Goal: Task Accomplishment & Management: Use online tool/utility

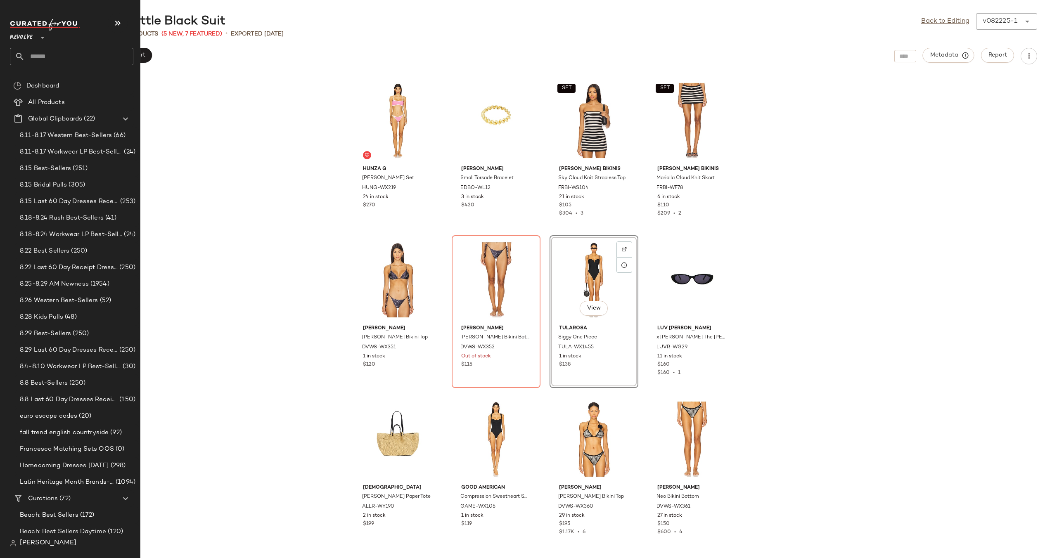
click at [60, 57] on input "text" at bounding box center [79, 56] width 109 height 17
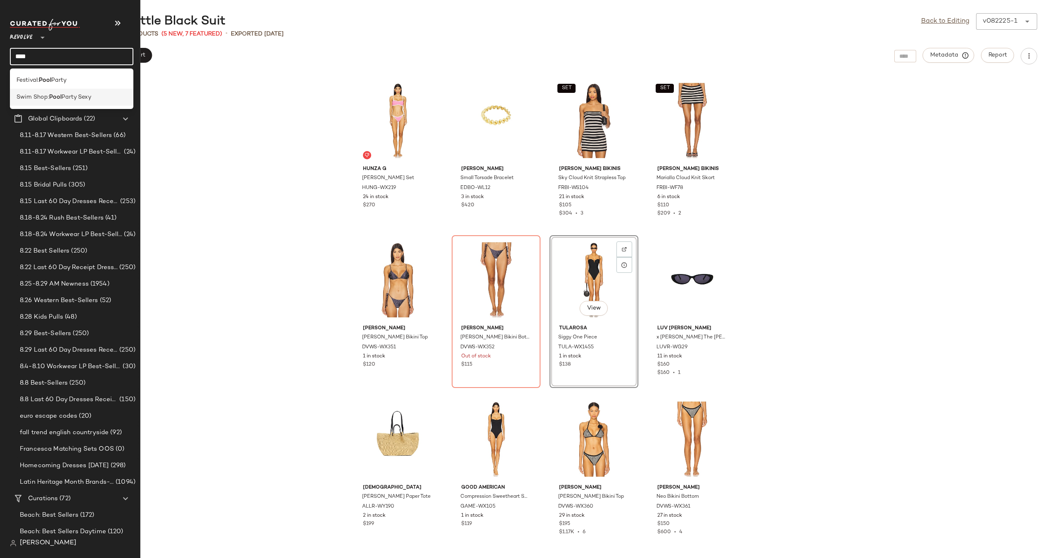
type input "****"
click at [40, 96] on span "Swim Shop:" at bounding box center [33, 97] width 33 height 9
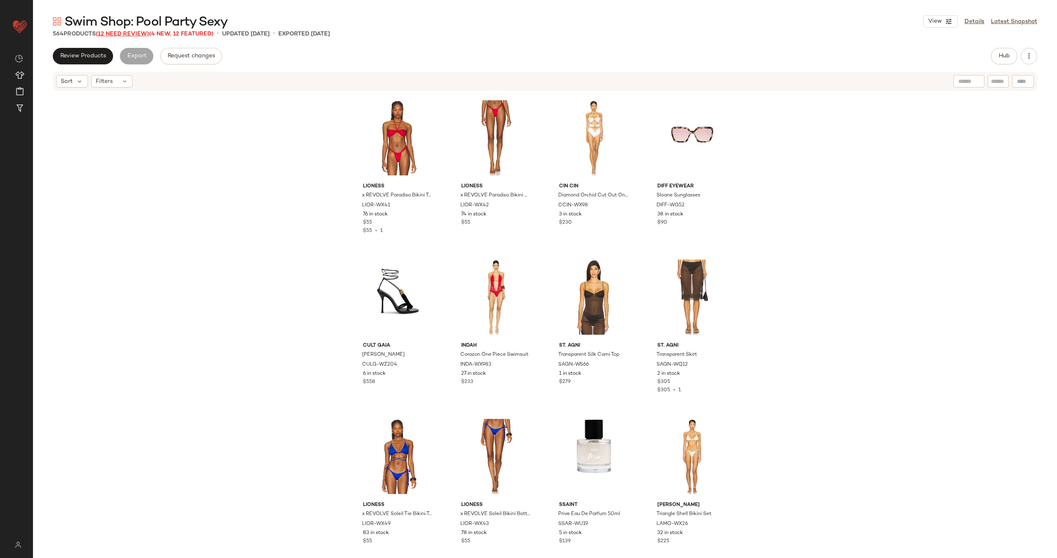
click at [125, 32] on span "(12 Need Review)" at bounding box center [122, 34] width 53 height 6
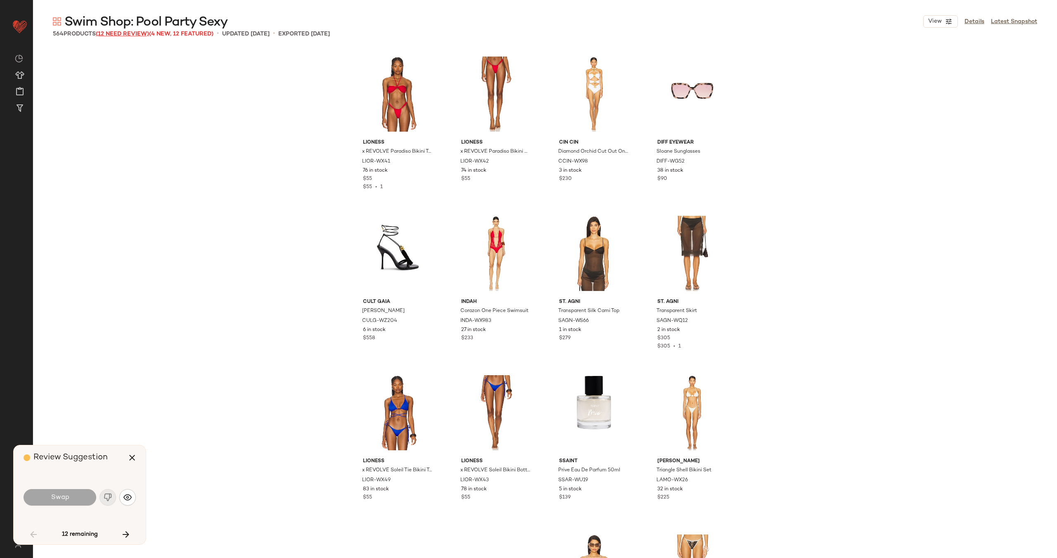
scroll to position [644, 0]
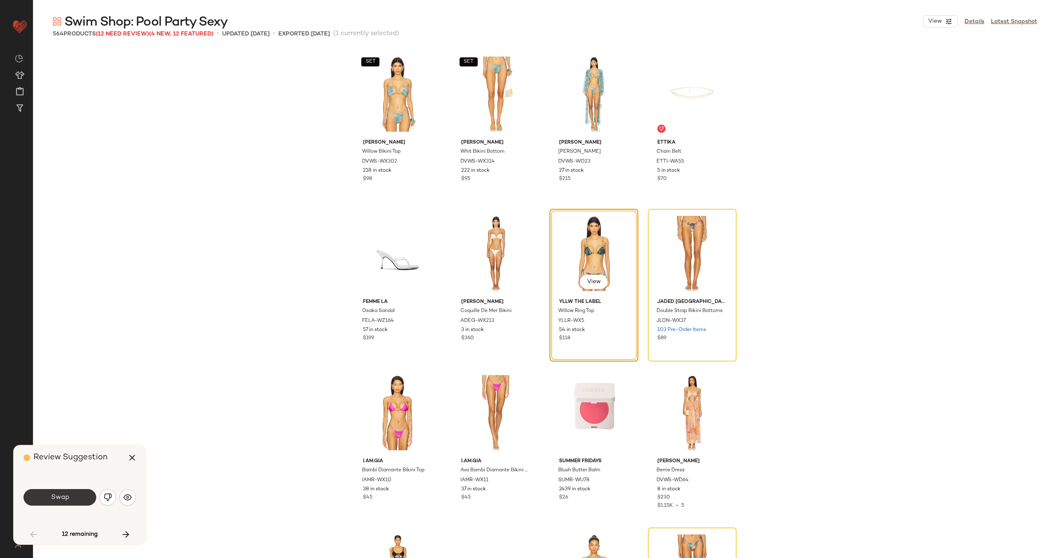
click at [58, 496] on span "Swap" at bounding box center [59, 498] width 19 height 8
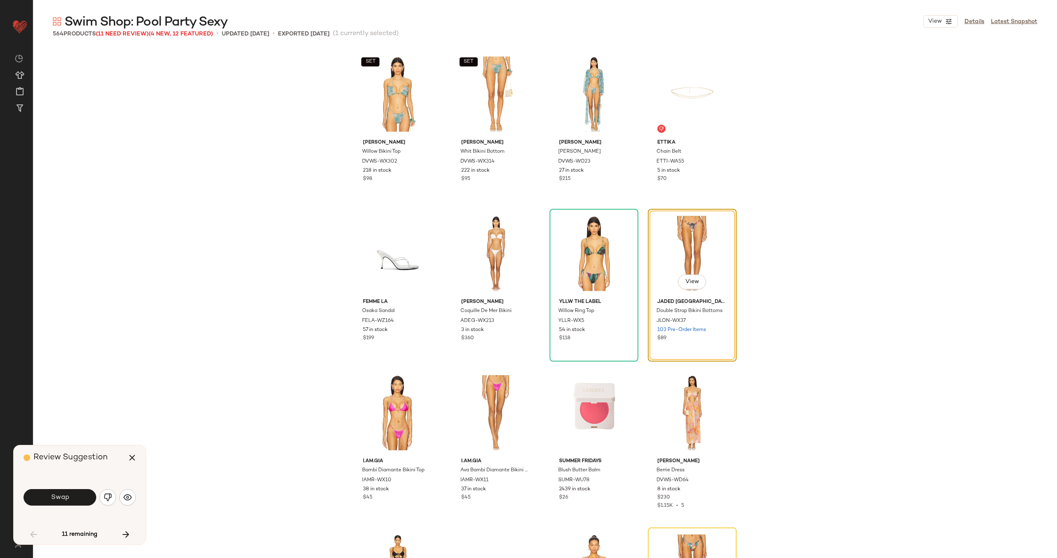
scroll to position [638, 0]
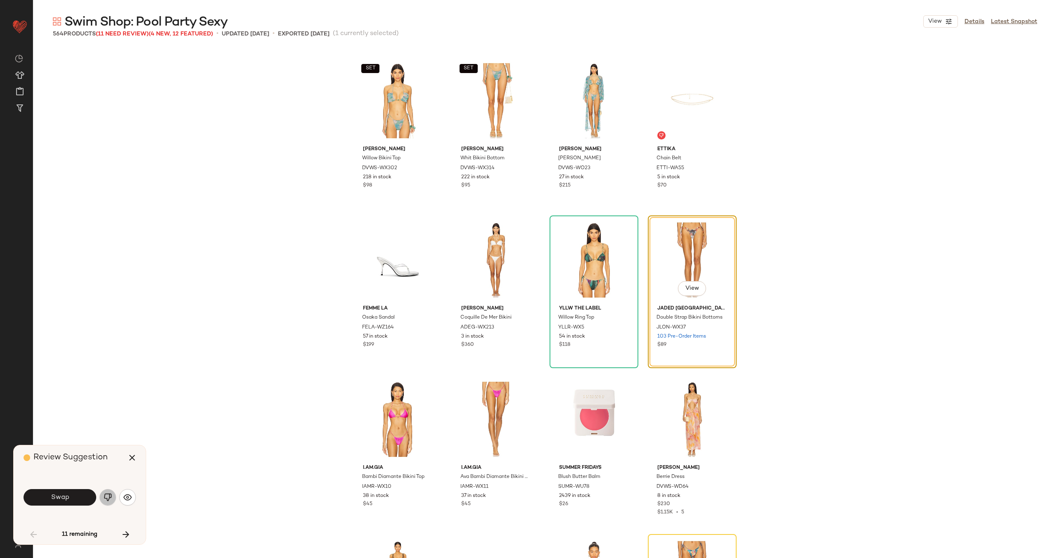
click at [107, 496] on img "button" at bounding box center [108, 497] width 8 height 8
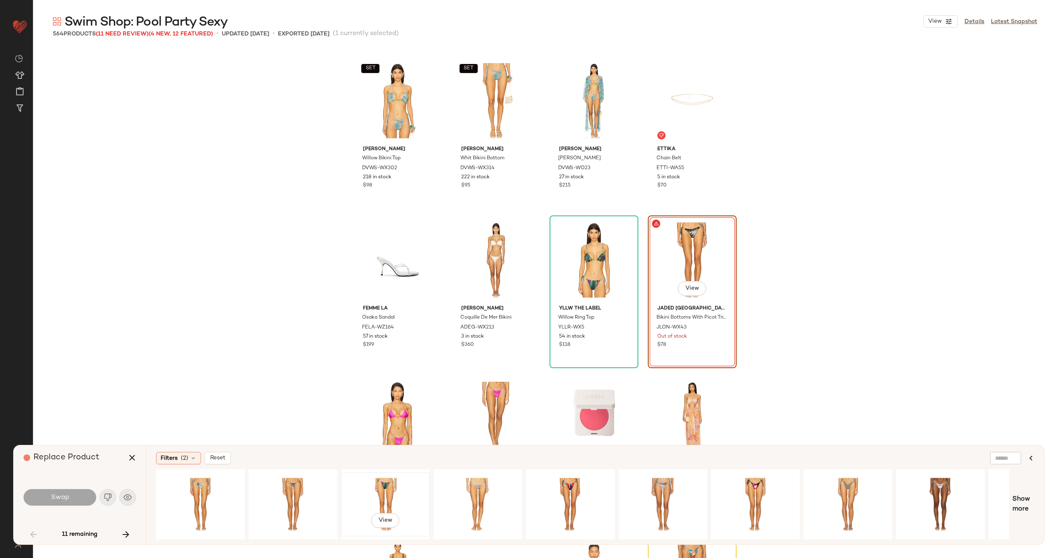
click at [371, 487] on div "View" at bounding box center [385, 504] width 83 height 59
click at [65, 494] on span "Swap" at bounding box center [59, 498] width 19 height 8
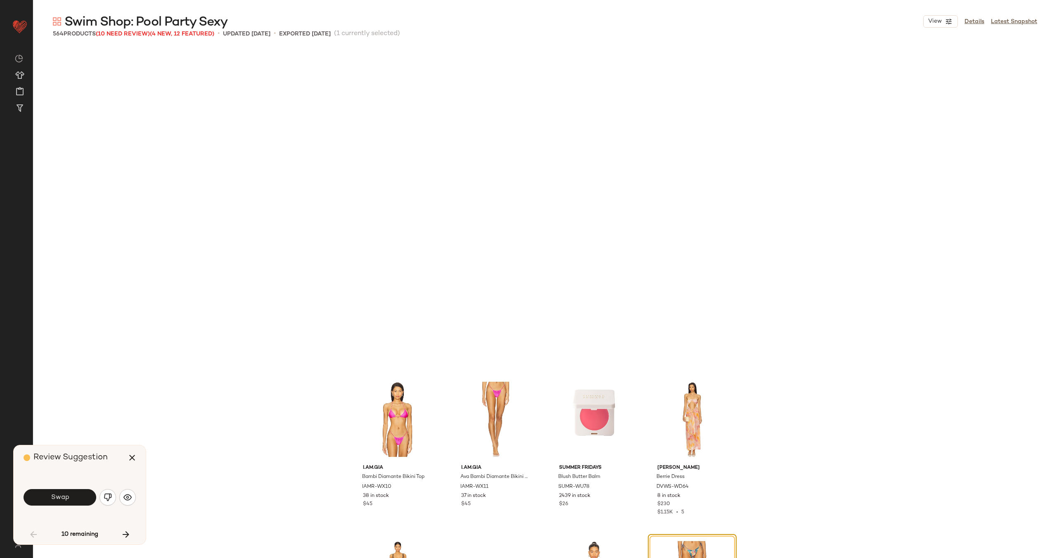
scroll to position [956, 0]
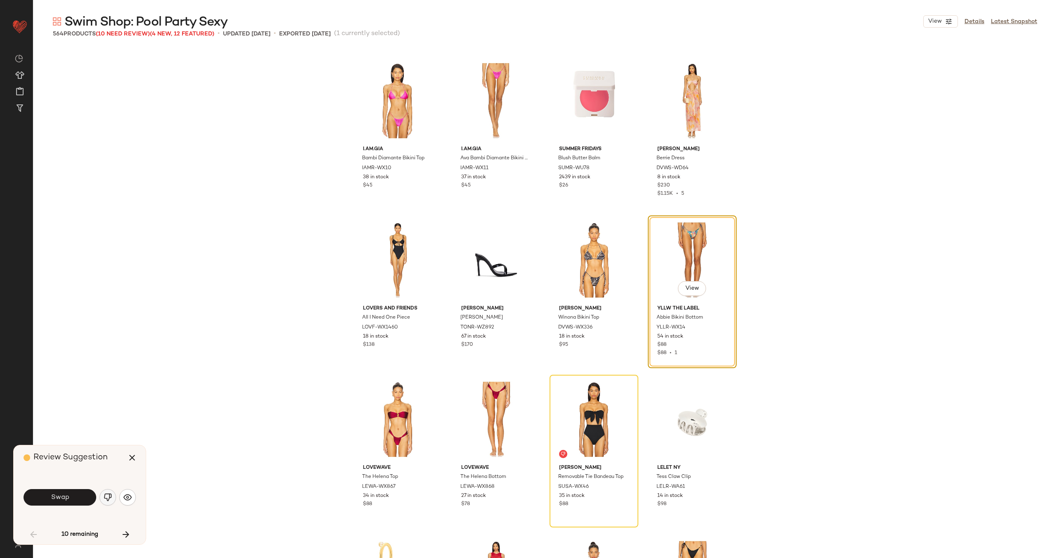
click at [111, 498] on img "button" at bounding box center [108, 497] width 8 height 8
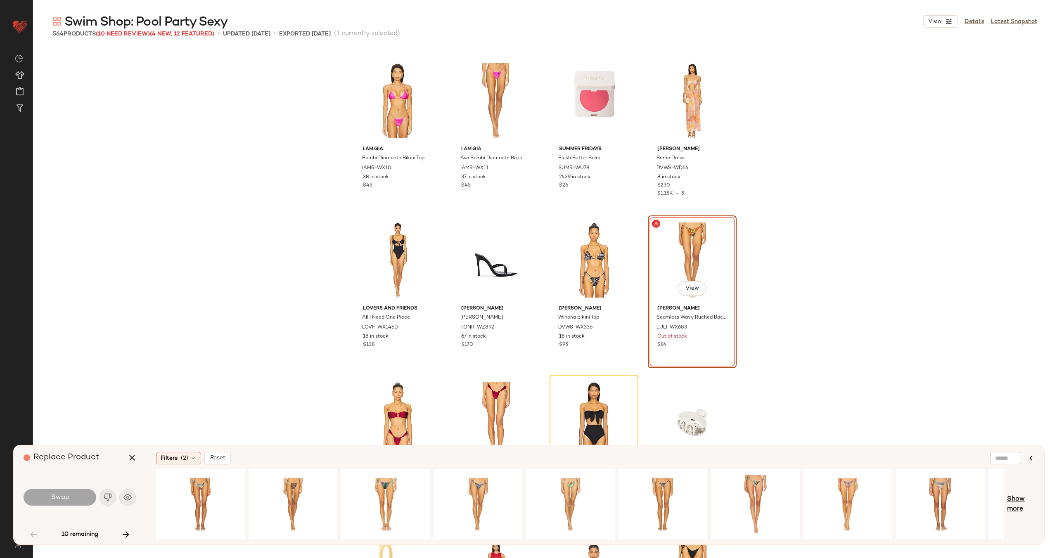
click at [1015, 496] on span "Show more" at bounding box center [1020, 505] width 27 height 20
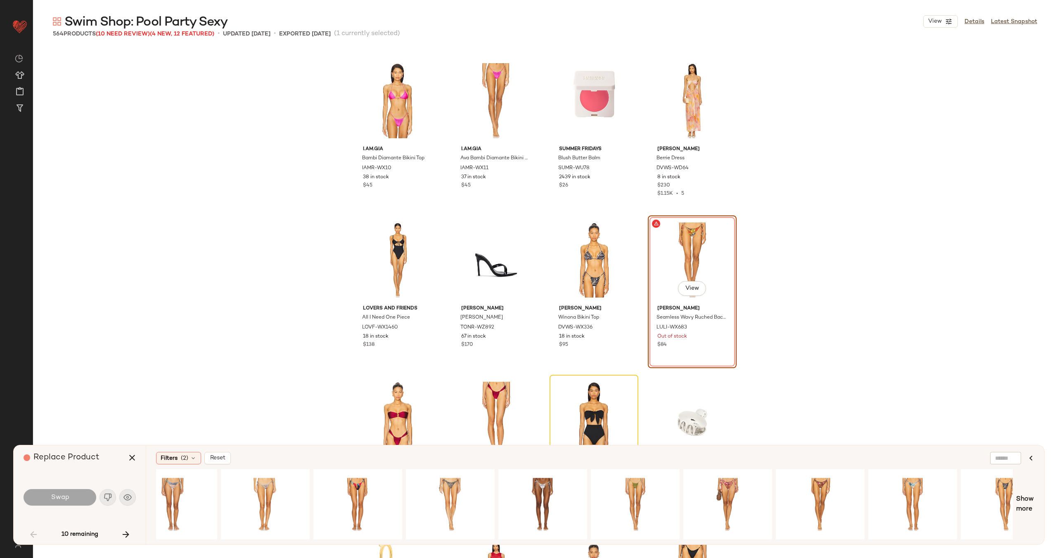
scroll to position [0, 804]
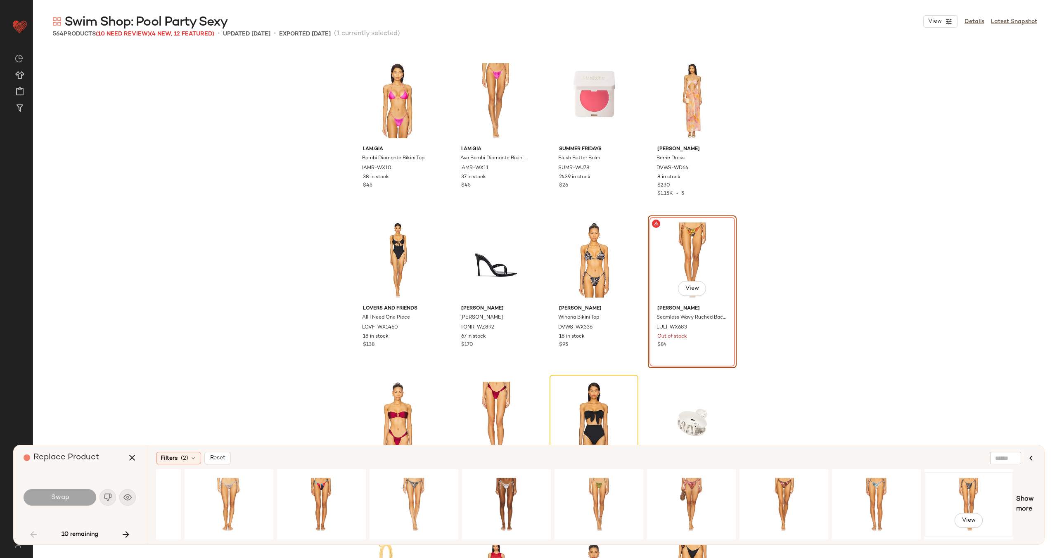
click at [969, 493] on div "View" at bounding box center [969, 504] width 83 height 59
click at [63, 497] on span "Swap" at bounding box center [59, 498] width 19 height 8
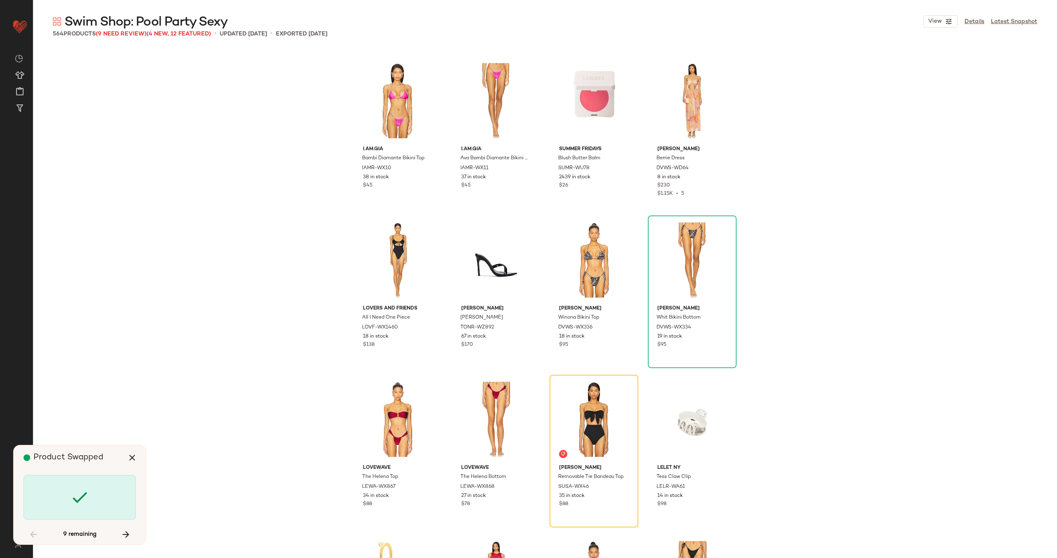
scroll to position [1116, 0]
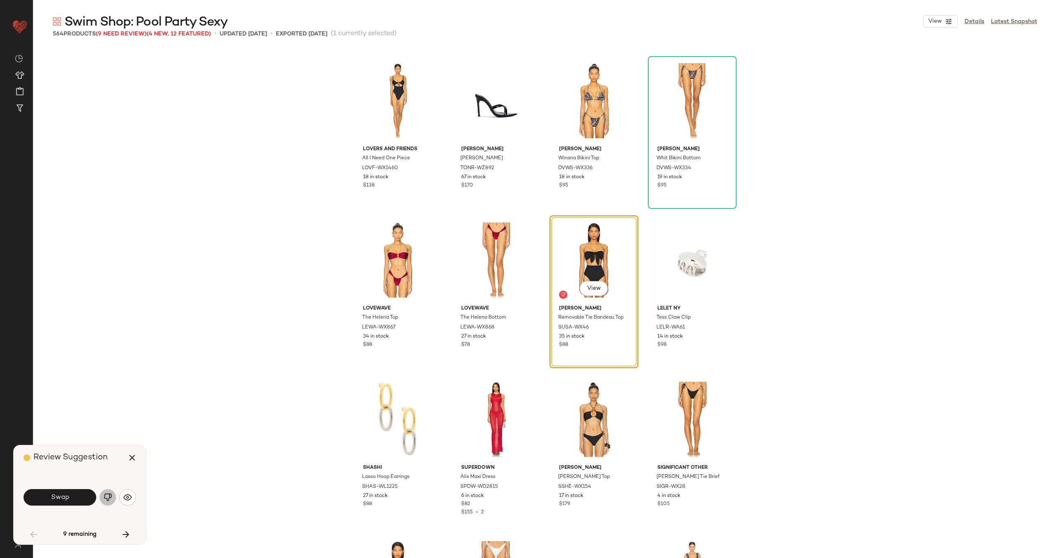
click at [107, 496] on img "button" at bounding box center [108, 497] width 8 height 8
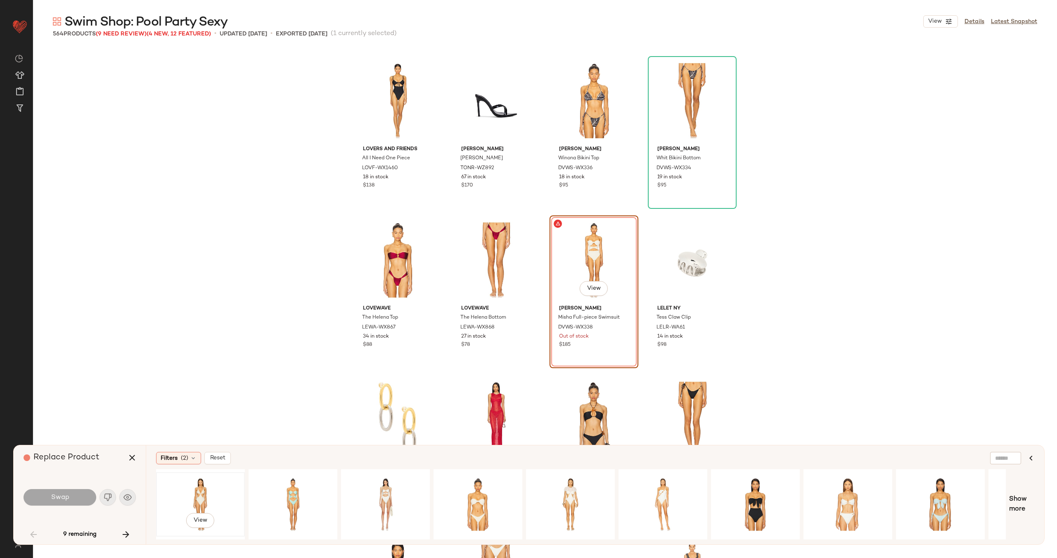
click at [217, 499] on div "View" at bounding box center [200, 504] width 83 height 59
click at [643, 485] on div "View" at bounding box center [663, 504] width 83 height 59
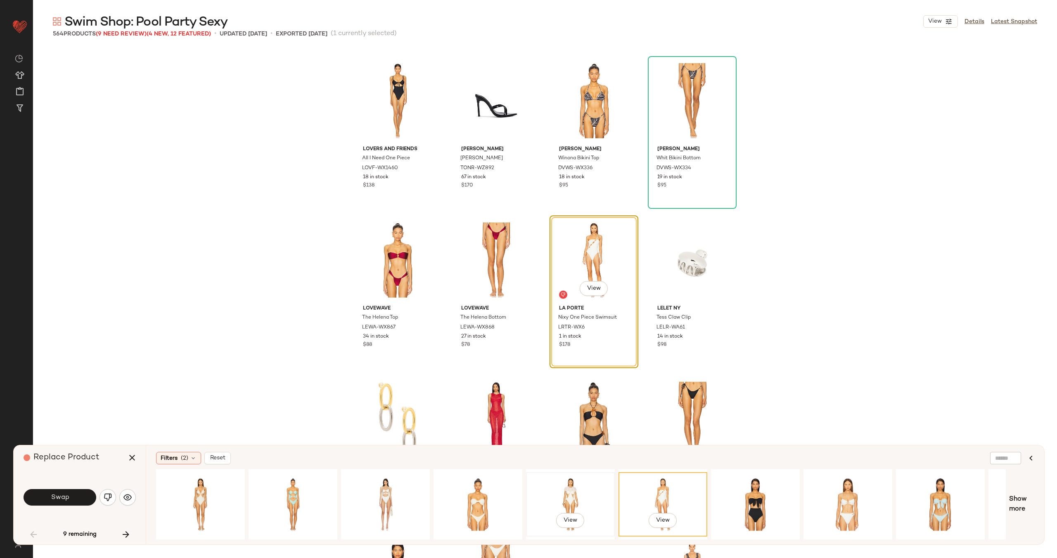
click at [572, 492] on div "View" at bounding box center [570, 504] width 83 height 59
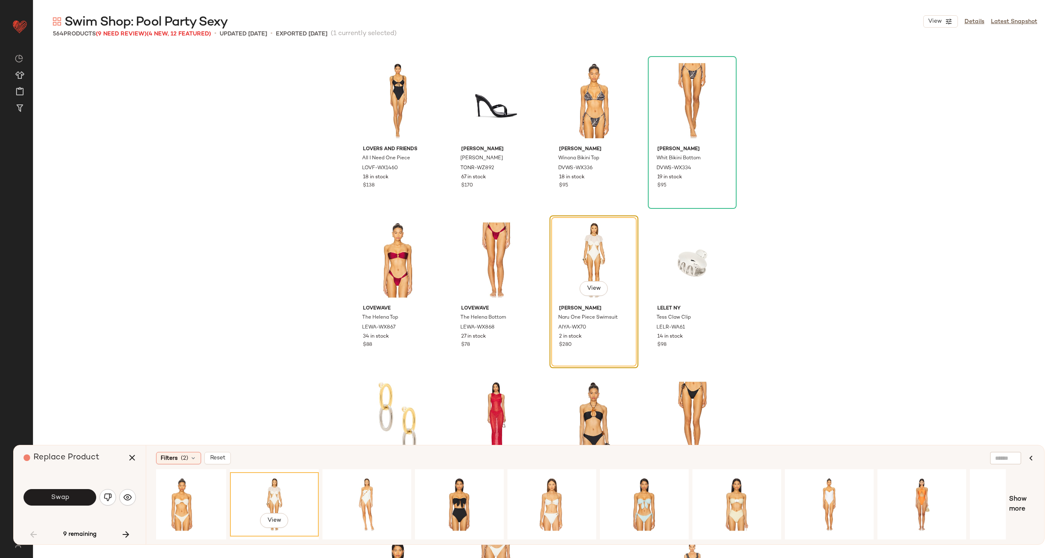
scroll to position [0, 324]
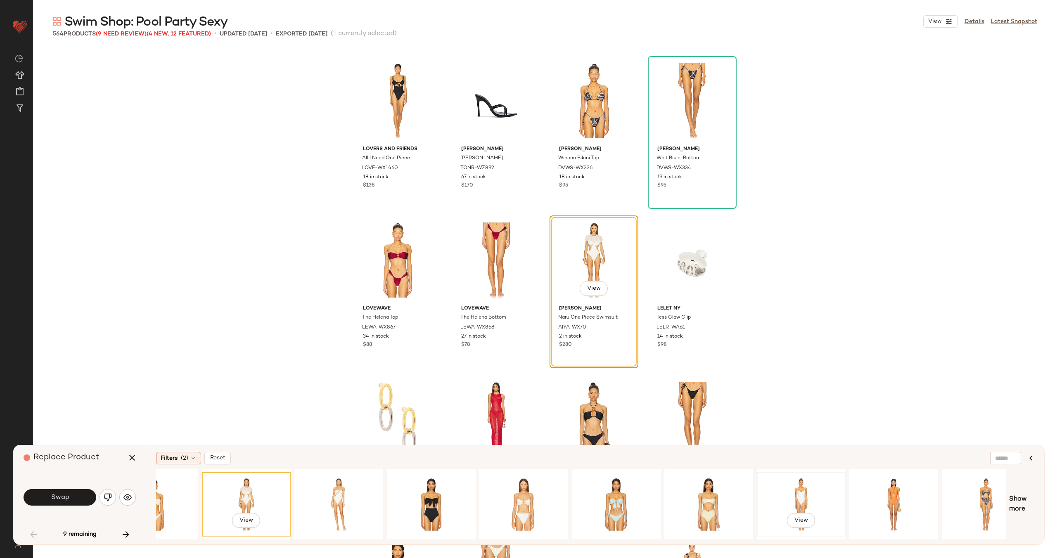
click at [795, 493] on div "View" at bounding box center [801, 504] width 83 height 59
click at [966, 493] on div "View" at bounding box center [986, 504] width 83 height 59
click at [805, 491] on div "View" at bounding box center [801, 504] width 83 height 59
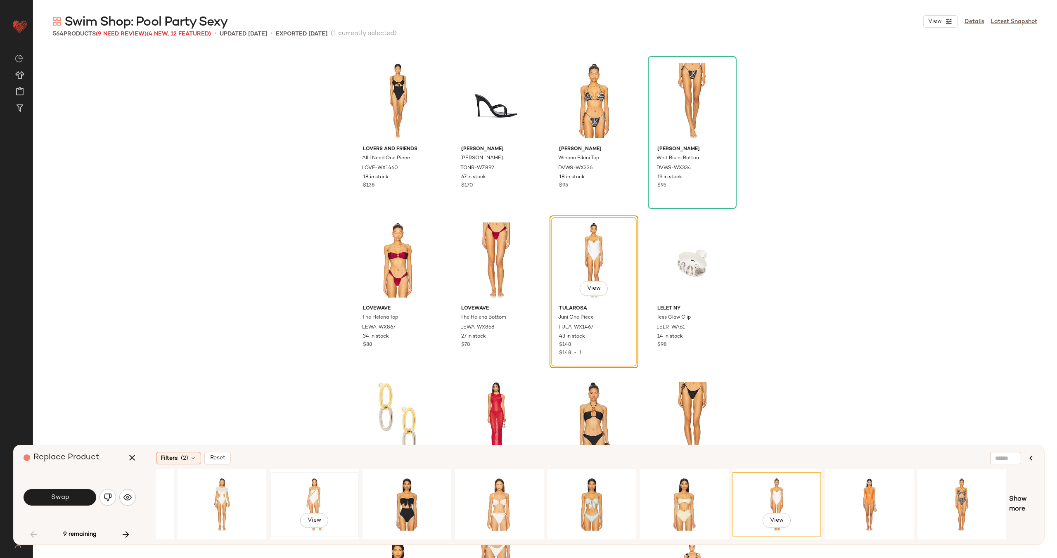
click at [325, 490] on div "View" at bounding box center [314, 504] width 83 height 59
click at [234, 490] on div "View" at bounding box center [221, 504] width 83 height 59
click at [944, 487] on div "View" at bounding box center [962, 504] width 83 height 59
click at [224, 490] on div "View" at bounding box center [221, 504] width 83 height 59
click at [1022, 498] on span "Show more" at bounding box center [1021, 505] width 25 height 20
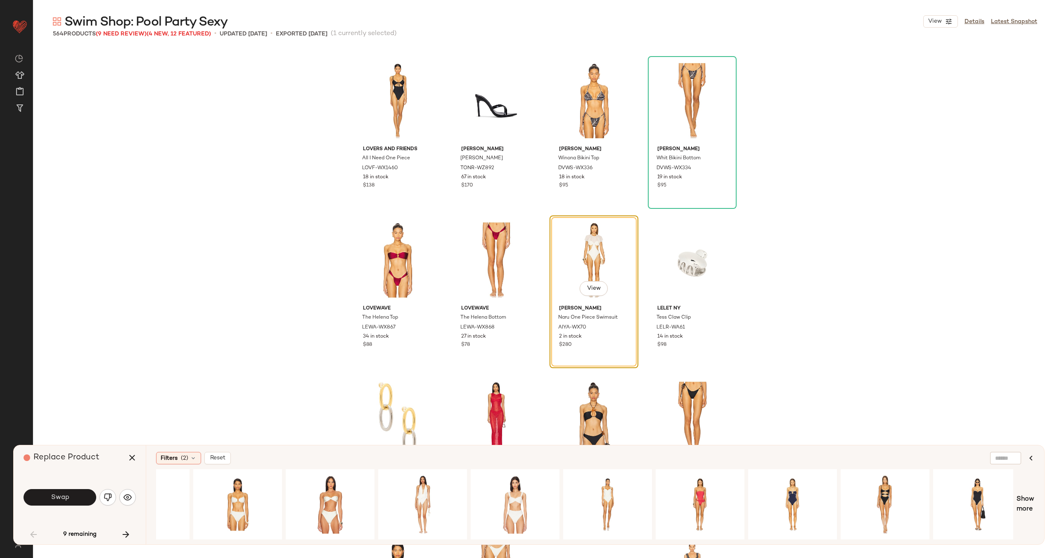
scroll to position [0, 1173]
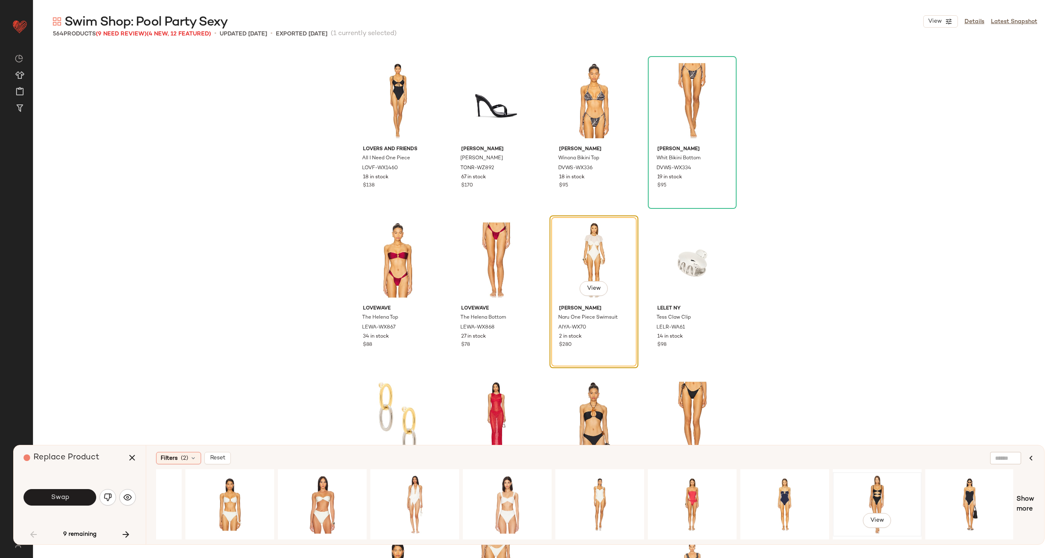
click at [848, 492] on div "View" at bounding box center [877, 504] width 83 height 59
click at [958, 492] on div "View" at bounding box center [969, 504] width 83 height 59
click at [614, 494] on div "View" at bounding box center [599, 504] width 83 height 59
drag, startPoint x: 417, startPoint y: 498, endPoint x: 419, endPoint y: 493, distance: 5.0
click at [413, 498] on div "View" at bounding box center [414, 504] width 83 height 59
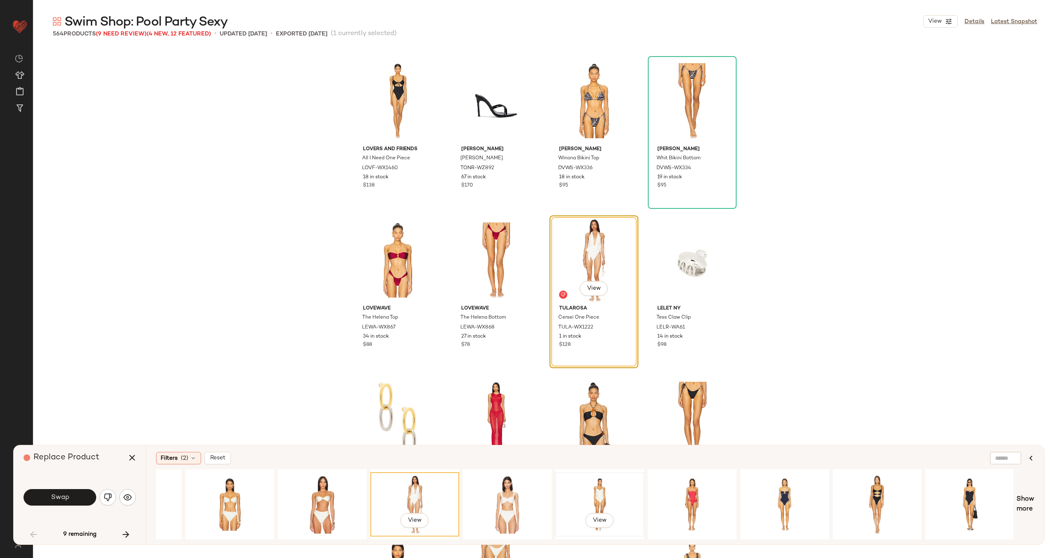
click at [599, 489] on div "View" at bounding box center [599, 504] width 83 height 59
click at [694, 490] on div "View" at bounding box center [692, 504] width 83 height 59
click at [856, 496] on div "View" at bounding box center [877, 504] width 83 height 59
click at [1024, 498] on span "Show more" at bounding box center [1026, 505] width 18 height 20
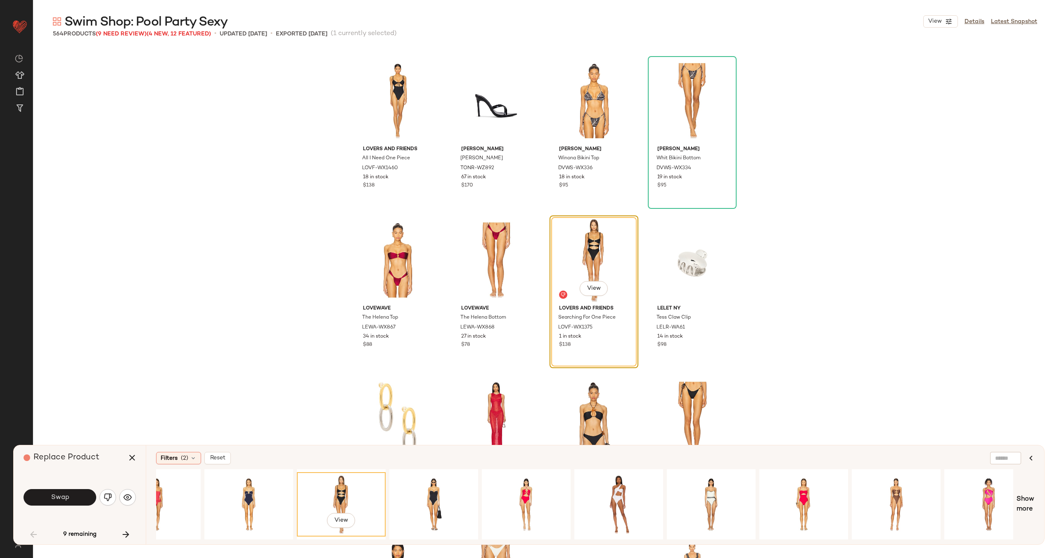
scroll to position [0, 1728]
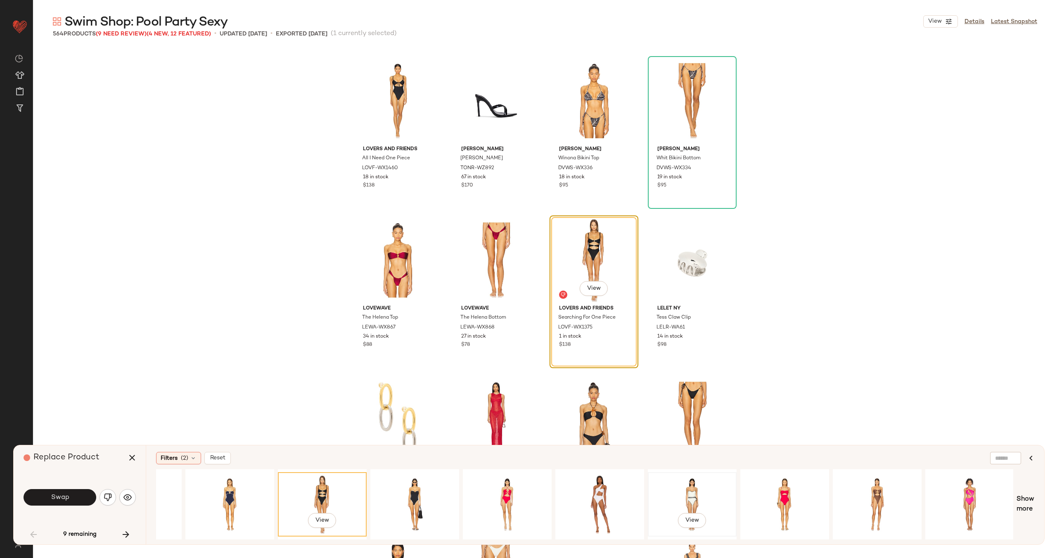
click at [685, 504] on div "View" at bounding box center [692, 504] width 83 height 59
click at [585, 498] on div "View" at bounding box center [599, 504] width 83 height 59
click at [493, 497] on div "View" at bounding box center [507, 504] width 83 height 59
click at [430, 496] on div "View" at bounding box center [414, 504] width 83 height 59
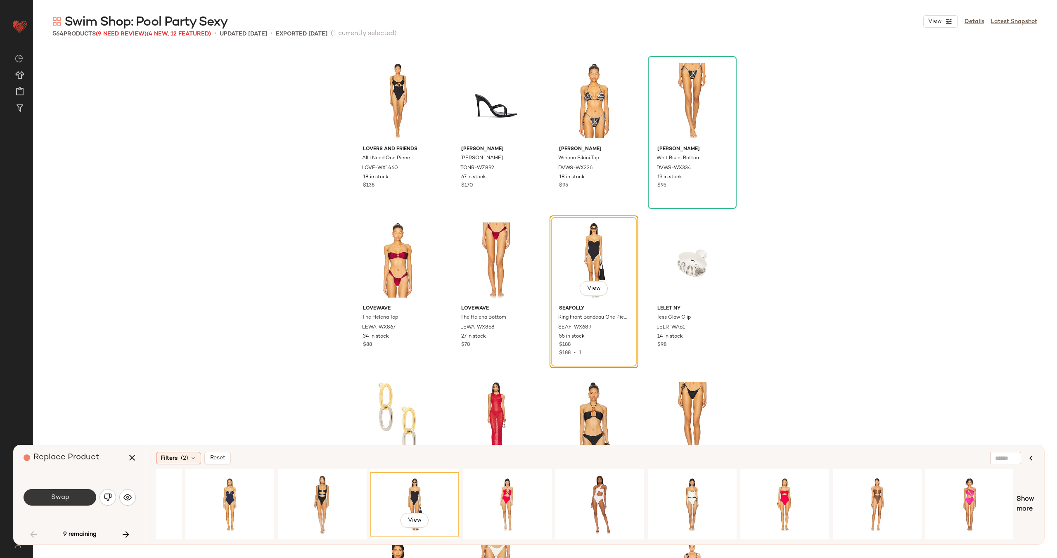
click at [63, 497] on span "Swap" at bounding box center [59, 498] width 19 height 8
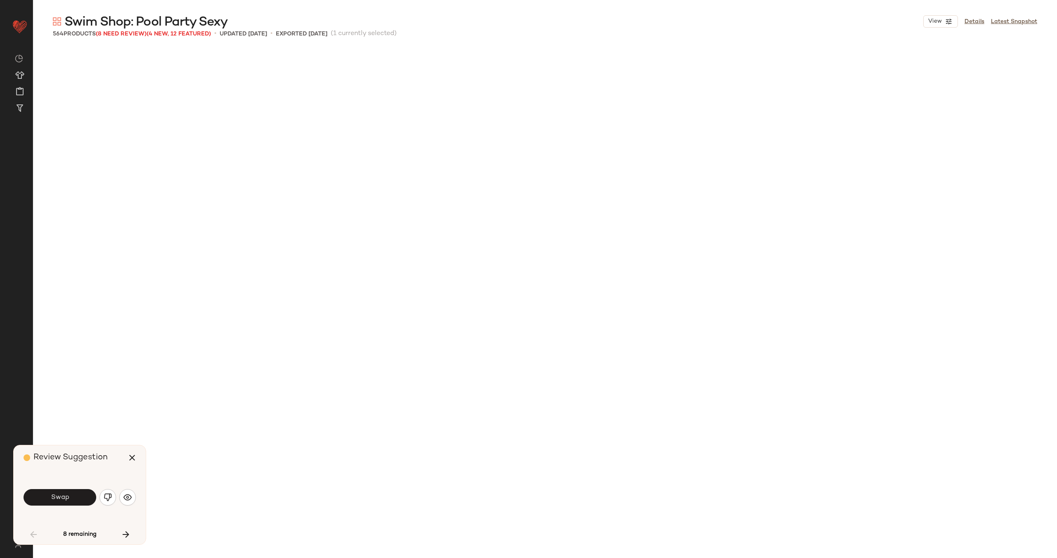
scroll to position [1753, 0]
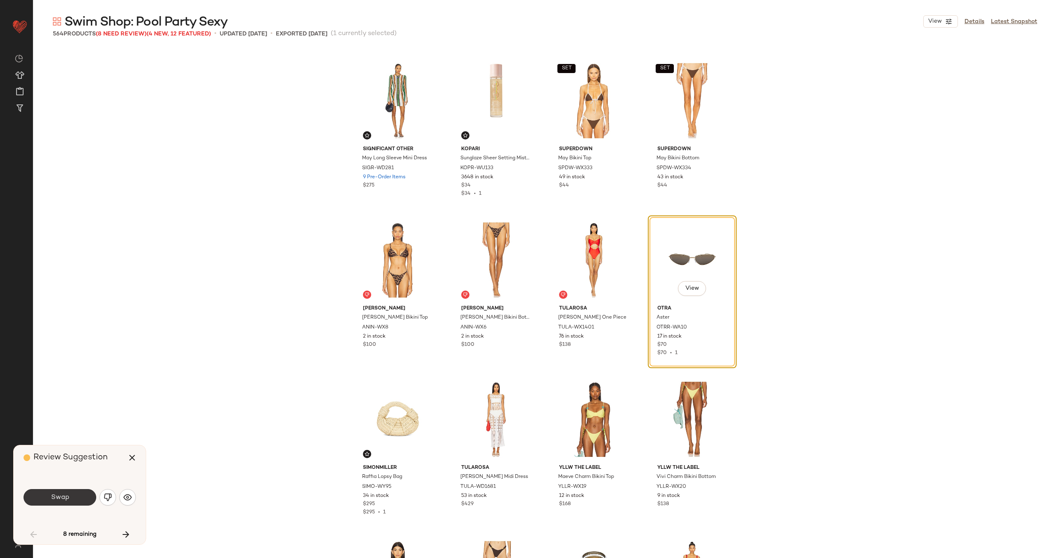
click at [67, 500] on span "Swap" at bounding box center [59, 498] width 19 height 8
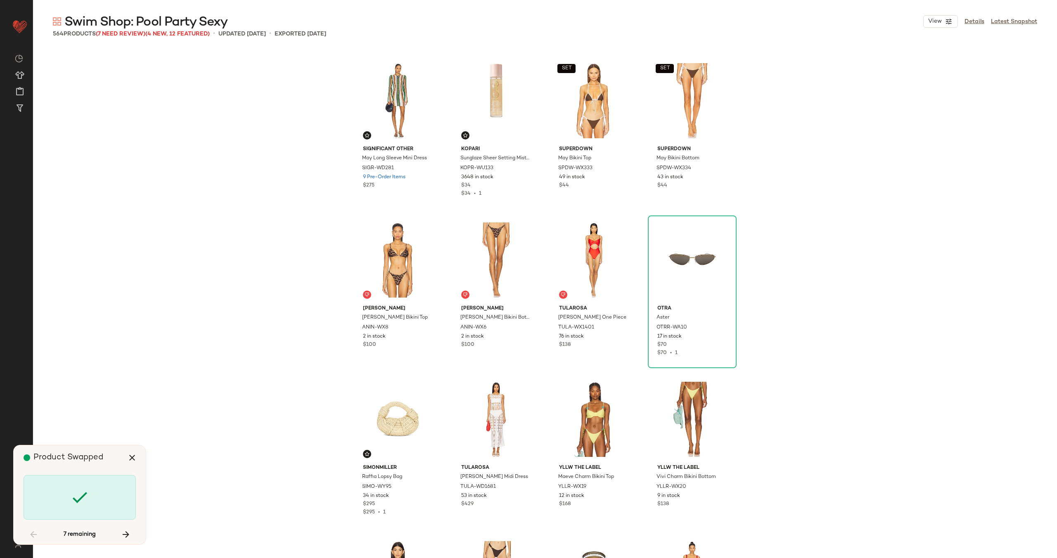
scroll to position [4145, 0]
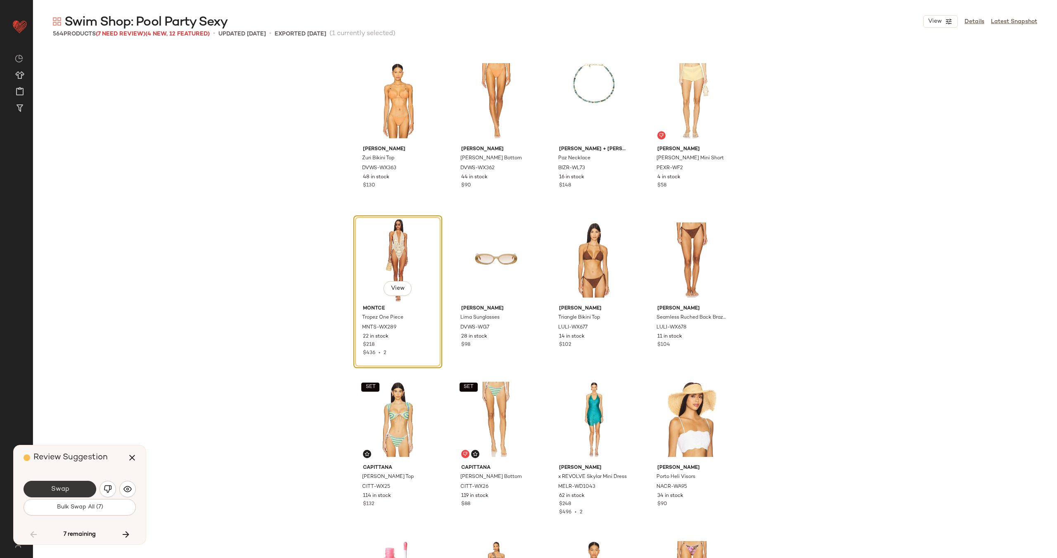
click at [71, 489] on button "Swap" at bounding box center [60, 489] width 73 height 17
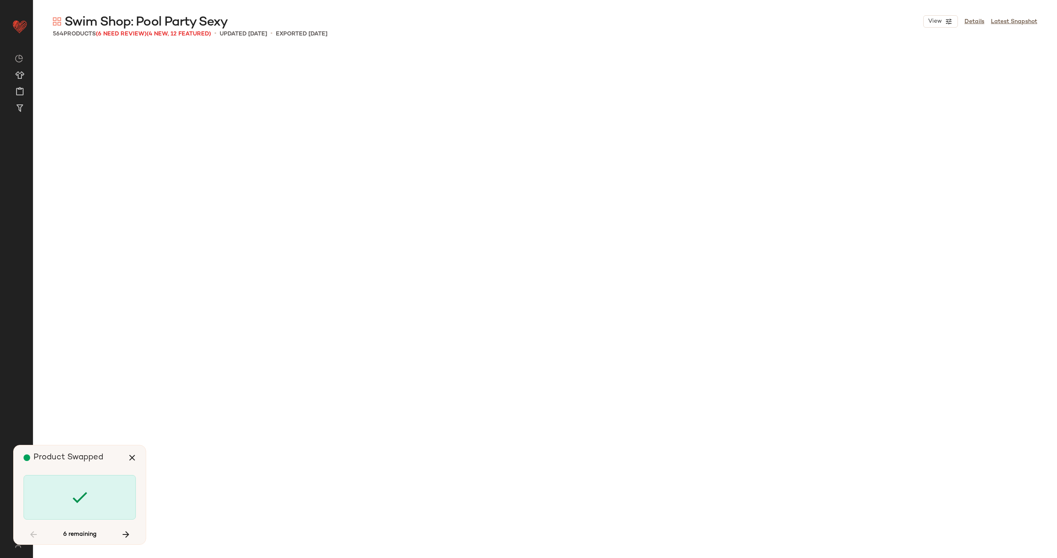
scroll to position [7333, 0]
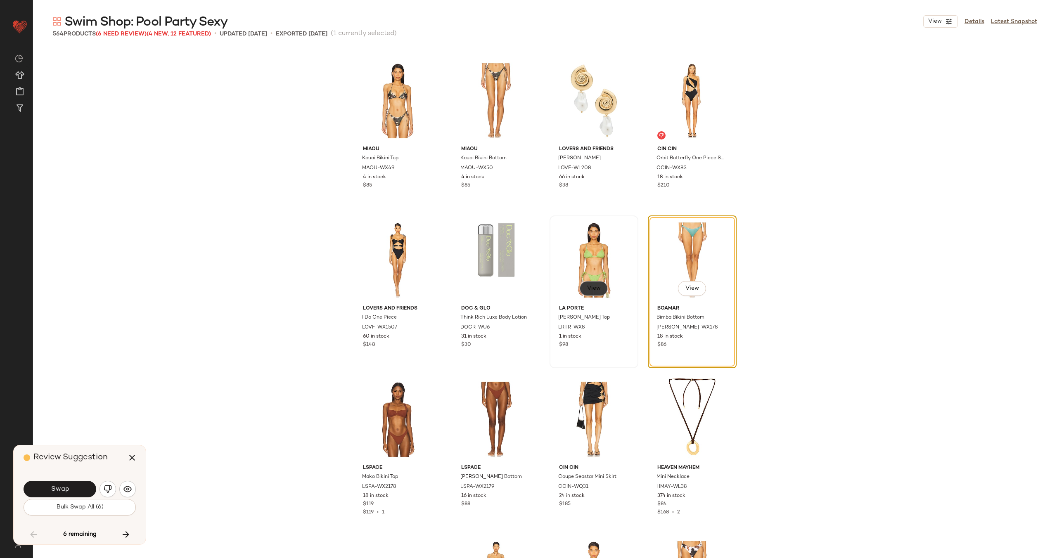
click at [587, 289] on span "View" at bounding box center [594, 288] width 14 height 7
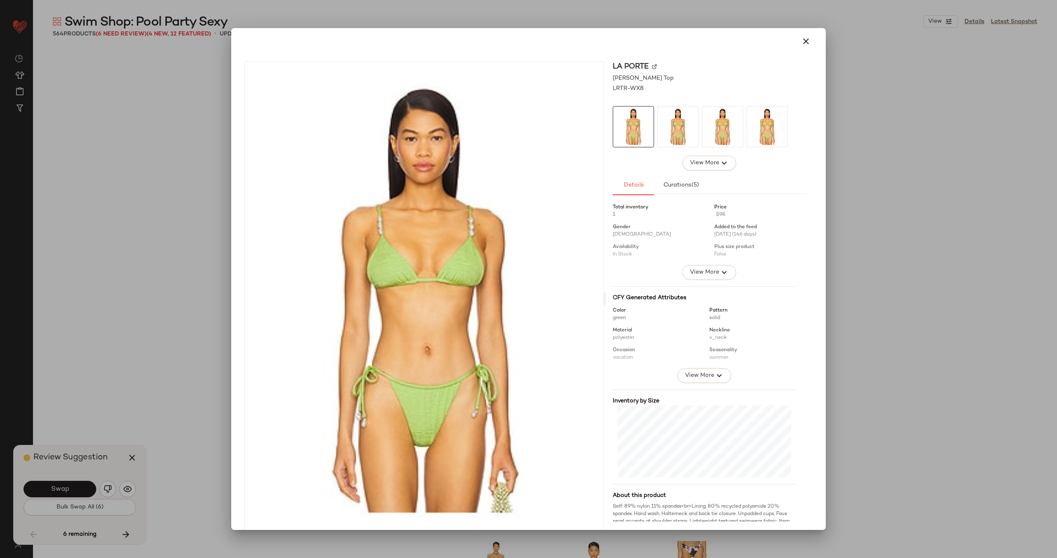
click at [652, 68] on img at bounding box center [654, 66] width 5 height 5
click at [801, 38] on icon "button" at bounding box center [806, 41] width 10 height 10
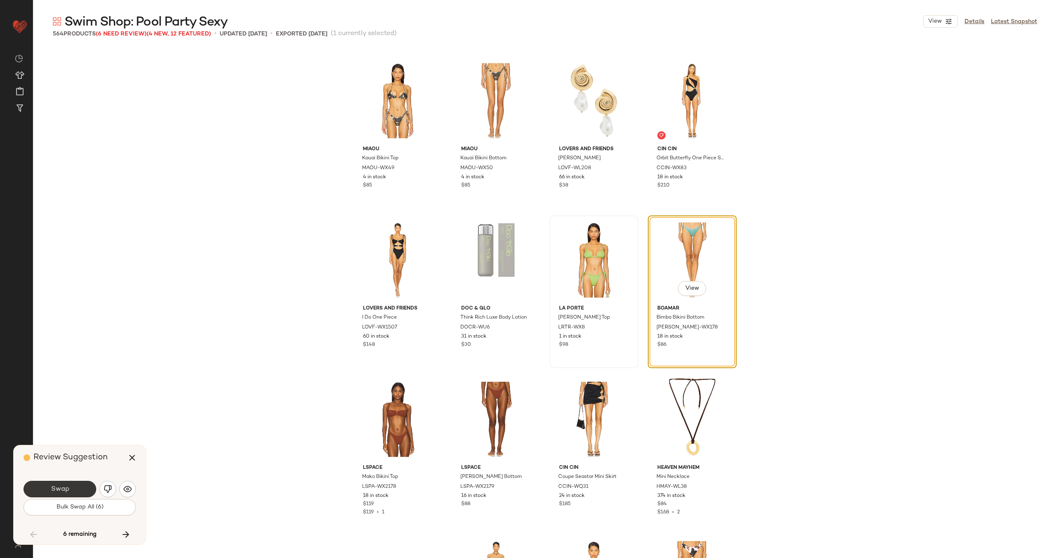
click at [67, 490] on span "Swap" at bounding box center [59, 490] width 19 height 8
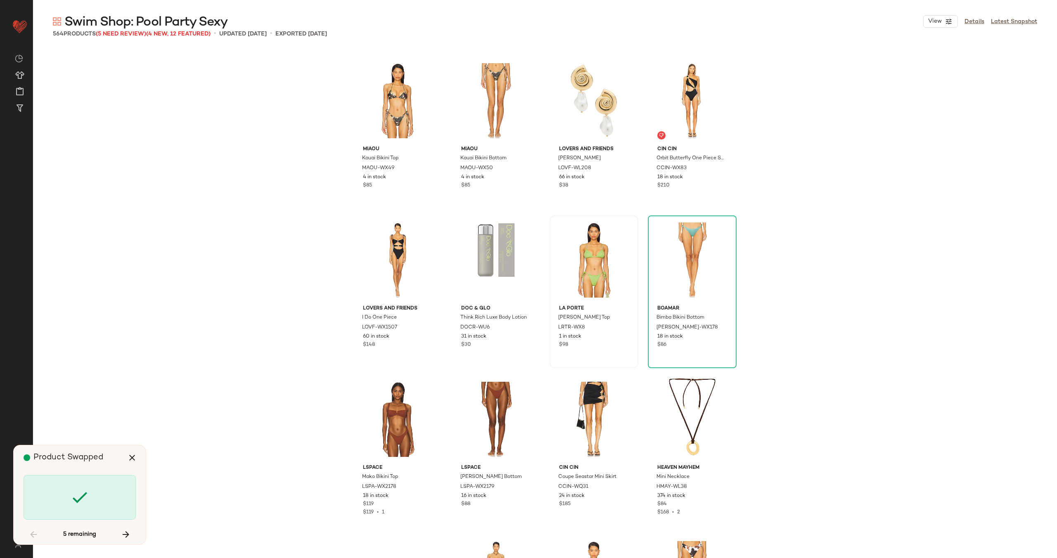
scroll to position [12274, 0]
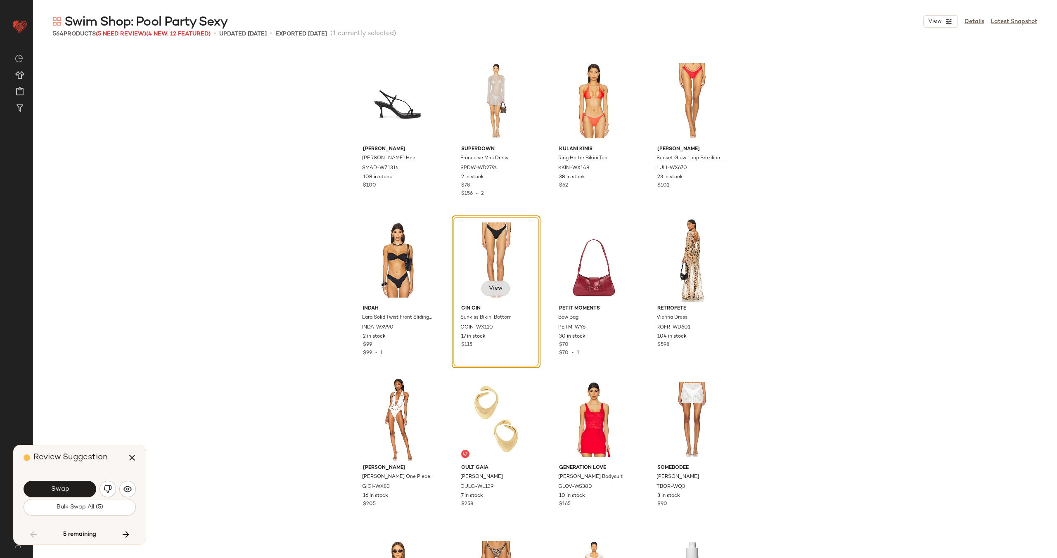
click at [493, 292] on button "View" at bounding box center [496, 288] width 28 height 15
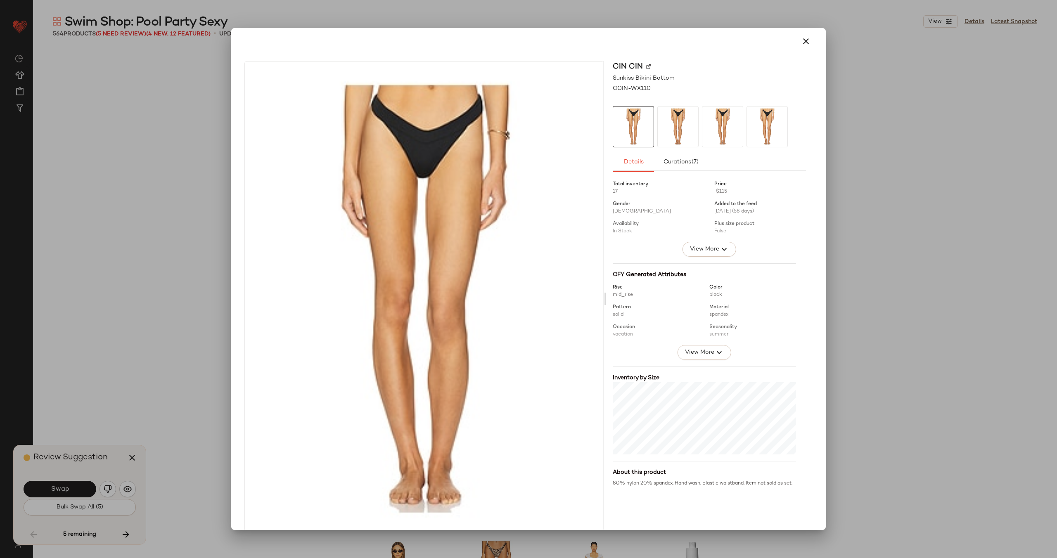
click at [646, 64] on img at bounding box center [648, 66] width 5 height 5
click at [801, 41] on icon "button" at bounding box center [806, 41] width 10 height 10
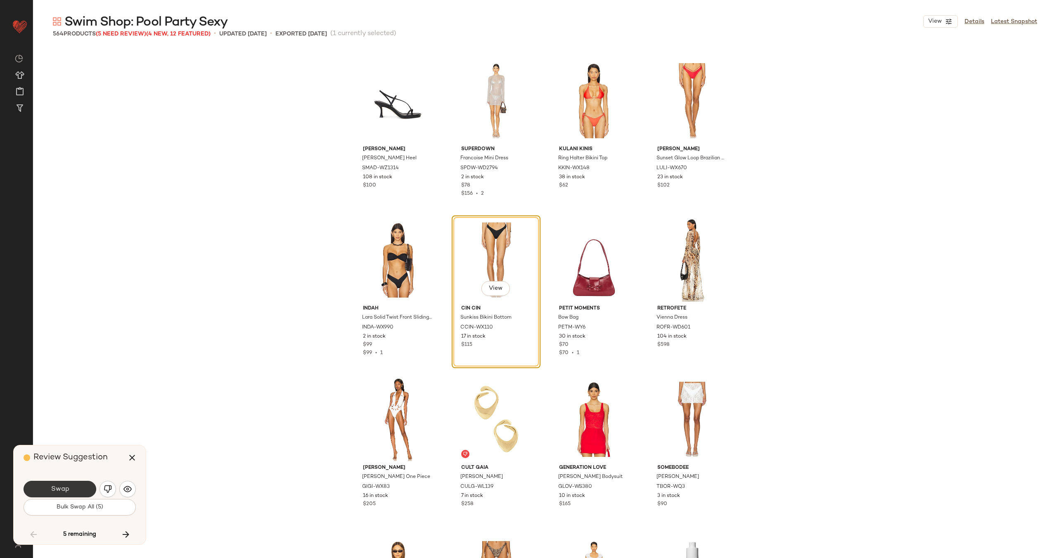
click at [70, 489] on button "Swap" at bounding box center [60, 489] width 73 height 17
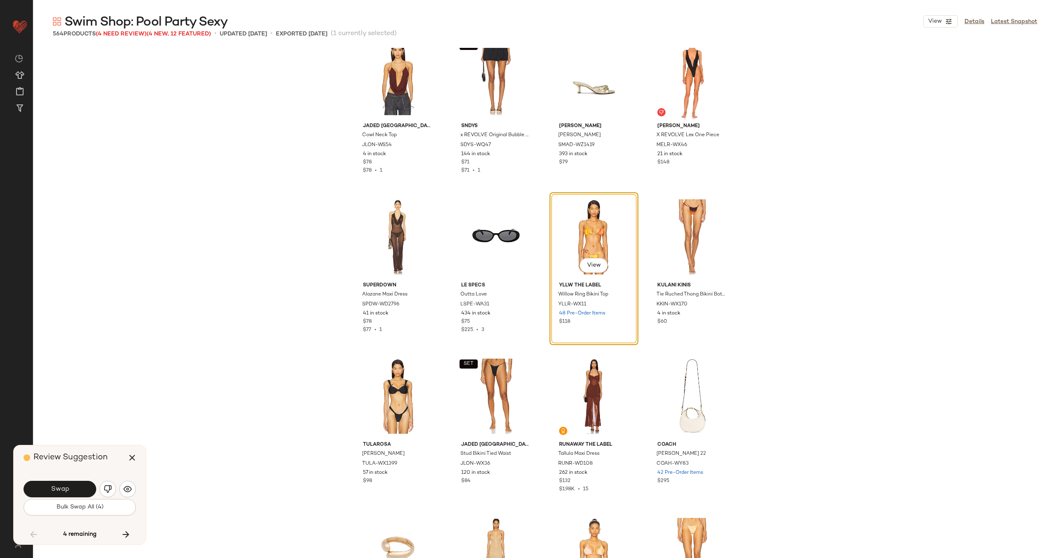
scroll to position [13733, 0]
click at [588, 263] on span "View" at bounding box center [594, 264] width 14 height 7
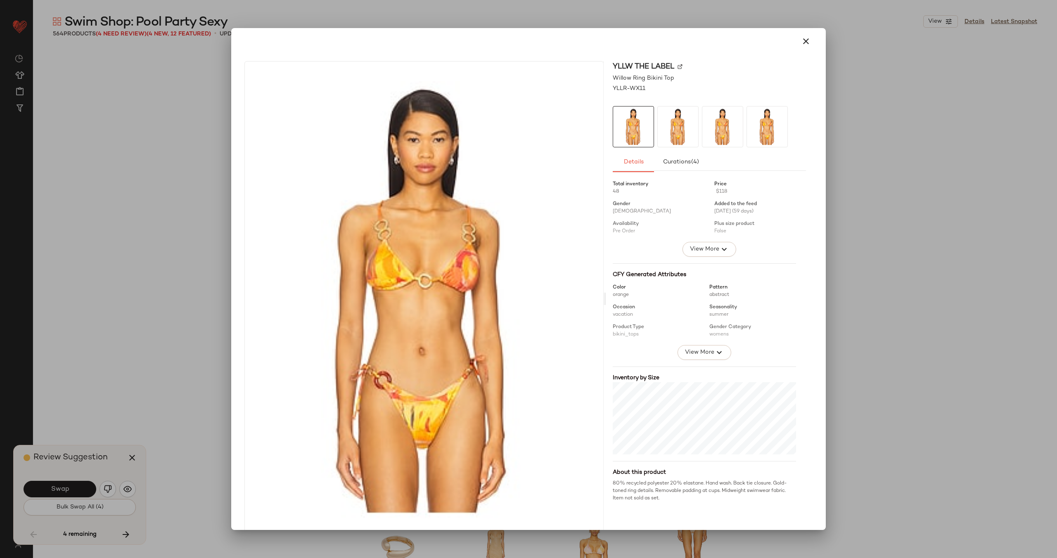
click at [678, 67] on img at bounding box center [680, 66] width 5 height 5
click at [804, 40] on icon "button" at bounding box center [806, 41] width 10 height 10
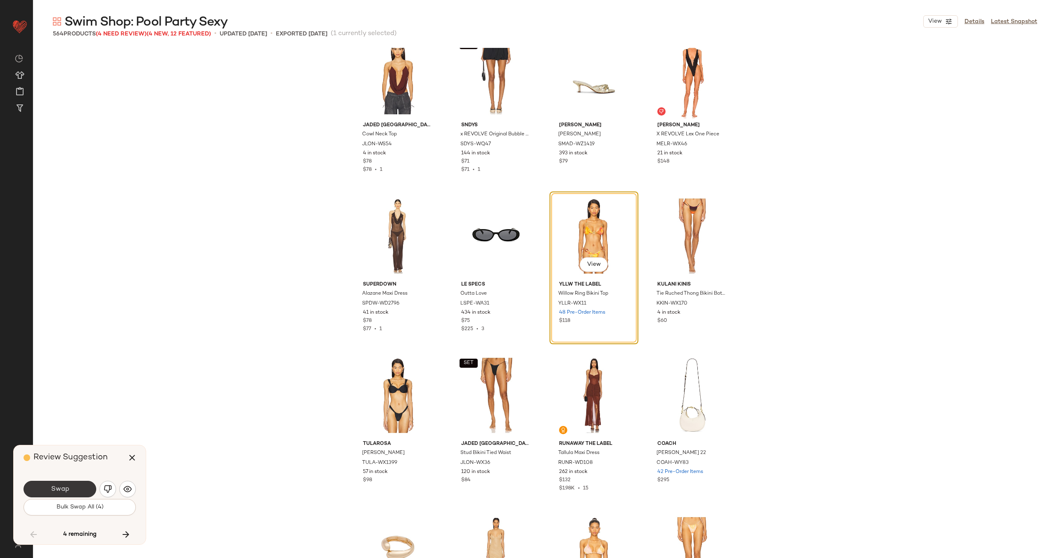
click at [59, 493] on button "Swap" at bounding box center [60, 489] width 73 height 17
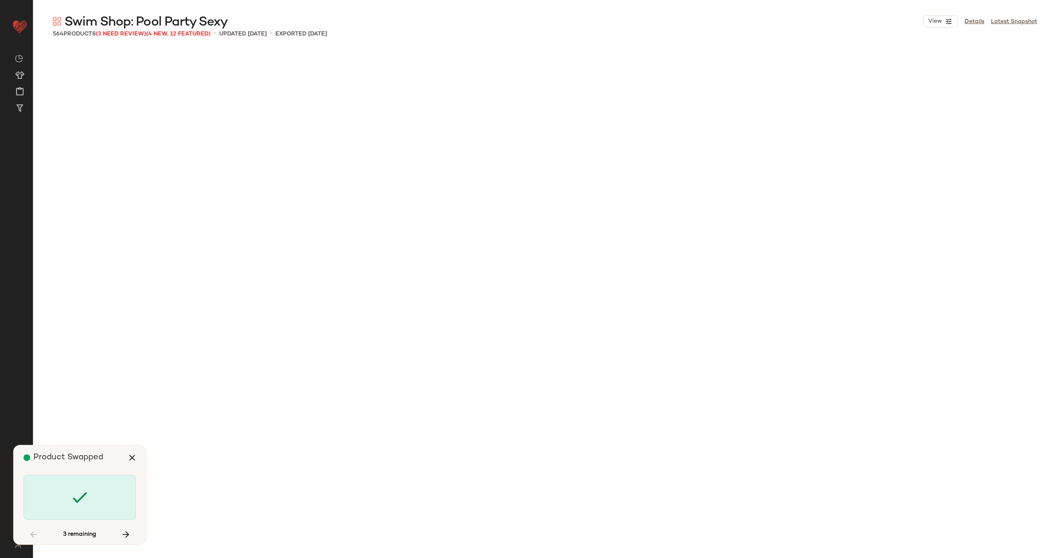
scroll to position [15303, 0]
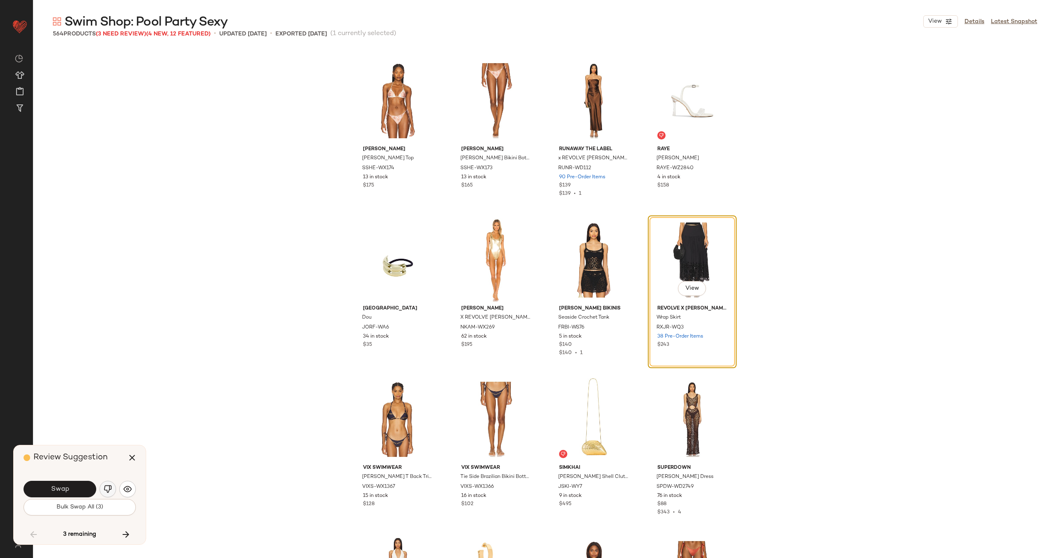
click at [104, 488] on img "button" at bounding box center [108, 489] width 8 height 8
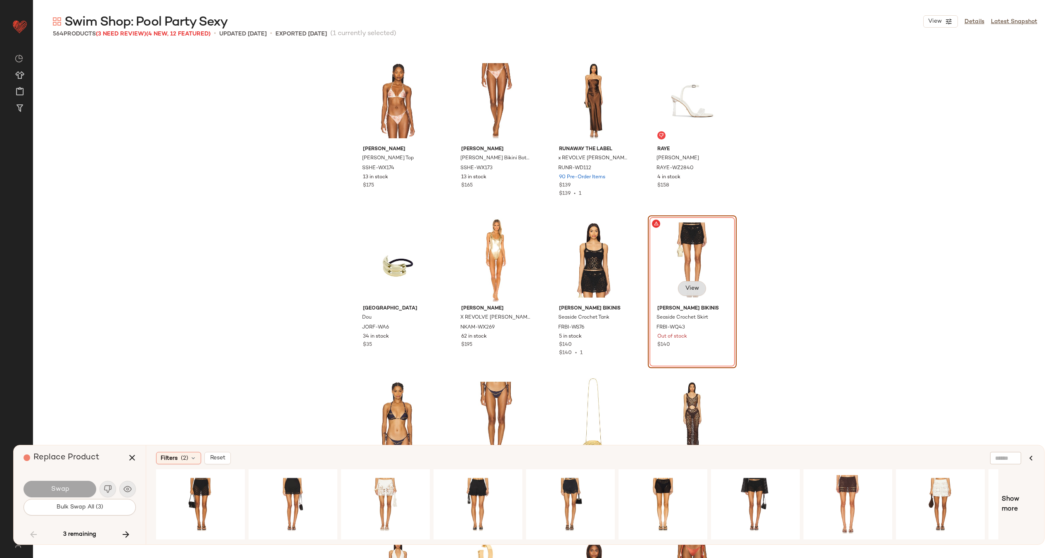
click at [685, 288] on span "View" at bounding box center [692, 288] width 14 height 7
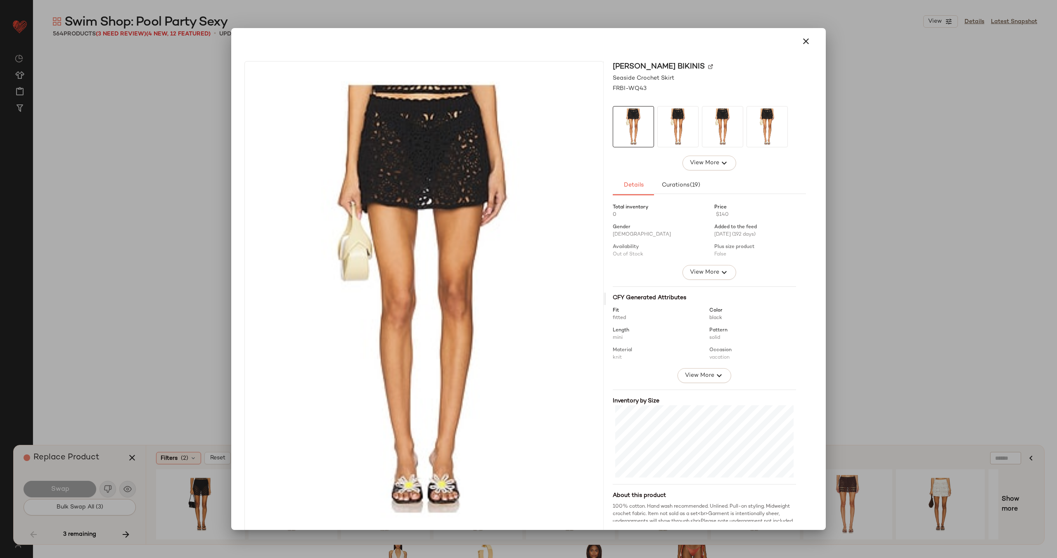
click at [708, 68] on img at bounding box center [710, 66] width 5 height 5
click at [801, 38] on icon "button" at bounding box center [806, 41] width 10 height 10
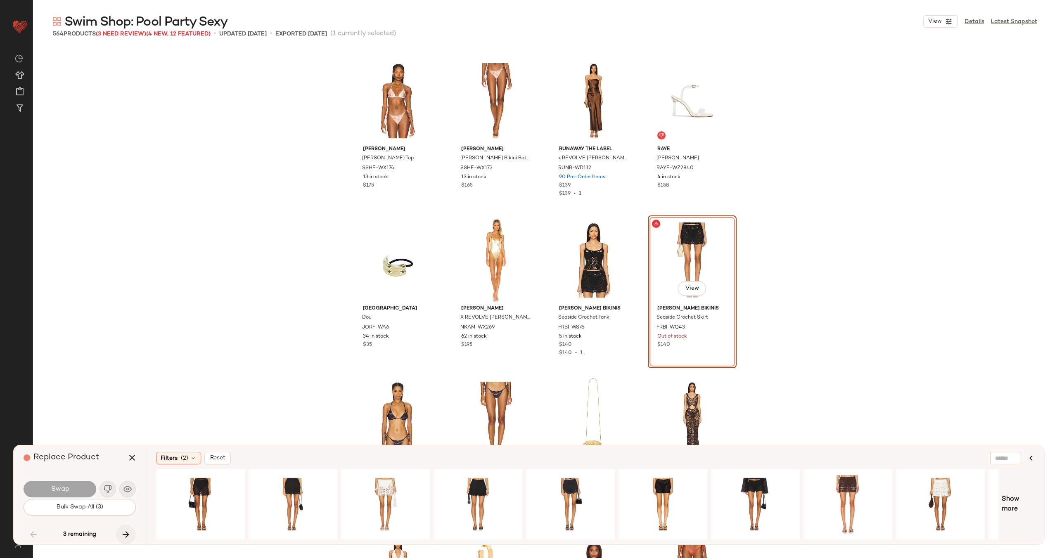
click at [131, 531] on button "button" at bounding box center [126, 535] width 20 height 20
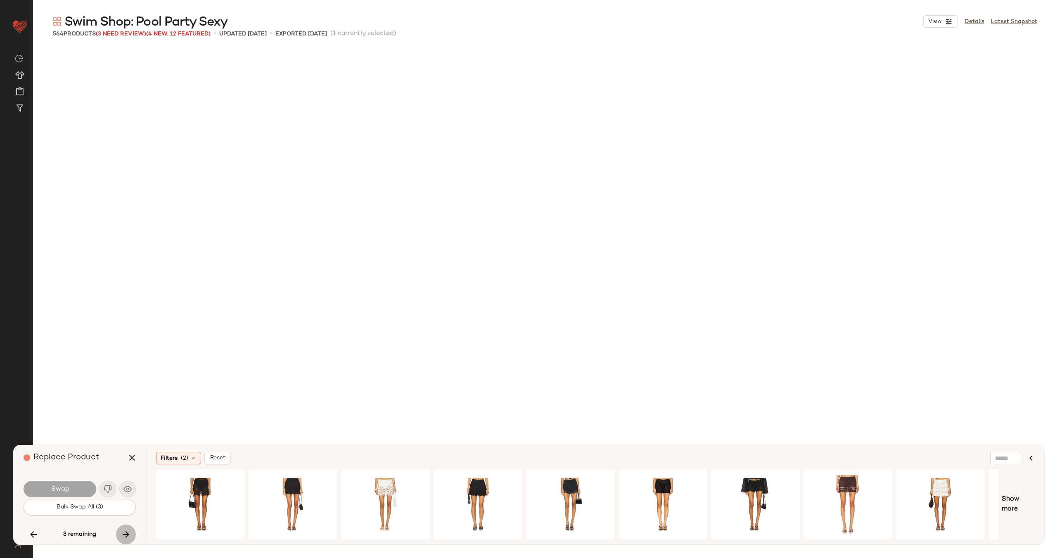
scroll to position [20244, 0]
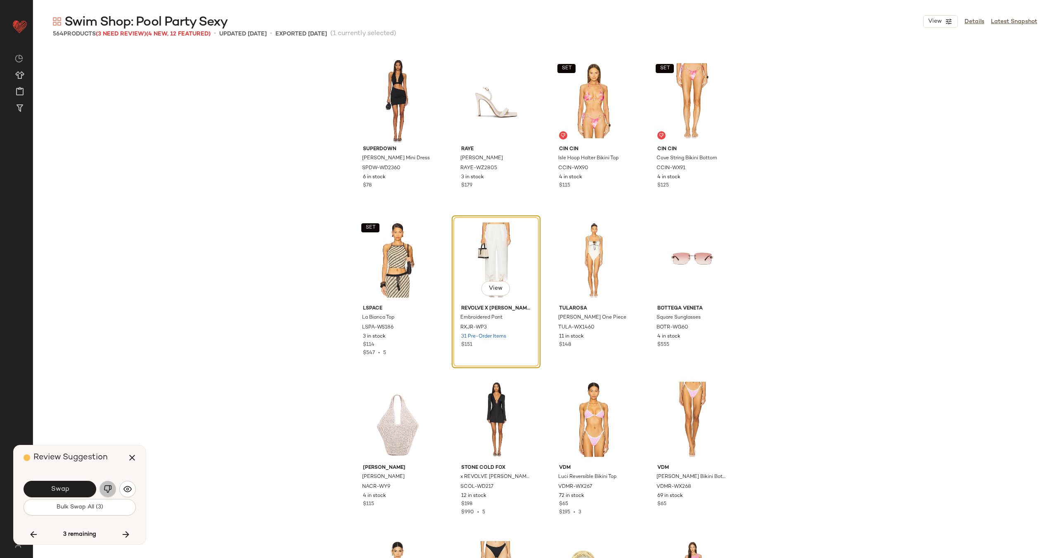
click at [111, 491] on img "button" at bounding box center [108, 489] width 8 height 8
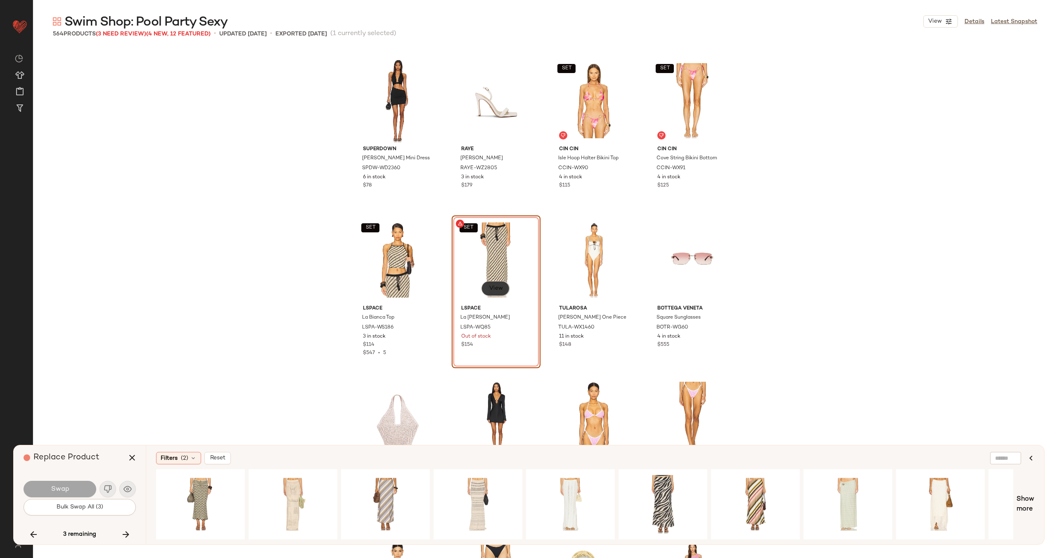
click at [498, 283] on button "View" at bounding box center [496, 288] width 28 height 15
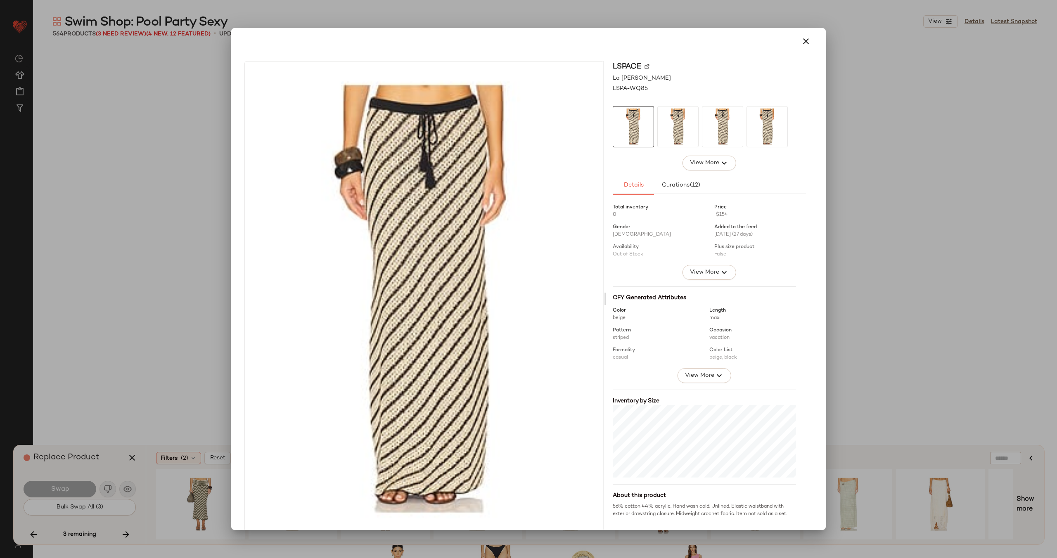
click at [645, 66] on img at bounding box center [647, 66] width 5 height 5
click at [804, 40] on icon "button" at bounding box center [806, 41] width 10 height 10
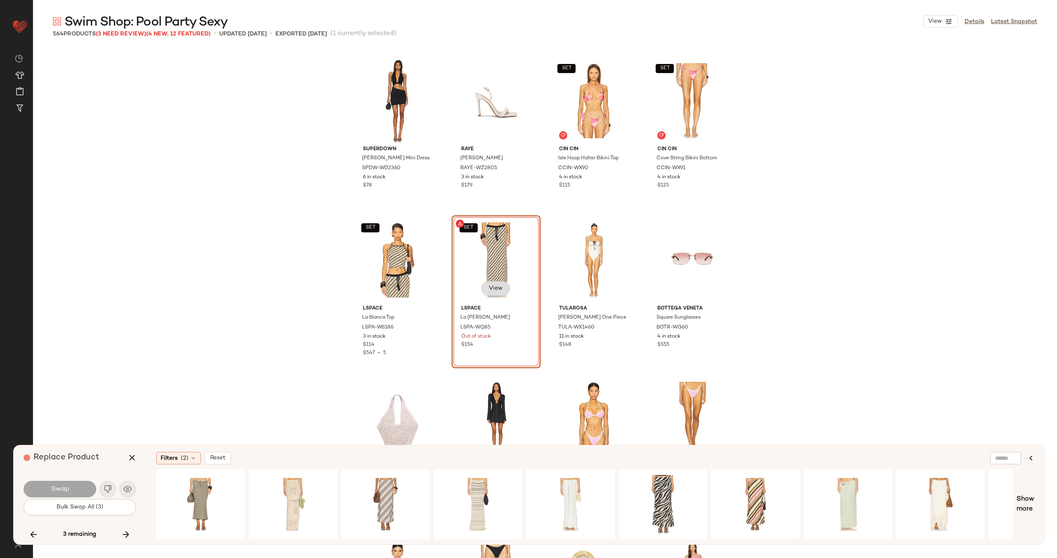
click at [498, 289] on span "View" at bounding box center [496, 288] width 14 height 7
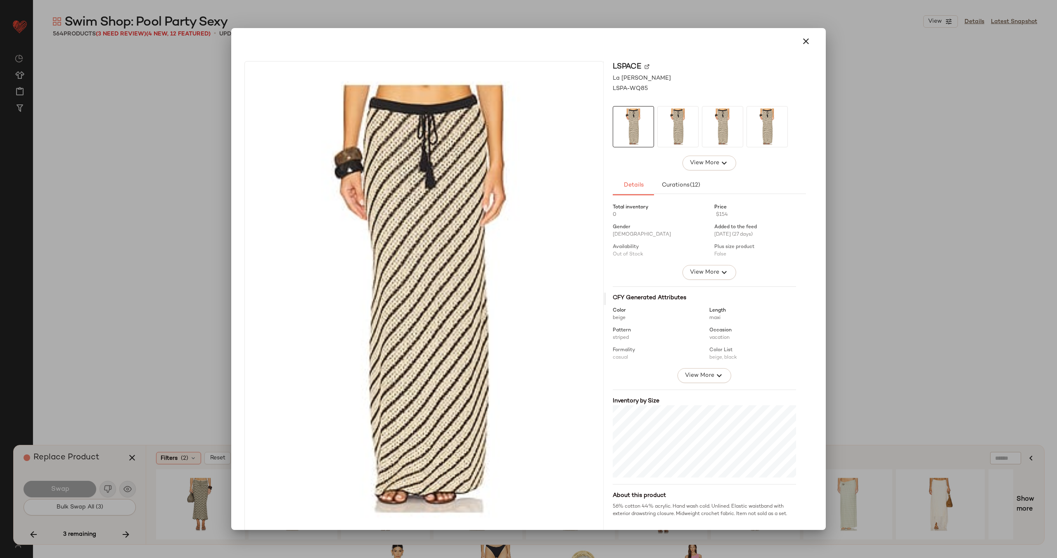
click at [645, 67] on img at bounding box center [647, 66] width 5 height 5
click at [803, 40] on icon "button" at bounding box center [806, 41] width 10 height 10
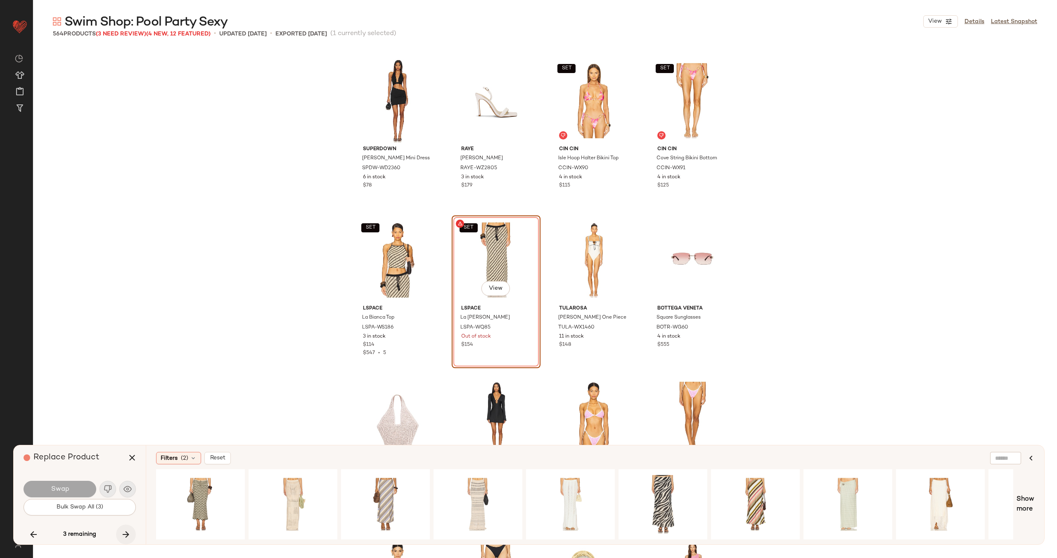
click at [126, 533] on icon "button" at bounding box center [126, 535] width 10 height 10
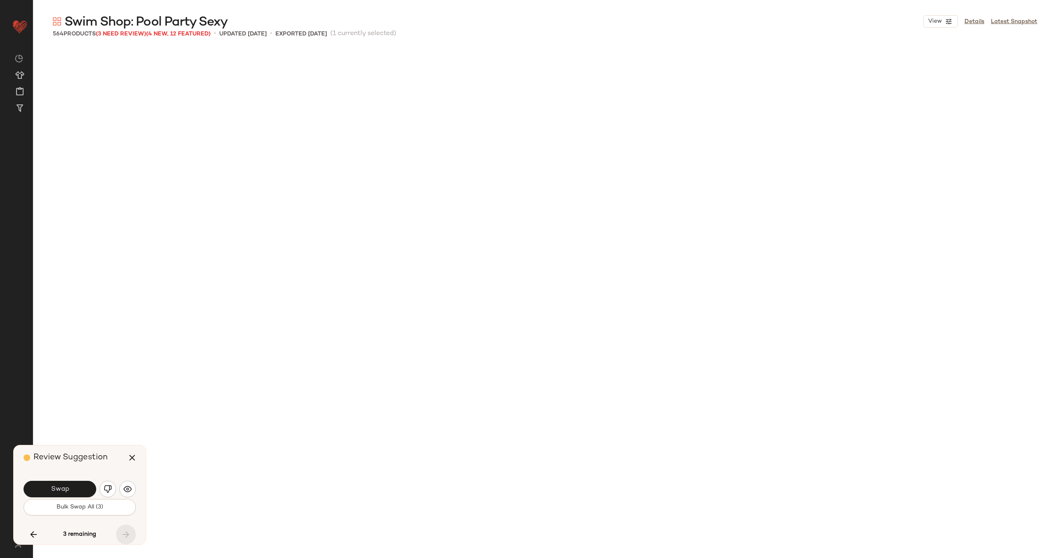
scroll to position [20882, 0]
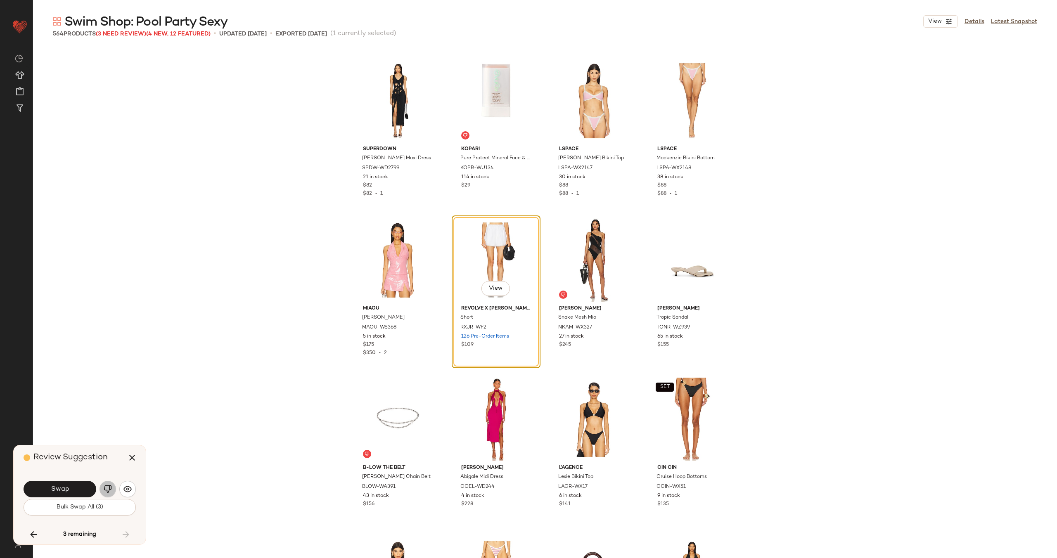
click at [108, 485] on img "button" at bounding box center [108, 489] width 8 height 8
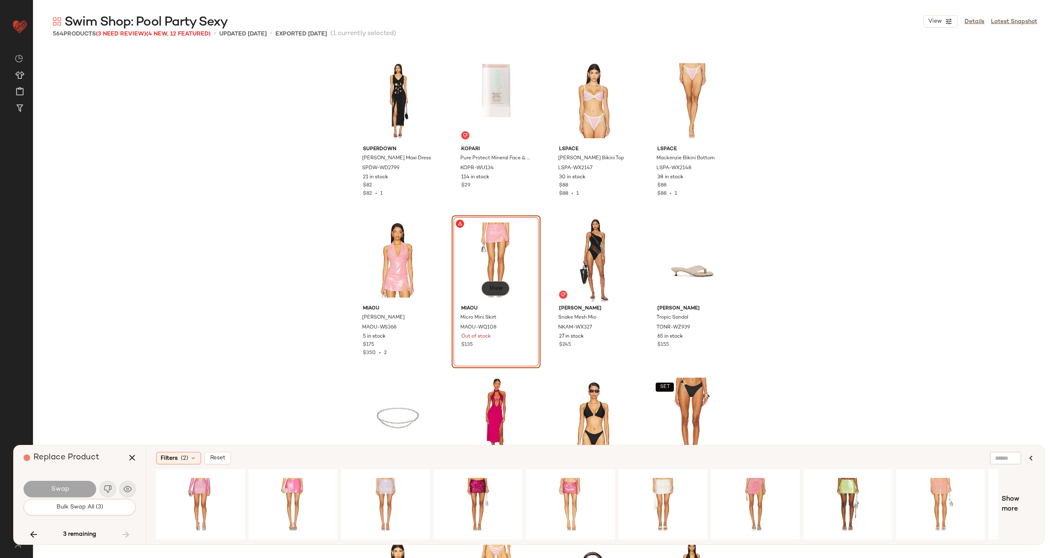
click at [489, 288] on span "View" at bounding box center [496, 288] width 14 height 7
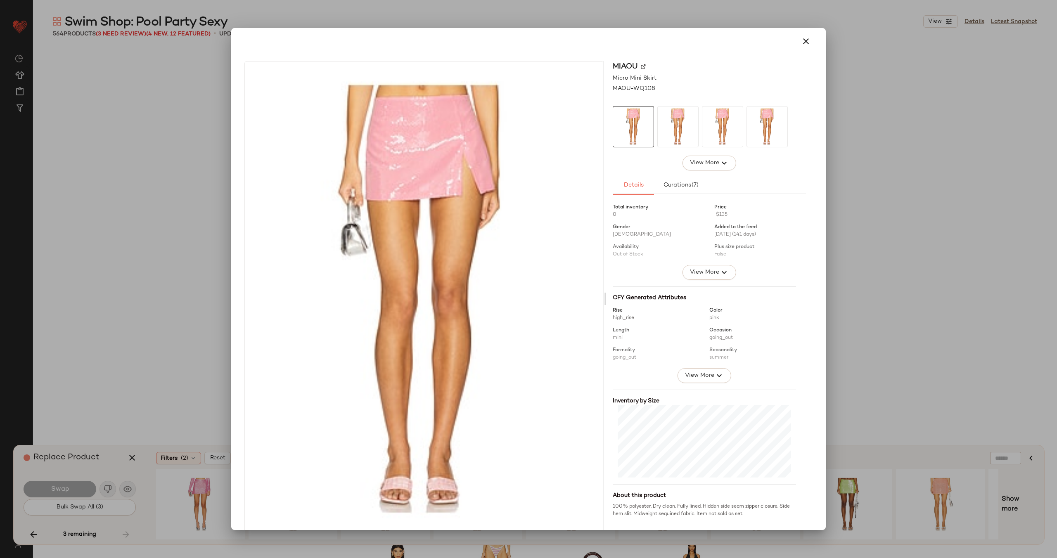
click at [641, 67] on img at bounding box center [643, 66] width 5 height 5
click at [801, 41] on icon "button" at bounding box center [806, 41] width 10 height 10
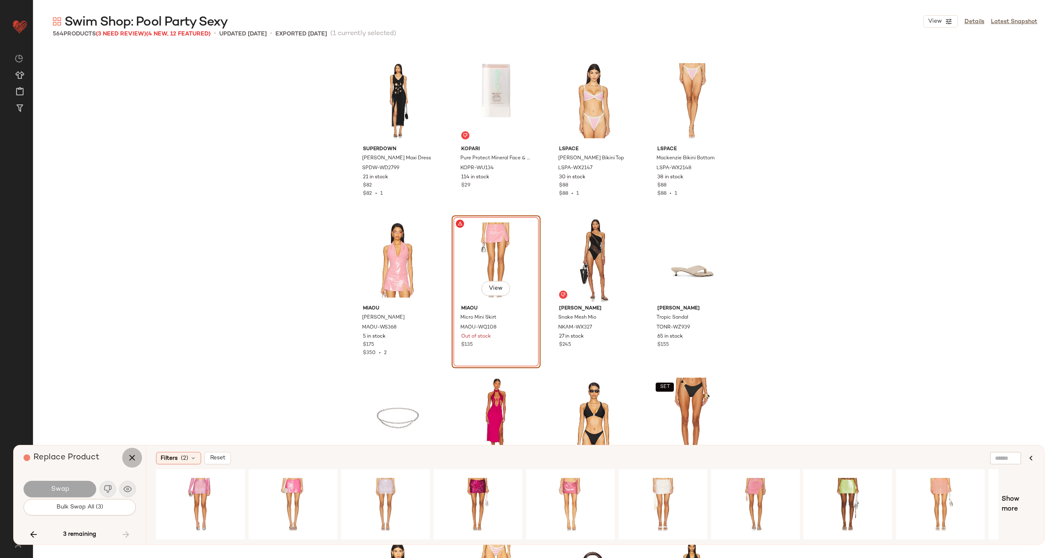
click at [132, 456] on icon "button" at bounding box center [132, 458] width 10 height 10
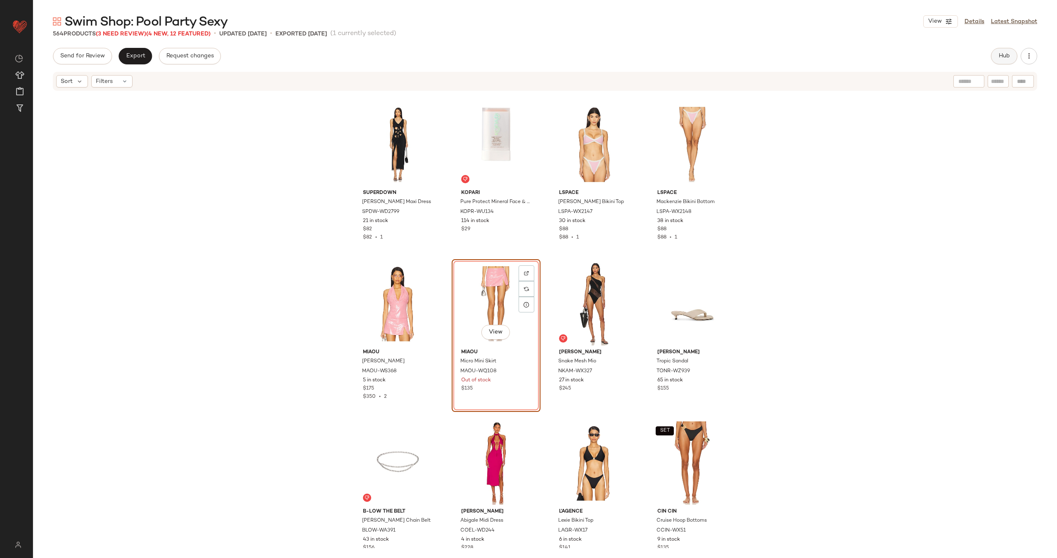
click at [999, 54] on span "Hub" at bounding box center [1005, 56] width 12 height 7
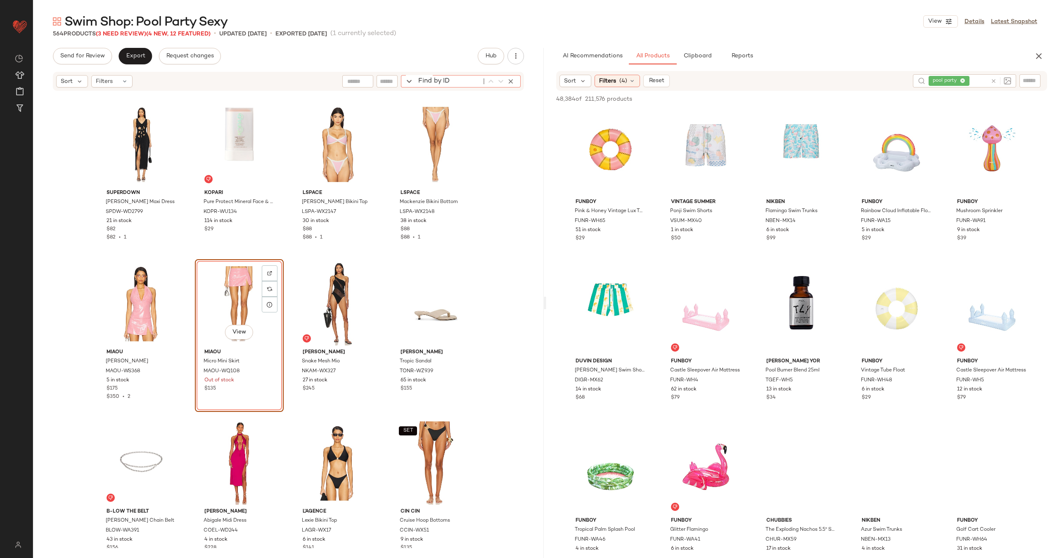
click at [506, 81] on div "Find by ID Find by ID" at bounding box center [461, 81] width 120 height 12
paste input "*********"
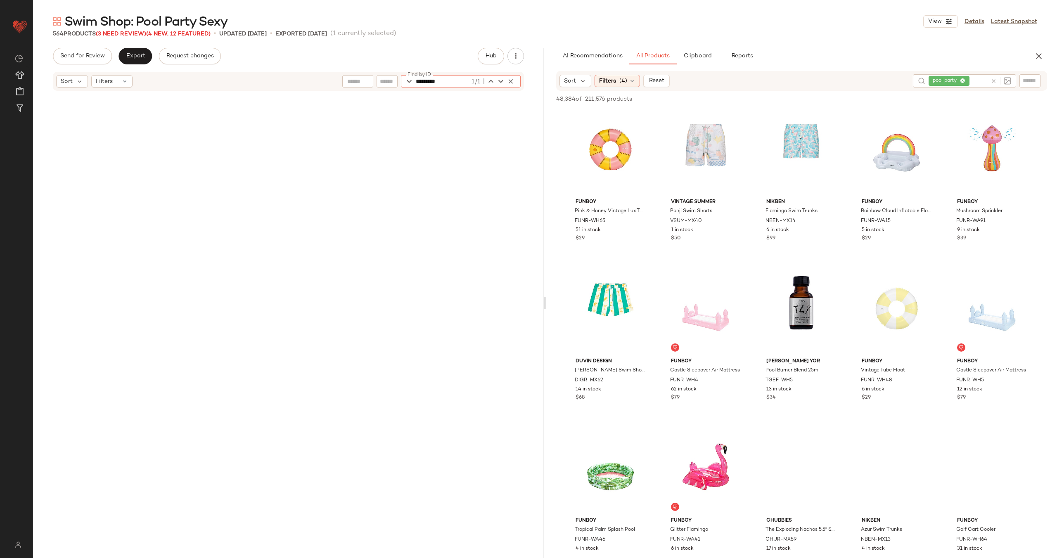
scroll to position [13709, 0]
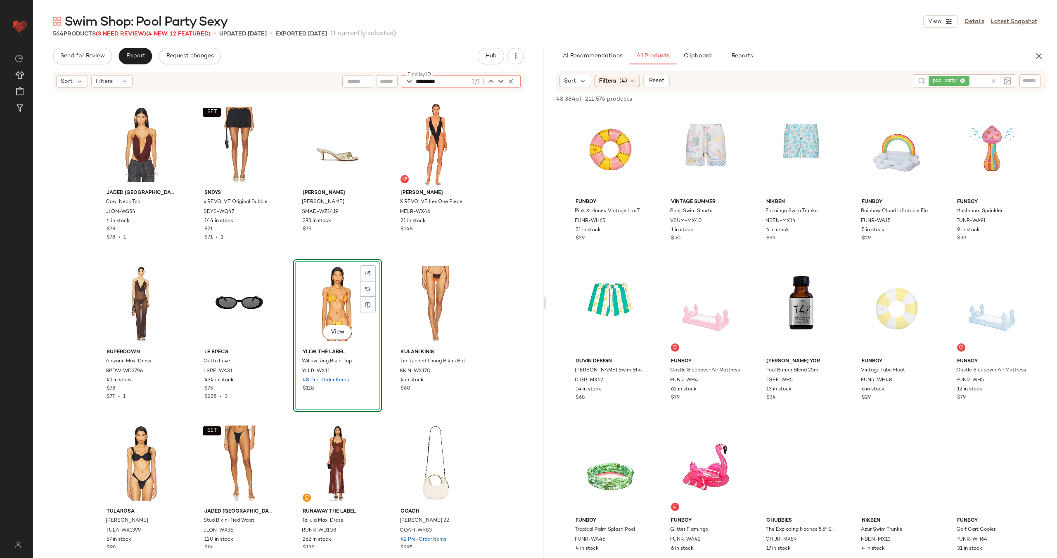
type input "*********"
click at [993, 80] on icon at bounding box center [994, 81] width 6 height 6
click at [1034, 78] on input "text" at bounding box center [1030, 80] width 14 height 9
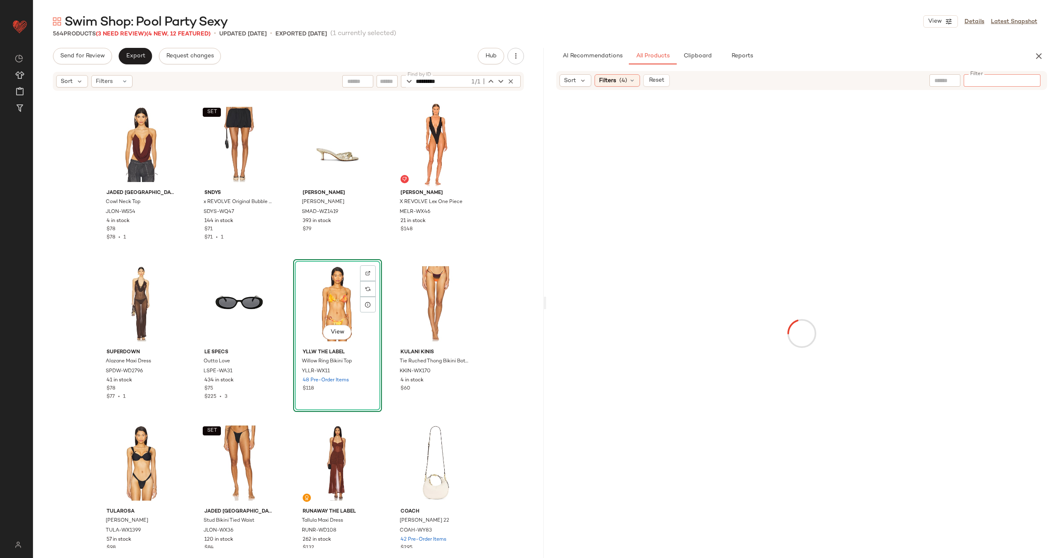
type input "********"
click at [651, 79] on span "Reset" at bounding box center [656, 81] width 16 height 7
click at [1035, 78] on input "text" at bounding box center [1030, 80] width 14 height 9
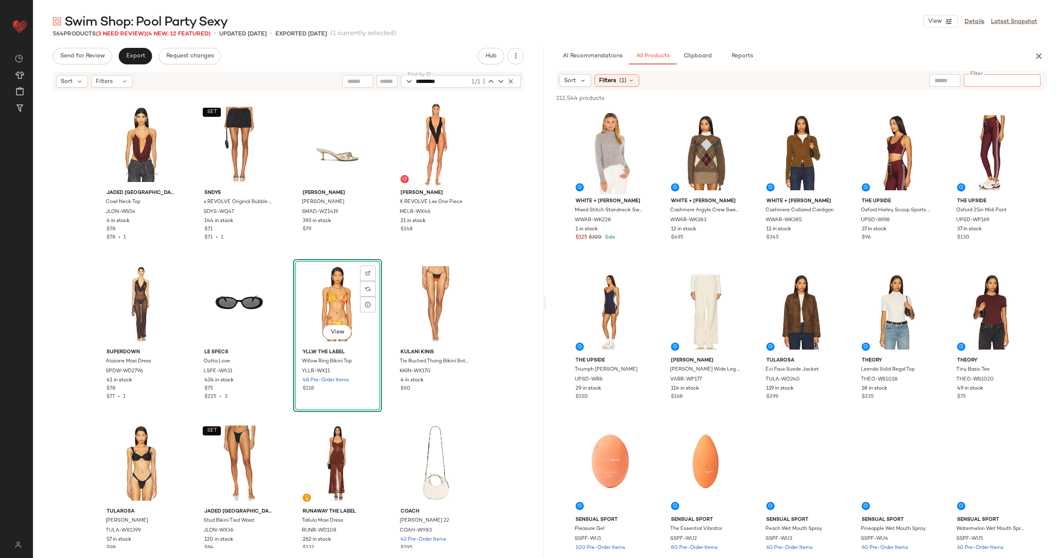
paste input "********"
type input "********"
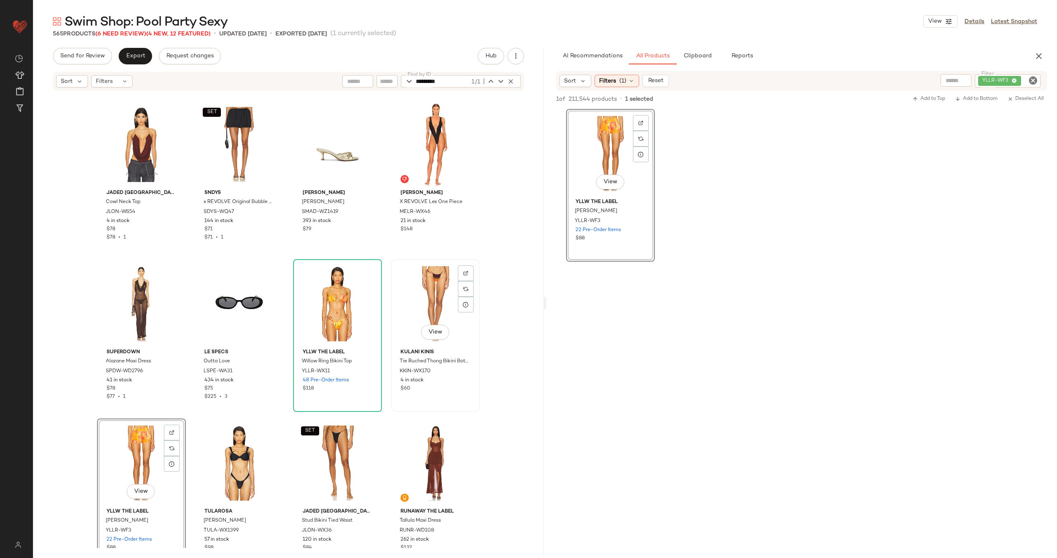
click at [419, 290] on div "View" at bounding box center [435, 303] width 83 height 83
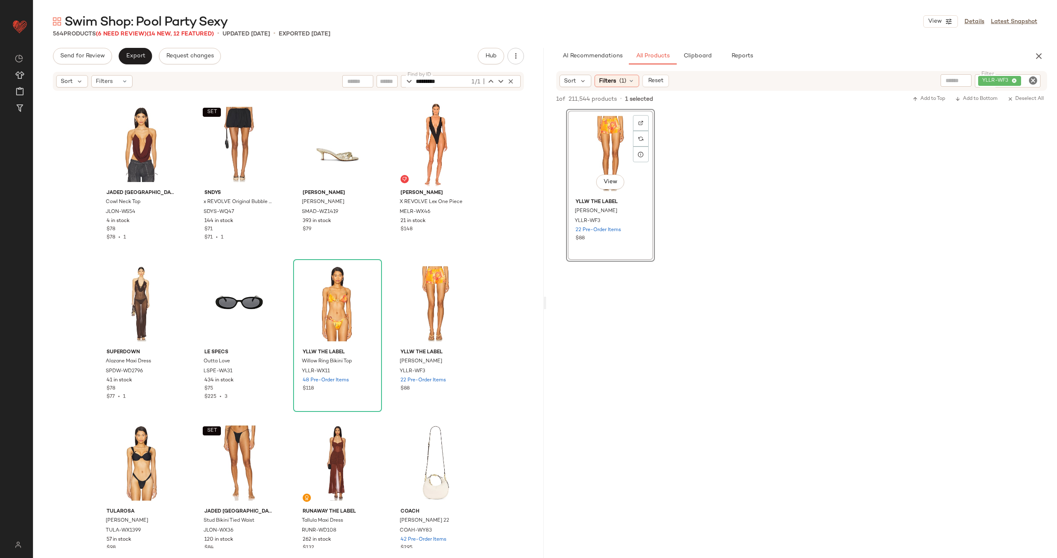
click at [1034, 80] on icon "Clear Filter" at bounding box center [1033, 81] width 10 height 10
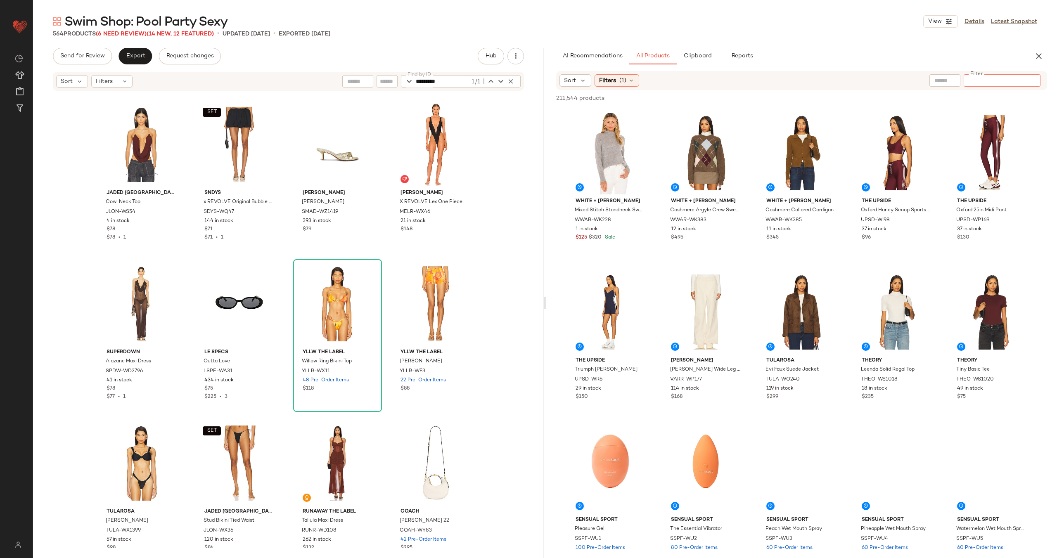
click at [385, 251] on div "Jaded London Cowl Neck Top JLON-WS54 4 in stock $78 $78 • 1 SET SNDYS x REVOLVE…" at bounding box center [288, 320] width 511 height 457
click at [511, 78] on icon "button" at bounding box center [510, 81] width 7 height 7
paste input "**********"
type input "**********"
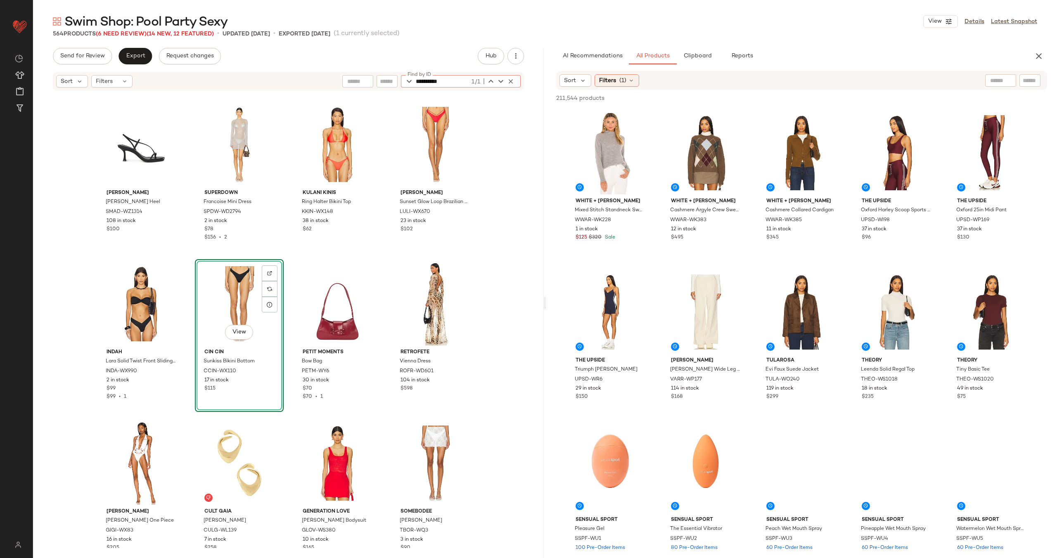
click at [1024, 81] on input "text" at bounding box center [1030, 80] width 14 height 9
paste input "**********"
type input "**********"
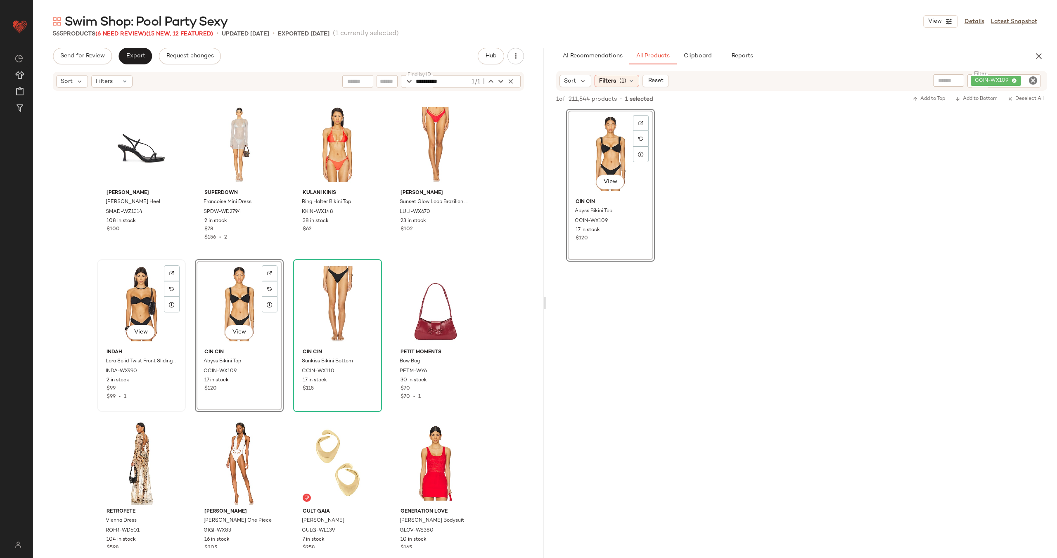
click at [145, 308] on div "View" at bounding box center [141, 303] width 83 height 83
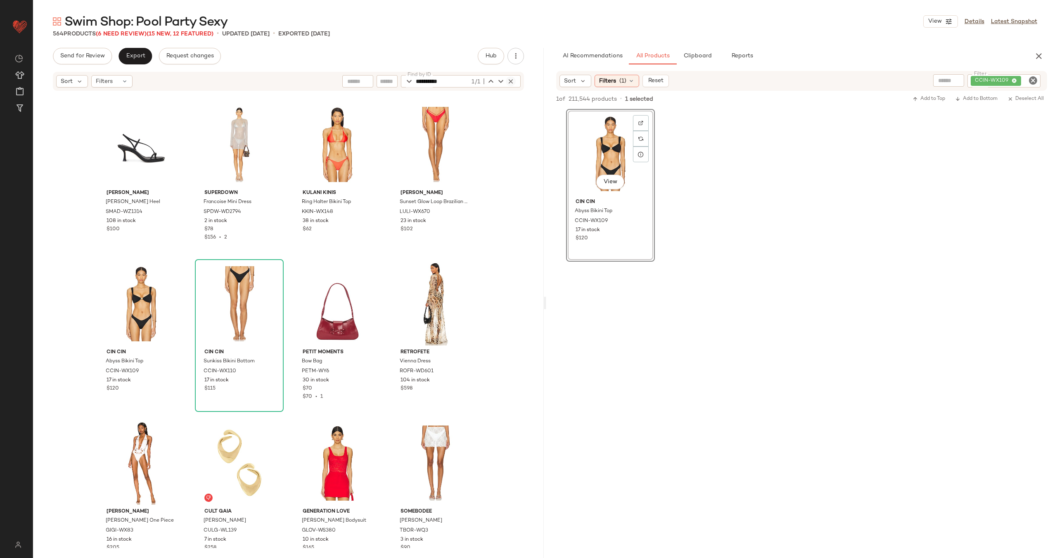
click at [510, 79] on icon "button" at bounding box center [510, 81] width 7 height 7
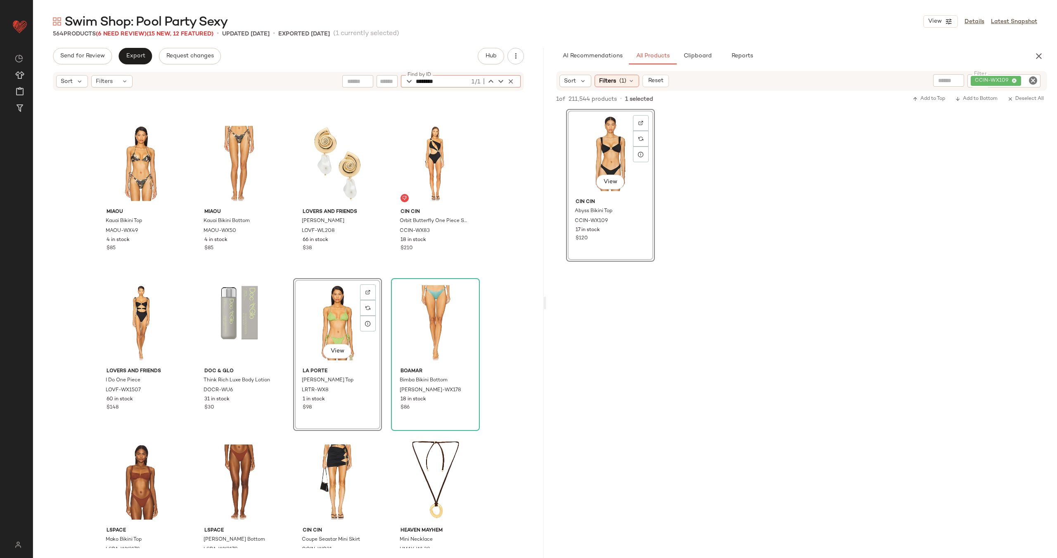
scroll to position [7305, 0]
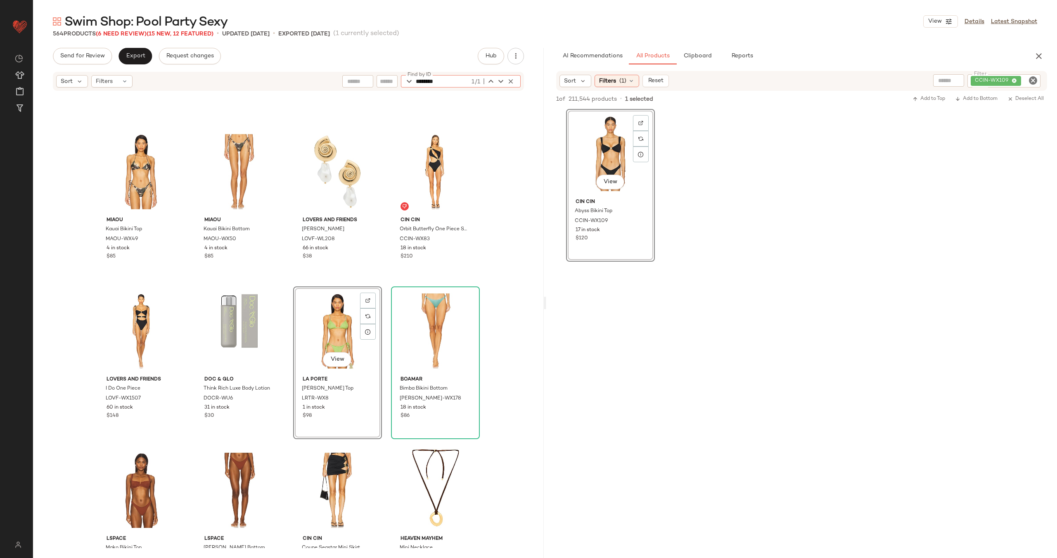
click at [1032, 79] on icon "Clear Filter" at bounding box center [1033, 81] width 10 height 10
type input "********"
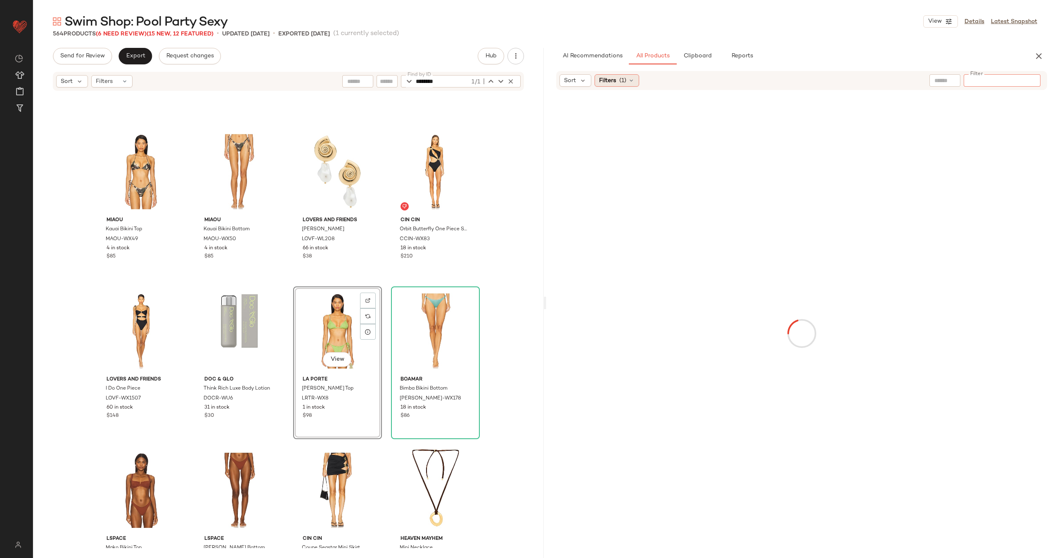
click at [629, 79] on icon at bounding box center [631, 80] width 7 height 7
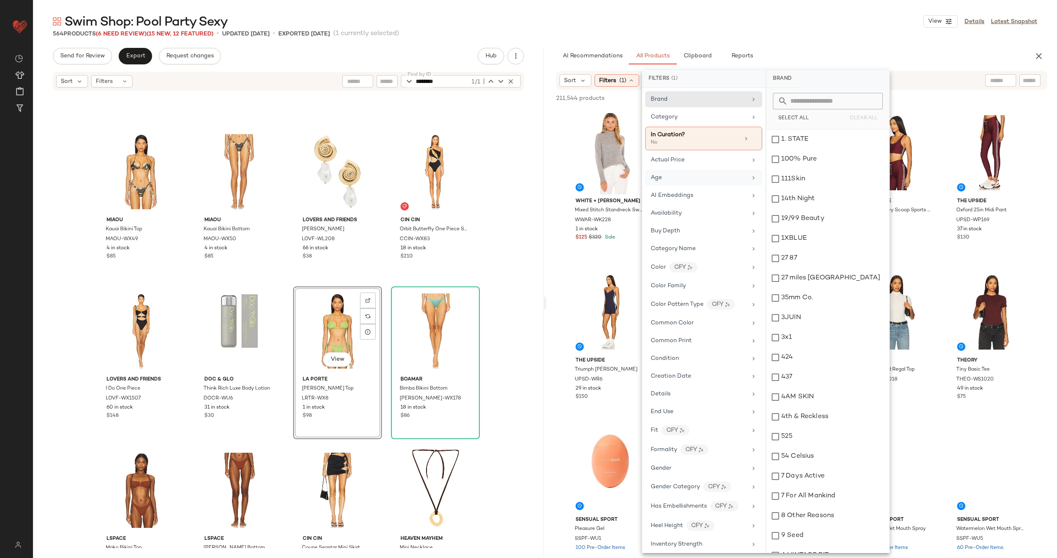
click at [702, 174] on div "Age" at bounding box center [699, 177] width 96 height 9
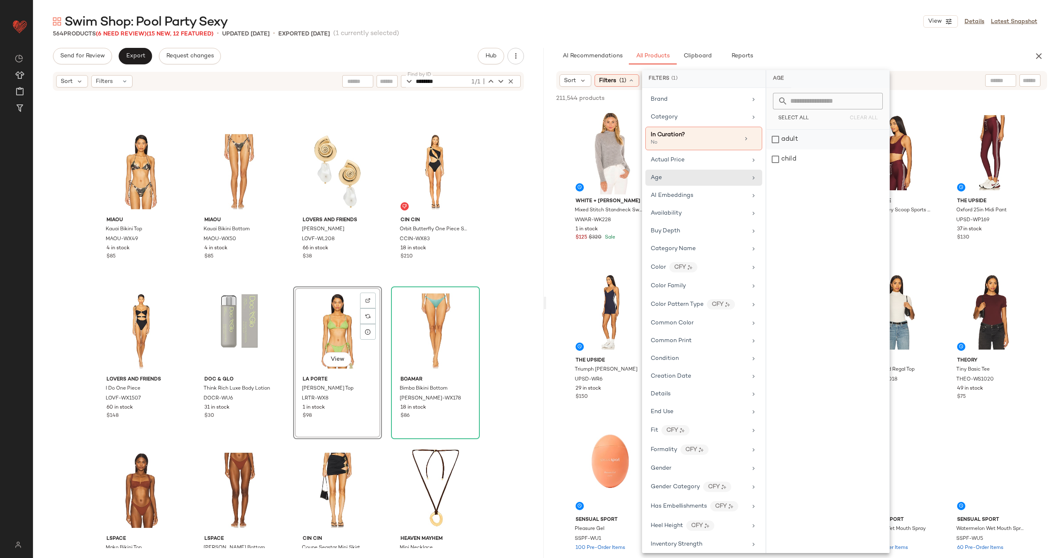
click at [802, 149] on div "adult" at bounding box center [827, 159] width 123 height 20
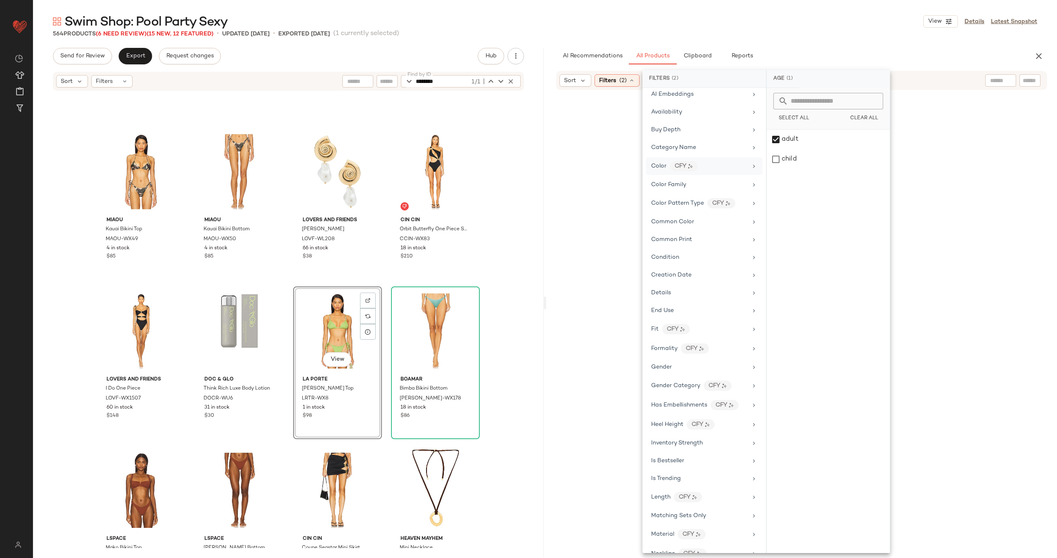
scroll to position [137, 0]
click at [723, 337] on div "Gender" at bounding box center [699, 339] width 96 height 9
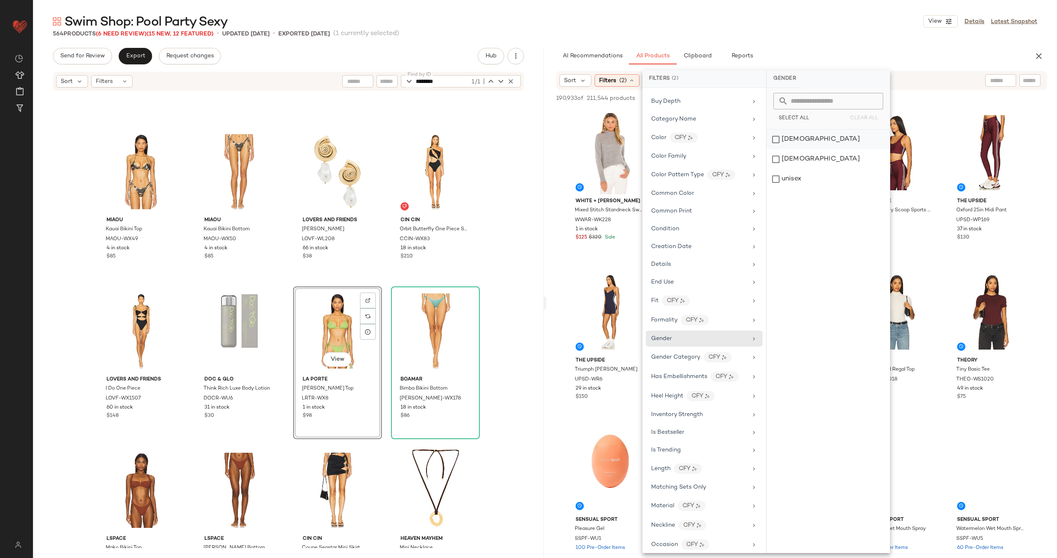
click at [797, 149] on div "[DEMOGRAPHIC_DATA]" at bounding box center [828, 159] width 123 height 20
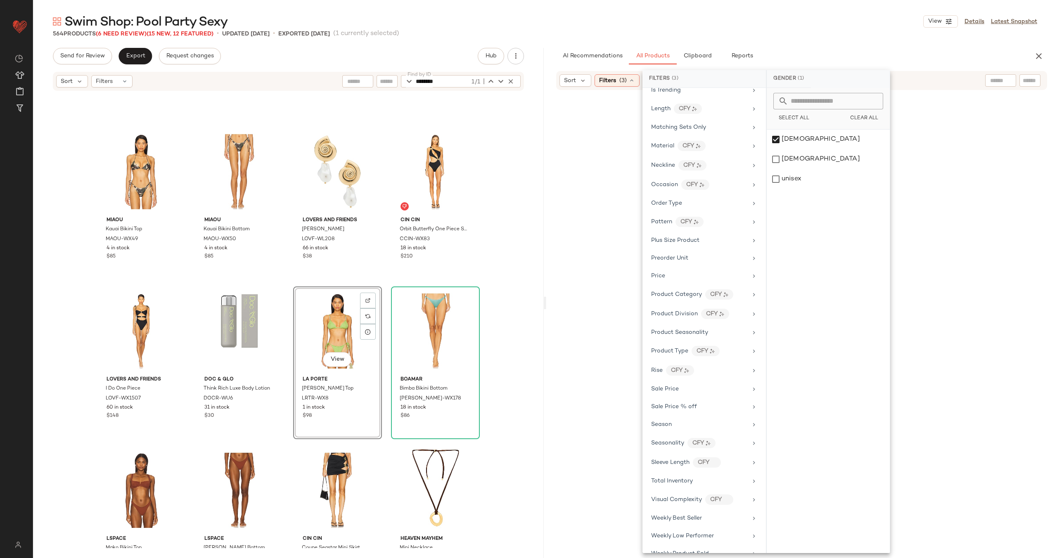
scroll to position [536, 0]
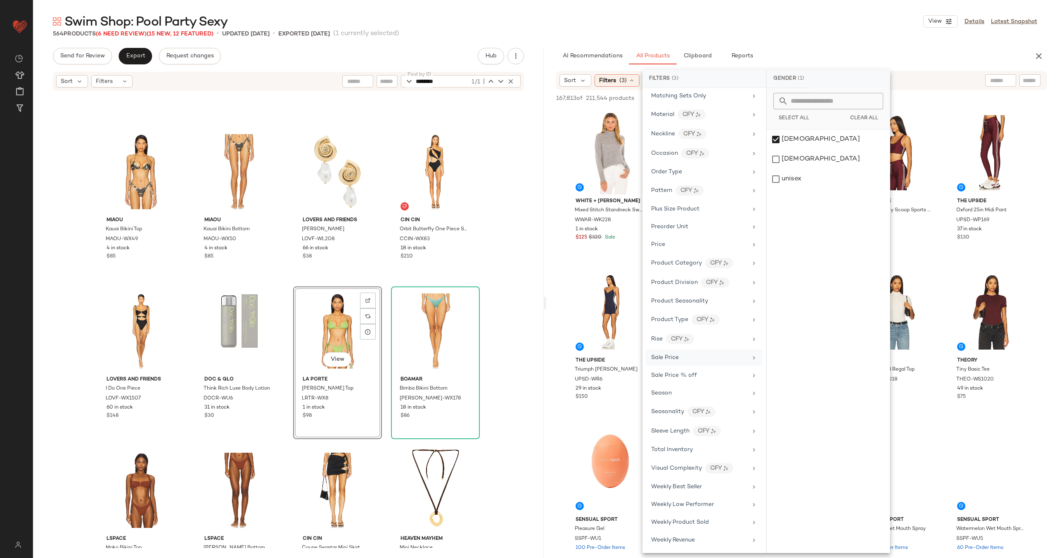
click at [716, 355] on div "Sale Price" at bounding box center [699, 357] width 96 height 9
click at [796, 108] on div "Not on sale" at bounding box center [828, 113] width 116 height 15
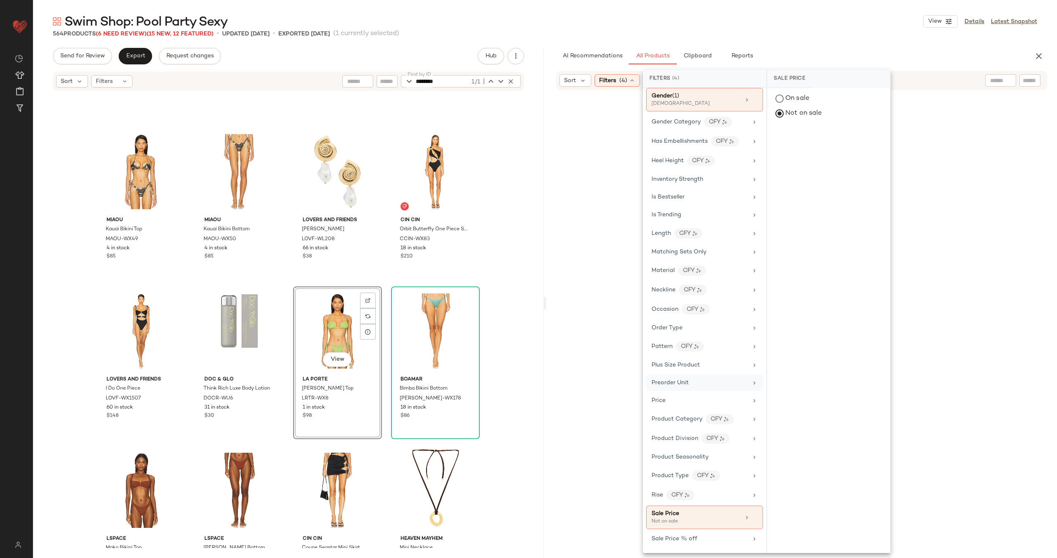
scroll to position [0, 0]
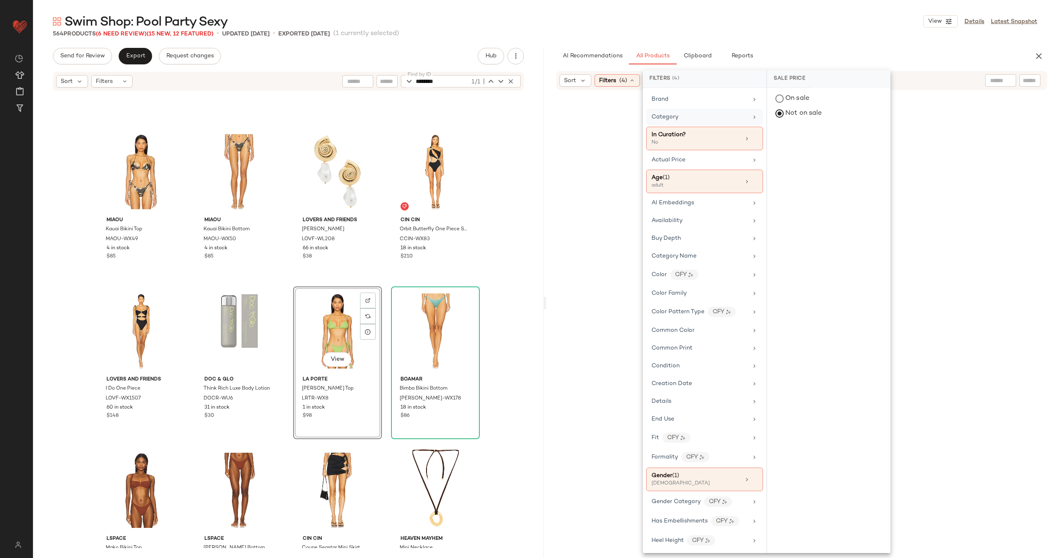
click at [688, 115] on div "Category" at bounding box center [700, 117] width 96 height 9
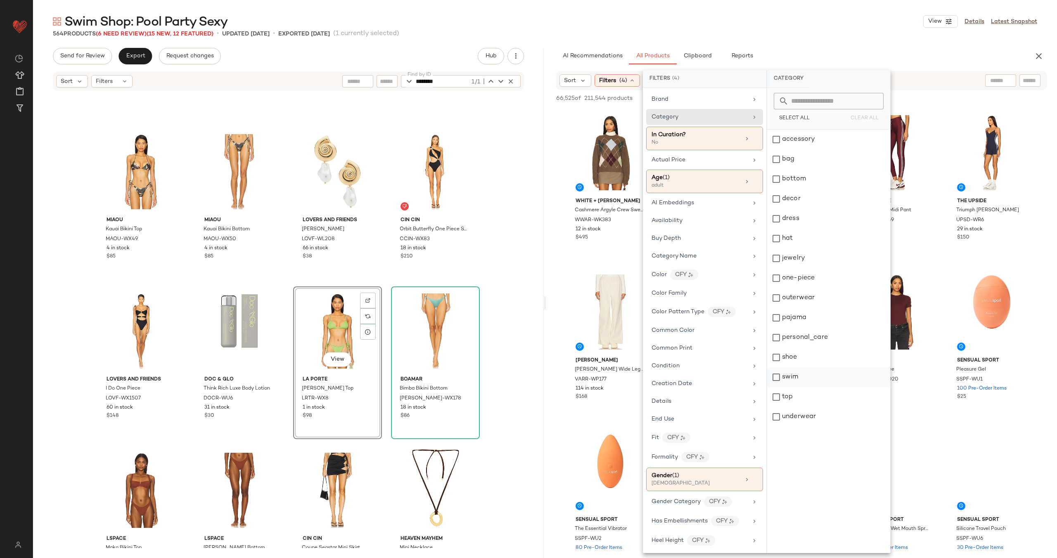
click at [803, 387] on div "swim" at bounding box center [828, 397] width 123 height 20
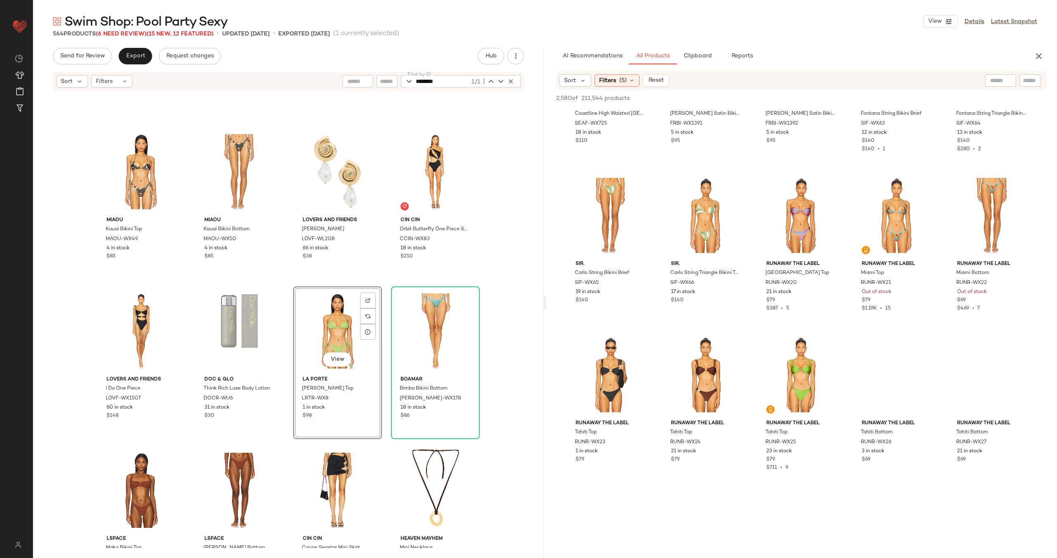
scroll to position [645, 0]
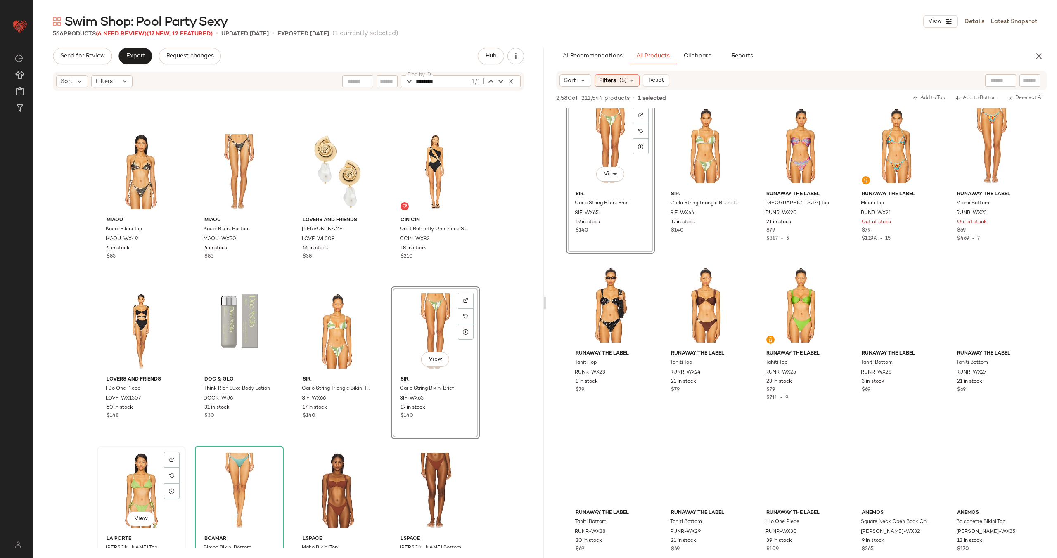
click at [132, 465] on div "View" at bounding box center [141, 490] width 83 height 83
click at [233, 471] on div "View" at bounding box center [239, 490] width 83 height 83
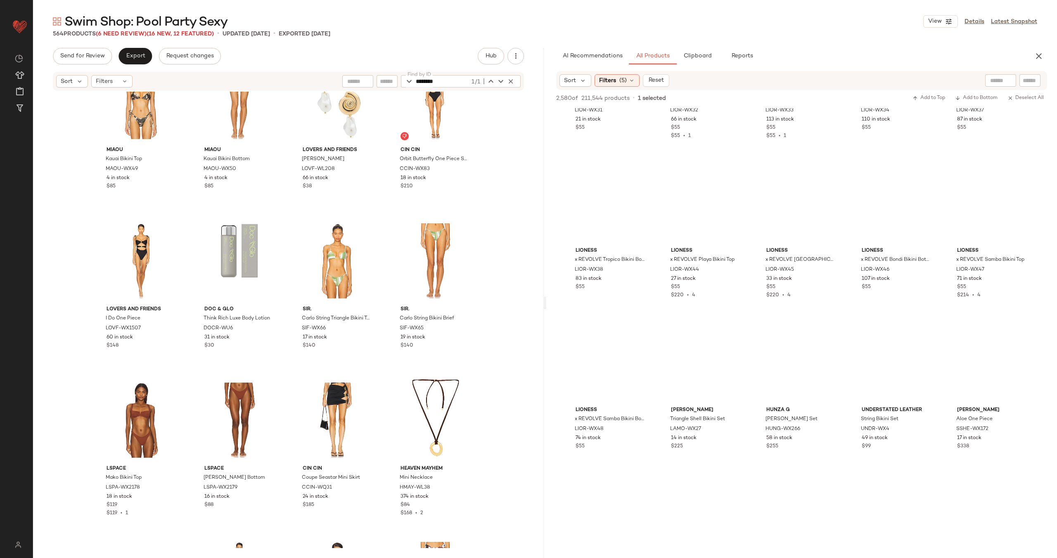
scroll to position [3298, 0]
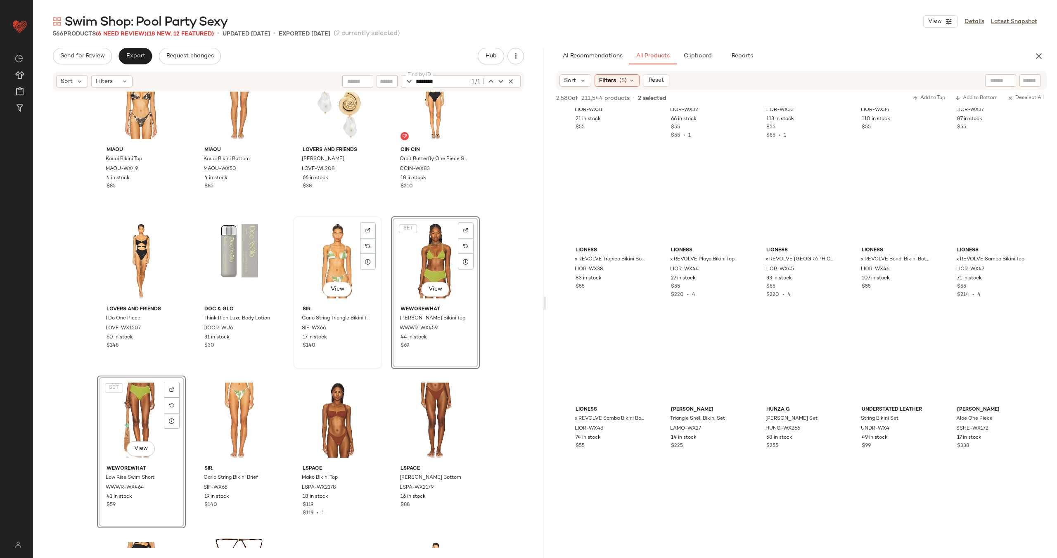
click at [332, 257] on div "View" at bounding box center [337, 260] width 83 height 83
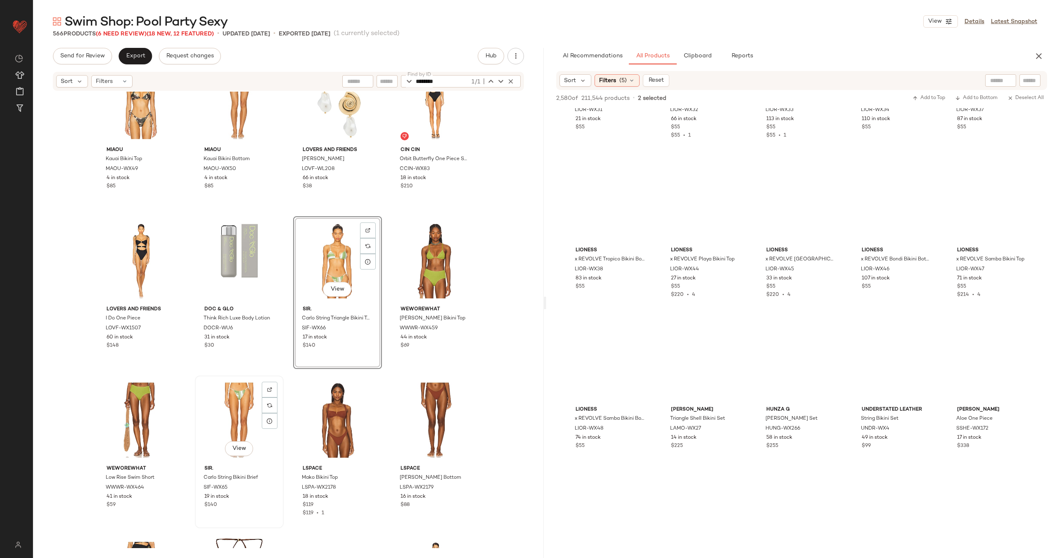
click at [230, 417] on div "View" at bounding box center [239, 420] width 83 height 83
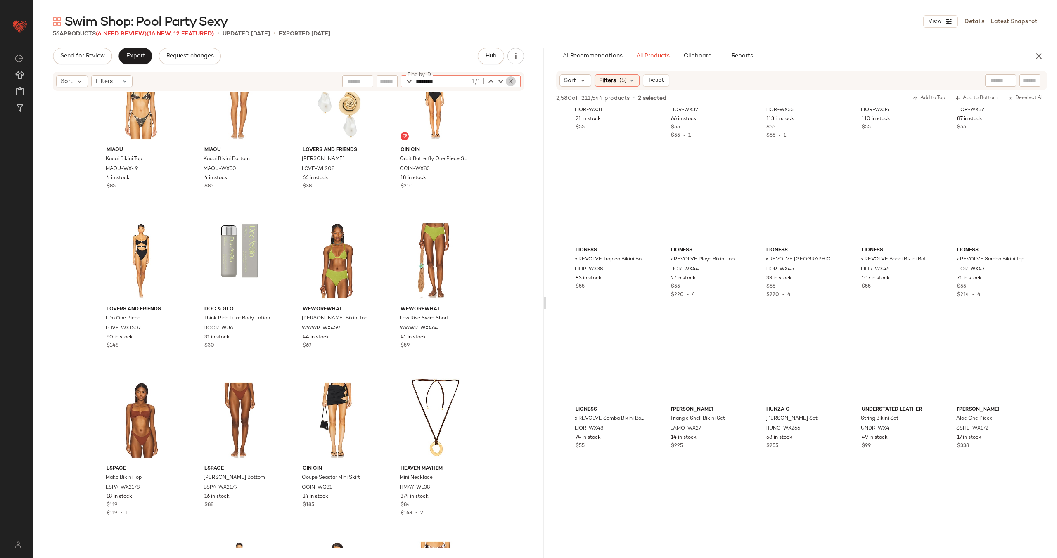
click at [508, 81] on icon "button" at bounding box center [510, 81] width 7 height 7
click at [511, 113] on div "Miaou Kauai Bikini Top MAOU-WX49 4 in stock $85 Miaou Kauai Bikini Bottom MAOU-…" at bounding box center [288, 320] width 511 height 457
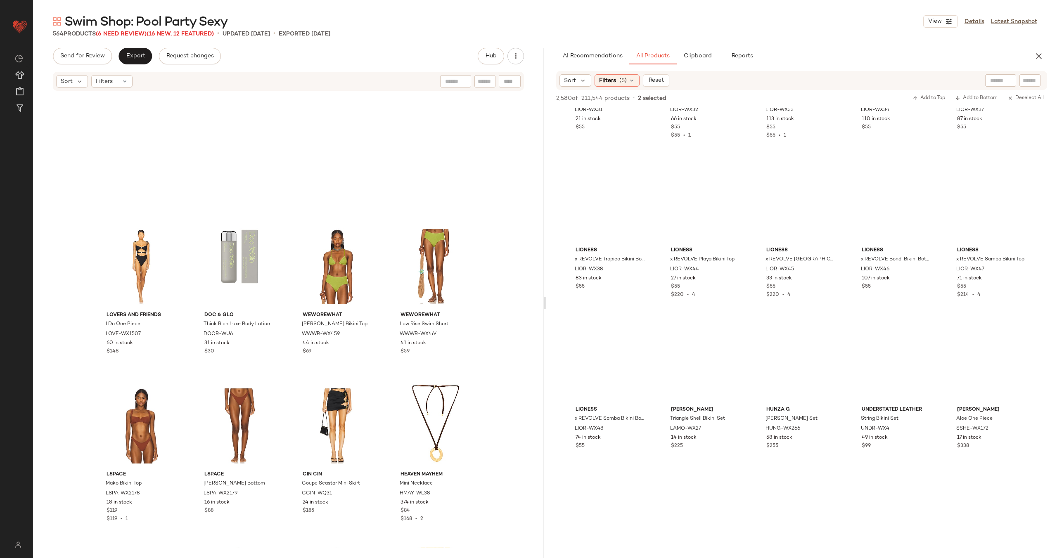
scroll to position [7225, 0]
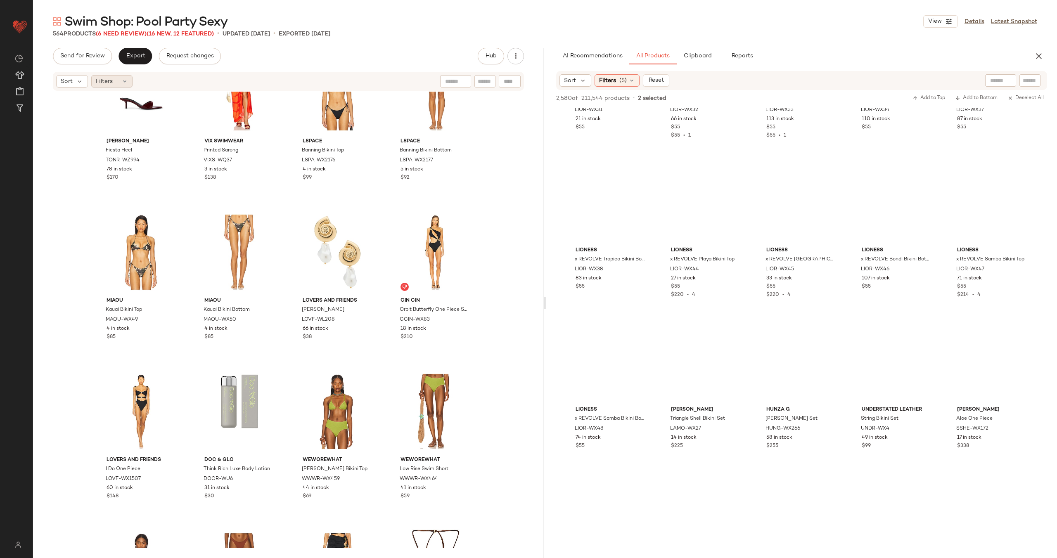
click at [127, 85] on div "Filters" at bounding box center [111, 81] width 41 height 12
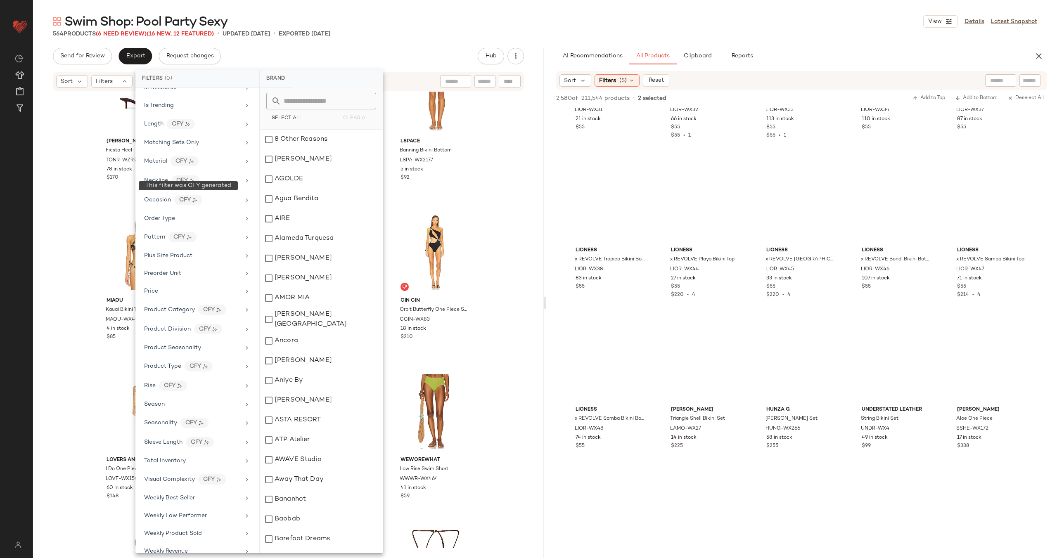
scroll to position [478, 0]
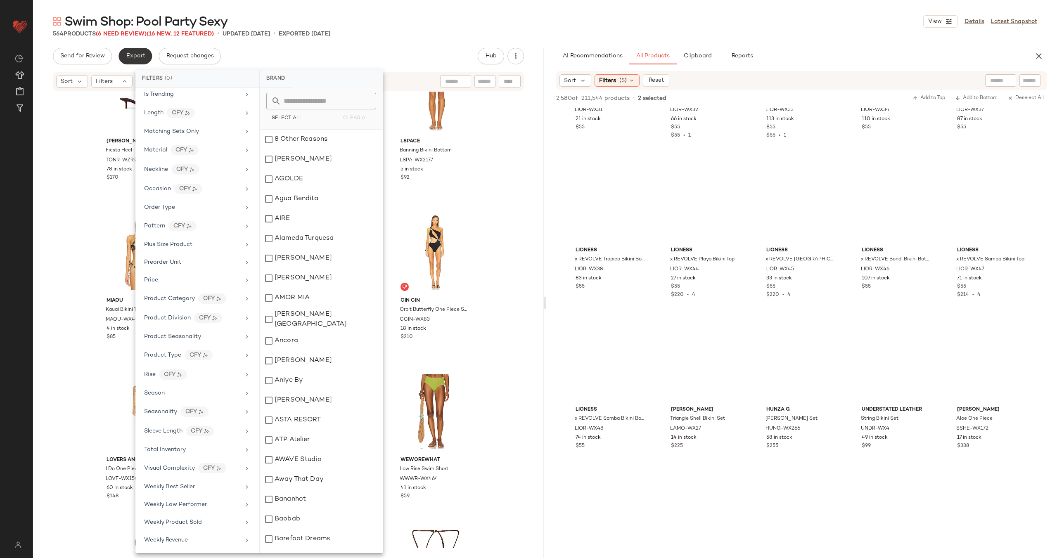
click at [138, 59] on span "Export" at bounding box center [135, 56] width 19 height 7
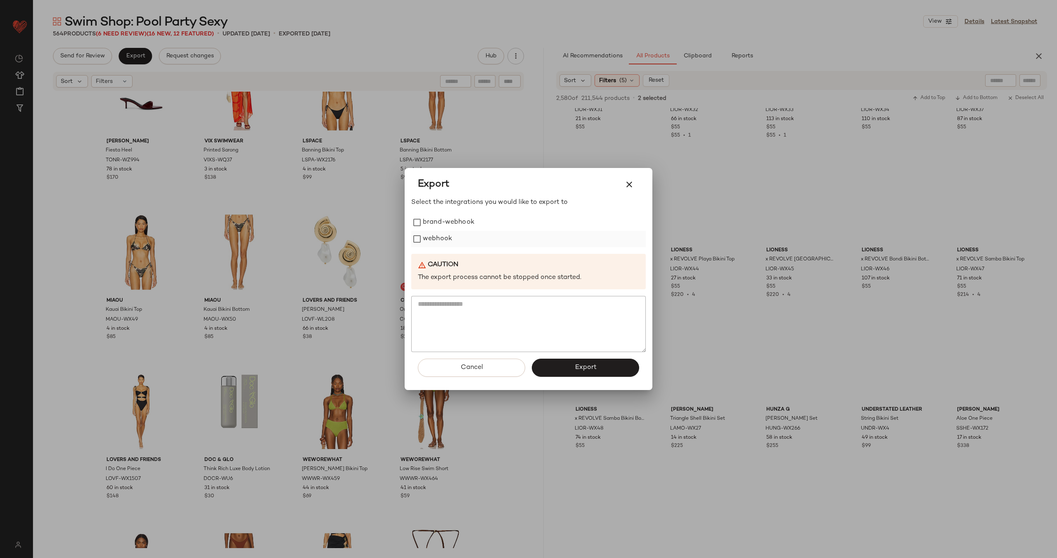
click at [433, 237] on label "webhook" at bounding box center [437, 239] width 29 height 17
click at [567, 368] on button "Export" at bounding box center [585, 368] width 107 height 18
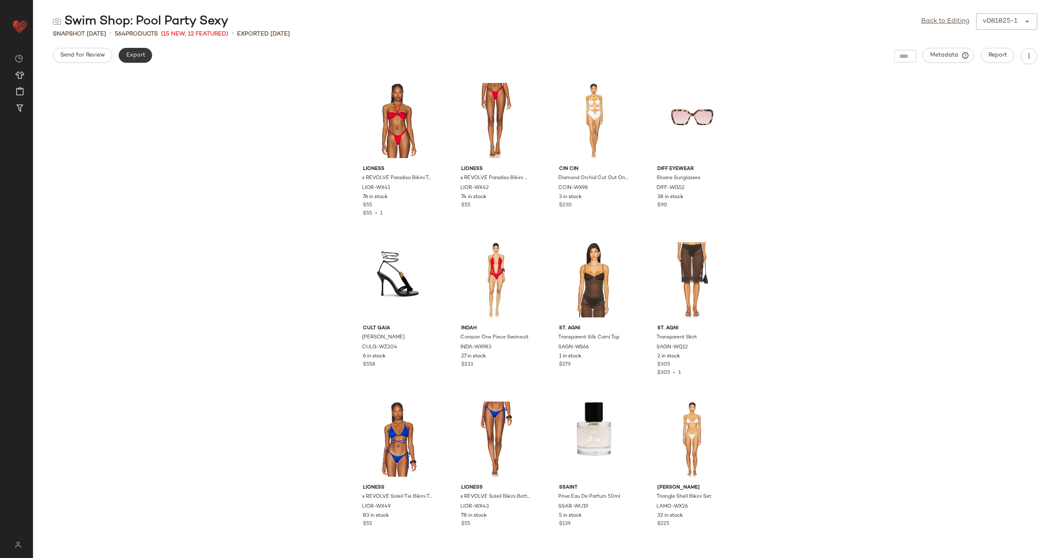
click at [137, 59] on button "Export" at bounding box center [135, 55] width 33 height 15
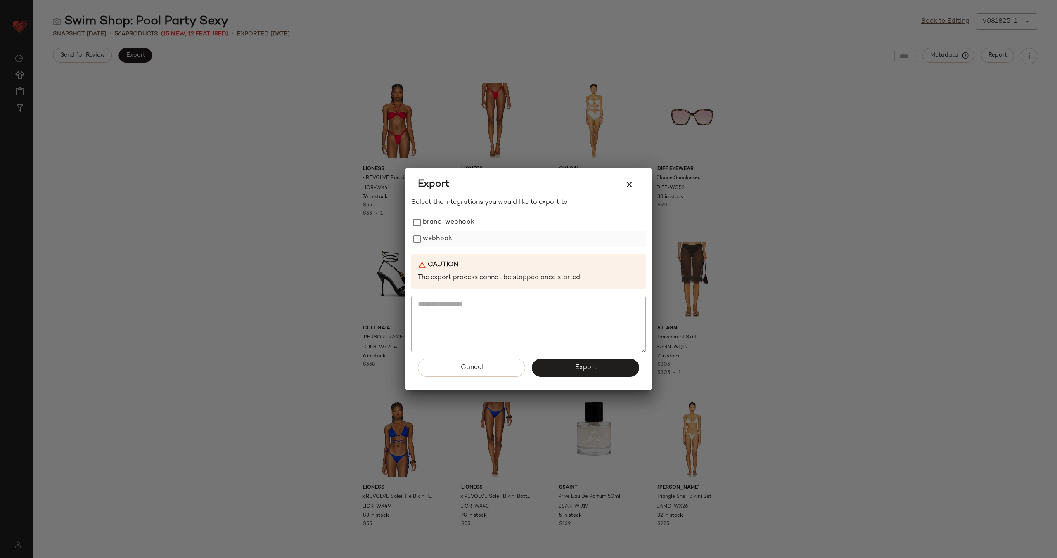
click at [447, 241] on label "webhook" at bounding box center [437, 239] width 29 height 17
click at [597, 369] on button "Export" at bounding box center [585, 368] width 107 height 18
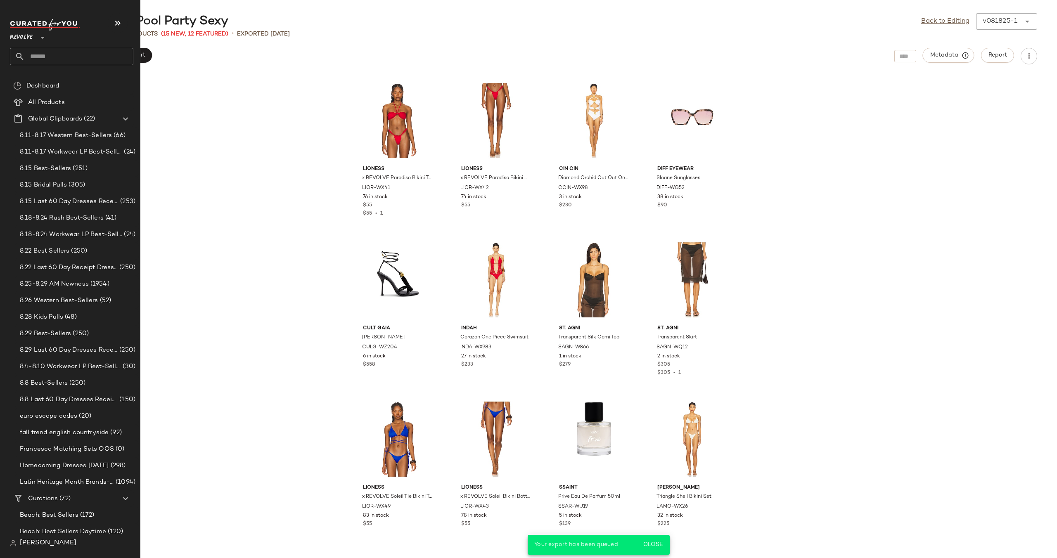
click at [48, 58] on input "text" at bounding box center [79, 56] width 109 height 17
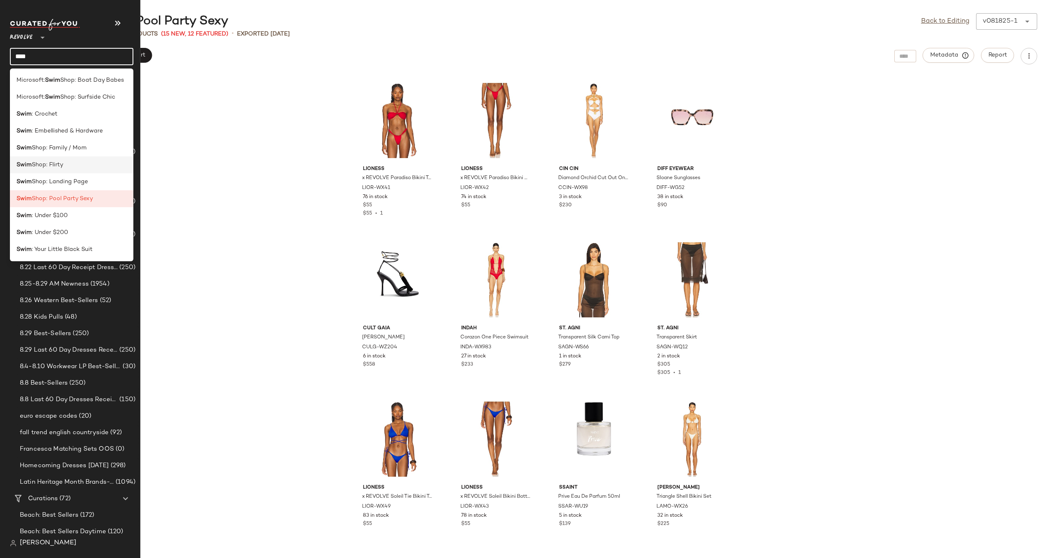
type input "****"
click at [59, 165] on span "Shop: Flirty" at bounding box center [47, 165] width 31 height 9
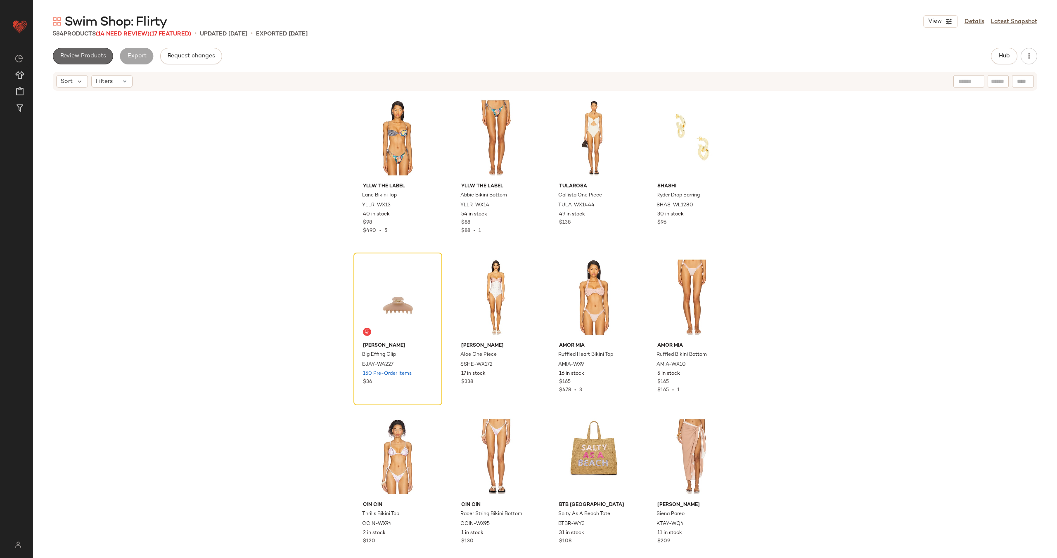
click at [88, 53] on span "Review Products" at bounding box center [83, 56] width 46 height 7
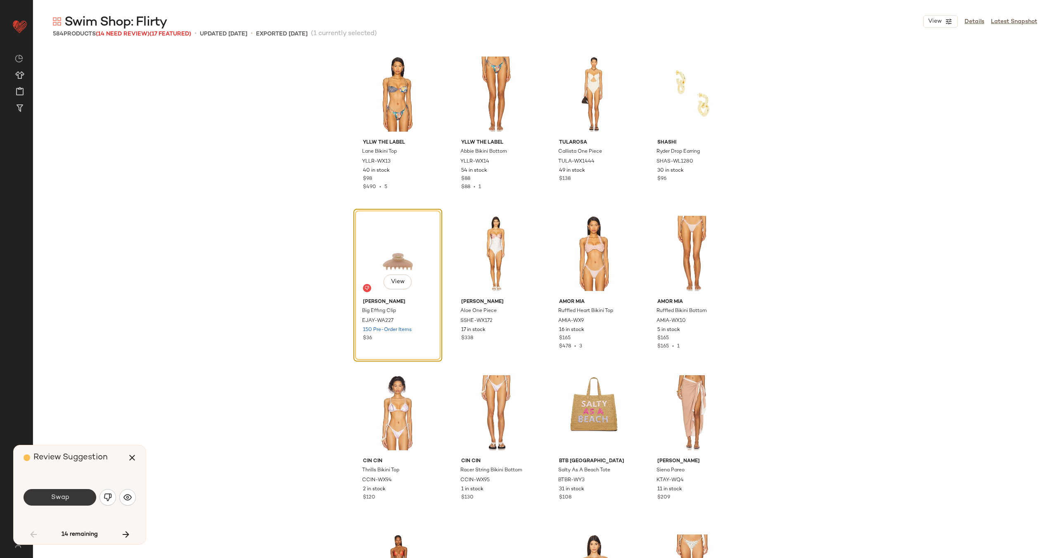
click at [64, 498] on span "Swap" at bounding box center [59, 498] width 19 height 8
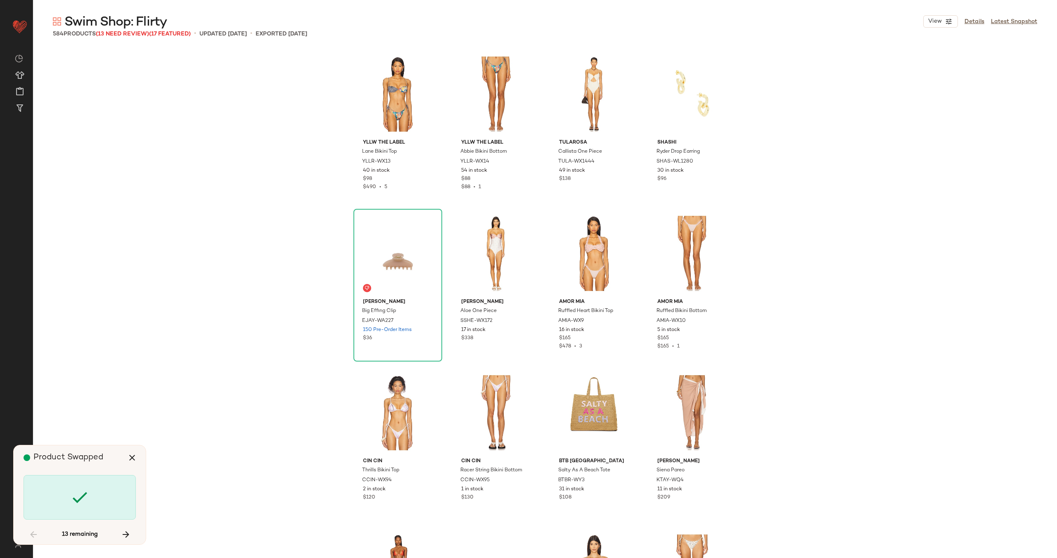
scroll to position [485, 0]
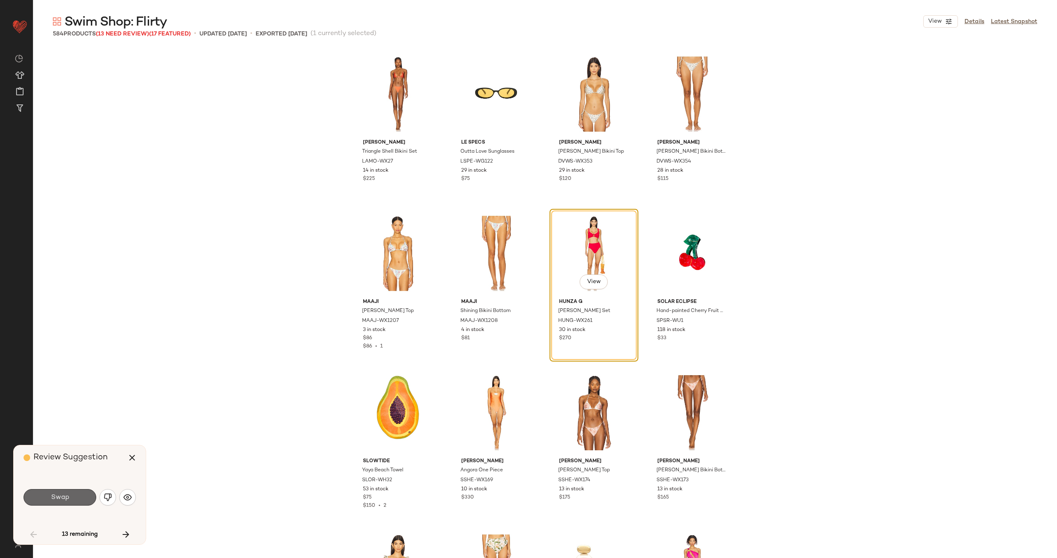
click at [63, 497] on span "Swap" at bounding box center [59, 498] width 19 height 8
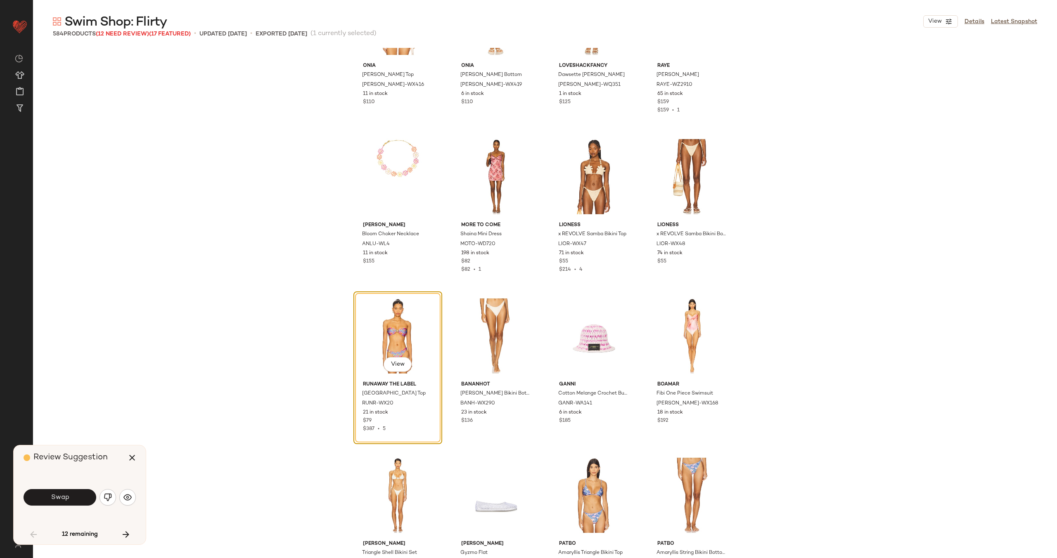
scroll to position [1364, 0]
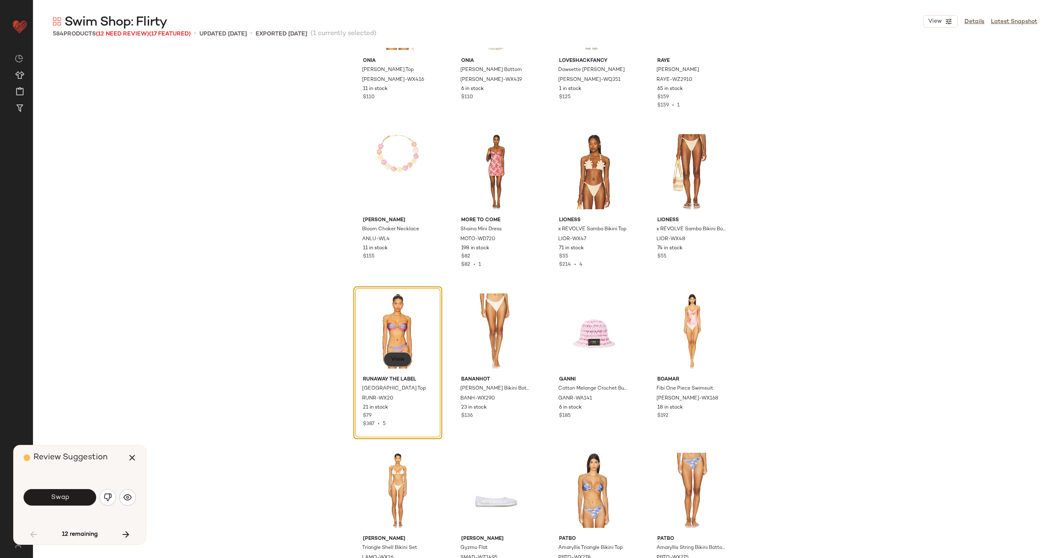
click at [387, 364] on button "View" at bounding box center [398, 359] width 28 height 15
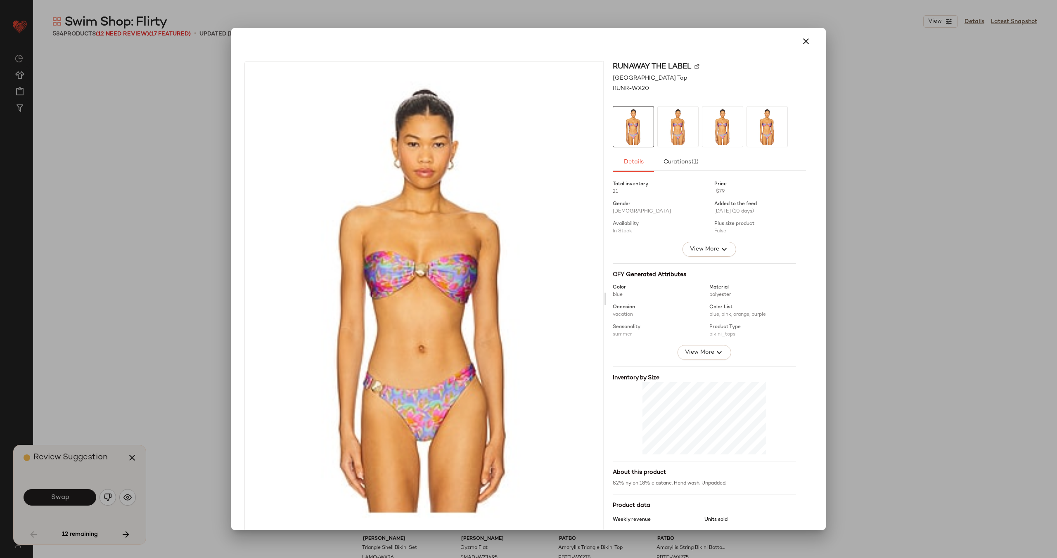
click at [695, 66] on img at bounding box center [697, 66] width 5 height 5
click at [804, 42] on icon "button" at bounding box center [806, 41] width 10 height 10
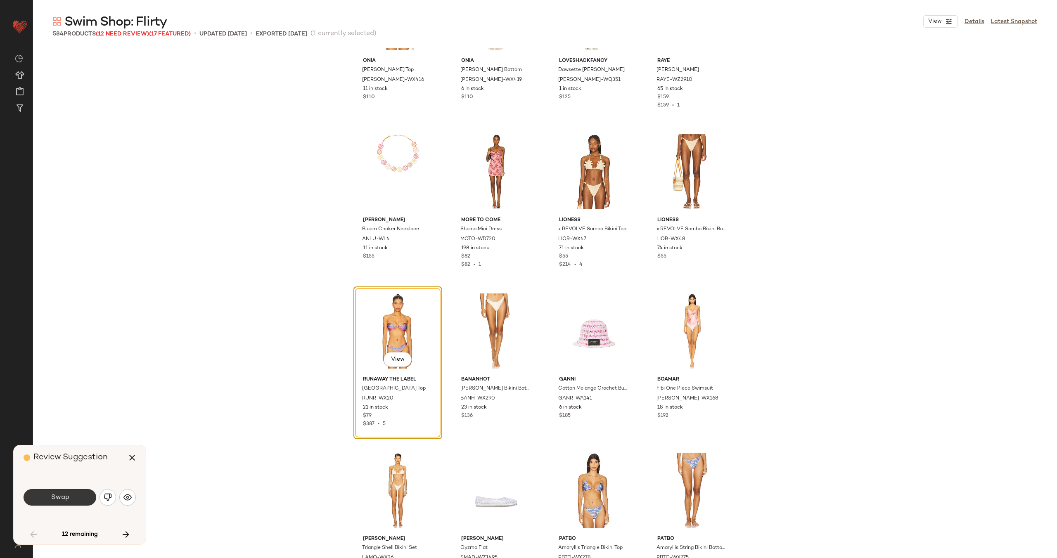
click at [59, 498] on span "Swap" at bounding box center [59, 498] width 19 height 8
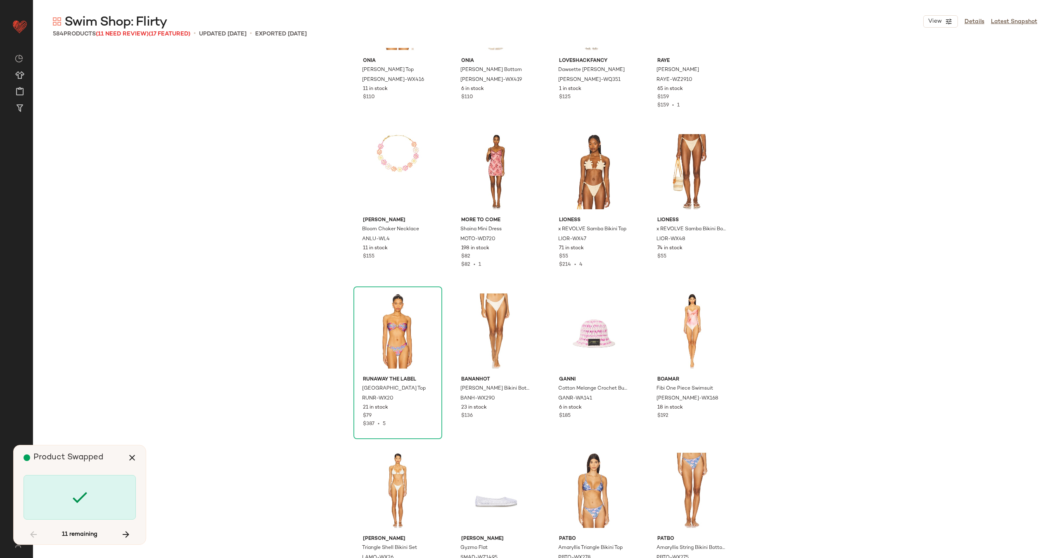
scroll to position [3348, 0]
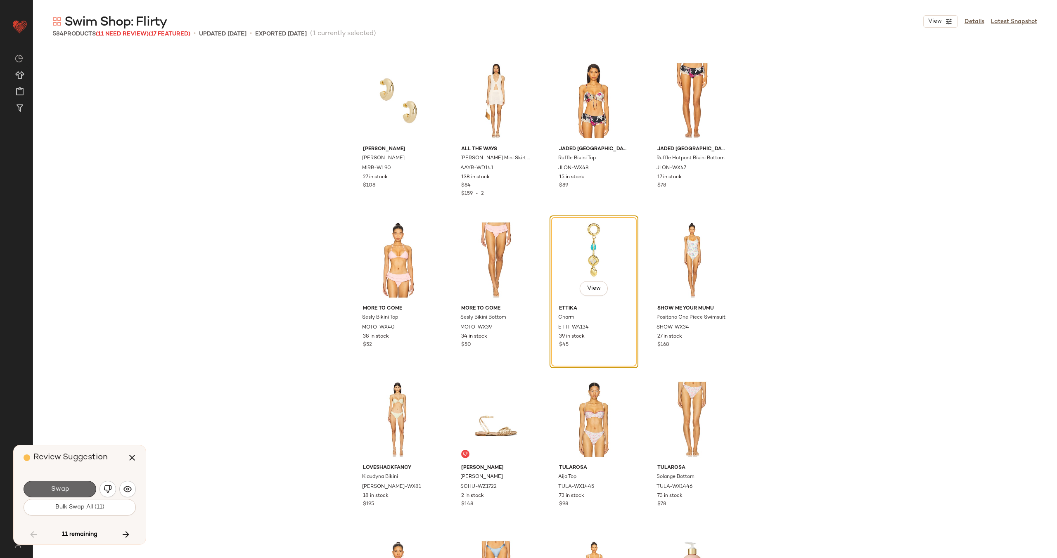
click at [62, 488] on span "Swap" at bounding box center [59, 490] width 19 height 8
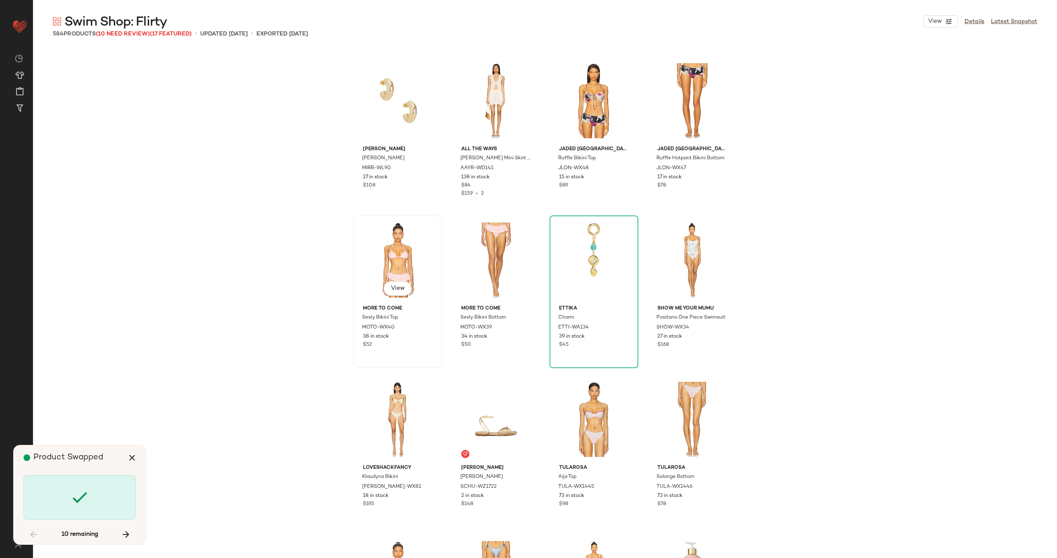
scroll to position [4463, 0]
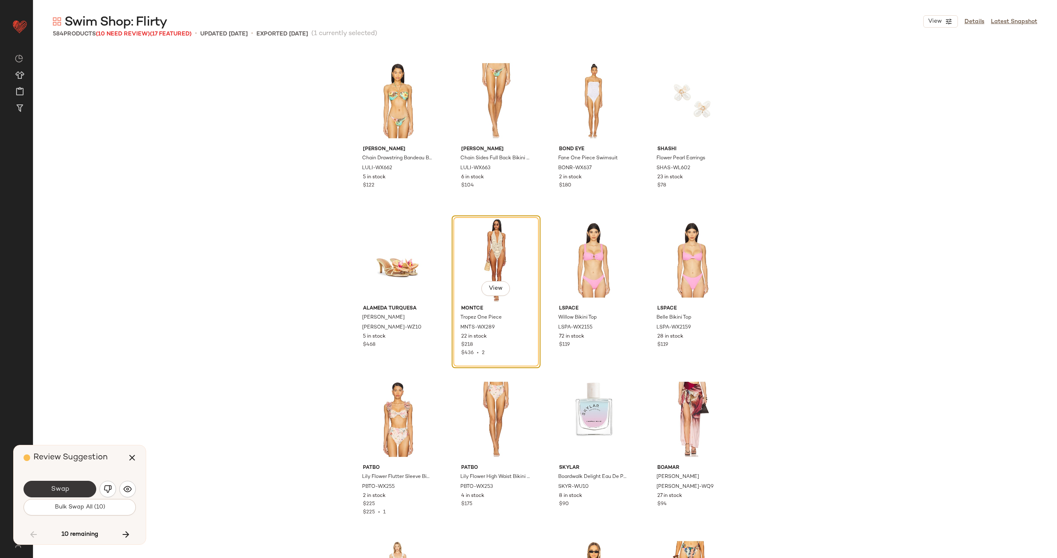
click at [81, 486] on button "Swap" at bounding box center [60, 489] width 73 height 17
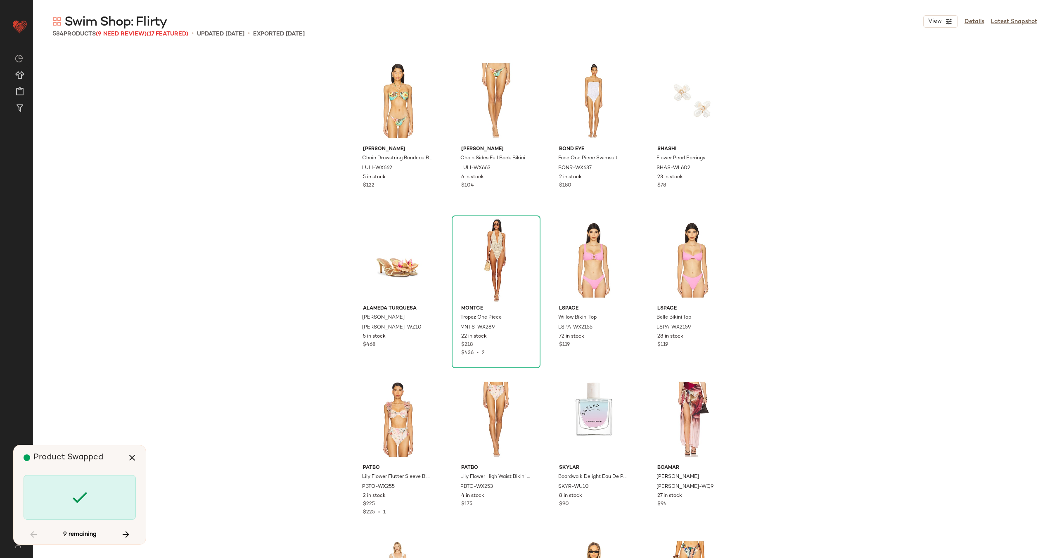
scroll to position [5898, 0]
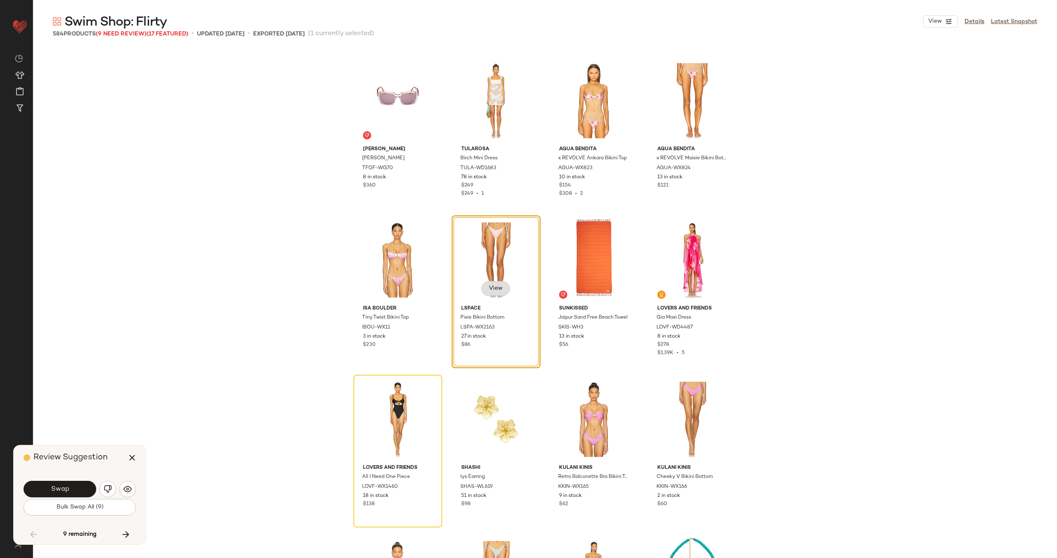
click at [492, 289] on span "View" at bounding box center [496, 288] width 14 height 7
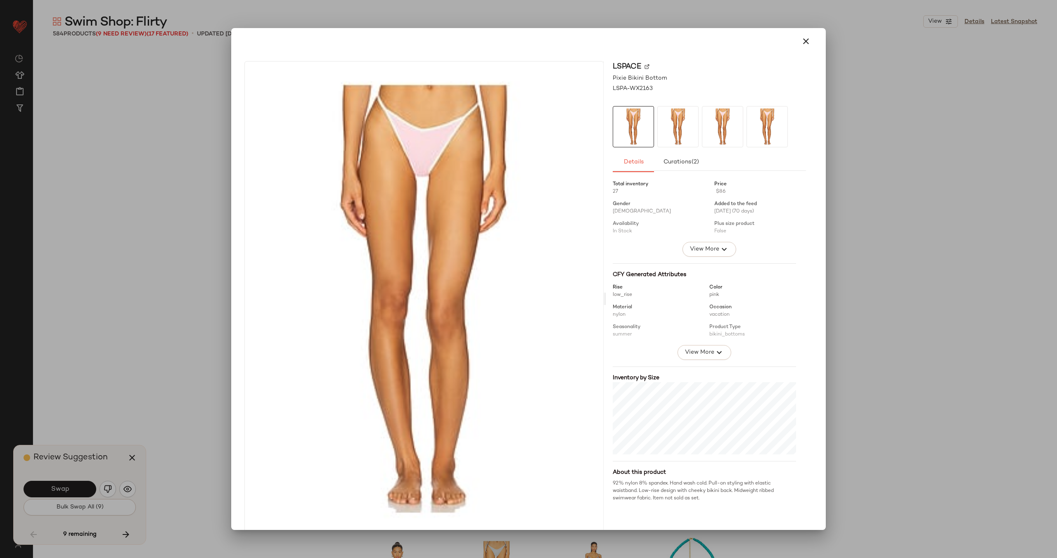
click at [645, 67] on img at bounding box center [647, 66] width 5 height 5
click at [801, 41] on icon "button" at bounding box center [806, 41] width 10 height 10
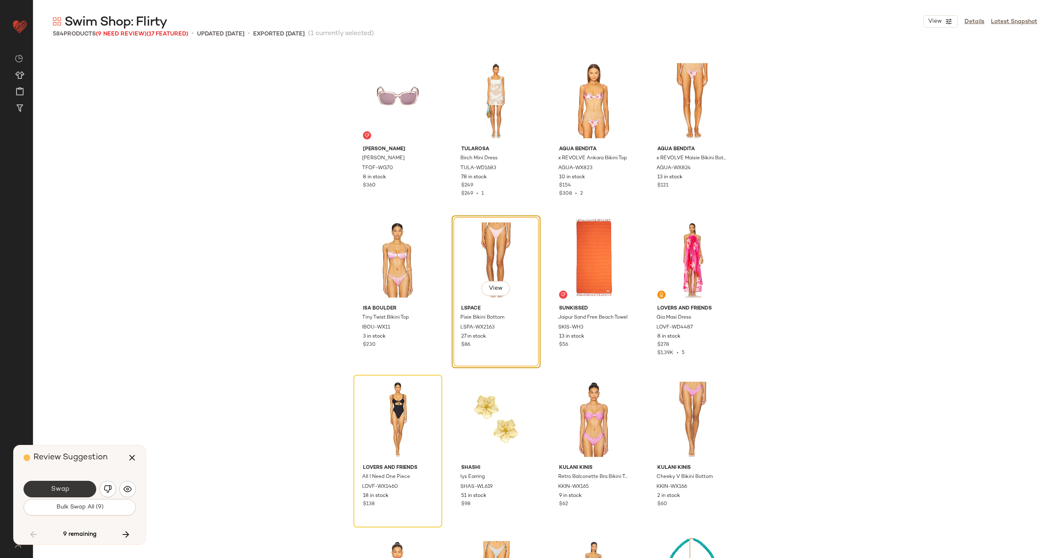
click at [69, 488] on button "Swap" at bounding box center [60, 489] width 73 height 17
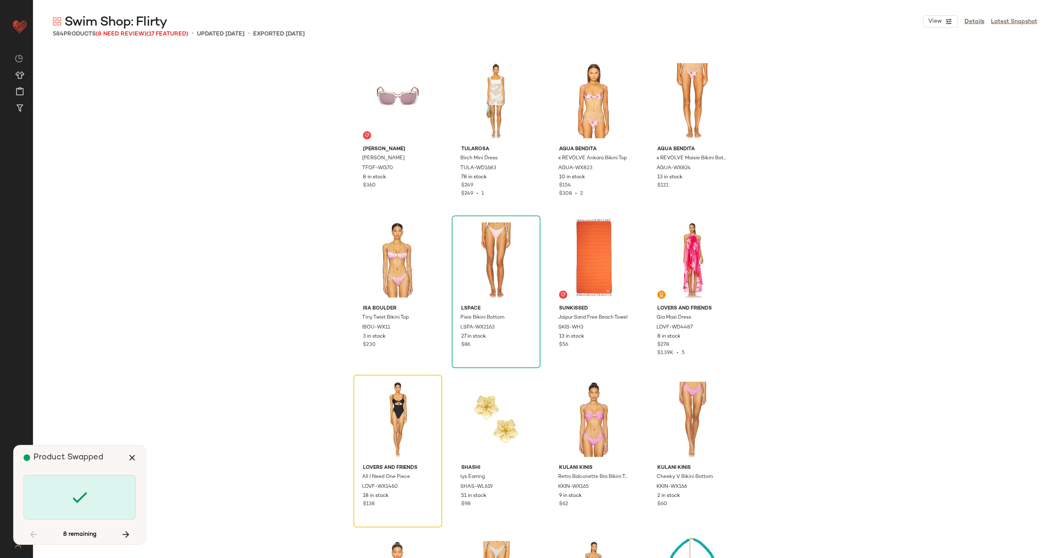
scroll to position [6057, 0]
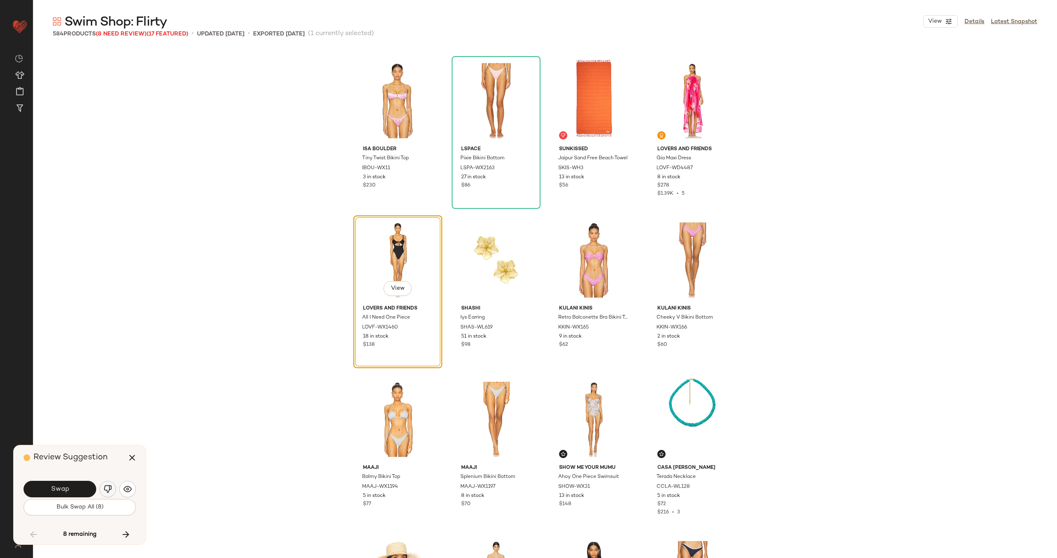
click at [109, 486] on img "button" at bounding box center [108, 489] width 8 height 8
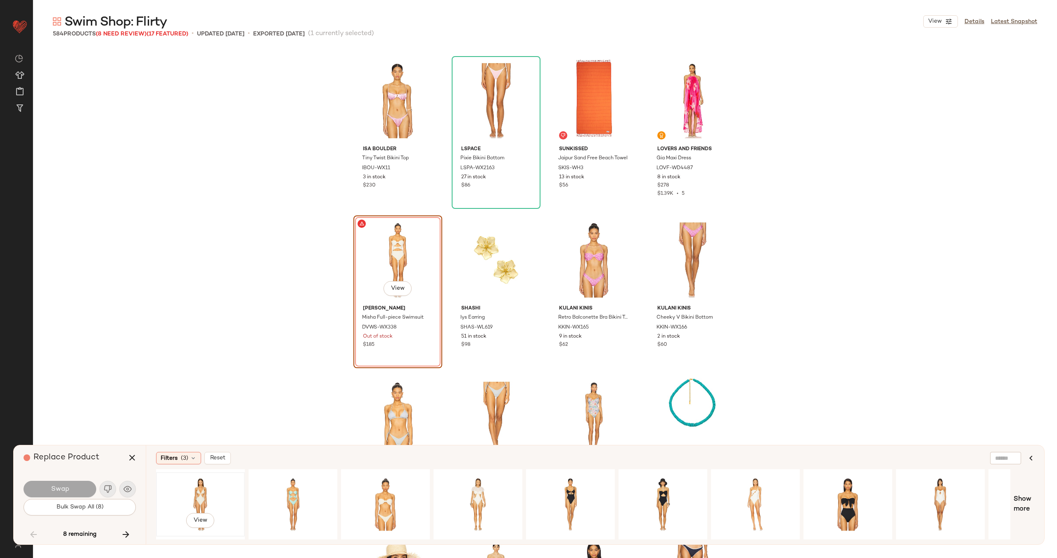
click at [218, 493] on div "View" at bounding box center [200, 504] width 83 height 59
click at [755, 500] on div "View" at bounding box center [755, 504] width 83 height 59
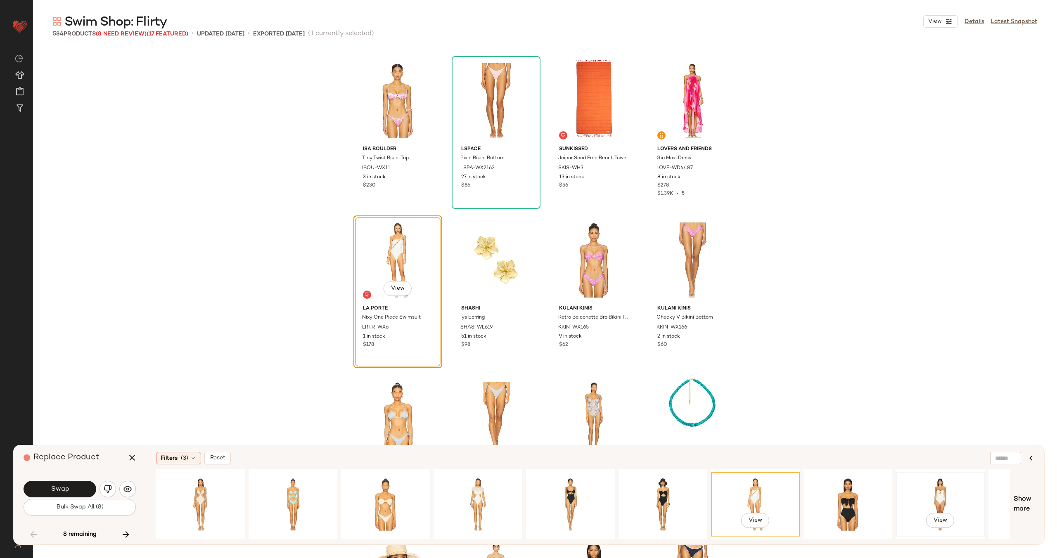
click at [941, 487] on div "View" at bounding box center [940, 504] width 83 height 59
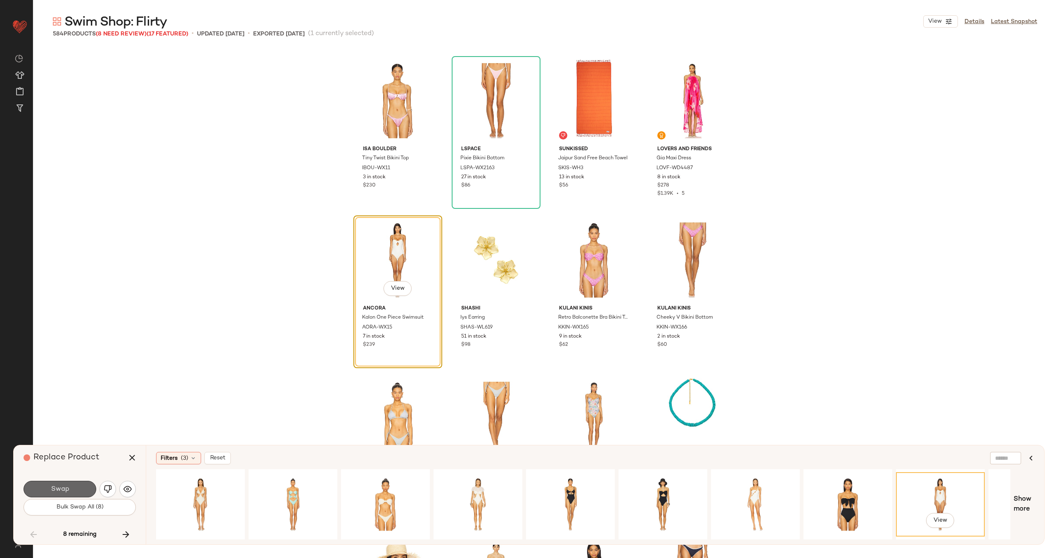
click at [74, 490] on button "Swap" at bounding box center [60, 489] width 73 height 17
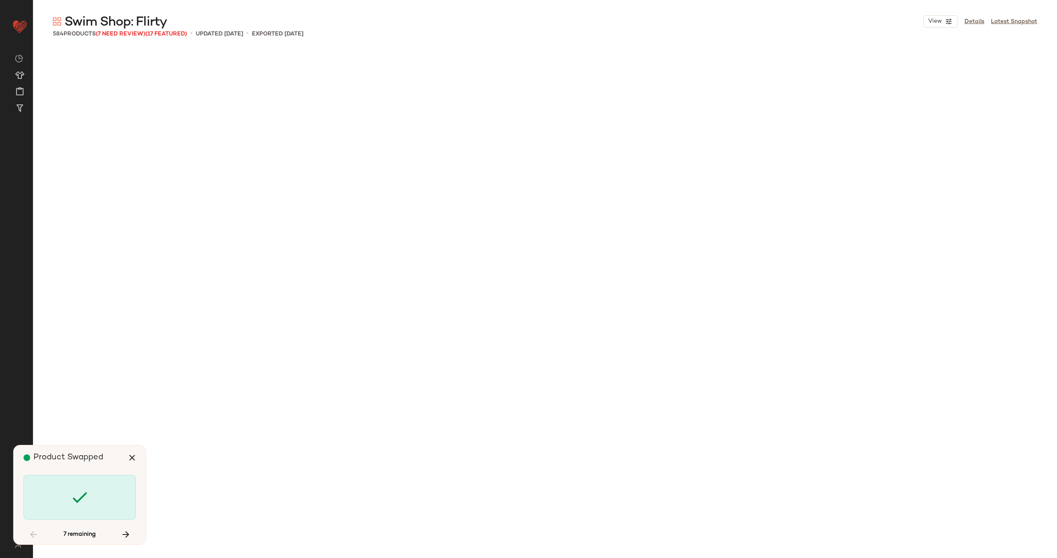
scroll to position [7492, 0]
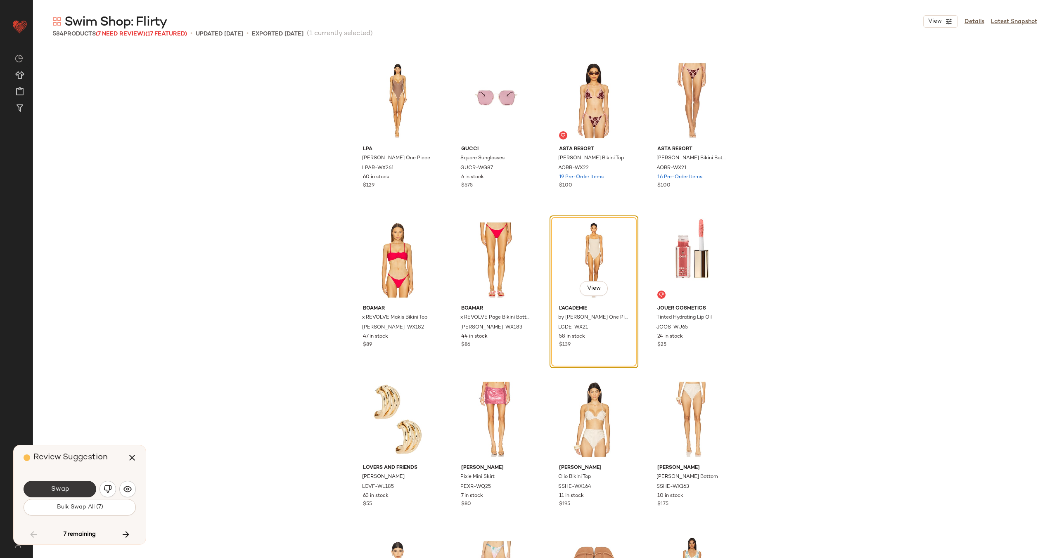
click at [67, 487] on span "Swap" at bounding box center [59, 490] width 19 height 8
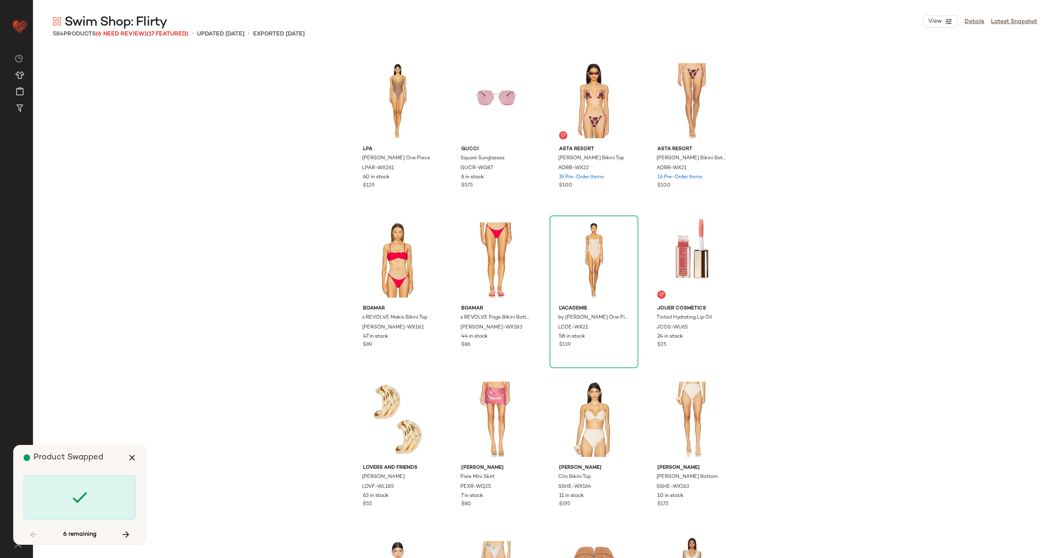
scroll to position [8608, 0]
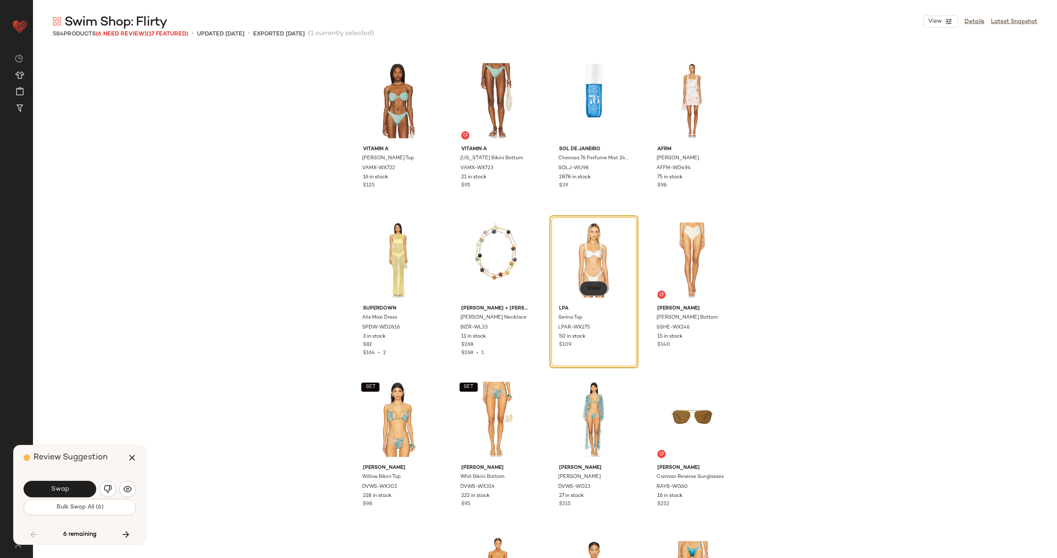
click at [593, 287] on span "View" at bounding box center [594, 288] width 14 height 7
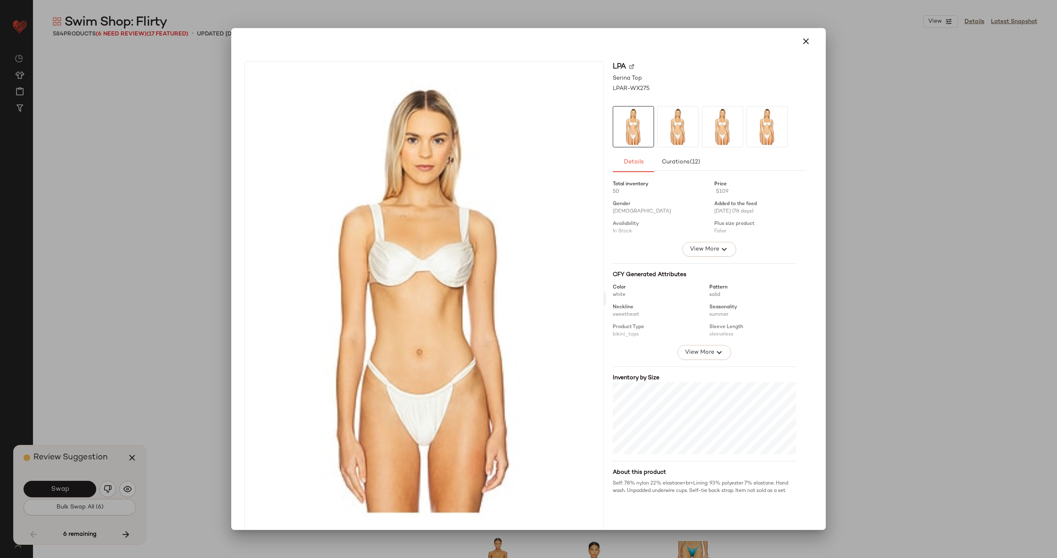
click at [629, 64] on img at bounding box center [631, 66] width 5 height 5
click at [804, 40] on icon "button" at bounding box center [806, 41] width 10 height 10
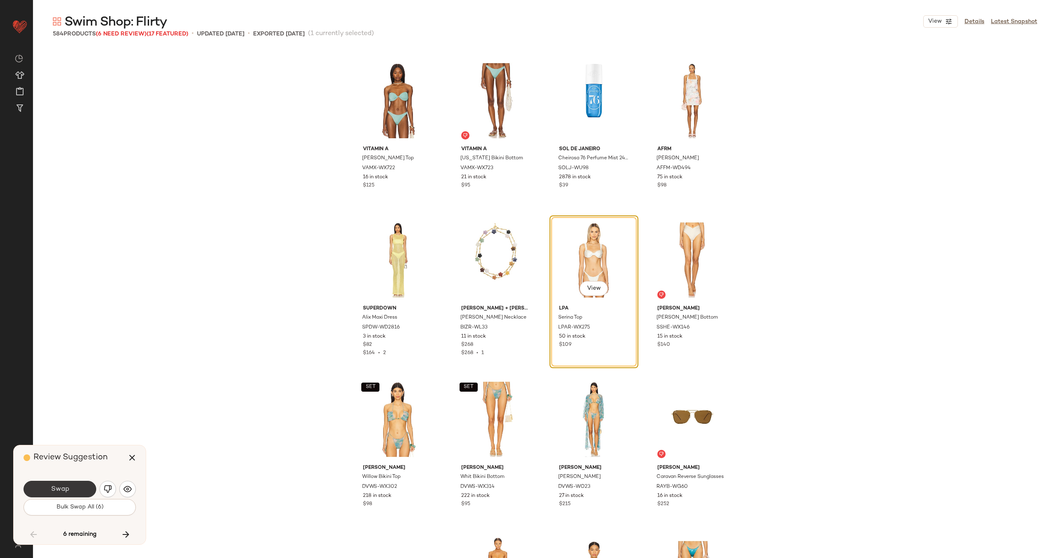
click at [77, 487] on button "Swap" at bounding box center [60, 489] width 73 height 17
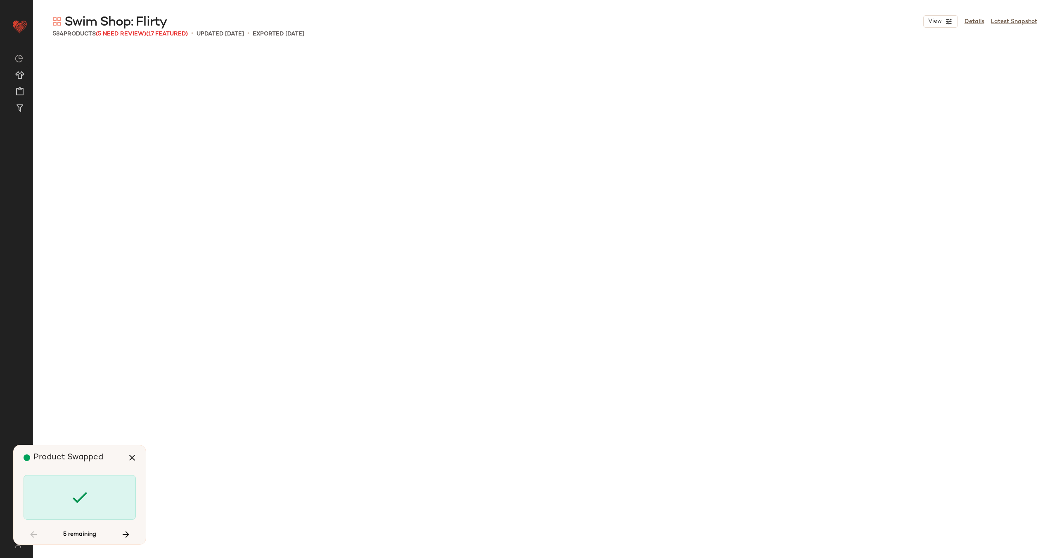
scroll to position [10202, 0]
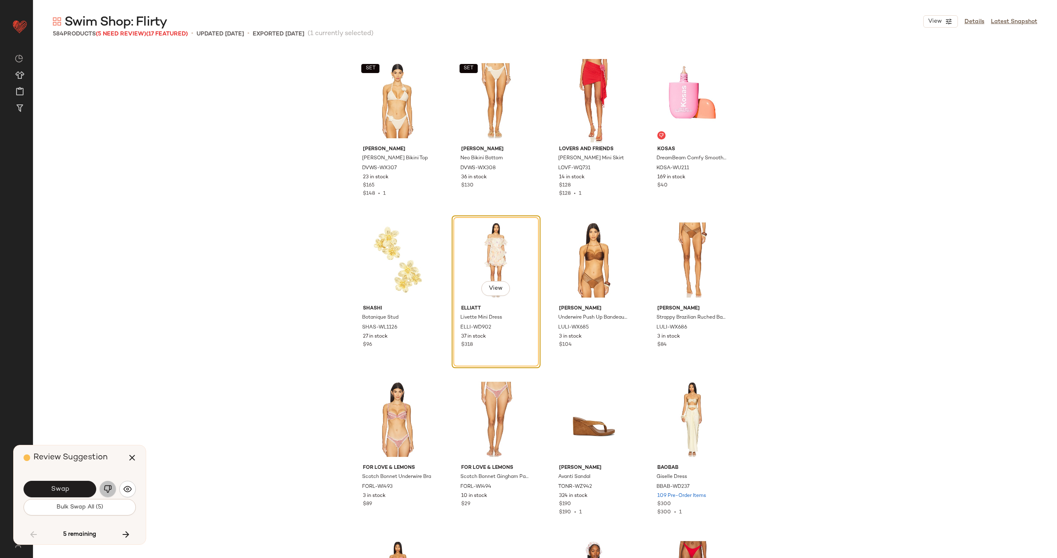
click at [108, 486] on img "button" at bounding box center [108, 489] width 8 height 8
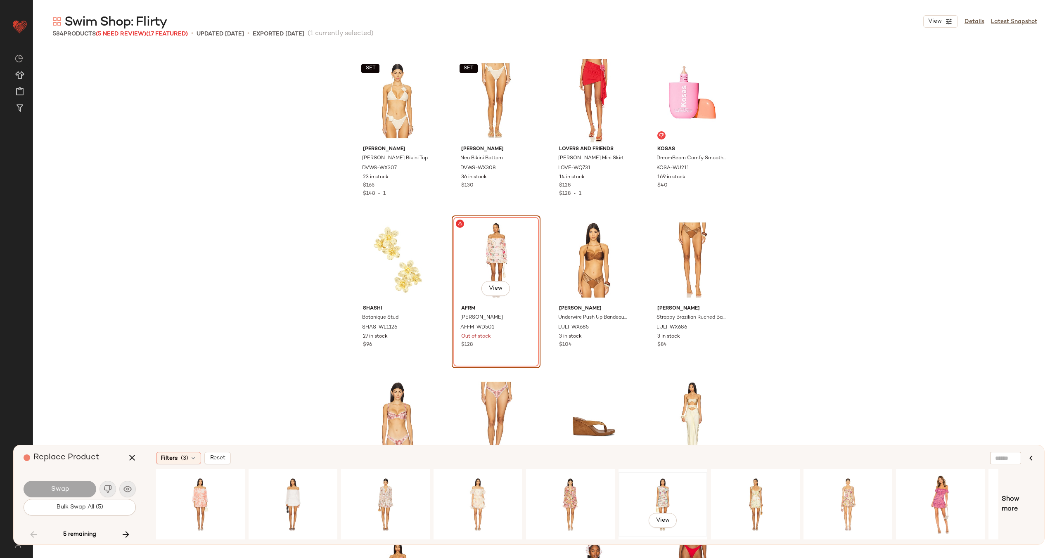
click at [667, 498] on div "View" at bounding box center [663, 504] width 83 height 59
click at [77, 488] on button "Swap" at bounding box center [60, 489] width 73 height 17
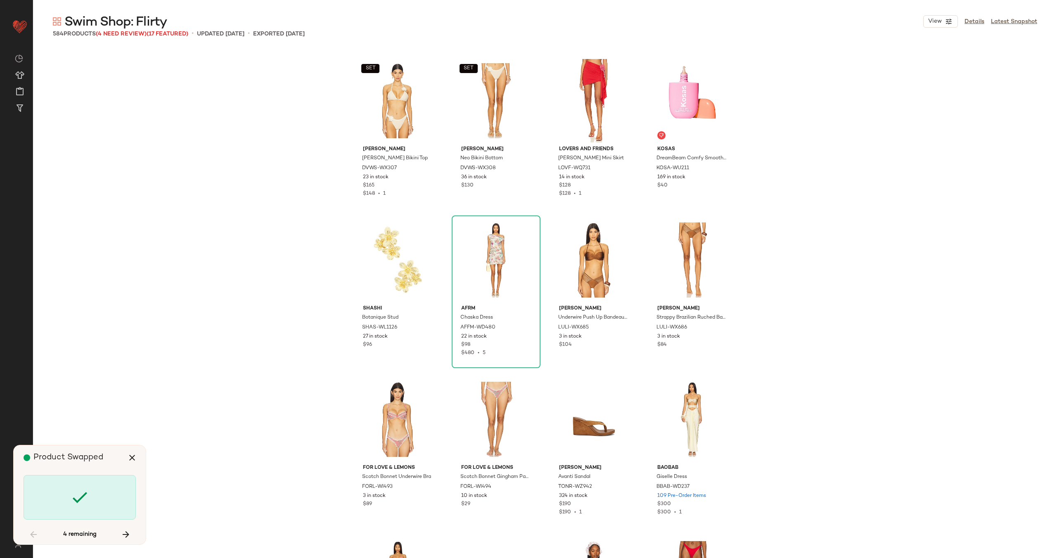
scroll to position [13390, 0]
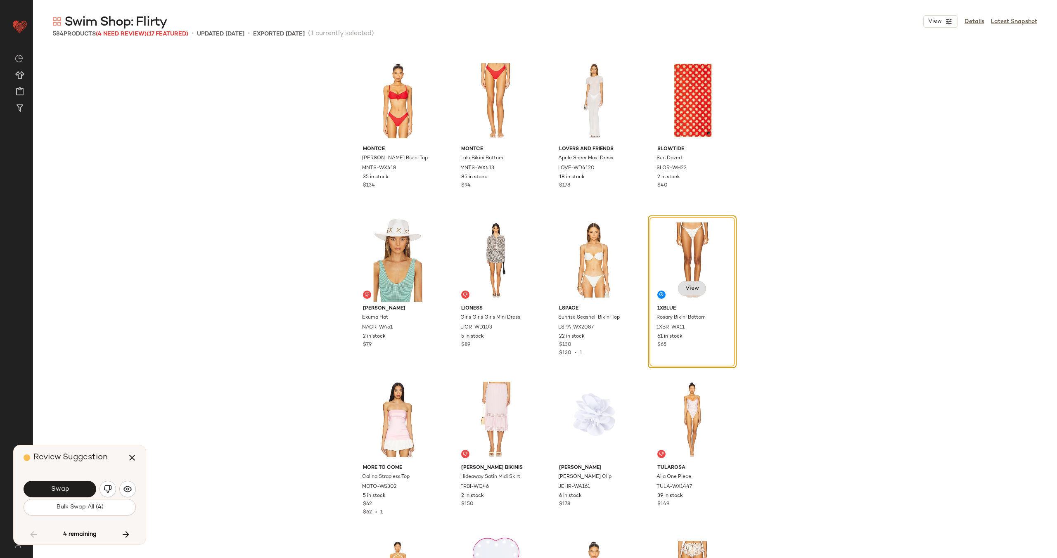
click at [688, 287] on span "View" at bounding box center [692, 288] width 14 height 7
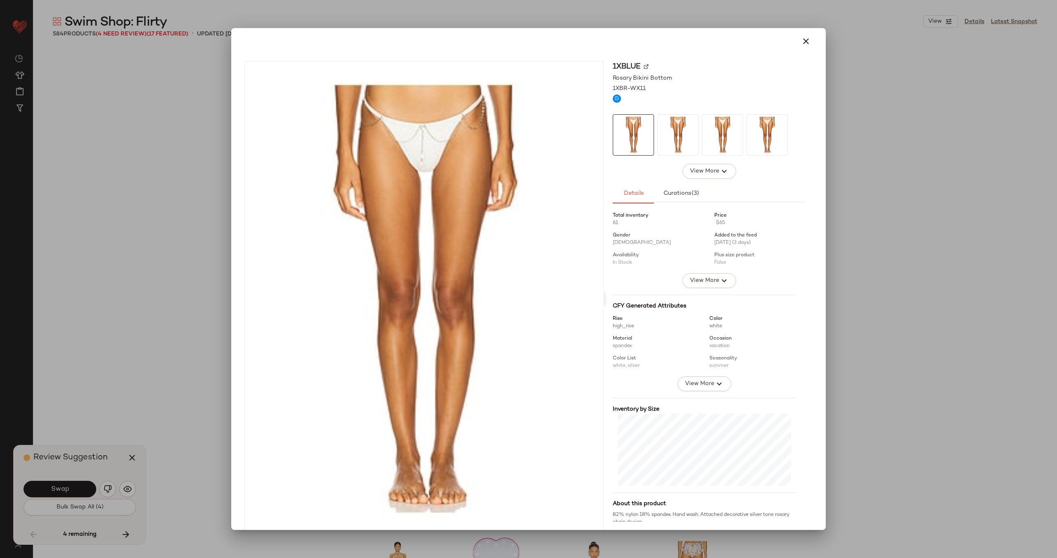
click at [644, 66] on img at bounding box center [646, 66] width 5 height 5
click at [801, 45] on icon "button" at bounding box center [806, 41] width 10 height 10
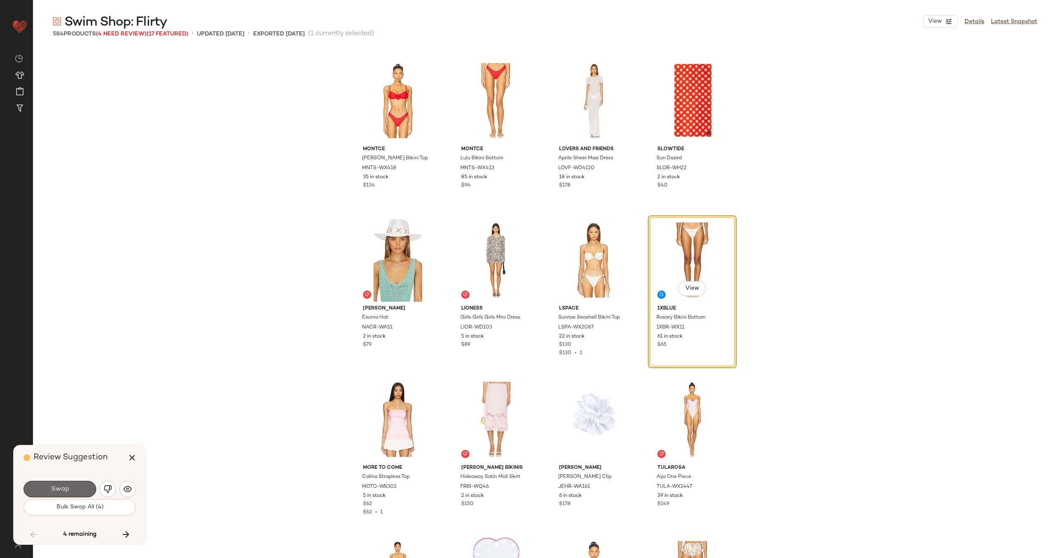
click at [77, 490] on button "Swap" at bounding box center [60, 489] width 73 height 17
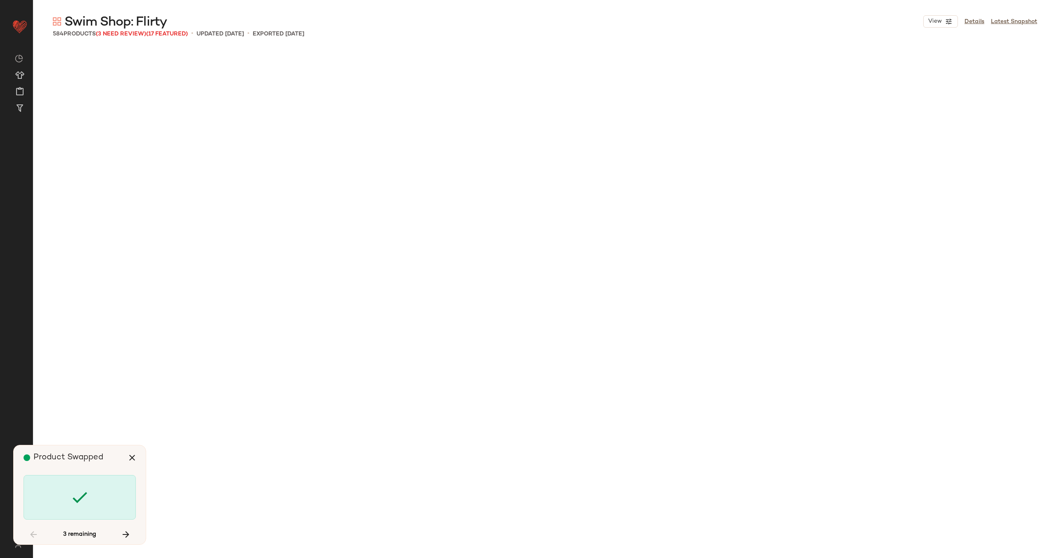
scroll to position [14825, 0]
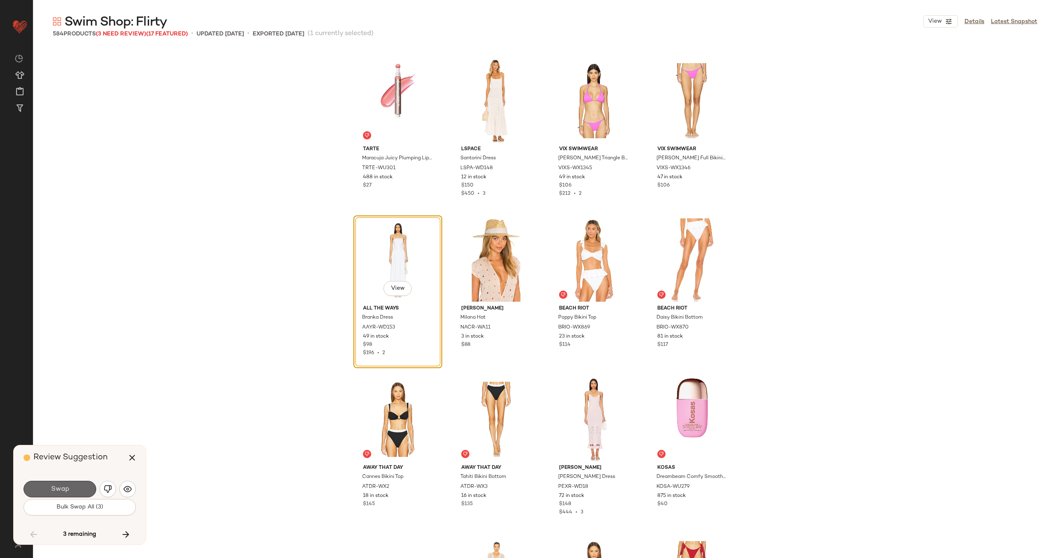
click at [66, 488] on span "Swap" at bounding box center [59, 490] width 19 height 8
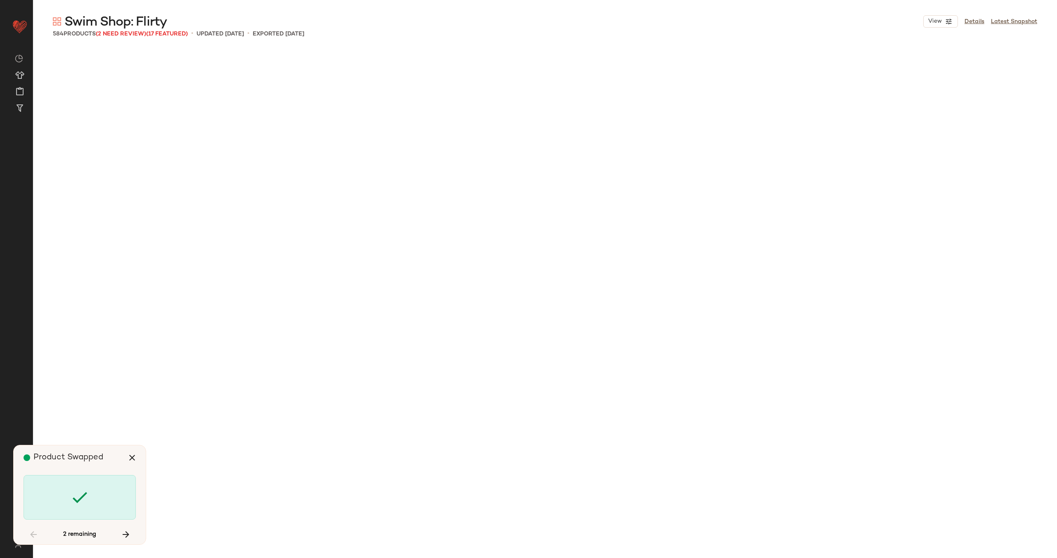
scroll to position [15622, 0]
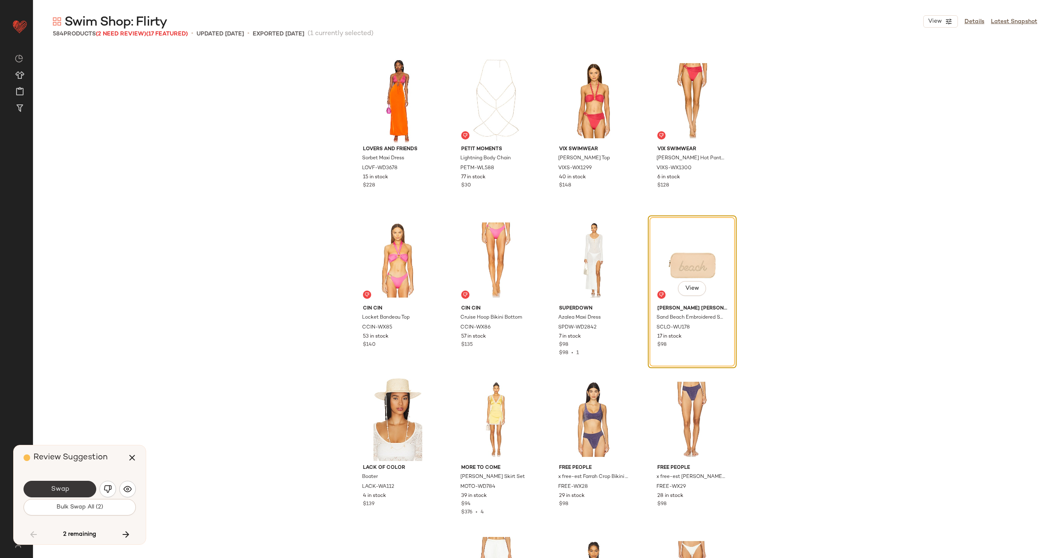
click at [70, 488] on button "Swap" at bounding box center [60, 489] width 73 height 17
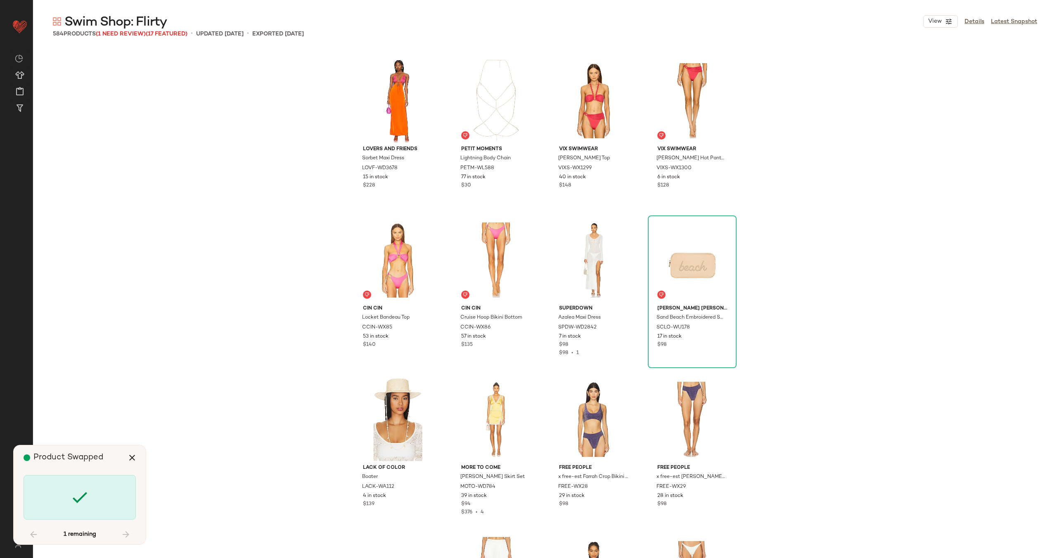
scroll to position [22317, 0]
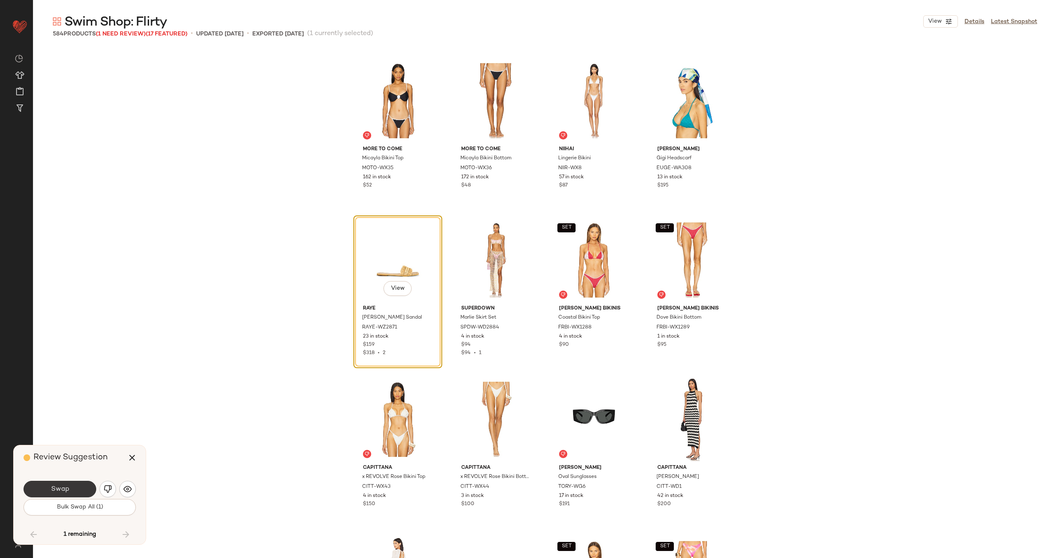
click at [71, 489] on button "Swap" at bounding box center [60, 489] width 73 height 17
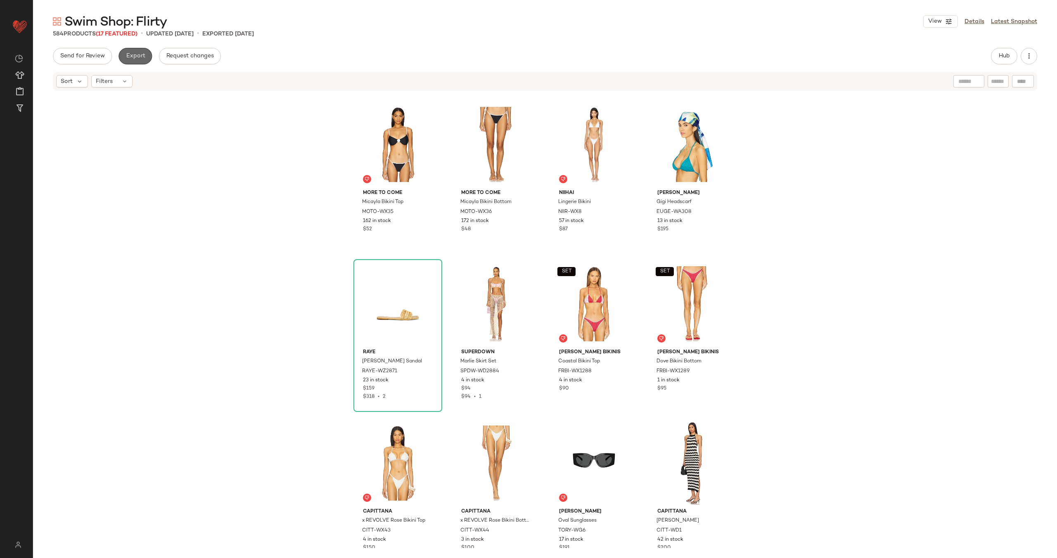
click at [136, 55] on span "Export" at bounding box center [135, 56] width 19 height 7
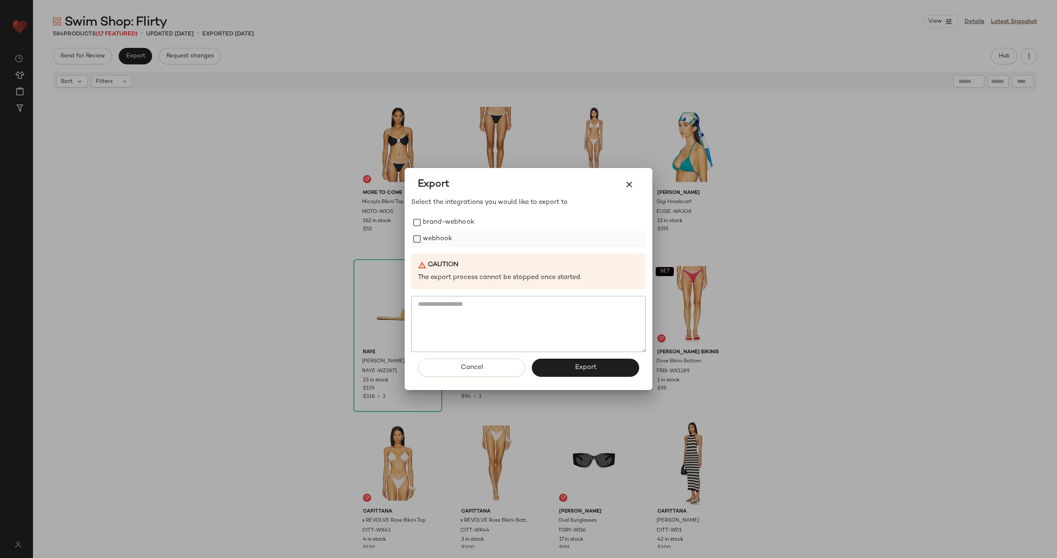
click at [436, 240] on label "webhook" at bounding box center [437, 239] width 29 height 17
click at [578, 369] on span "Export" at bounding box center [585, 368] width 22 height 8
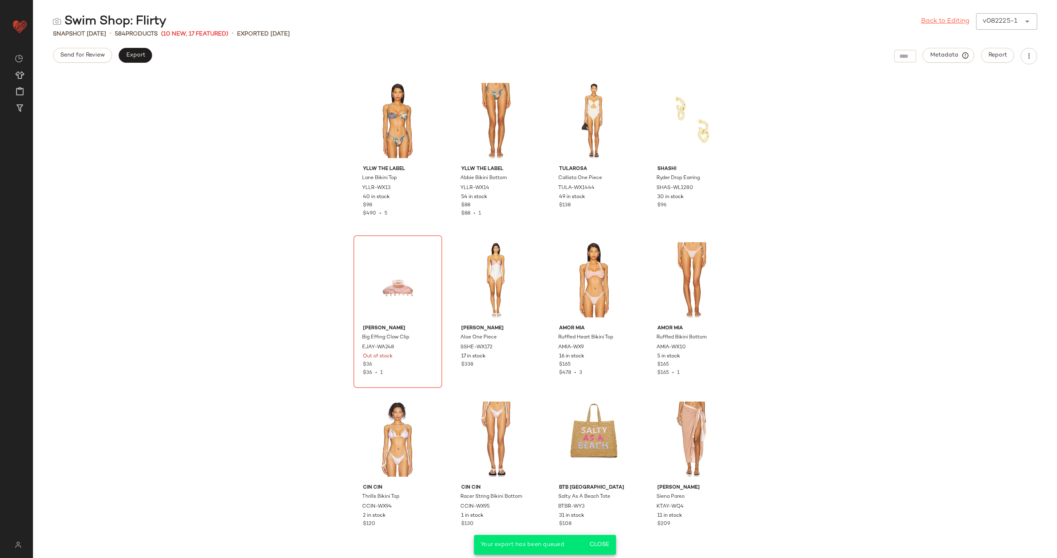
click at [932, 17] on link "Back to Editing" at bounding box center [945, 22] width 48 height 10
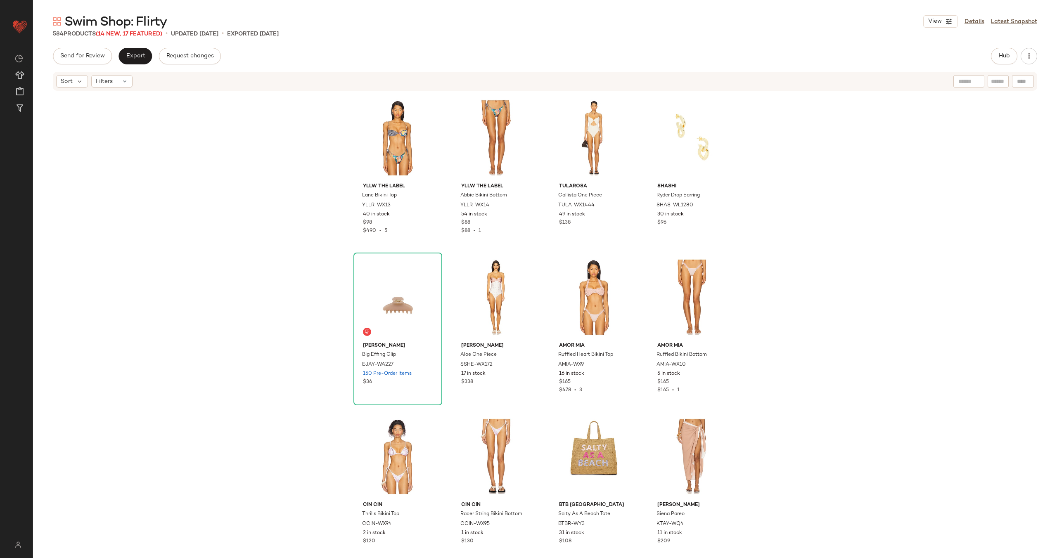
click at [1021, 81] on div at bounding box center [1023, 81] width 22 height 12
paste input "*********"
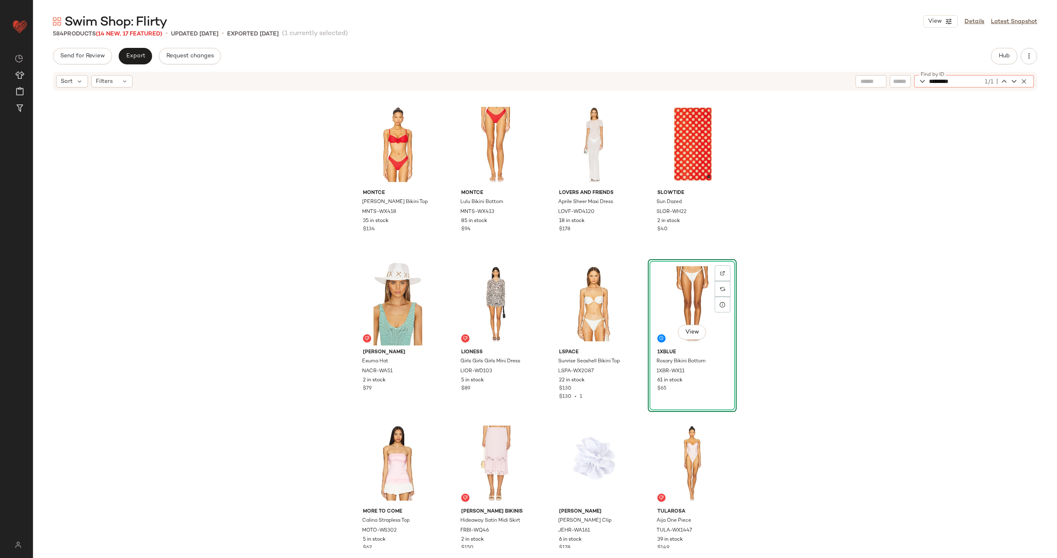
type input "*********"
click at [1026, 80] on icon "button" at bounding box center [1023, 81] width 7 height 7
type input "*********"
click at [1023, 80] on icon "button" at bounding box center [1023, 81] width 7 height 7
click at [1001, 58] on span "Hub" at bounding box center [1005, 56] width 12 height 7
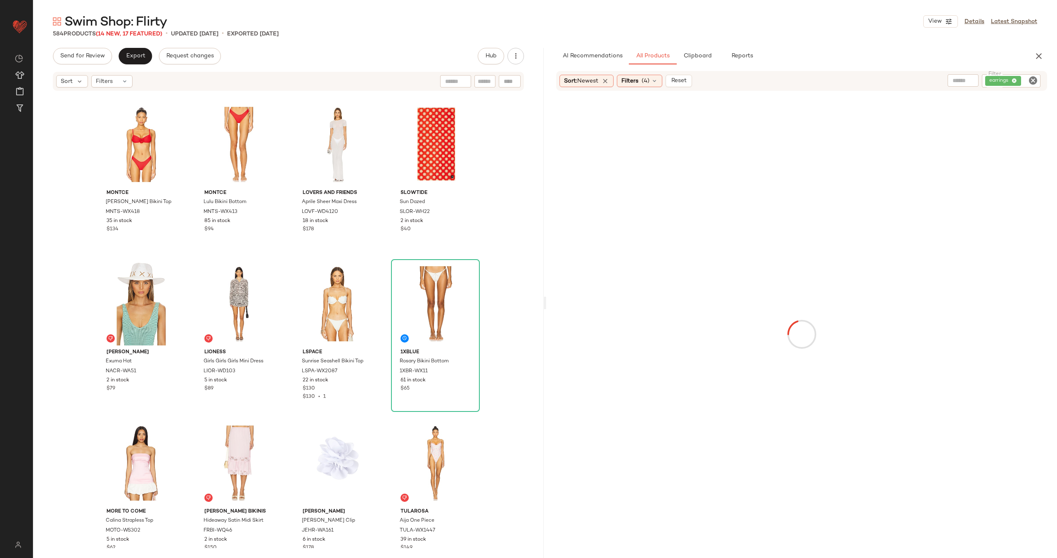
click at [1032, 81] on icon "Clear Filter" at bounding box center [1033, 81] width 10 height 10
click at [674, 78] on span "Reset" at bounding box center [679, 80] width 16 height 7
click at [1027, 83] on input "text" at bounding box center [1030, 80] width 14 height 9
paste input "*********"
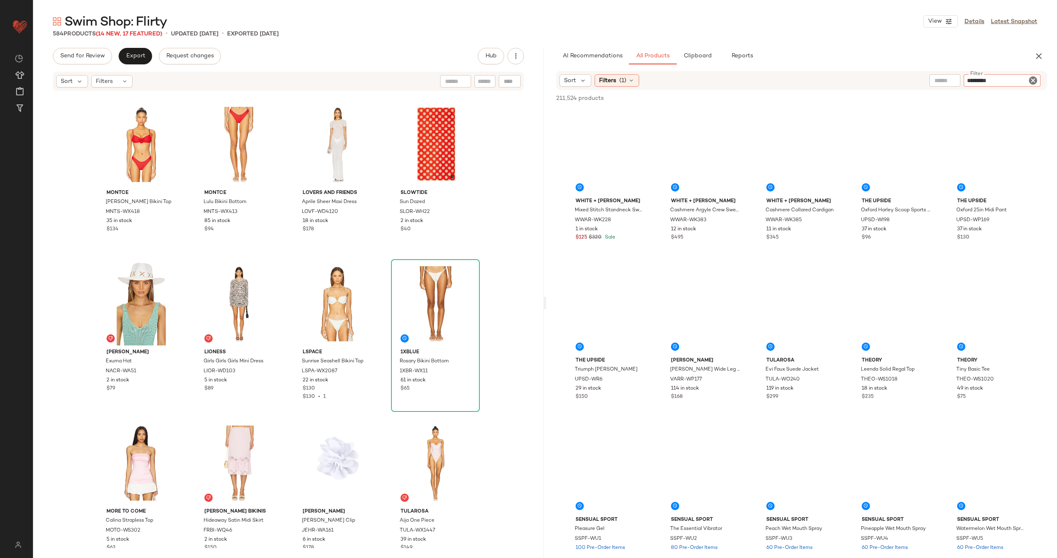
type input "*********"
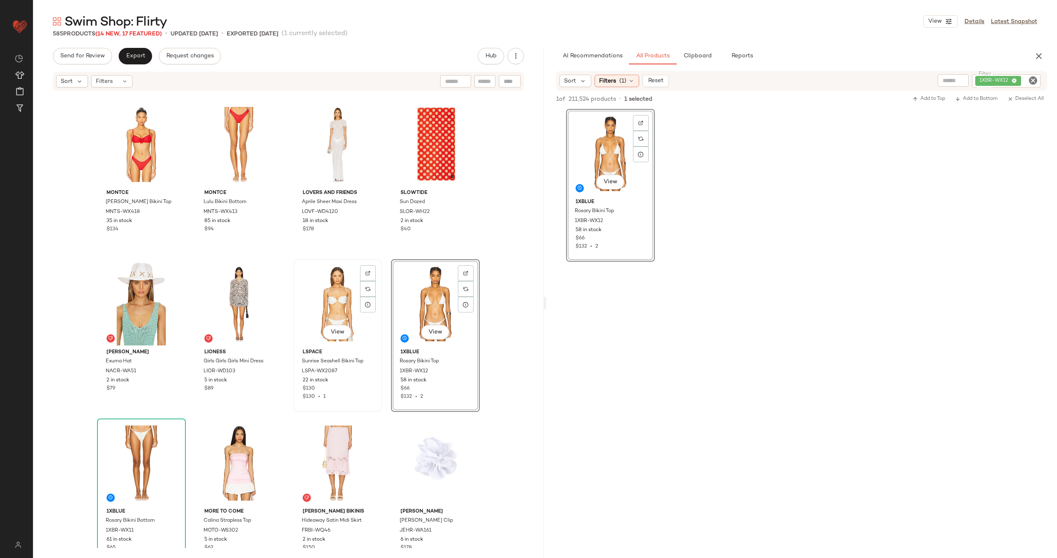
click at [345, 292] on div "View" at bounding box center [337, 303] width 83 height 83
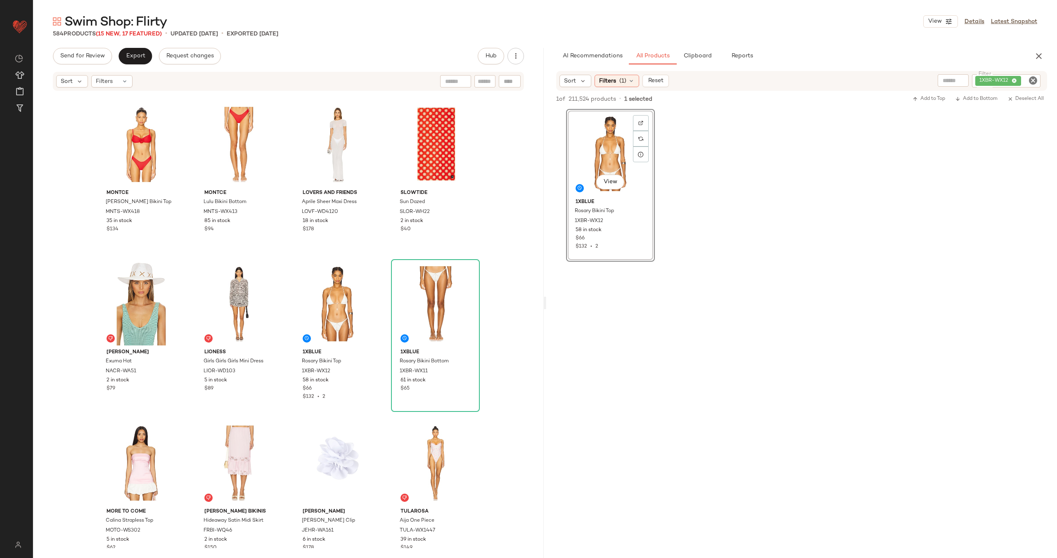
click at [1034, 81] on icon "Clear Filter" at bounding box center [1033, 81] width 10 height 10
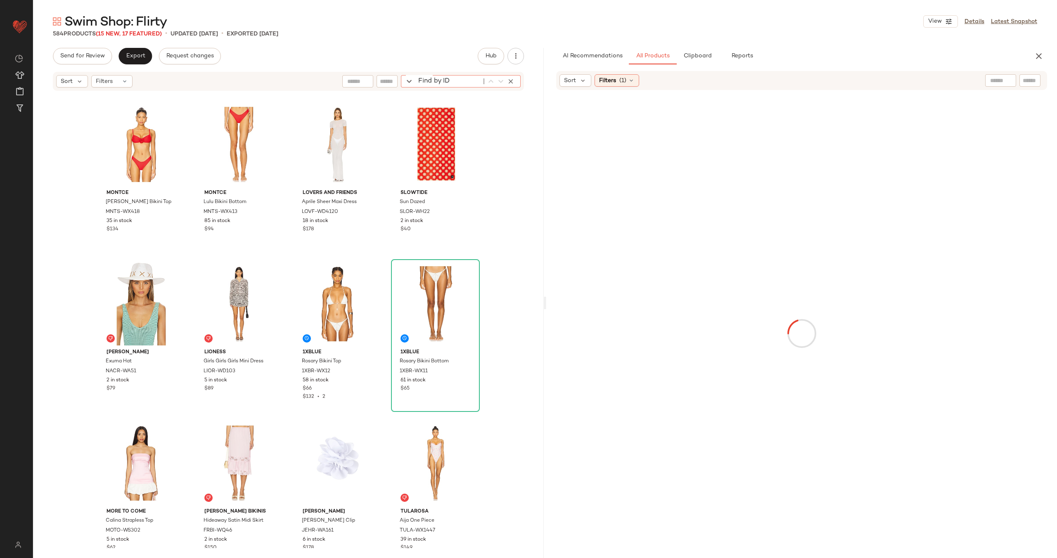
click at [506, 79] on div "Find by ID Find by ID" at bounding box center [461, 81] width 120 height 12
paste input "**********"
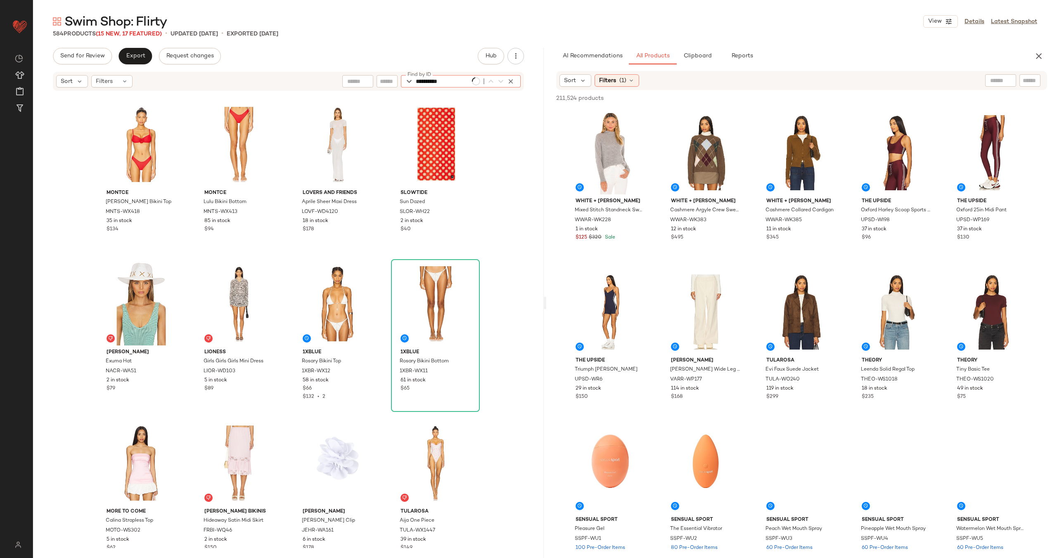
scroll to position [8608, 0]
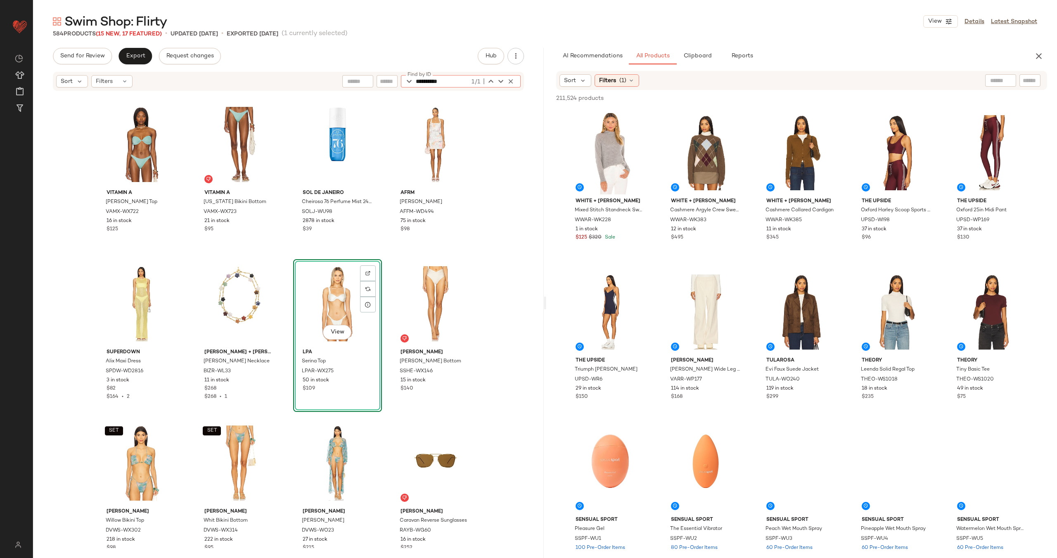
type input "**********"
click at [1027, 82] on input "text" at bounding box center [1030, 80] width 14 height 9
paste input "**********"
type input "**********"
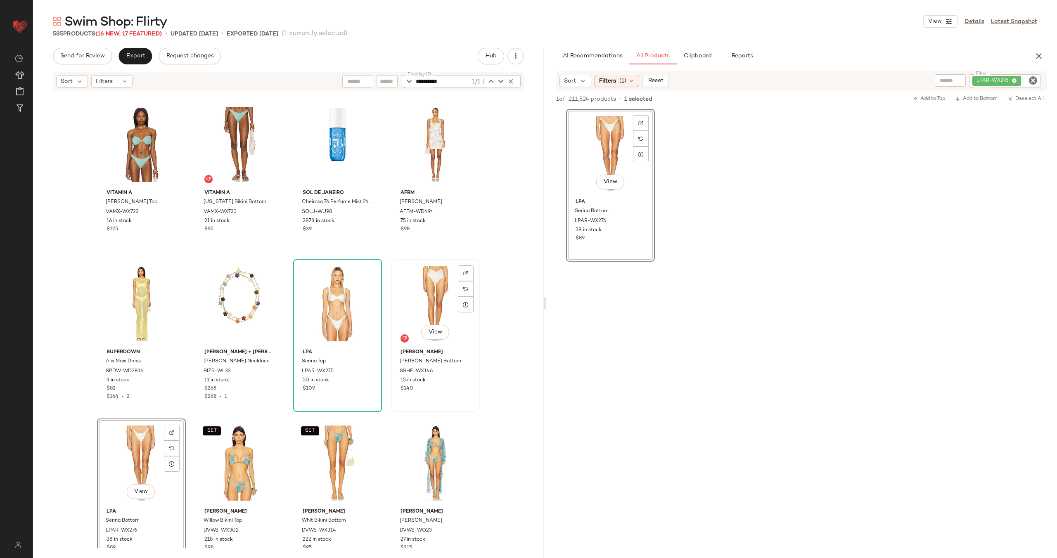
click at [425, 280] on div "View" at bounding box center [435, 303] width 83 height 83
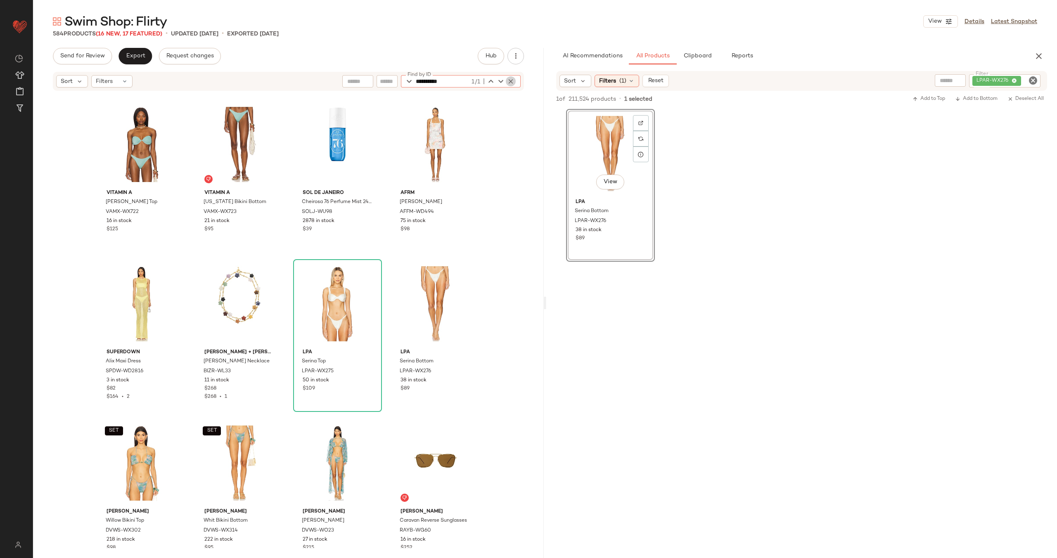
click at [509, 79] on icon "button" at bounding box center [510, 81] width 7 height 7
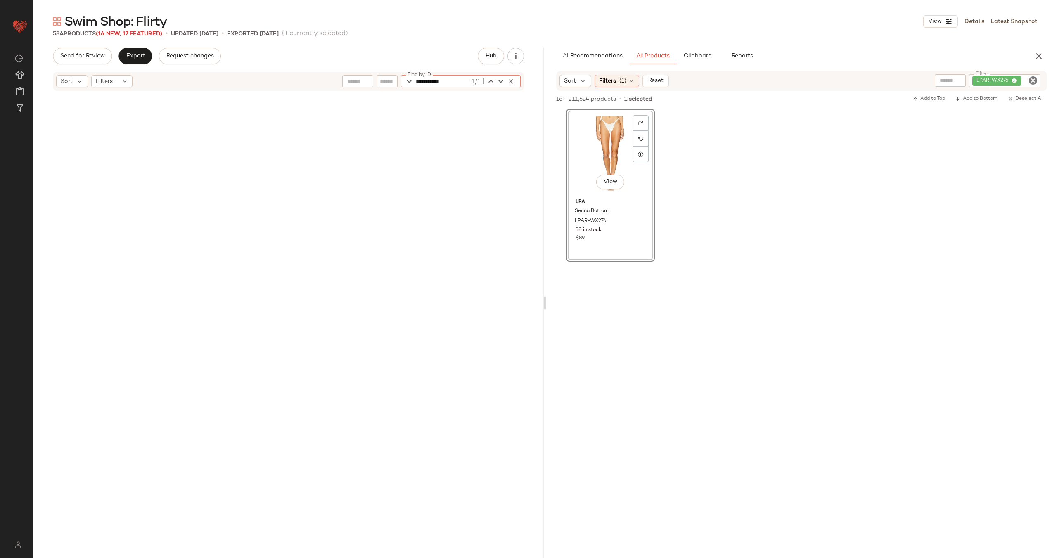
scroll to position [5898, 0]
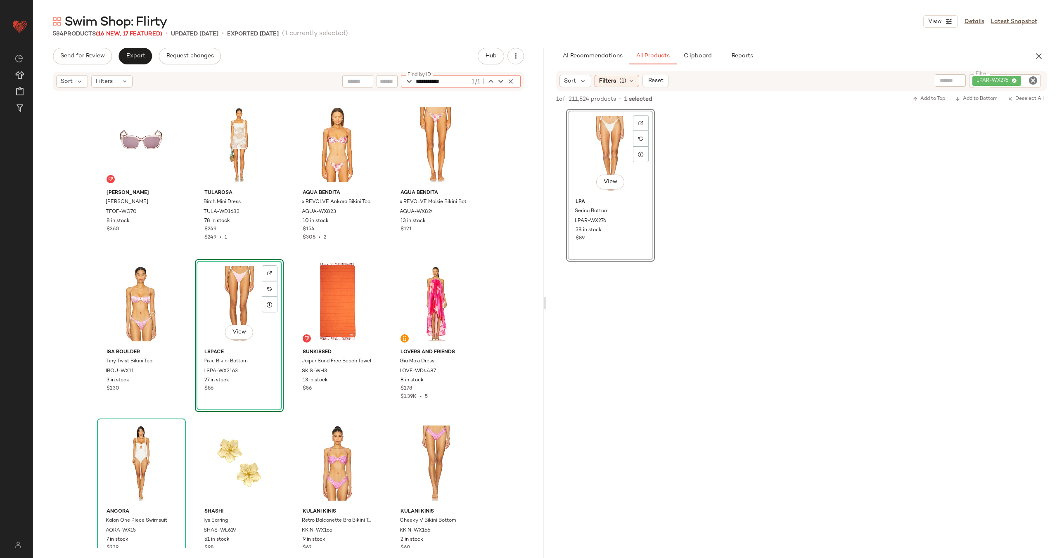
type input "**********"
click at [1031, 82] on icon "Clear Filter" at bounding box center [1033, 81] width 10 height 10
paste input "**********"
type input "**********"
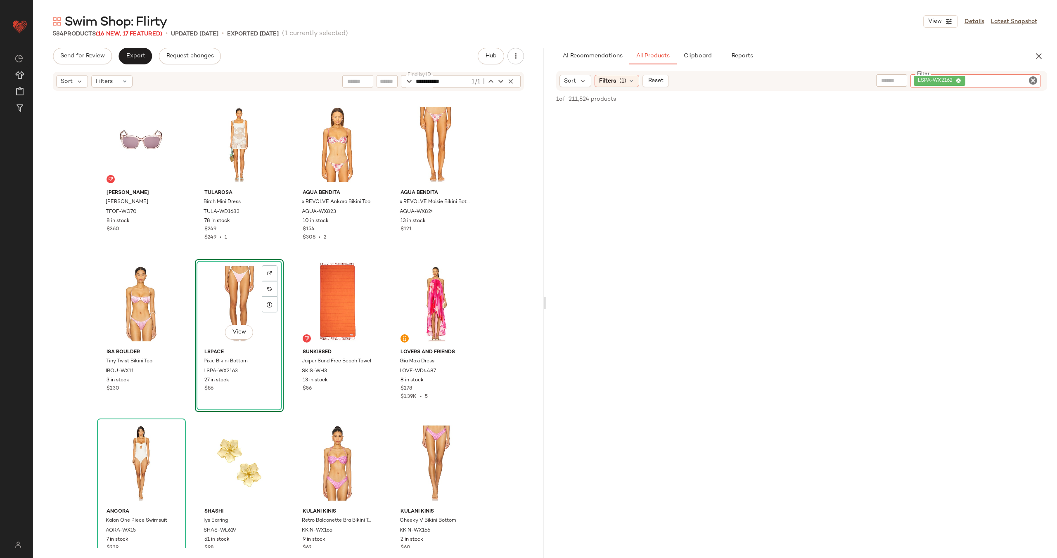
scroll to position [272, 0]
click at [633, 85] on div "Filters (1)" at bounding box center [617, 81] width 45 height 12
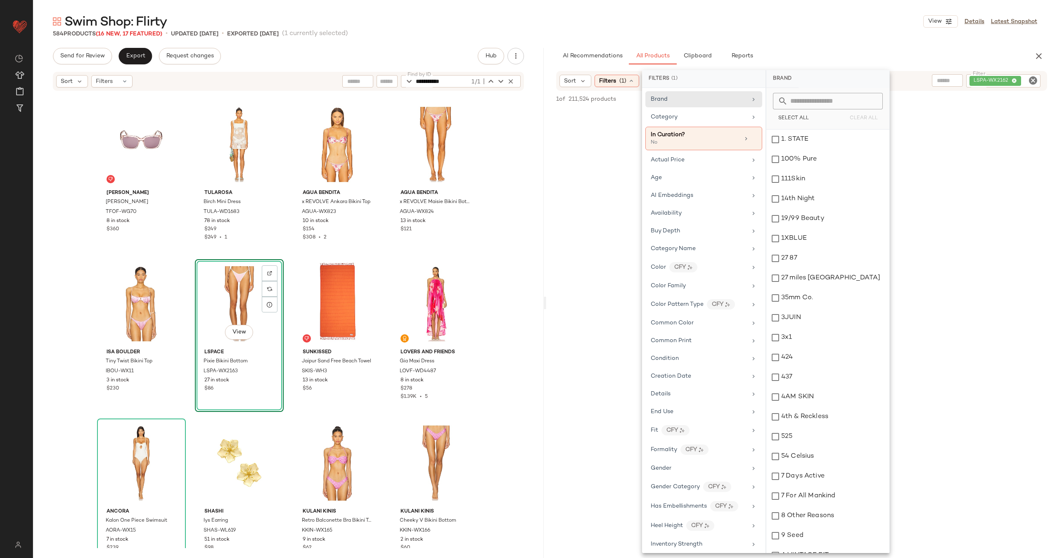
scroll to position [196, 0]
click at [752, 139] on icon at bounding box center [754, 139] width 6 height 6
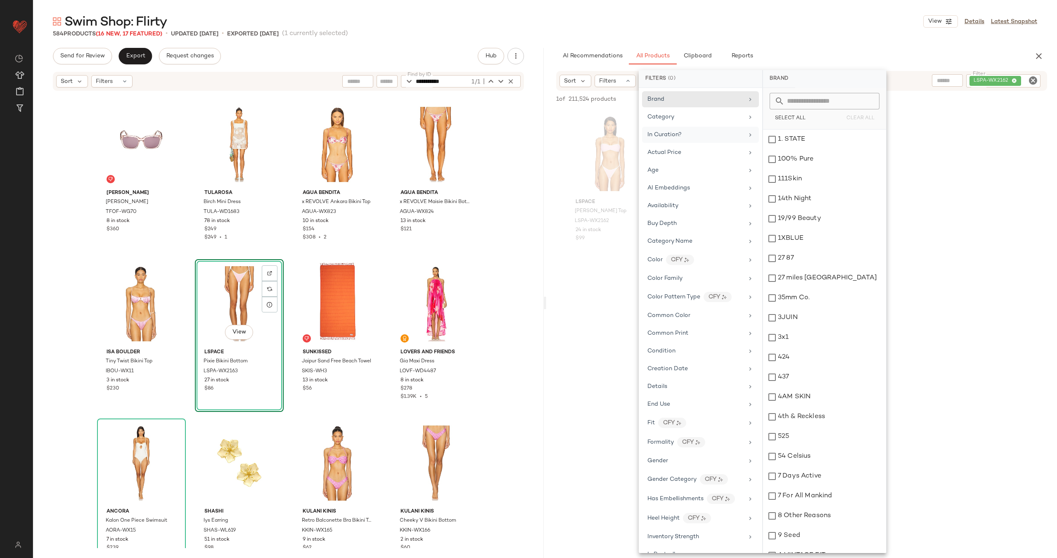
click at [555, 151] on div "LSPACE Selena Bikini Top LSPA-WX2162 24 in stock $99" at bounding box center [801, 185] width 511 height 153
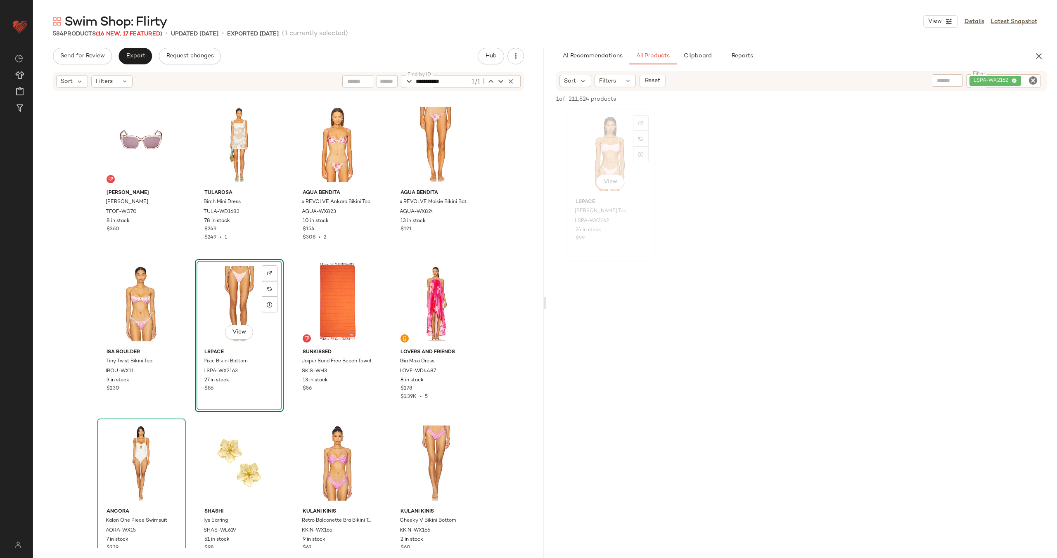
click at [611, 149] on div "View" at bounding box center [610, 153] width 83 height 83
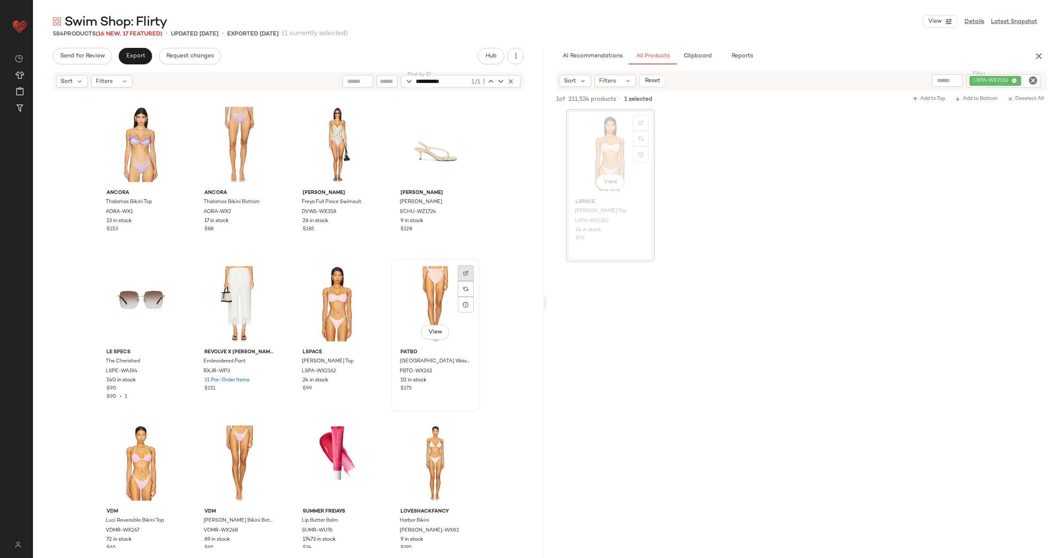
click at [464, 271] on img at bounding box center [465, 273] width 5 height 5
click at [1033, 80] on icon "Clear Filter" at bounding box center [1033, 81] width 10 height 10
paste input "**********"
type input "**********"
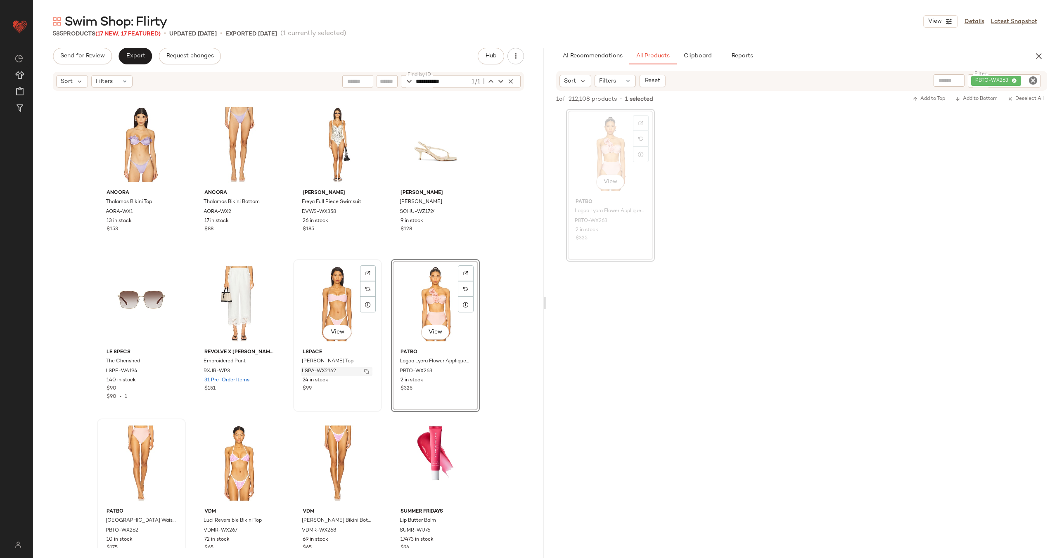
click at [367, 372] on button "button" at bounding box center [367, 371] width 12 height 7
click at [339, 302] on div "View" at bounding box center [337, 303] width 83 height 83
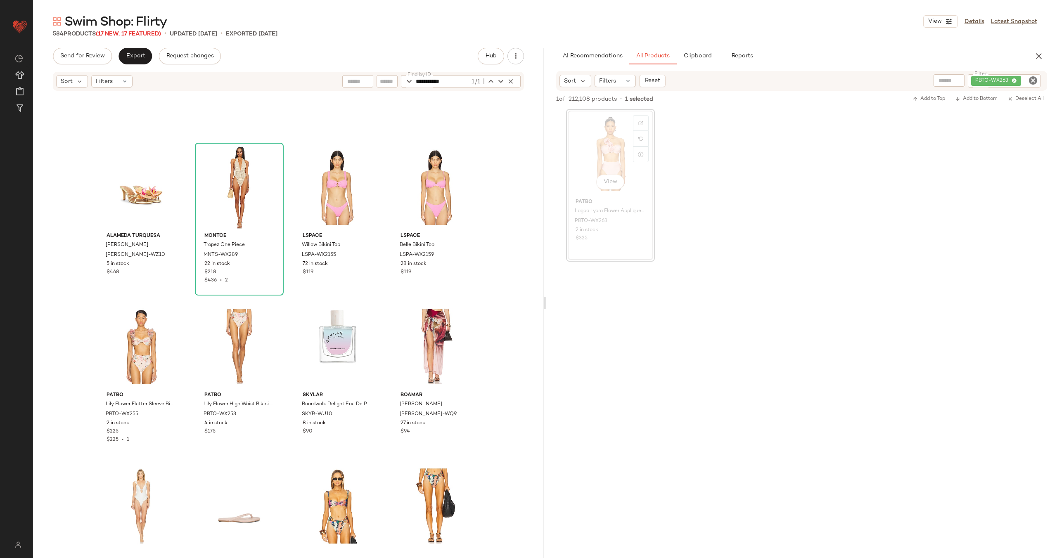
scroll to position [4536, 0]
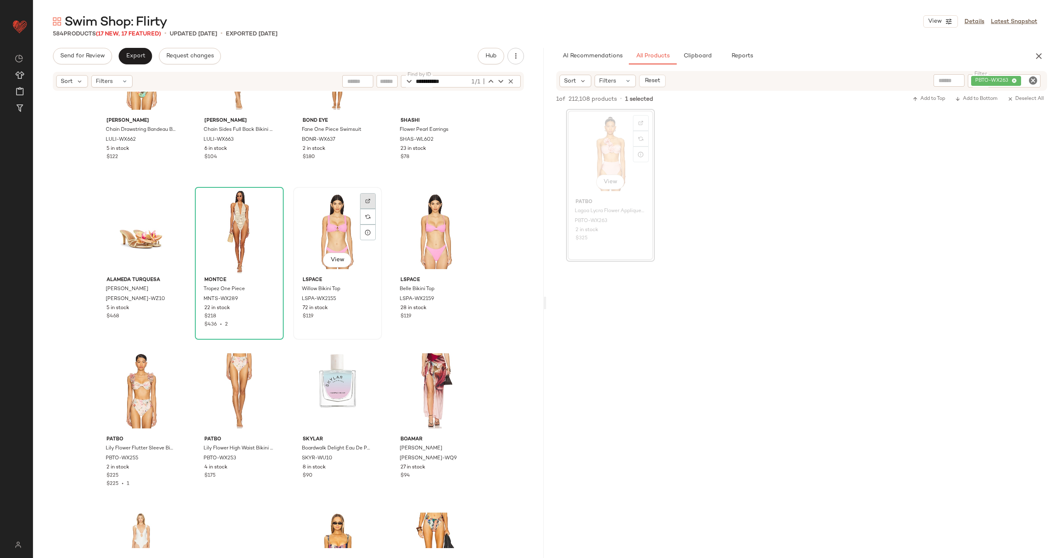
click at [361, 209] on div at bounding box center [368, 217] width 16 height 16
click at [1035, 82] on icon "Clear Filter" at bounding box center [1033, 81] width 10 height 10
paste input "**********"
type input "**********"
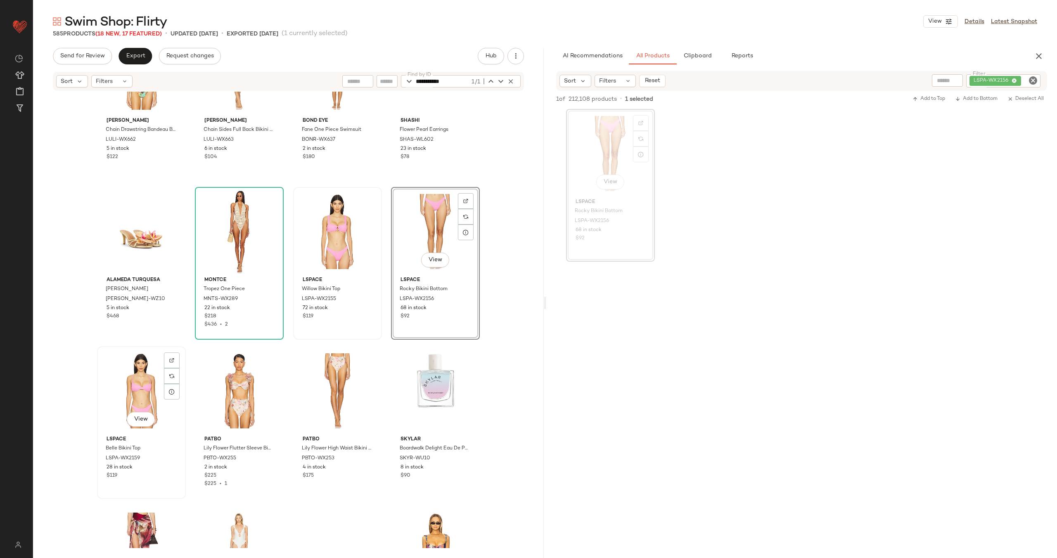
click at [128, 379] on div "View" at bounding box center [141, 390] width 83 height 83
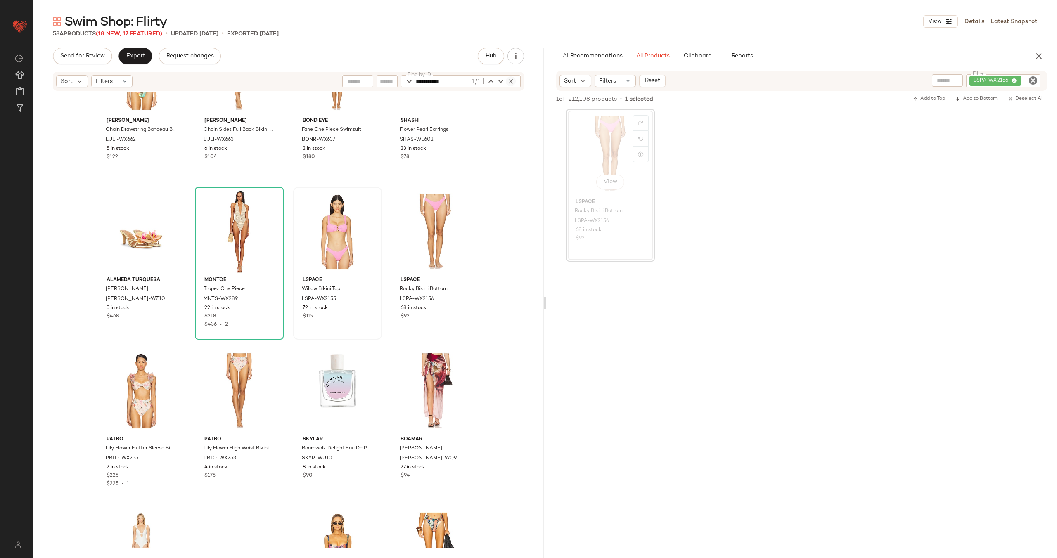
click at [512, 83] on icon "button" at bounding box center [510, 81] width 7 height 7
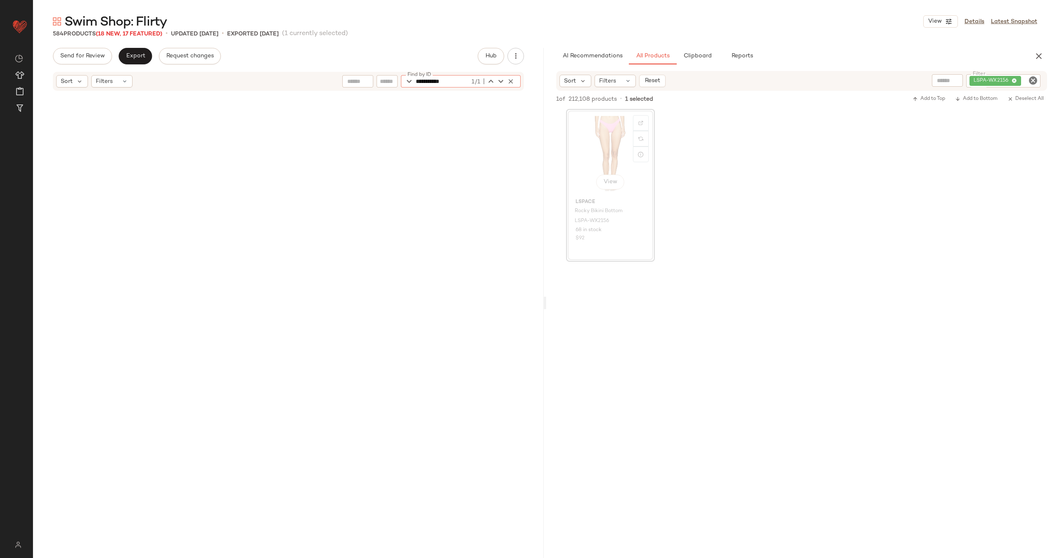
scroll to position [5898, 0]
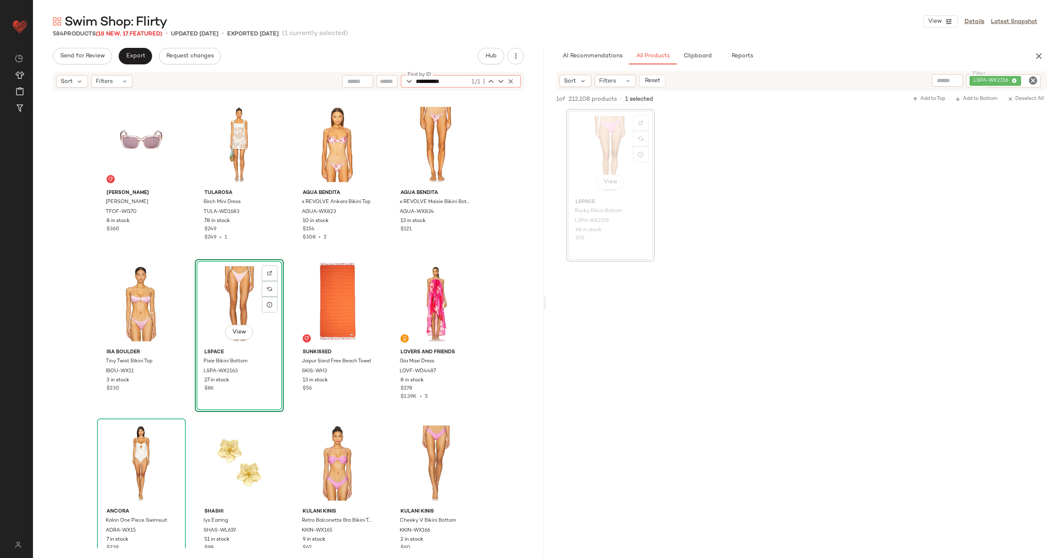
type input "**********"
click at [1033, 80] on icon "Clear Filter" at bounding box center [1033, 81] width 10 height 10
type input "**********"
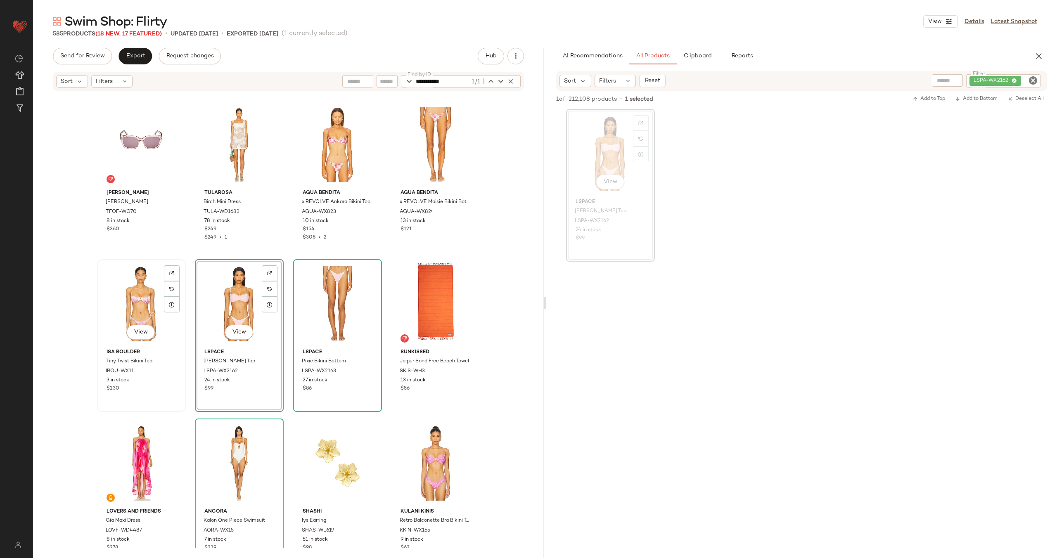
click at [139, 300] on div "View" at bounding box center [141, 303] width 83 height 83
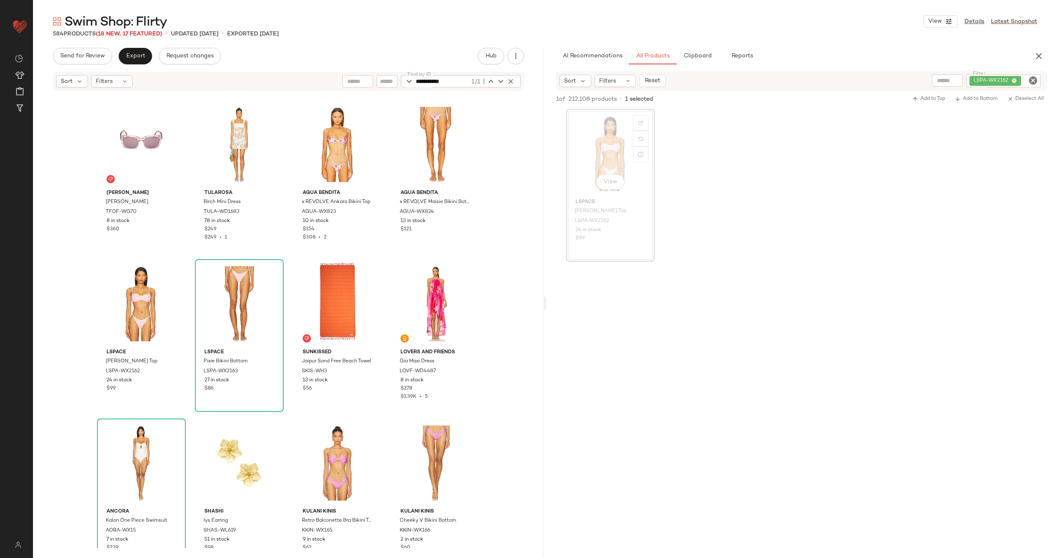
click at [509, 79] on icon "button" at bounding box center [510, 81] width 7 height 7
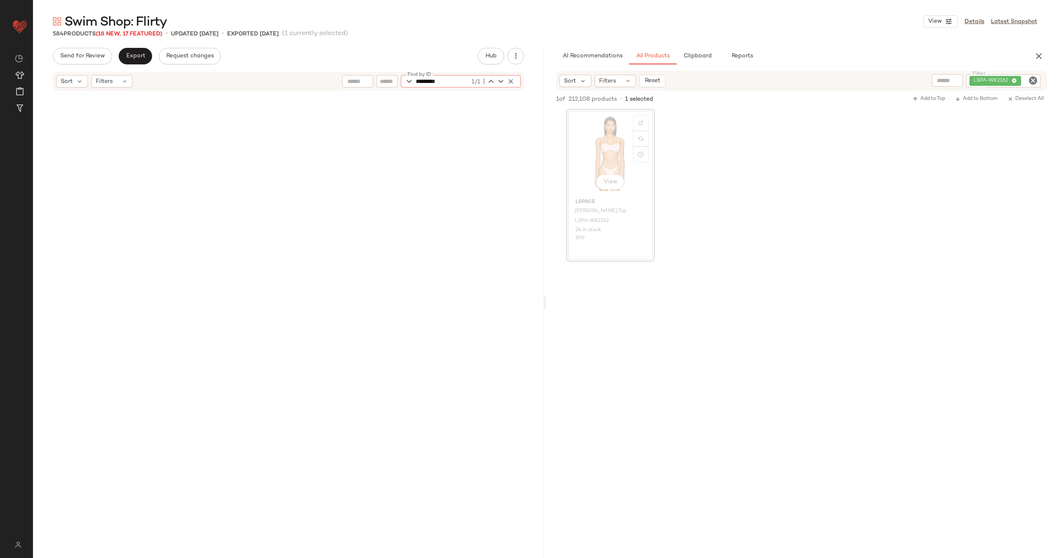
scroll to position [1435, 0]
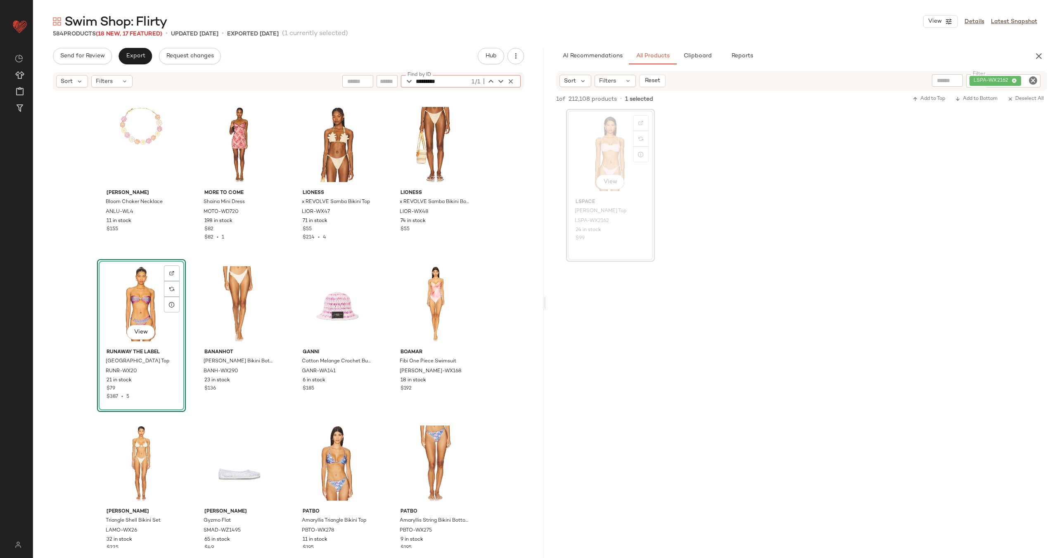
type input "*********"
click at [1032, 82] on icon "Clear Filter" at bounding box center [1033, 81] width 10 height 10
type input "*********"
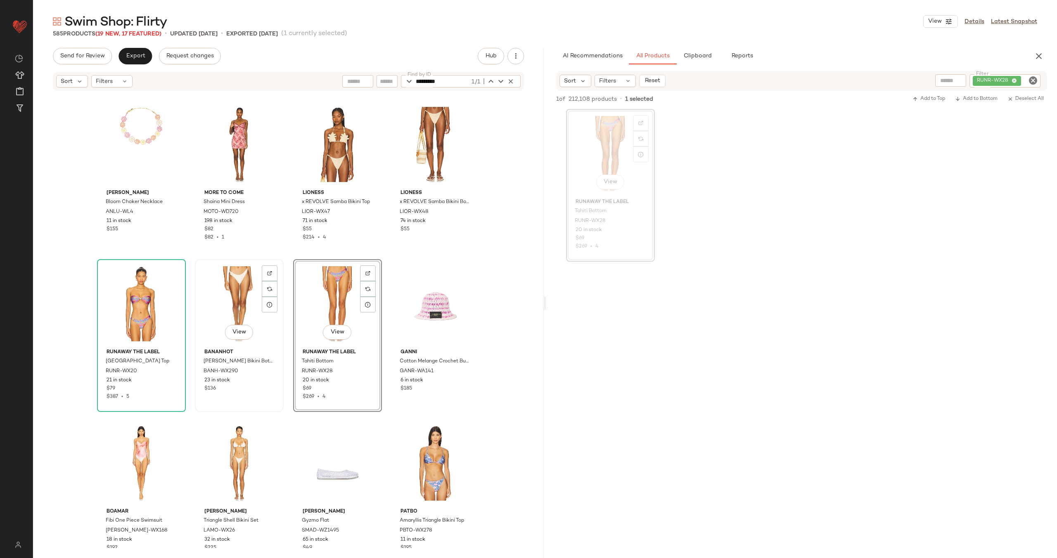
click at [230, 296] on div "View" at bounding box center [239, 303] width 83 height 83
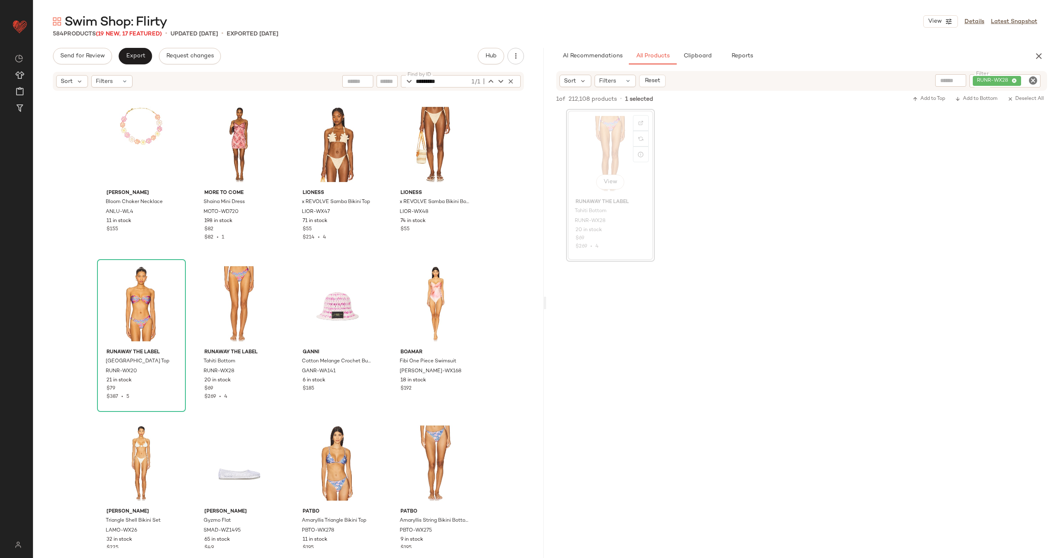
click at [287, 259] on div "ANNI LU Bloom Choker Necklace ANLU-WL4 11 in stock $155 MORE TO COME Shaina Min…" at bounding box center [288, 320] width 511 height 457
click at [287, 226] on div "ANNI LU Bloom Choker Necklace ANLU-WL4 11 in stock $155 MORE TO COME Shaina Min…" at bounding box center [288, 320] width 511 height 457
click at [128, 56] on span "Export" at bounding box center [135, 56] width 19 height 7
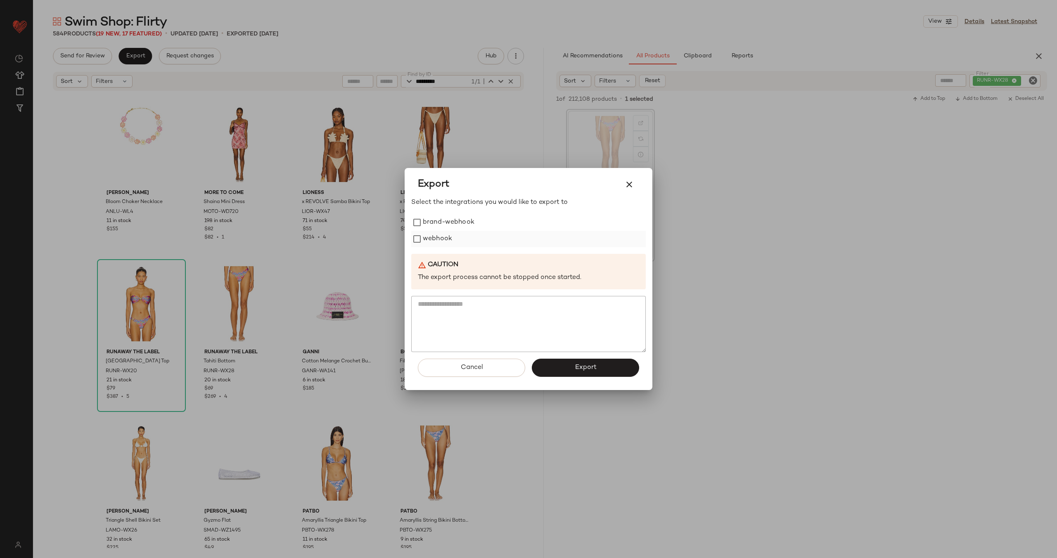
click at [444, 244] on label "webhook" at bounding box center [437, 239] width 29 height 17
click at [561, 372] on button "Export" at bounding box center [585, 368] width 107 height 18
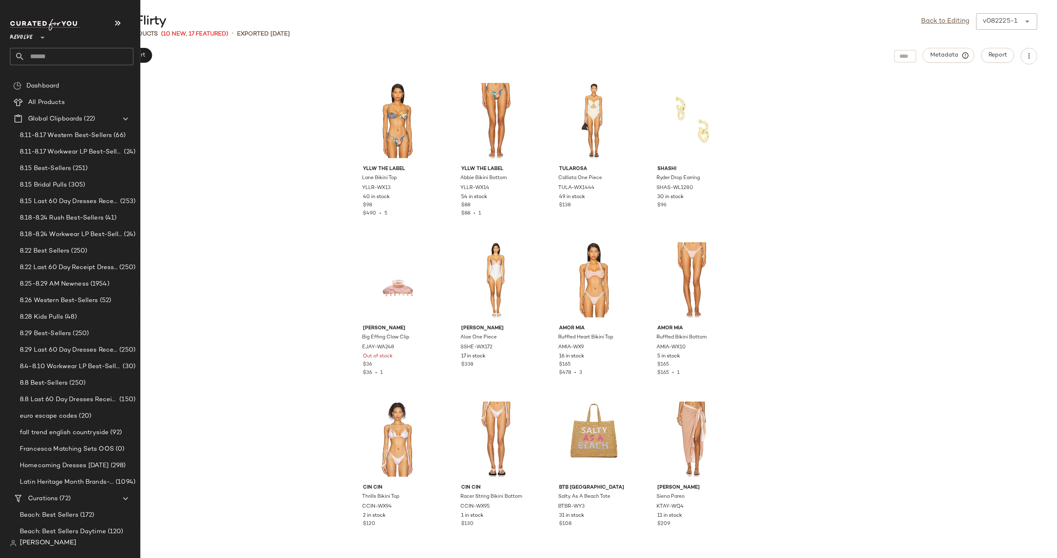
click at [50, 60] on input "text" at bounding box center [79, 56] width 109 height 17
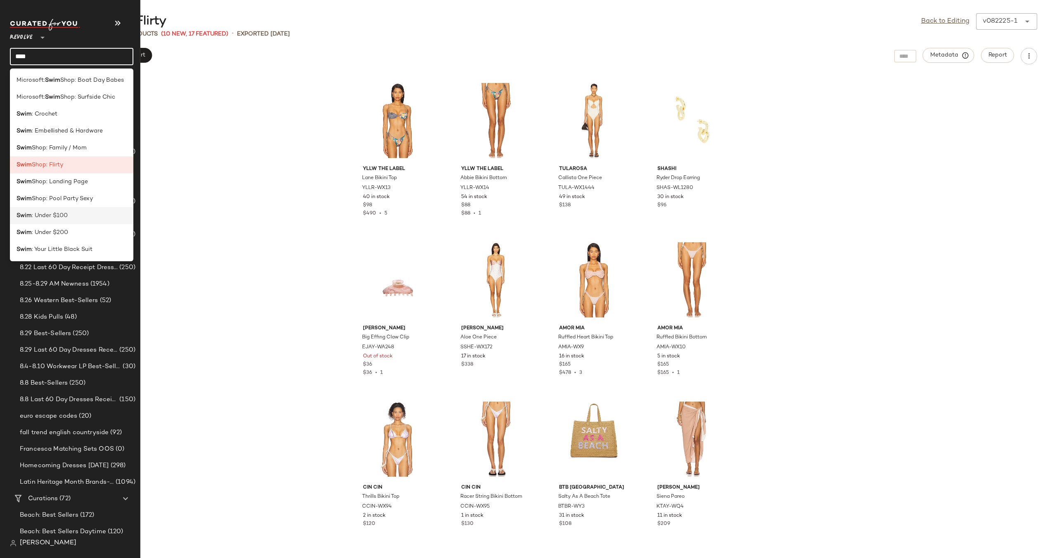
type input "****"
click at [69, 217] on div "Swim : Under $100" at bounding box center [72, 215] width 110 height 9
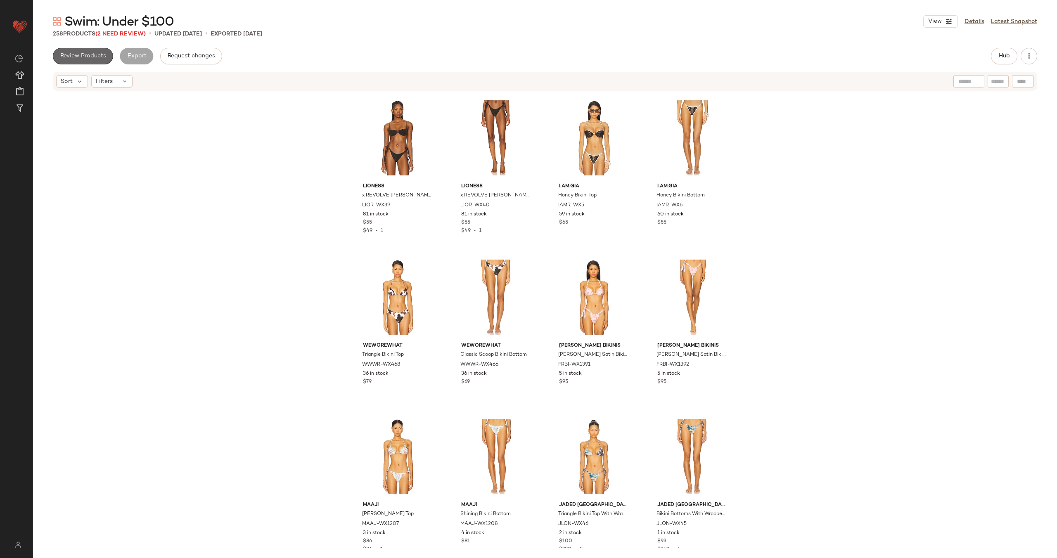
click at [92, 53] on span "Review Products" at bounding box center [83, 56] width 46 height 7
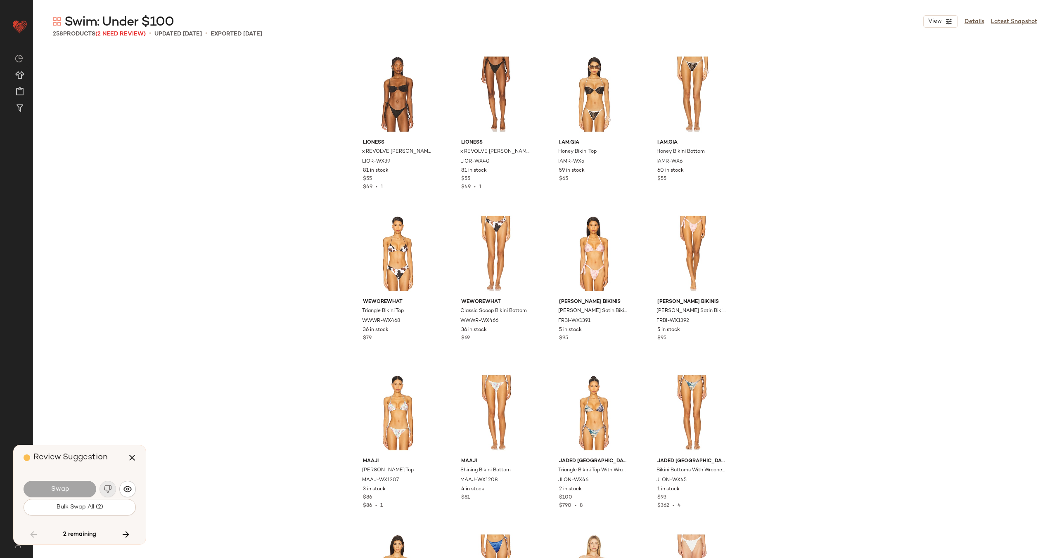
scroll to position [3348, 0]
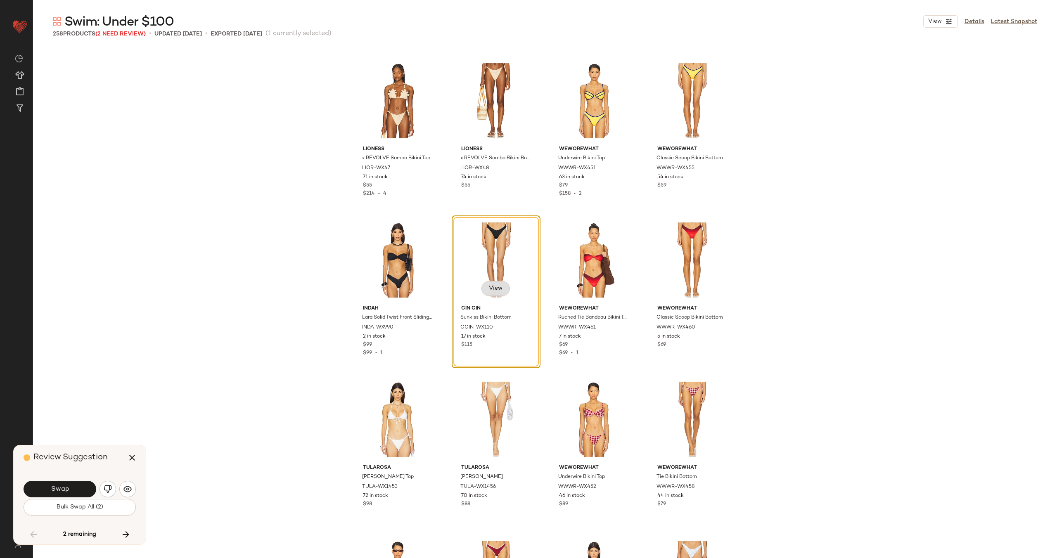
click at [489, 289] on span "View" at bounding box center [496, 288] width 14 height 7
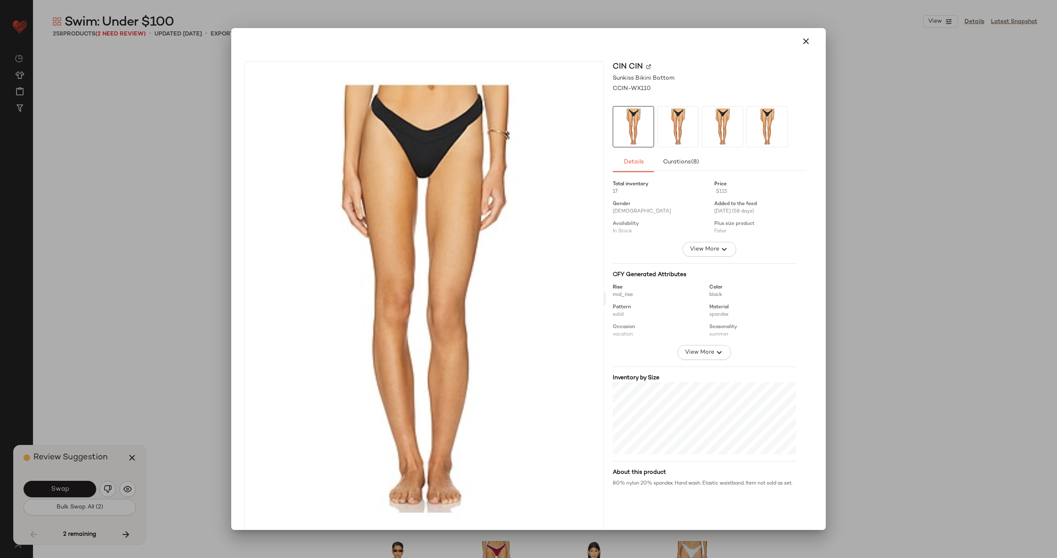
click at [646, 65] on img at bounding box center [648, 66] width 5 height 5
click at [807, 43] on button "button" at bounding box center [806, 41] width 20 height 20
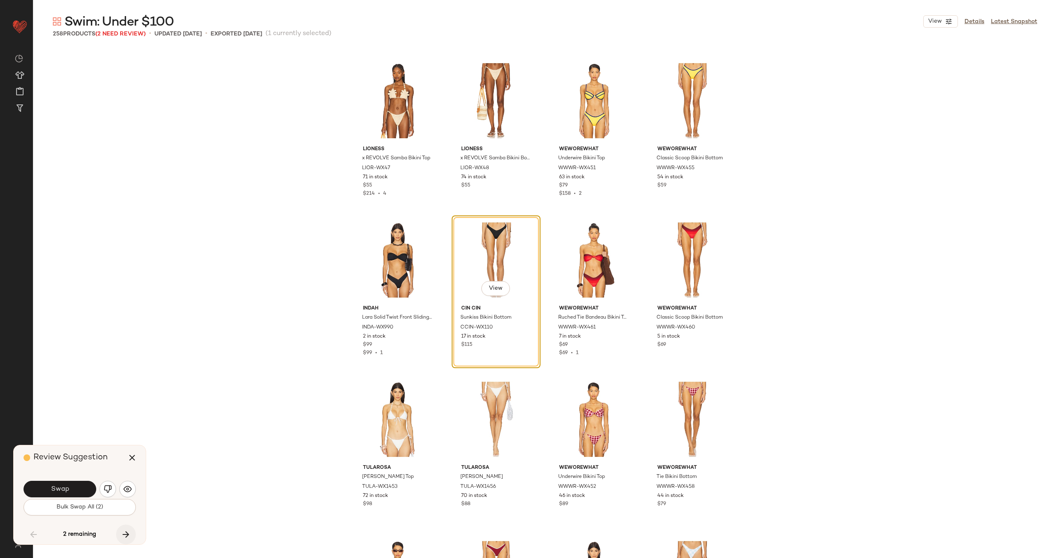
click at [123, 532] on icon "button" at bounding box center [126, 535] width 10 height 10
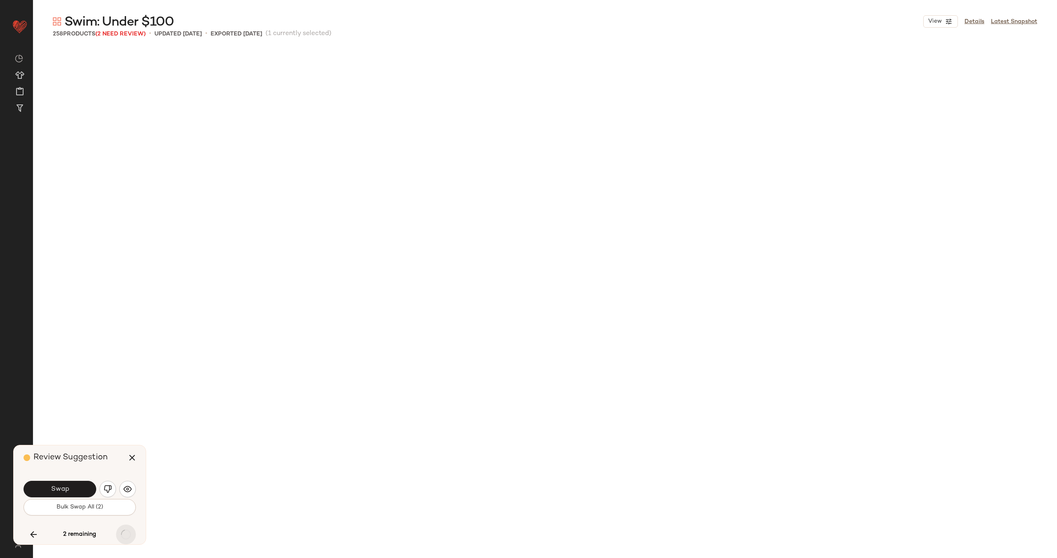
scroll to position [5260, 0]
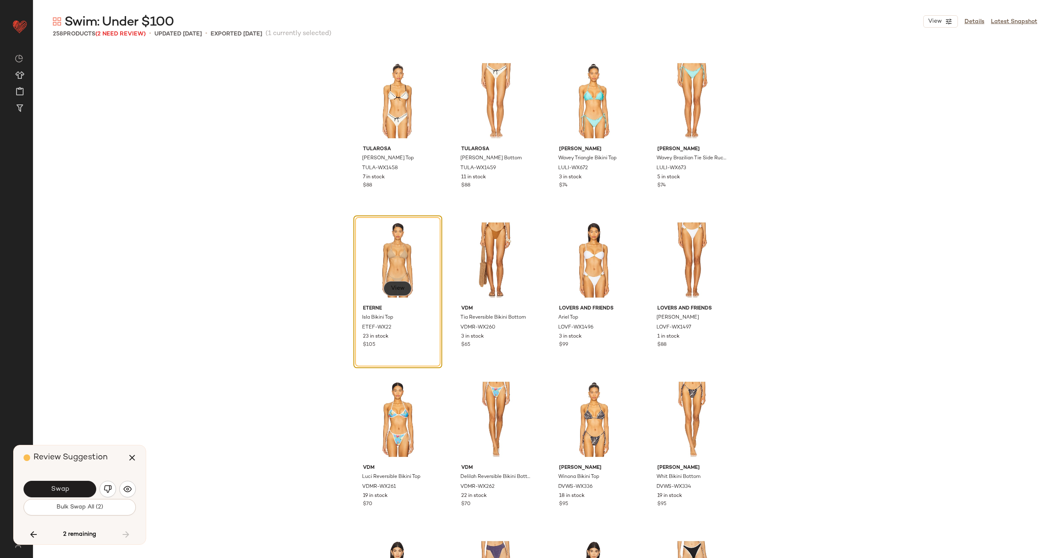
click at [399, 289] on span "View" at bounding box center [398, 288] width 14 height 7
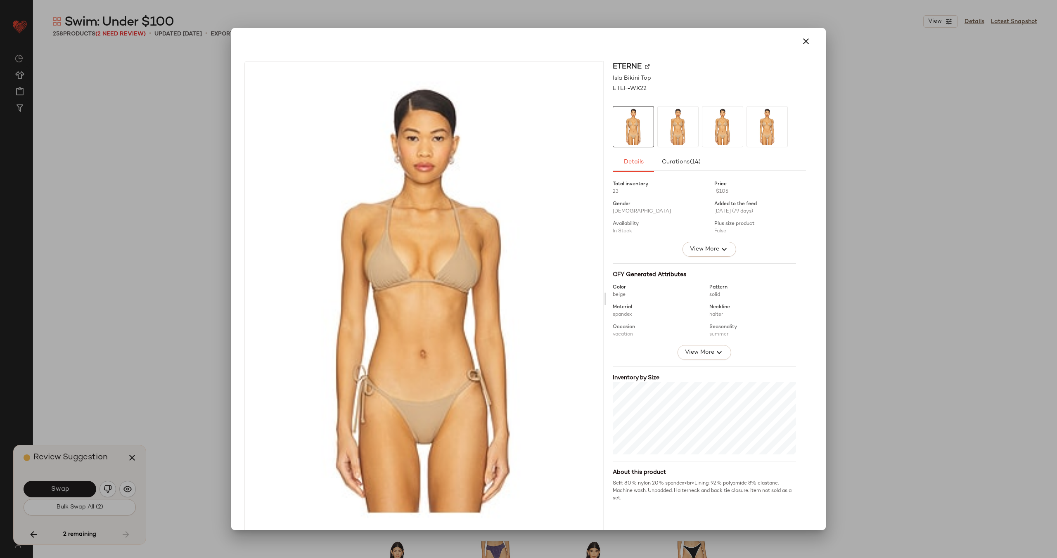
click at [645, 67] on img at bounding box center [647, 66] width 5 height 5
click at [801, 40] on icon "button" at bounding box center [806, 41] width 10 height 10
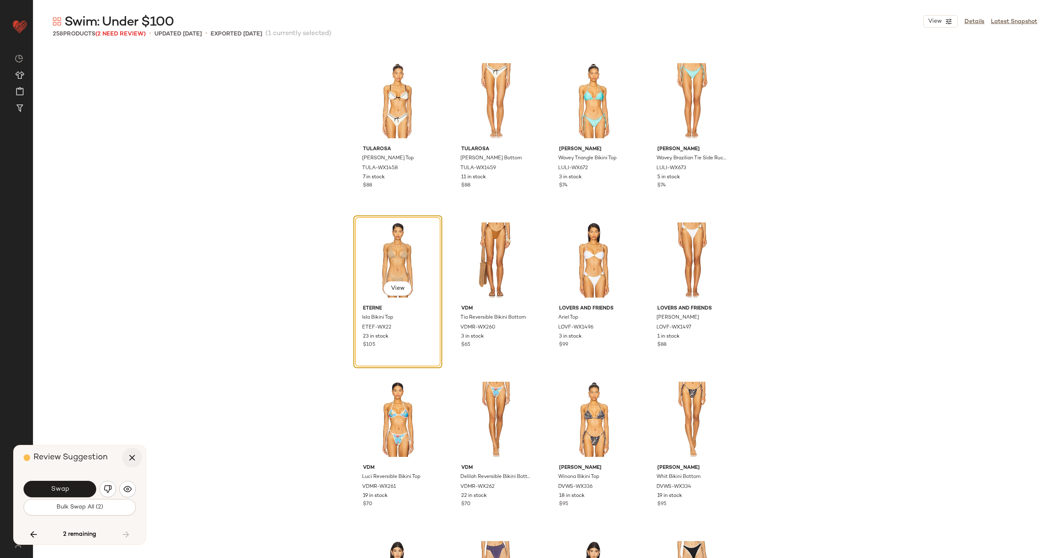
click at [126, 458] on button "button" at bounding box center [132, 458] width 20 height 20
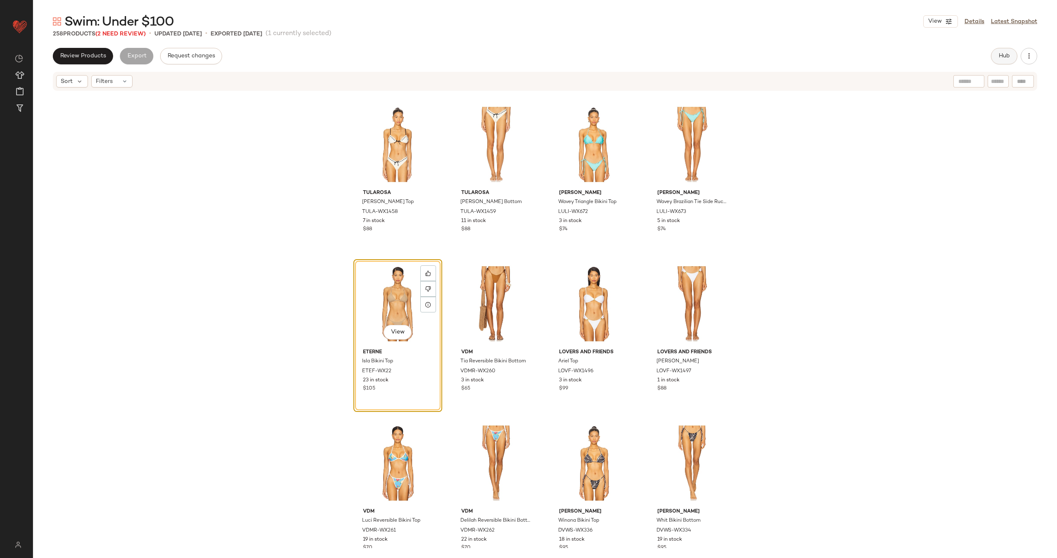
click at [1006, 63] on button "Hub" at bounding box center [1004, 56] width 26 height 17
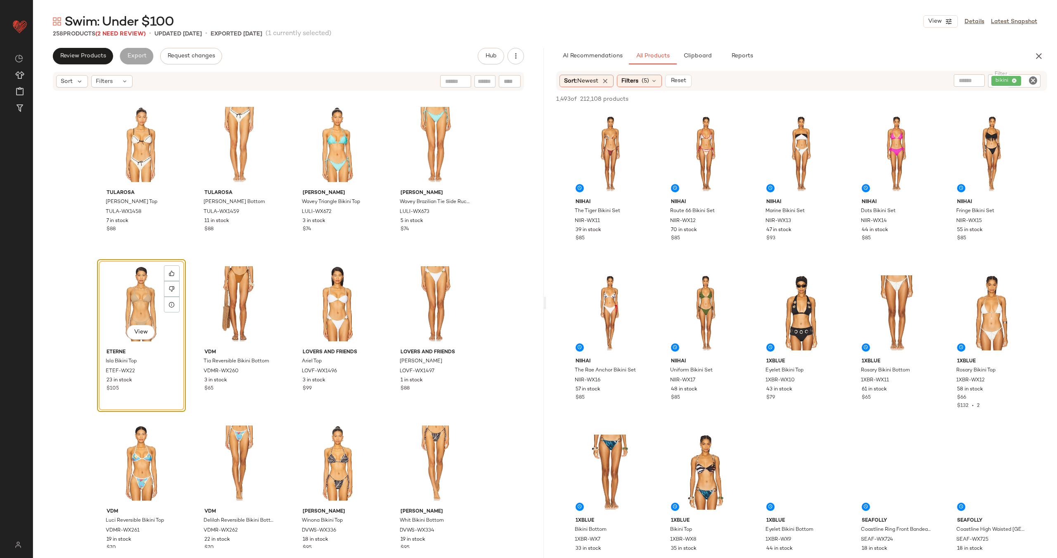
click at [190, 322] on div "Tularosa Anica Top TULA-WX1458 7 in stock $88 Tularosa Anica Bottom TULA-WX1459…" at bounding box center [288, 320] width 511 height 457
click at [1029, 81] on icon "Clear Filter" at bounding box center [1033, 81] width 10 height 10
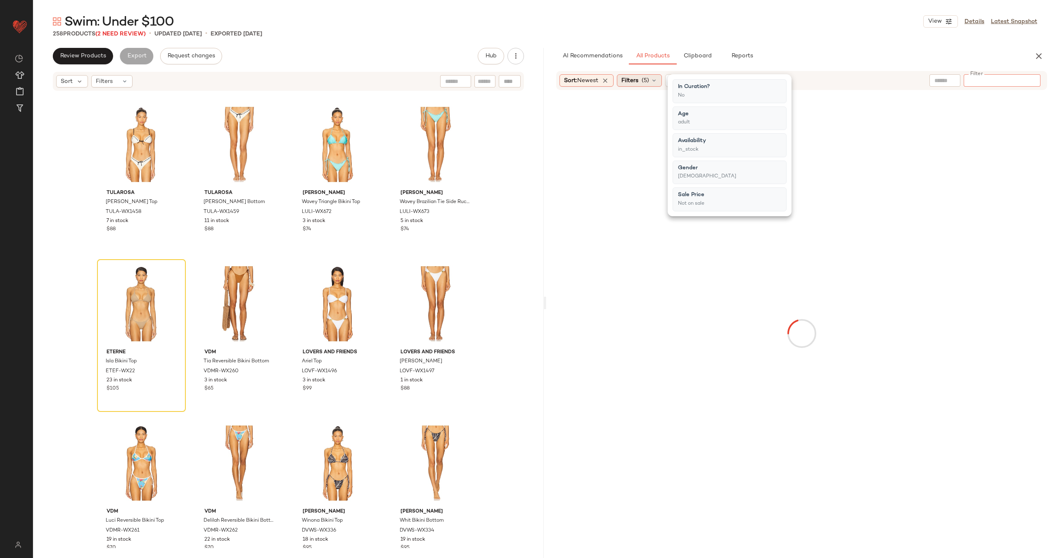
click at [655, 80] on icon at bounding box center [654, 80] width 7 height 7
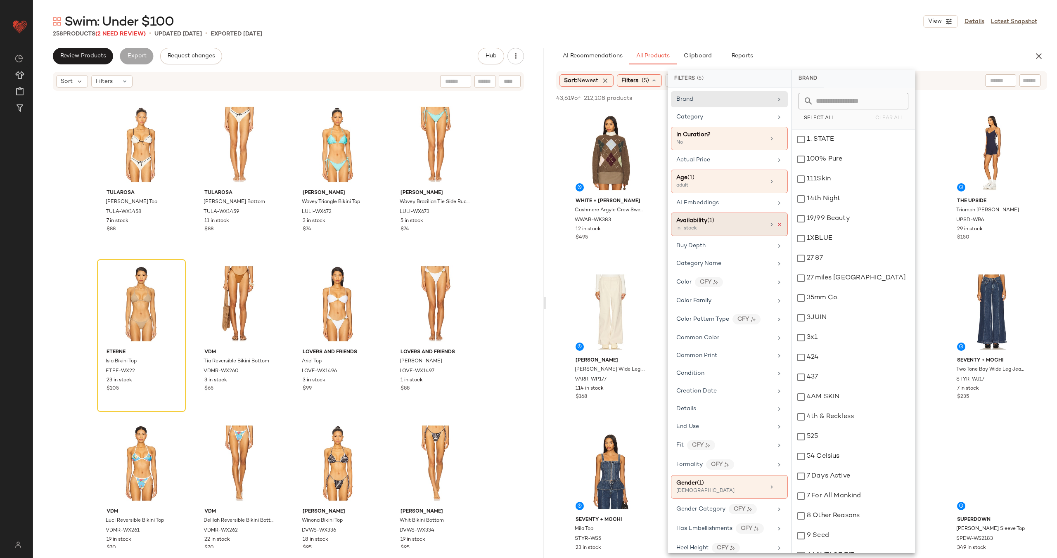
click at [778, 224] on icon at bounding box center [780, 225] width 6 height 6
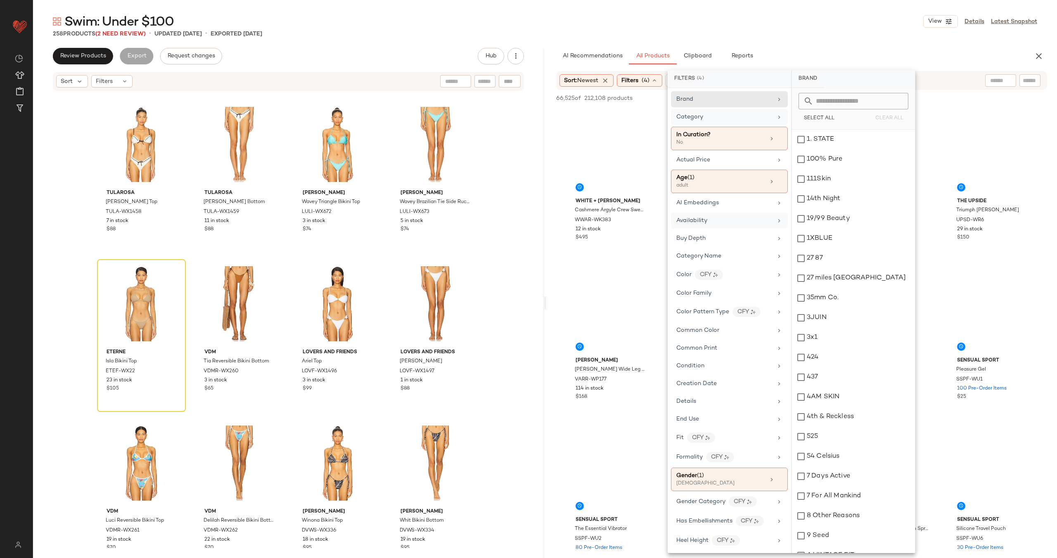
click at [703, 116] on div "Category" at bounding box center [724, 117] width 96 height 9
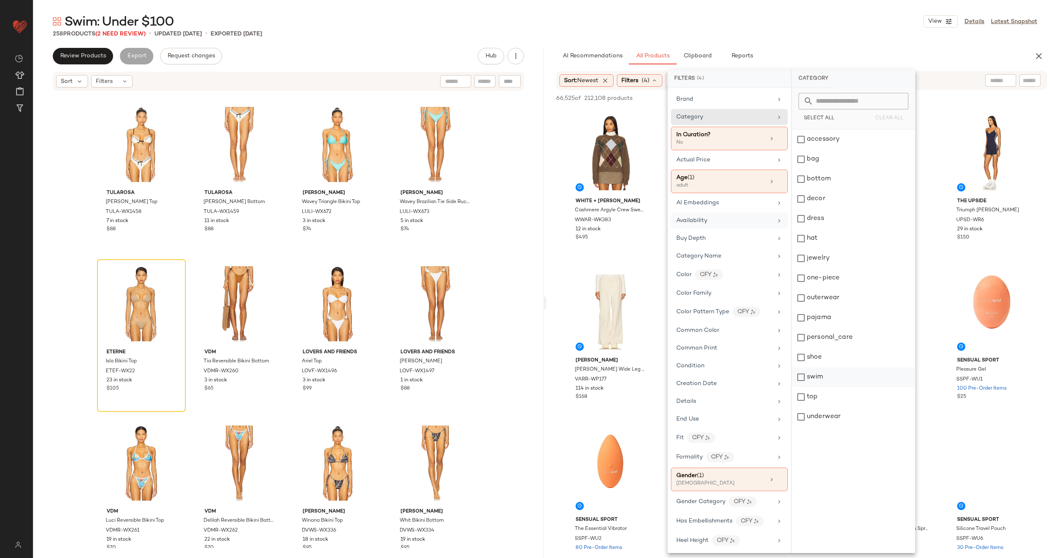
click at [833, 387] on div "swim" at bounding box center [853, 397] width 123 height 20
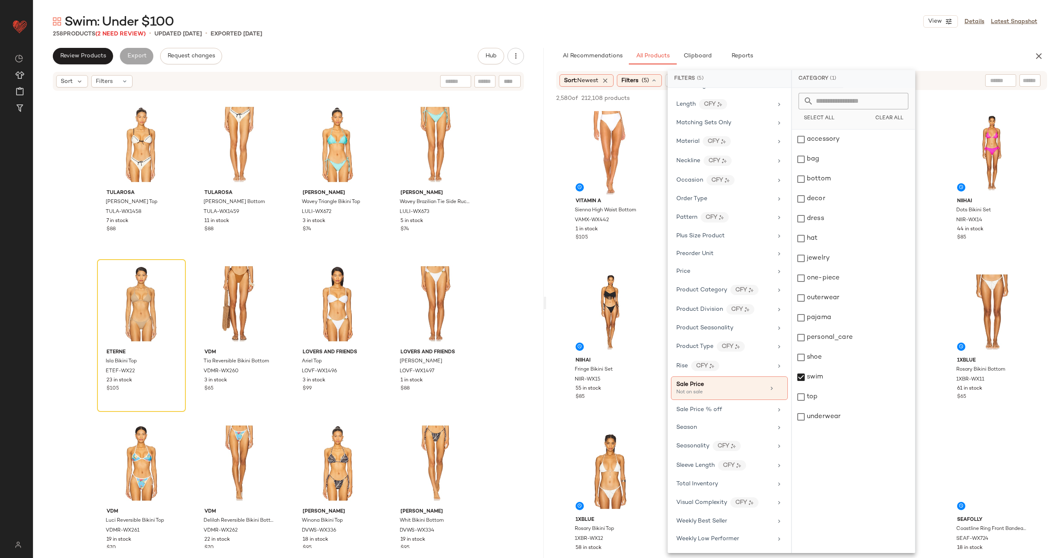
scroll to position [493, 0]
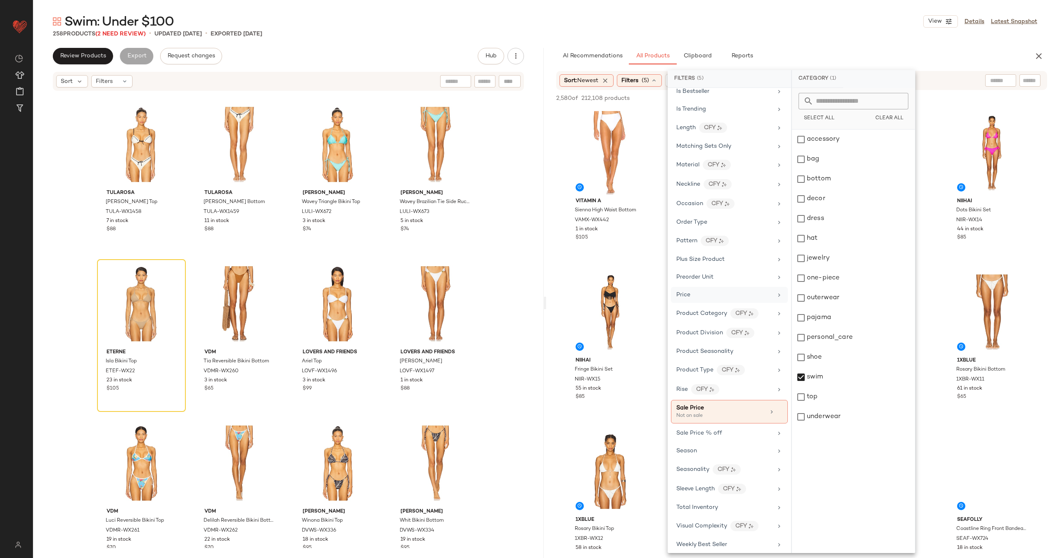
click at [718, 298] on div "Price" at bounding box center [724, 295] width 96 height 9
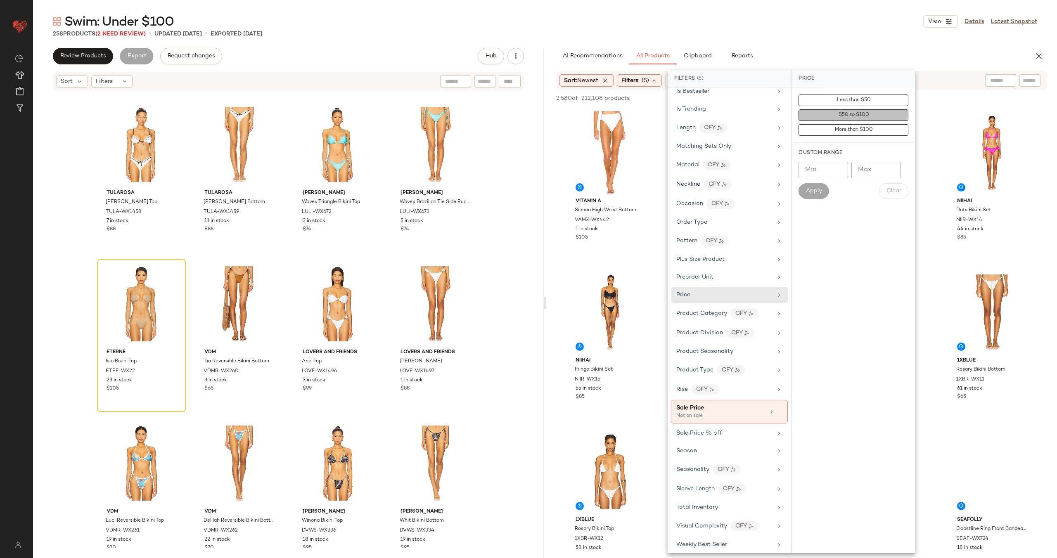
click at [851, 114] on span "$50 to $100" at bounding box center [853, 115] width 31 height 6
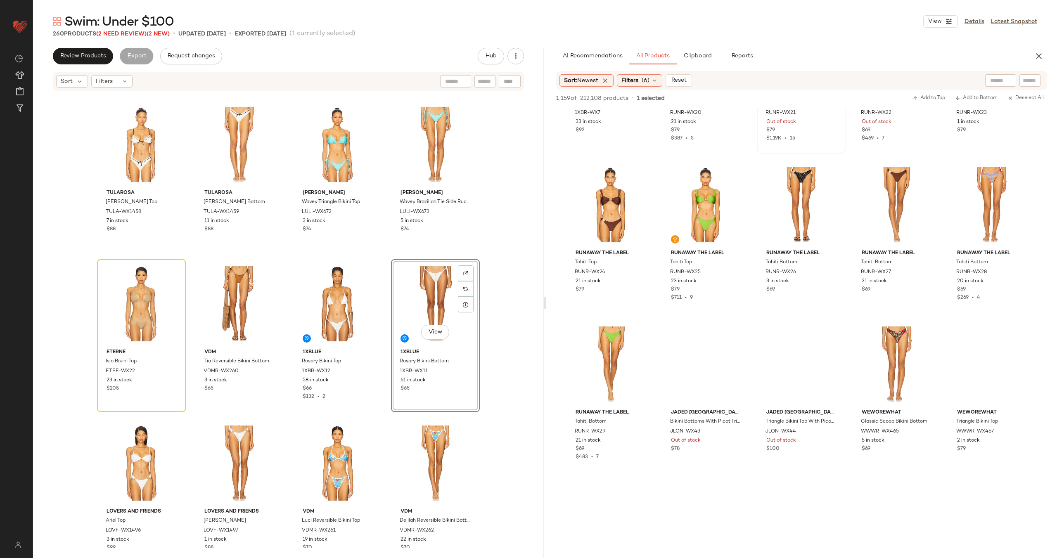
scroll to position [427, 0]
click at [652, 194] on div "View" at bounding box center [610, 203] width 83 height 83
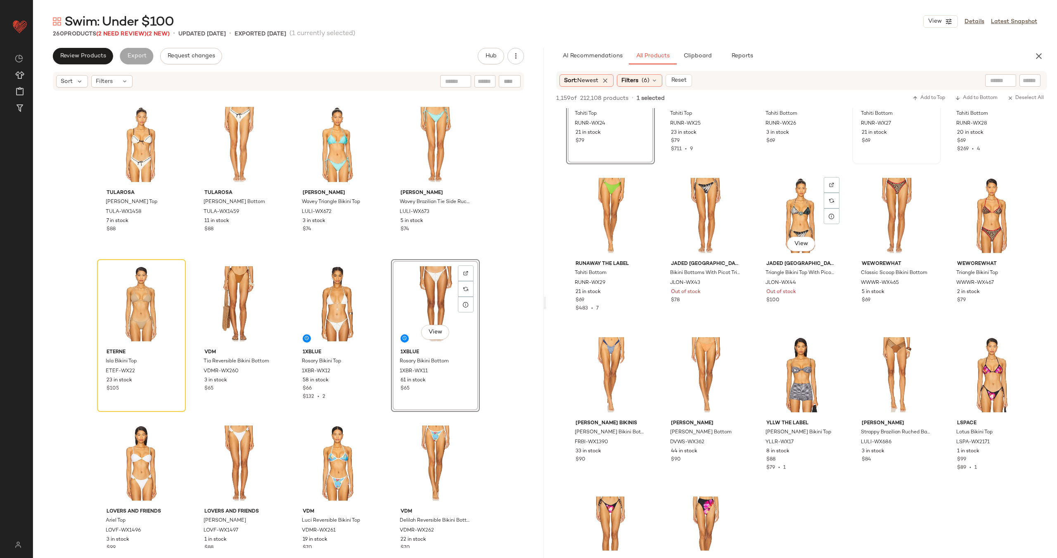
scroll to position [570, 0]
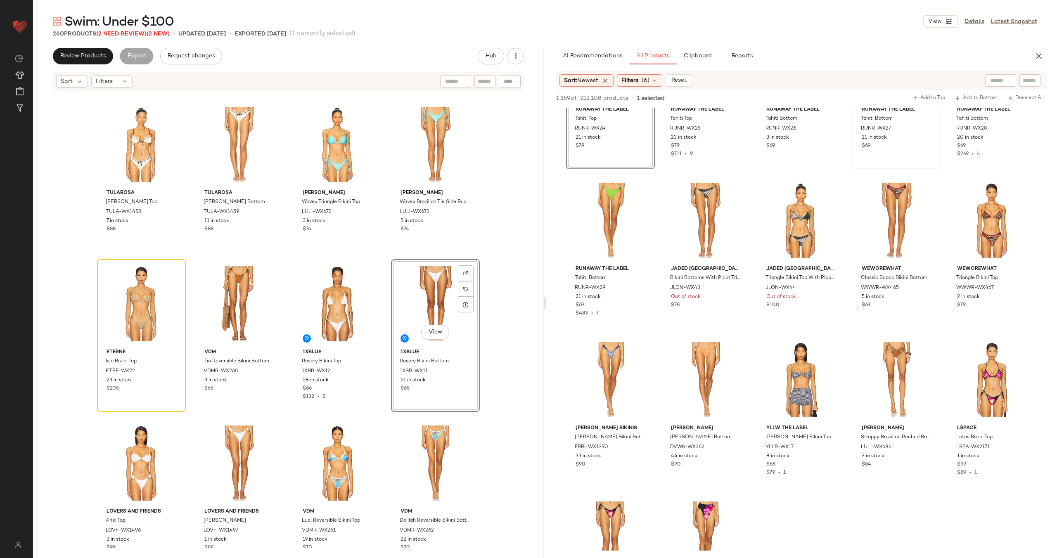
click at [855, 103] on div "View" at bounding box center [896, 60] width 83 height 83
drag, startPoint x: 110, startPoint y: 284, endPoint x: 218, endPoint y: 294, distance: 108.3
click at [110, 284] on div "View" at bounding box center [141, 303] width 83 height 83
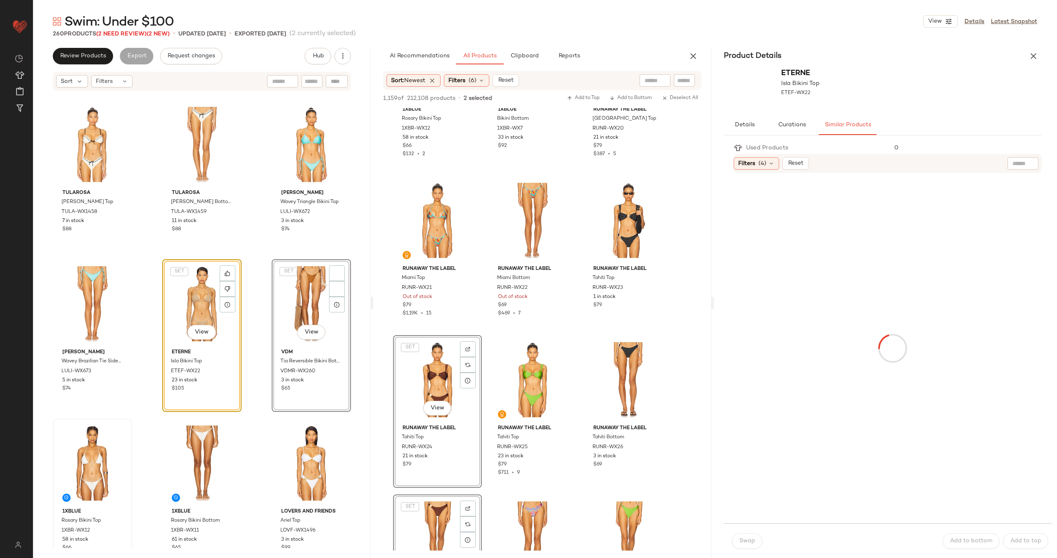
scroll to position [729, 0]
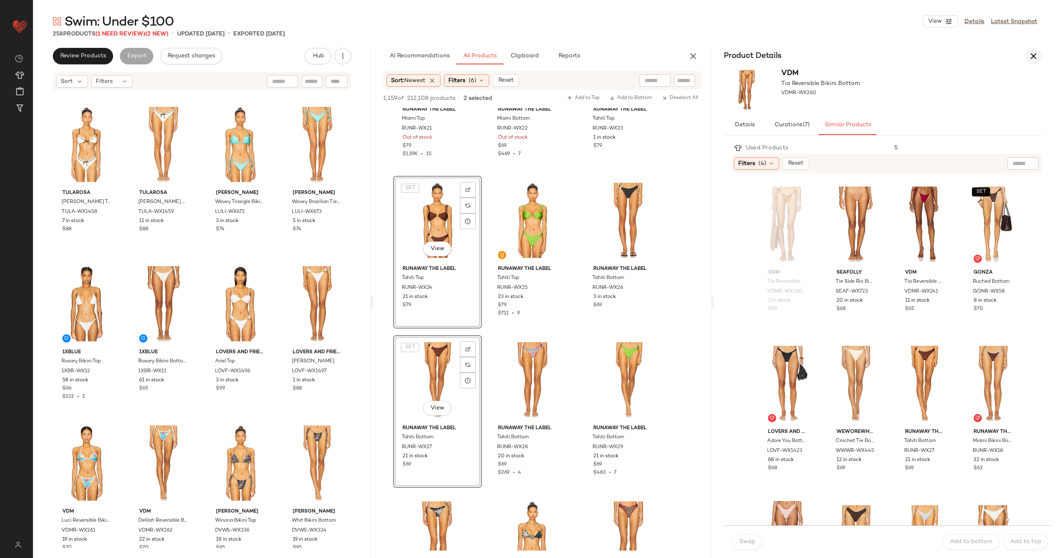
click at [1035, 54] on icon "button" at bounding box center [1034, 56] width 10 height 10
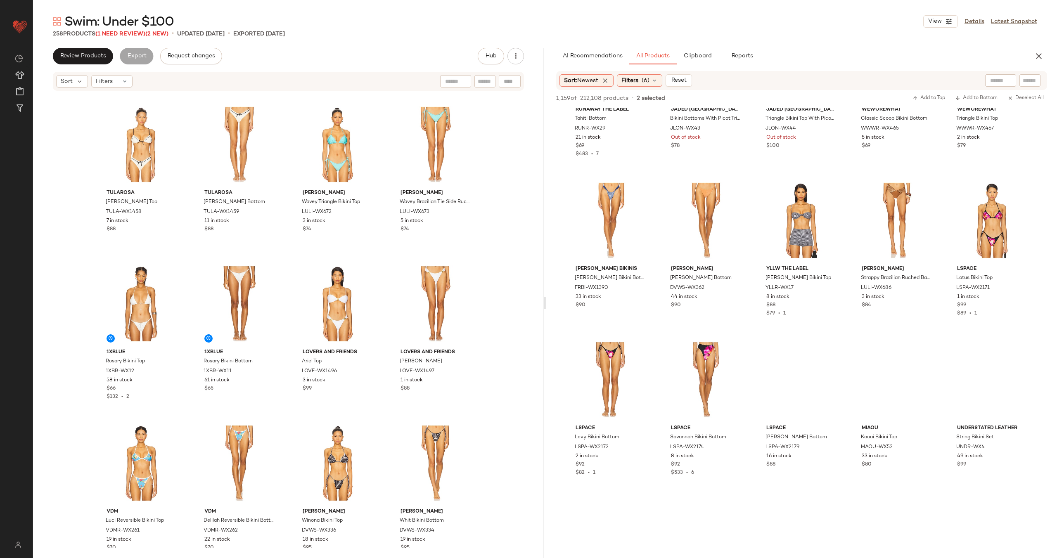
scroll to position [570, 0]
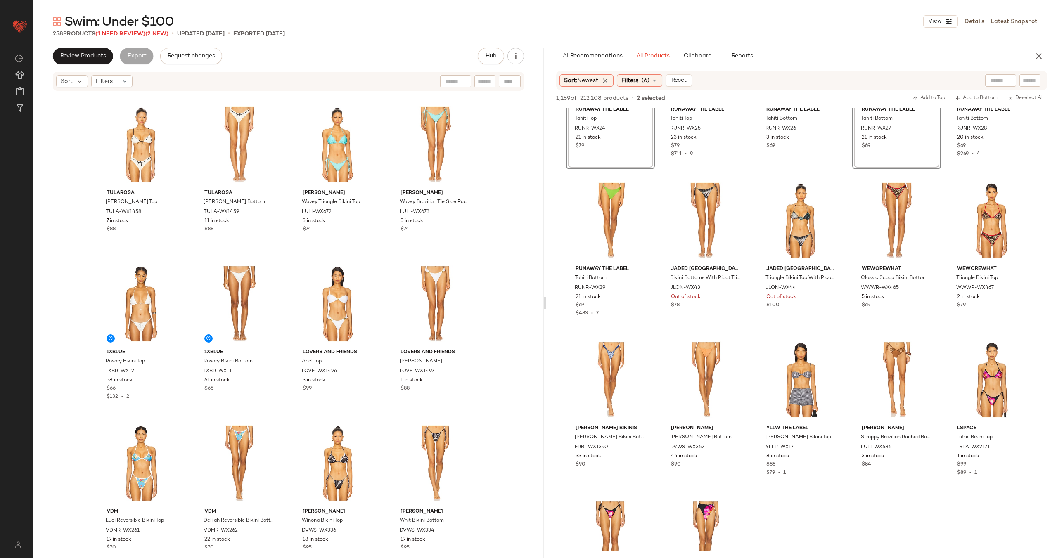
click at [511, 79] on div at bounding box center [510, 81] width 22 height 12
paste input "**********"
type input "**********"
click at [93, 54] on span "Review Products" at bounding box center [83, 56] width 46 height 7
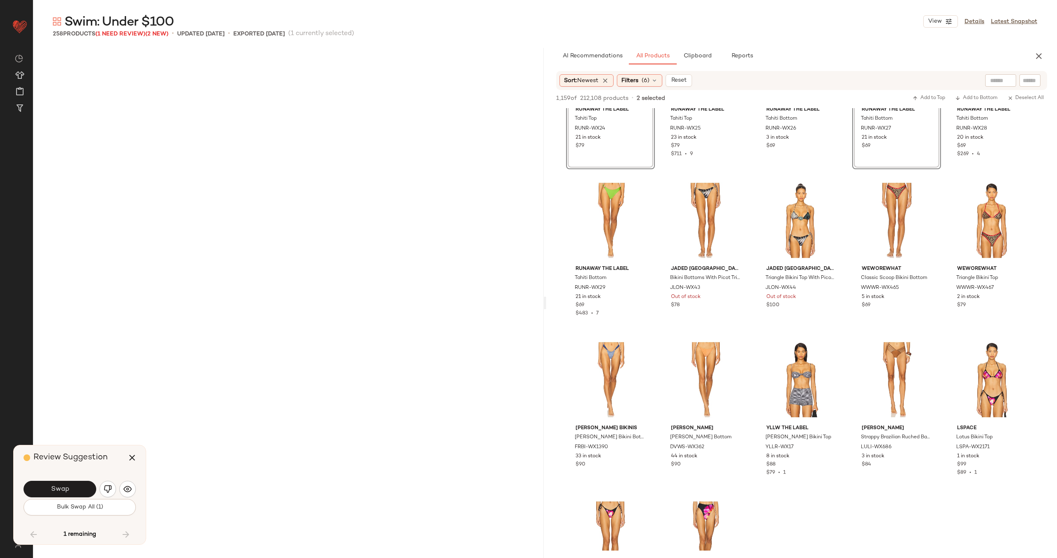
scroll to position [3348, 0]
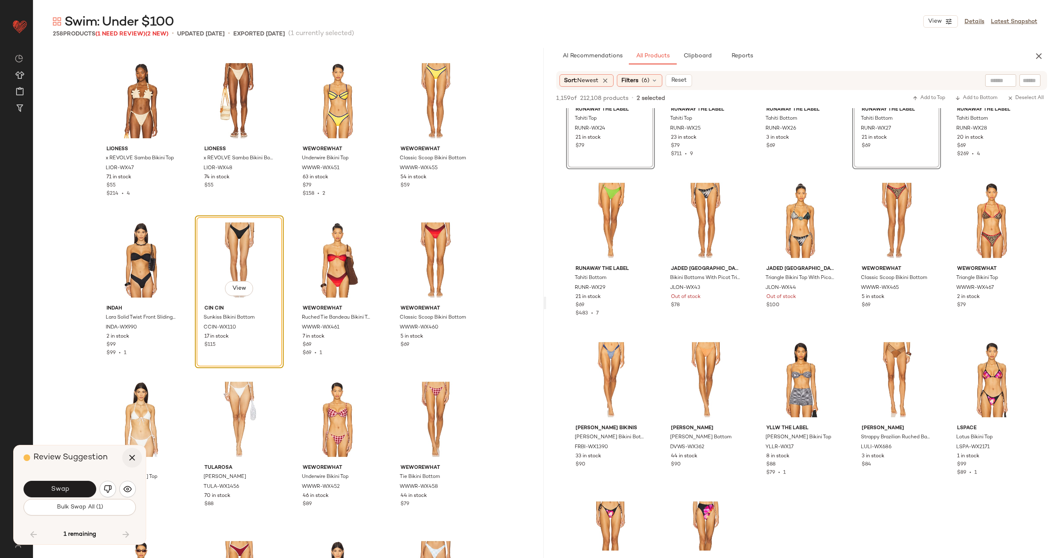
click at [130, 460] on icon "button" at bounding box center [132, 458] width 10 height 10
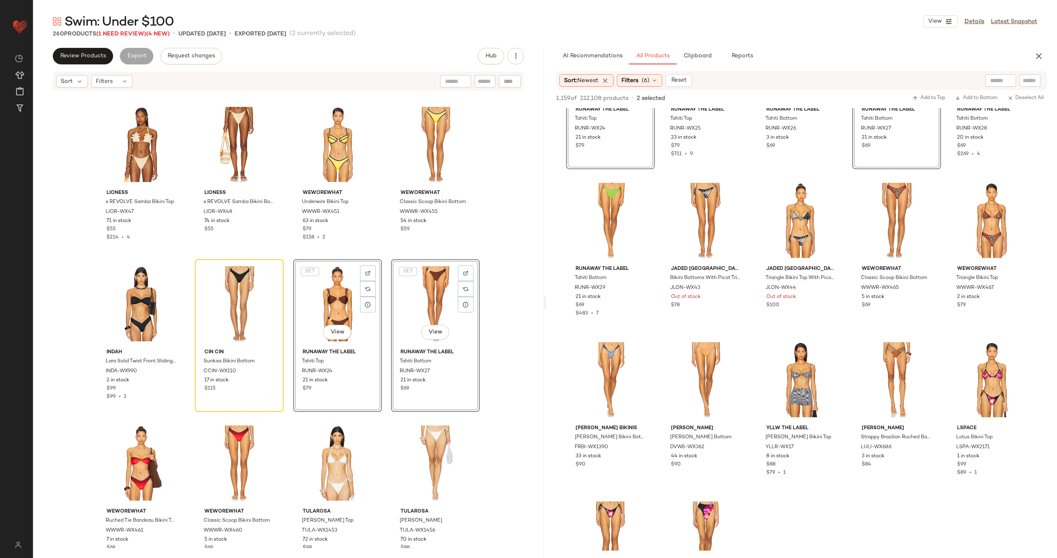
click at [282, 327] on div "LIONESS x REVOLVE Samba Bikini Top LIOR-WX47 71 in stock $55 $214 • 4 LIONESS x…" at bounding box center [288, 320] width 511 height 457
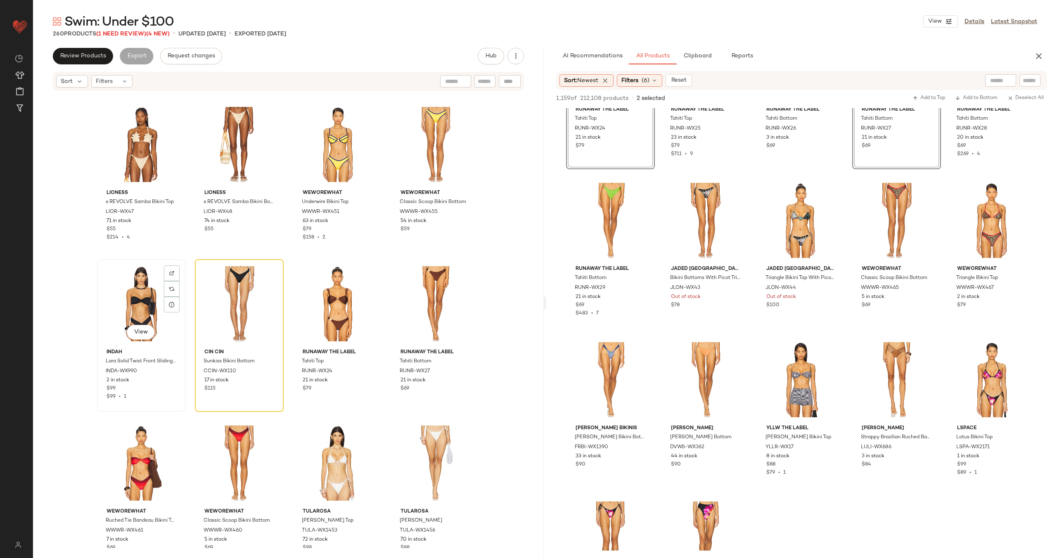
click at [136, 305] on div "View" at bounding box center [141, 303] width 83 height 83
click at [234, 304] on div "View" at bounding box center [239, 303] width 83 height 83
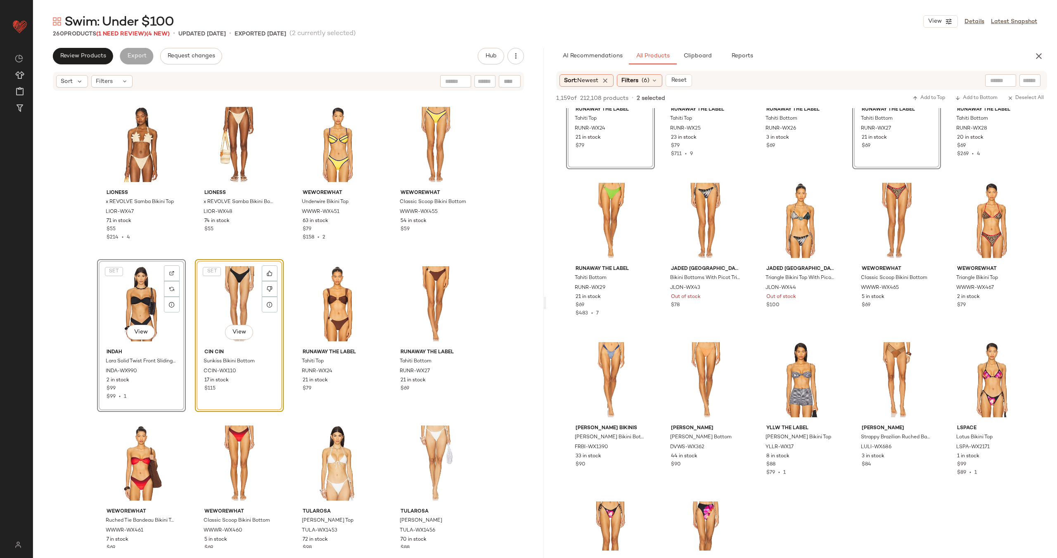
click at [284, 304] on div "LIONESS x REVOLVE Samba Bikini Top LIOR-WX47 71 in stock $55 $214 • 4 LIONESS x…" at bounding box center [288, 320] width 511 height 457
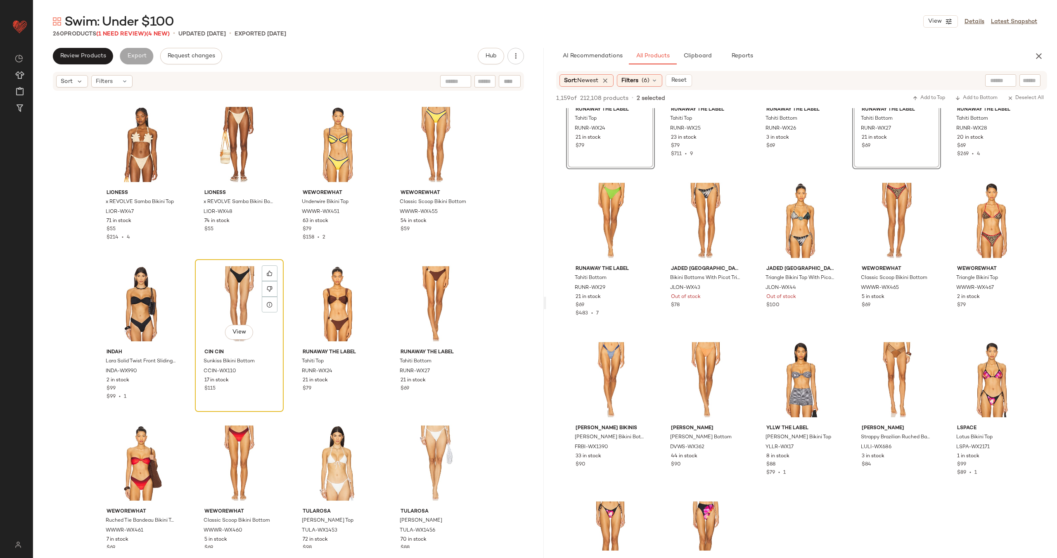
click at [233, 301] on div "View" at bounding box center [239, 303] width 83 height 83
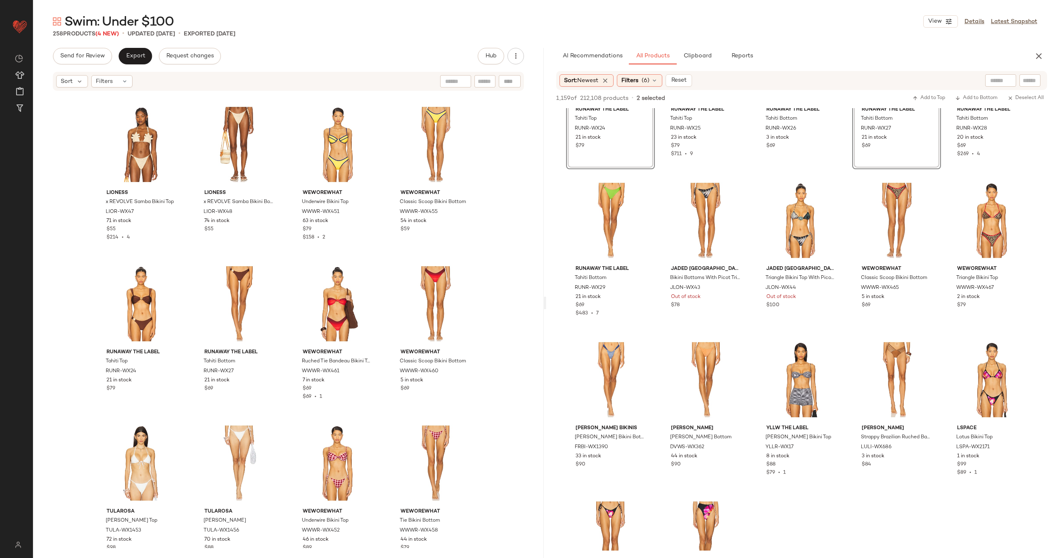
click at [287, 288] on div "LIONESS x REVOLVE Samba Bikini Top LIOR-WX47 71 in stock $55 $214 • 4 LIONESS x…" at bounding box center [288, 320] width 511 height 457
click at [138, 58] on span "Export" at bounding box center [135, 56] width 19 height 7
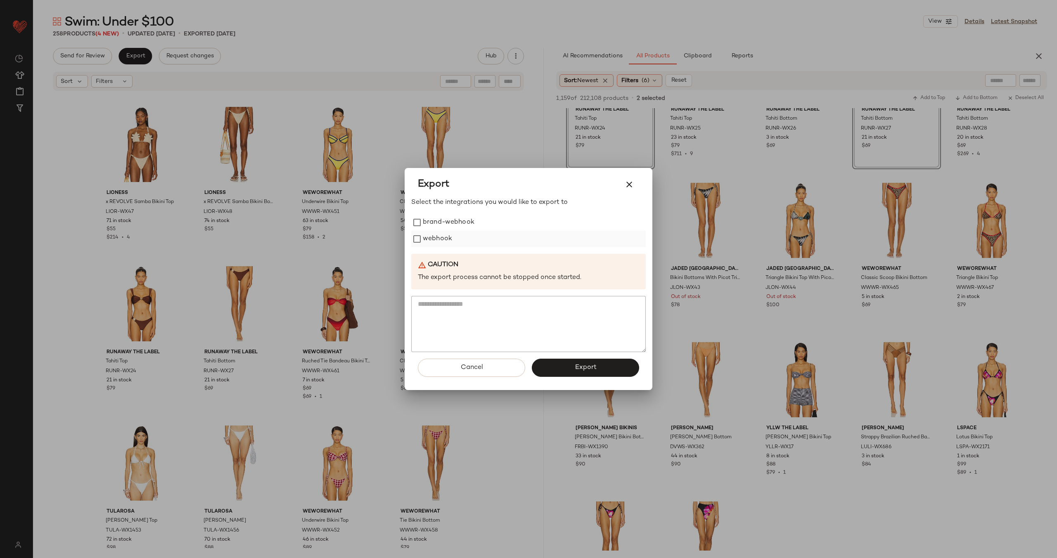
click at [439, 238] on label "webhook" at bounding box center [437, 239] width 29 height 17
click at [611, 365] on button "Export" at bounding box center [585, 368] width 107 height 18
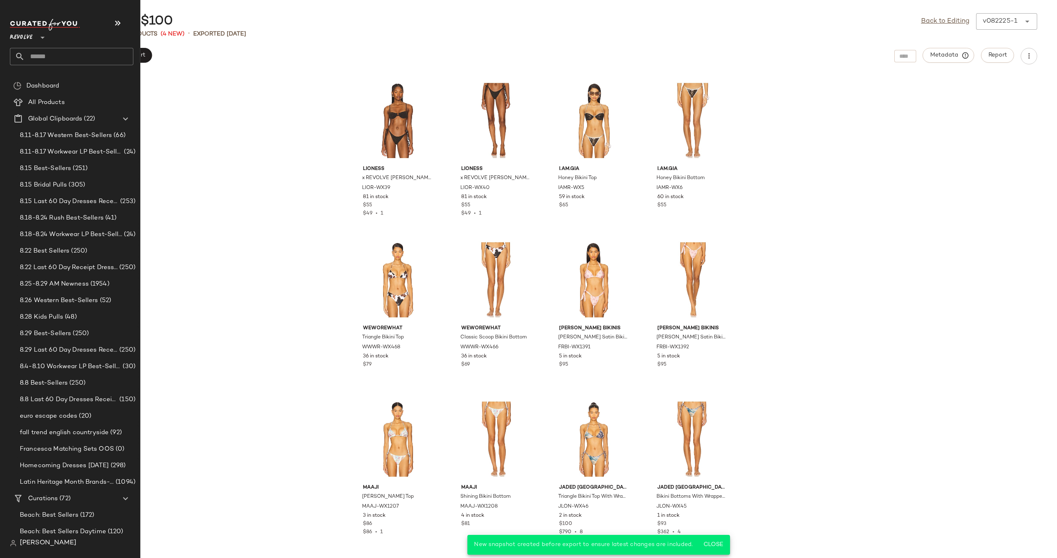
click at [50, 59] on input "text" at bounding box center [79, 56] width 109 height 17
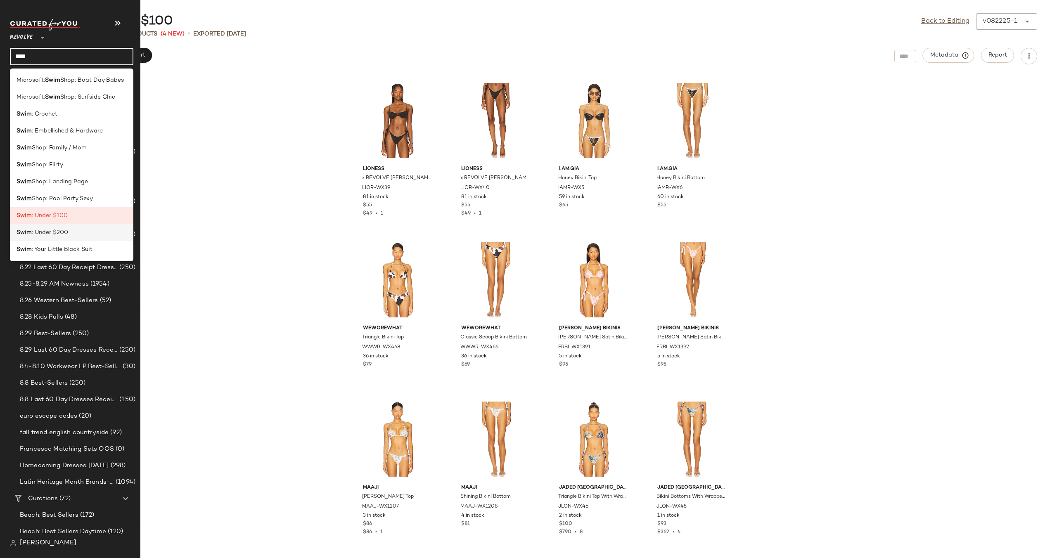
type input "****"
click at [48, 228] on div "Swim : Under $200" at bounding box center [71, 232] width 123 height 17
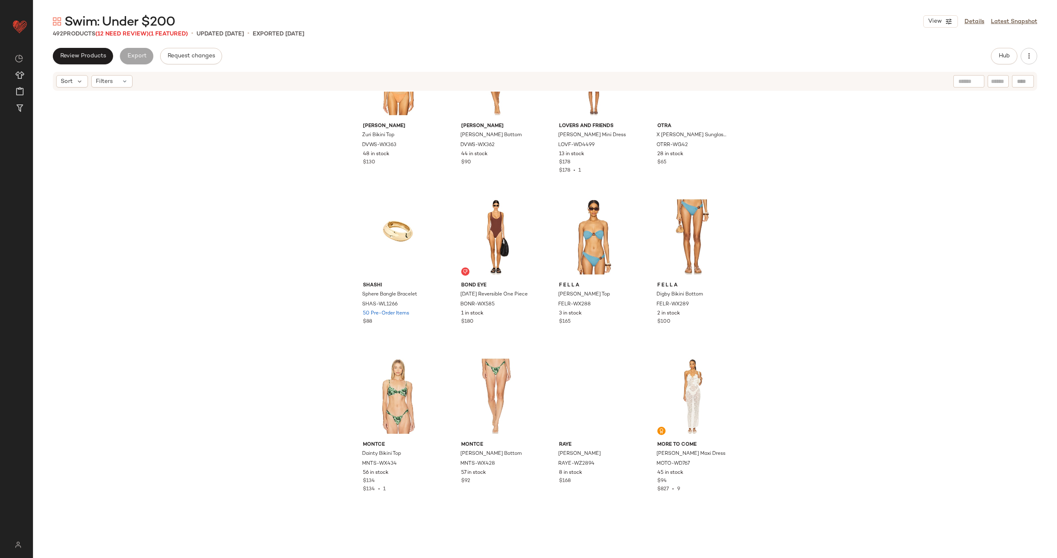
scroll to position [1053, 0]
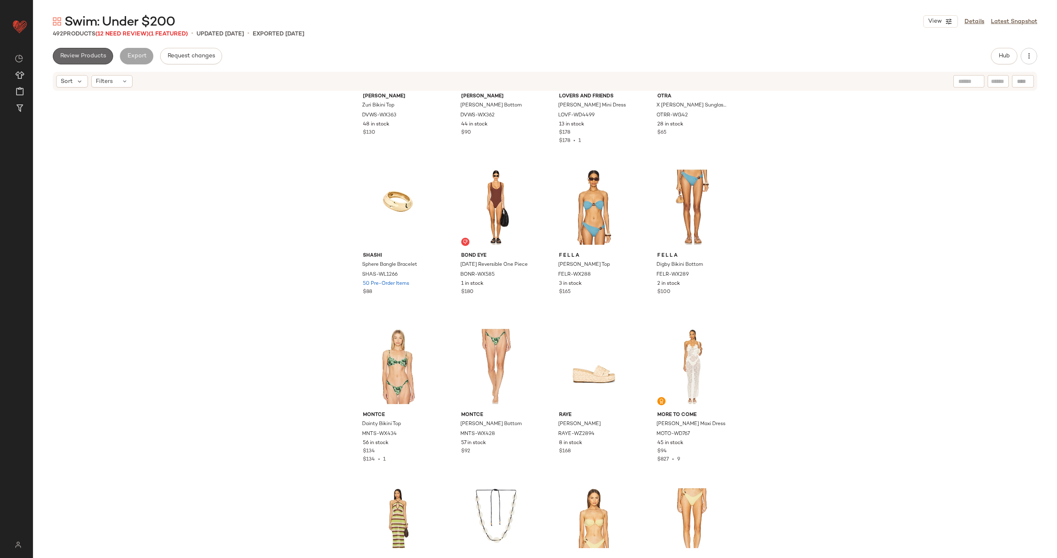
click at [84, 56] on span "Review Products" at bounding box center [83, 56] width 46 height 7
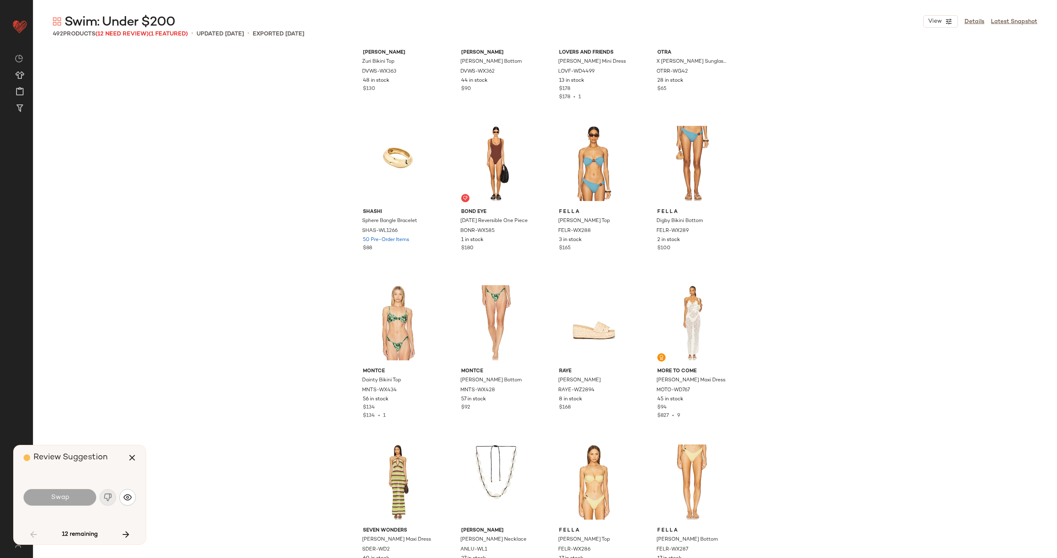
scroll to position [1594, 0]
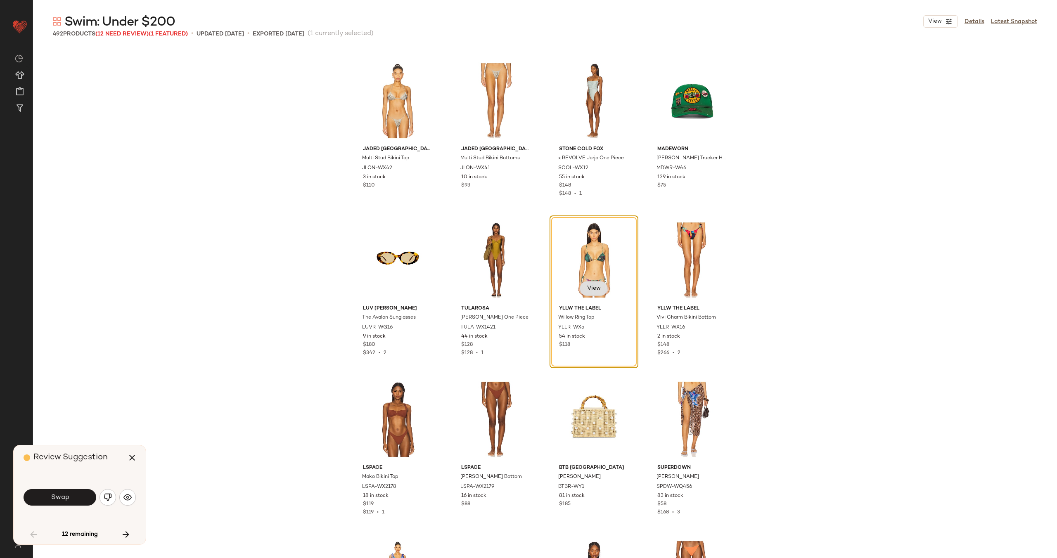
click at [598, 289] on button "View" at bounding box center [594, 288] width 28 height 15
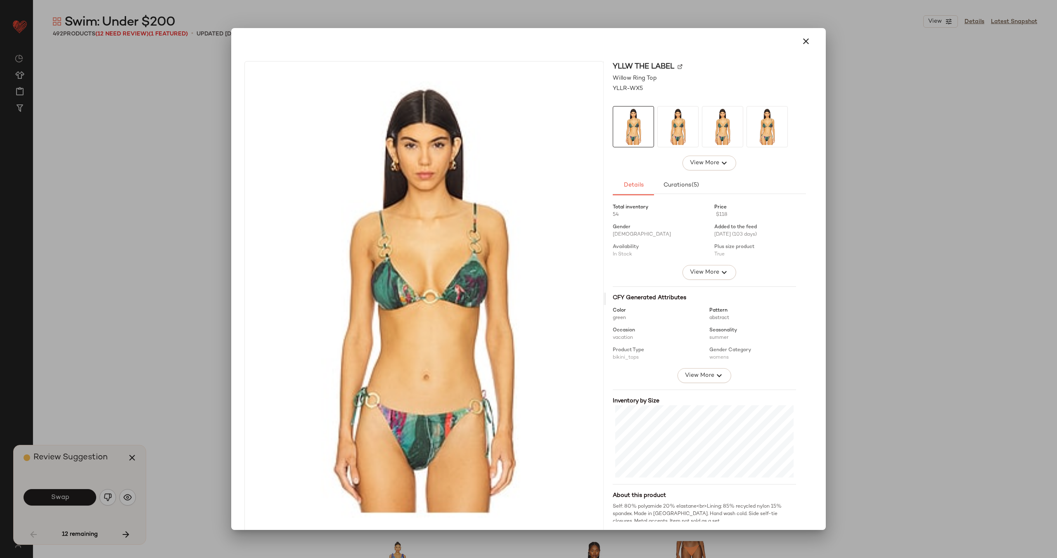
click at [678, 67] on img at bounding box center [680, 66] width 5 height 5
click at [804, 43] on icon "button" at bounding box center [806, 41] width 10 height 10
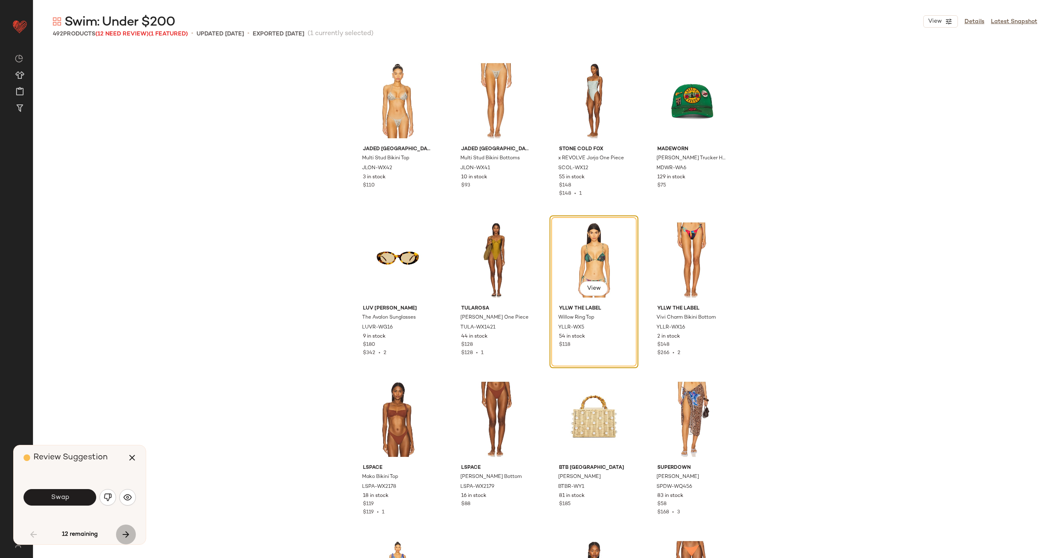
click at [128, 534] on icon "button" at bounding box center [126, 535] width 10 height 10
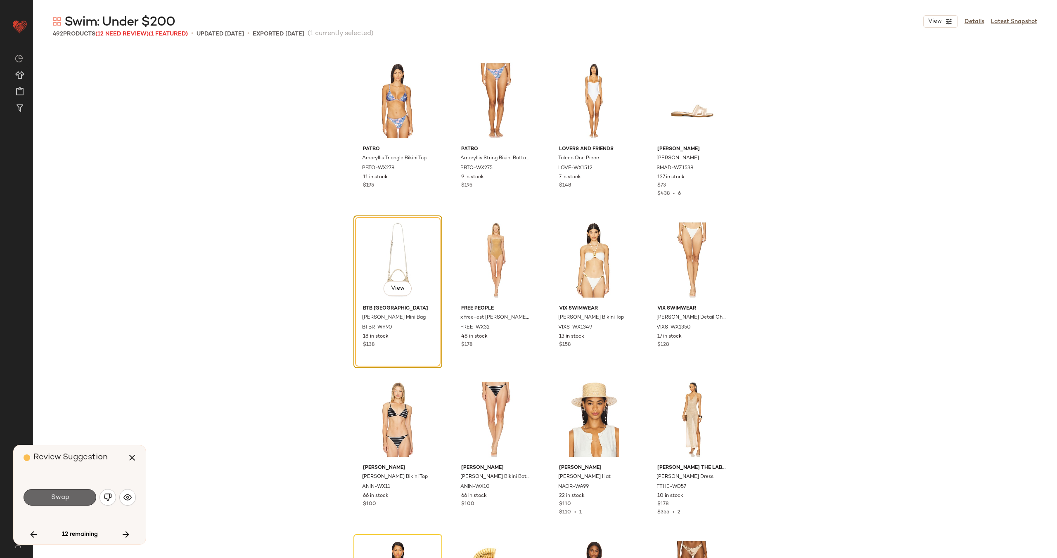
click at [69, 499] on button "Swap" at bounding box center [60, 497] width 73 height 17
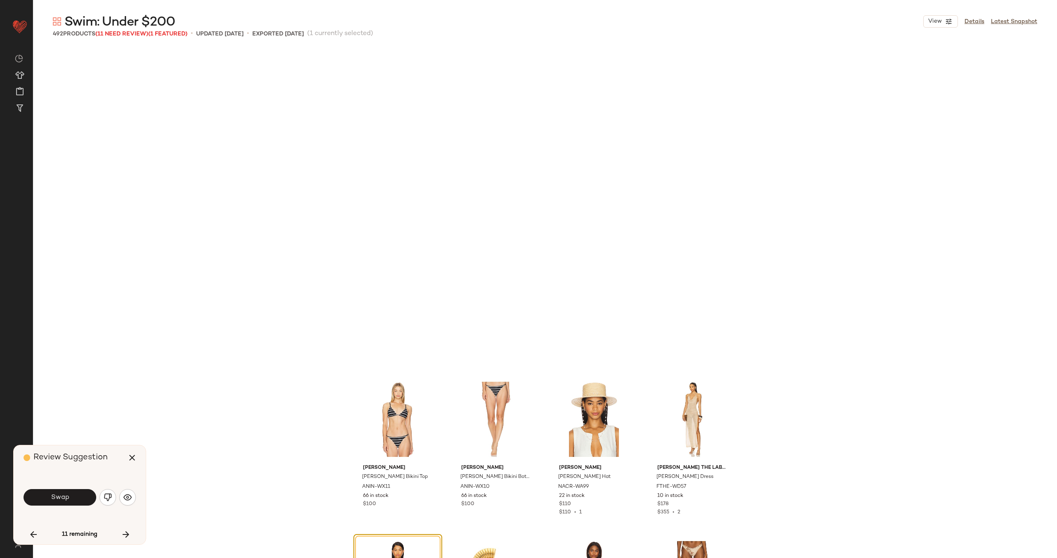
scroll to position [3826, 0]
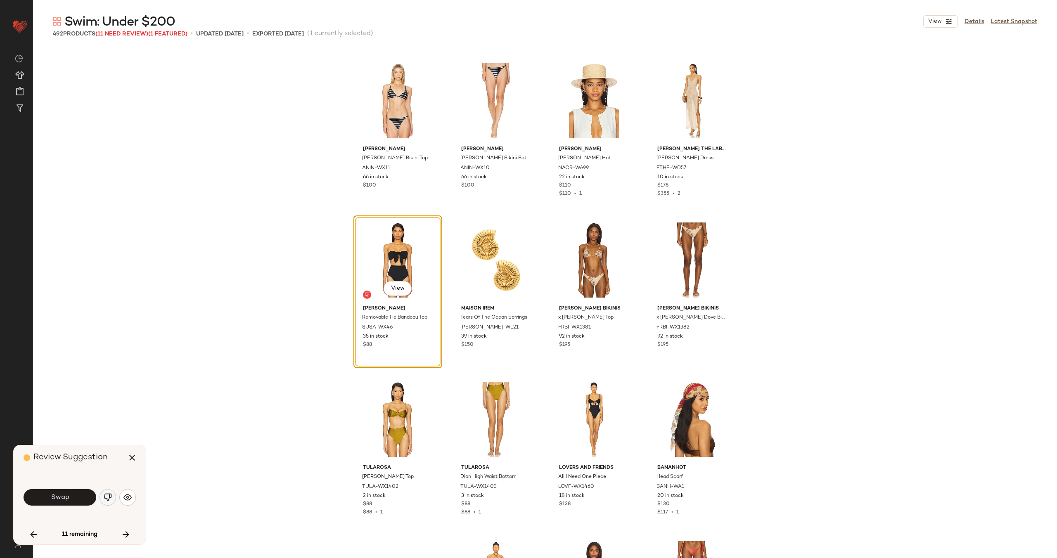
click at [107, 497] on img "button" at bounding box center [108, 497] width 8 height 8
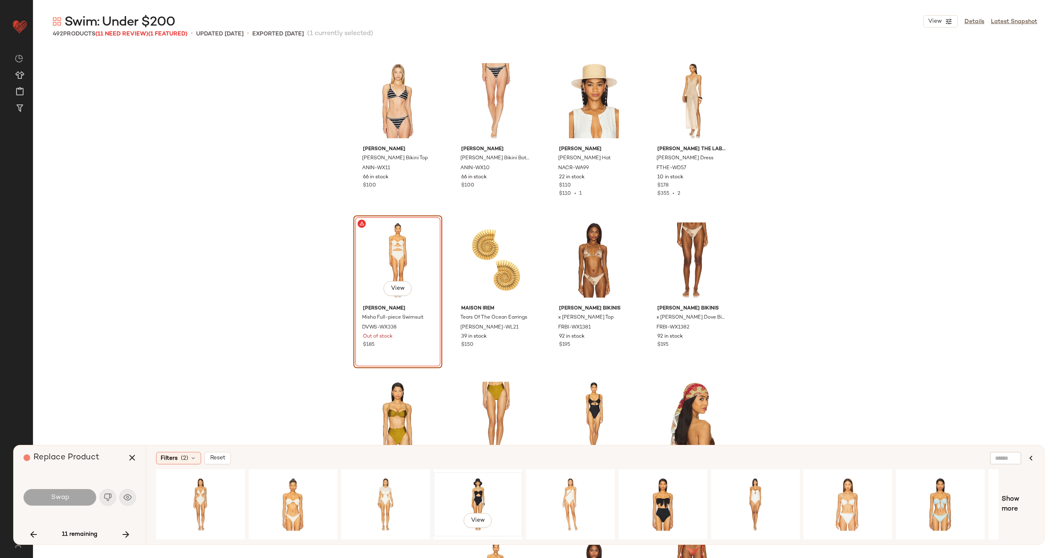
click at [497, 494] on div "View" at bounding box center [478, 504] width 83 height 59
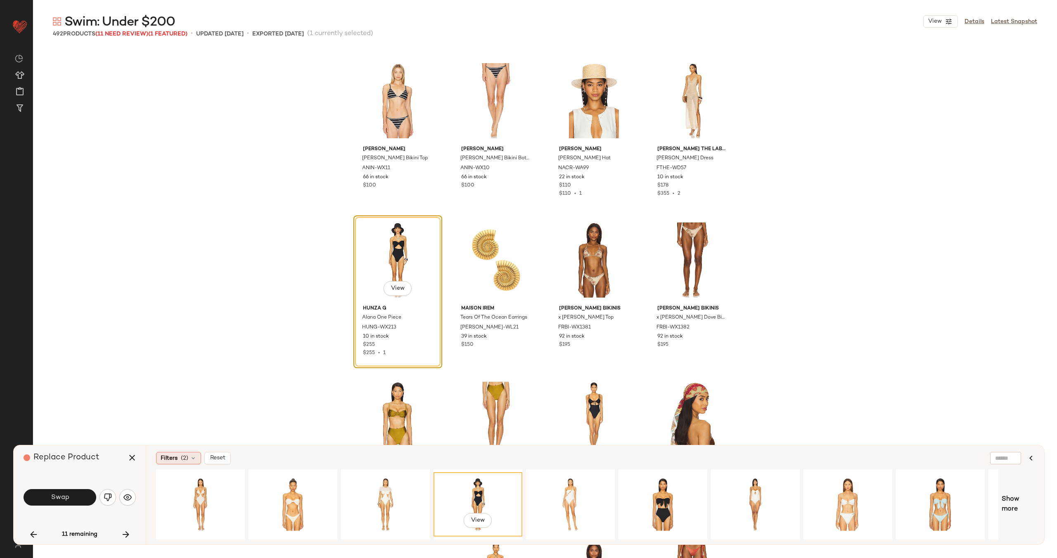
click at [197, 456] on div "Filters (2)" at bounding box center [178, 458] width 45 height 12
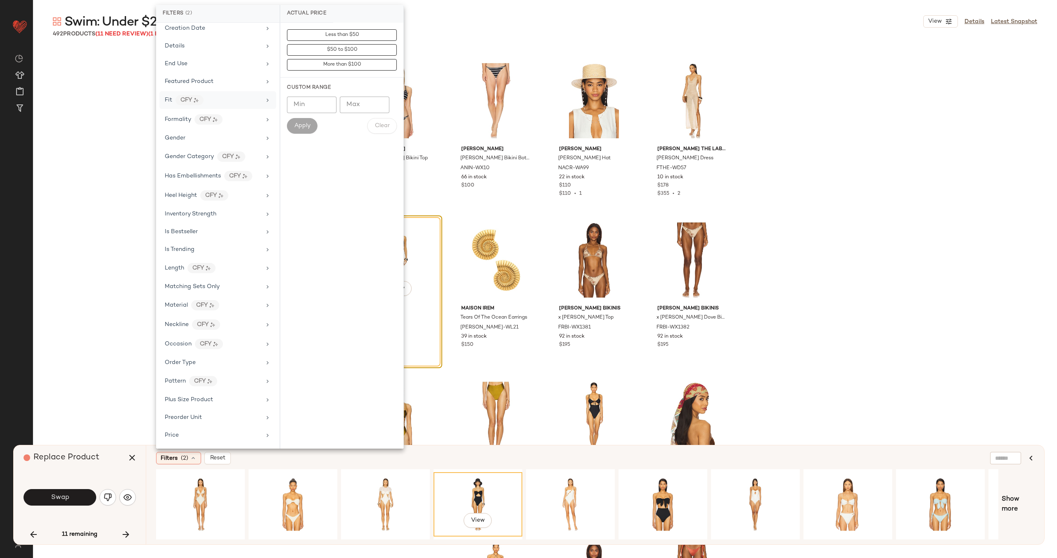
scroll to position [532, 0]
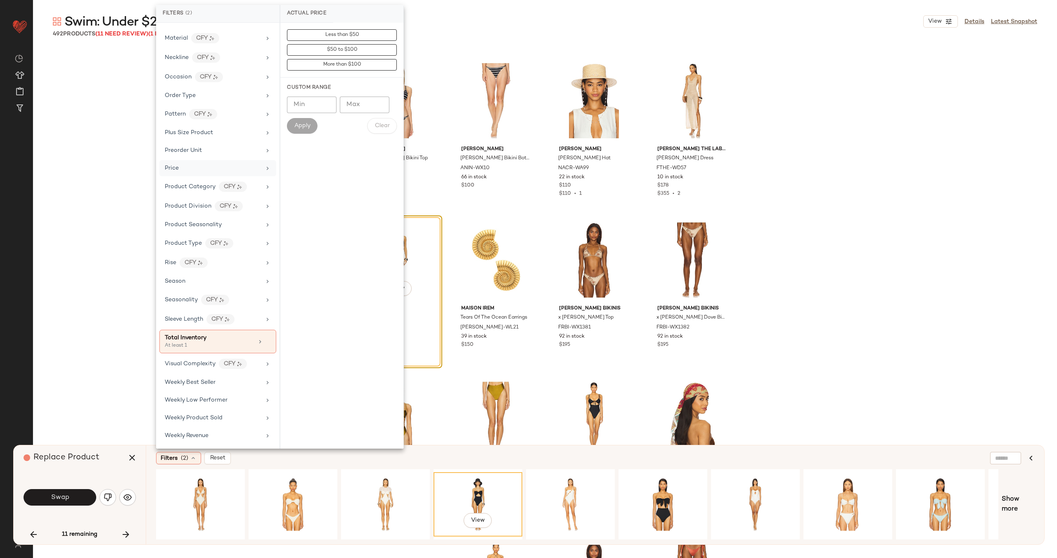
click at [223, 168] on div "Price" at bounding box center [213, 168] width 96 height 9
click at [356, 104] on input "Max" at bounding box center [365, 105] width 50 height 17
type input "***"
click at [302, 129] on span "Apply" at bounding box center [302, 126] width 17 height 7
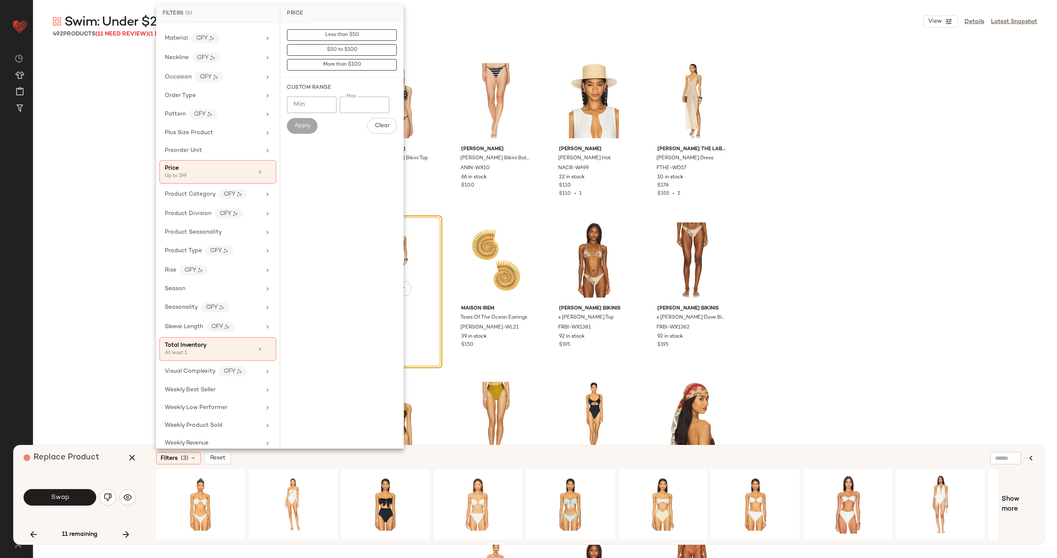
click at [297, 454] on div "Filters (3) Reset" at bounding box center [555, 458] width 798 height 12
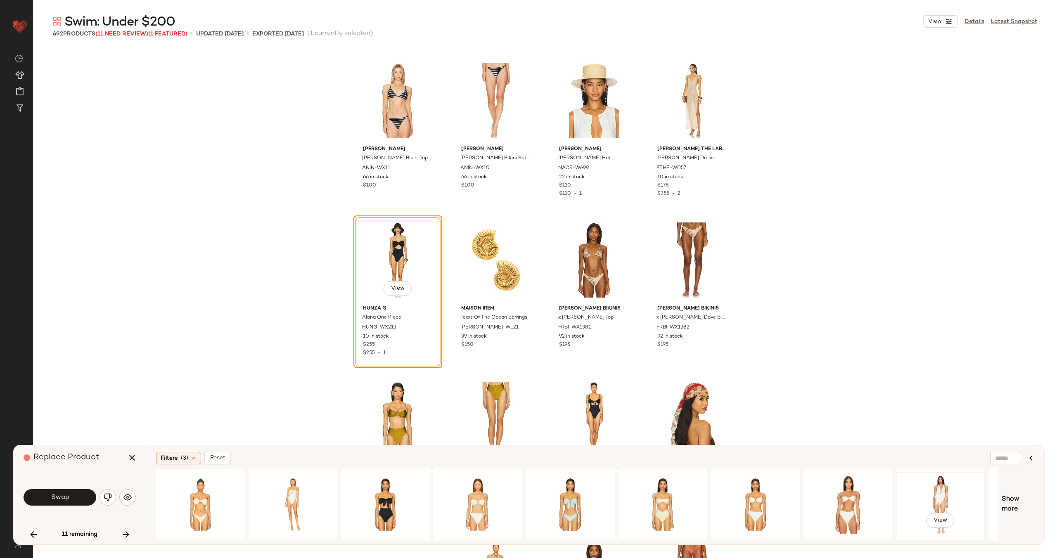
click at [942, 498] on div "View" at bounding box center [940, 504] width 83 height 59
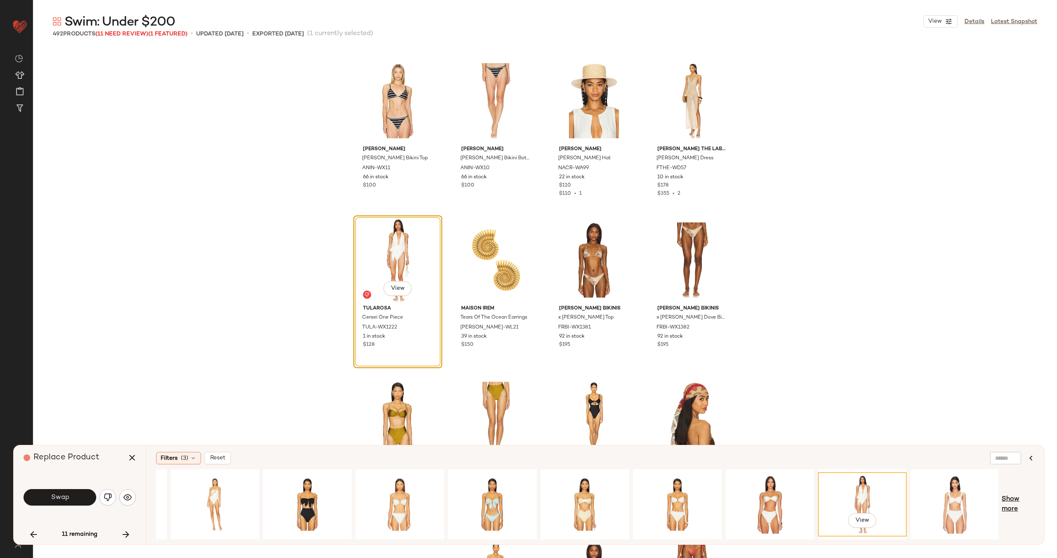
click at [1009, 501] on span "Show more" at bounding box center [1018, 505] width 33 height 20
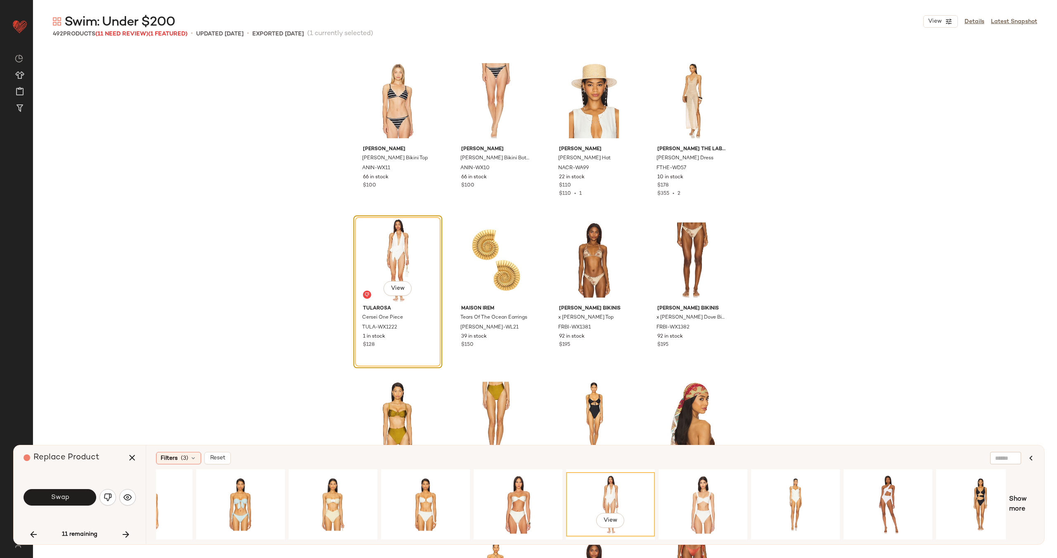
scroll to position [0, 349]
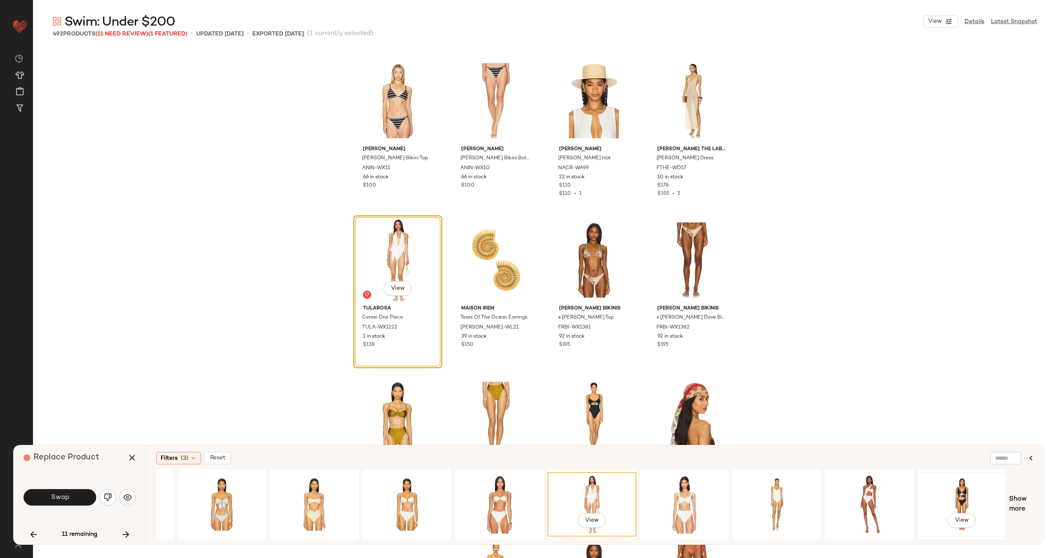
click at [963, 498] on div "View" at bounding box center [962, 504] width 83 height 59
click at [62, 494] on span "Swap" at bounding box center [59, 498] width 19 height 8
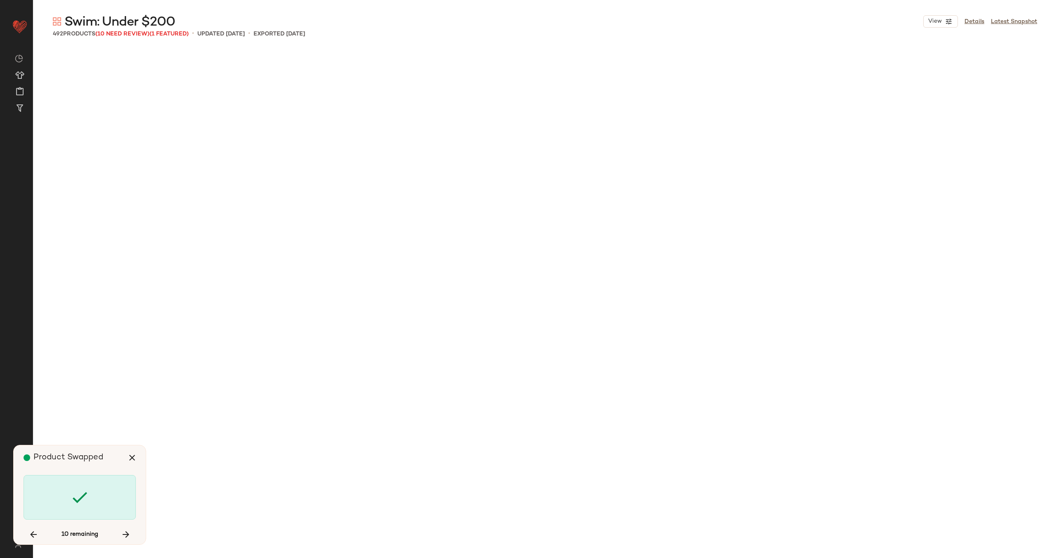
scroll to position [9245, 0]
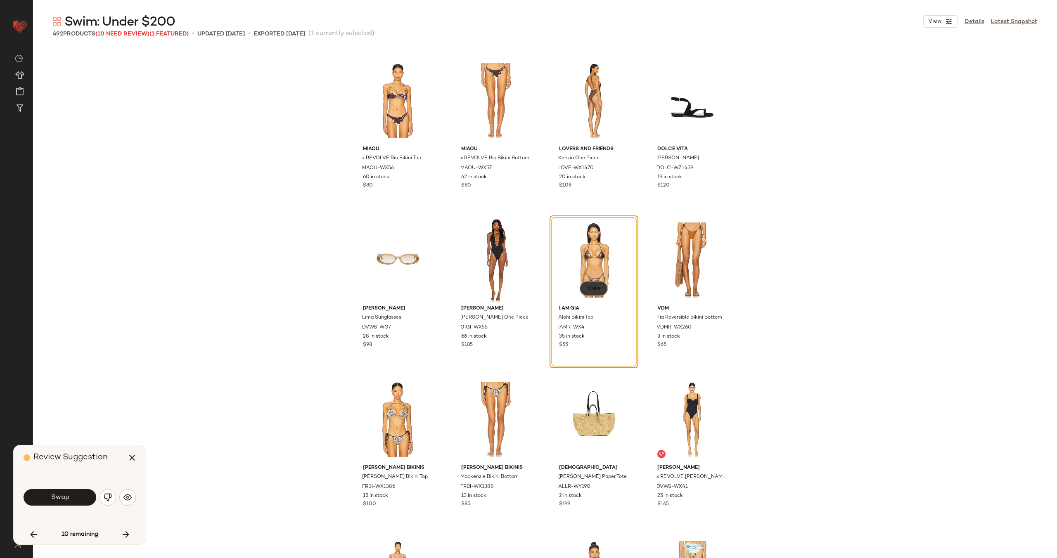
click at [584, 287] on button "View" at bounding box center [594, 288] width 28 height 15
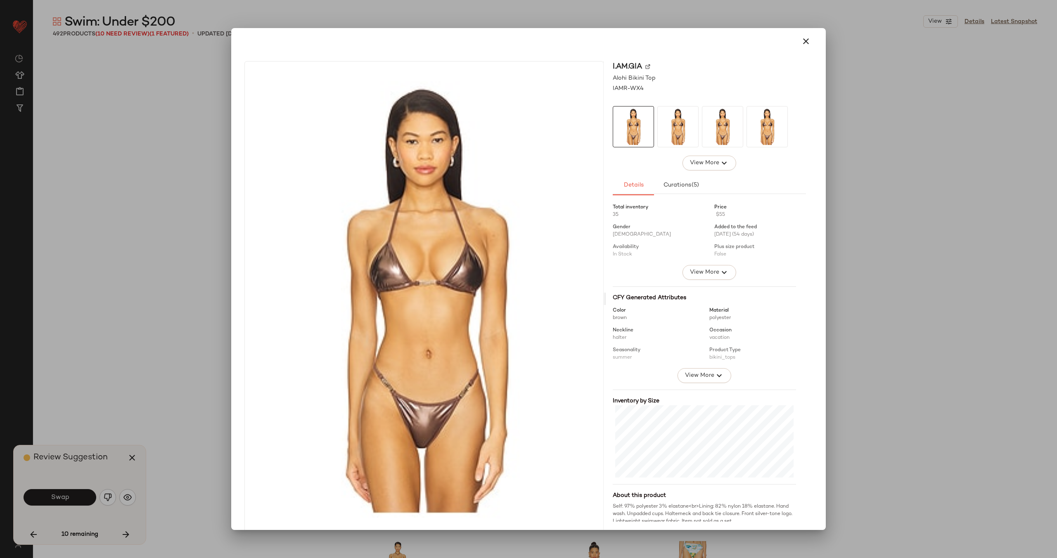
click at [645, 67] on img at bounding box center [647, 66] width 5 height 5
click at [801, 42] on icon "button" at bounding box center [806, 41] width 10 height 10
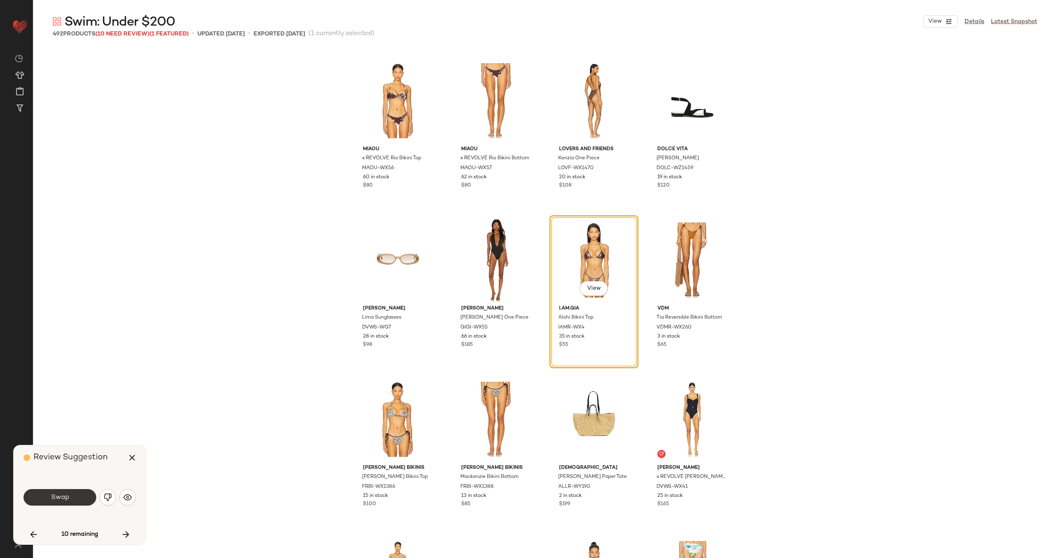
click at [74, 498] on button "Swap" at bounding box center [60, 497] width 73 height 17
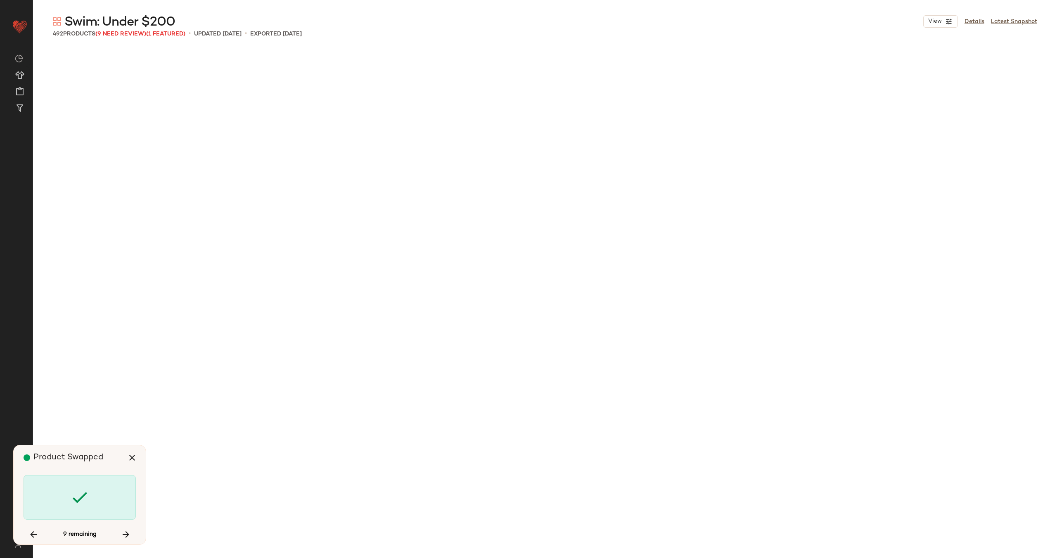
scroll to position [12593, 0]
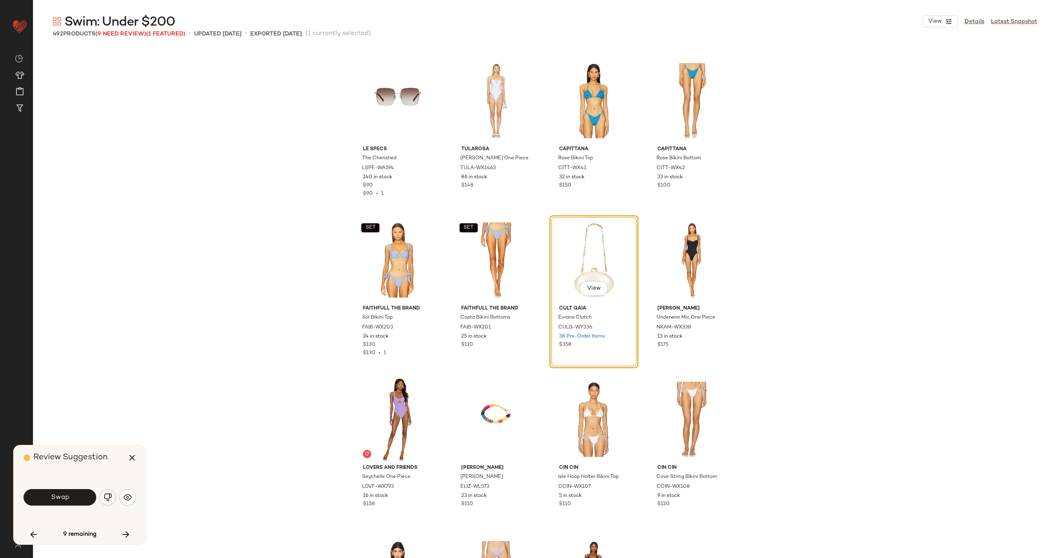
click at [109, 494] on img "button" at bounding box center [108, 497] width 8 height 8
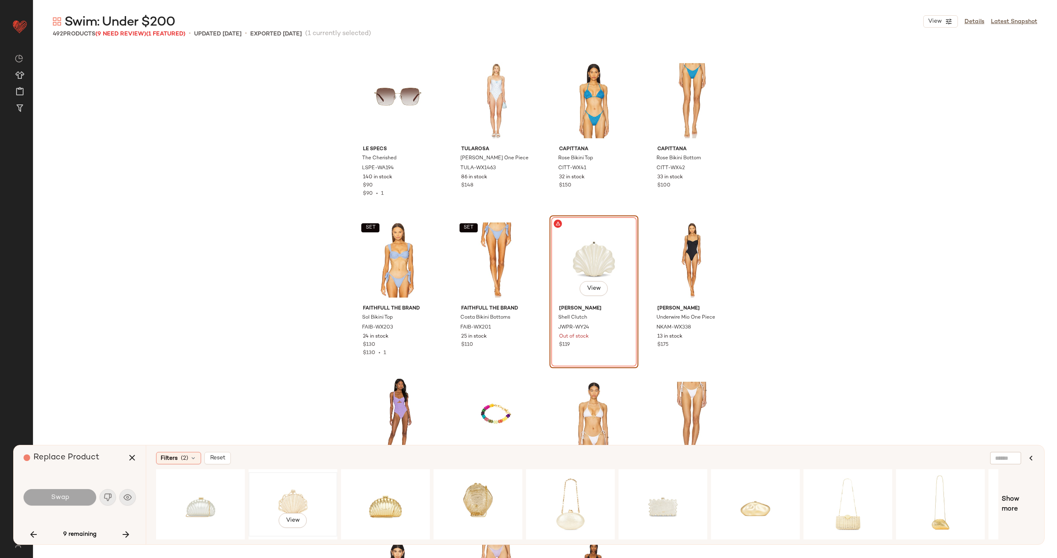
click at [317, 499] on div "View" at bounding box center [292, 504] width 83 height 59
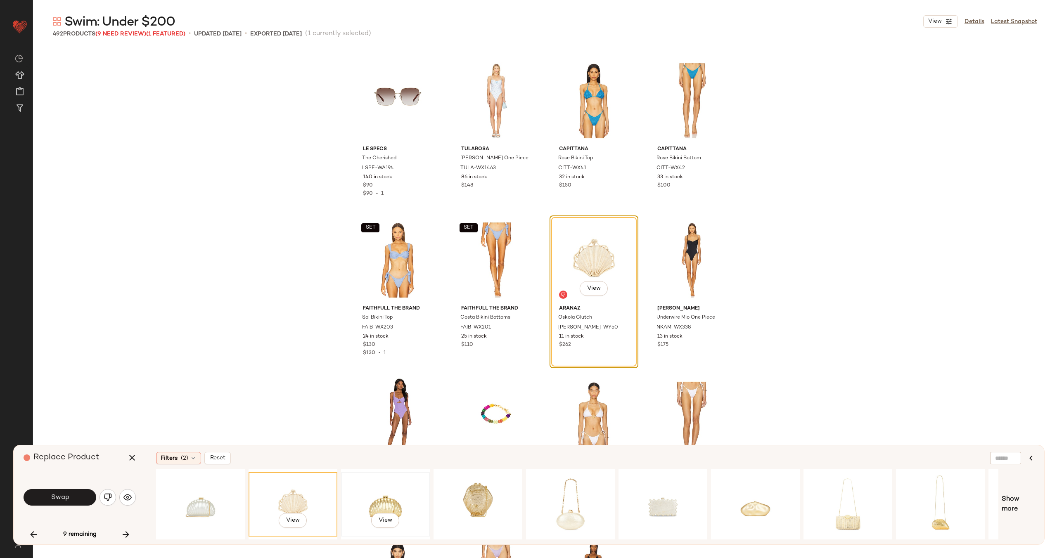
click at [377, 500] on div "View" at bounding box center [385, 504] width 83 height 59
click at [456, 498] on div "View" at bounding box center [478, 504] width 83 height 59
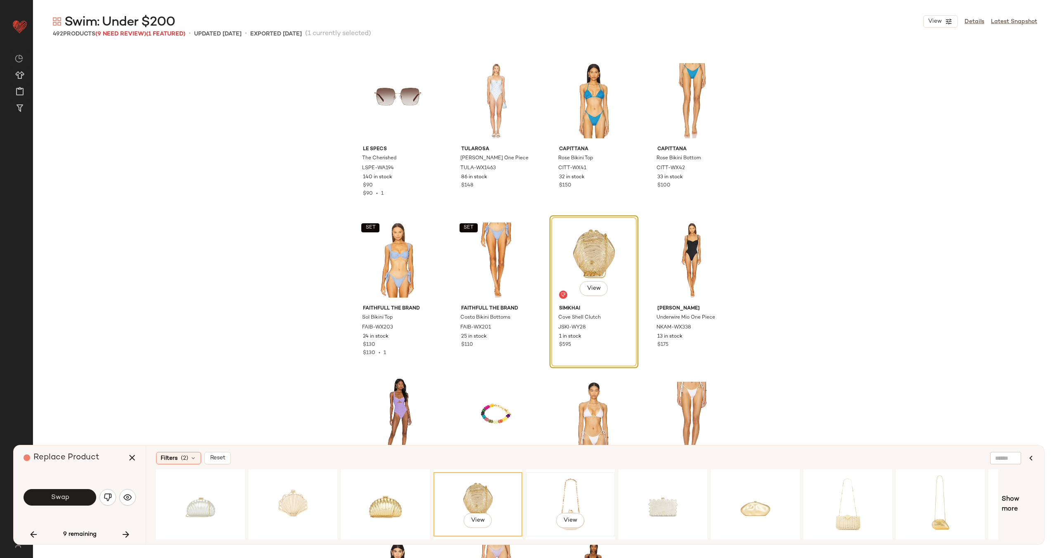
click at [588, 497] on div "View" at bounding box center [570, 504] width 83 height 59
click at [210, 497] on div "View" at bounding box center [200, 504] width 83 height 59
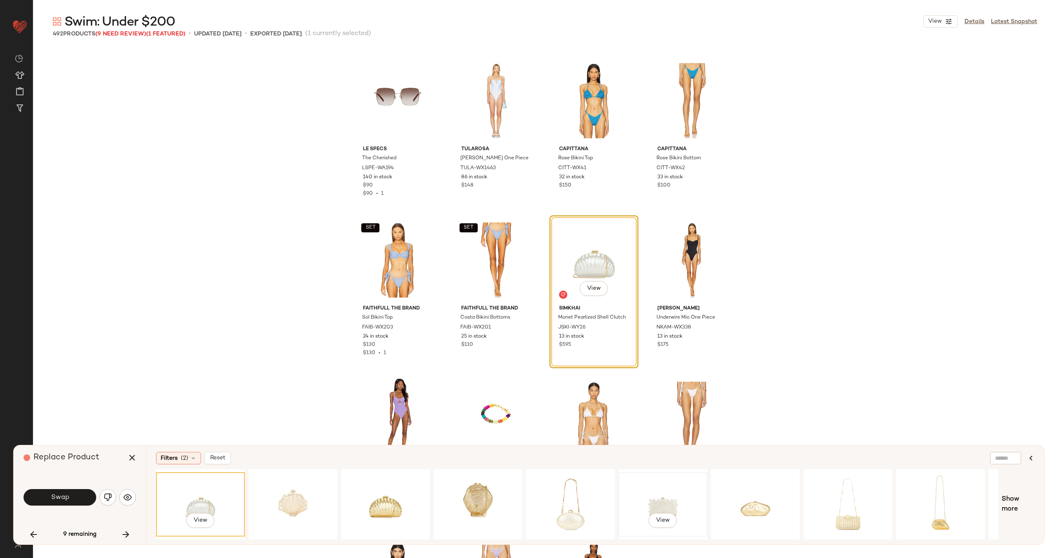
click at [649, 493] on div "View" at bounding box center [663, 504] width 83 height 59
click at [764, 493] on div "View" at bounding box center [755, 504] width 83 height 59
click at [827, 498] on div "View" at bounding box center [848, 504] width 83 height 59
click at [909, 494] on div "View" at bounding box center [940, 504] width 83 height 59
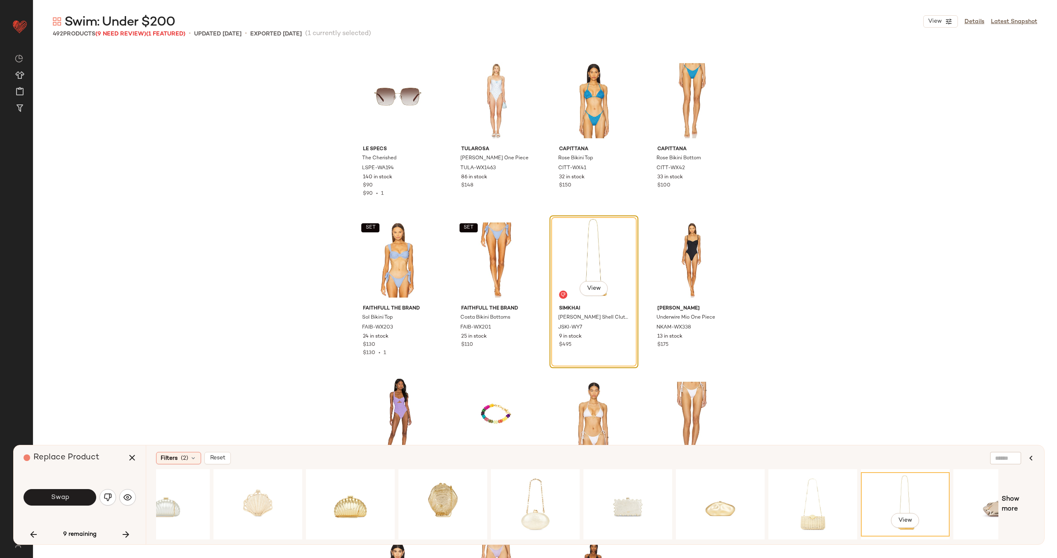
scroll to position [0, 78]
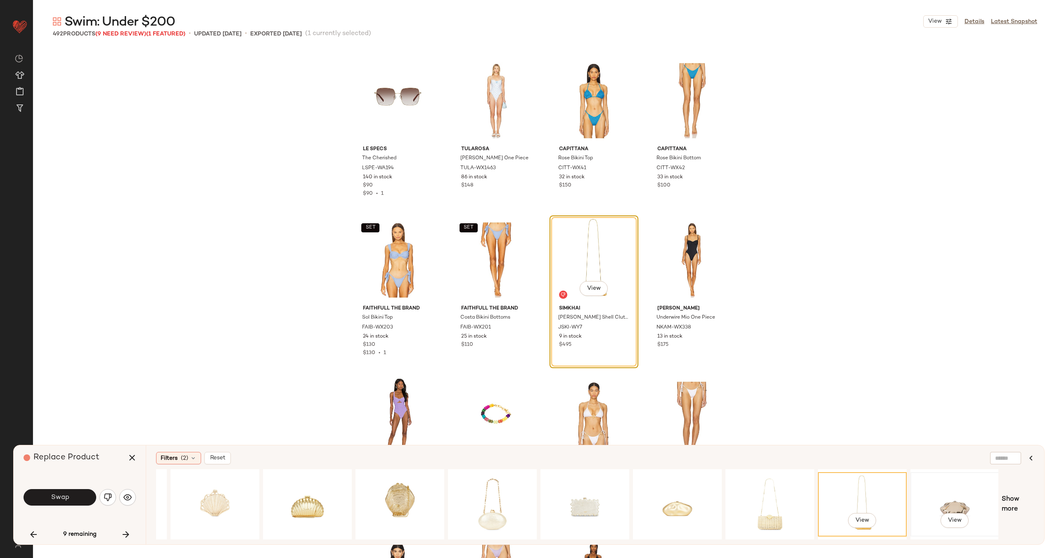
click at [962, 491] on div "View" at bounding box center [954, 504] width 83 height 59
click at [56, 498] on span "Swap" at bounding box center [59, 498] width 19 height 8
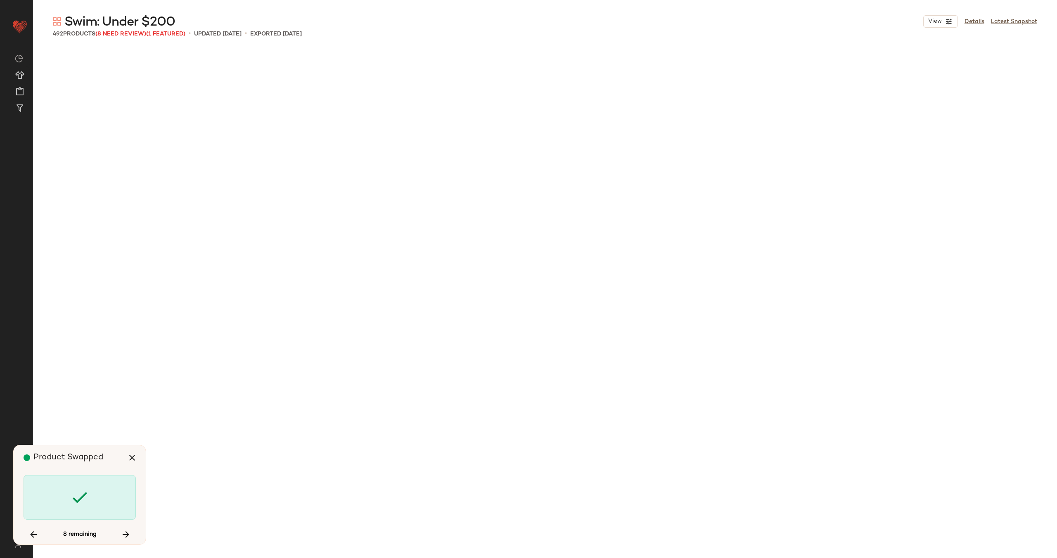
scroll to position [13549, 0]
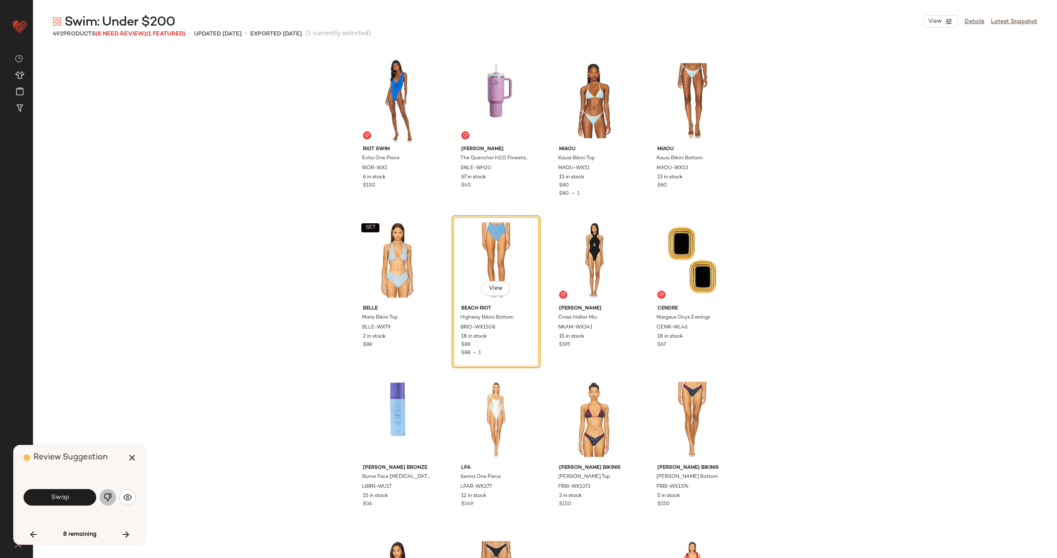
click at [107, 498] on img "button" at bounding box center [108, 497] width 8 height 8
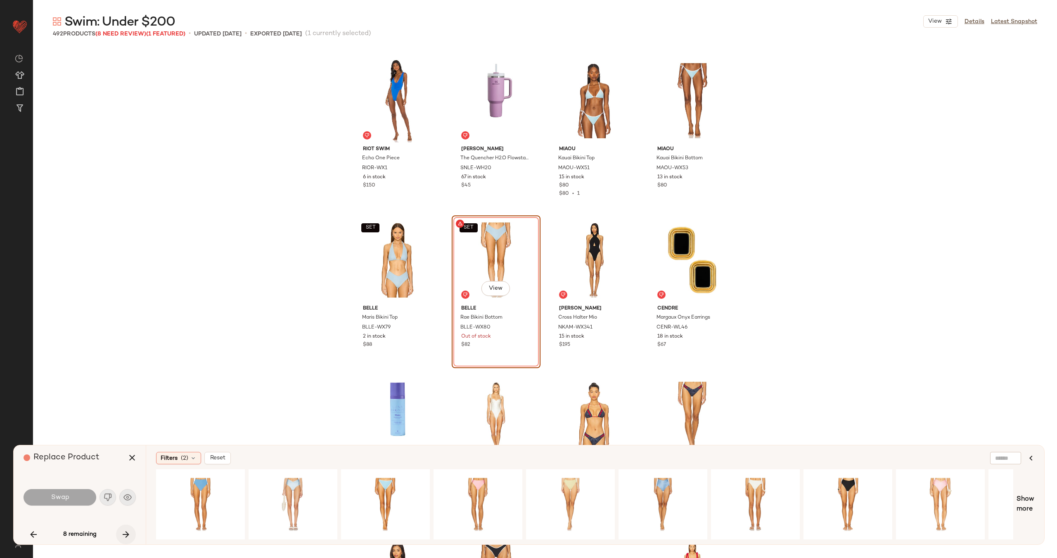
click at [125, 536] on icon "button" at bounding box center [126, 535] width 10 height 10
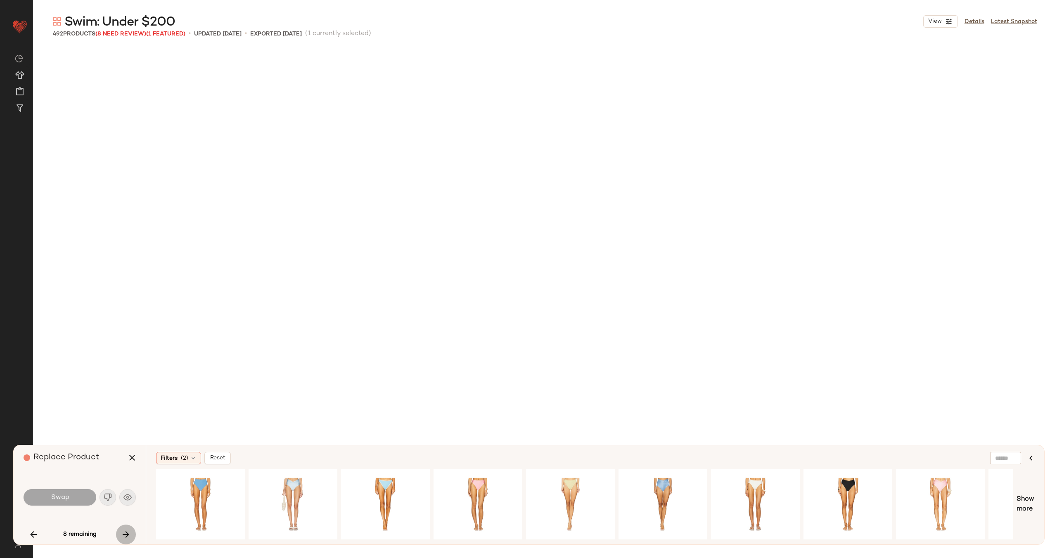
scroll to position [16259, 0]
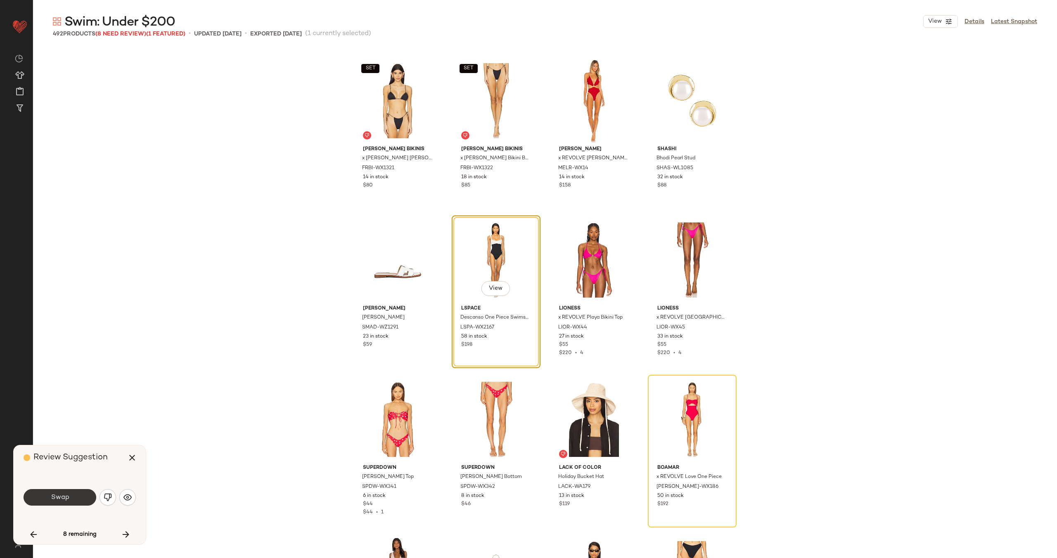
click at [51, 492] on button "Swap" at bounding box center [60, 497] width 73 height 17
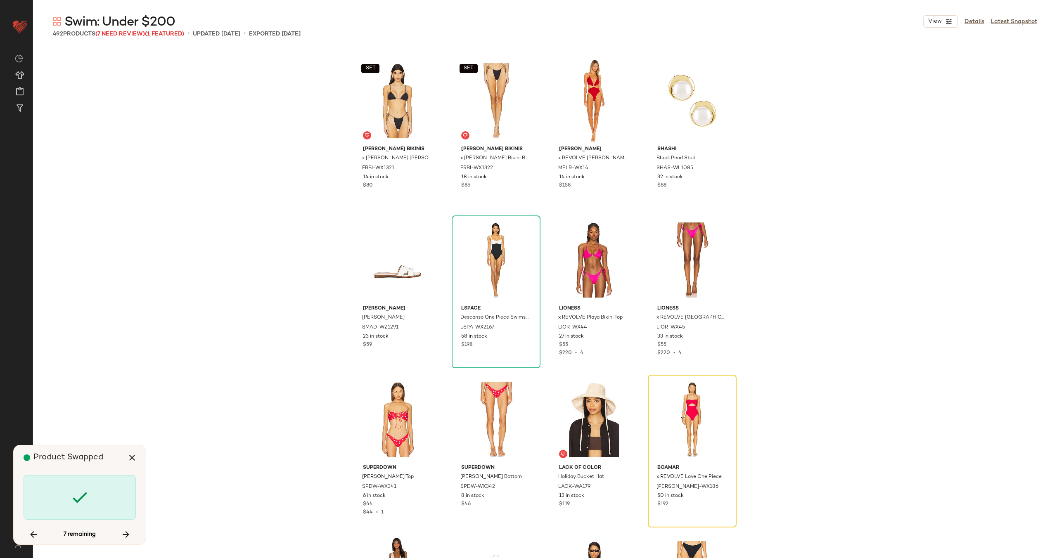
scroll to position [16419, 0]
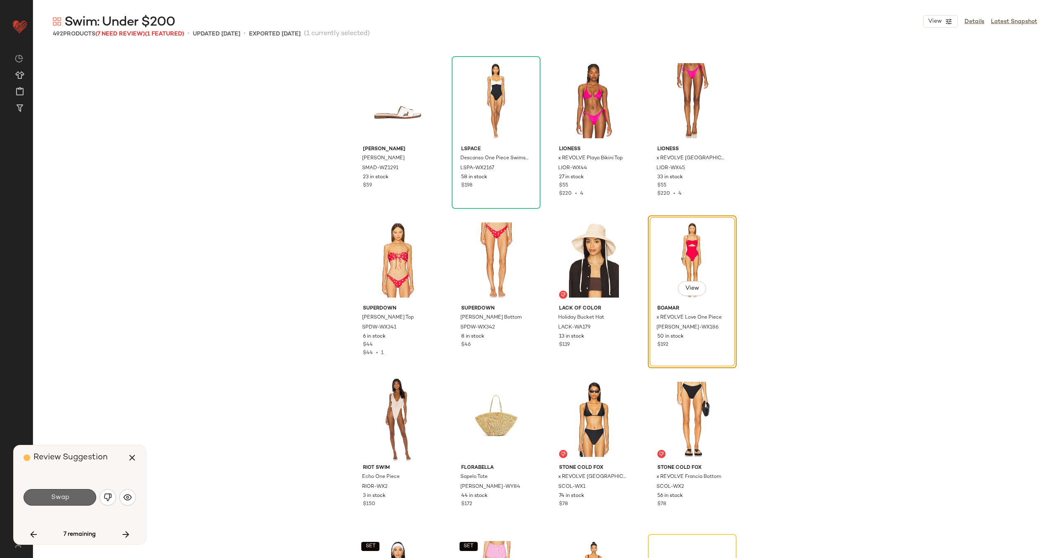
click at [61, 499] on span "Swap" at bounding box center [59, 498] width 19 height 8
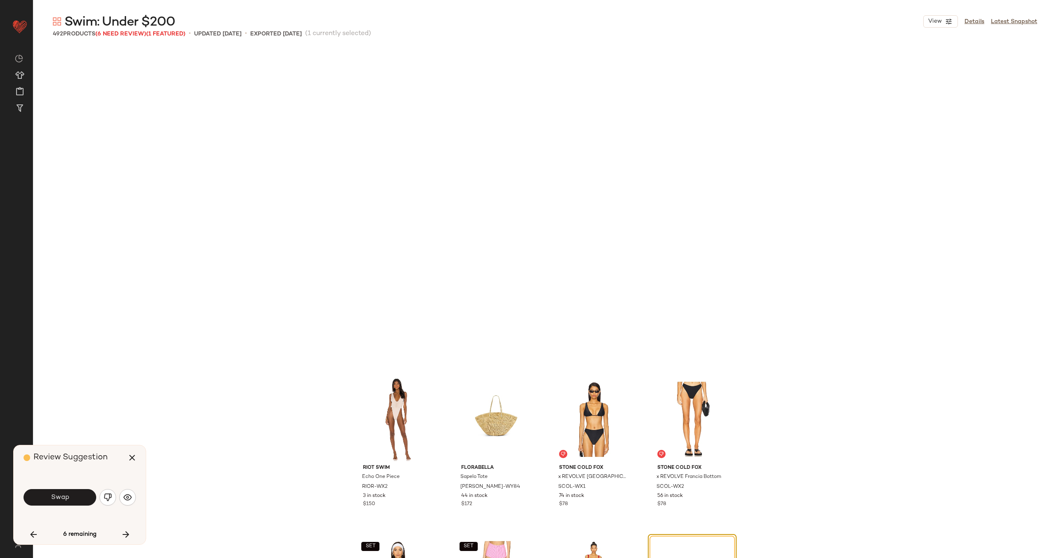
scroll to position [16738, 0]
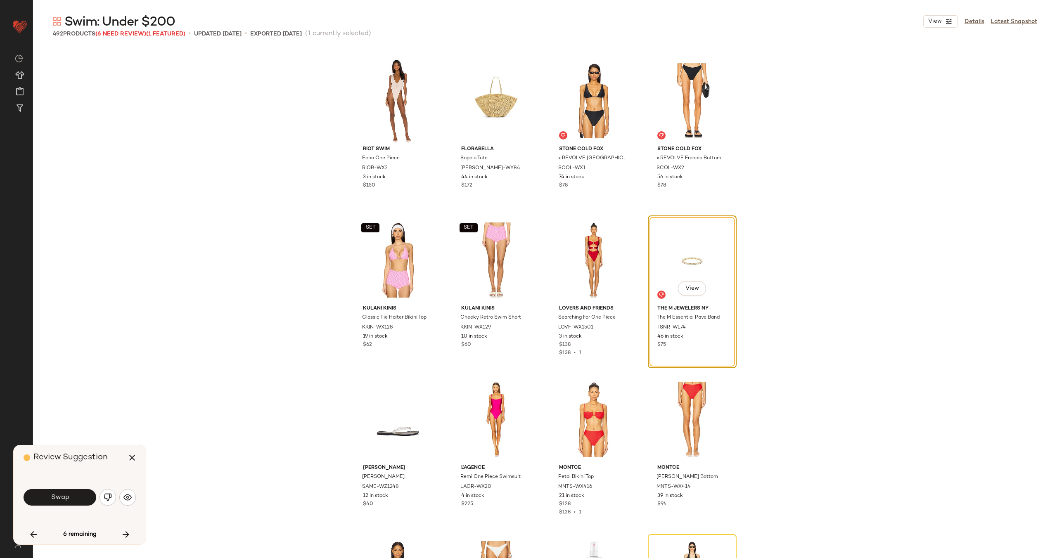
click at [61, 499] on span "Swap" at bounding box center [59, 498] width 19 height 8
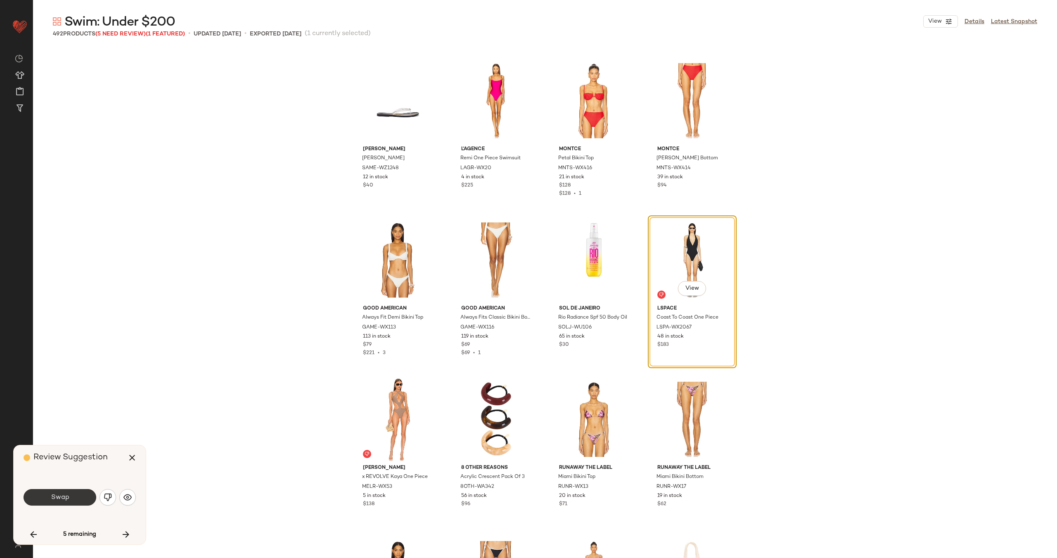
click at [61, 499] on span "Swap" at bounding box center [59, 498] width 19 height 8
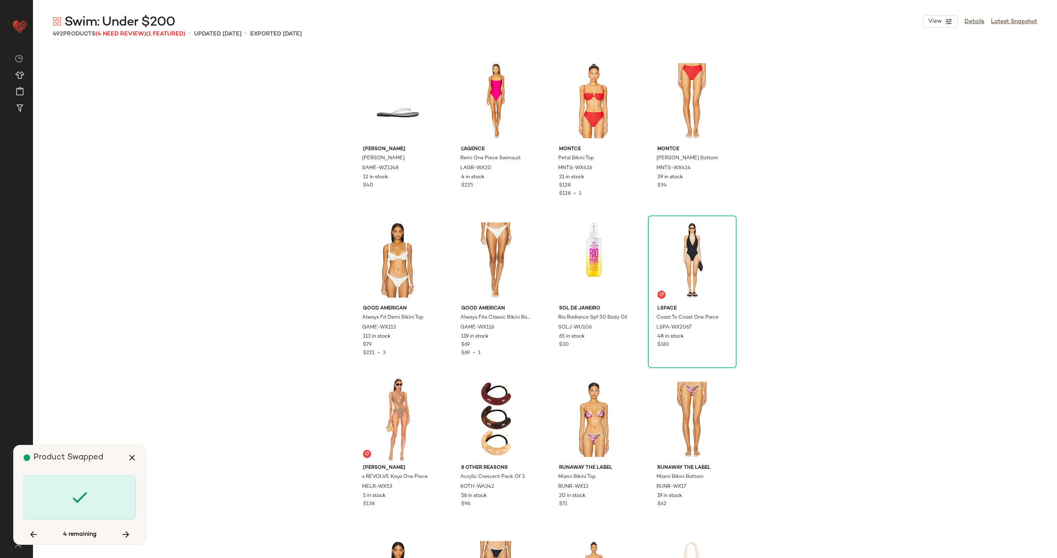
scroll to position [18491, 0]
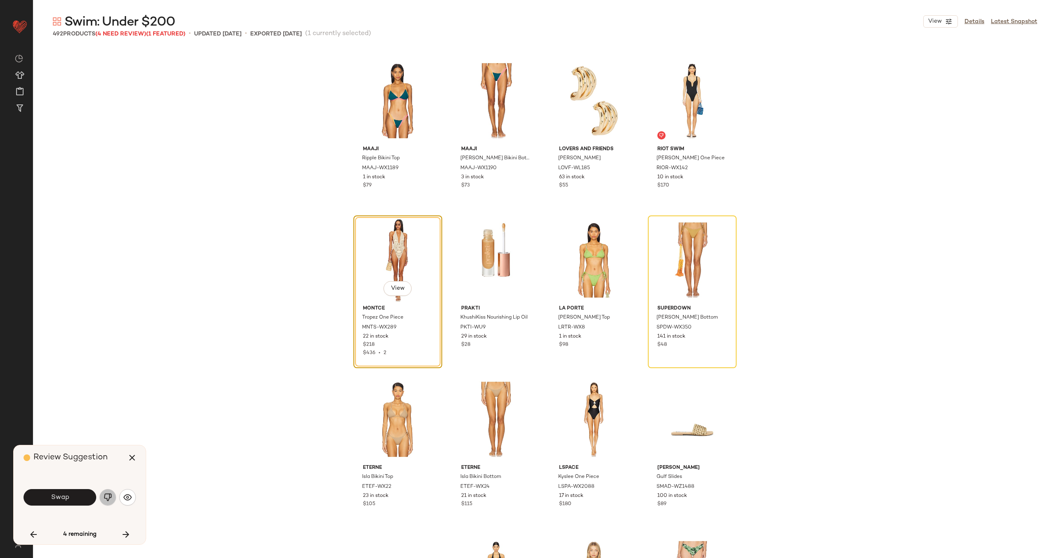
click at [106, 498] on img "button" at bounding box center [108, 497] width 8 height 8
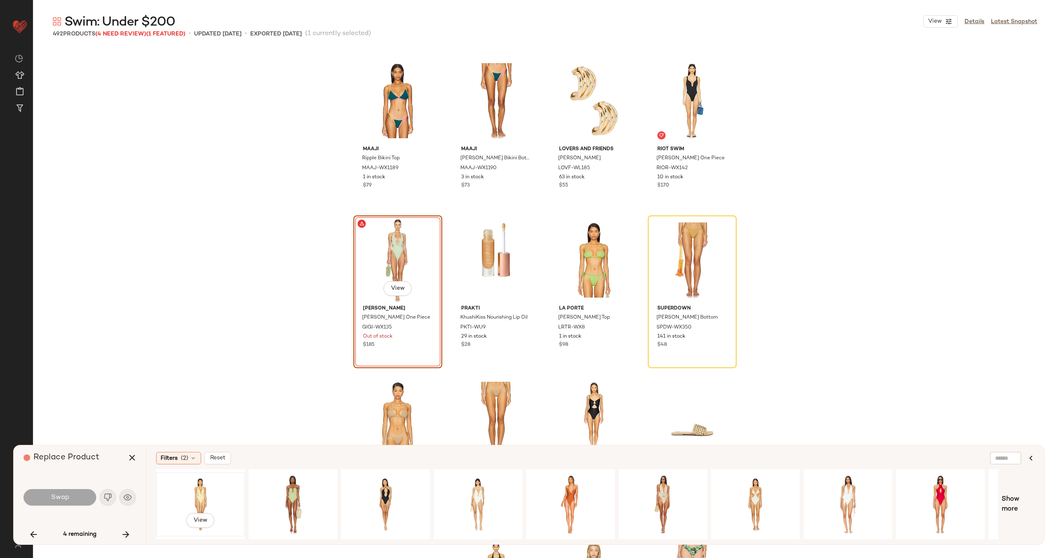
click at [210, 496] on div "View" at bounding box center [200, 504] width 83 height 59
click at [513, 496] on div "View" at bounding box center [478, 504] width 83 height 59
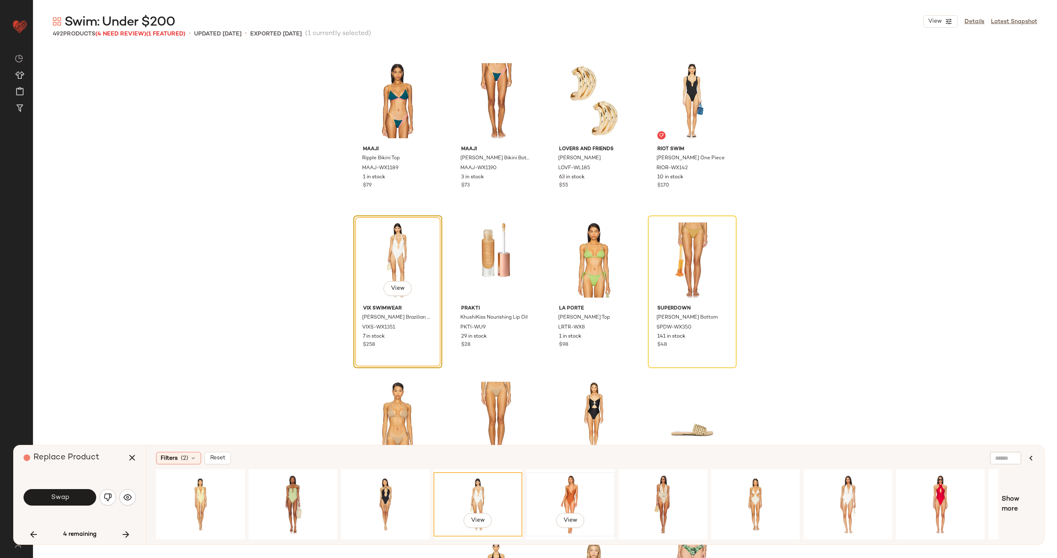
click at [587, 498] on div "View" at bounding box center [570, 504] width 83 height 59
click at [738, 493] on div "View" at bounding box center [755, 504] width 83 height 59
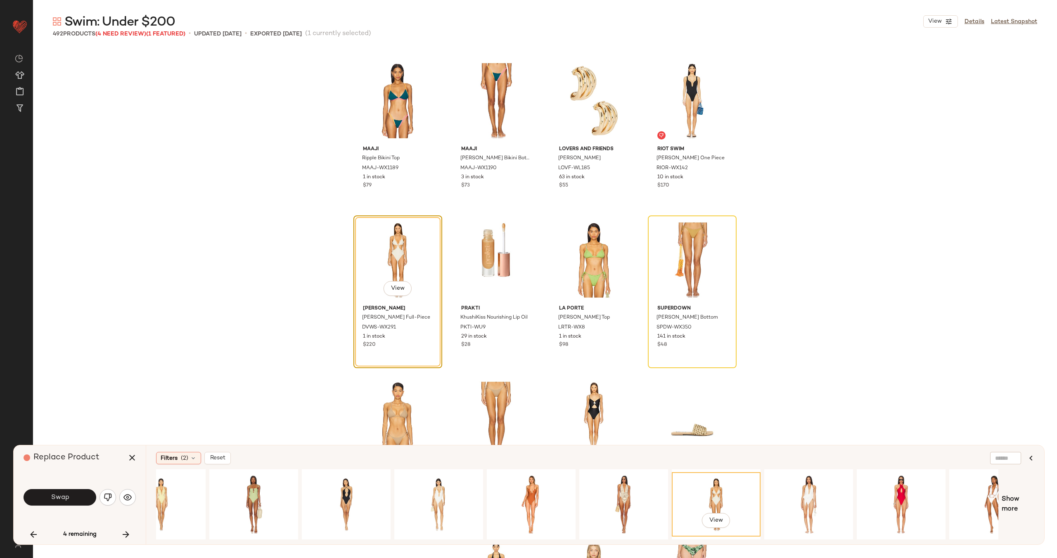
scroll to position [0, 78]
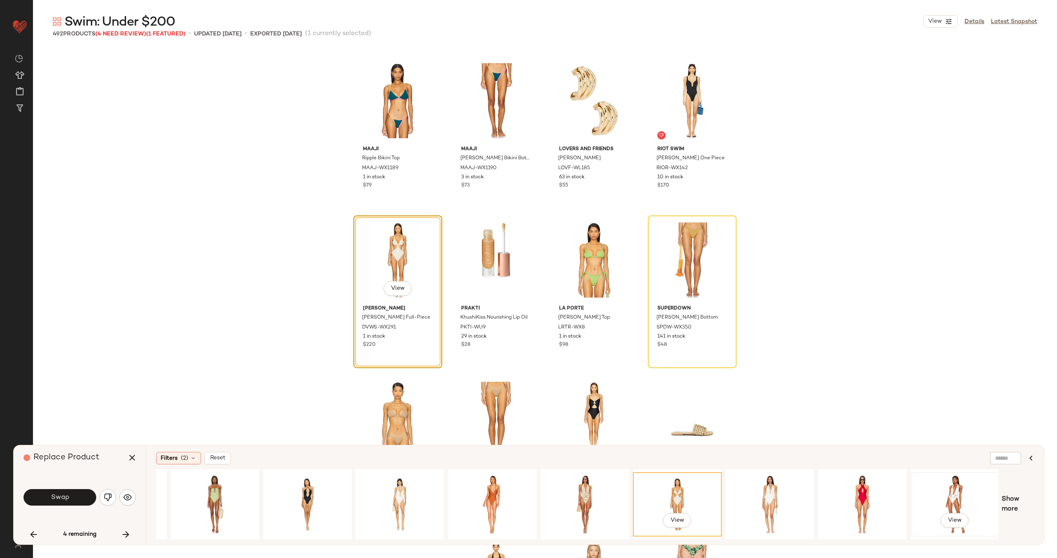
click at [963, 500] on div "View" at bounding box center [954, 504] width 83 height 59
click at [1009, 497] on span "Show more" at bounding box center [1018, 505] width 33 height 20
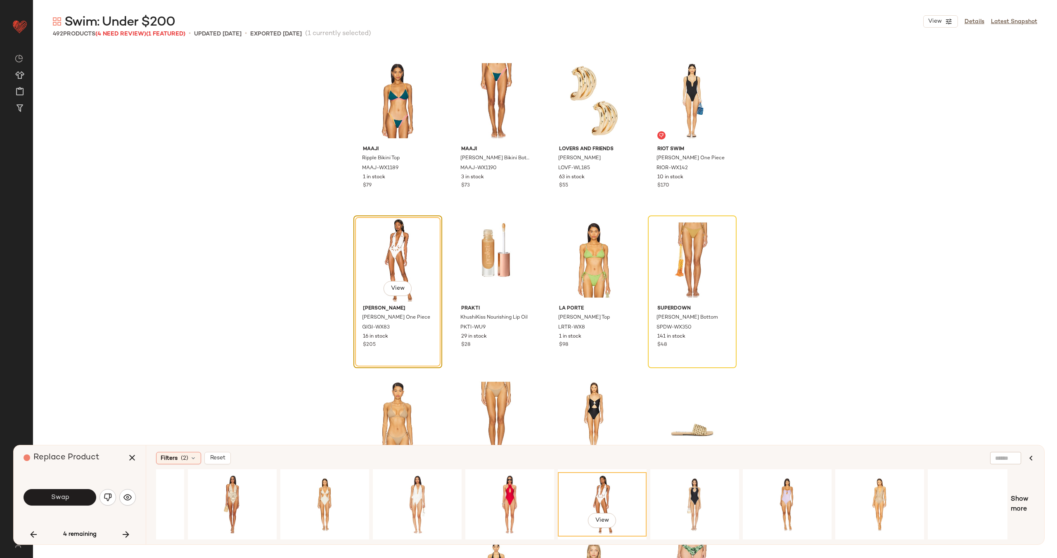
scroll to position [0, 439]
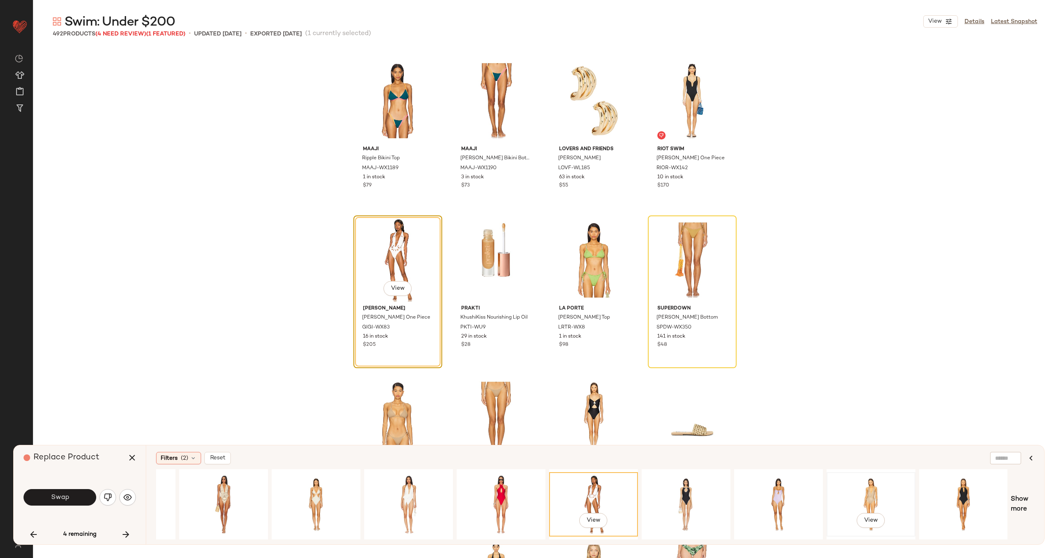
click at [876, 502] on div "View" at bounding box center [871, 504] width 83 height 59
click at [675, 491] on div "View" at bounding box center [686, 504] width 83 height 59
click at [968, 490] on div "View" at bounding box center [963, 504] width 83 height 59
click at [1026, 497] on span "Show more" at bounding box center [1023, 505] width 24 height 20
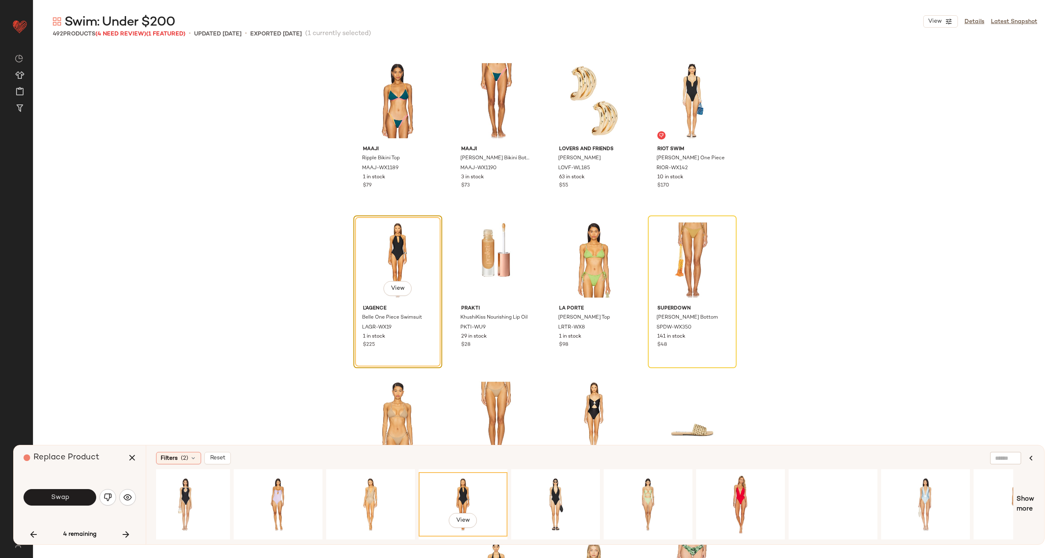
scroll to position [0, 988]
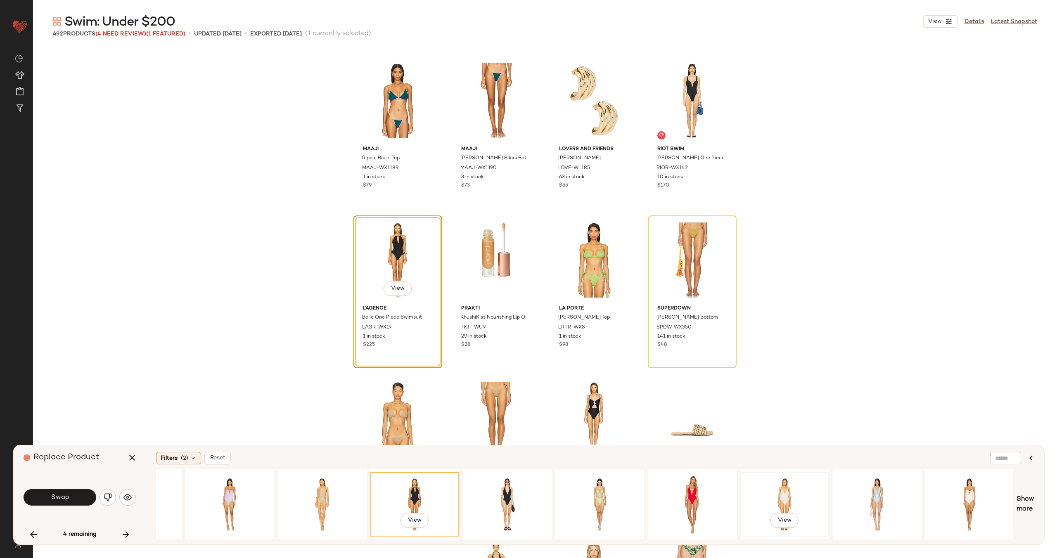
click at [787, 493] on div "View" at bounding box center [784, 504] width 83 height 59
click at [947, 490] on div "View" at bounding box center [969, 504] width 83 height 59
click at [868, 496] on div "View" at bounding box center [877, 504] width 83 height 59
click at [786, 495] on div "View" at bounding box center [784, 504] width 83 height 59
click at [686, 488] on div "View" at bounding box center [692, 504] width 83 height 59
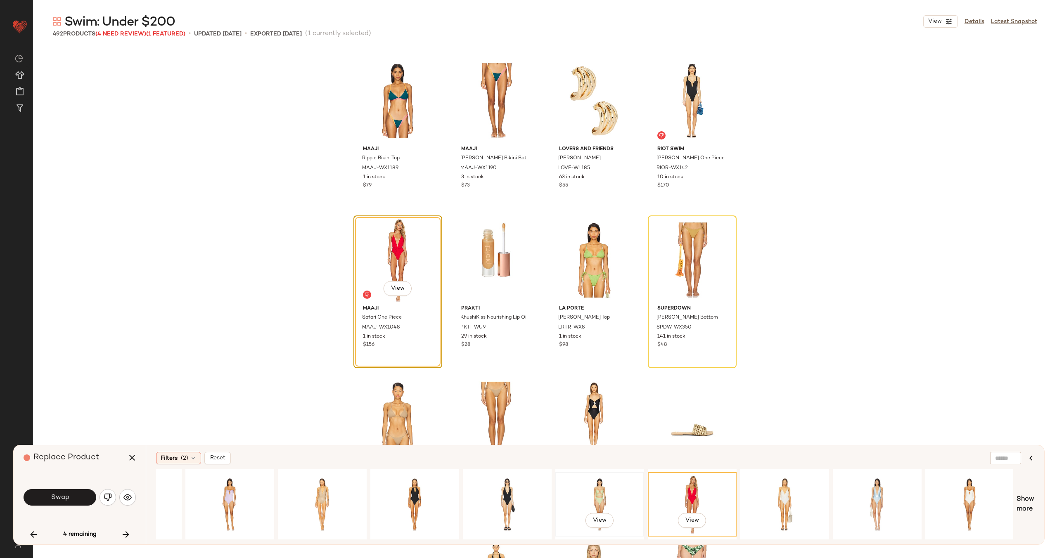
click at [606, 491] on div "View" at bounding box center [599, 504] width 83 height 59
click at [53, 496] on span "Swap" at bounding box center [59, 498] width 19 height 8
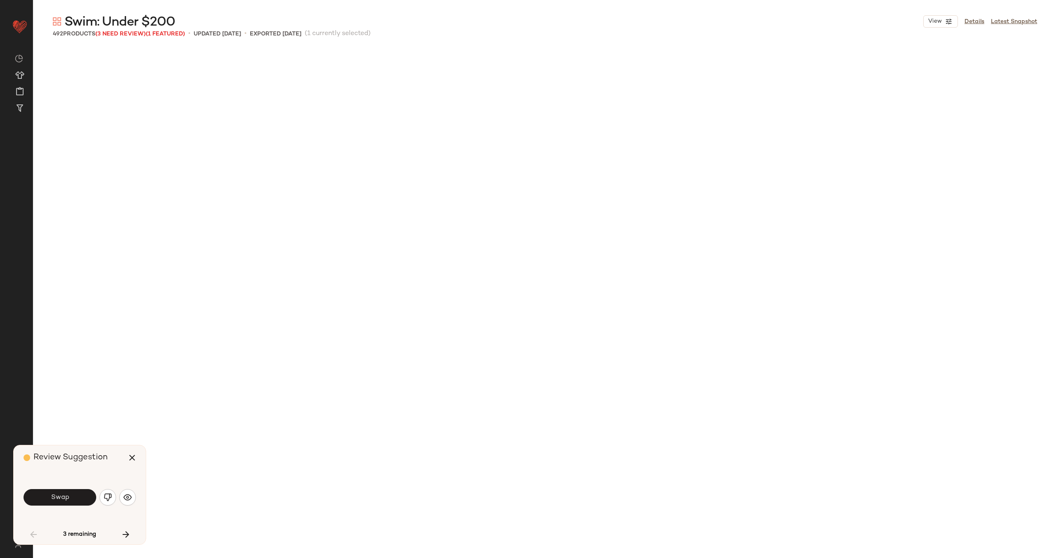
scroll to position [1594, 0]
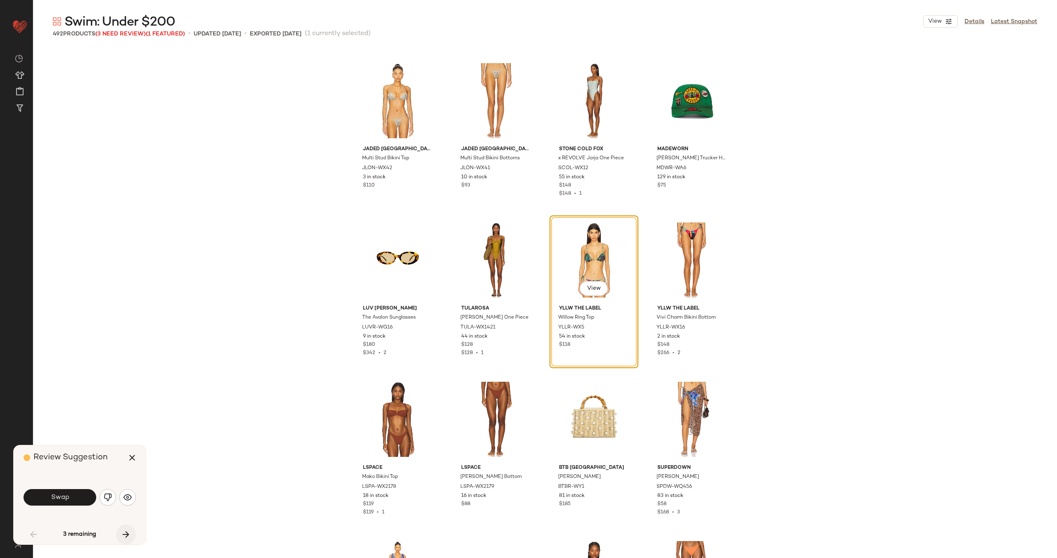
click at [126, 536] on icon "button" at bounding box center [126, 535] width 10 height 10
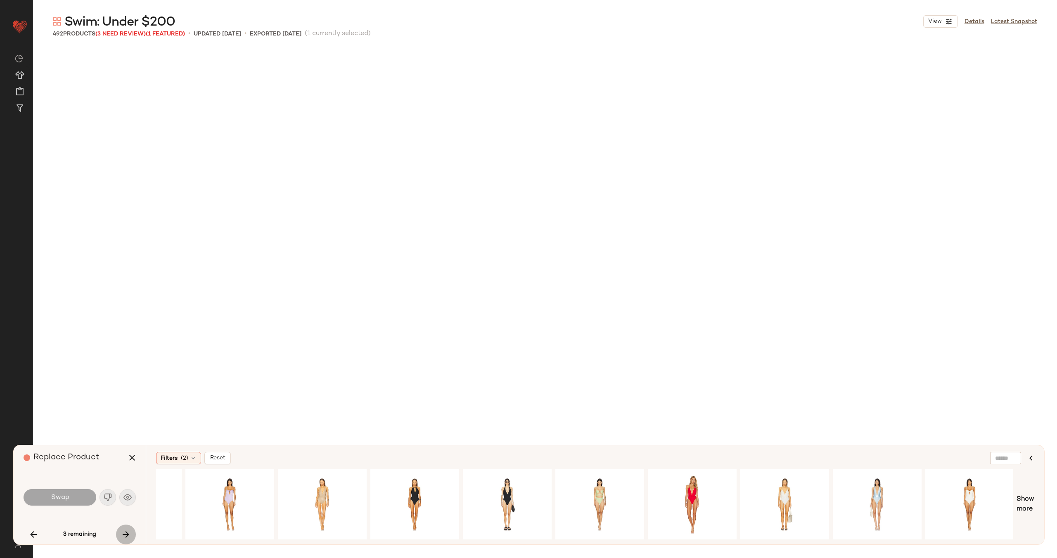
scroll to position [13549, 0]
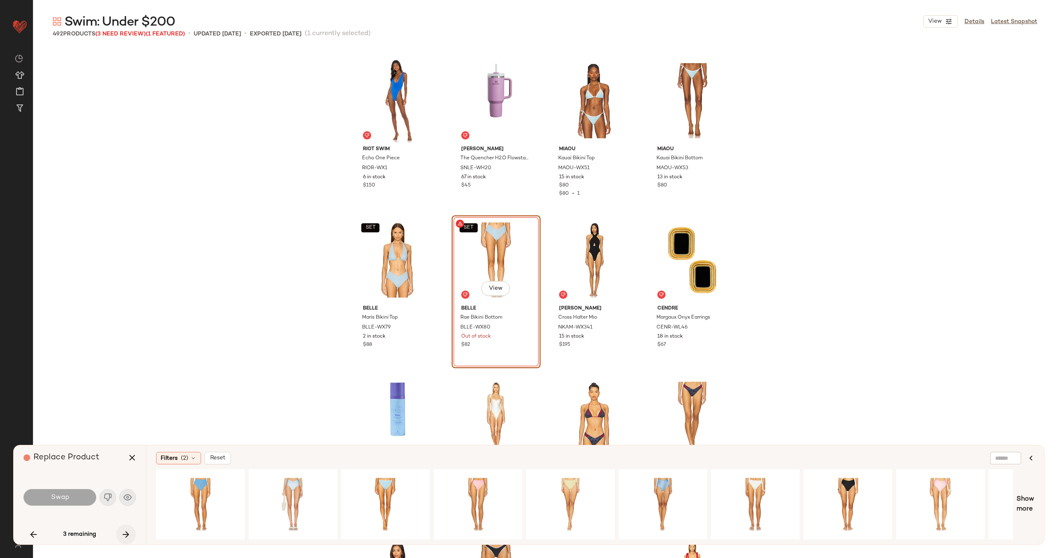
click at [126, 536] on icon "button" at bounding box center [126, 535] width 10 height 10
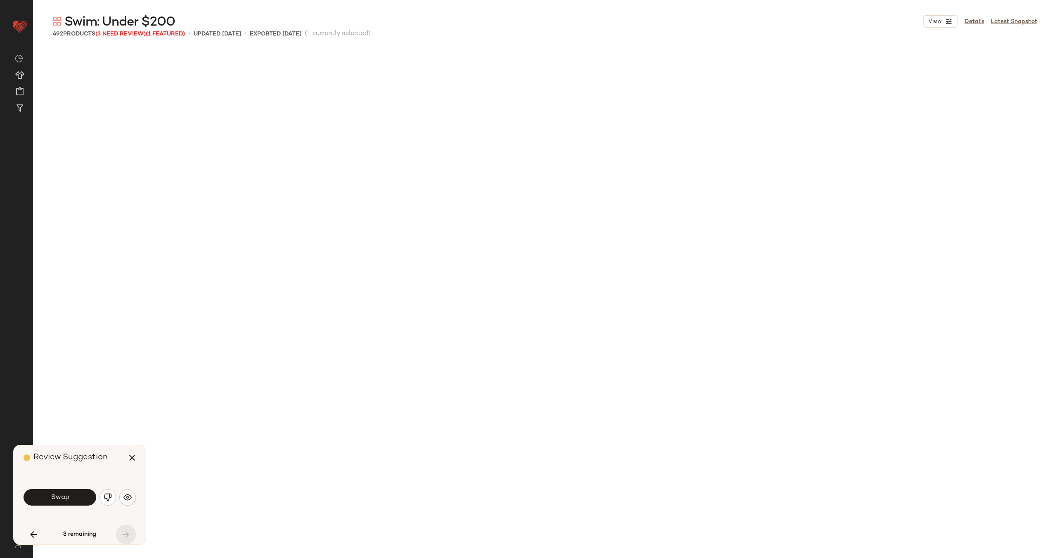
scroll to position [18491, 0]
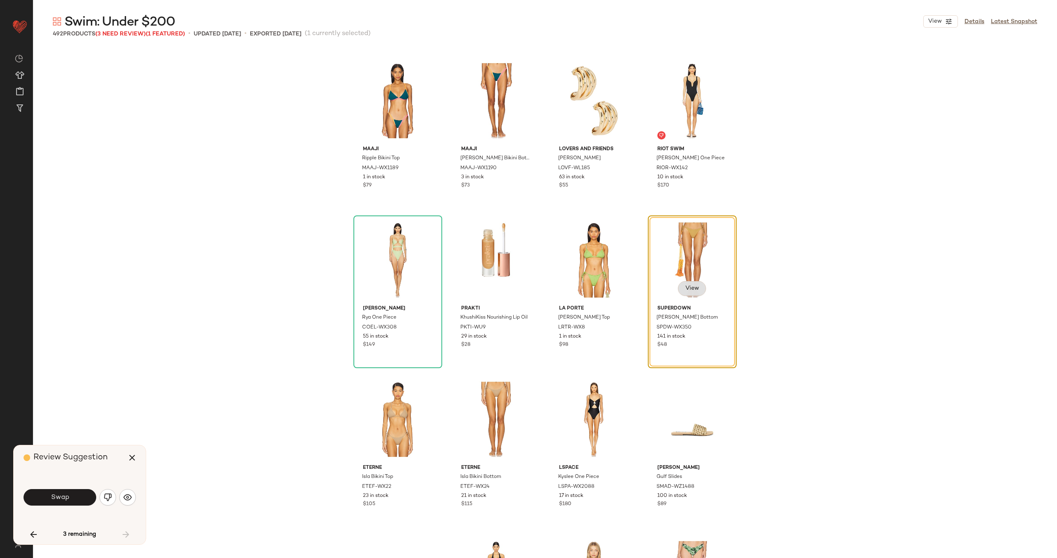
click at [690, 289] on span "View" at bounding box center [692, 288] width 14 height 7
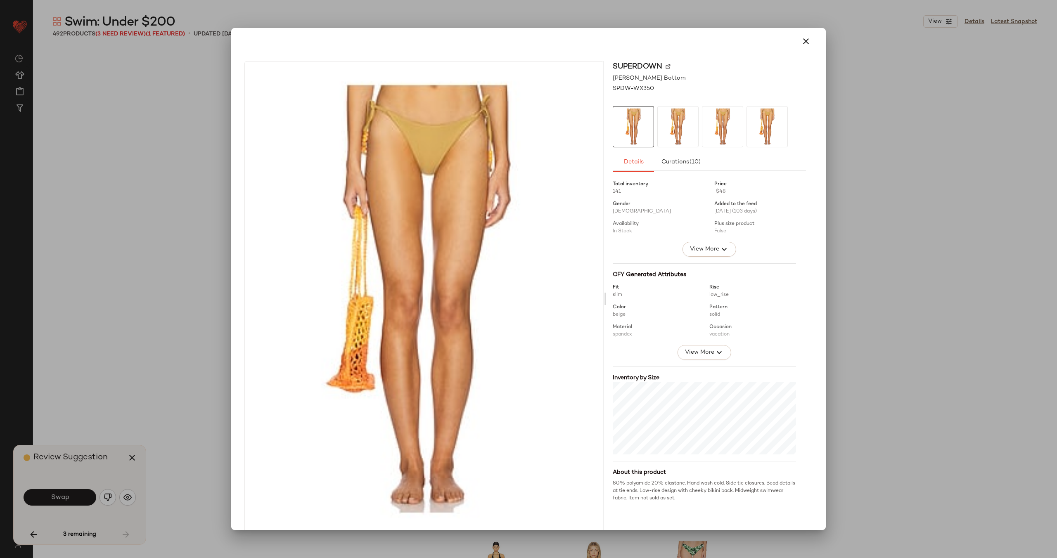
click at [666, 67] on img at bounding box center [668, 66] width 5 height 5
click at [804, 43] on icon "button" at bounding box center [806, 41] width 10 height 10
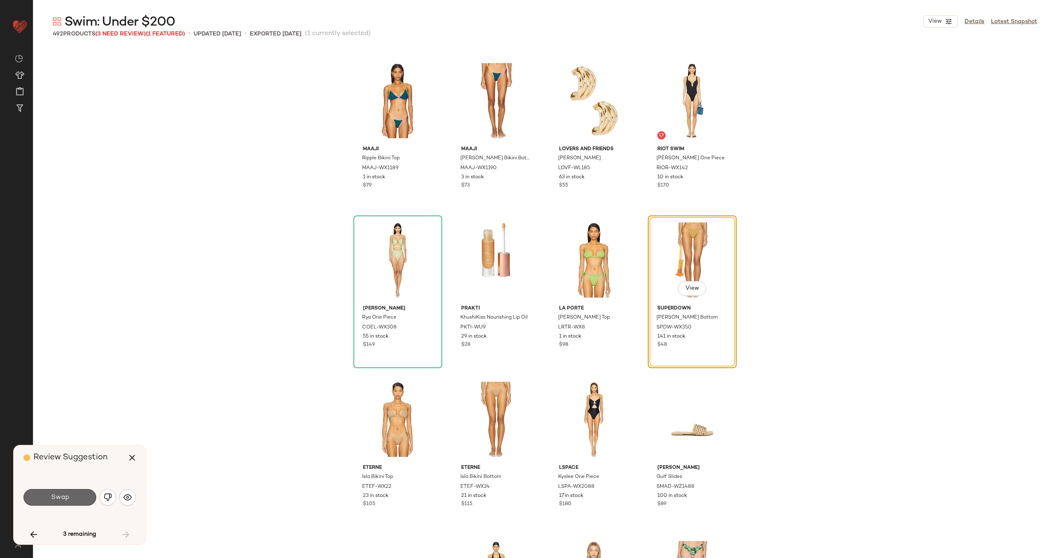
click at [69, 496] on button "Swap" at bounding box center [60, 497] width 73 height 17
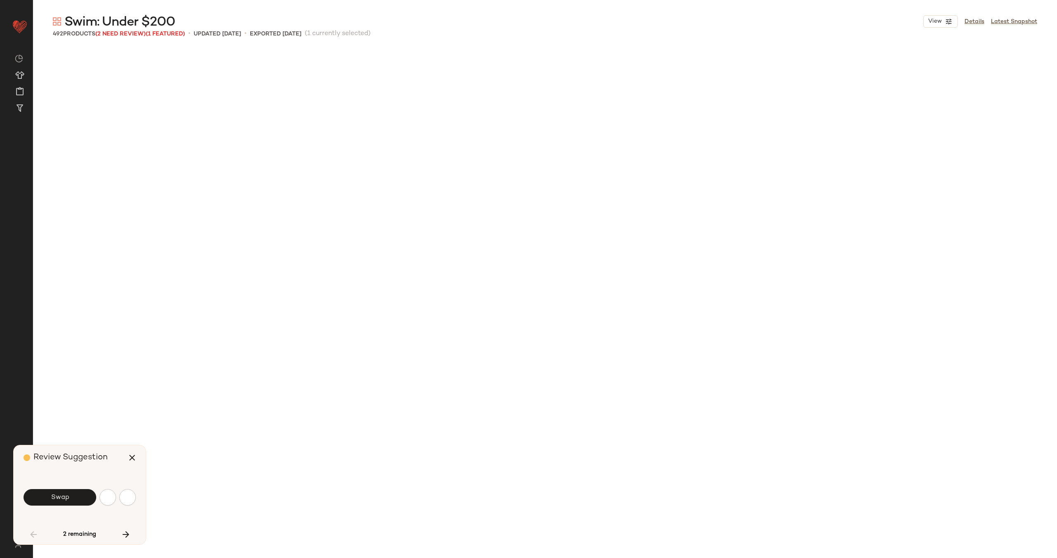
scroll to position [1594, 0]
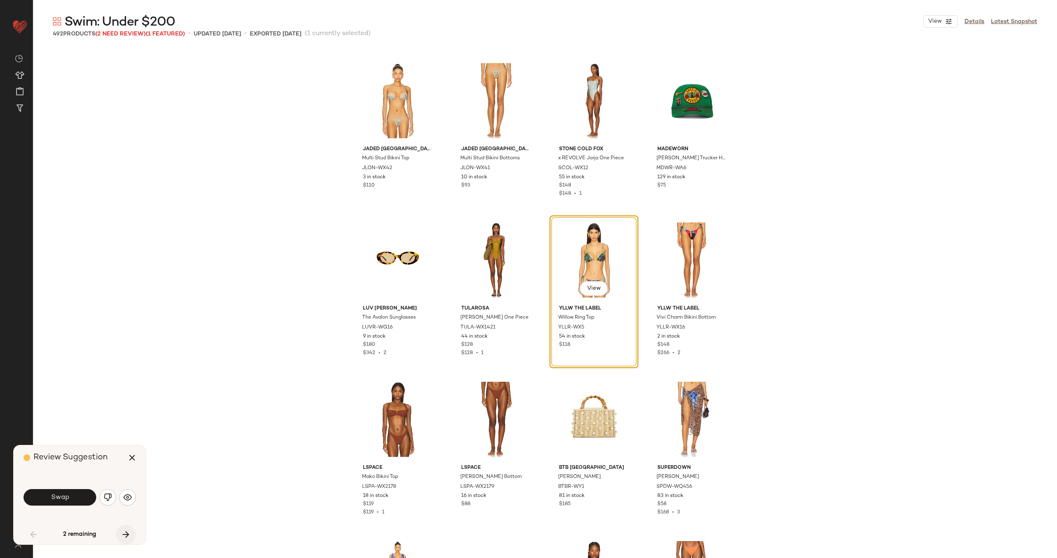
click at [125, 530] on icon "button" at bounding box center [126, 535] width 10 height 10
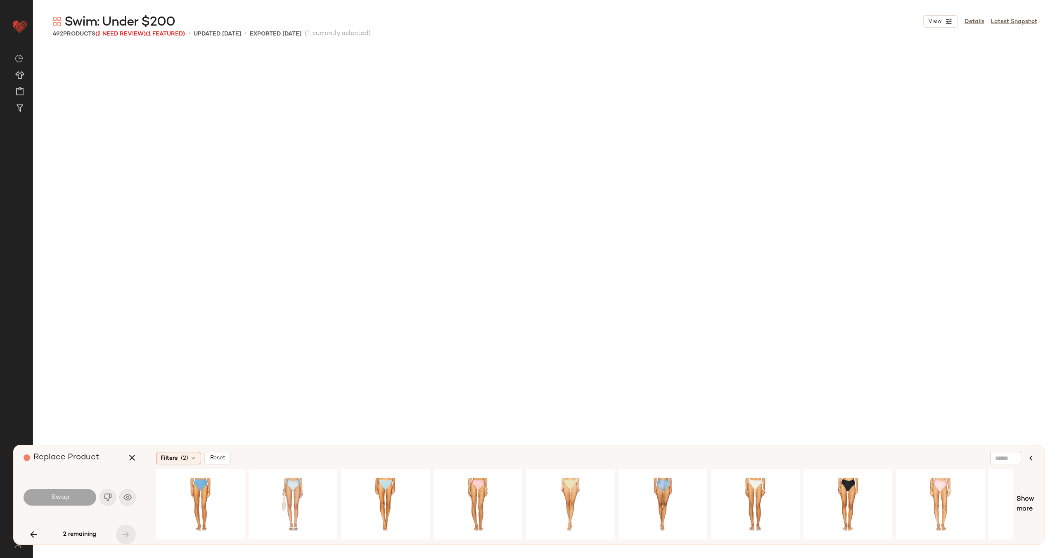
scroll to position [13549, 0]
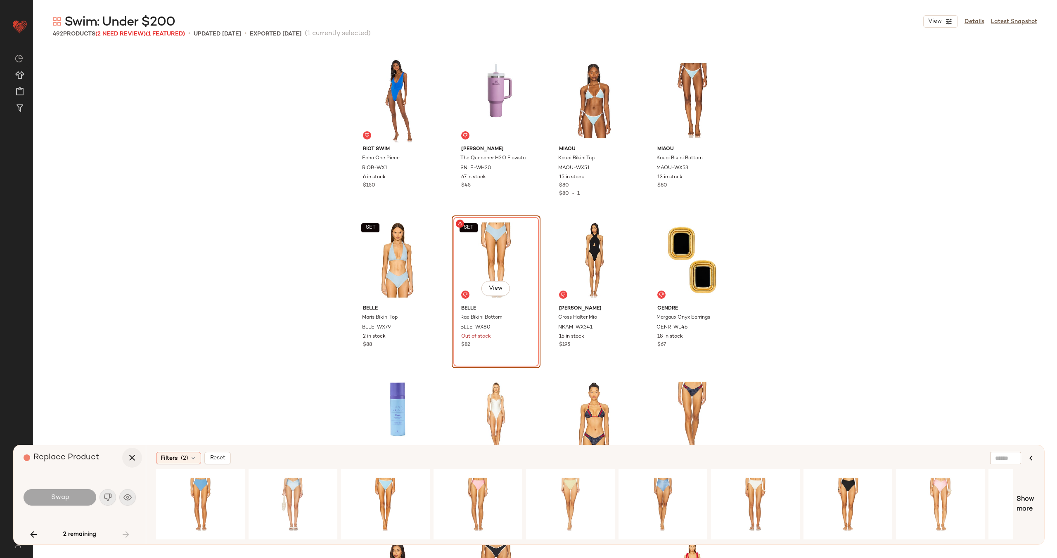
click at [135, 460] on icon "button" at bounding box center [132, 458] width 10 height 10
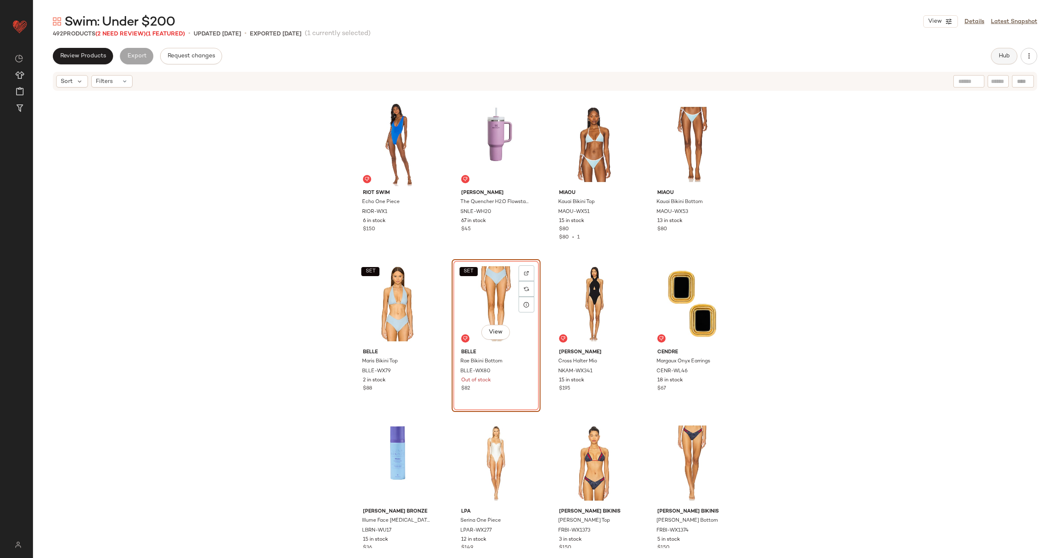
click at [1004, 53] on span "Hub" at bounding box center [1005, 56] width 12 height 7
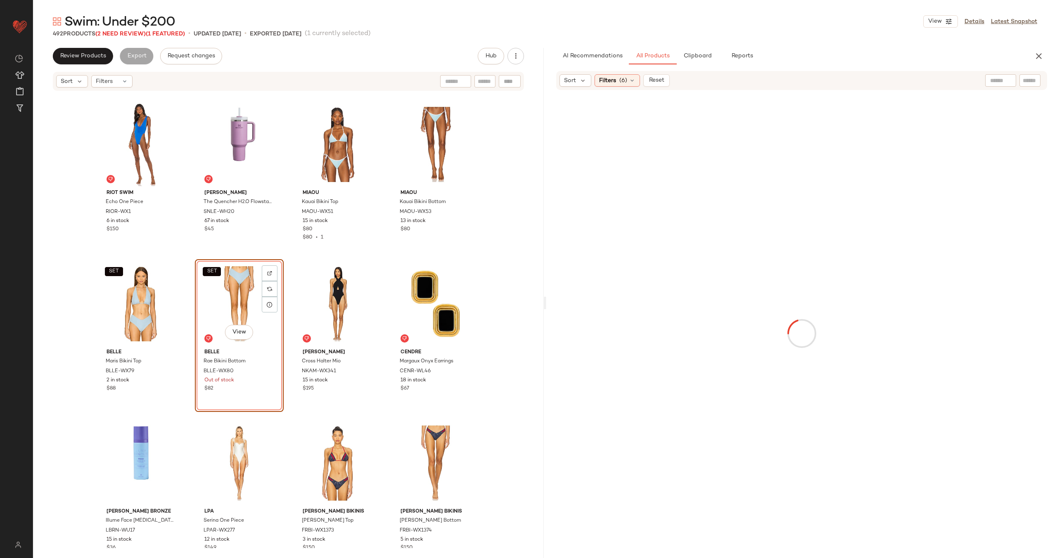
click at [514, 82] on div at bounding box center [510, 81] width 22 height 12
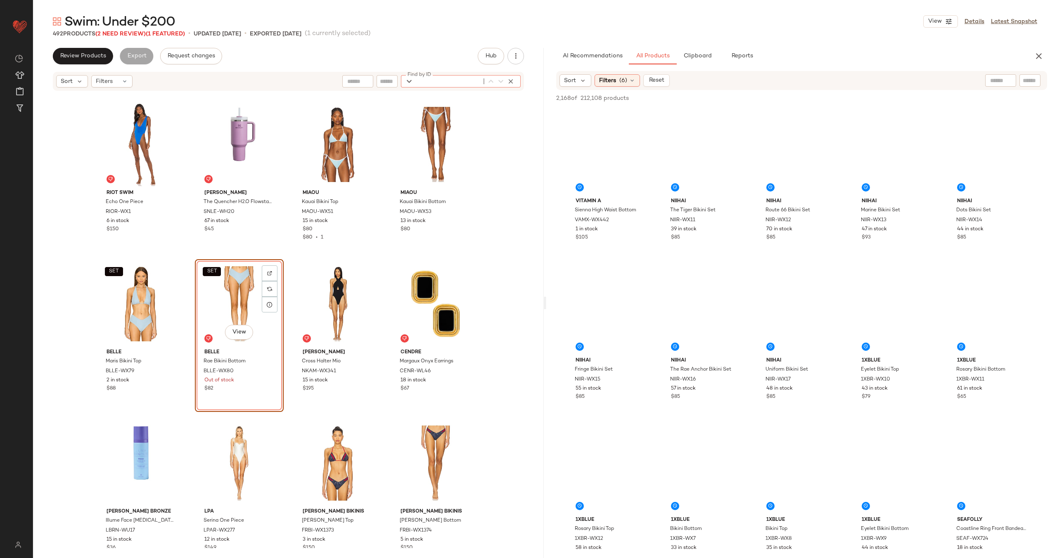
paste input "*********"
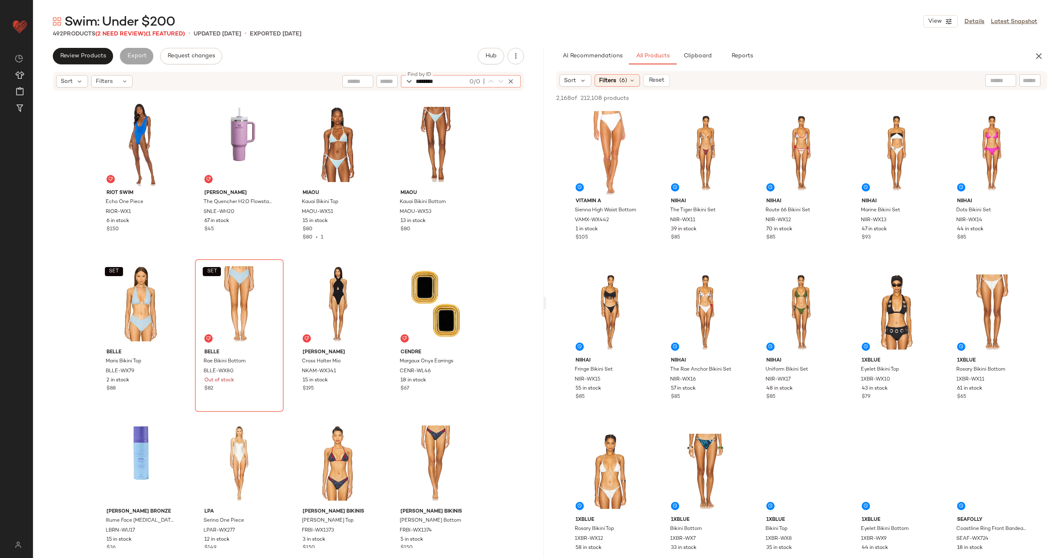
type input "********"
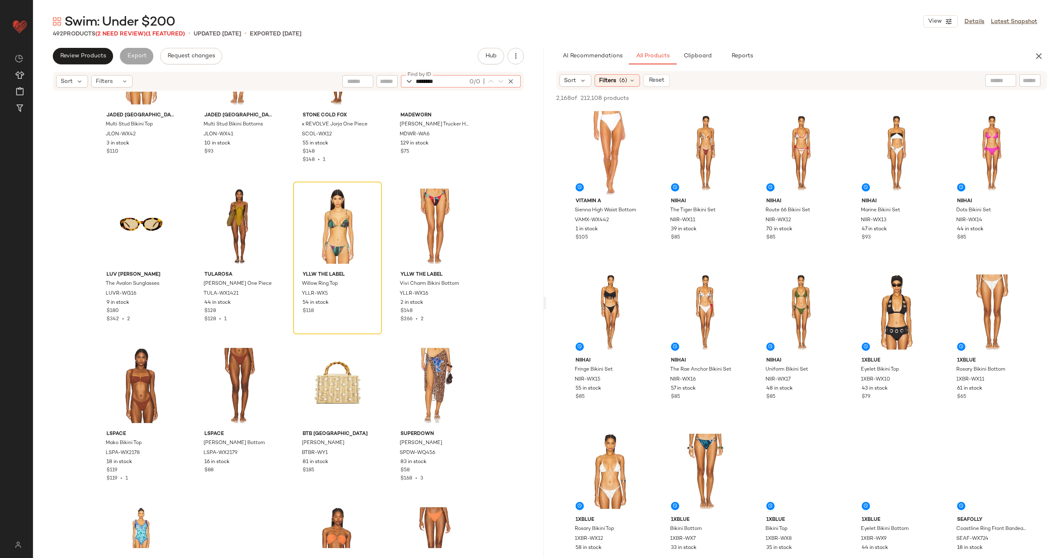
scroll to position [1628, 0]
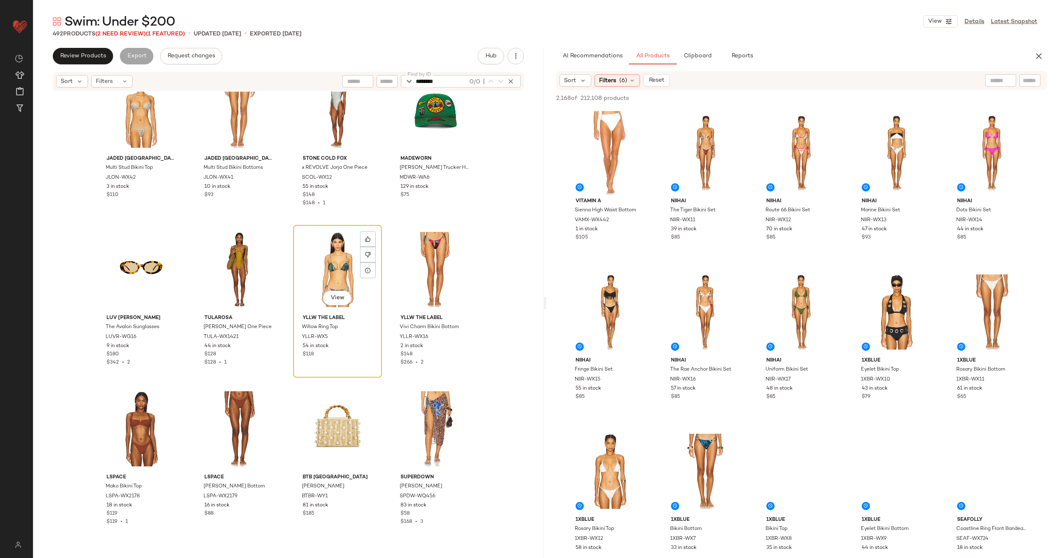
click at [334, 279] on div "View" at bounding box center [337, 269] width 83 height 83
click at [94, 55] on span "Review Products" at bounding box center [83, 56] width 46 height 7
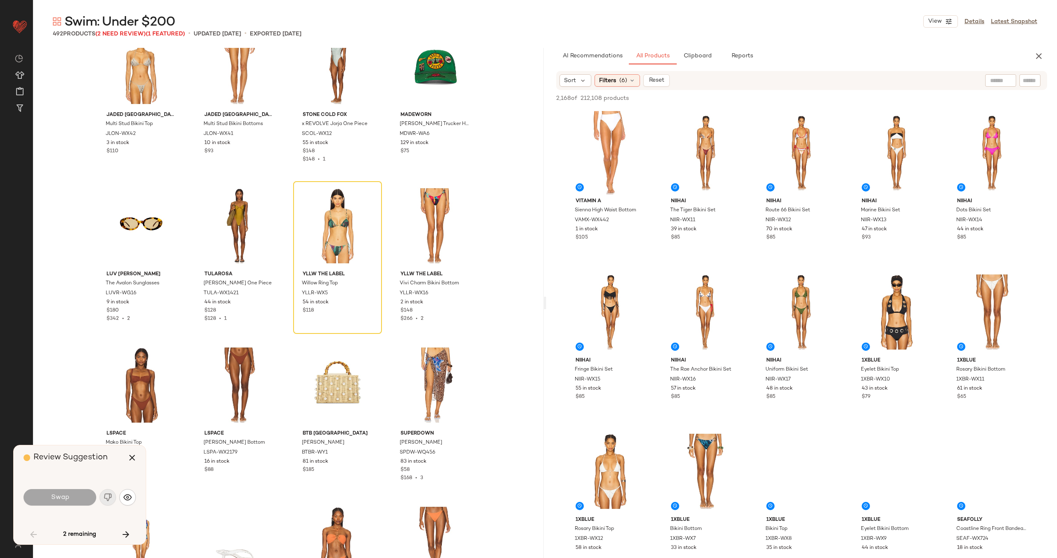
scroll to position [1594, 0]
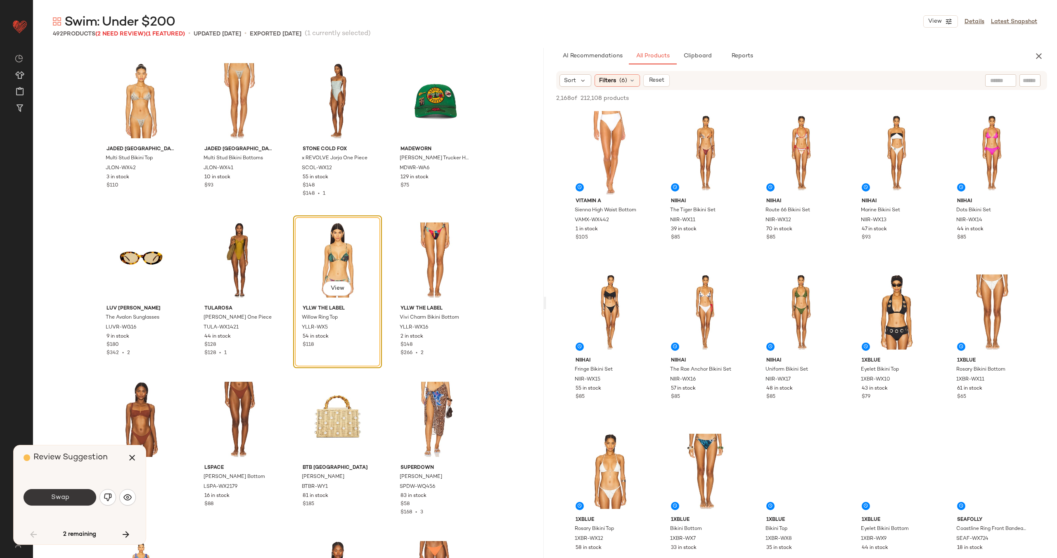
click at [68, 492] on button "Swap" at bounding box center [60, 497] width 73 height 17
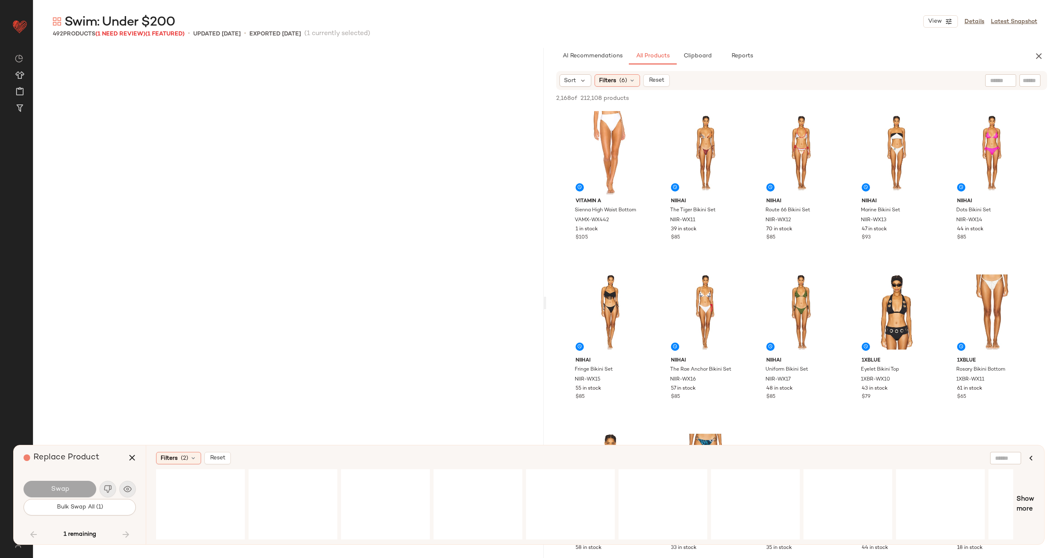
scroll to position [13549, 0]
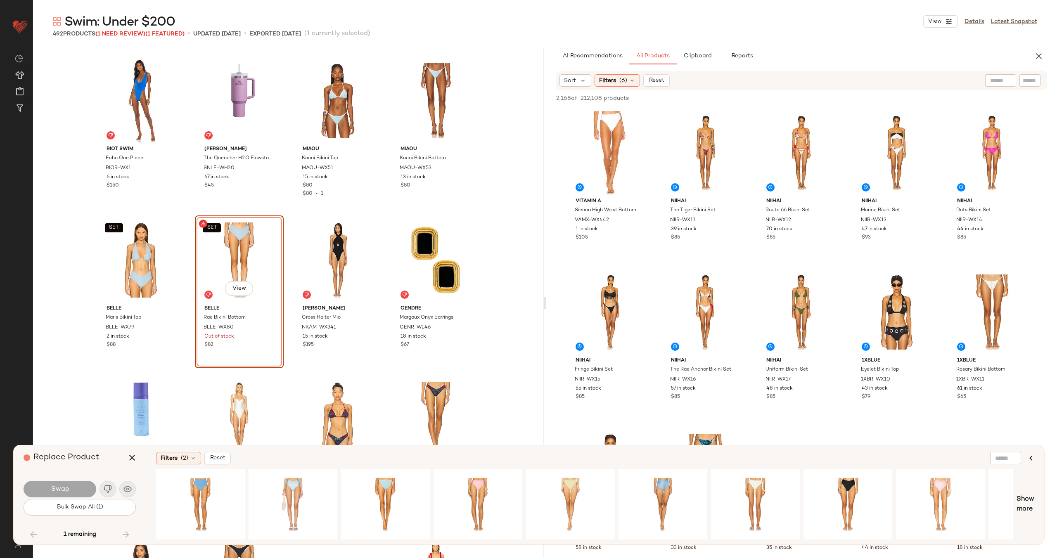
click at [1028, 81] on input "text" at bounding box center [1030, 80] width 14 height 9
paste input "********"
type input "********"
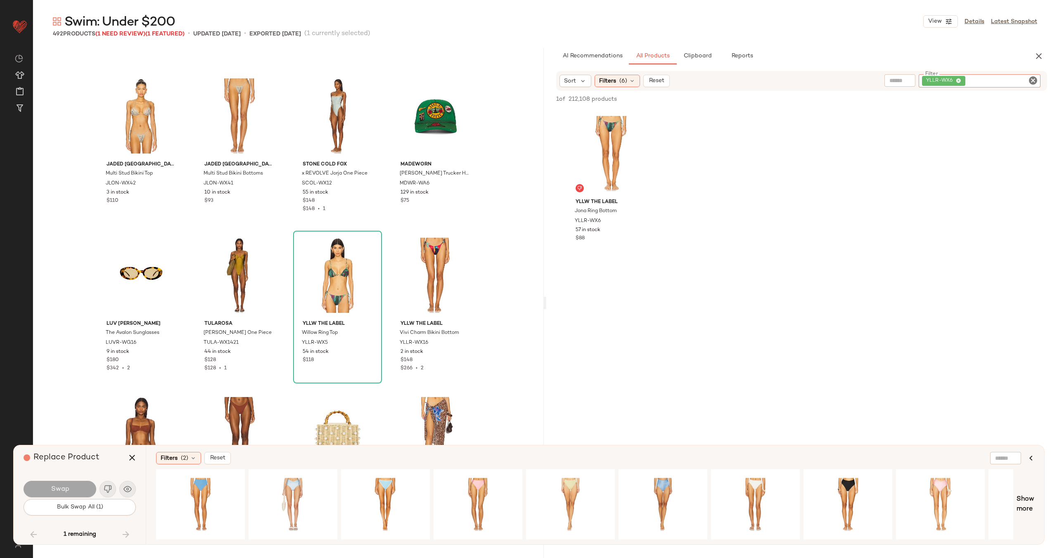
scroll to position [1617, 0]
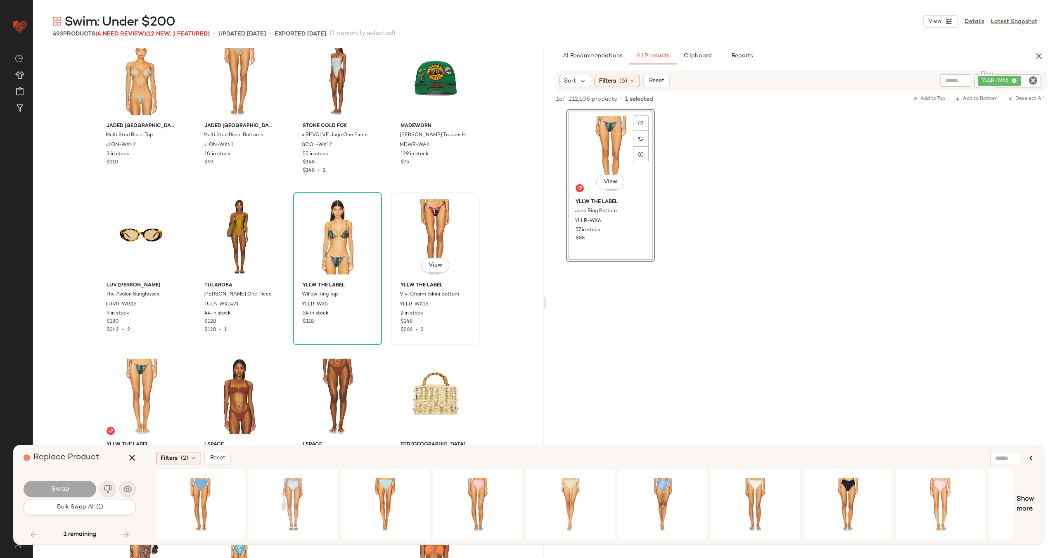
click at [421, 237] on div "View" at bounding box center [435, 236] width 83 height 83
click at [435, 239] on div "View" at bounding box center [435, 236] width 83 height 83
click at [128, 457] on icon "button" at bounding box center [132, 458] width 10 height 10
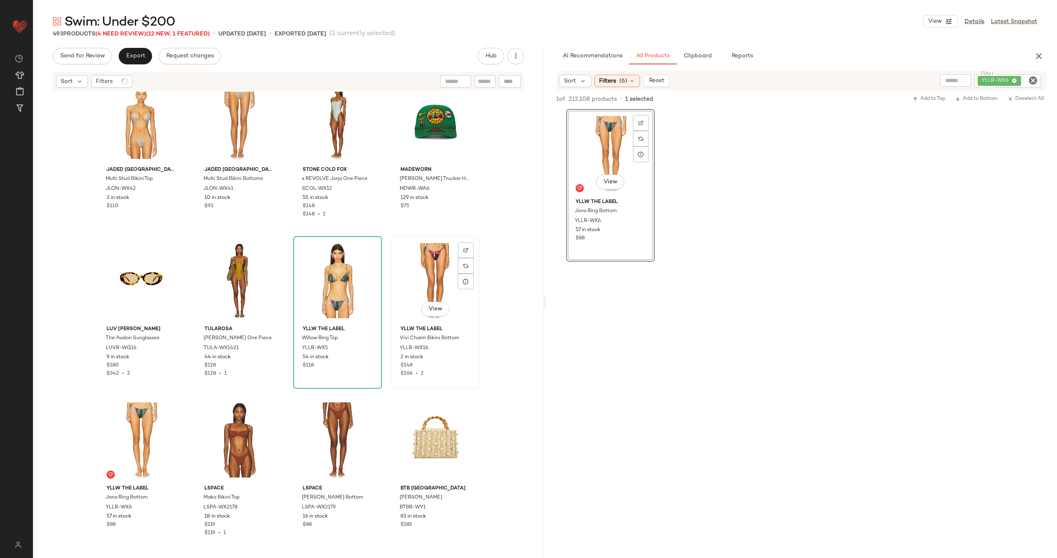
click at [437, 261] on div "View" at bounding box center [435, 280] width 83 height 83
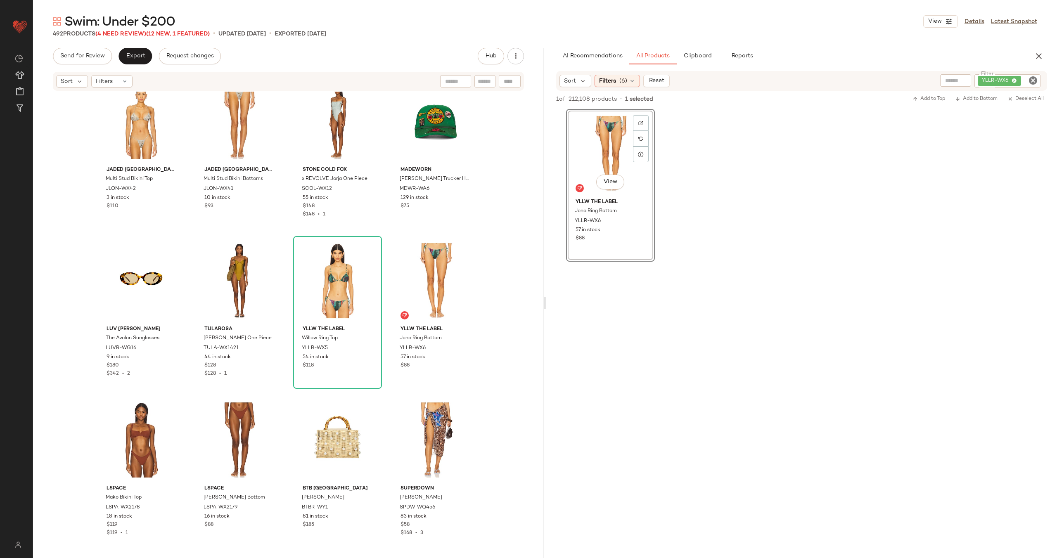
click at [510, 80] on div at bounding box center [510, 81] width 22 height 12
paste input "********"
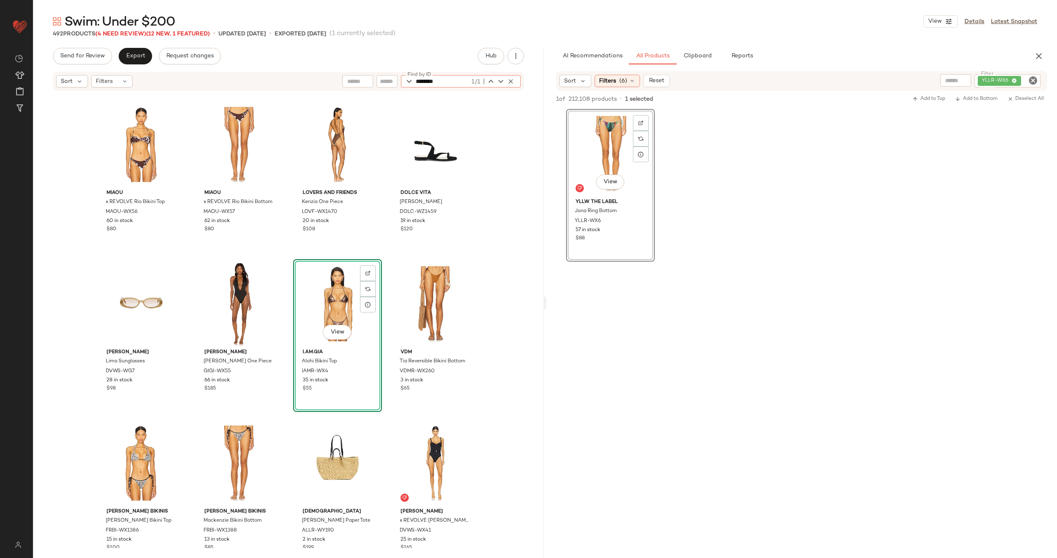
type input "********"
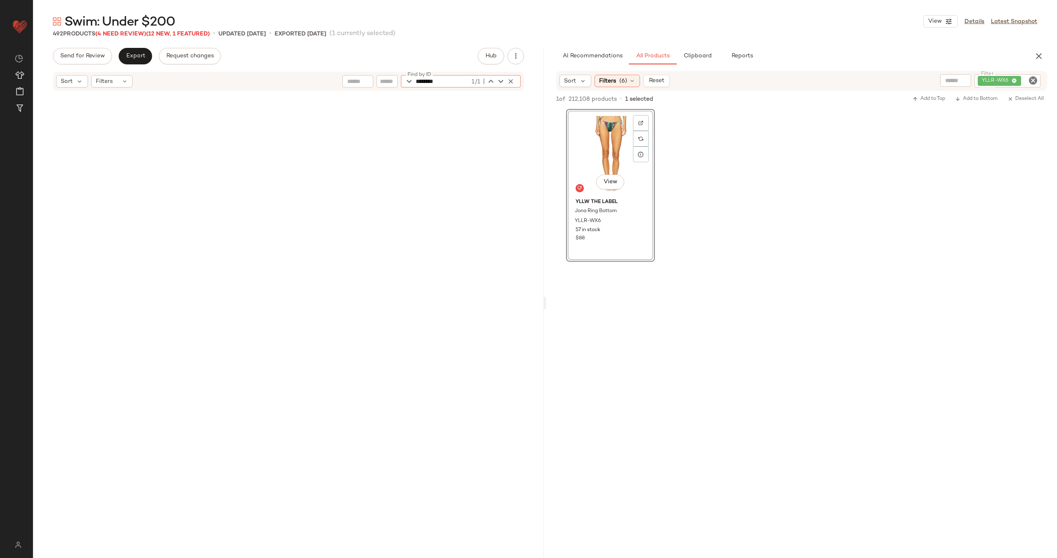
scroll to position [9245, 0]
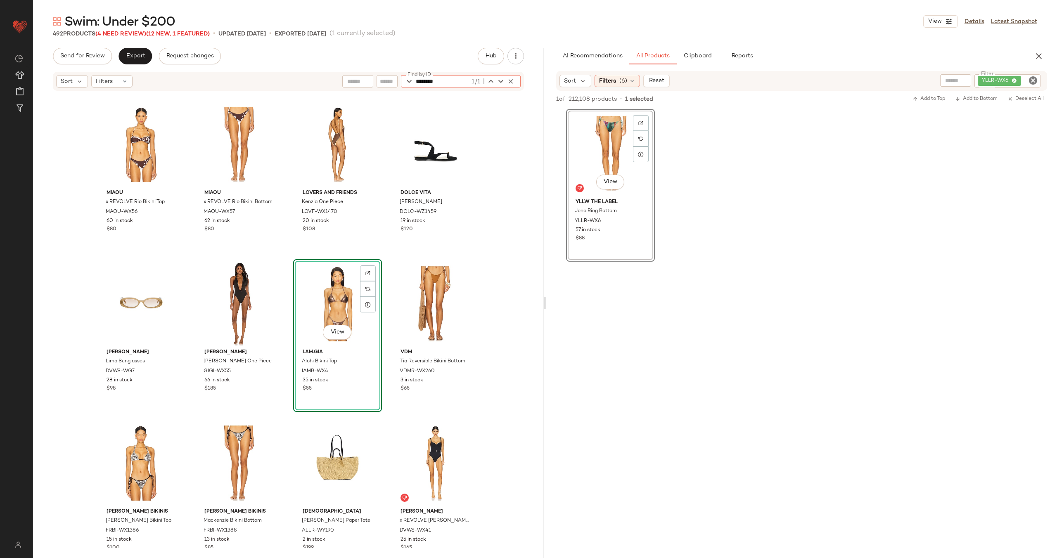
click at [1037, 79] on icon "Clear Filter" at bounding box center [1033, 81] width 10 height 10
paste input "********"
type input "********"
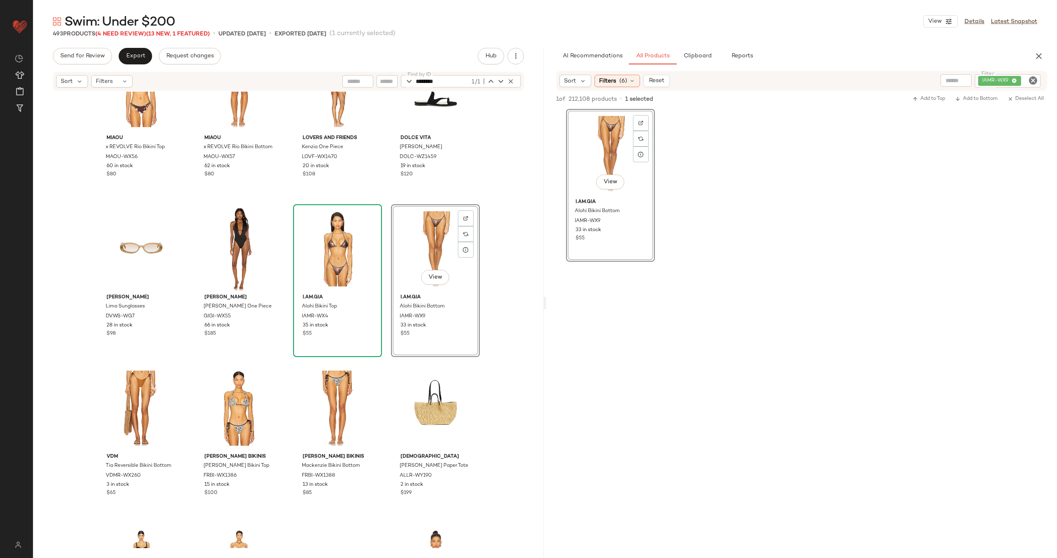
scroll to position [9301, 0]
click at [149, 388] on div "View" at bounding box center [141, 407] width 83 height 83
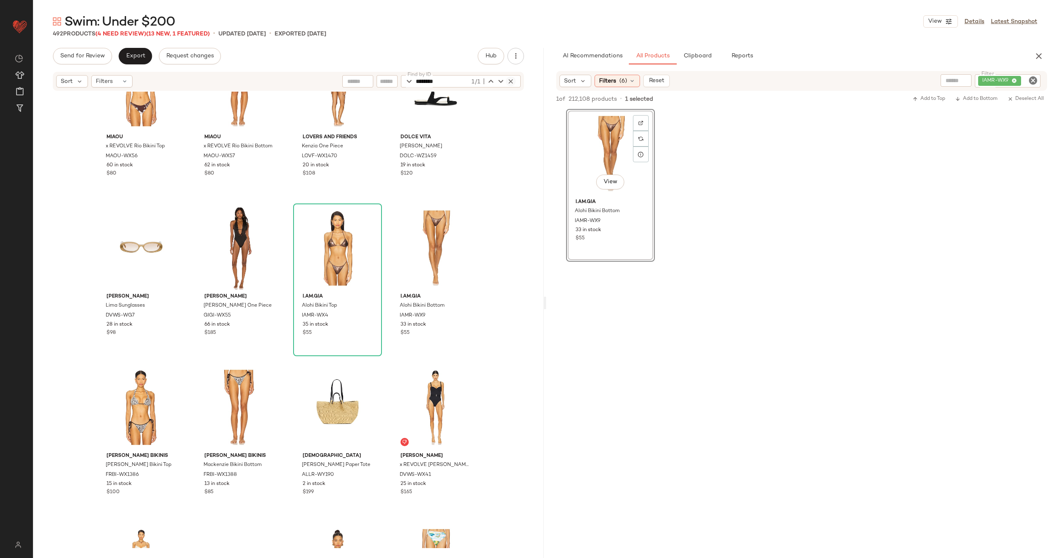
click at [509, 83] on icon "button" at bounding box center [510, 81] width 7 height 7
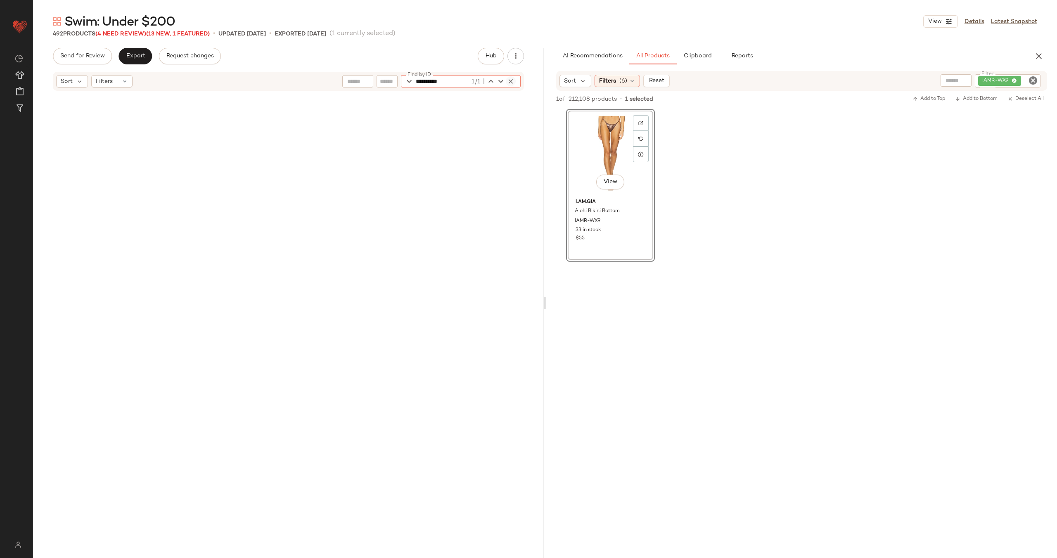
scroll to position [18491, 0]
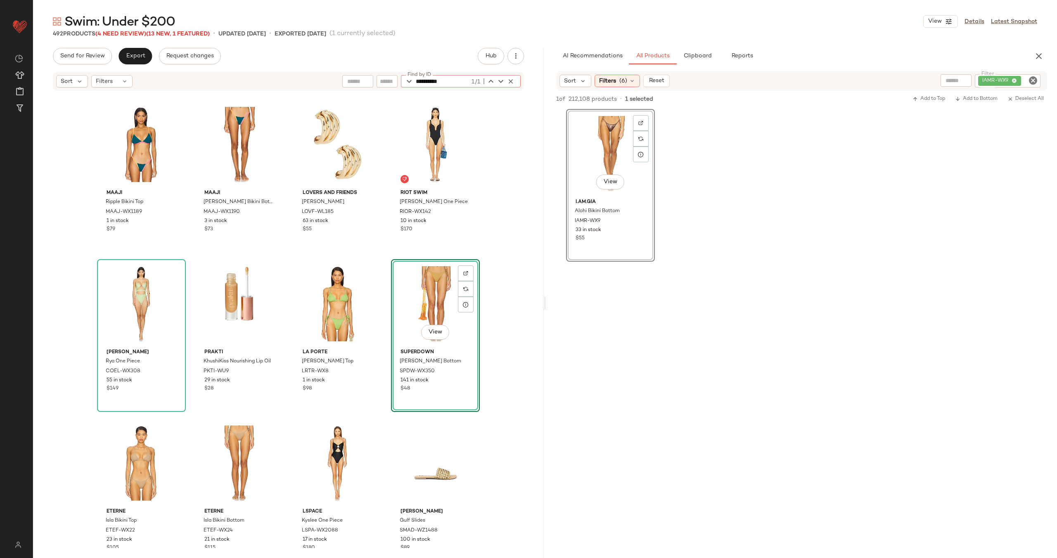
type input "**********"
click at [1030, 80] on icon "Clear Filter" at bounding box center [1033, 81] width 10 height 10
paste input "**********"
type input "**********"
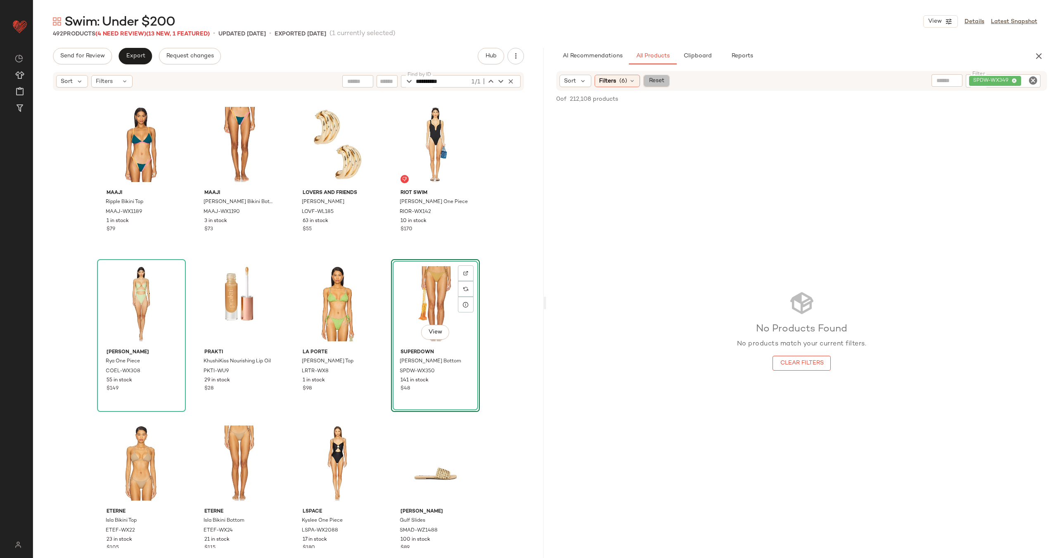
click at [656, 81] on span "Reset" at bounding box center [656, 81] width 16 height 7
click at [1034, 84] on input "Filter" at bounding box center [1002, 80] width 70 height 9
paste input "**********"
type input "**********"
click at [632, 83] on icon at bounding box center [631, 81] width 7 height 7
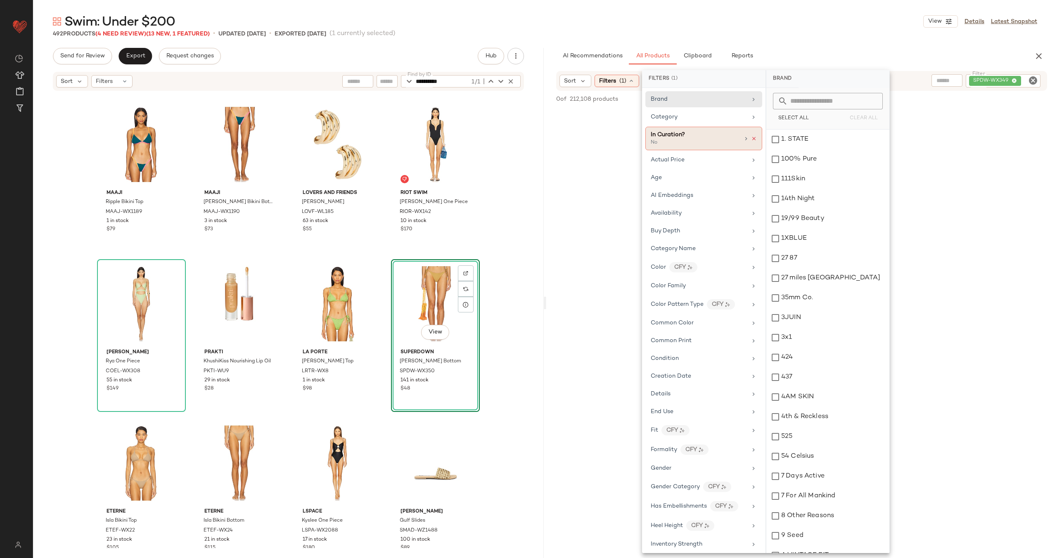
click at [751, 139] on icon at bounding box center [754, 139] width 6 height 6
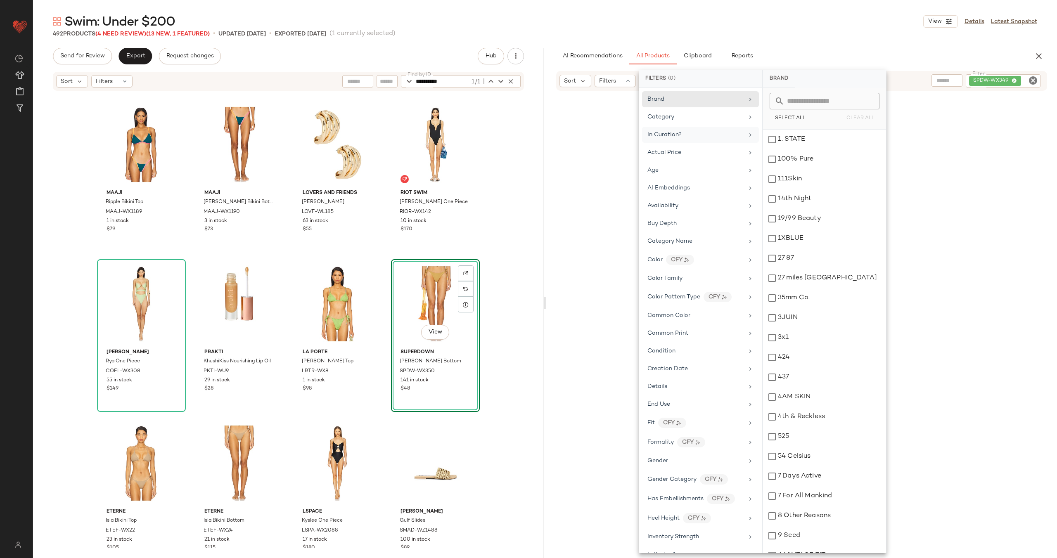
click at [554, 104] on div at bounding box center [802, 335] width 508 height 484
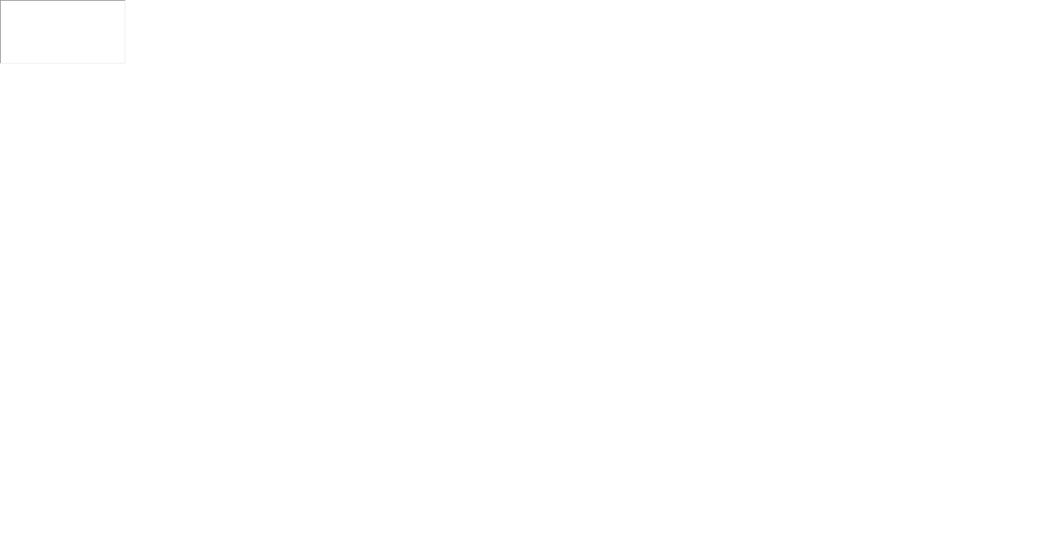
click at [420, 67] on html at bounding box center [528, 33] width 1057 height 67
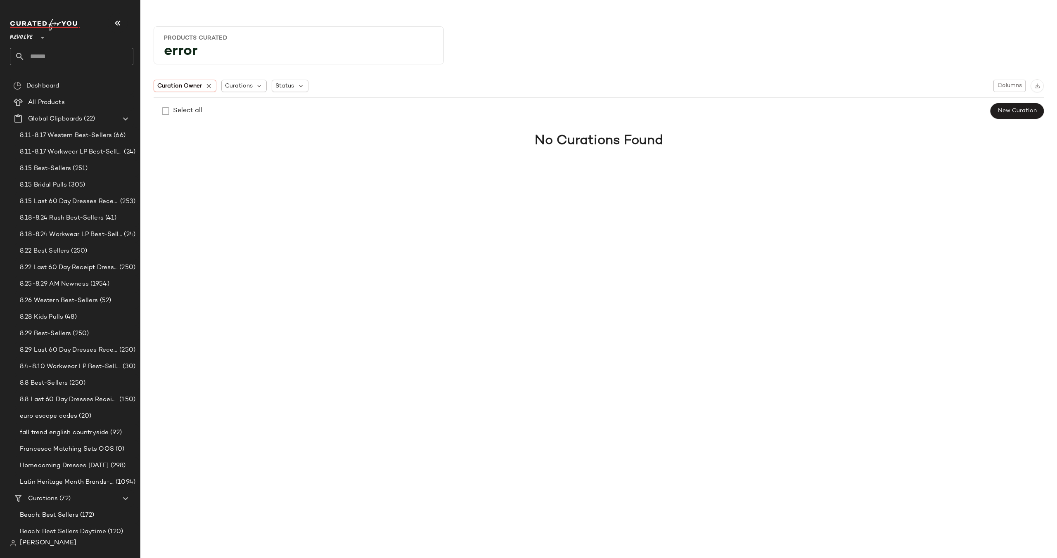
click at [48, 48] on input "text" at bounding box center [79, 56] width 109 height 17
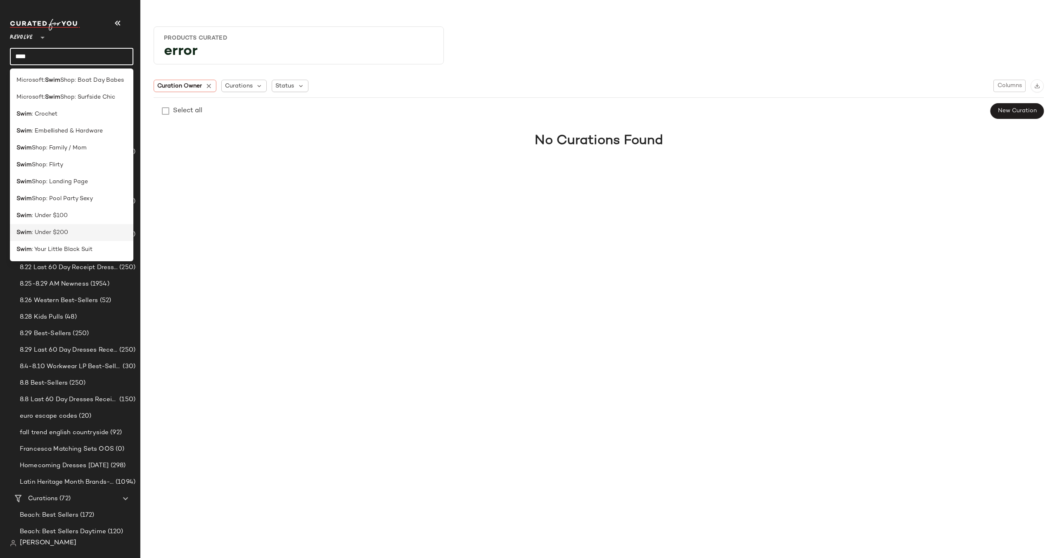
type input "****"
click at [62, 237] on div "Swim : Under $200" at bounding box center [71, 232] width 123 height 17
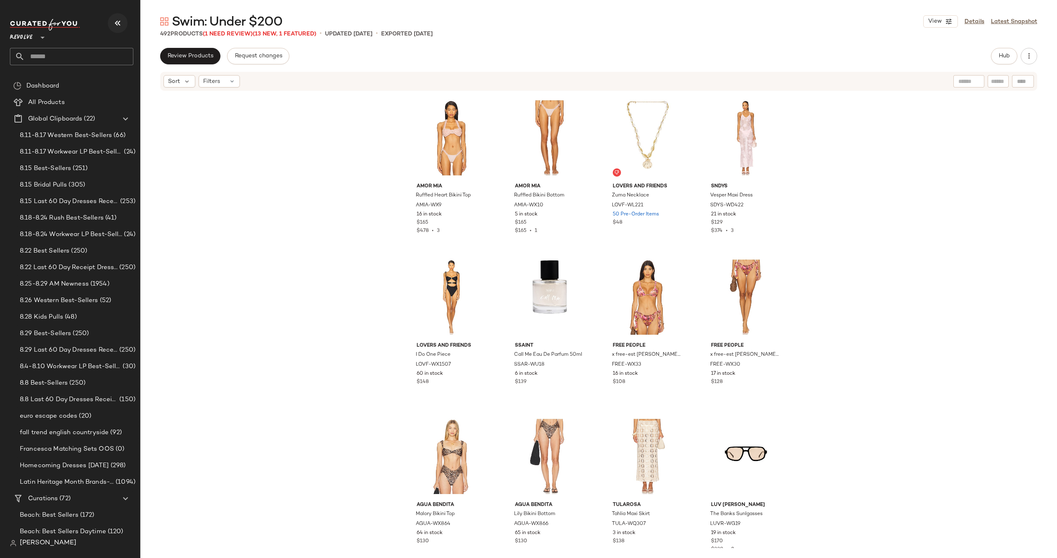
click at [114, 23] on icon "button" at bounding box center [118, 23] width 10 height 10
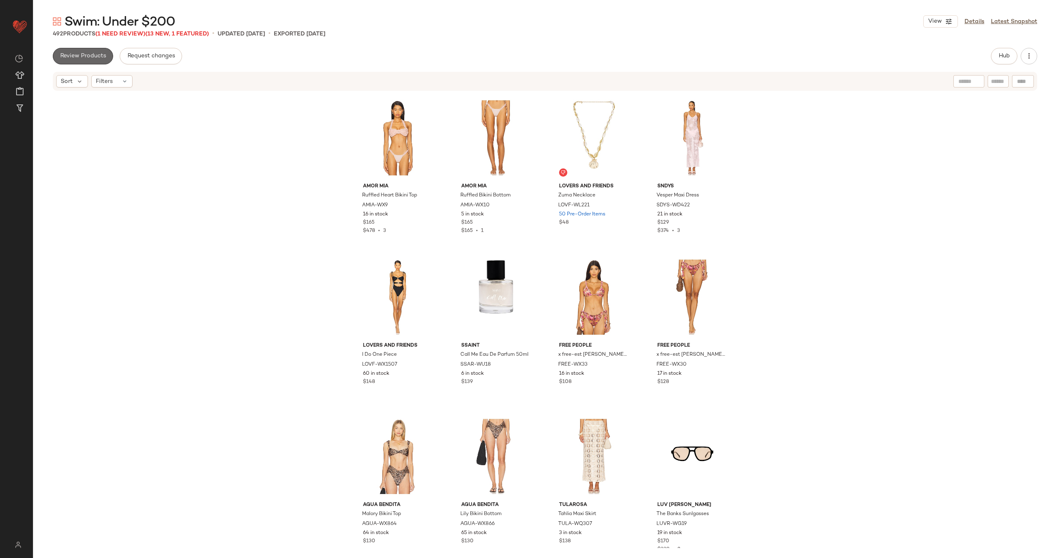
click at [96, 54] on span "Review Products" at bounding box center [83, 56] width 46 height 7
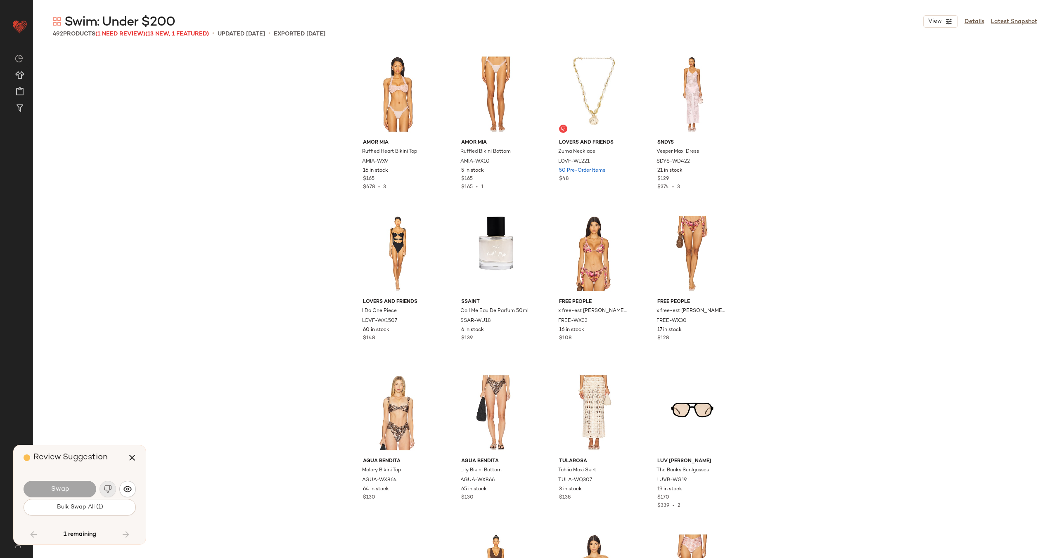
scroll to position [13549, 0]
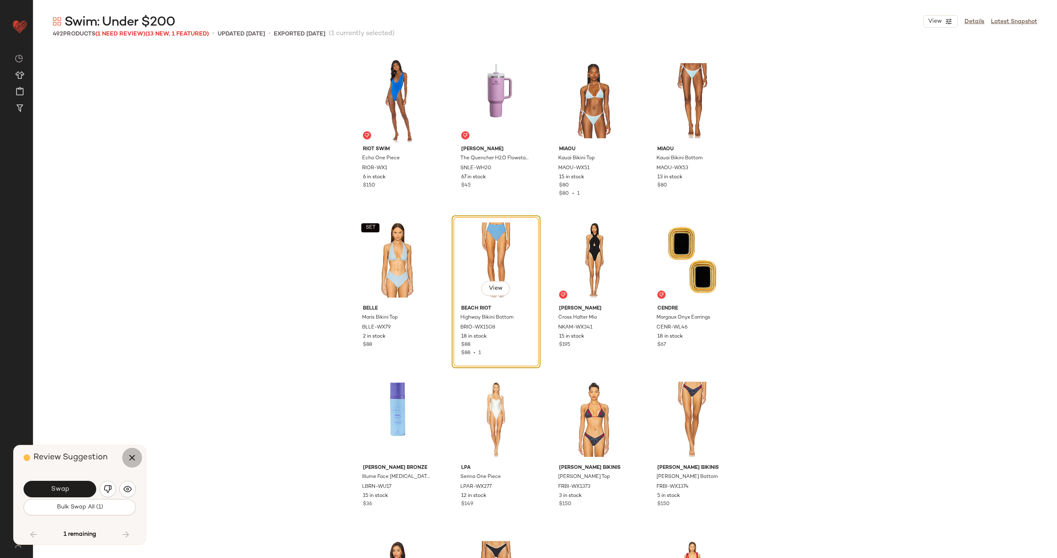
click at [124, 457] on button "button" at bounding box center [132, 458] width 20 height 20
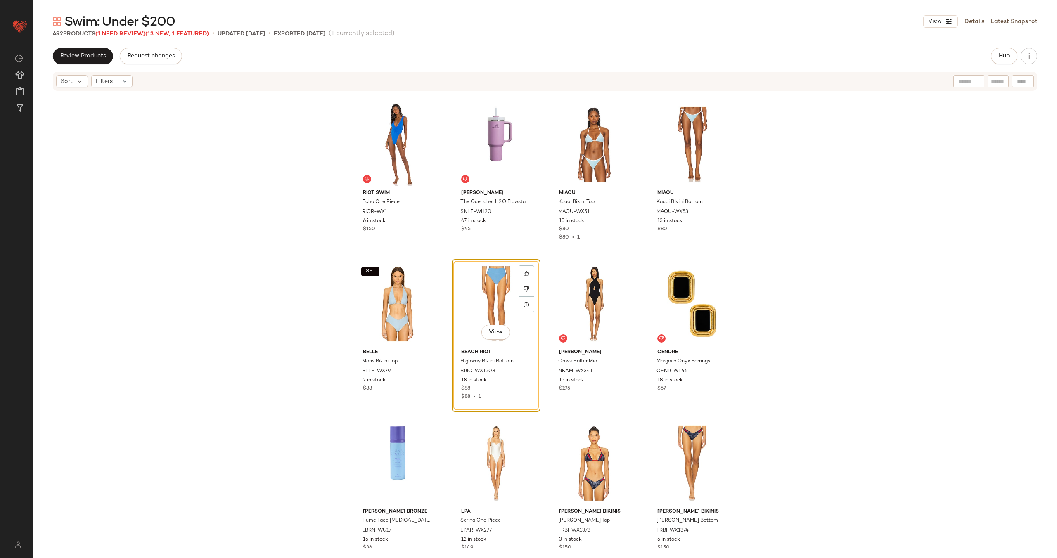
click at [491, 309] on div "View" at bounding box center [496, 303] width 83 height 83
click at [90, 57] on span "Review Products" at bounding box center [83, 56] width 46 height 7
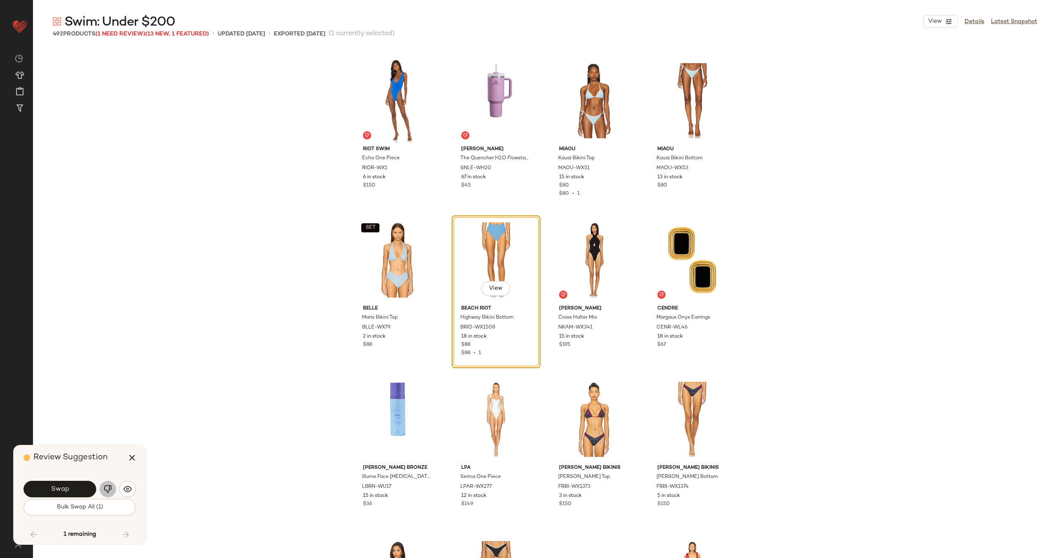
click at [106, 490] on img "button" at bounding box center [108, 489] width 8 height 8
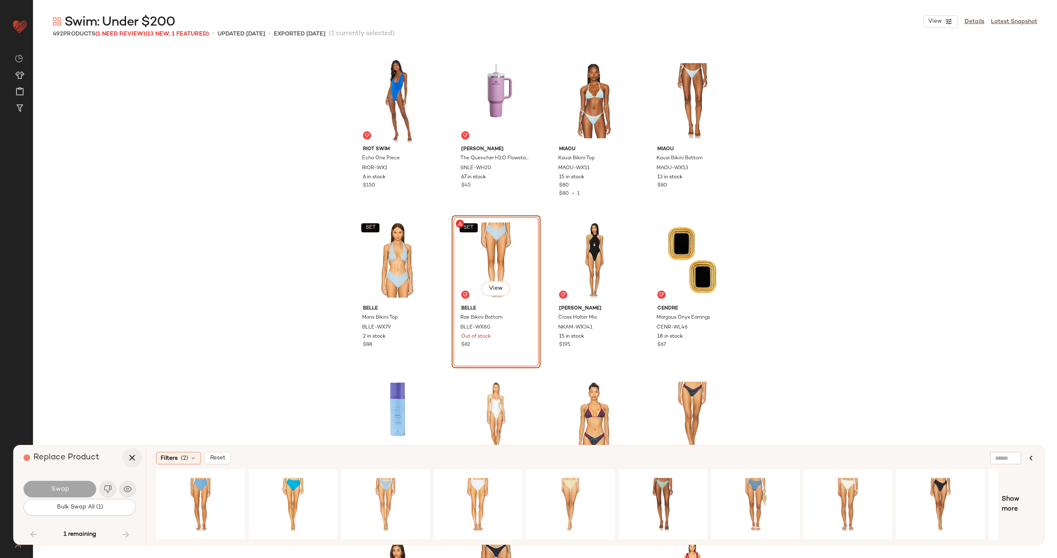
click at [133, 458] on icon "button" at bounding box center [132, 458] width 10 height 10
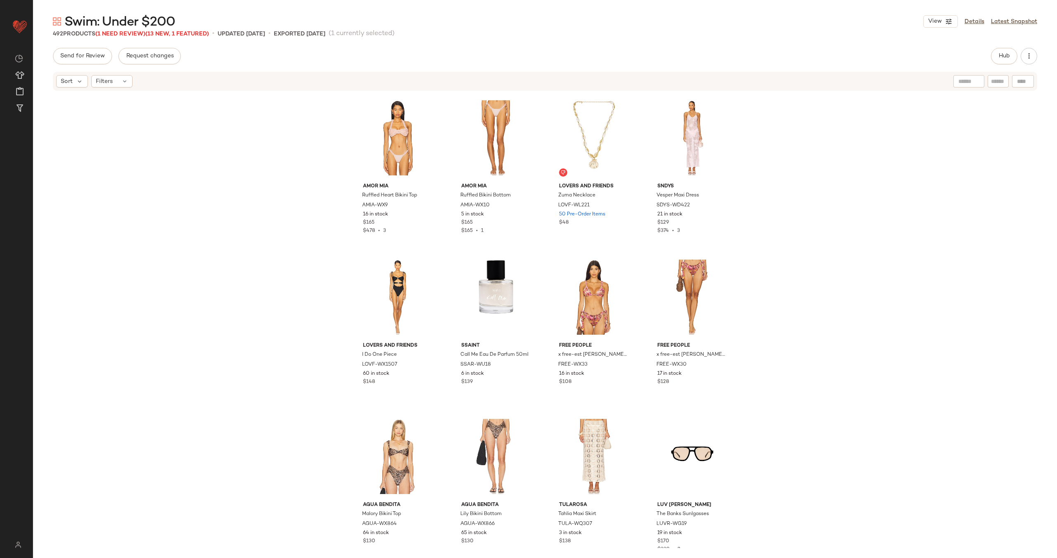
click at [311, 134] on div "AMOR MIA Ruffled Heart Bikini Top AMIA-WX9 16 in stock $165 $478 • 3 AMOR MIA R…" at bounding box center [545, 320] width 1024 height 457
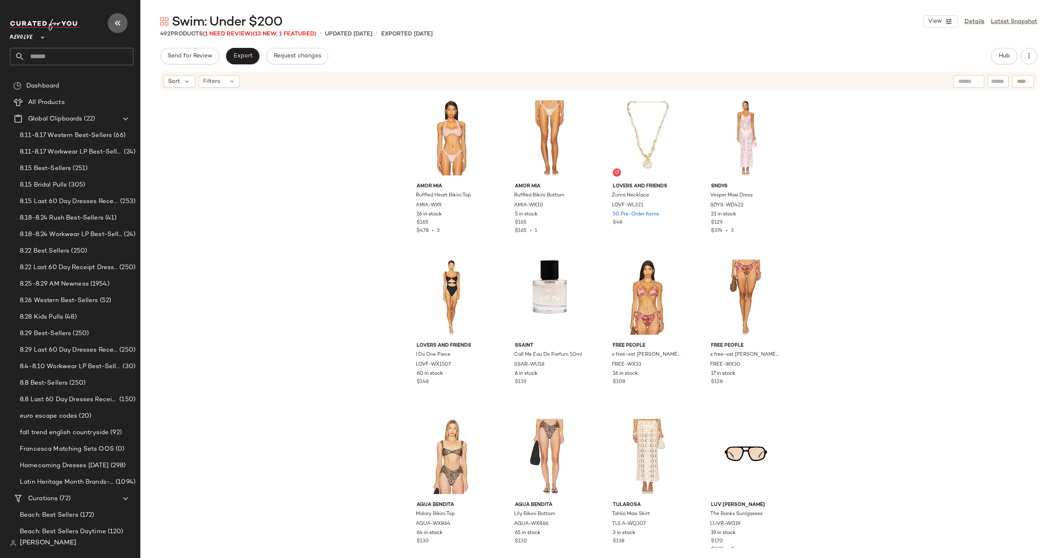
click at [123, 28] on button "button" at bounding box center [118, 23] width 20 height 20
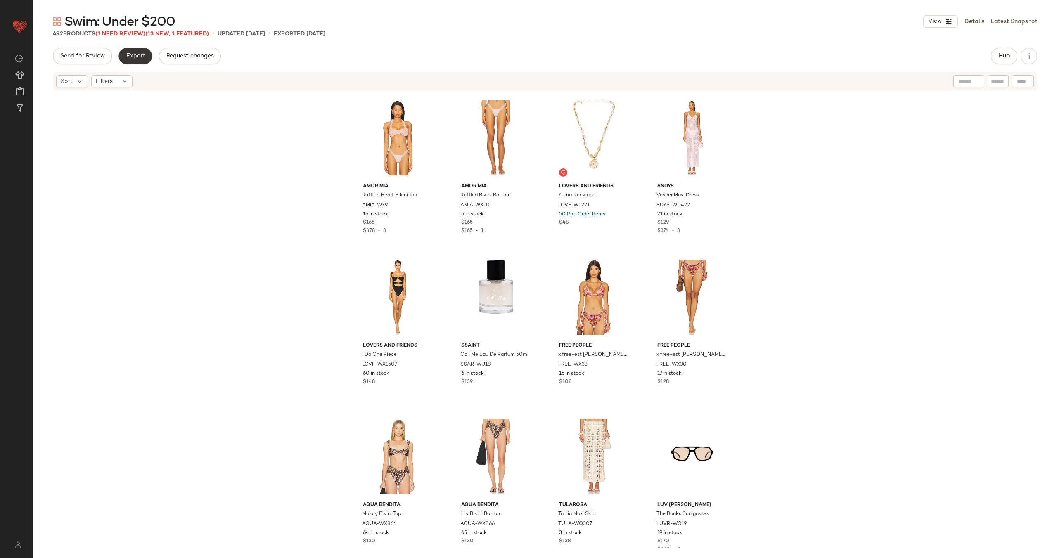
click at [136, 56] on span "Export" at bounding box center [135, 56] width 19 height 7
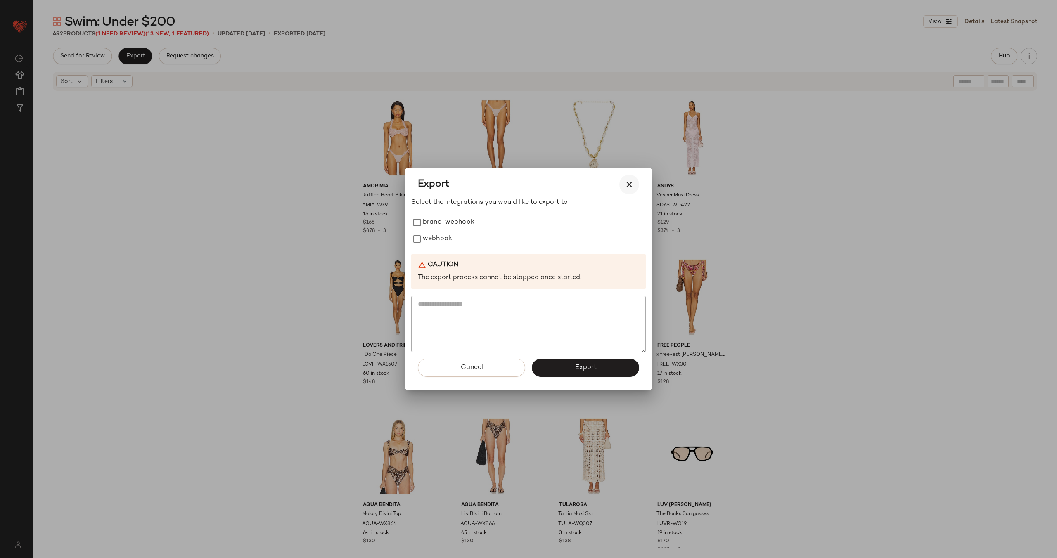
click at [633, 188] on icon "button" at bounding box center [629, 185] width 10 height 10
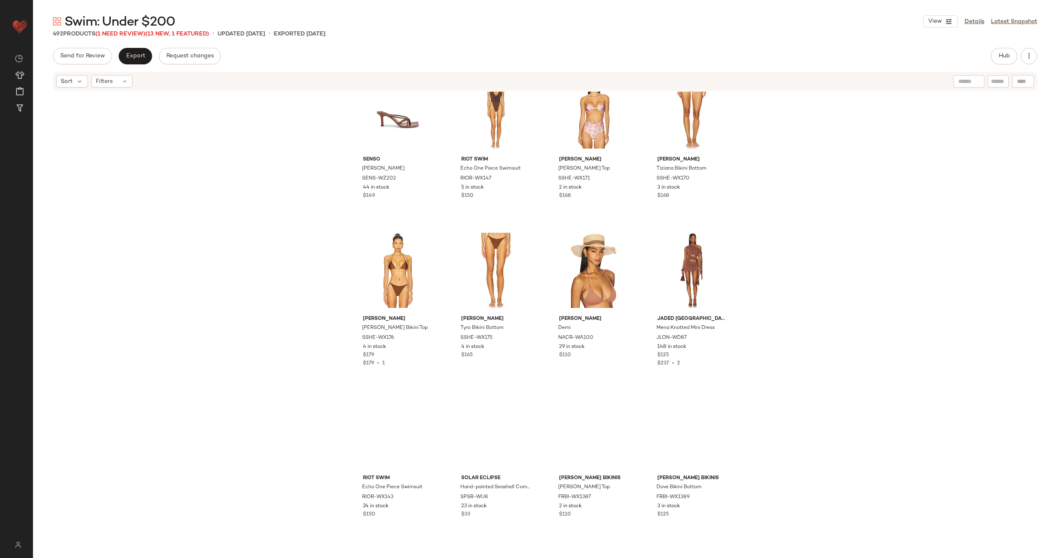
scroll to position [547, 0]
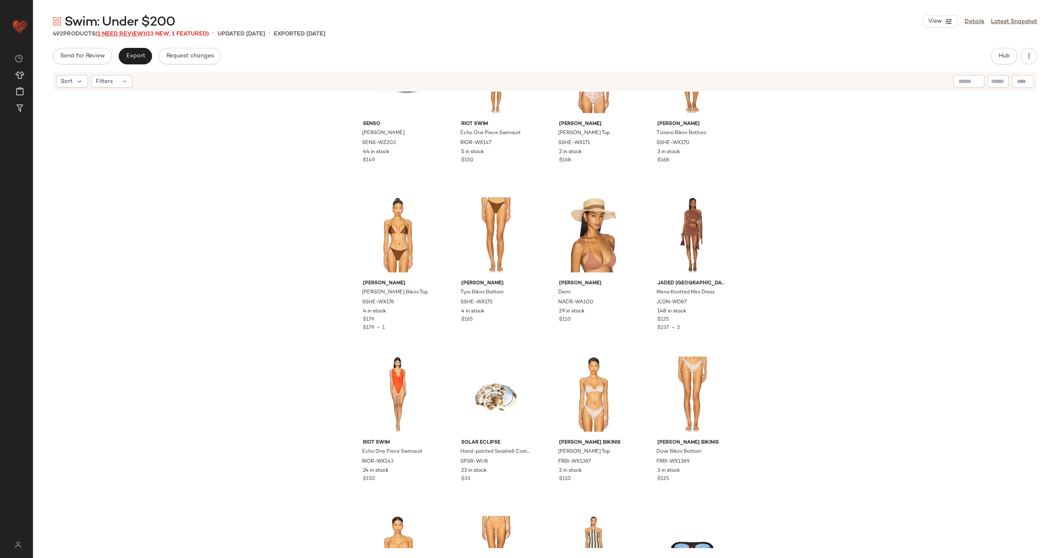
click at [129, 33] on span "(1 Need Review)" at bounding box center [120, 34] width 50 height 6
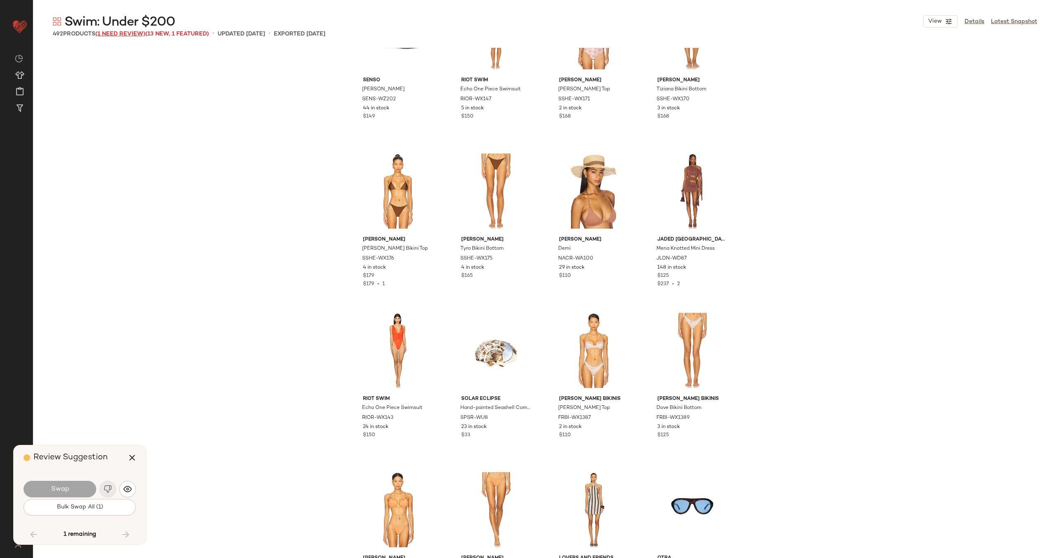
scroll to position [13549, 0]
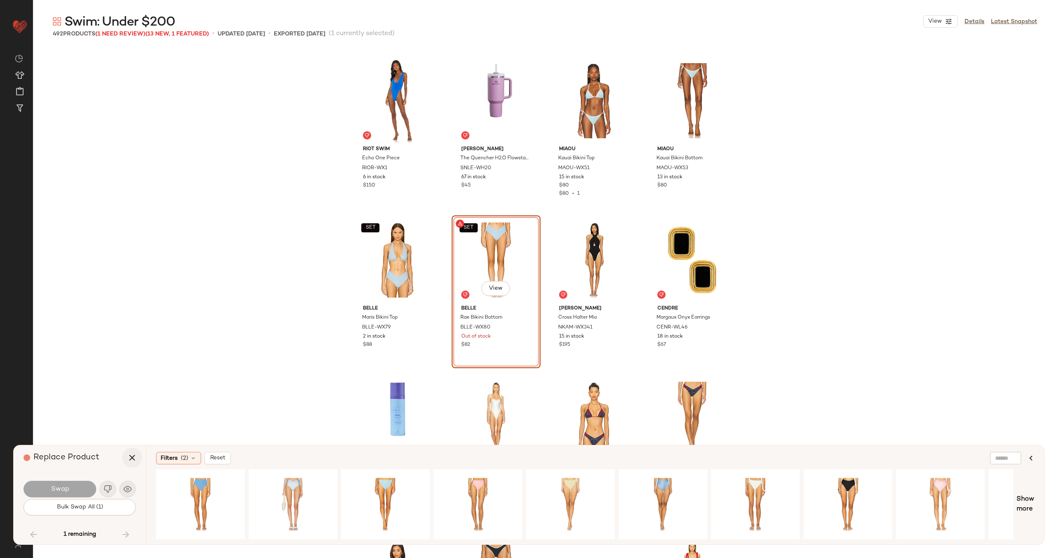
click at [132, 455] on icon "button" at bounding box center [132, 458] width 10 height 10
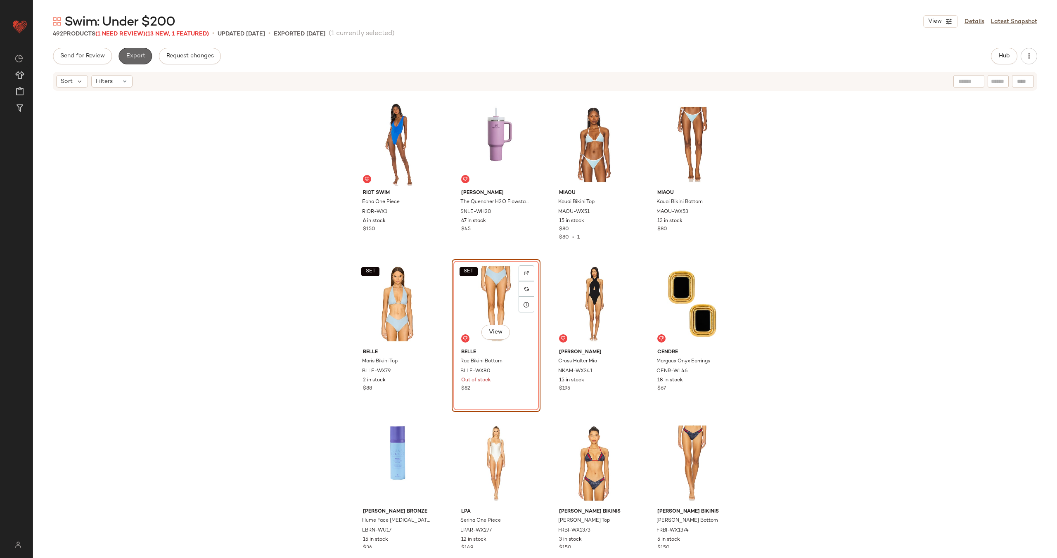
click at [138, 52] on button "Export" at bounding box center [135, 56] width 33 height 17
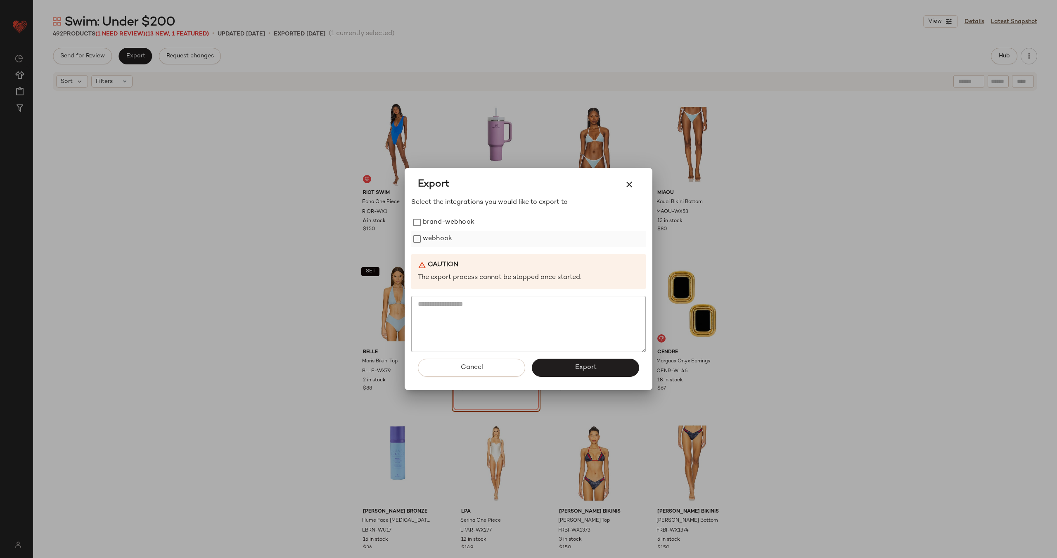
click at [443, 239] on label "webhook" at bounding box center [437, 239] width 29 height 17
click at [579, 367] on span "Export" at bounding box center [585, 368] width 22 height 8
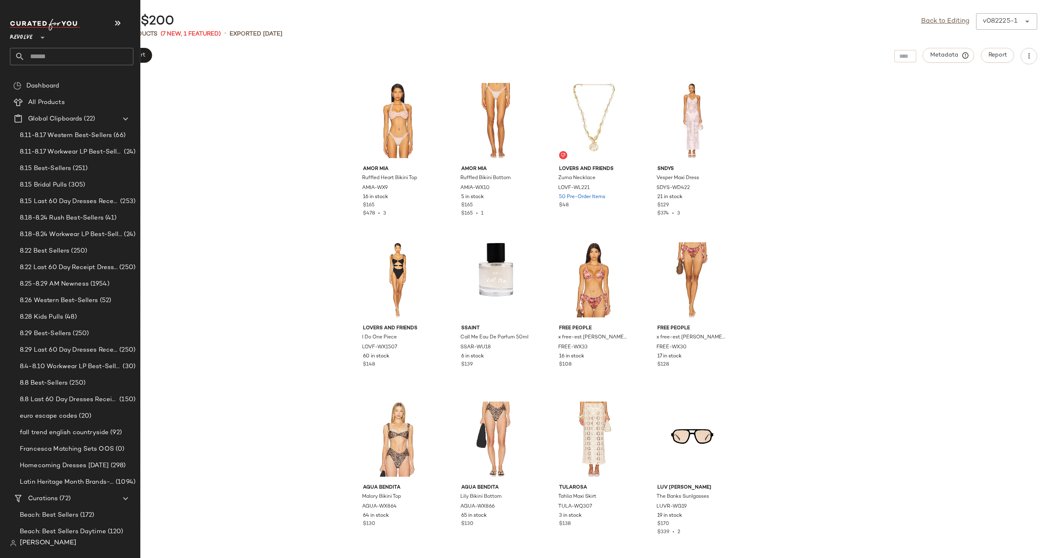
click at [66, 58] on input "text" at bounding box center [79, 56] width 109 height 17
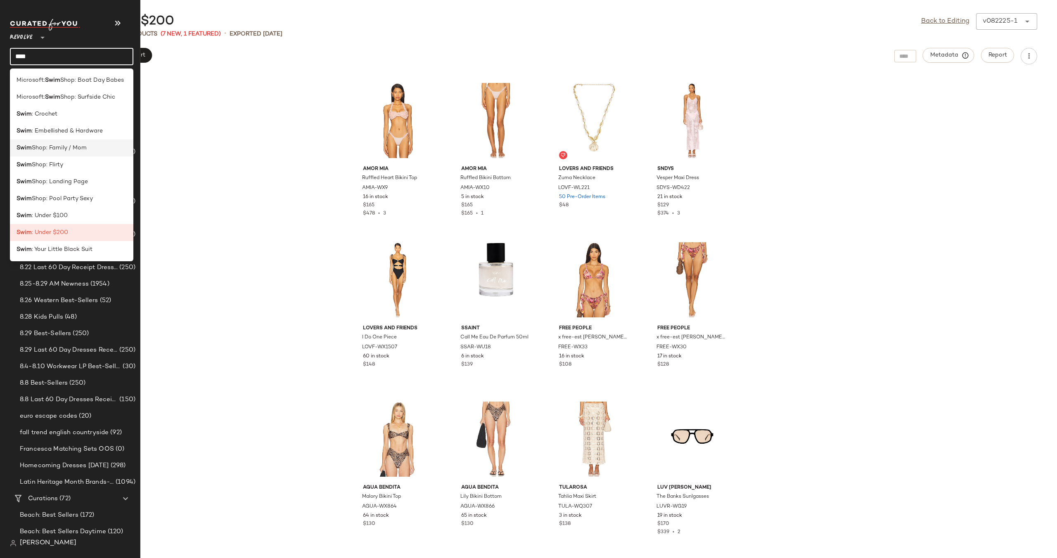
type input "****"
click at [58, 149] on span "Shop: Family / Mom" at bounding box center [59, 148] width 55 height 9
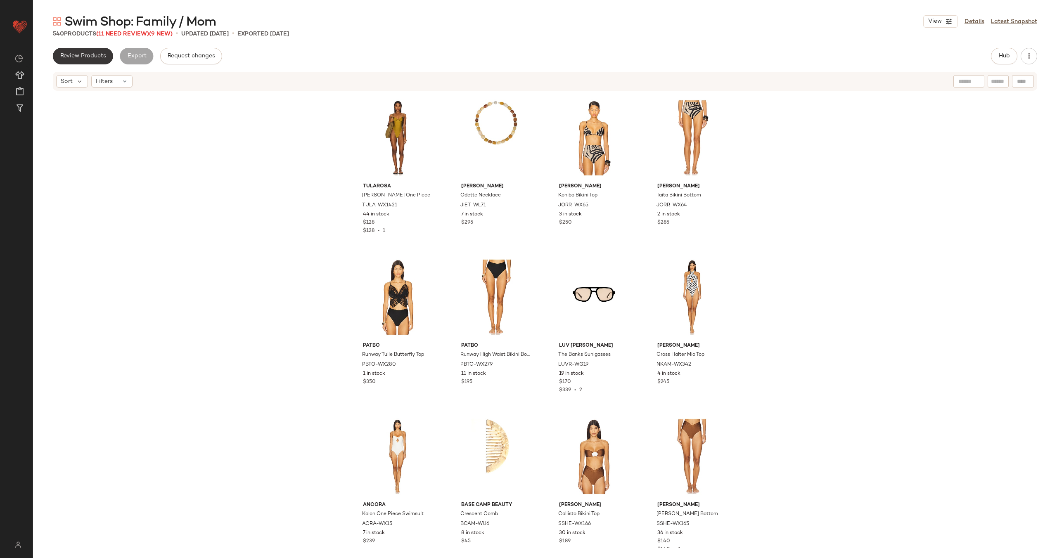
click at [88, 52] on button "Review Products" at bounding box center [83, 56] width 60 height 17
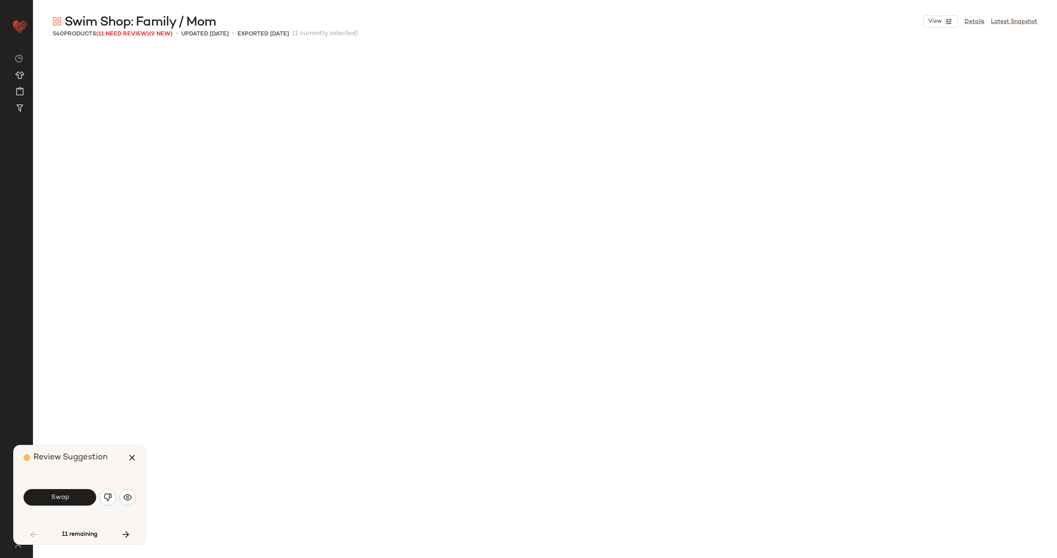
scroll to position [644, 0]
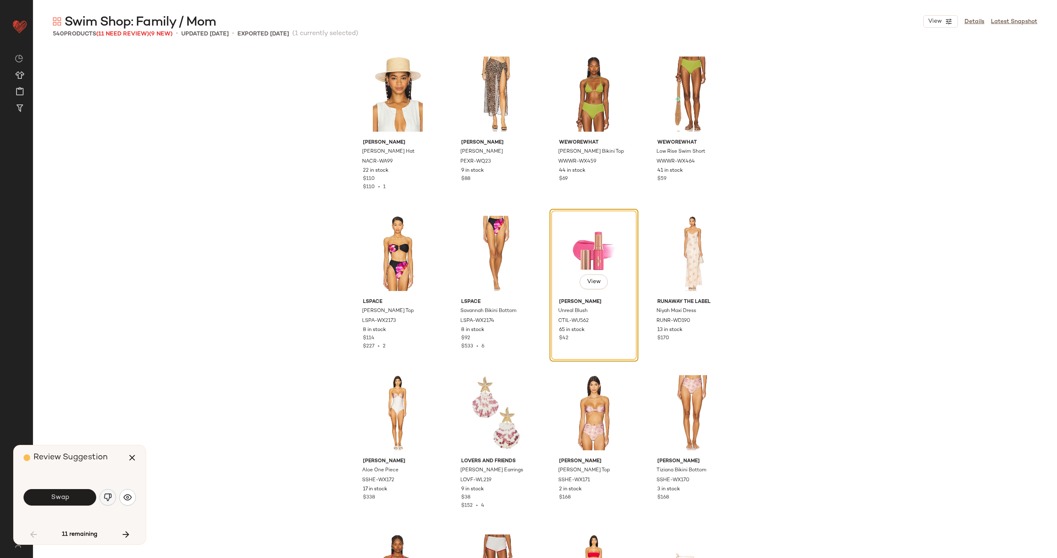
click at [110, 500] on img "button" at bounding box center [108, 497] width 8 height 8
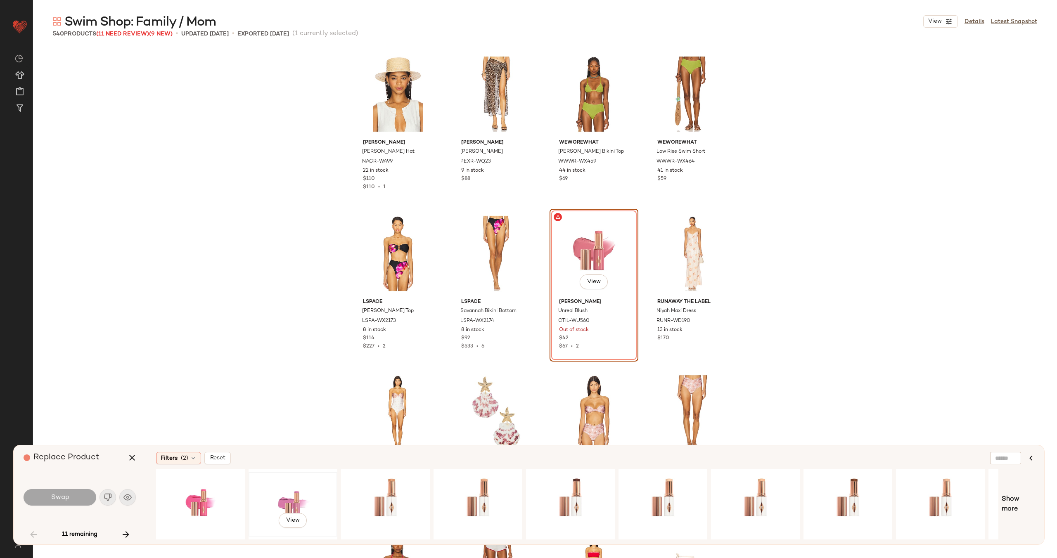
click at [294, 496] on div "View" at bounding box center [292, 504] width 83 height 59
click at [69, 501] on button "Swap" at bounding box center [60, 497] width 73 height 17
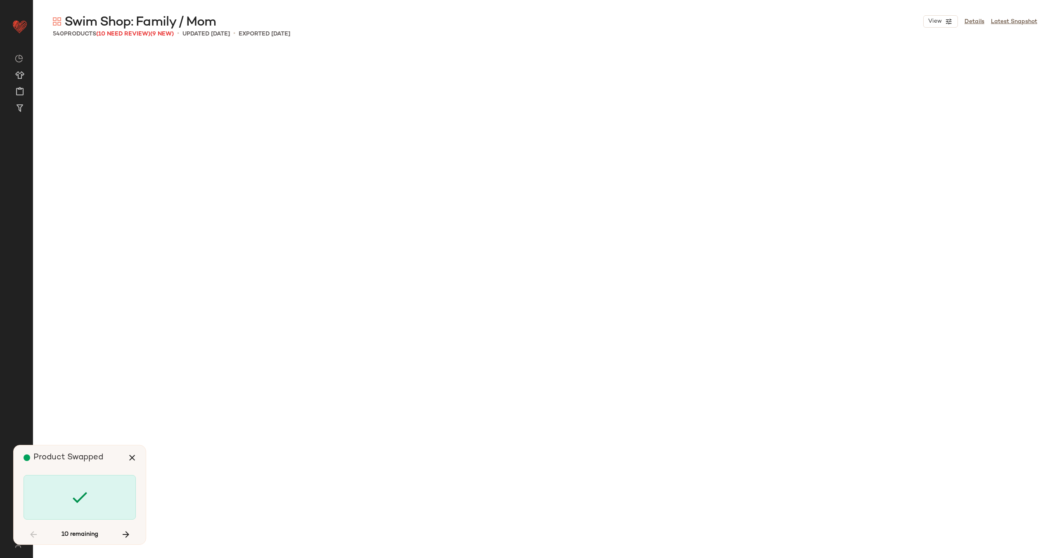
scroll to position [2550, 0]
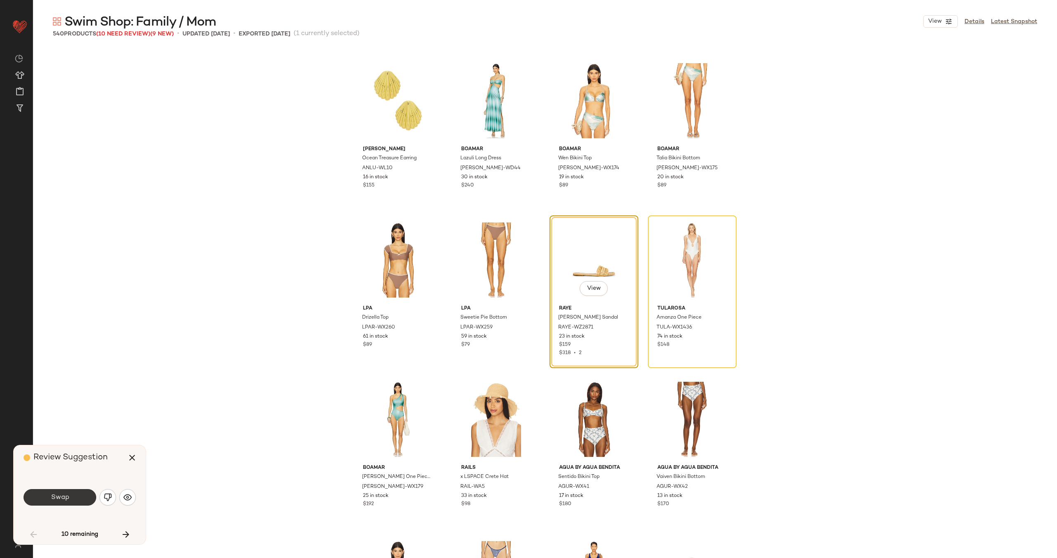
click at [62, 496] on span "Swap" at bounding box center [59, 498] width 19 height 8
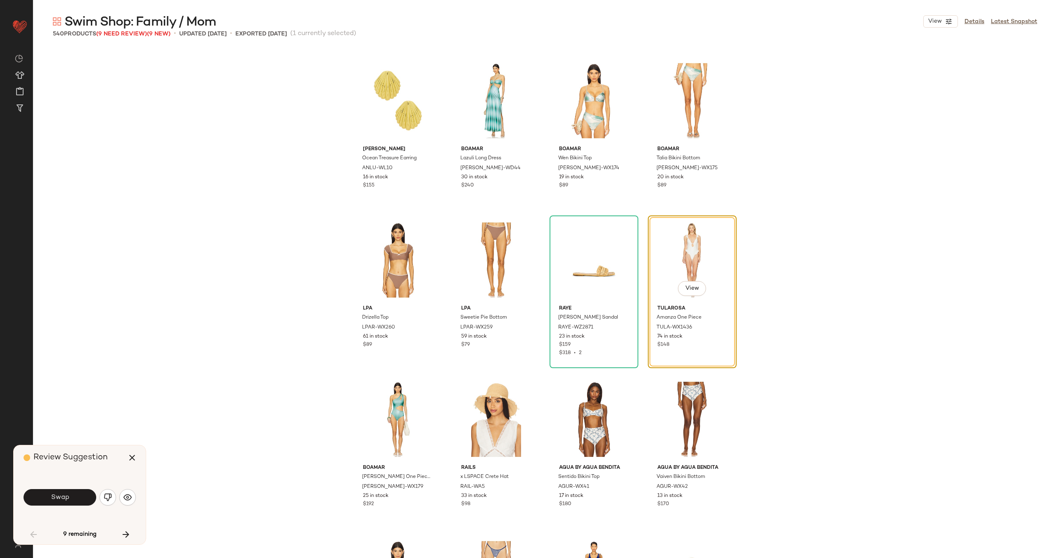
click at [62, 496] on span "Swap" at bounding box center [59, 498] width 19 height 8
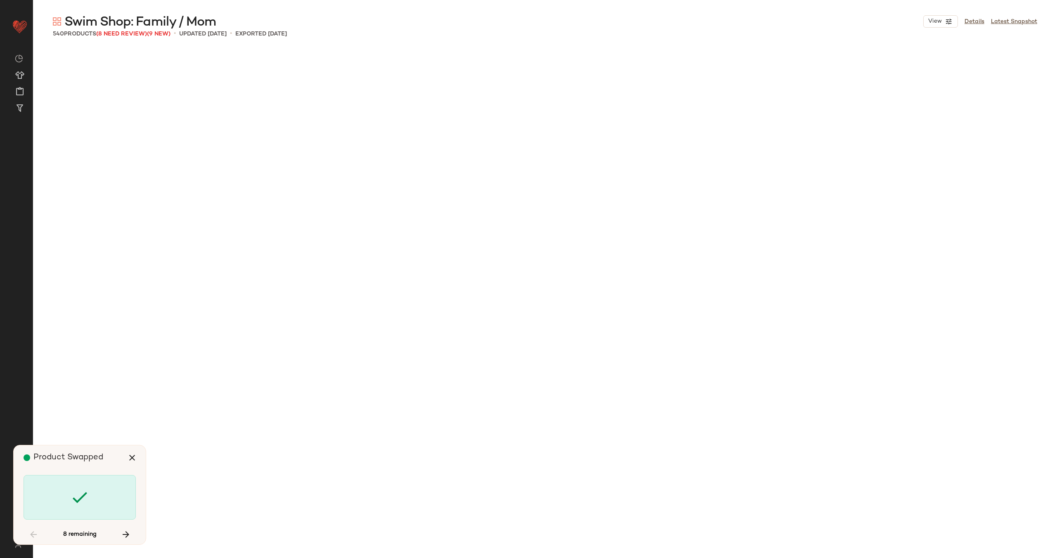
scroll to position [5739, 0]
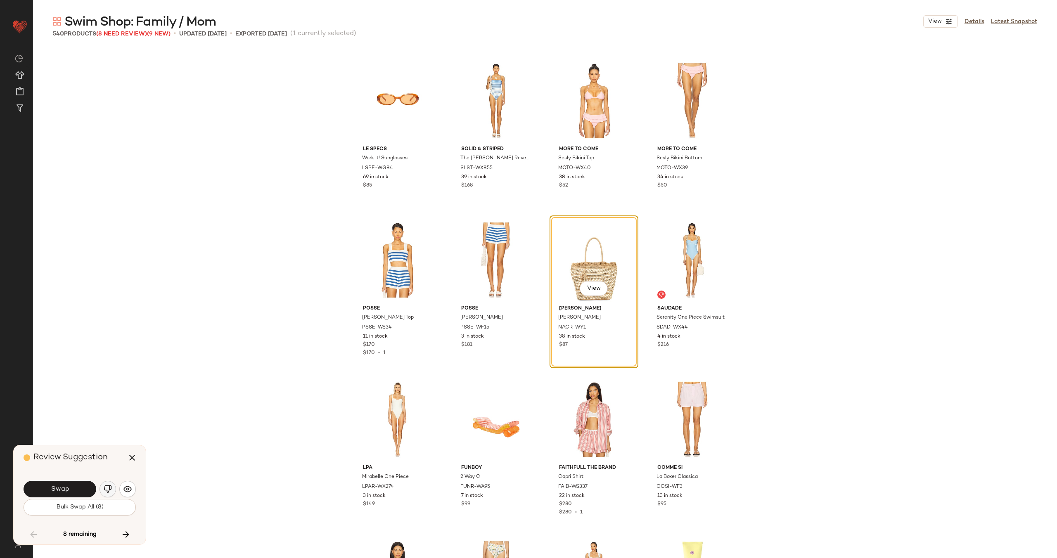
click at [105, 490] on img "button" at bounding box center [108, 489] width 8 height 8
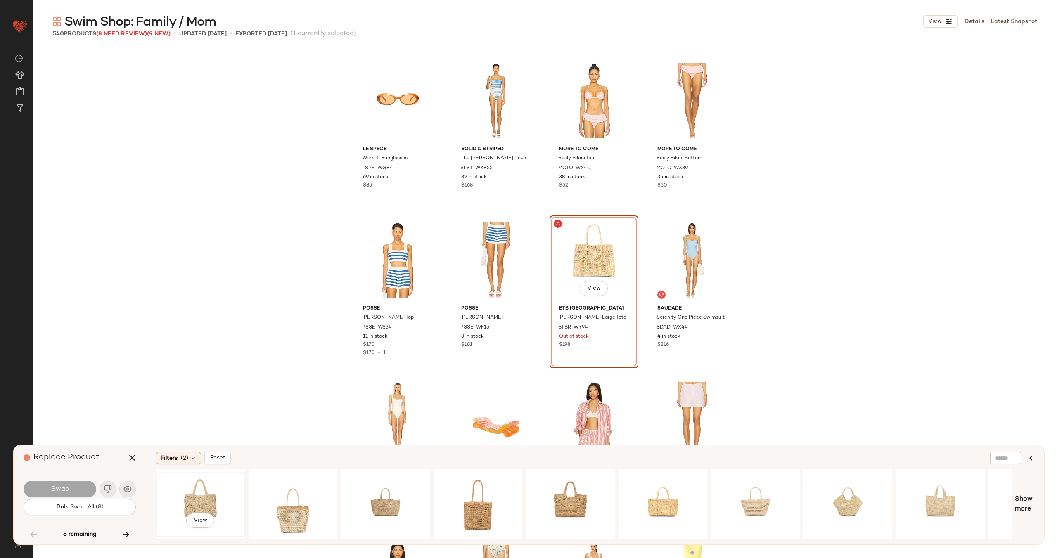
click at [218, 494] on div "View" at bounding box center [200, 504] width 83 height 59
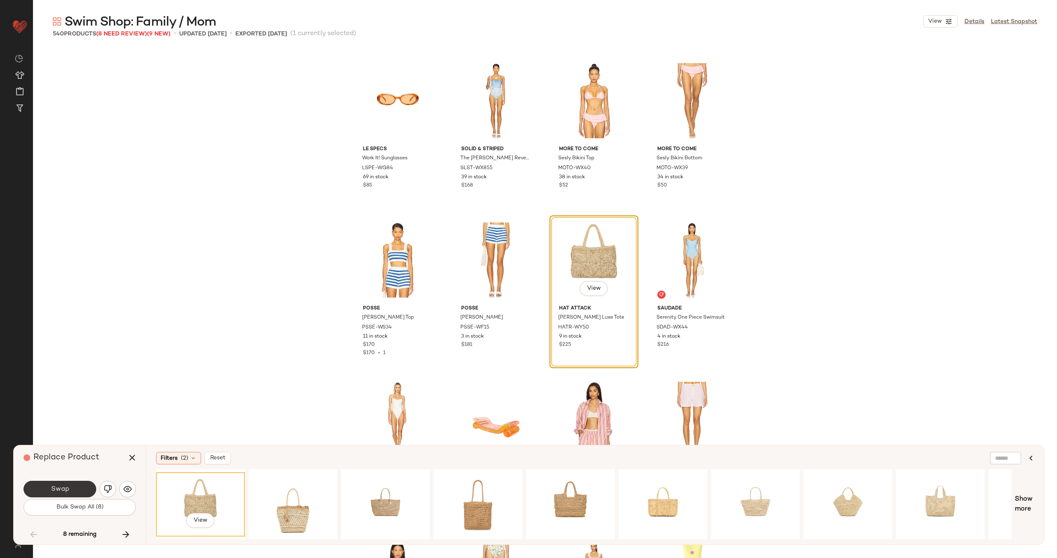
click at [76, 491] on button "Swap" at bounding box center [60, 489] width 73 height 17
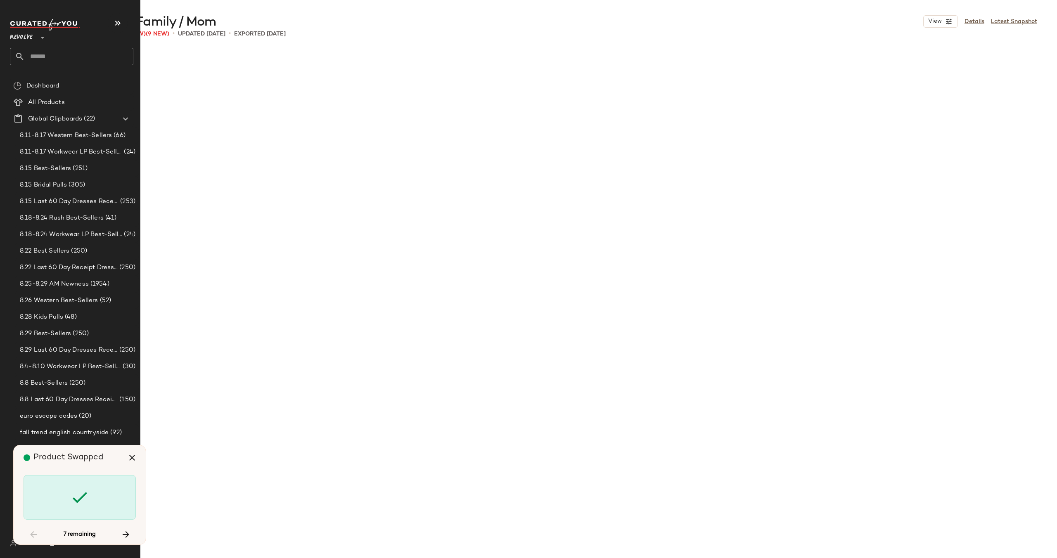
scroll to position [12115, 0]
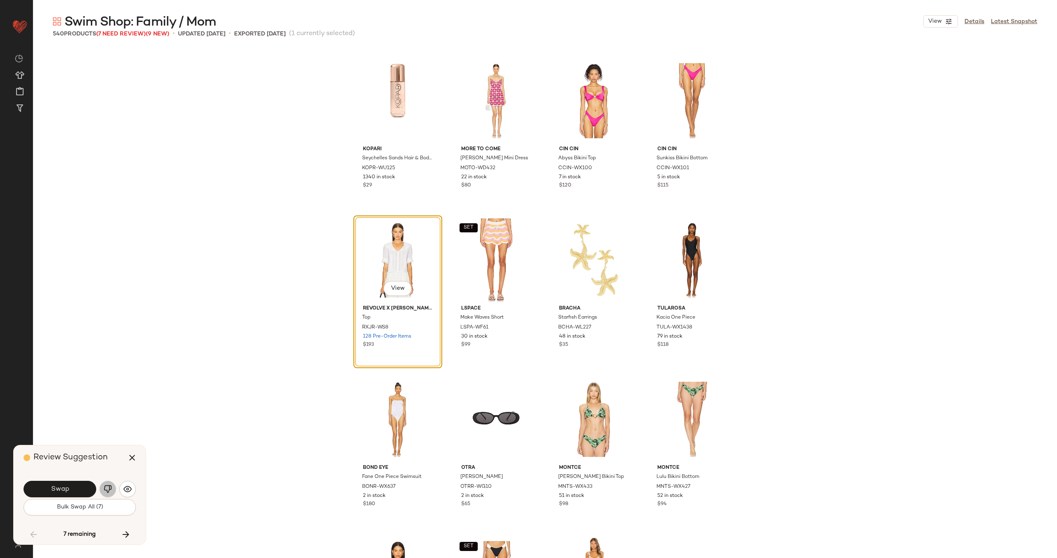
click at [112, 490] on button "button" at bounding box center [108, 489] width 17 height 17
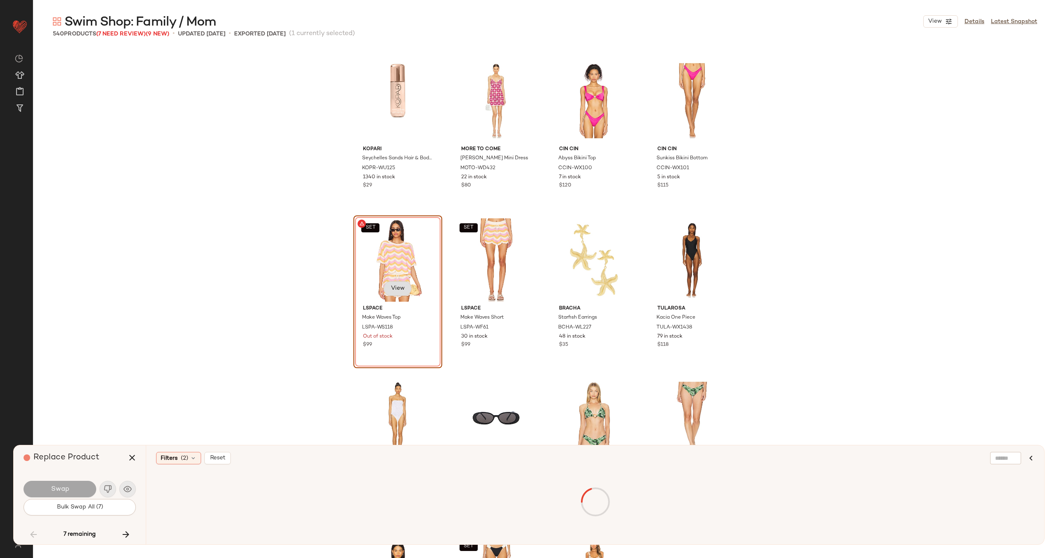
click at [394, 291] on span "View" at bounding box center [398, 288] width 14 height 7
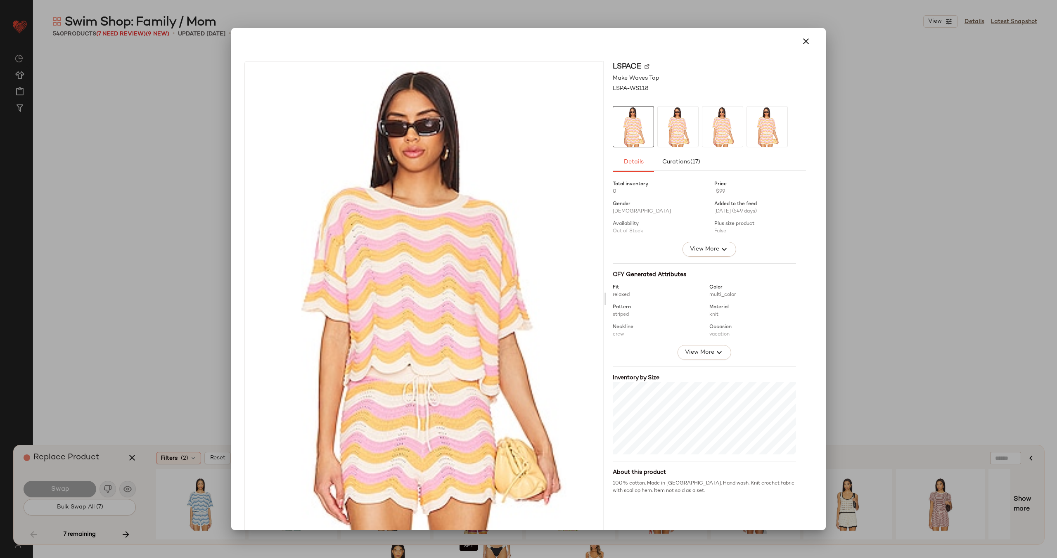
click at [645, 68] on img at bounding box center [647, 66] width 5 height 5
click at [802, 43] on icon "button" at bounding box center [806, 41] width 10 height 10
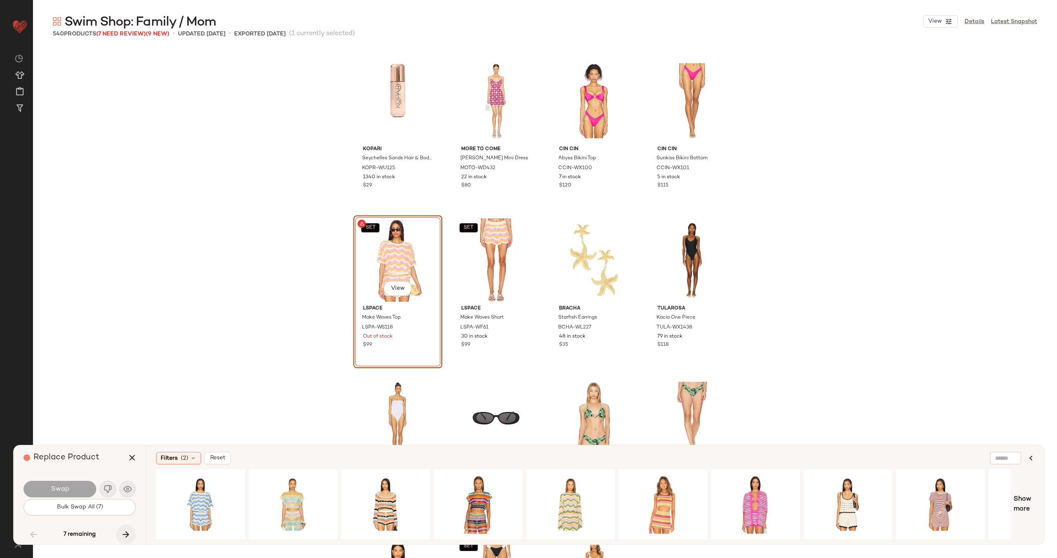
click at [126, 535] on icon "button" at bounding box center [126, 535] width 10 height 10
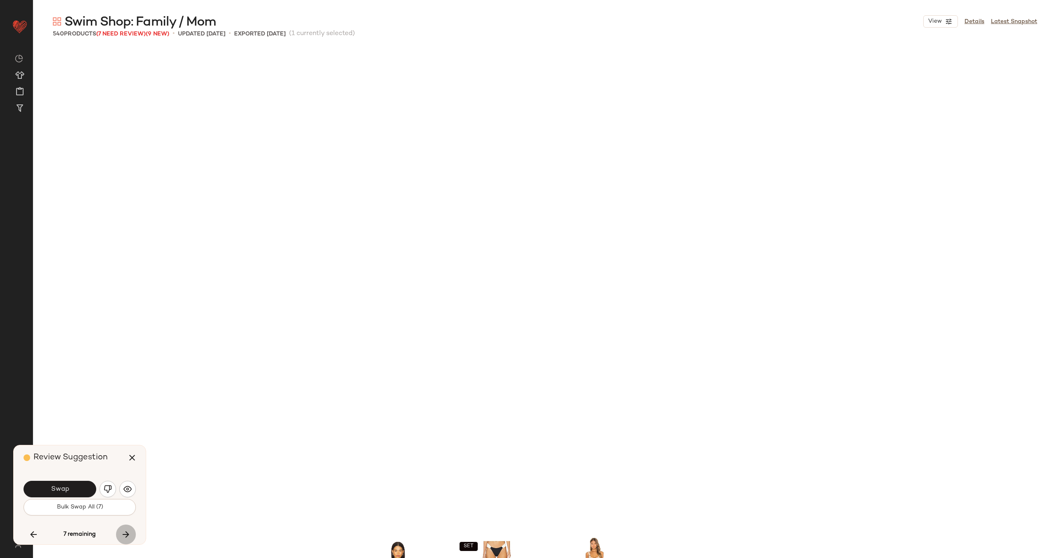
scroll to position [12593, 0]
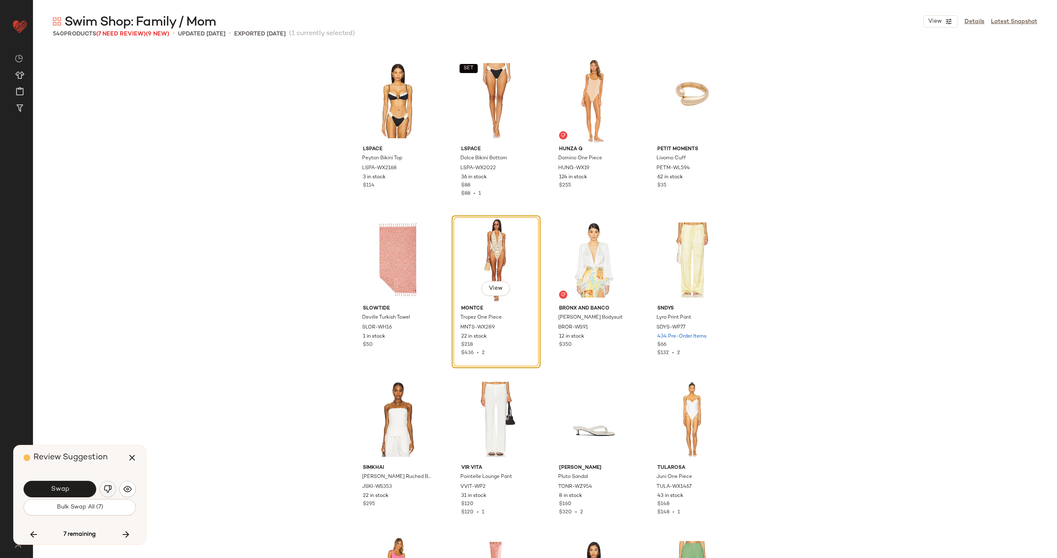
click at [110, 490] on img "button" at bounding box center [108, 489] width 8 height 8
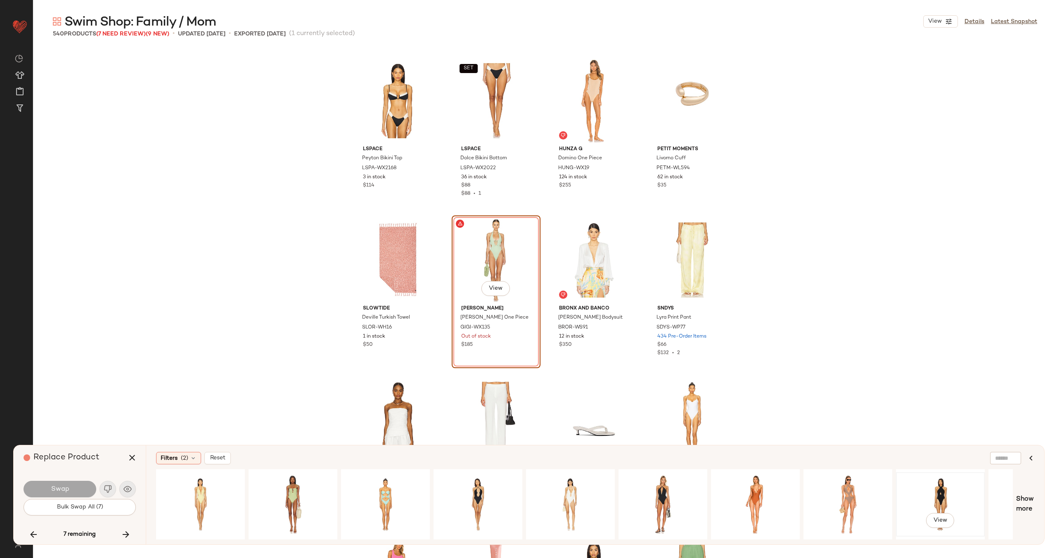
click at [941, 500] on div "View" at bounding box center [940, 504] width 83 height 59
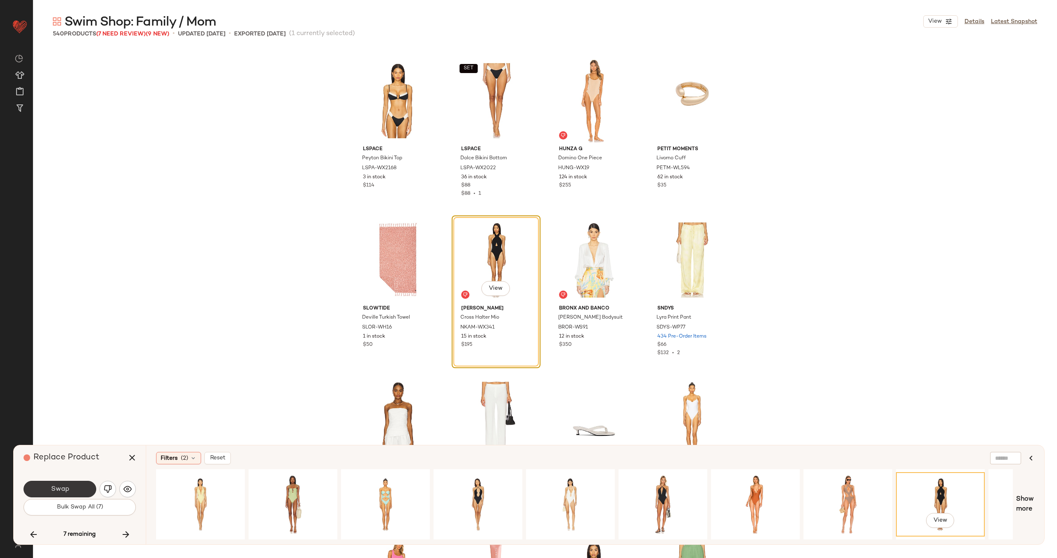
click at [76, 491] on button "Swap" at bounding box center [60, 489] width 73 height 17
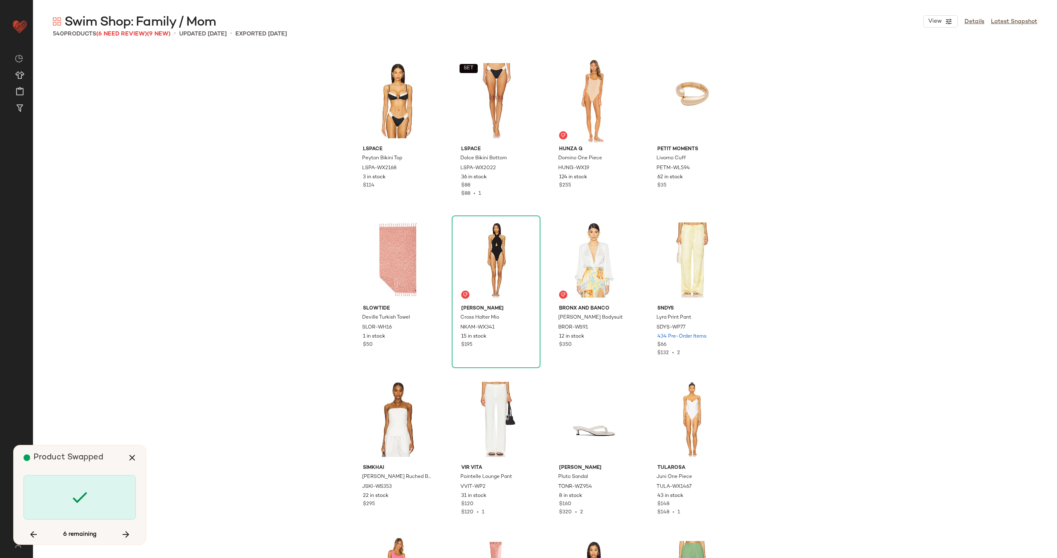
scroll to position [14506, 0]
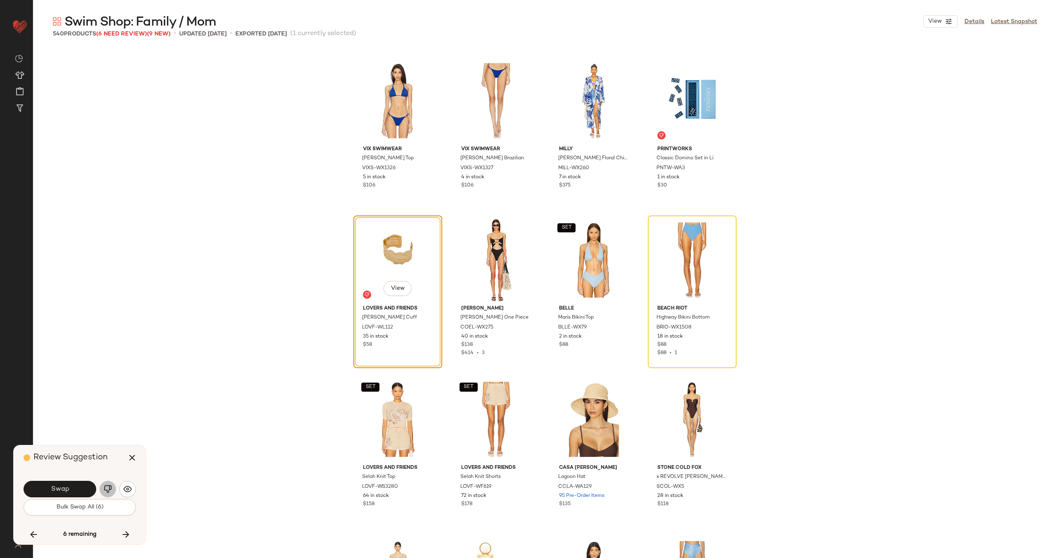
click at [106, 491] on img "button" at bounding box center [108, 489] width 8 height 8
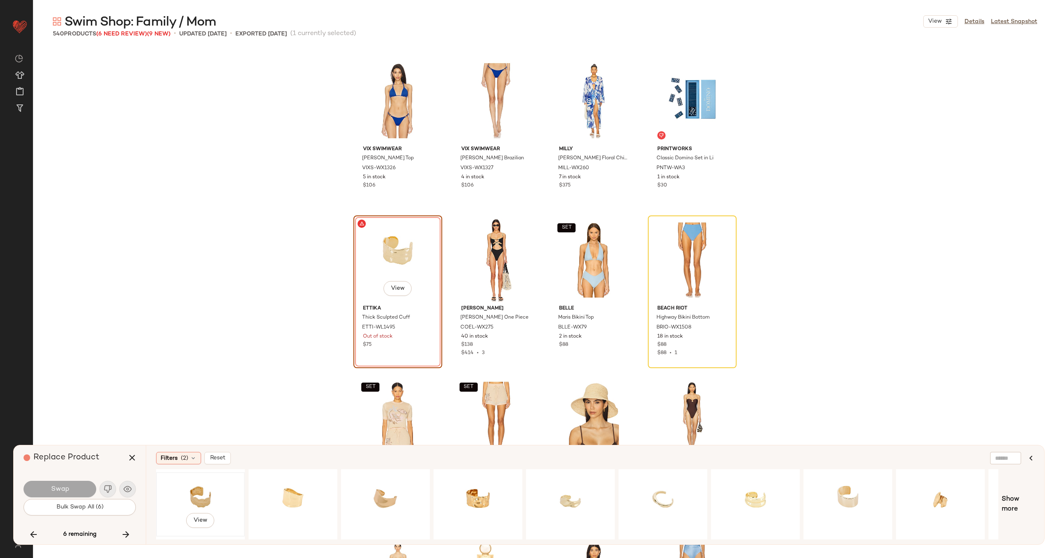
click at [220, 493] on div "View" at bounding box center [200, 504] width 83 height 59
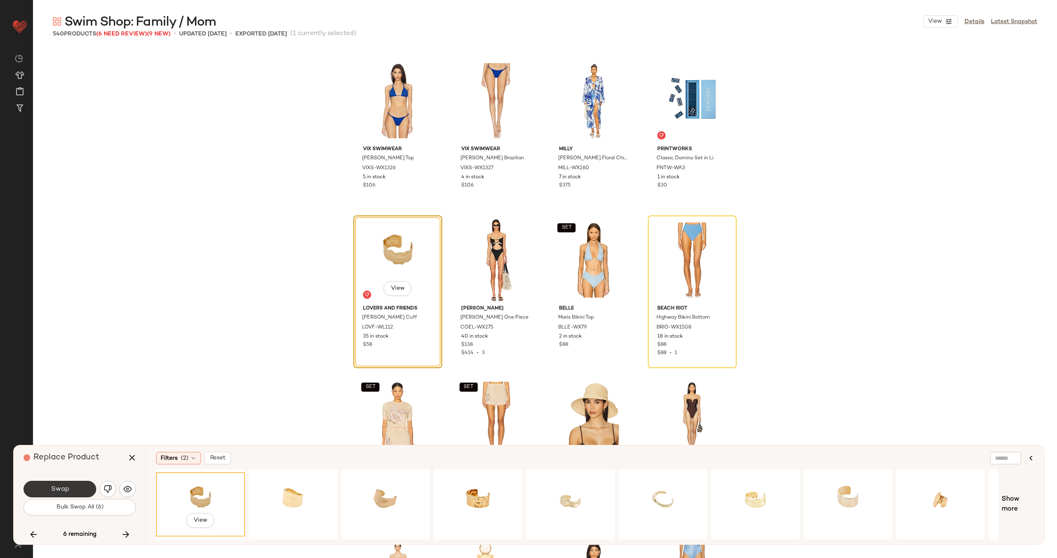
click at [67, 493] on span "Swap" at bounding box center [59, 490] width 19 height 8
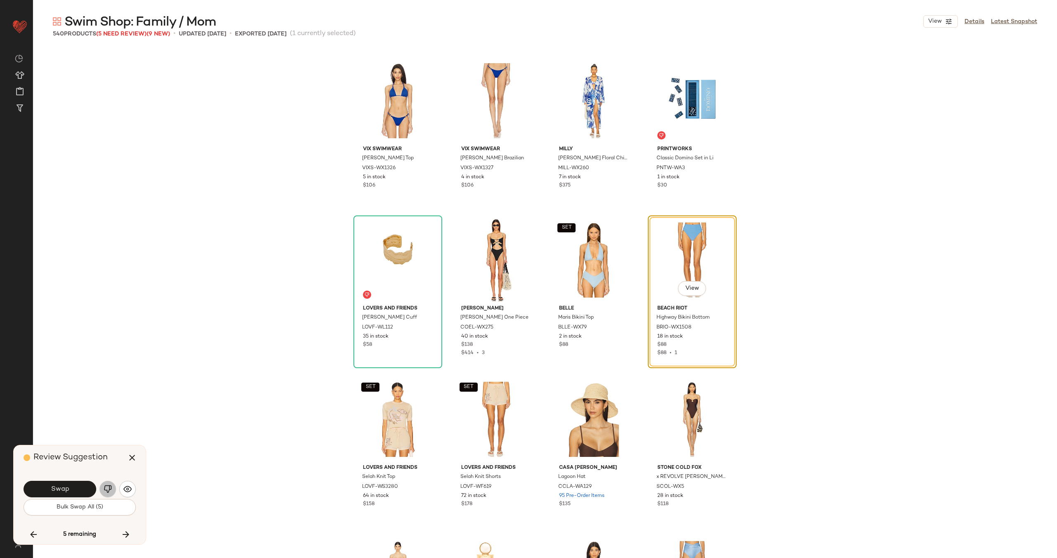
click at [107, 488] on img "button" at bounding box center [108, 489] width 8 height 8
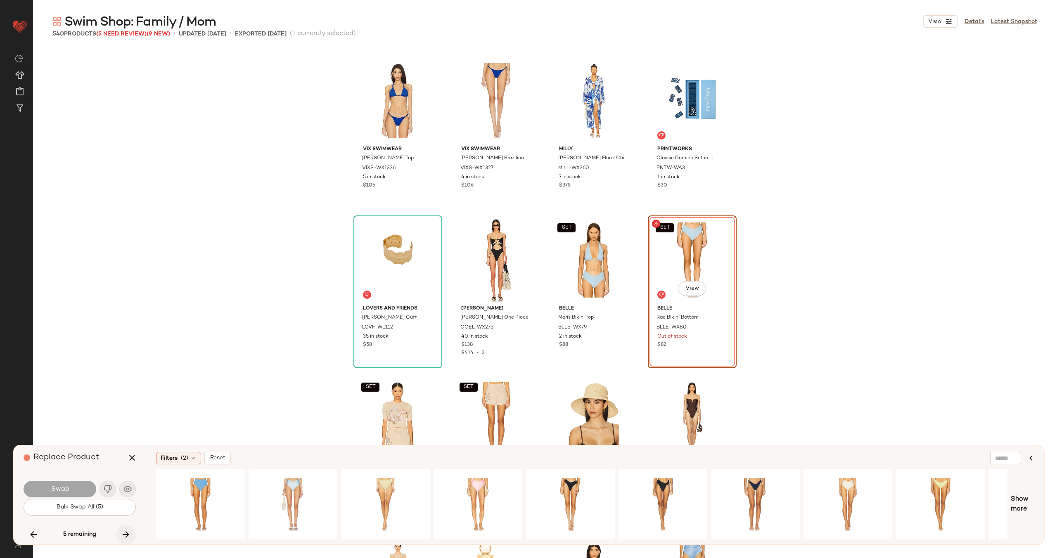
click at [130, 534] on icon "button" at bounding box center [126, 535] width 10 height 10
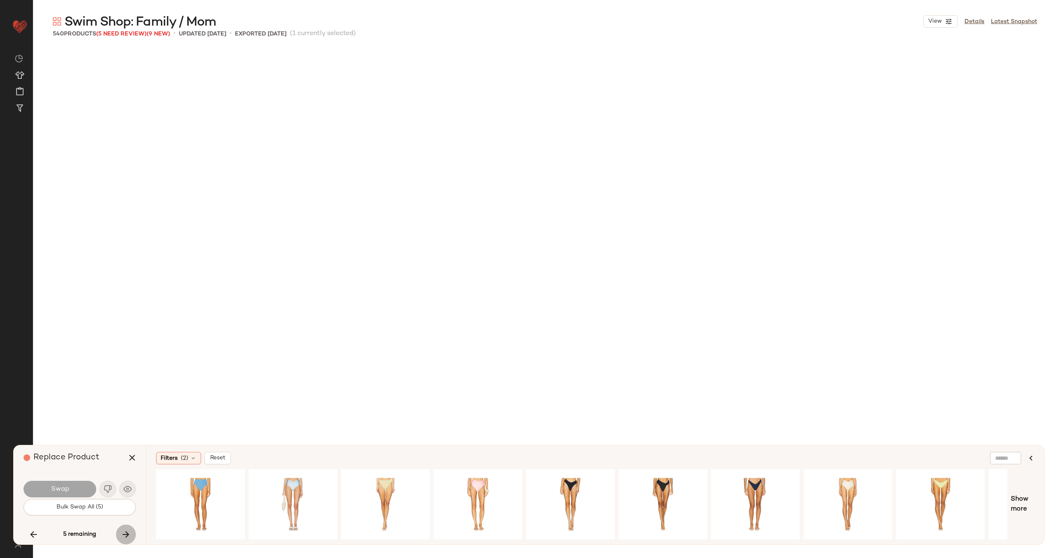
scroll to position [15303, 0]
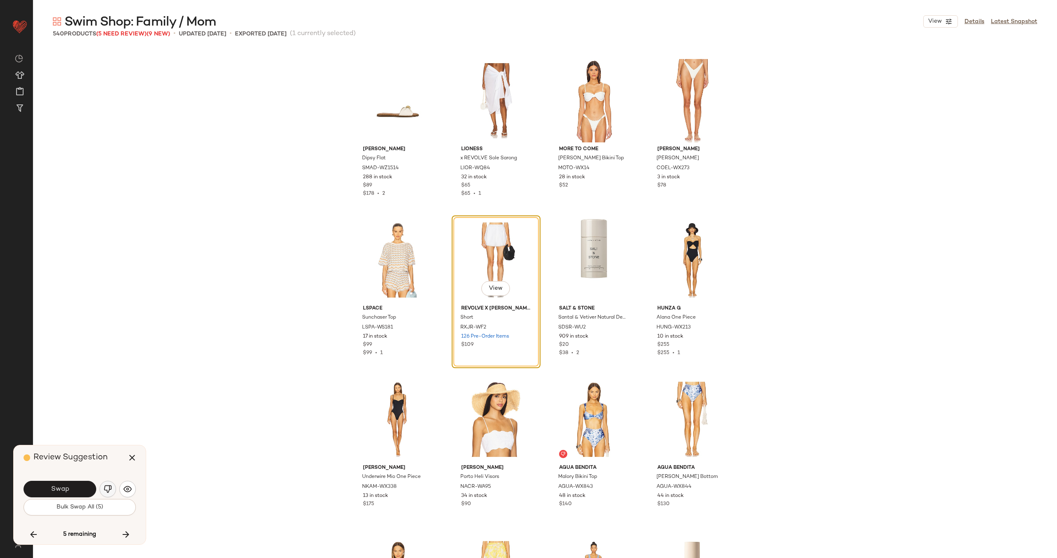
click at [107, 490] on img "button" at bounding box center [108, 489] width 8 height 8
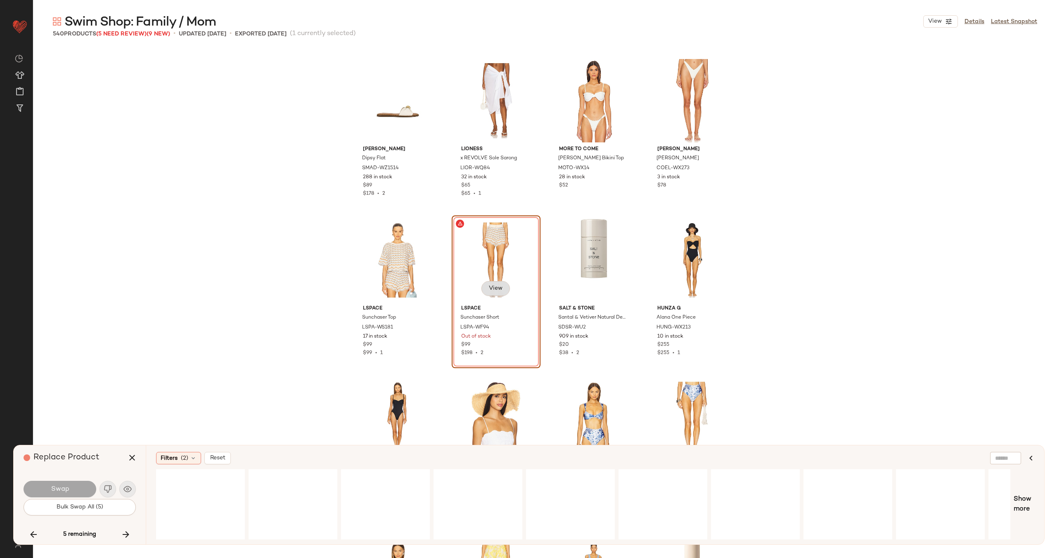
click at [489, 287] on span "View" at bounding box center [496, 288] width 14 height 7
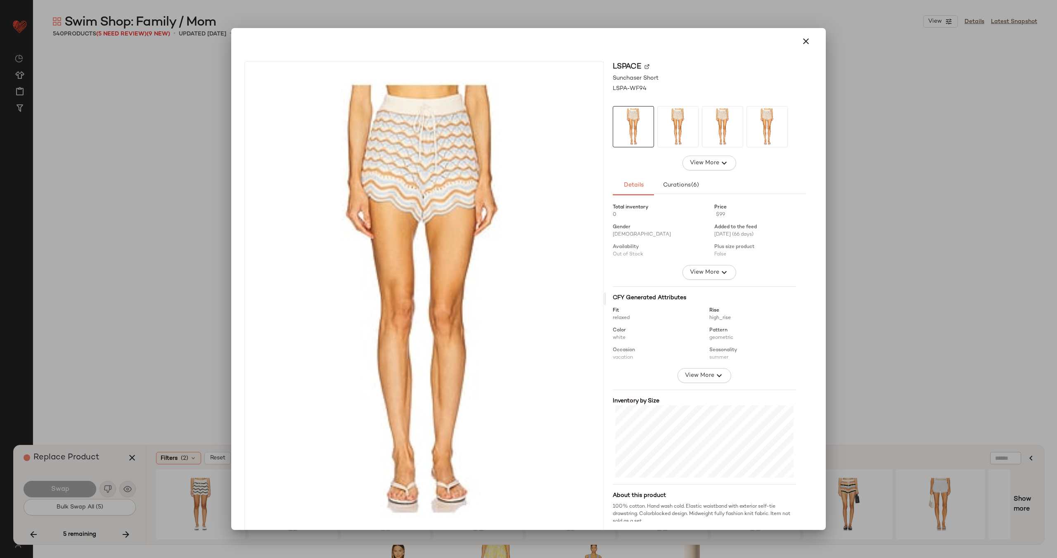
click at [645, 67] on img at bounding box center [647, 66] width 5 height 5
click at [802, 41] on icon "button" at bounding box center [806, 41] width 10 height 10
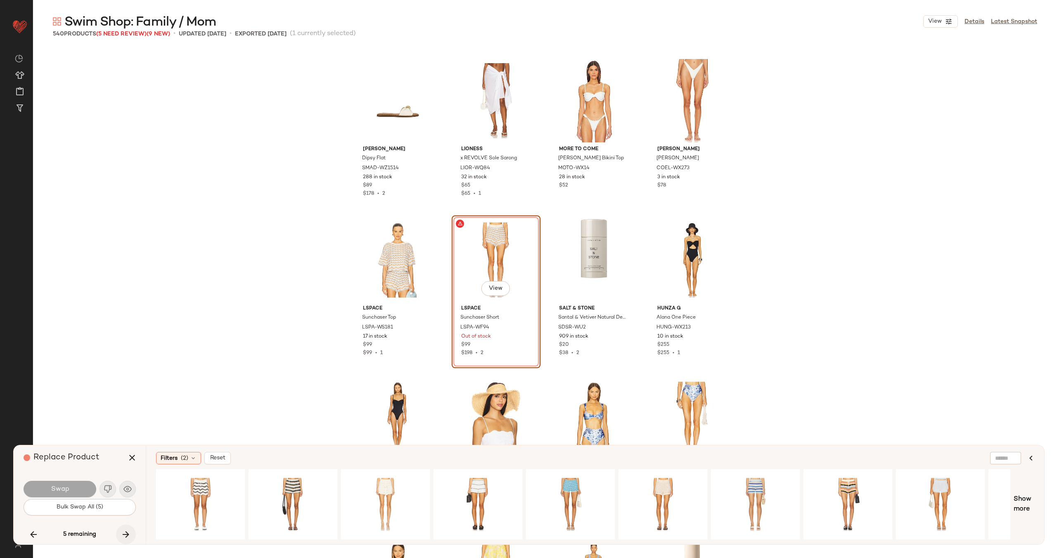
click at [130, 530] on icon "button" at bounding box center [126, 535] width 10 height 10
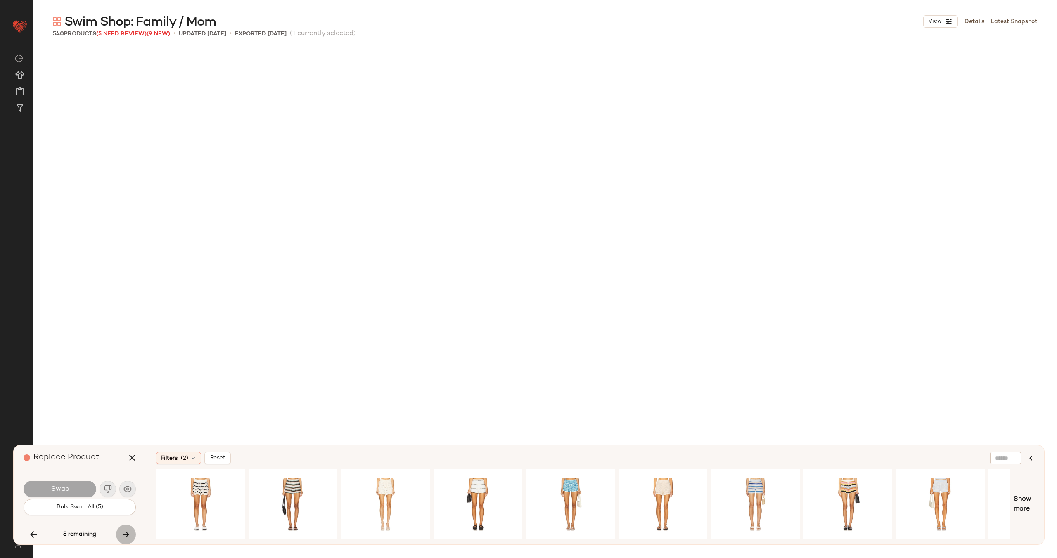
scroll to position [18172, 0]
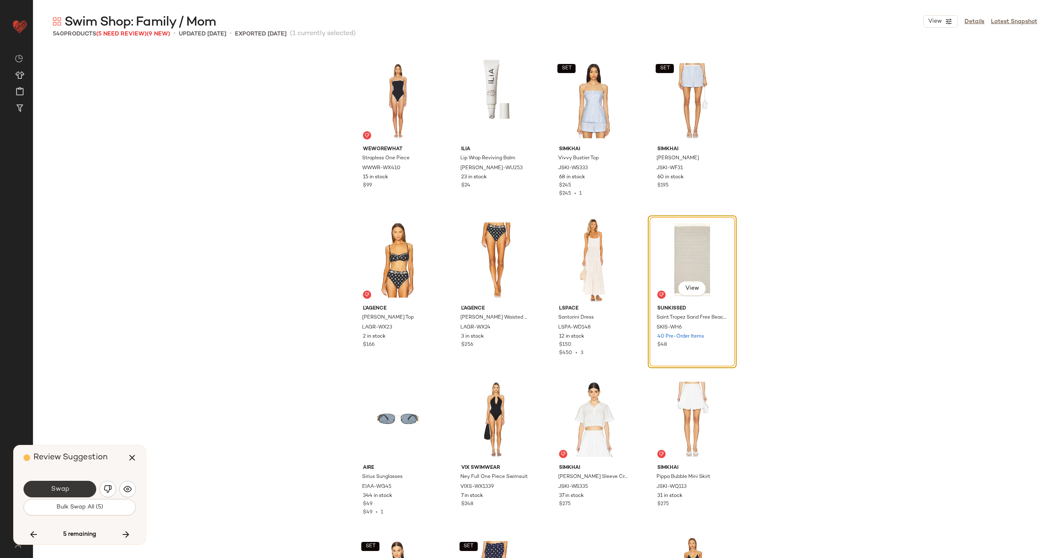
click at [66, 492] on span "Swap" at bounding box center [59, 490] width 19 height 8
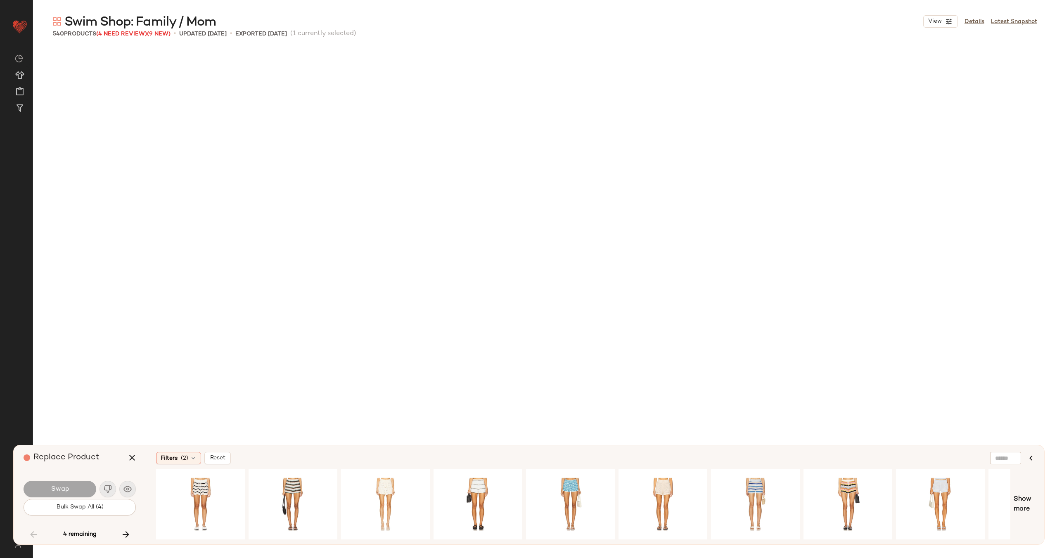
scroll to position [12115, 0]
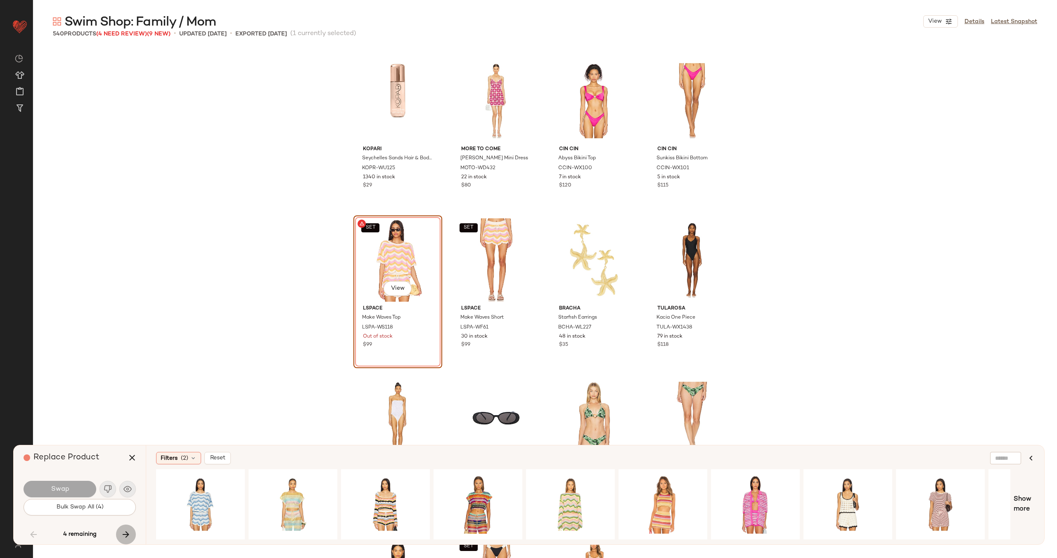
click at [128, 534] on icon "button" at bounding box center [126, 535] width 10 height 10
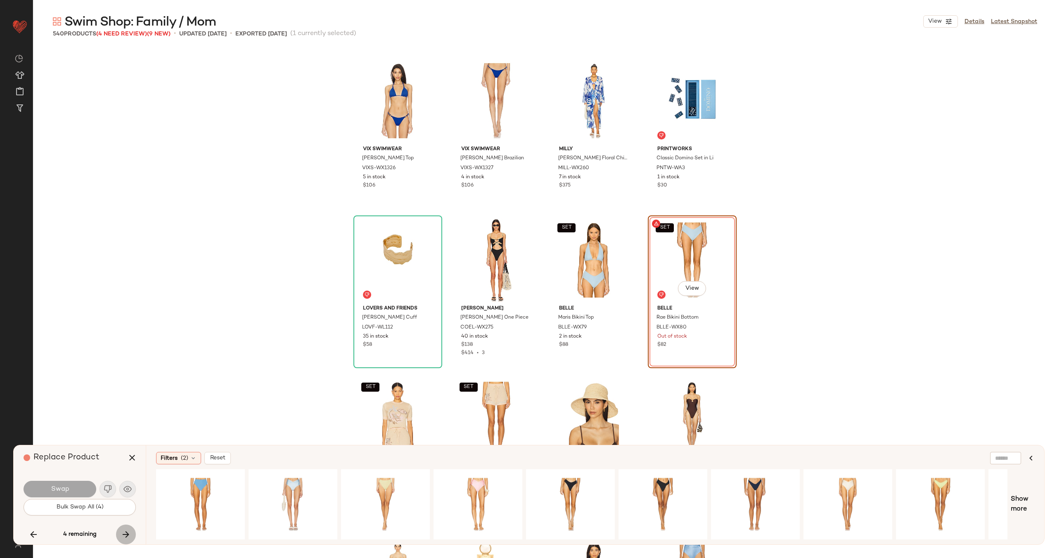
click at [128, 534] on icon "button" at bounding box center [126, 535] width 10 height 10
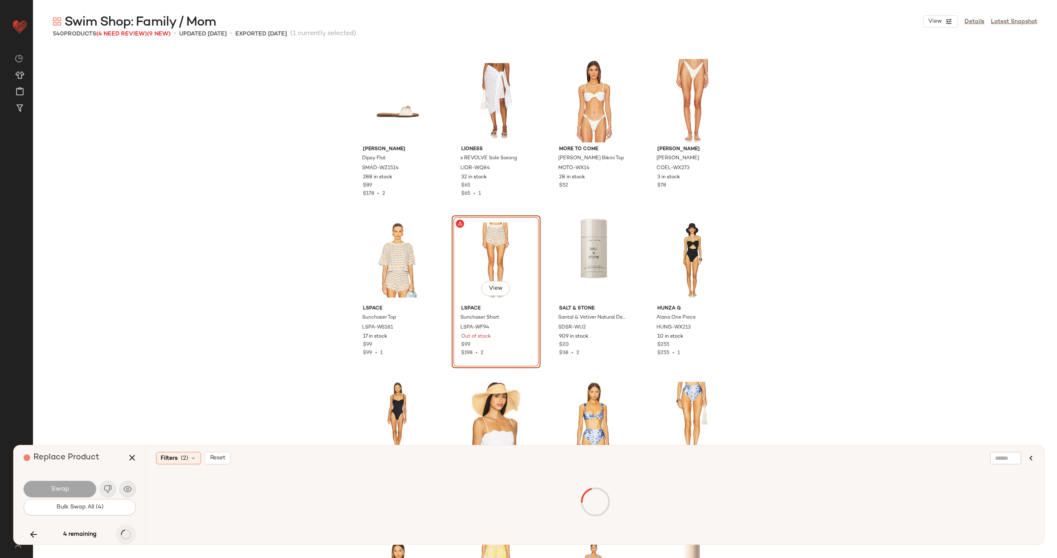
click at [128, 534] on icon "button" at bounding box center [126, 535] width 10 height 10
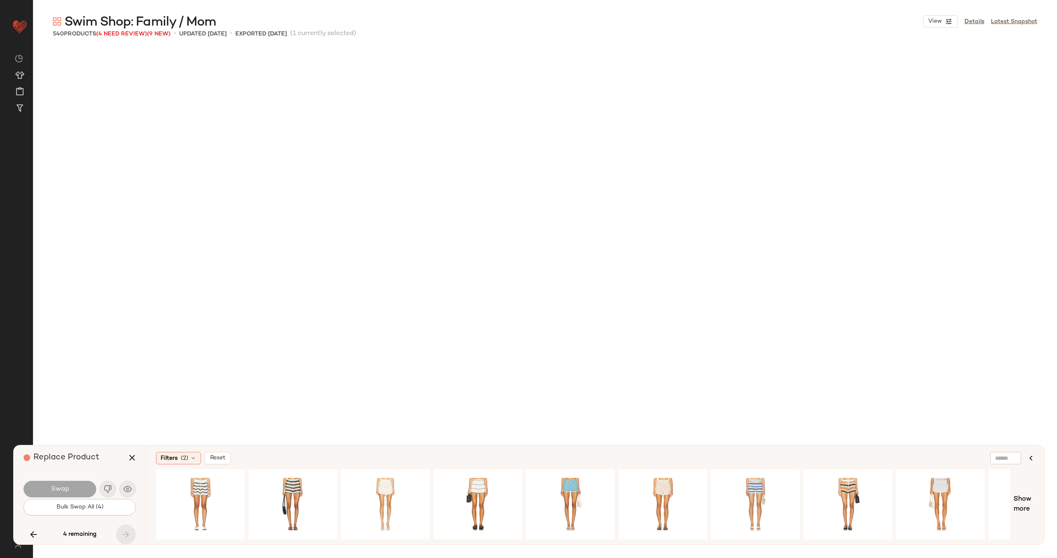
scroll to position [19926, 0]
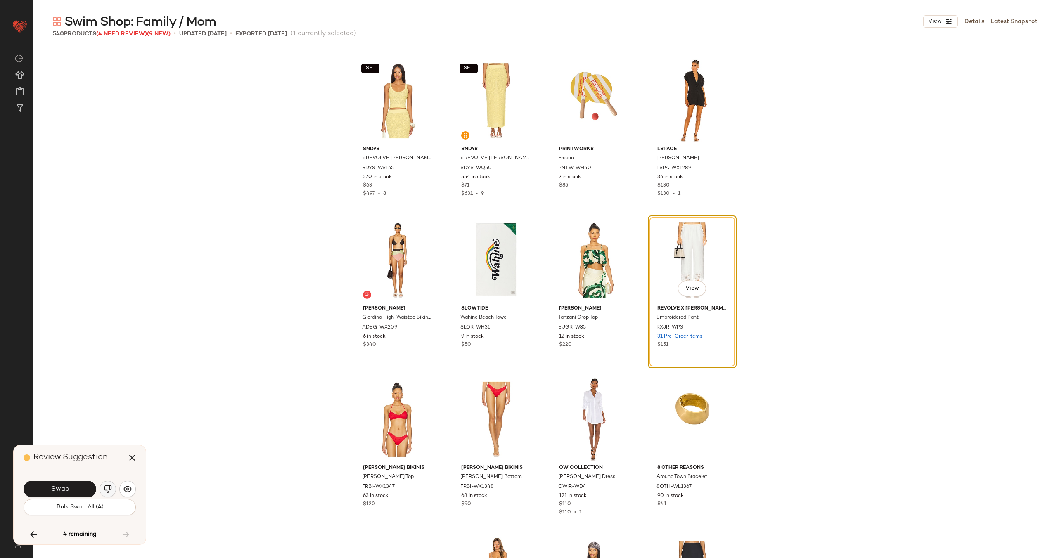
click at [108, 484] on button "button" at bounding box center [108, 489] width 17 height 17
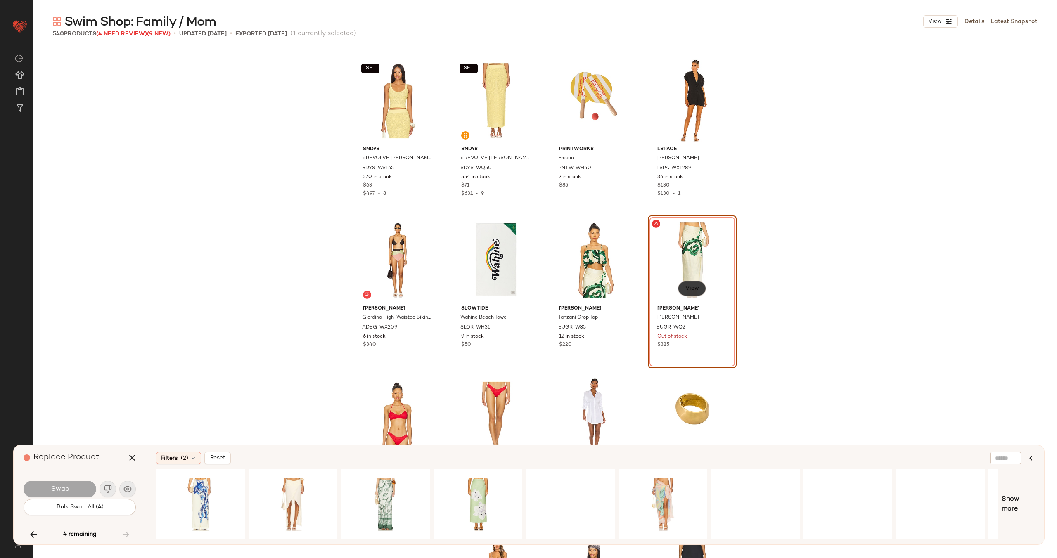
click at [698, 289] on button "View" at bounding box center [692, 288] width 28 height 15
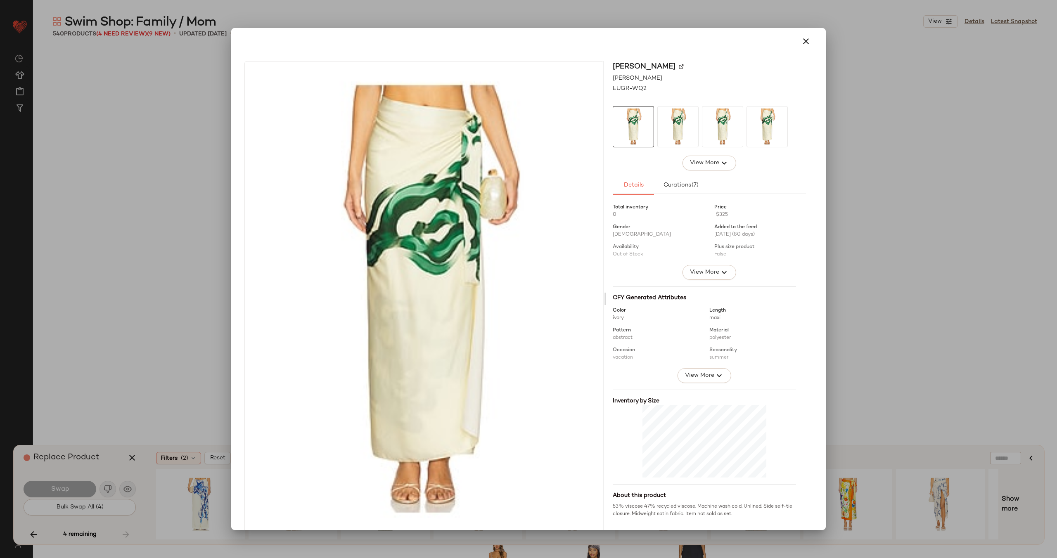
click at [684, 66] on img at bounding box center [681, 66] width 5 height 5
click at [804, 41] on icon "button" at bounding box center [806, 41] width 10 height 10
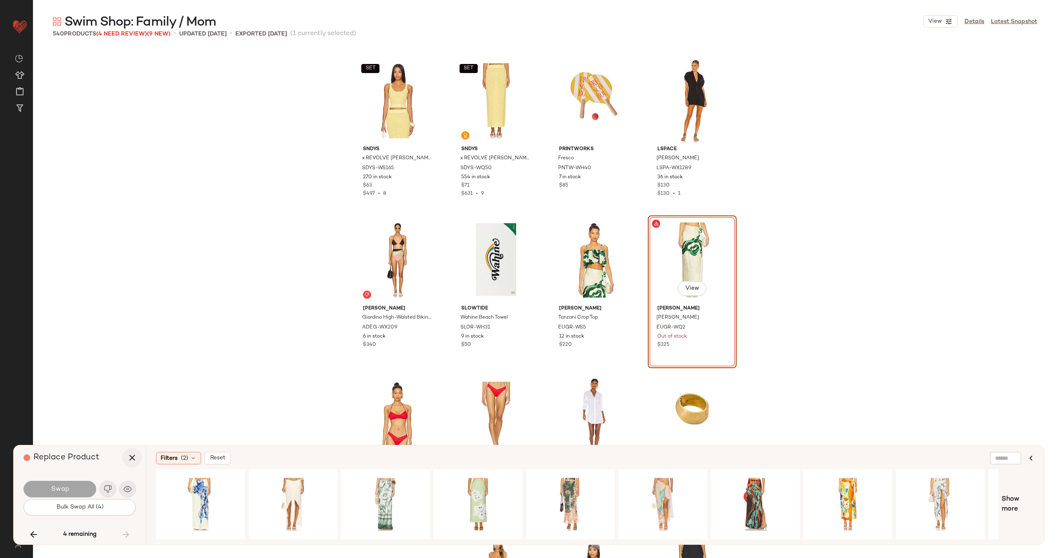
click at [134, 462] on icon "button" at bounding box center [132, 458] width 10 height 10
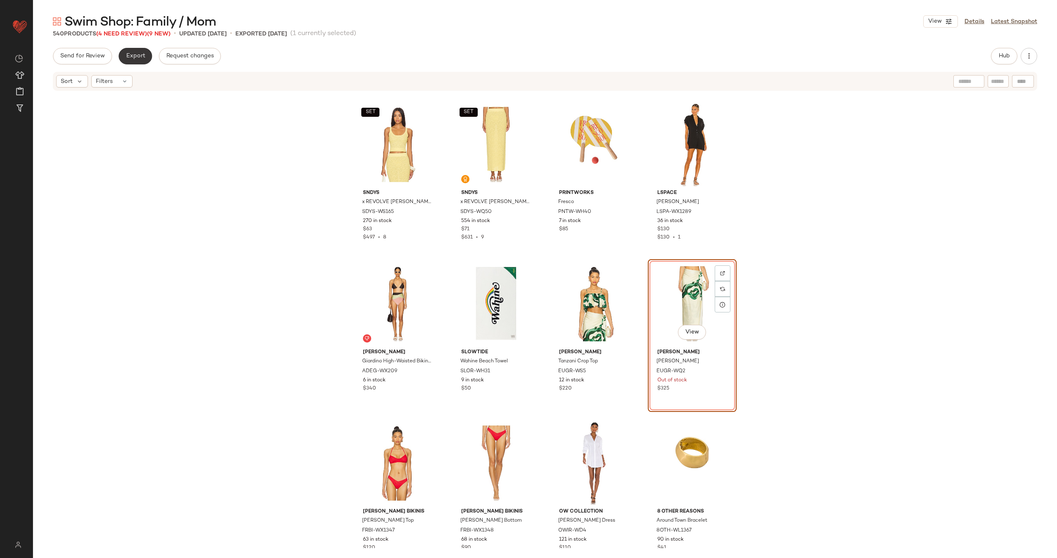
click at [136, 56] on span "Export" at bounding box center [135, 56] width 19 height 7
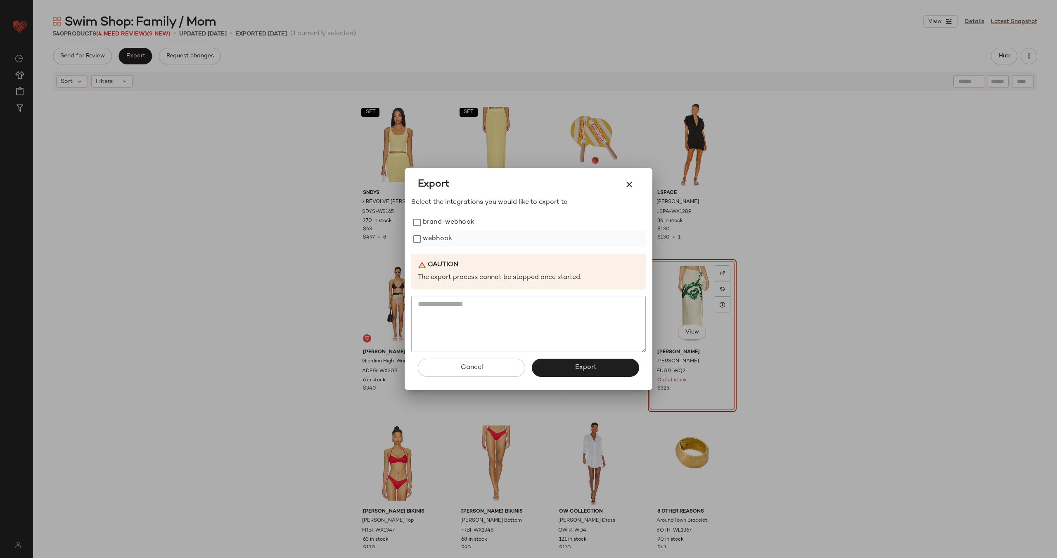
click at [439, 240] on label "webhook" at bounding box center [437, 239] width 29 height 17
click at [589, 371] on span "Export" at bounding box center [585, 368] width 22 height 8
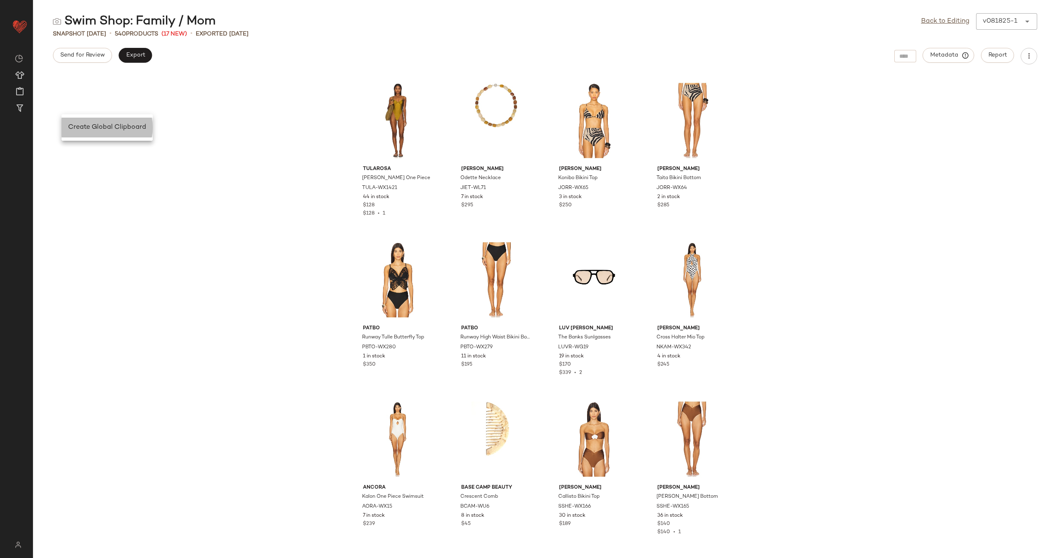
click at [79, 130] on span "Create Global Clipboard" at bounding box center [107, 127] width 78 height 7
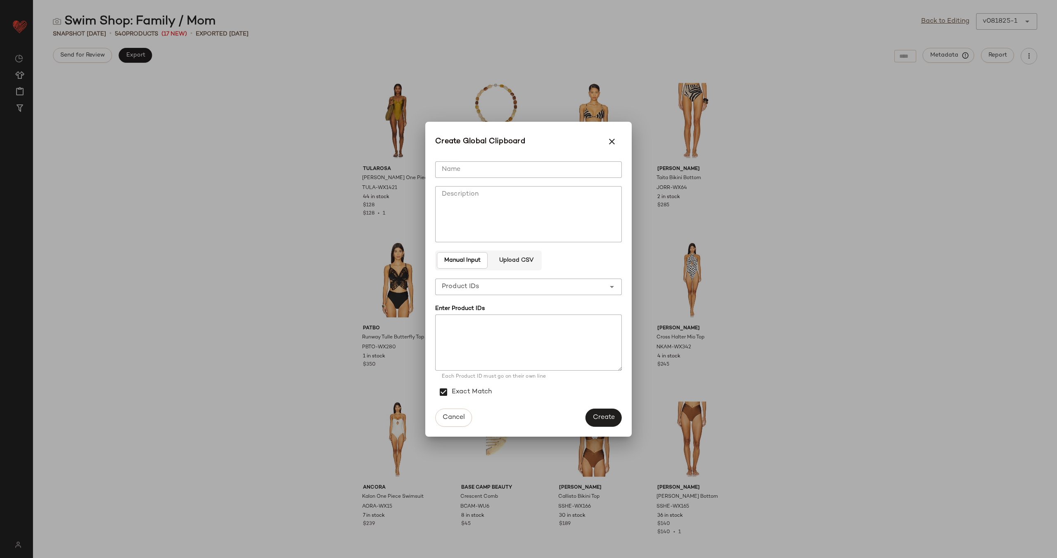
click at [494, 172] on input "Name" at bounding box center [528, 169] width 187 height 17
type input "**********"
click at [545, 343] on textarea at bounding box center [528, 343] width 187 height 56
paste textarea "**********"
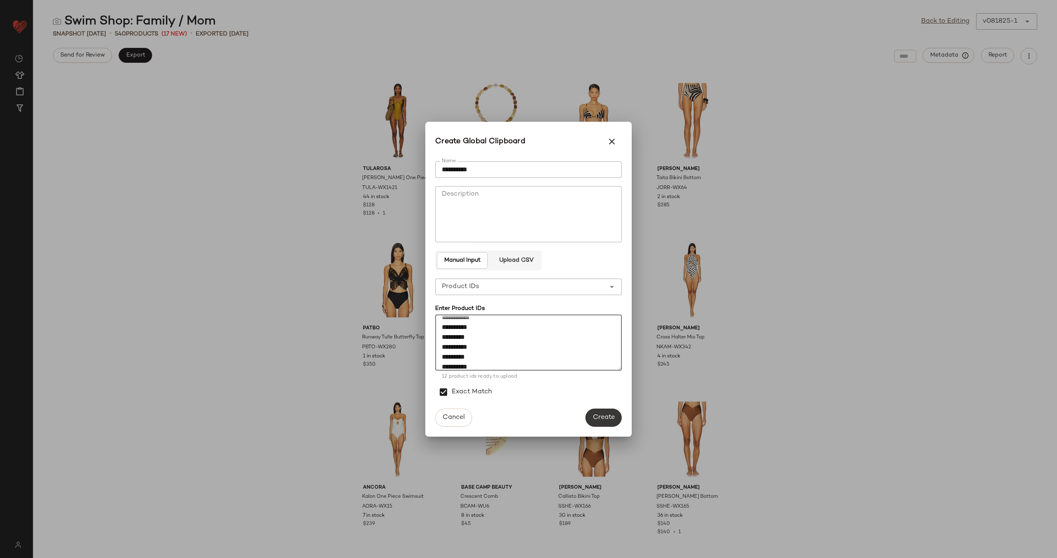
type textarea "**********"
click at [601, 413] on button "Create" at bounding box center [604, 418] width 36 height 18
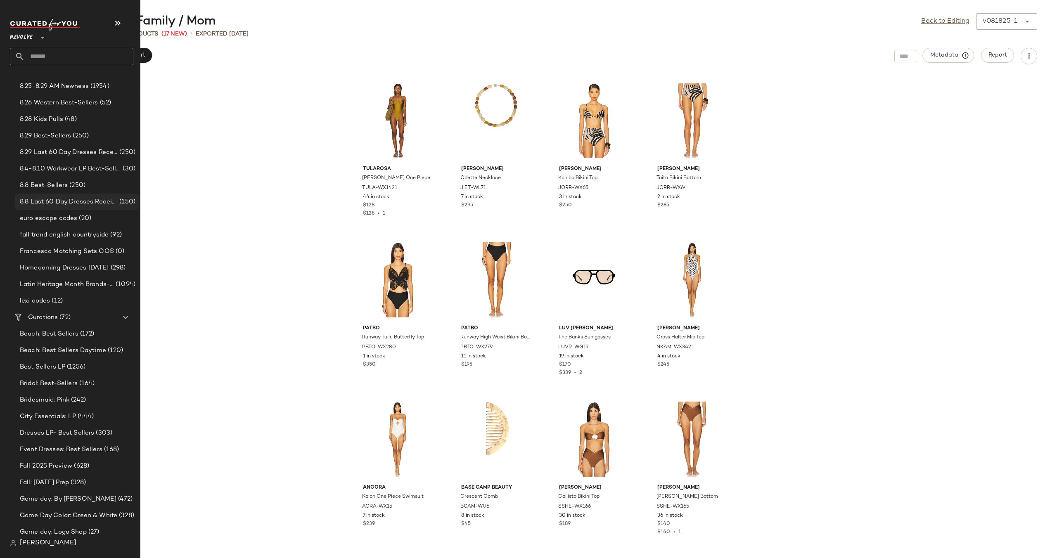
scroll to position [258, 0]
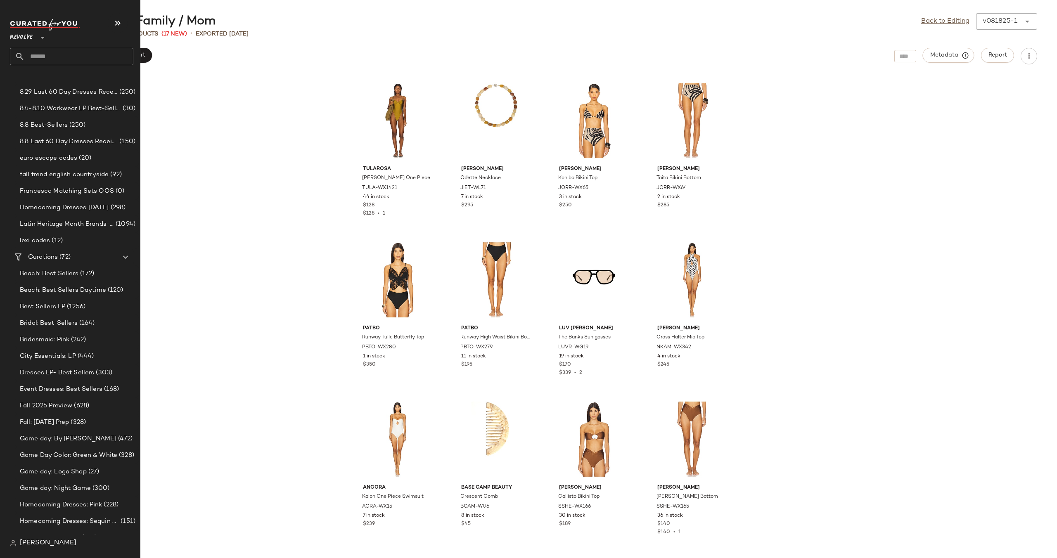
click at [69, 57] on input "text" at bounding box center [79, 56] width 109 height 17
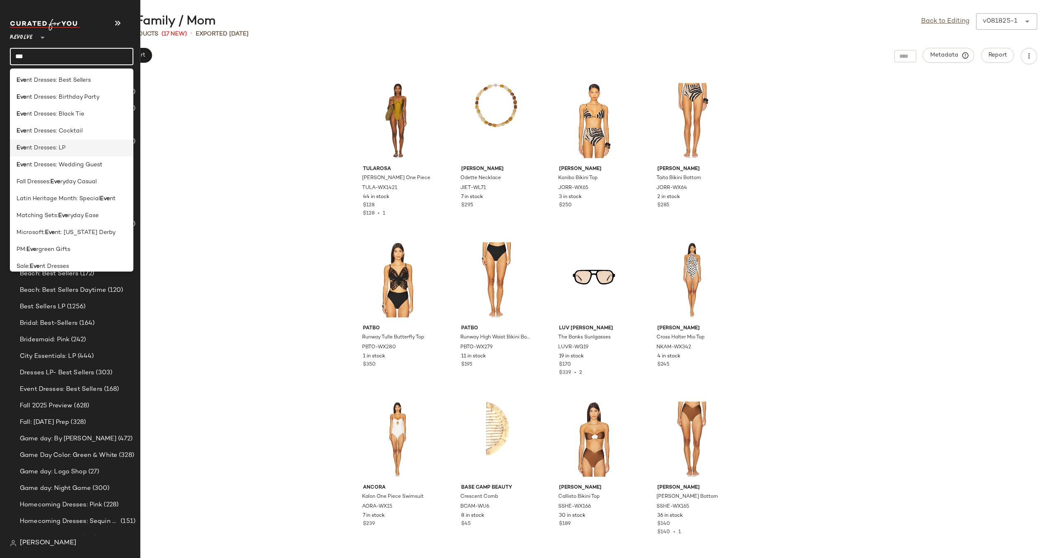
type input "***"
click at [72, 147] on div "Eve nt Dresses: LP" at bounding box center [72, 148] width 110 height 9
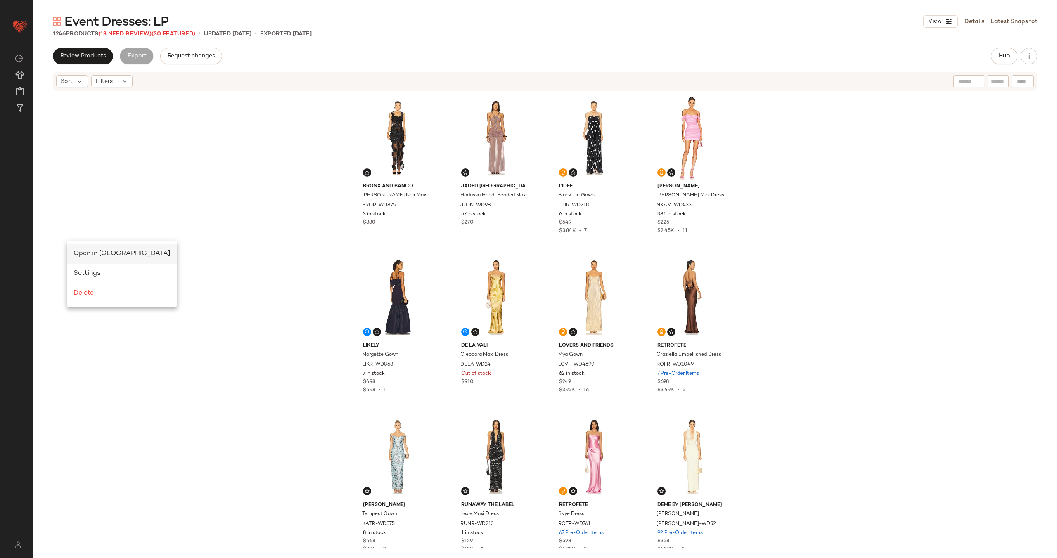
click at [98, 248] on div "Open in Split View" at bounding box center [122, 254] width 110 height 20
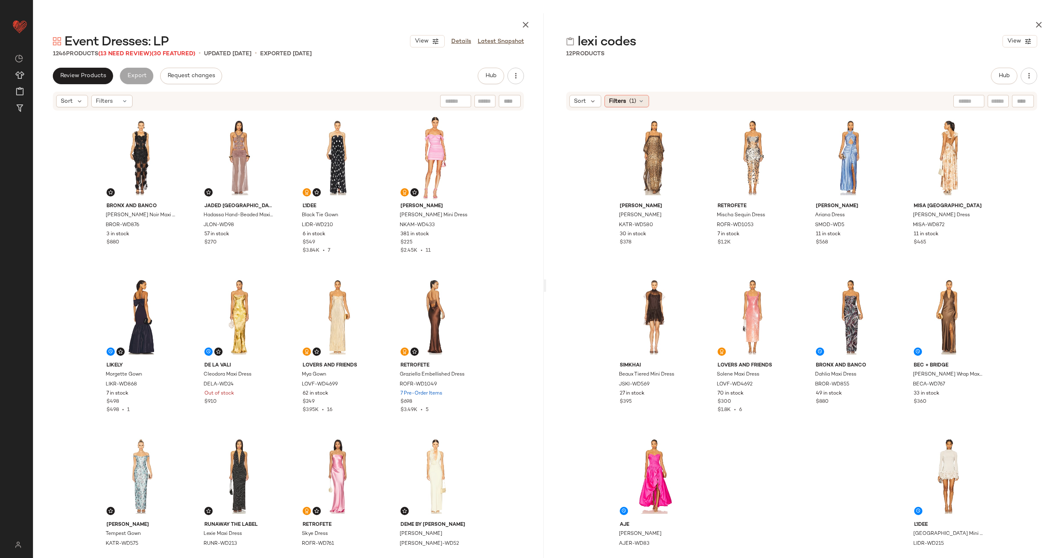
click at [642, 101] on icon at bounding box center [641, 101] width 7 height 7
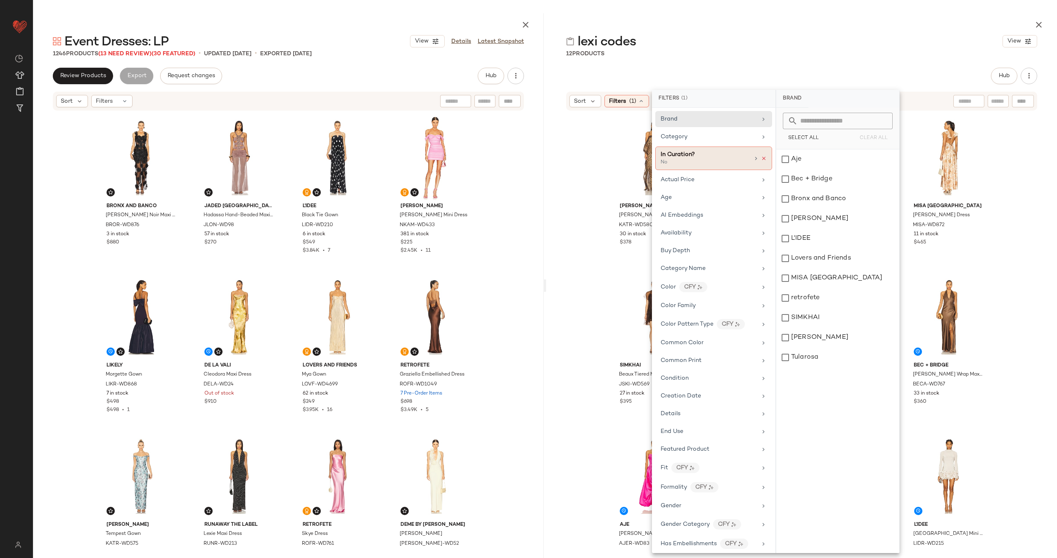
click at [762, 157] on icon at bounding box center [764, 159] width 6 height 6
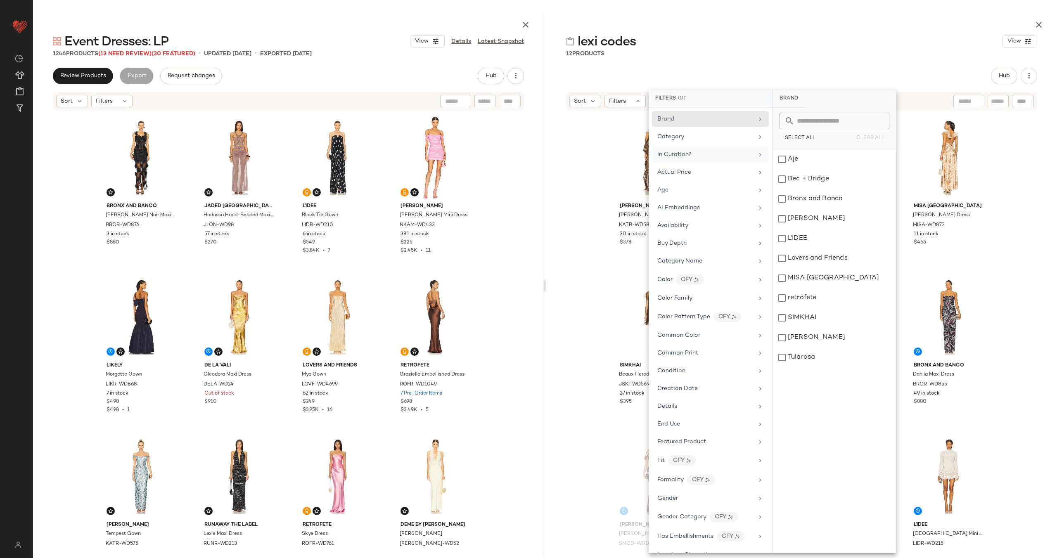
click at [571, 170] on div "Katie May Carmela Gown KATR-WD580 30 in stock $378 retrofete Mischa Sequin Dres…" at bounding box center [801, 330] width 511 height 437
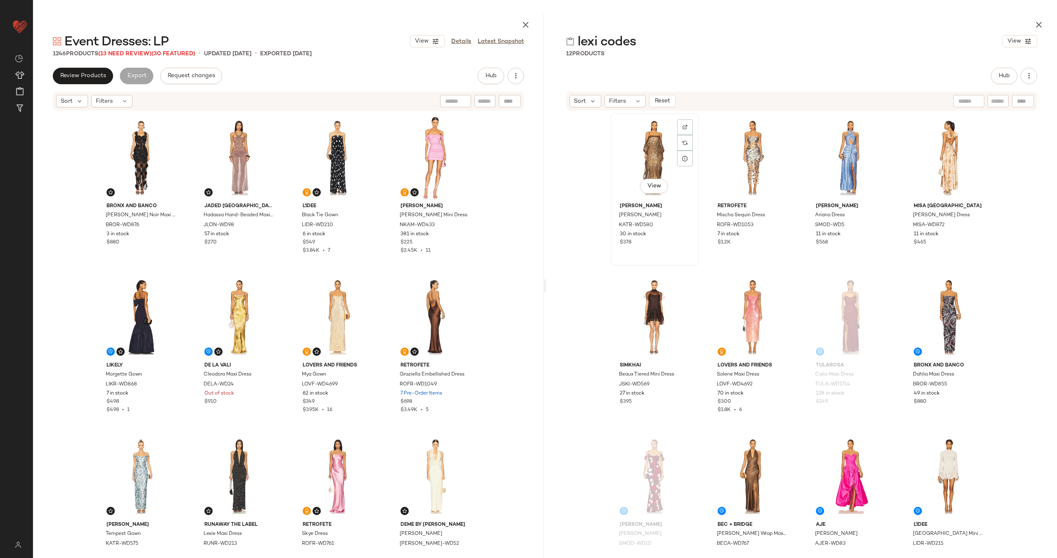
click at [641, 158] on div "View" at bounding box center [654, 157] width 83 height 83
click at [737, 309] on div "View" at bounding box center [752, 316] width 83 height 83
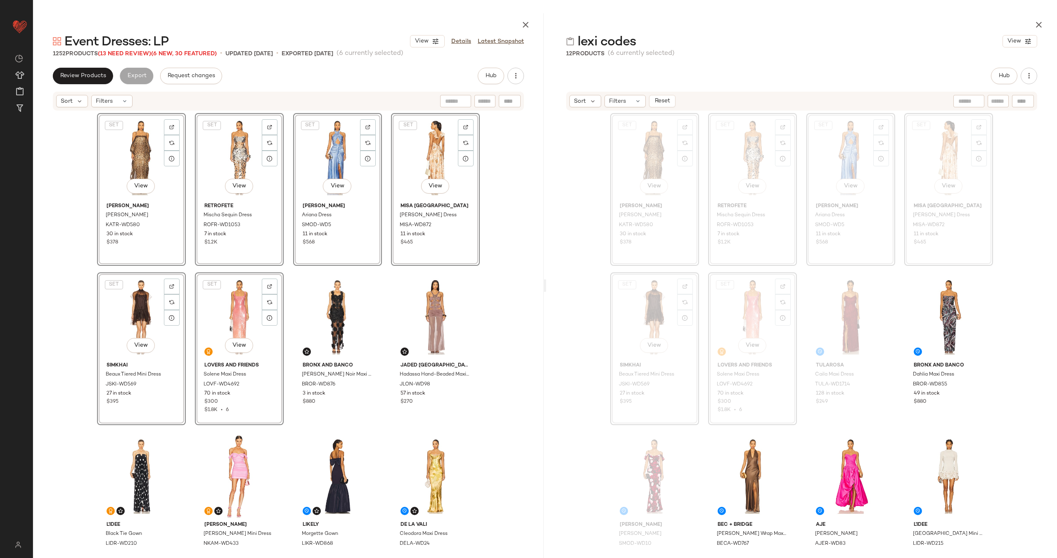
click at [386, 231] on div "SET View Katie May Carmela Gown KATR-WD580 30 in stock $378 SET View retrofete …" at bounding box center [288, 330] width 383 height 435
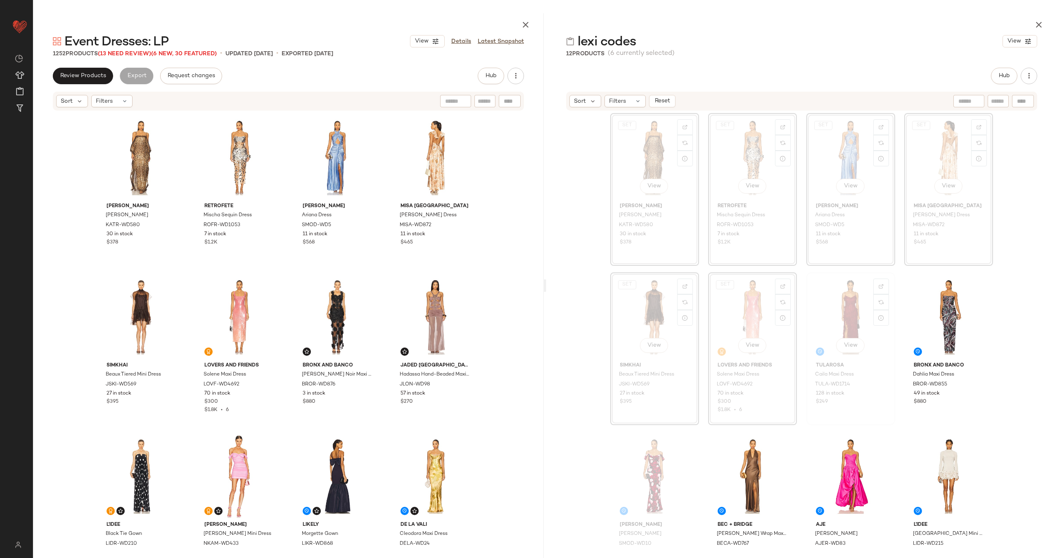
click at [823, 316] on div "View" at bounding box center [850, 316] width 83 height 83
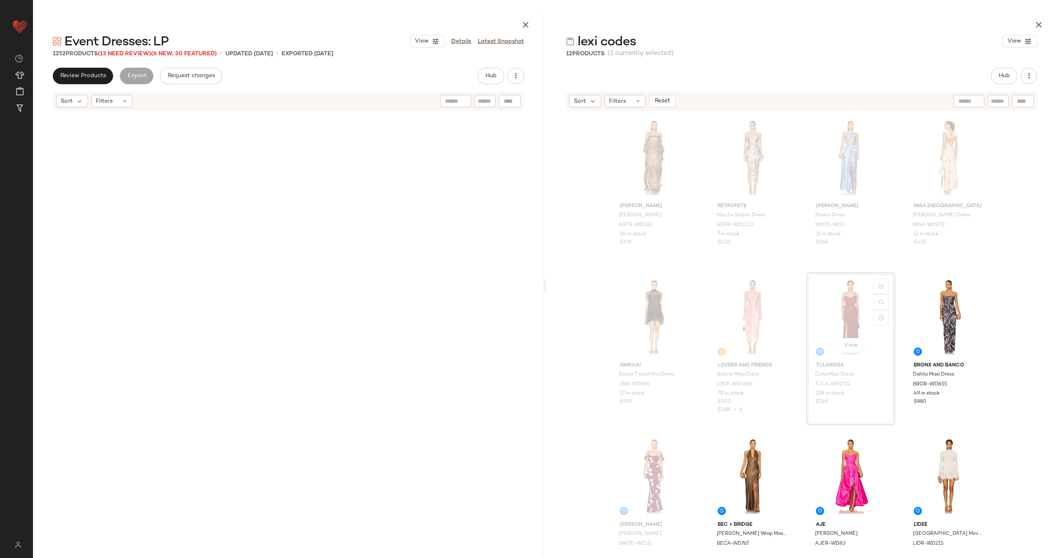
scroll to position [1275, 0]
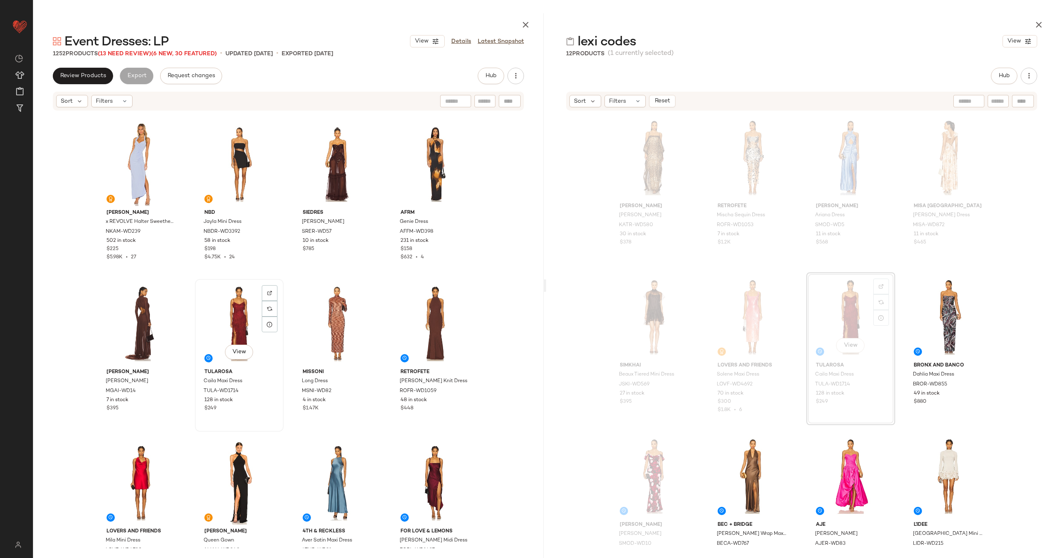
click at [228, 321] on div "View" at bounding box center [239, 323] width 83 height 83
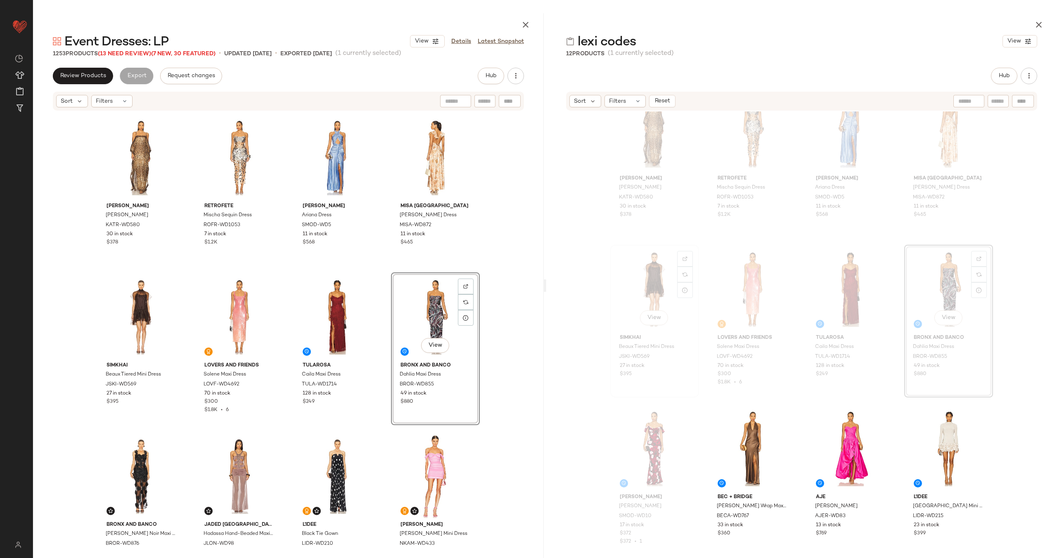
scroll to position [36, 0]
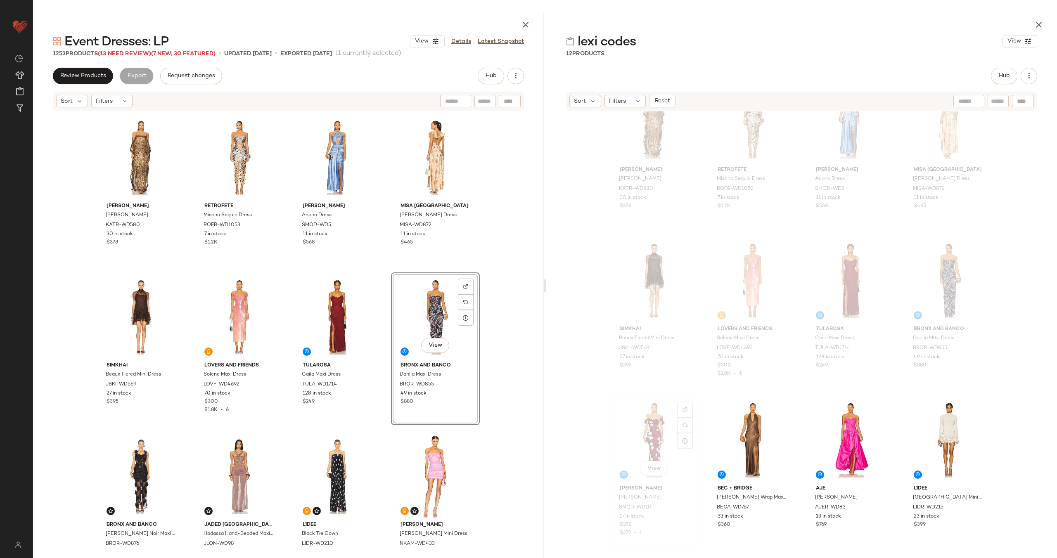
click at [645, 415] on div "View" at bounding box center [654, 440] width 83 height 83
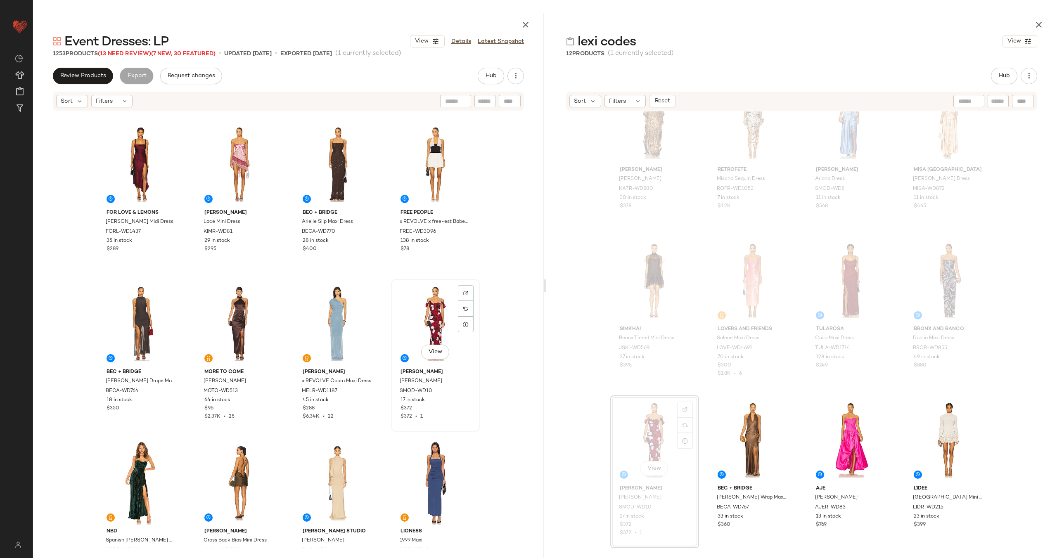
click at [412, 311] on div "View" at bounding box center [435, 323] width 83 height 83
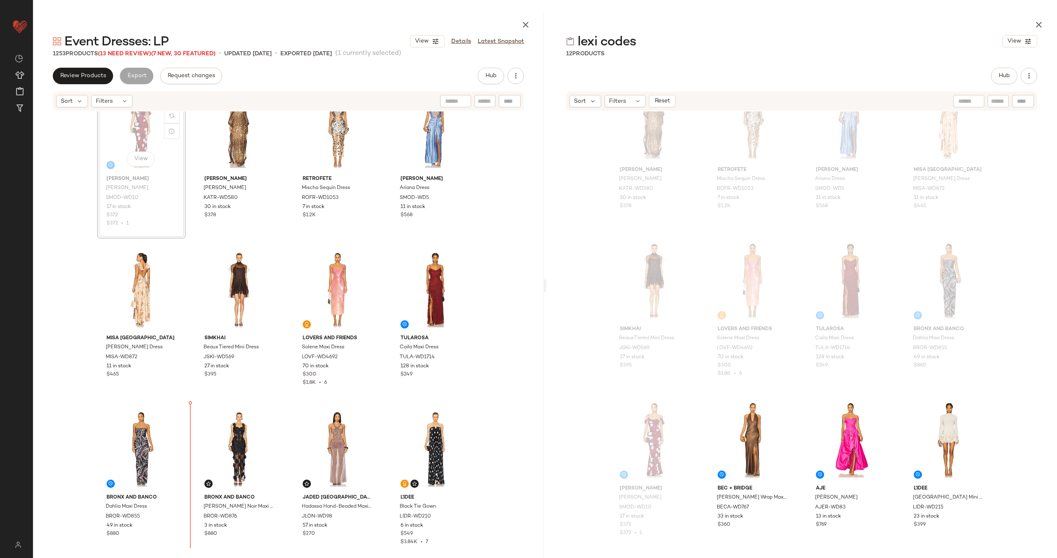
scroll to position [39, 0]
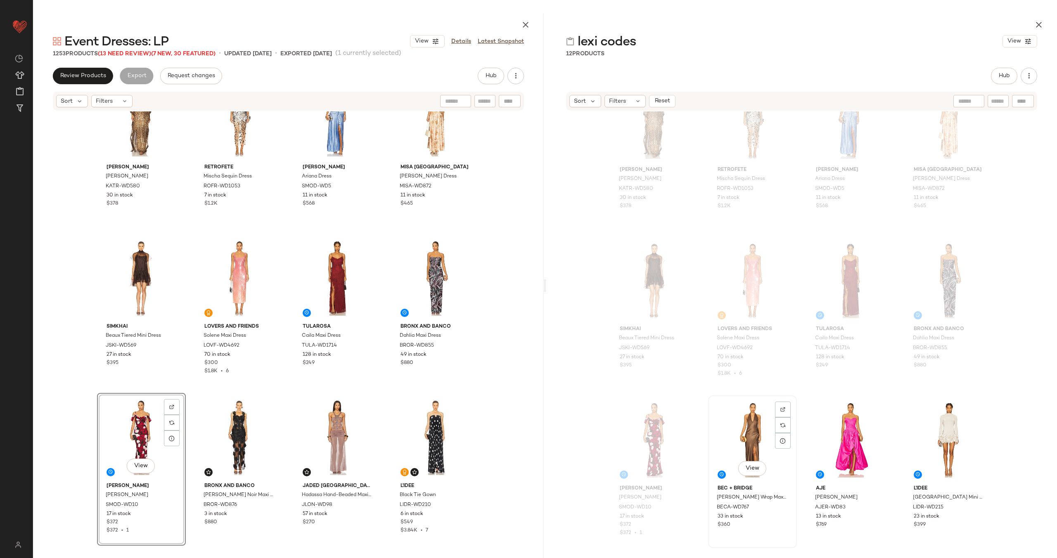
click at [739, 435] on div "View" at bounding box center [752, 440] width 83 height 83
click at [942, 434] on div "View" at bounding box center [948, 440] width 83 height 83
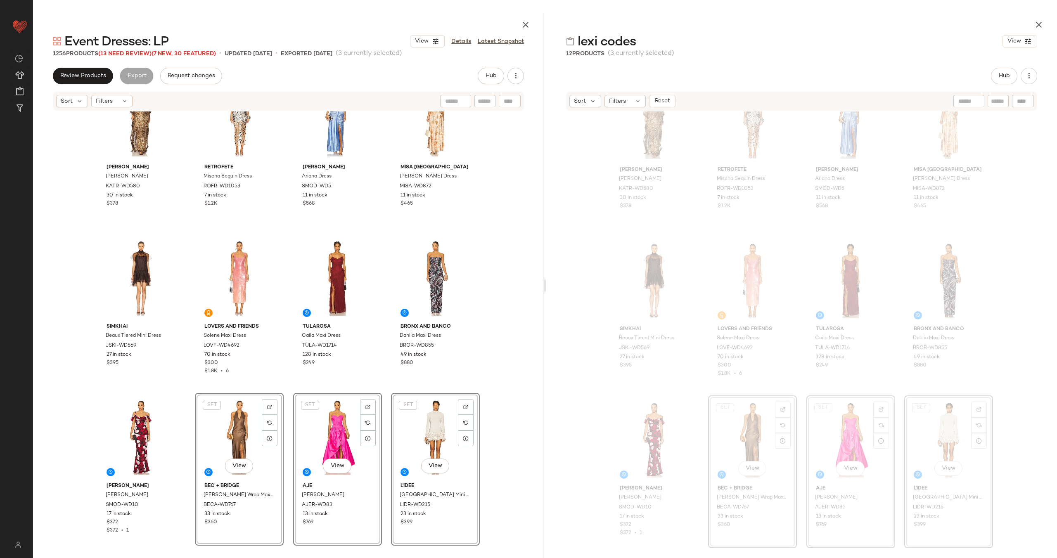
click at [284, 388] on div "Katie May Carmela Gown KATR-WD580 30 in stock $378 retrofete Mischa Sequin Dres…" at bounding box center [288, 291] width 383 height 435
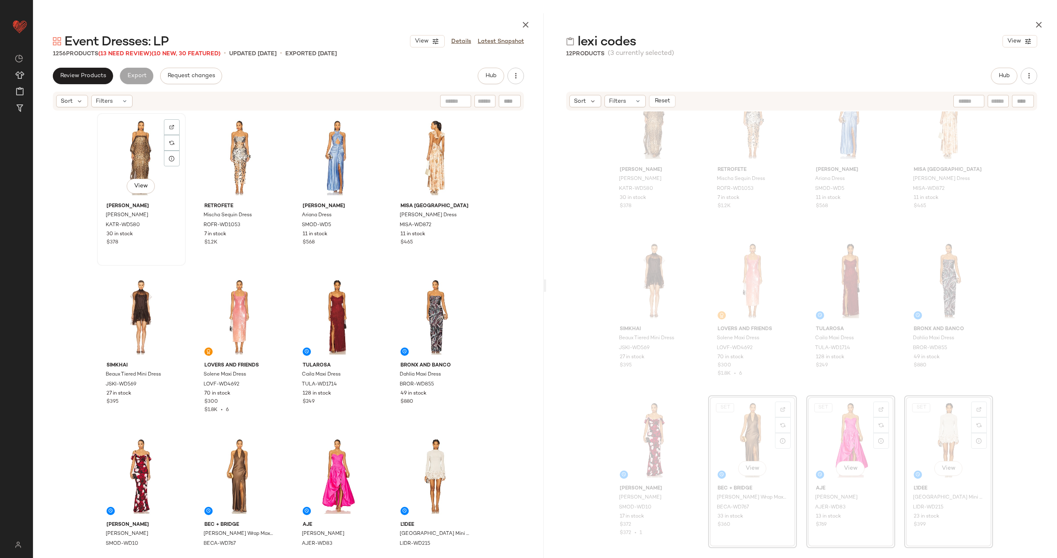
click at [138, 152] on div "View" at bounding box center [141, 157] width 83 height 83
click at [419, 476] on div "View" at bounding box center [435, 476] width 83 height 83
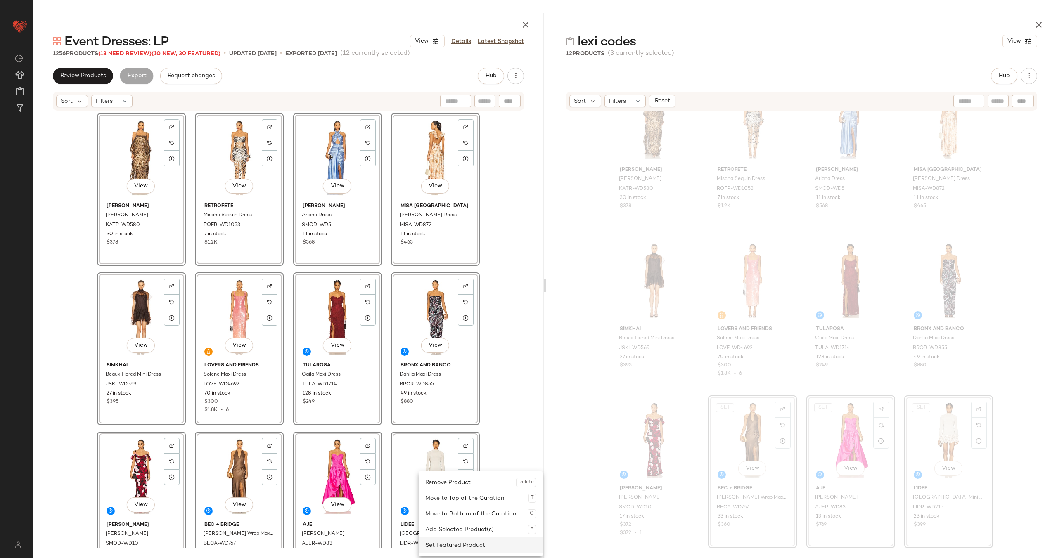
click at [455, 547] on div "Set Featured Product" at bounding box center [480, 546] width 111 height 16
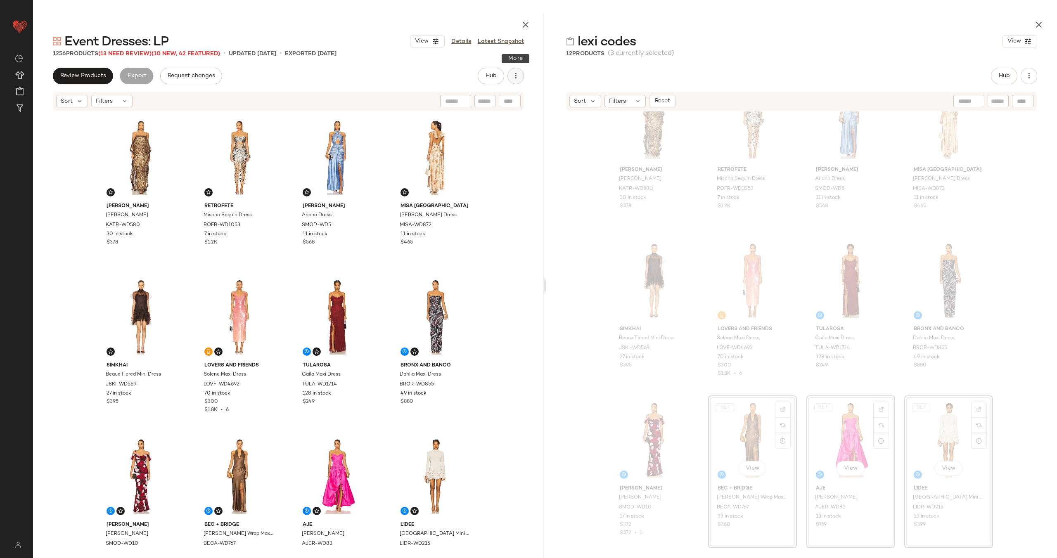
click at [517, 76] on icon "button" at bounding box center [516, 76] width 8 height 8
click at [496, 140] on span "Clear Suggested Products" at bounding box center [478, 139] width 78 height 9
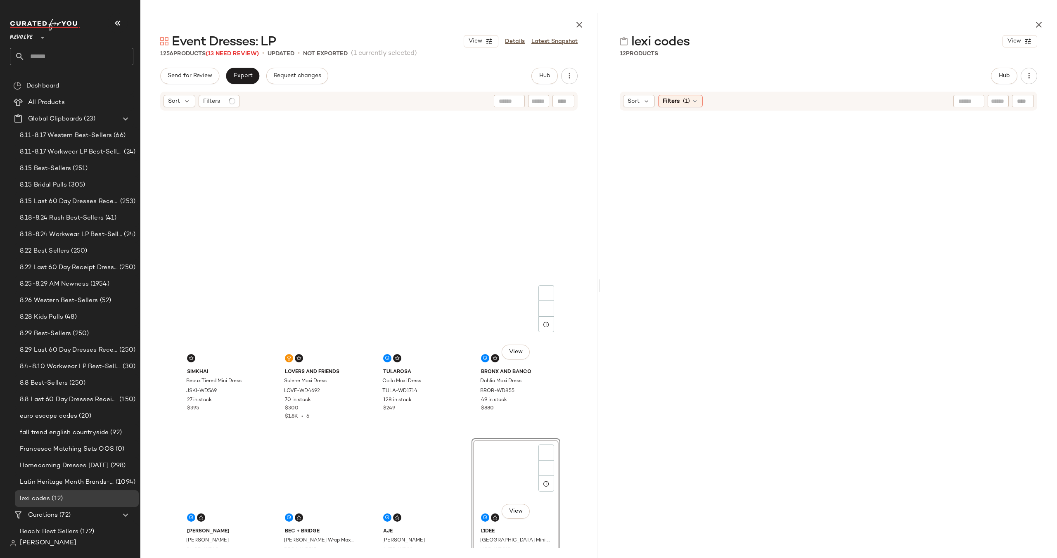
scroll to position [166, 0]
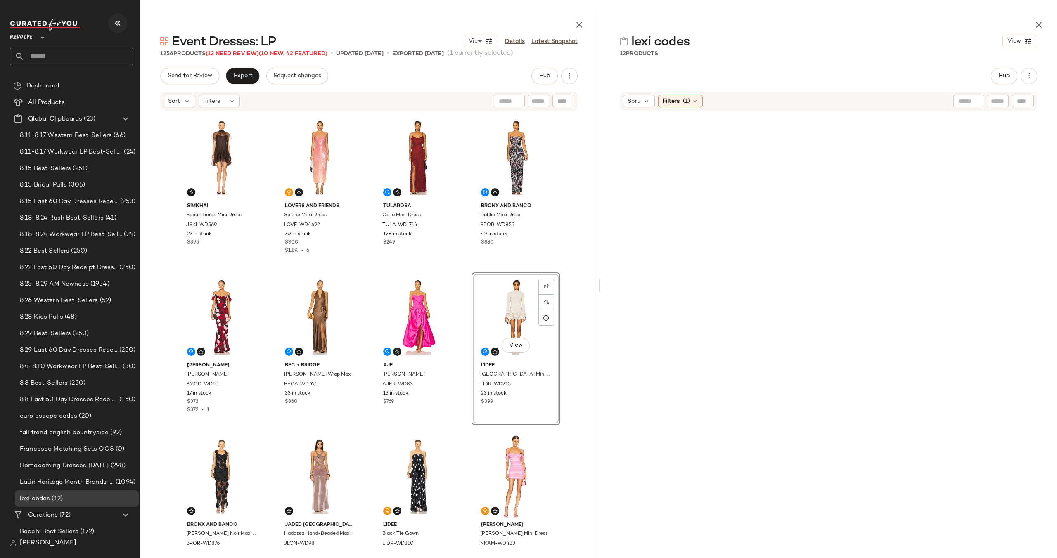
click at [119, 23] on icon "button" at bounding box center [118, 23] width 10 height 10
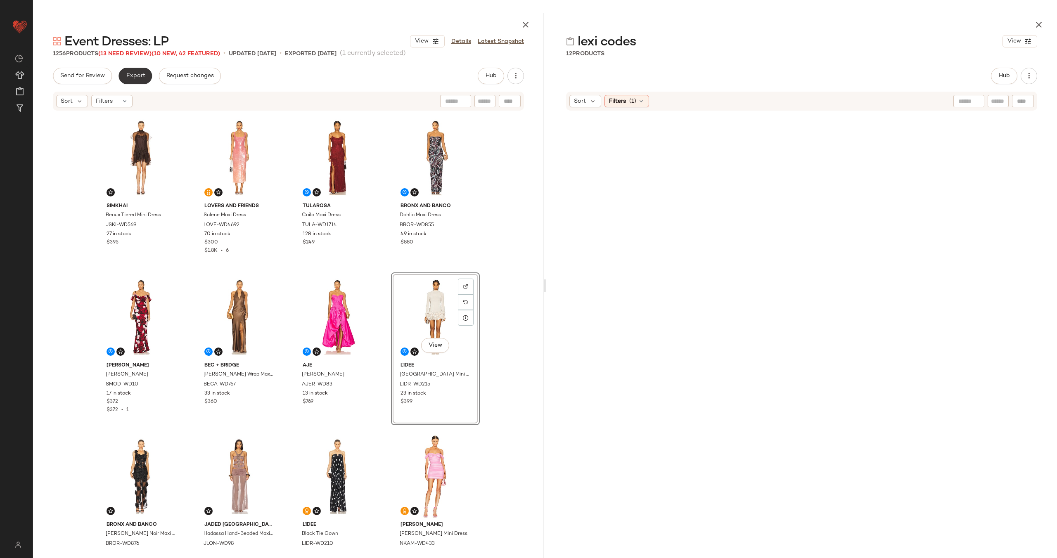
click at [127, 78] on span "Export" at bounding box center [135, 76] width 19 height 7
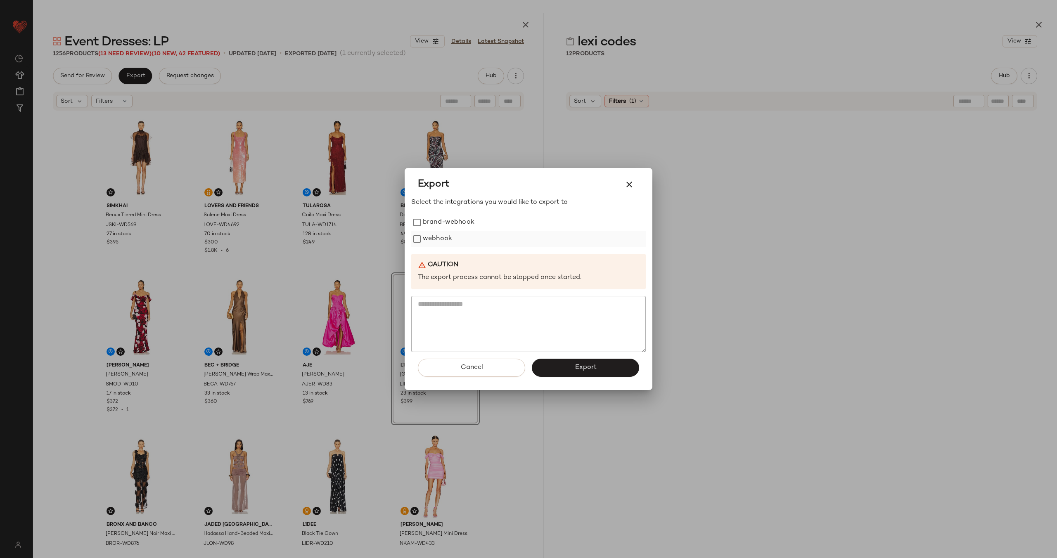
click at [423, 233] on label "webhook" at bounding box center [437, 239] width 29 height 17
click at [588, 371] on span "Export" at bounding box center [585, 368] width 22 height 8
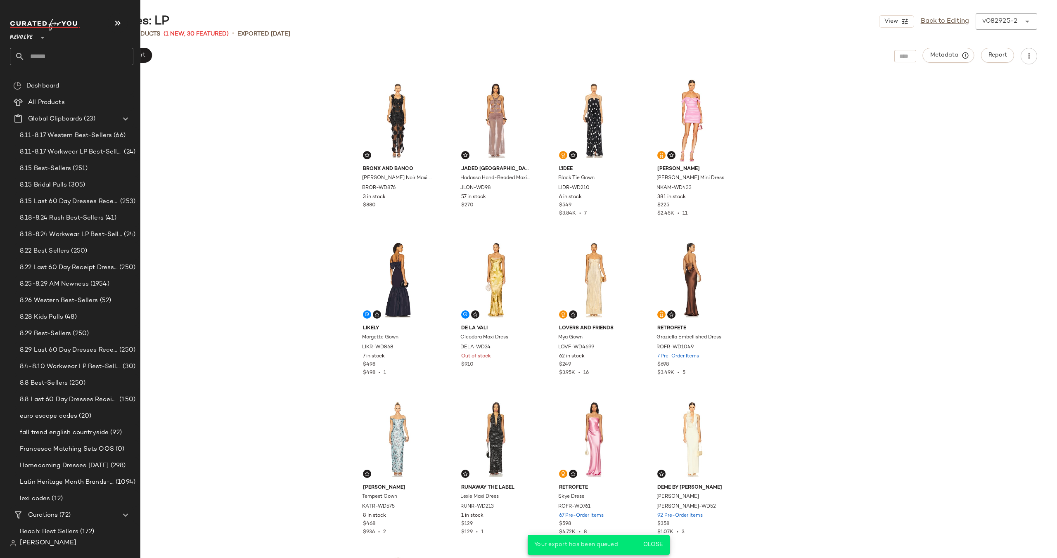
click at [55, 57] on input "text" at bounding box center [79, 56] width 109 height 17
type input "***"
click at [36, 59] on input "text" at bounding box center [79, 56] width 109 height 17
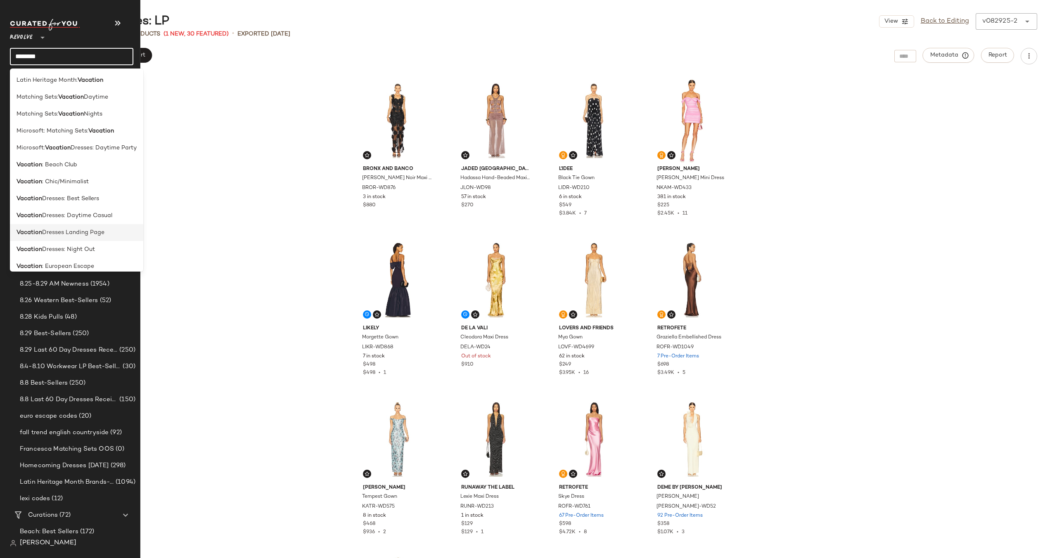
type input "********"
click at [57, 231] on span "Dresses Landing Page" at bounding box center [73, 232] width 62 height 9
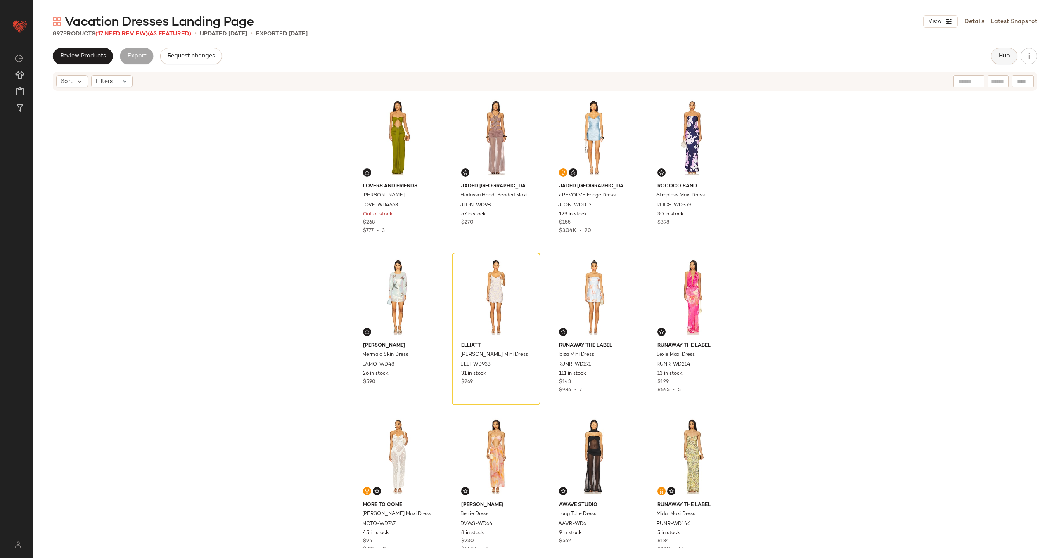
click at [1002, 58] on span "Hub" at bounding box center [1005, 56] width 12 height 7
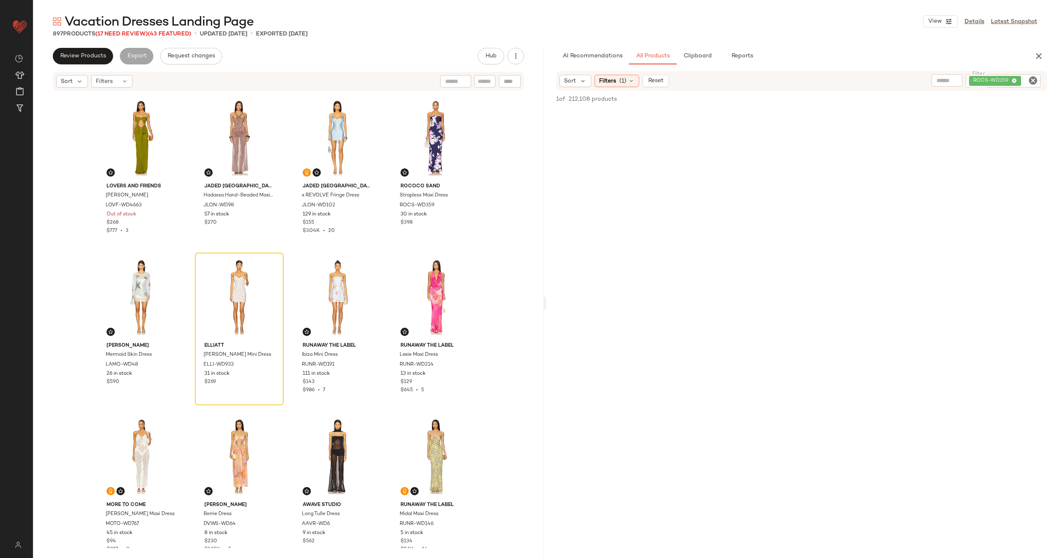
click at [1033, 79] on icon "Clear Filter" at bounding box center [1033, 81] width 10 height 10
paste input "**********"
type input "**********"
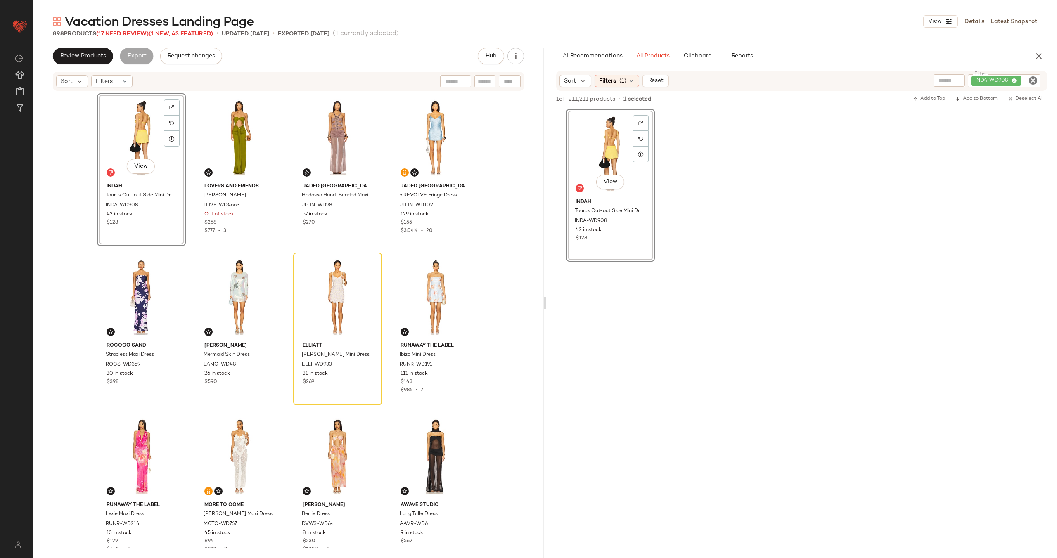
drag, startPoint x: 602, startPoint y: 154, endPoint x: 496, endPoint y: 0, distance: 186.8
click at [365, 268] on icon at bounding box center [368, 267] width 6 height 6
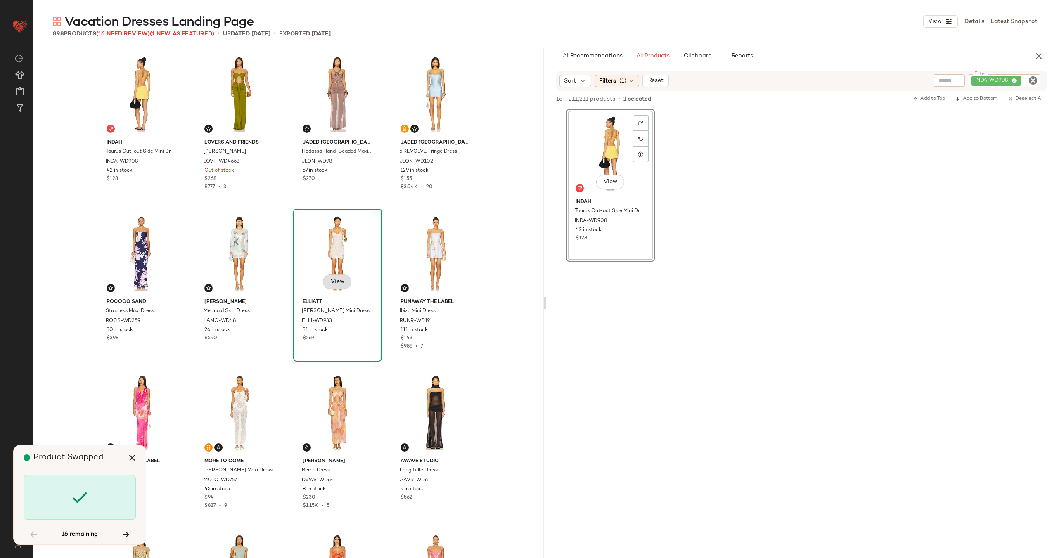
click at [330, 280] on span "View" at bounding box center [337, 282] width 14 height 7
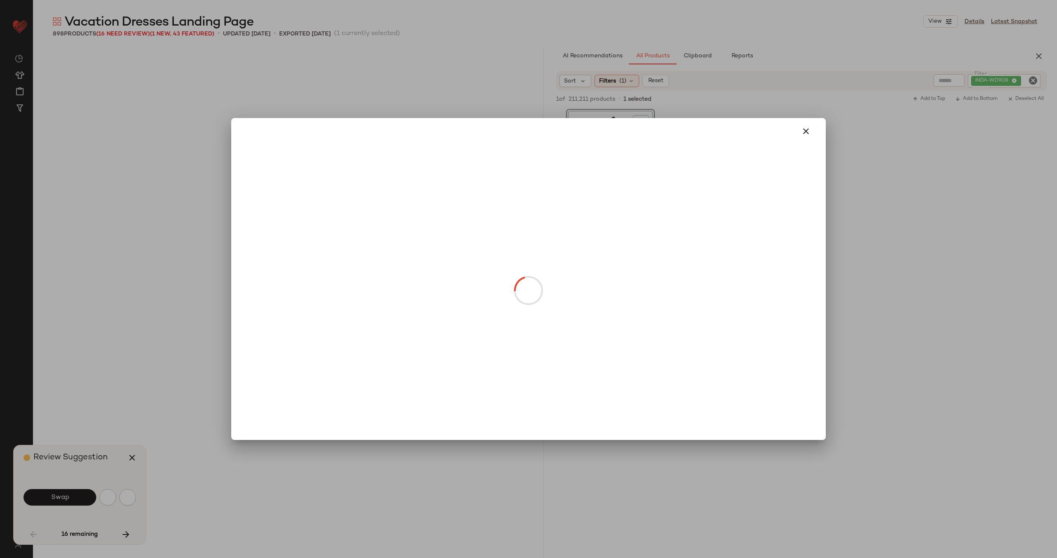
scroll to position [644, 0]
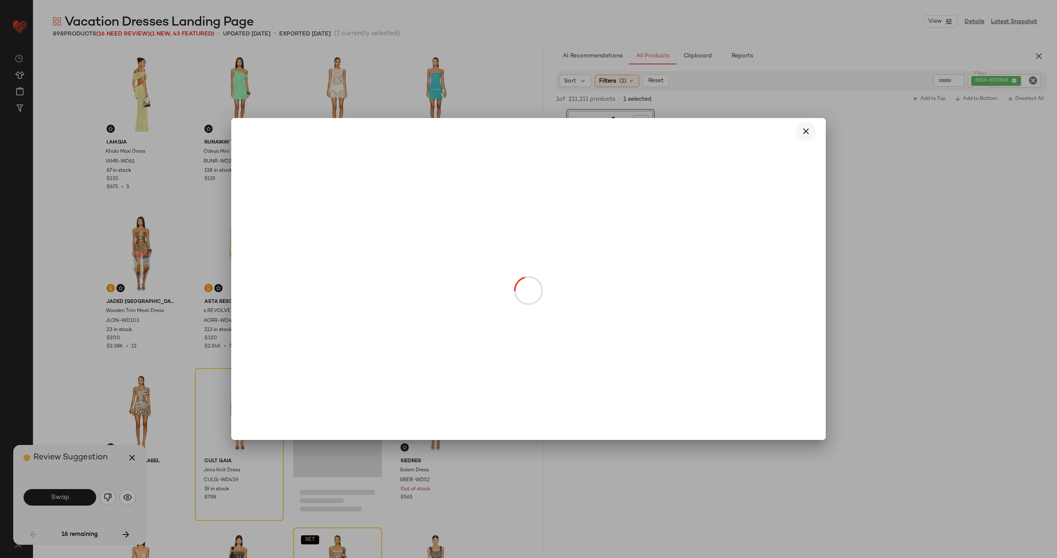
click at [809, 128] on icon "button" at bounding box center [806, 131] width 10 height 10
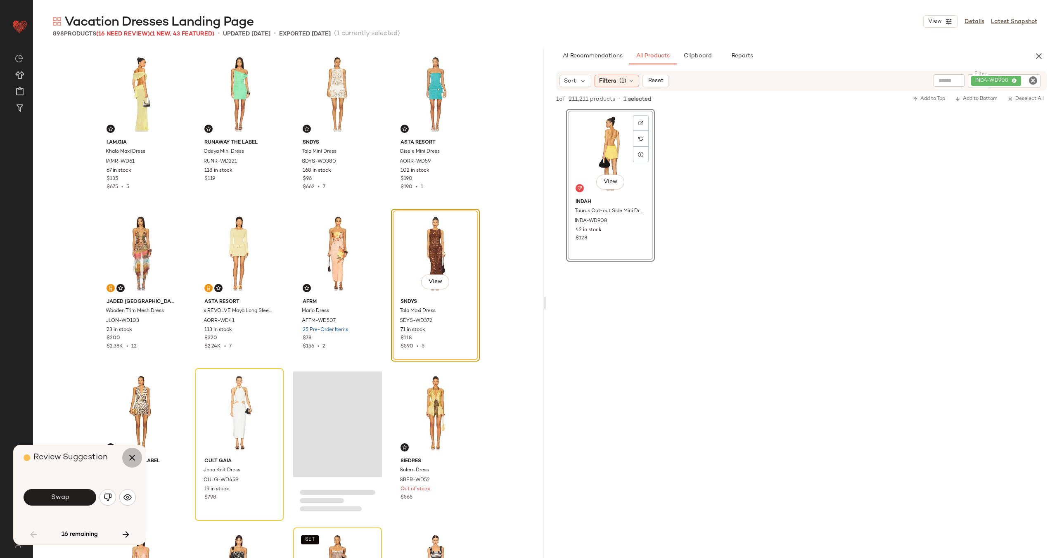
click at [132, 455] on icon "button" at bounding box center [132, 458] width 10 height 10
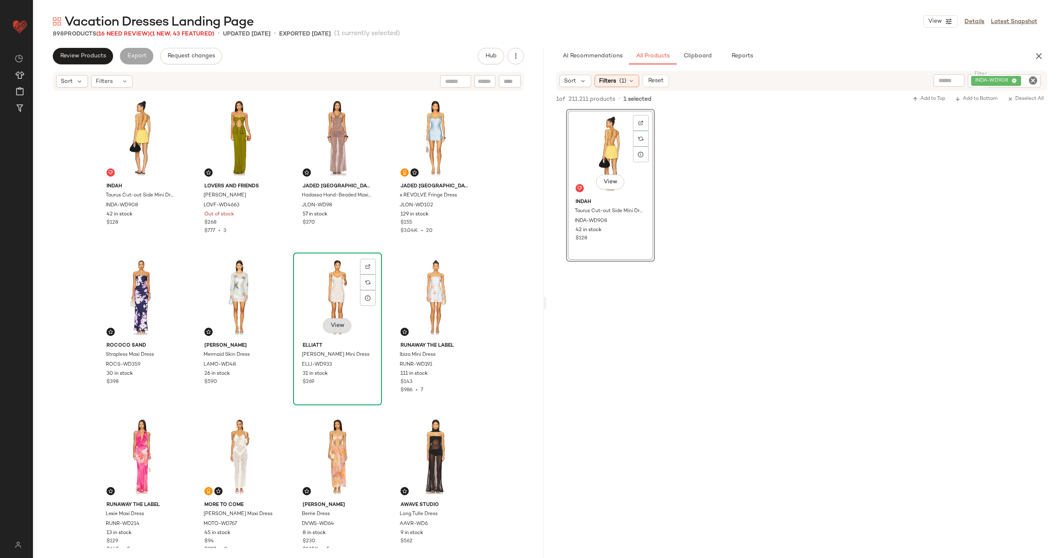
click at [335, 323] on span "View" at bounding box center [337, 326] width 14 height 7
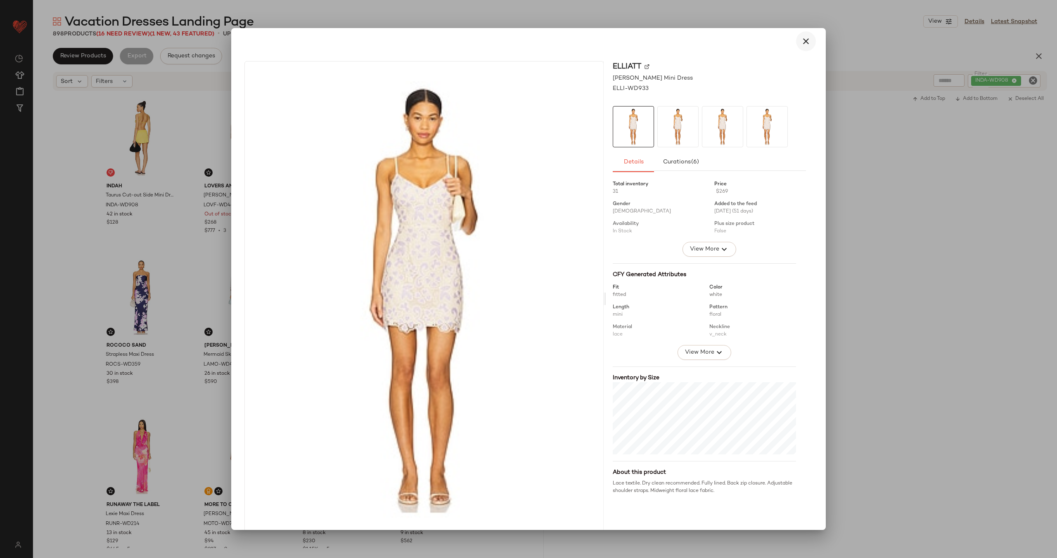
click at [801, 40] on icon "button" at bounding box center [806, 41] width 10 height 10
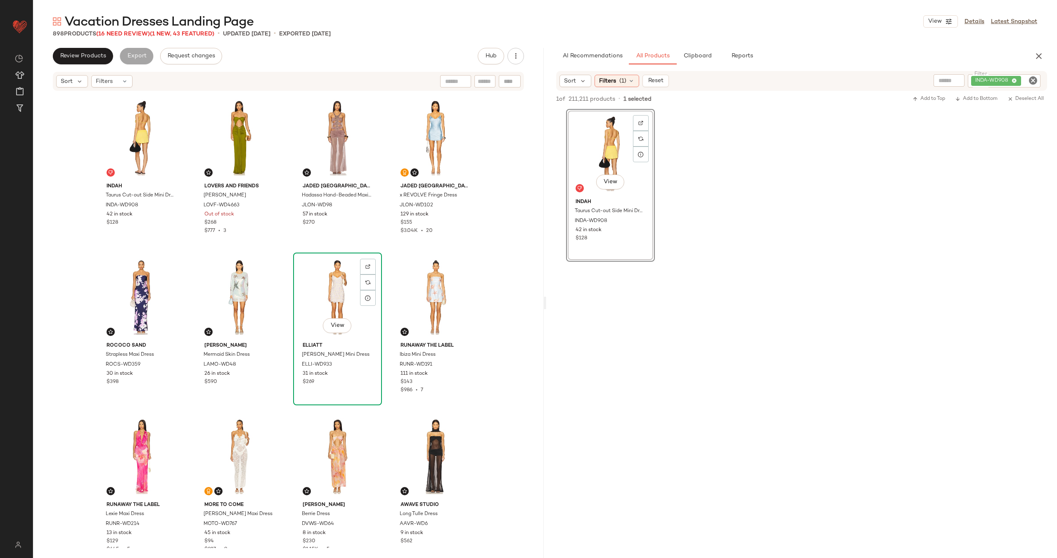
click at [334, 284] on div "View" at bounding box center [337, 297] width 83 height 83
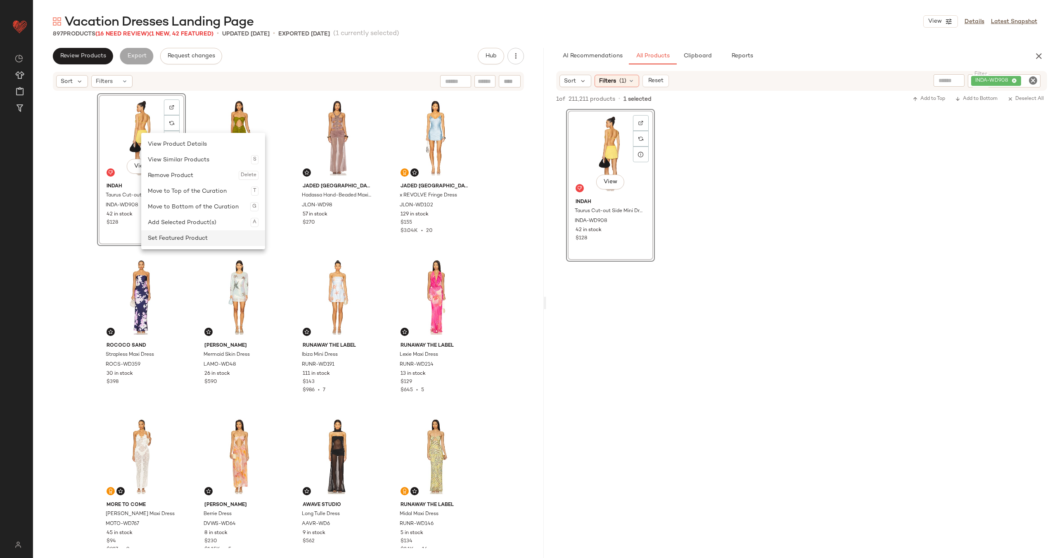
click at [176, 237] on div "Set Featured Product" at bounding box center [203, 238] width 111 height 16
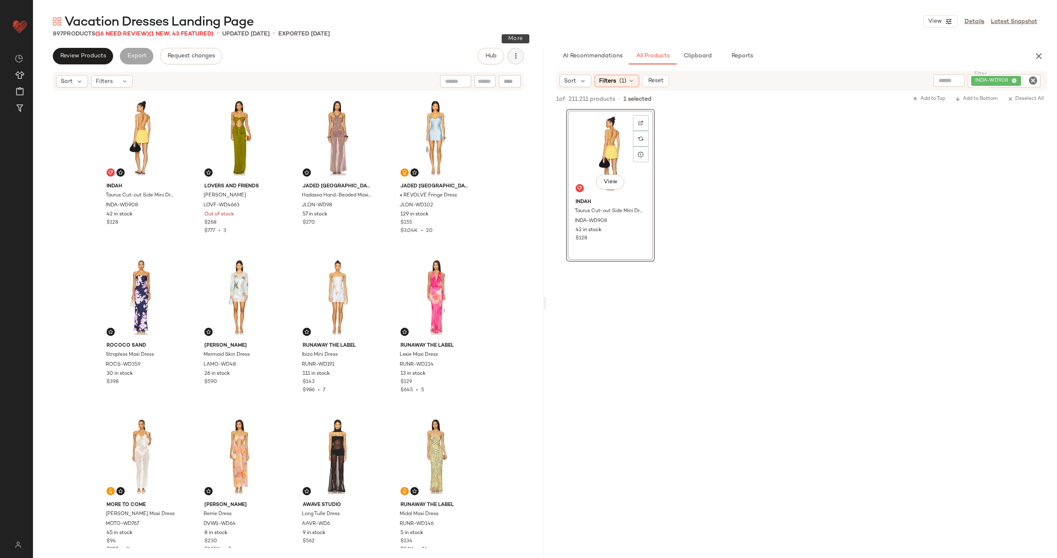
click at [515, 59] on icon "button" at bounding box center [516, 56] width 8 height 8
click at [465, 116] on span "Clear Suggested Products" at bounding box center [478, 120] width 78 height 9
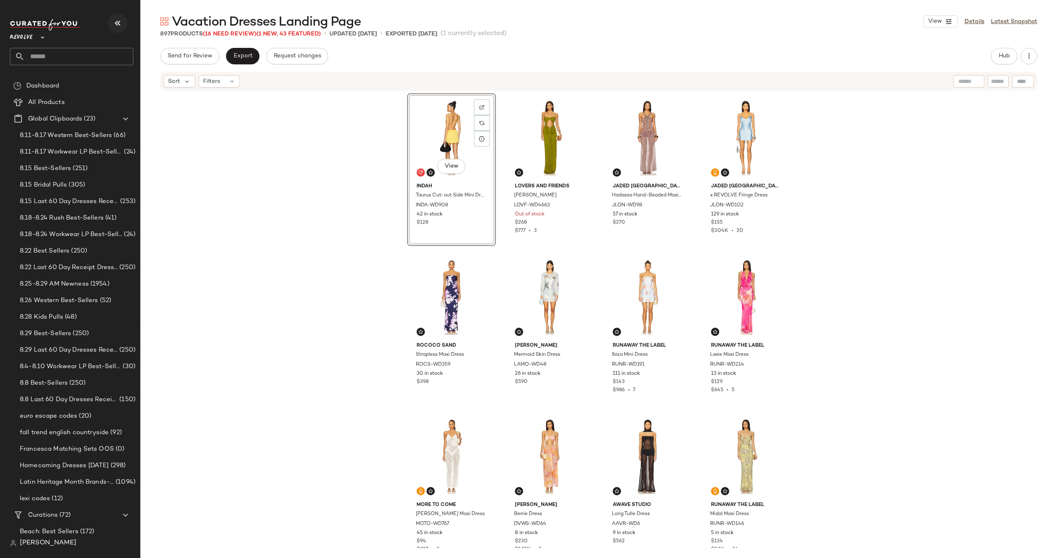
click at [117, 24] on icon "button" at bounding box center [118, 23] width 10 height 10
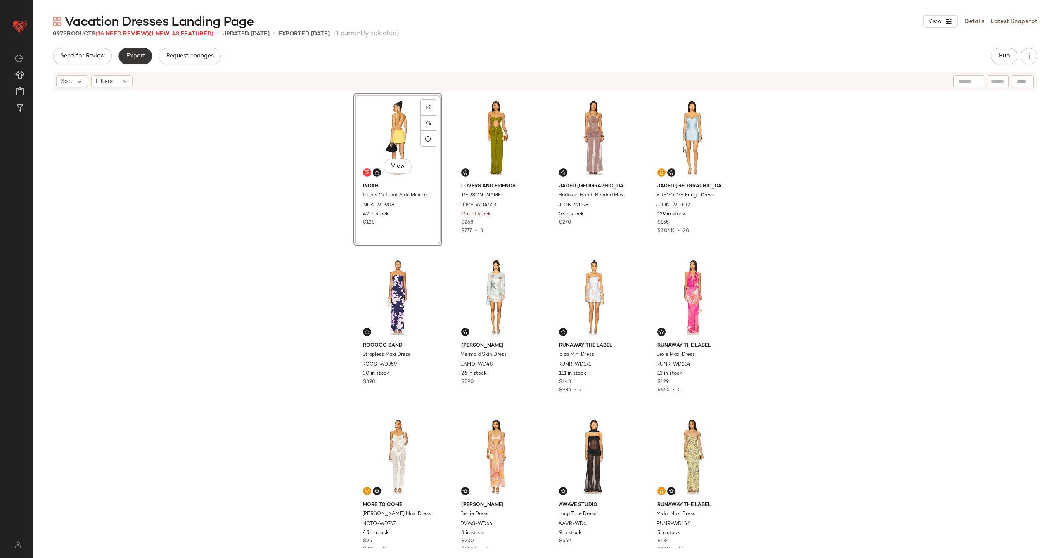
click at [141, 57] on span "Export" at bounding box center [135, 56] width 19 height 7
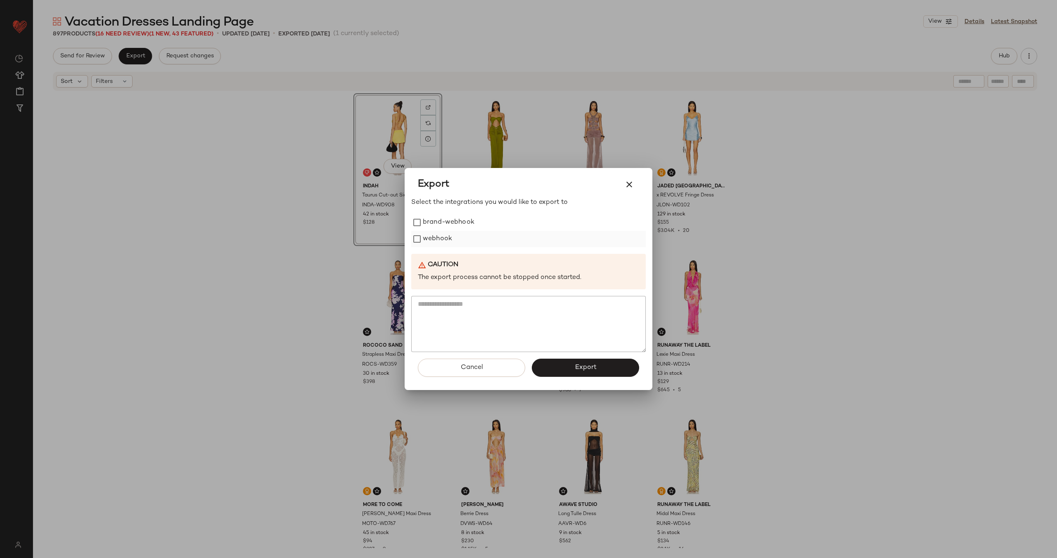
click at [438, 242] on label "webhook" at bounding box center [437, 239] width 29 height 17
click at [567, 365] on button "Export" at bounding box center [585, 368] width 107 height 18
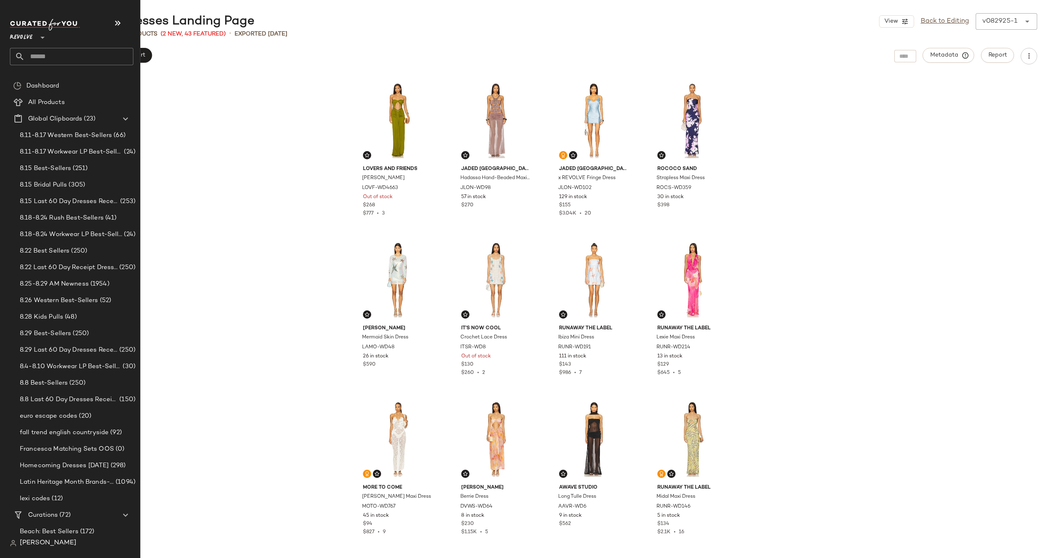
click at [43, 57] on input "text" at bounding box center [79, 56] width 109 height 17
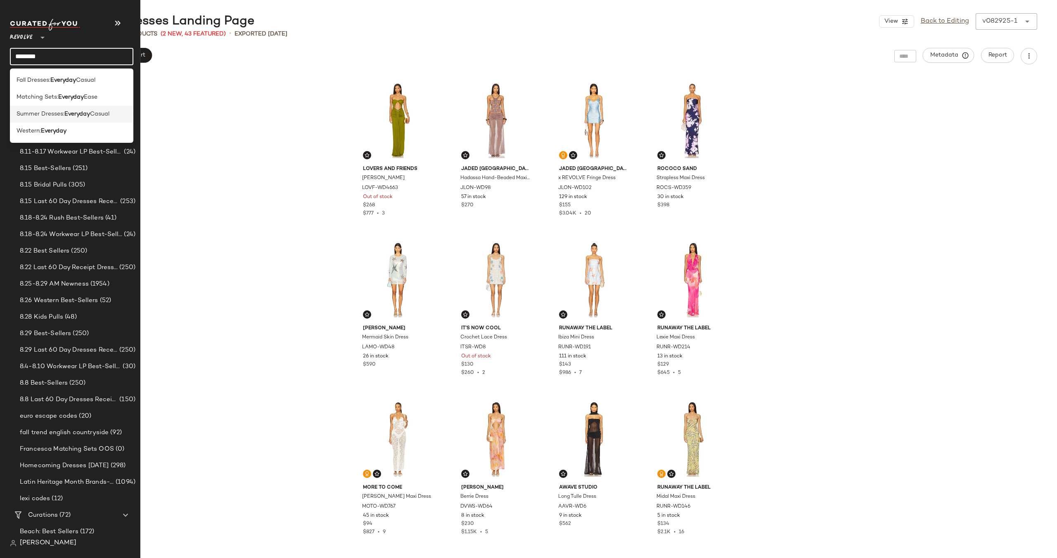
type input "********"
click at [42, 112] on span "Summer Dresses:" at bounding box center [41, 114] width 48 height 9
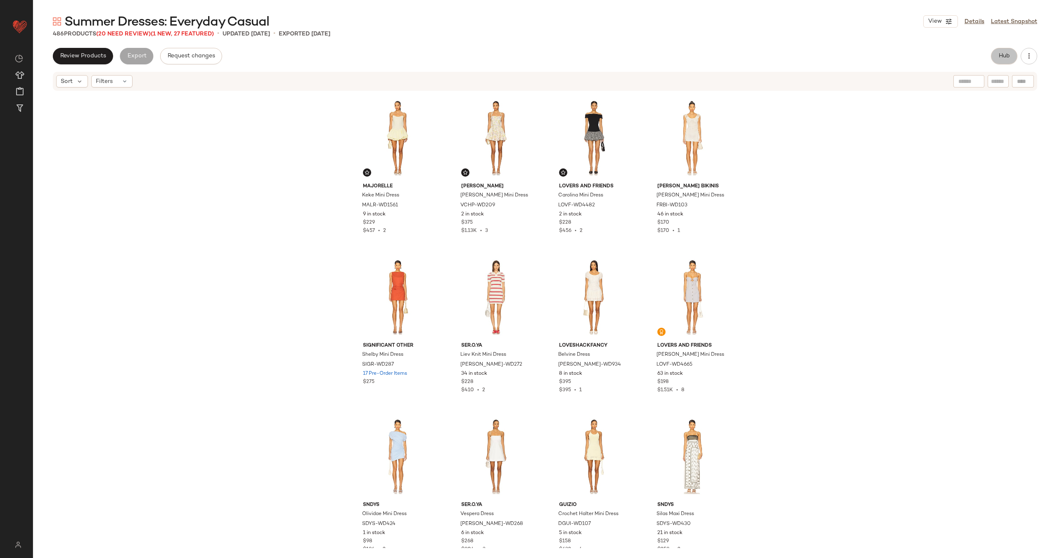
click at [1006, 61] on button "Hub" at bounding box center [1004, 56] width 26 height 17
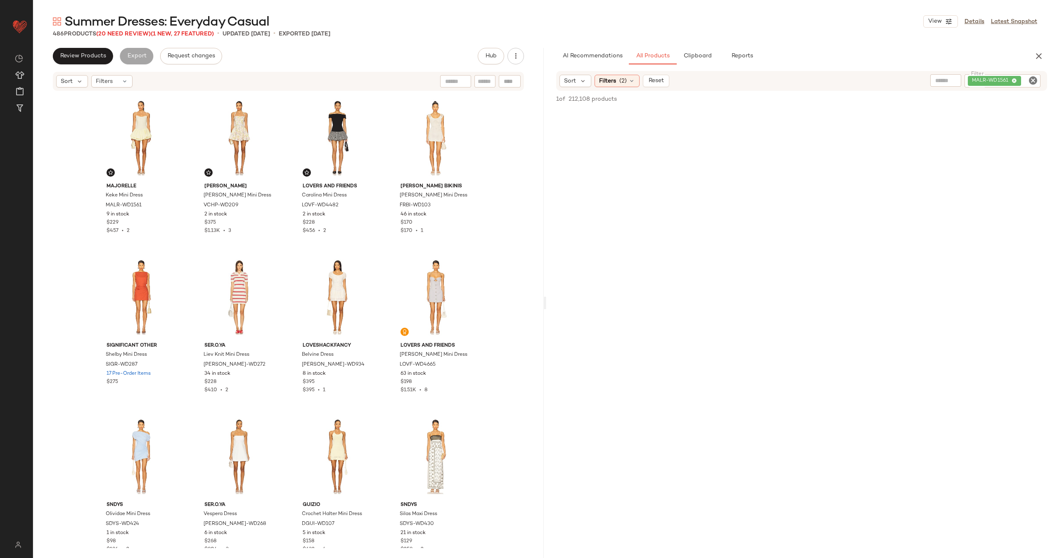
click at [1033, 81] on icon "Clear Filter" at bounding box center [1033, 81] width 10 height 10
paste input "**********"
type input "**********"
click at [632, 80] on icon at bounding box center [632, 81] width 7 height 7
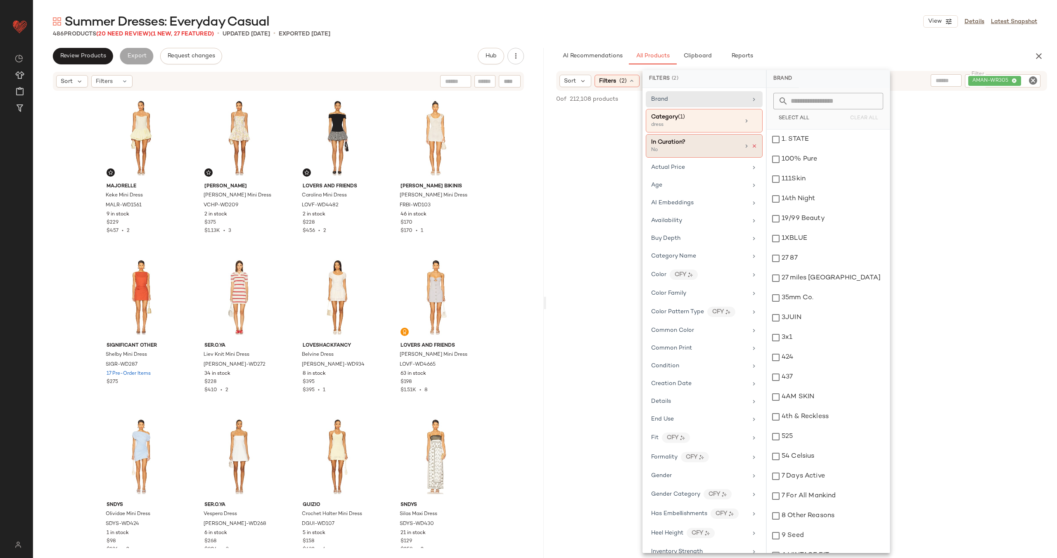
click at [752, 145] on icon at bounding box center [755, 146] width 6 height 6
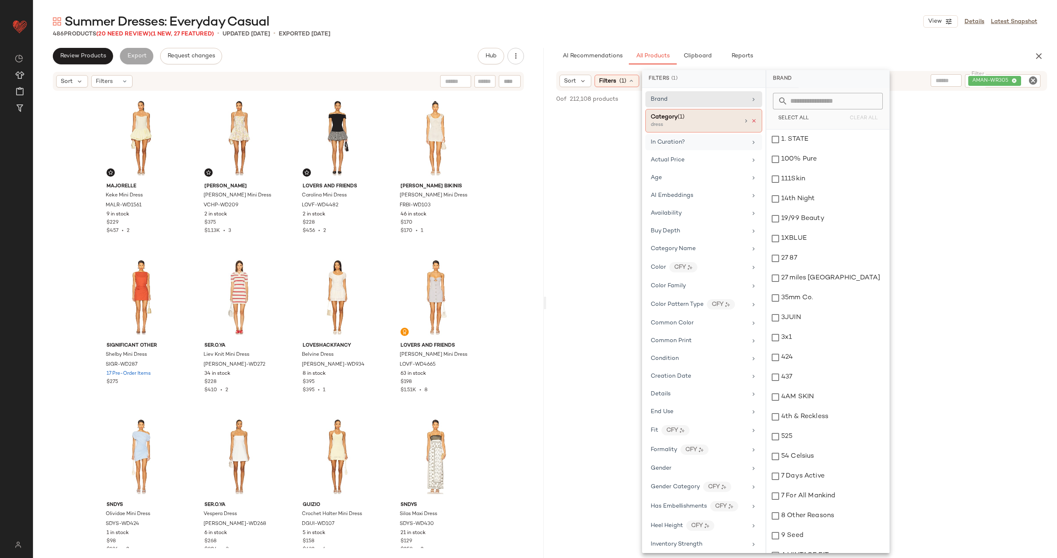
click at [752, 122] on icon at bounding box center [754, 121] width 6 height 6
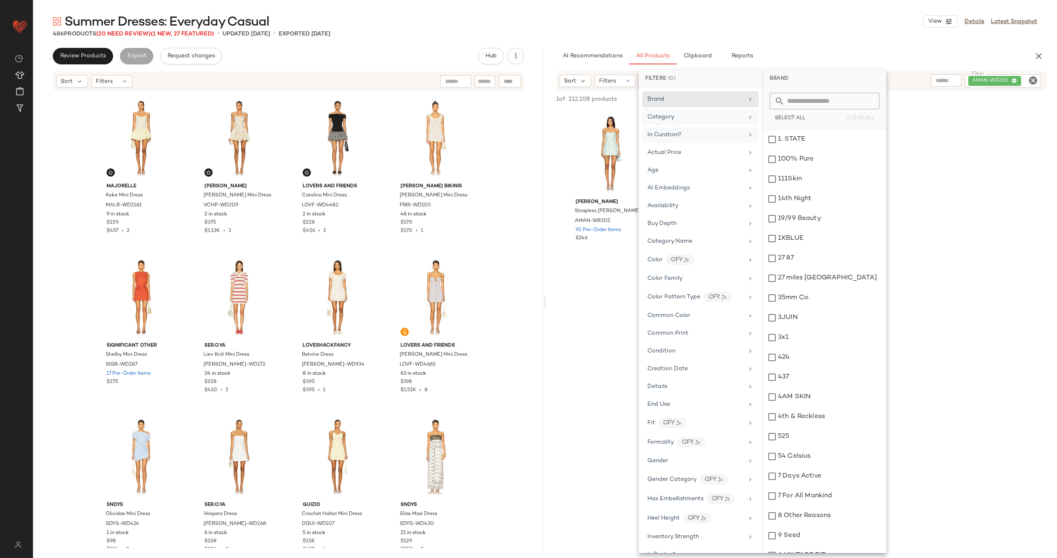
click at [553, 151] on div "Amanda Uprichard Strapless Bethany Skort Romper AMAN-WR305 92 Pre-Order Items $…" at bounding box center [801, 185] width 511 height 153
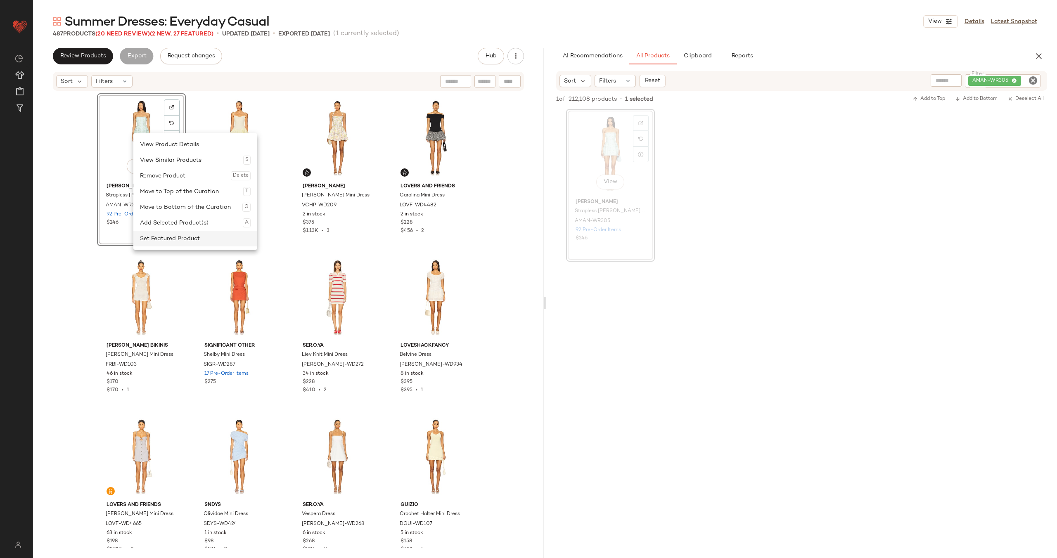
click at [190, 235] on div "Set Featured Product" at bounding box center [195, 239] width 111 height 16
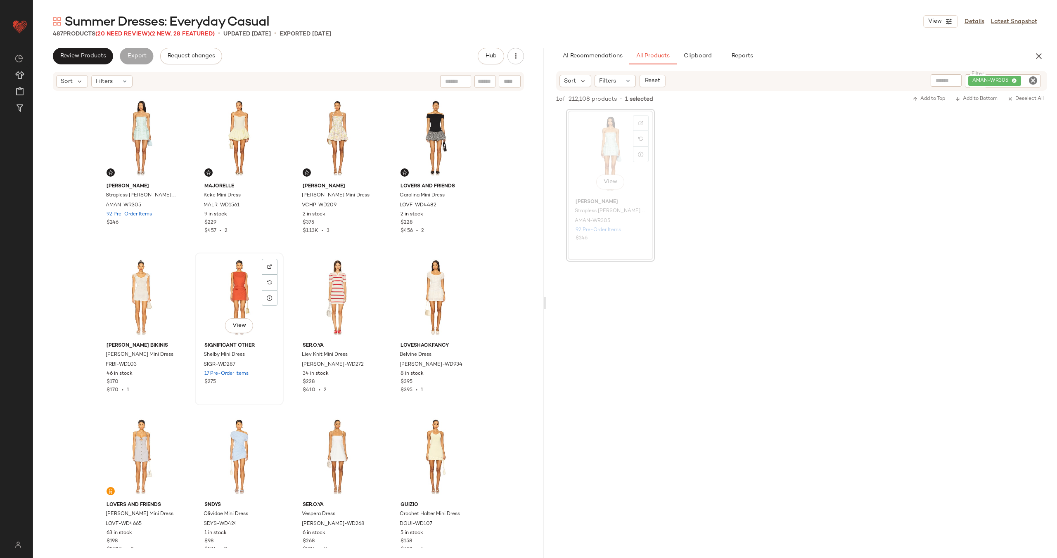
click at [225, 289] on div "View" at bounding box center [239, 297] width 83 height 83
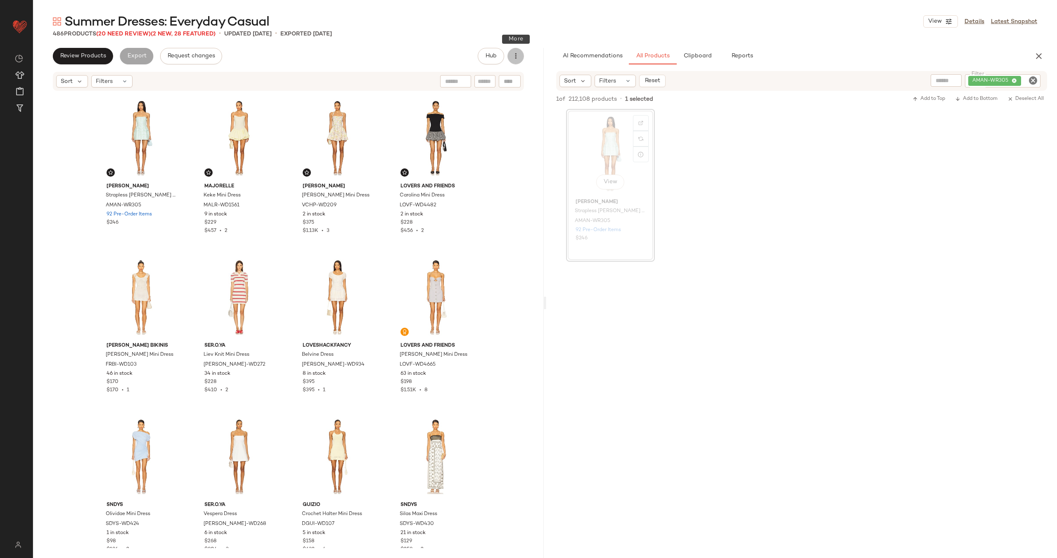
click at [520, 59] on button "button" at bounding box center [516, 56] width 17 height 17
click at [489, 116] on span "Clear Suggested Products" at bounding box center [478, 120] width 78 height 9
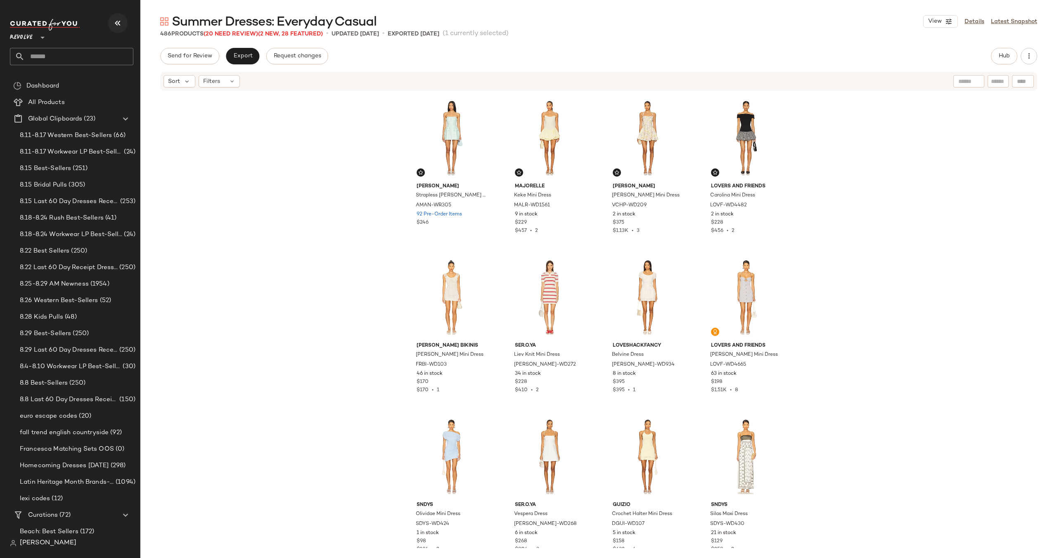
click at [119, 26] on icon "button" at bounding box center [118, 23] width 10 height 10
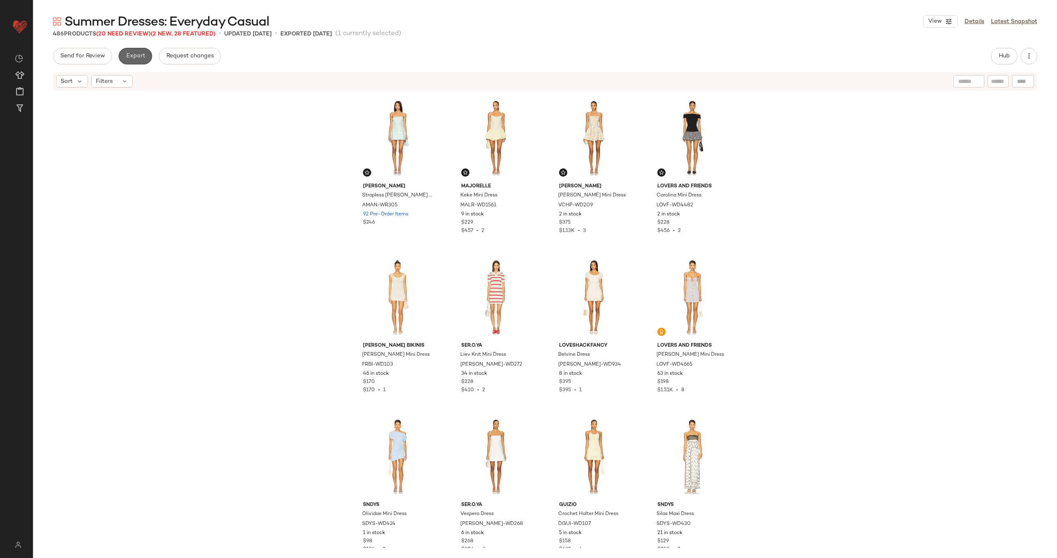
click at [137, 57] on span "Export" at bounding box center [135, 56] width 19 height 7
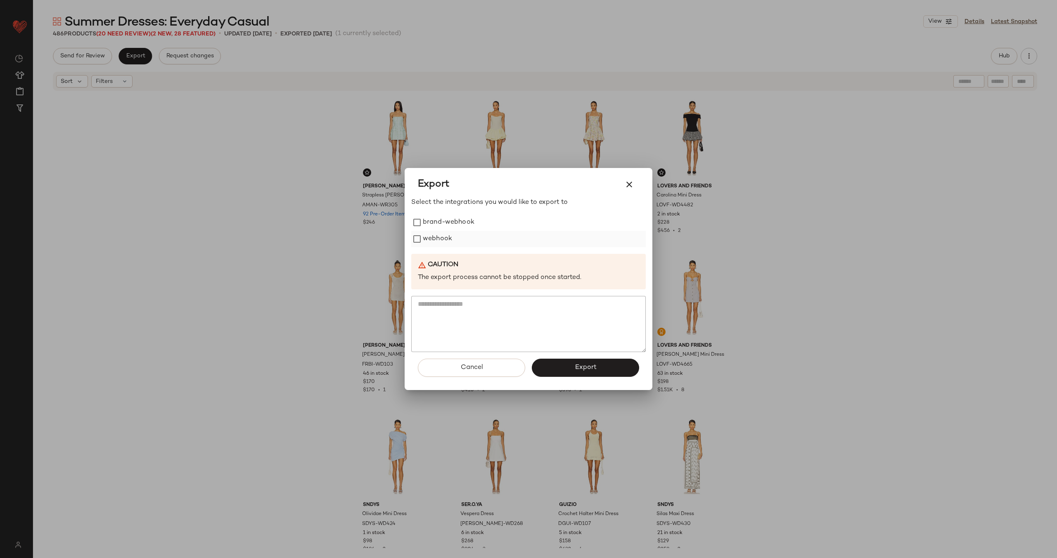
click at [432, 237] on label "webhook" at bounding box center [437, 239] width 29 height 17
click at [576, 369] on span "Export" at bounding box center [585, 368] width 22 height 8
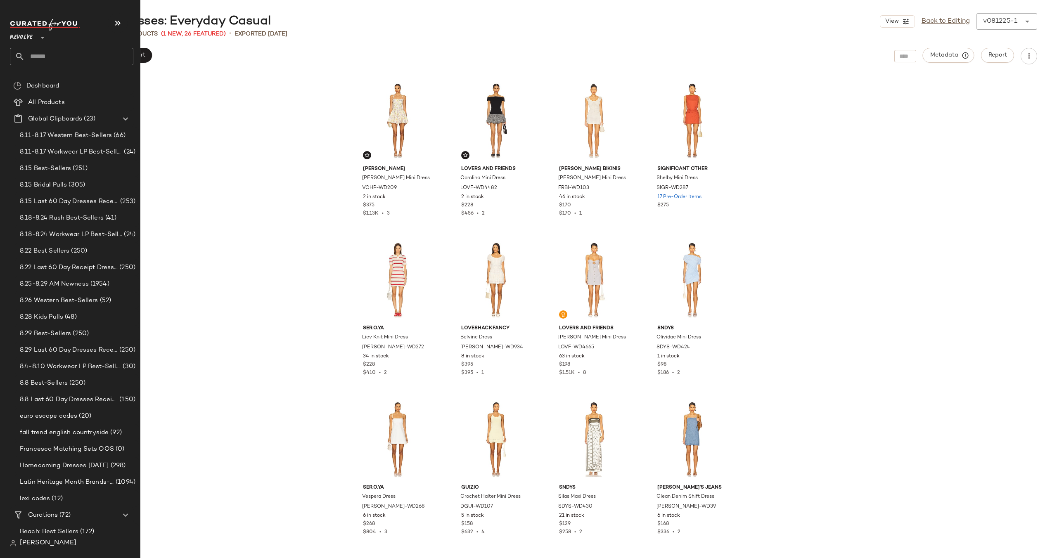
click at [65, 57] on input "text" at bounding box center [79, 56] width 109 height 17
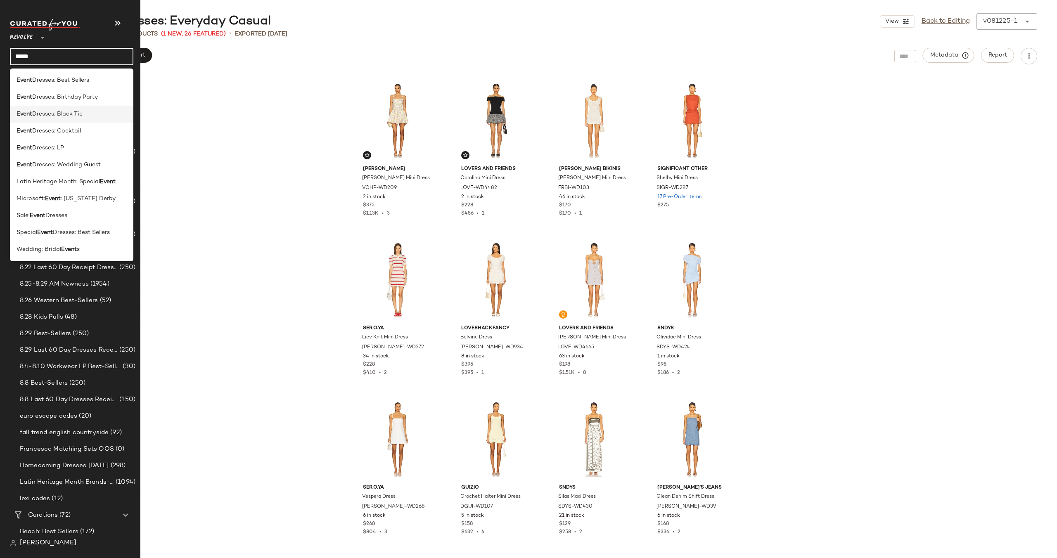
type input "*****"
click at [63, 115] on span "Dresses: Black Tie" at bounding box center [57, 114] width 50 height 9
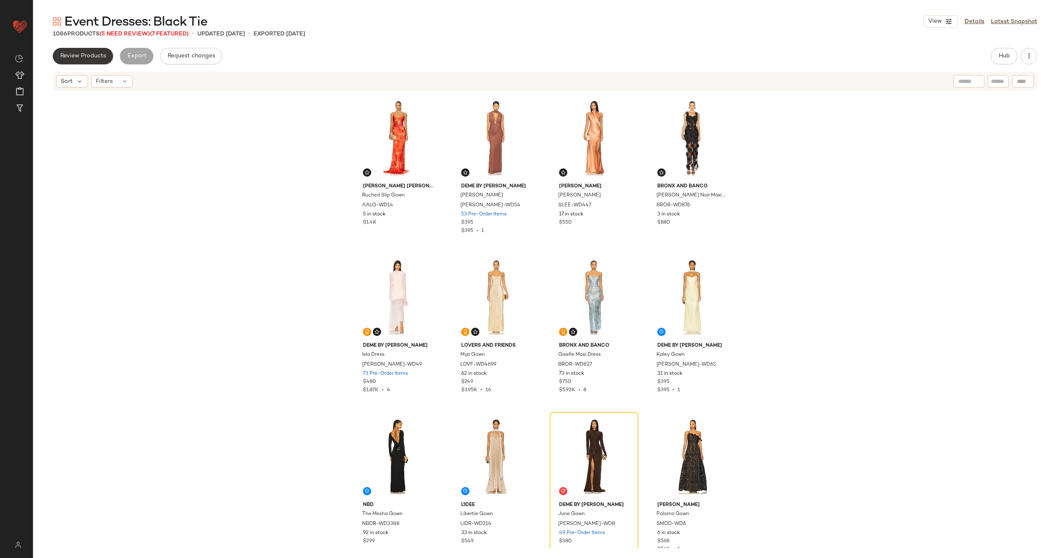
click at [90, 55] on span "Review Products" at bounding box center [83, 56] width 46 height 7
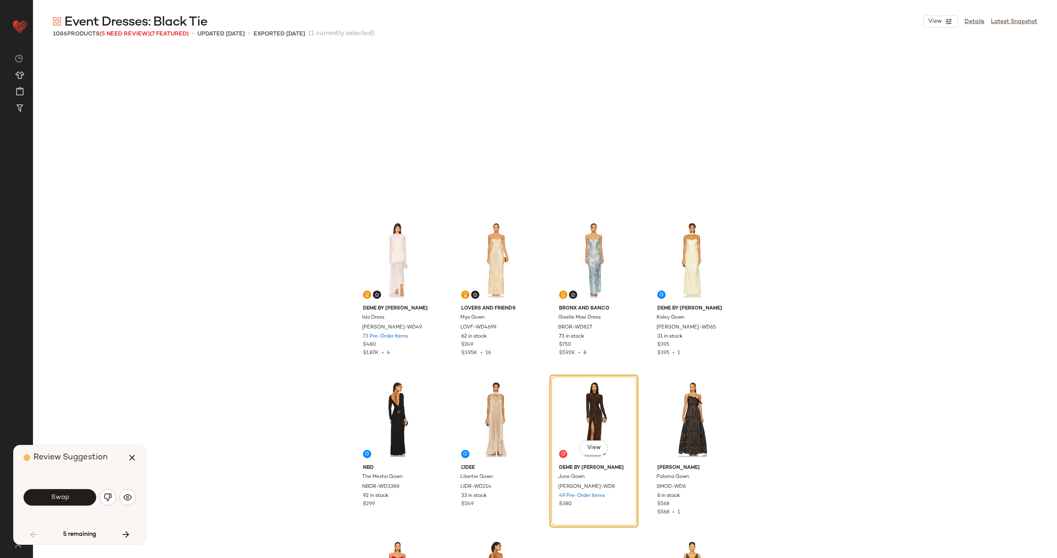
scroll to position [166, 0]
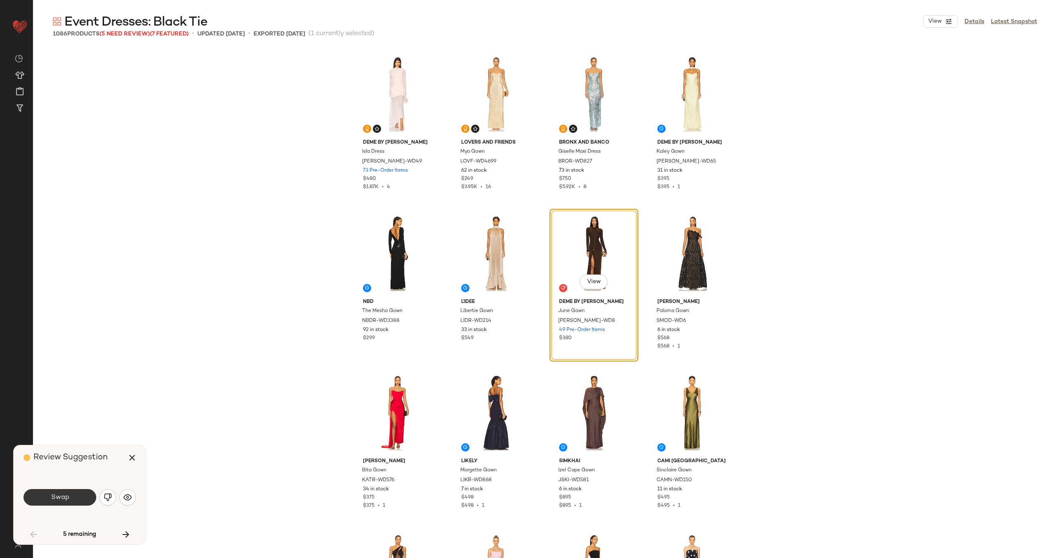
click at [76, 499] on button "Swap" at bounding box center [60, 497] width 73 height 17
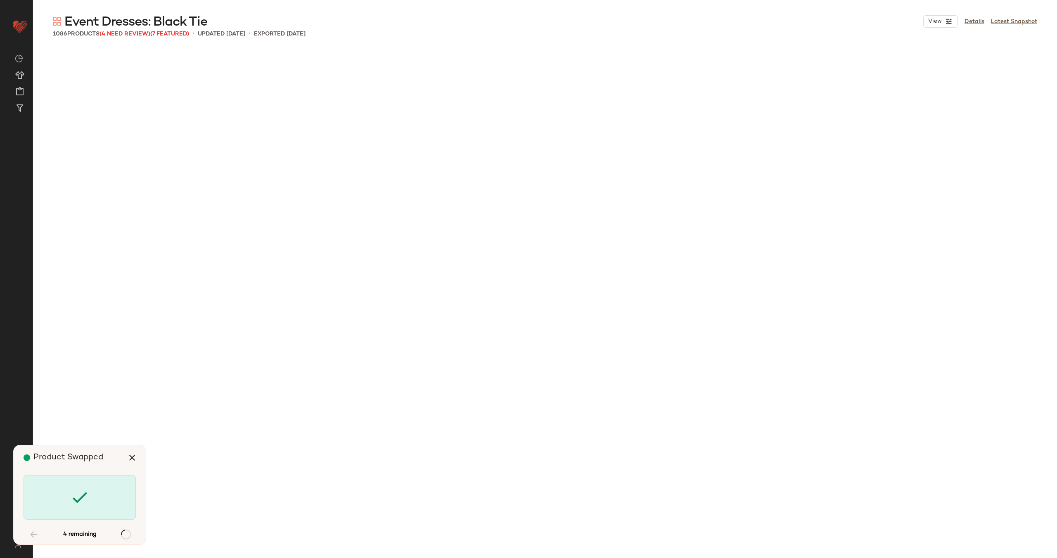
scroll to position [12115, 0]
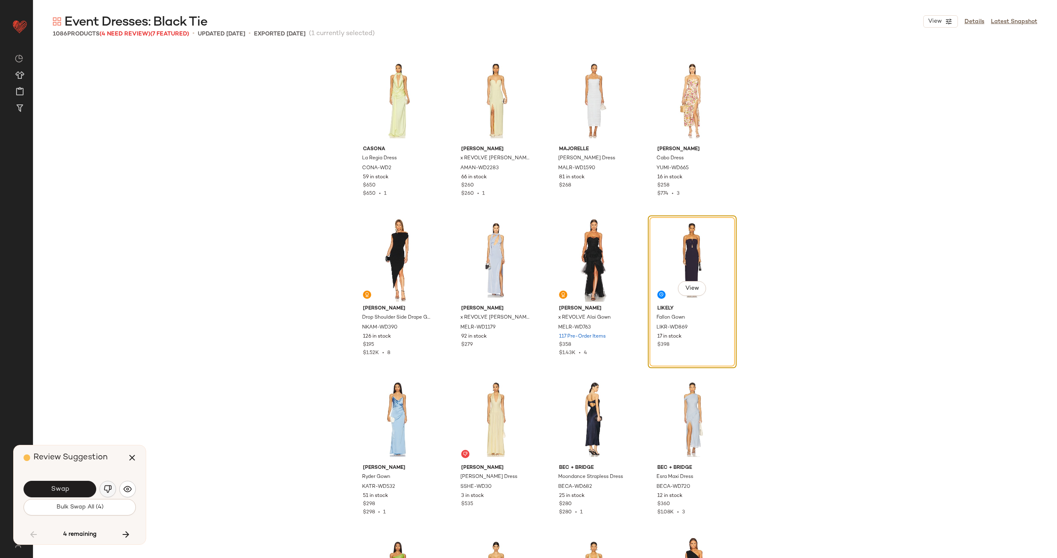
click at [109, 491] on img "button" at bounding box center [108, 489] width 8 height 8
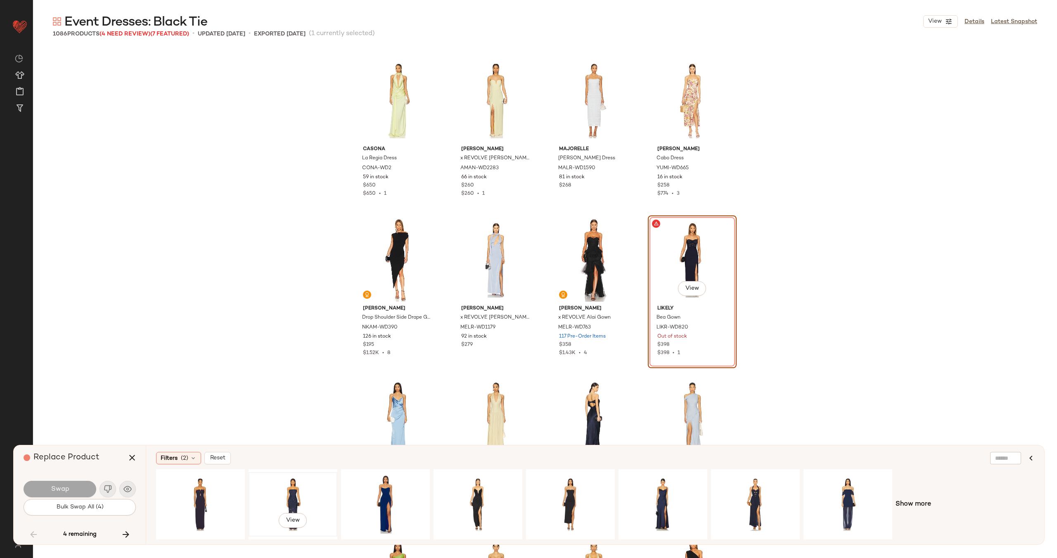
click at [296, 494] on div "View" at bounding box center [292, 504] width 83 height 59
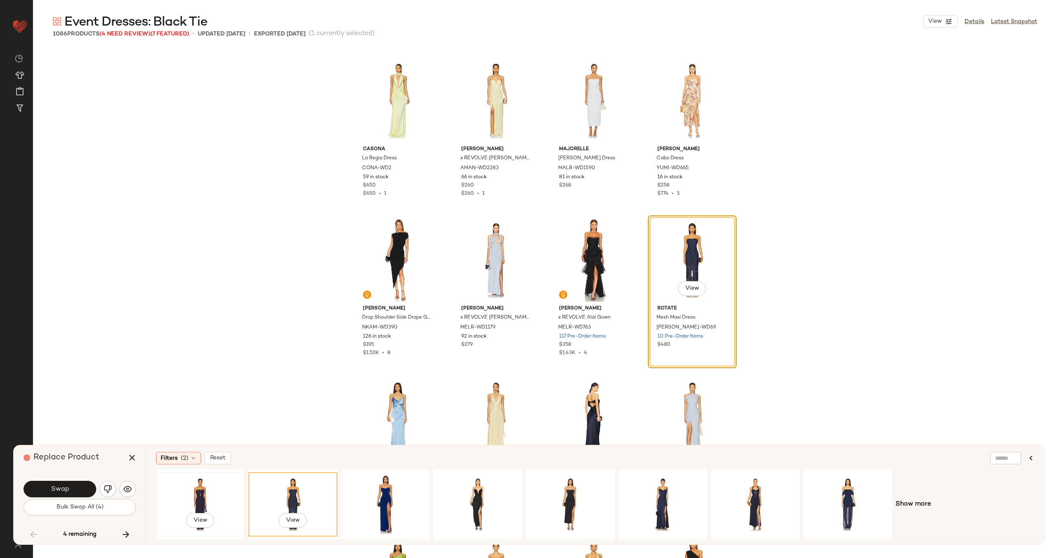
click at [204, 496] on div "View" at bounding box center [200, 504] width 83 height 59
click at [648, 489] on div "View" at bounding box center [663, 504] width 83 height 59
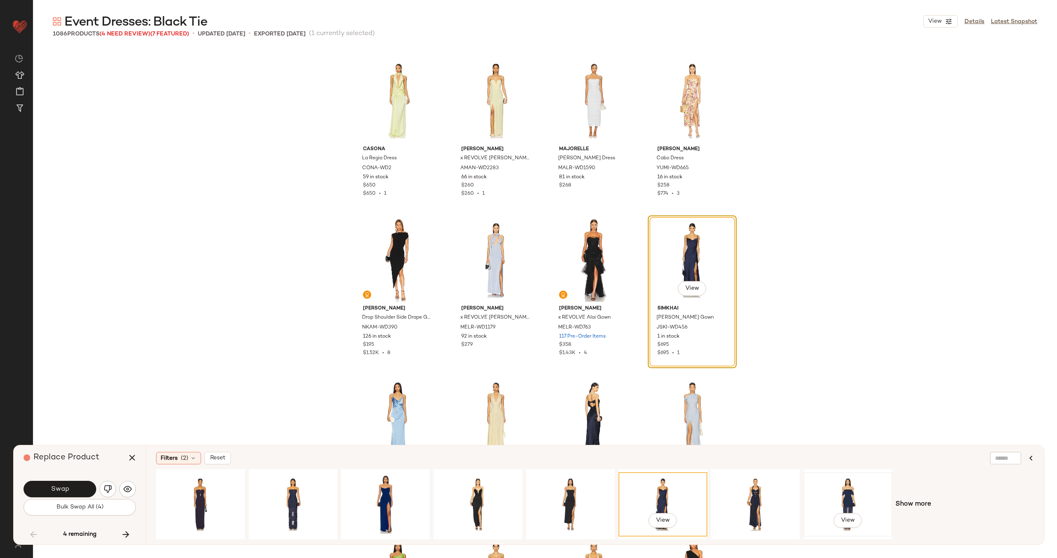
click at [847, 500] on div "View" at bounding box center [848, 504] width 83 height 59
click at [68, 485] on button "Swap" at bounding box center [60, 489] width 73 height 17
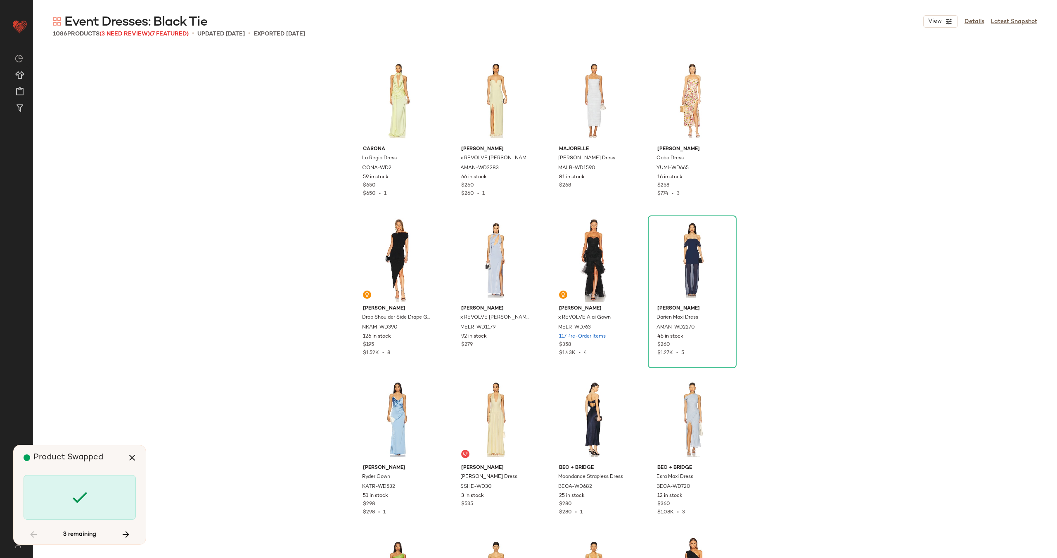
scroll to position [25186, 0]
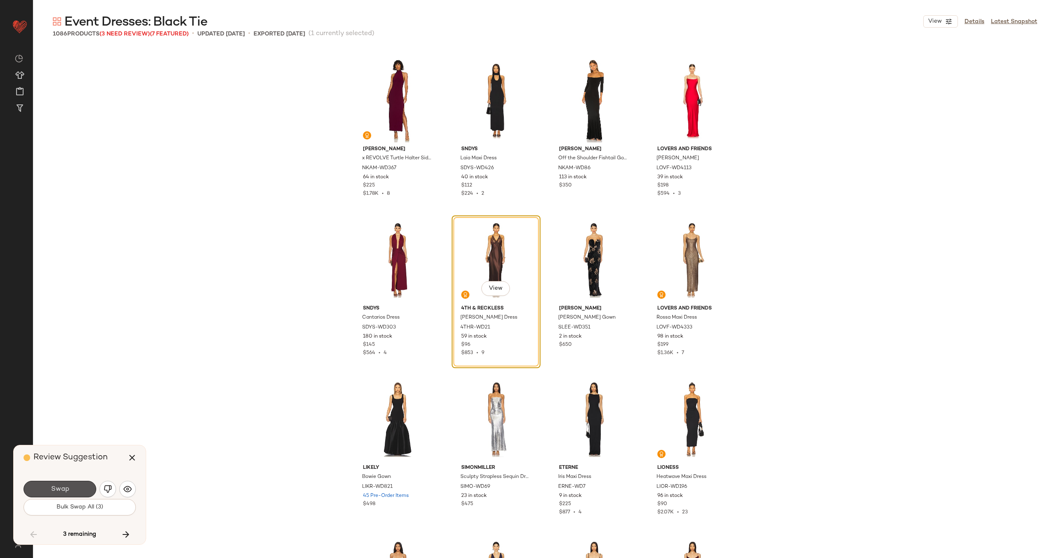
click at [68, 485] on button "Swap" at bounding box center [60, 489] width 73 height 17
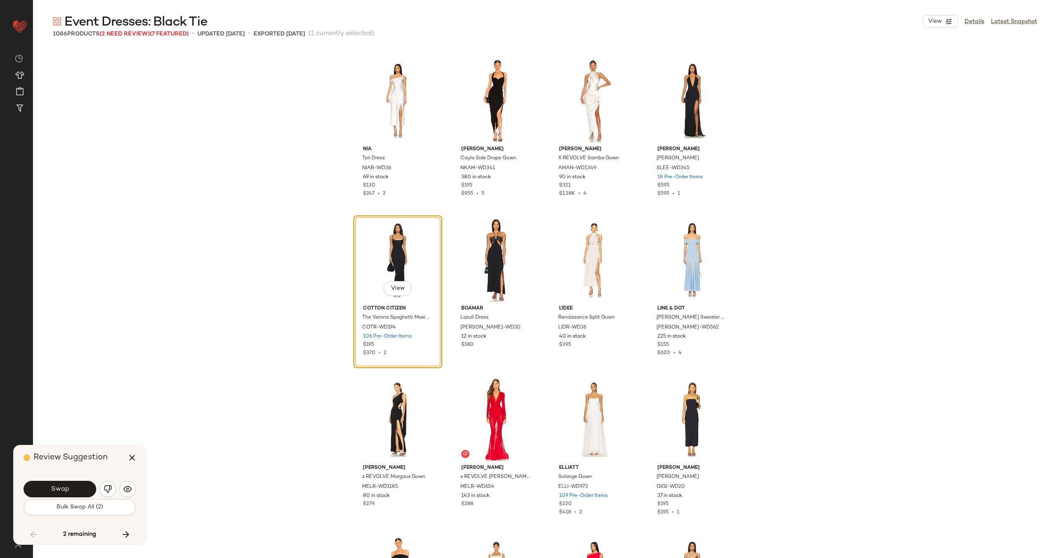
scroll to position [30925, 0]
click at [101, 485] on button "button" at bounding box center [108, 489] width 17 height 17
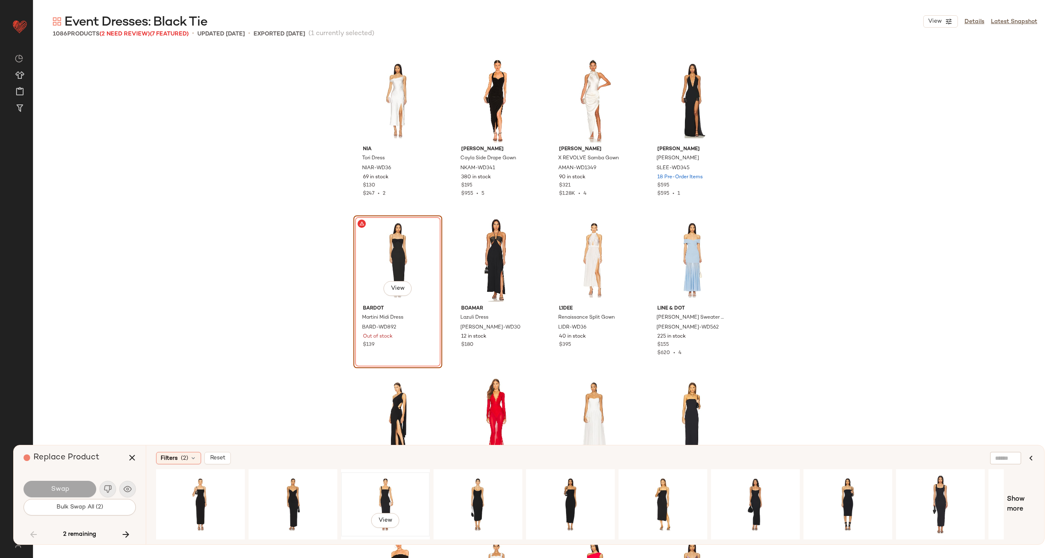
click at [409, 500] on div "View" at bounding box center [385, 504] width 83 height 59
drag, startPoint x: 751, startPoint y: 539, endPoint x: 942, endPoint y: 537, distance: 190.8
click at [942, 537] on div "View" at bounding box center [580, 505] width 848 height 70
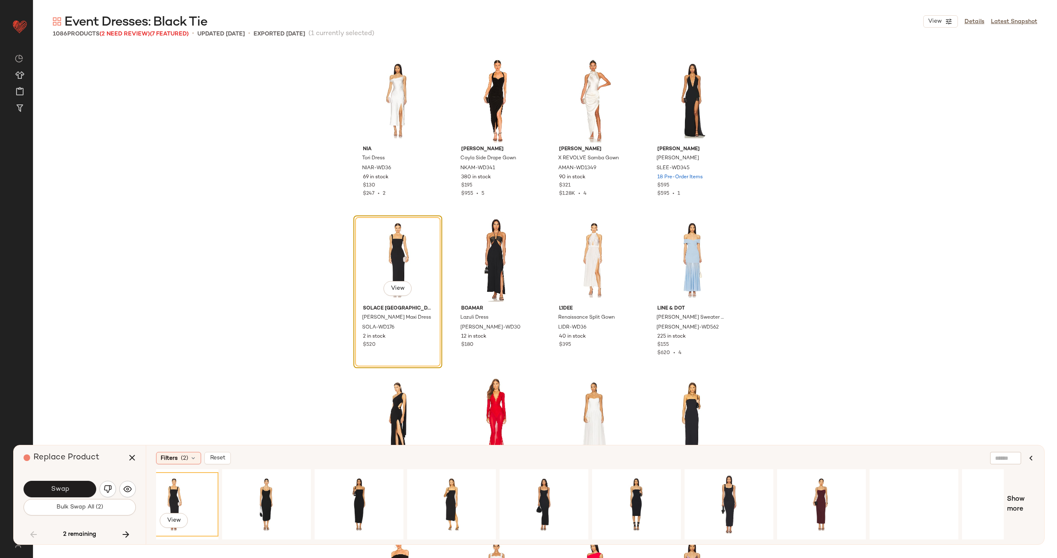
scroll to position [0, 258]
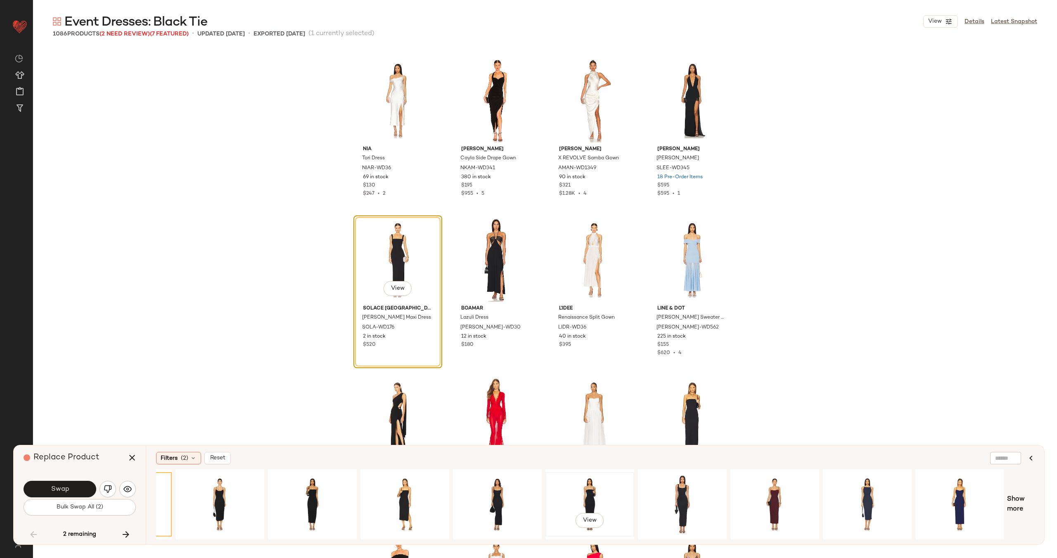
click at [595, 498] on div "View" at bounding box center [589, 504] width 83 height 59
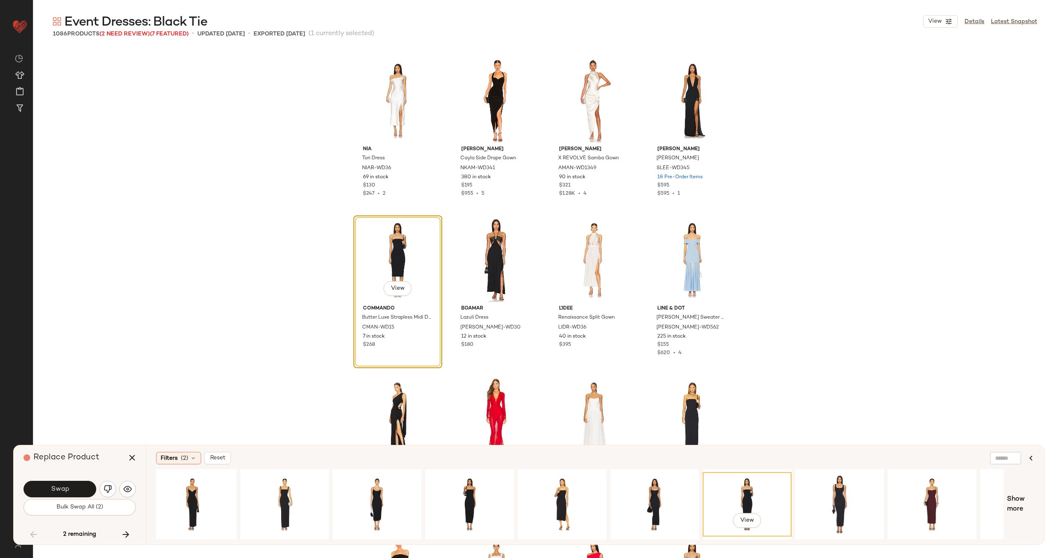
scroll to position [0, 0]
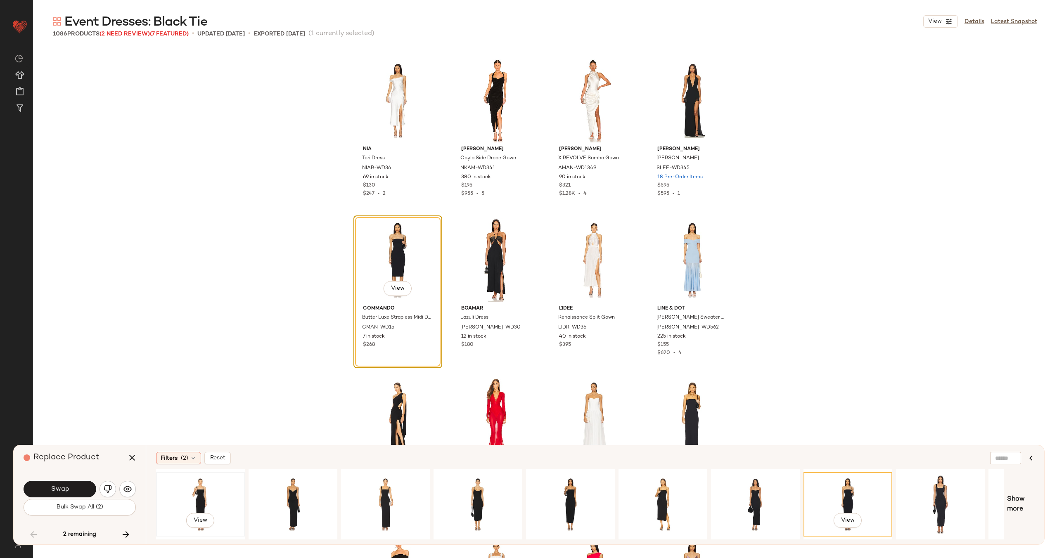
click at [201, 498] on div "View" at bounding box center [200, 504] width 83 height 59
click at [287, 491] on div "View" at bounding box center [292, 504] width 83 height 59
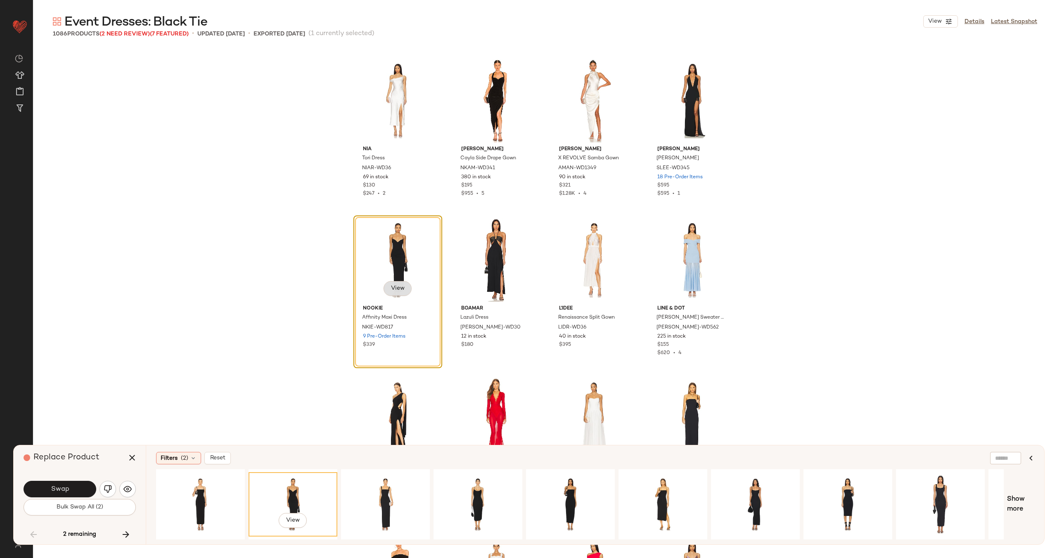
click at [404, 286] on button "View" at bounding box center [398, 288] width 28 height 15
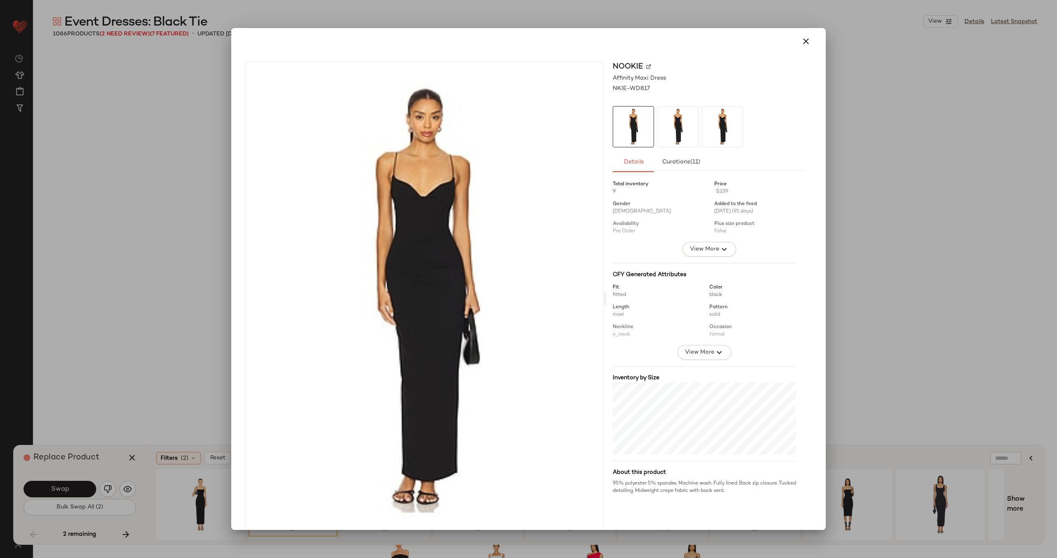
click at [646, 68] on img at bounding box center [648, 66] width 5 height 5
click at [802, 44] on icon "button" at bounding box center [806, 41] width 10 height 10
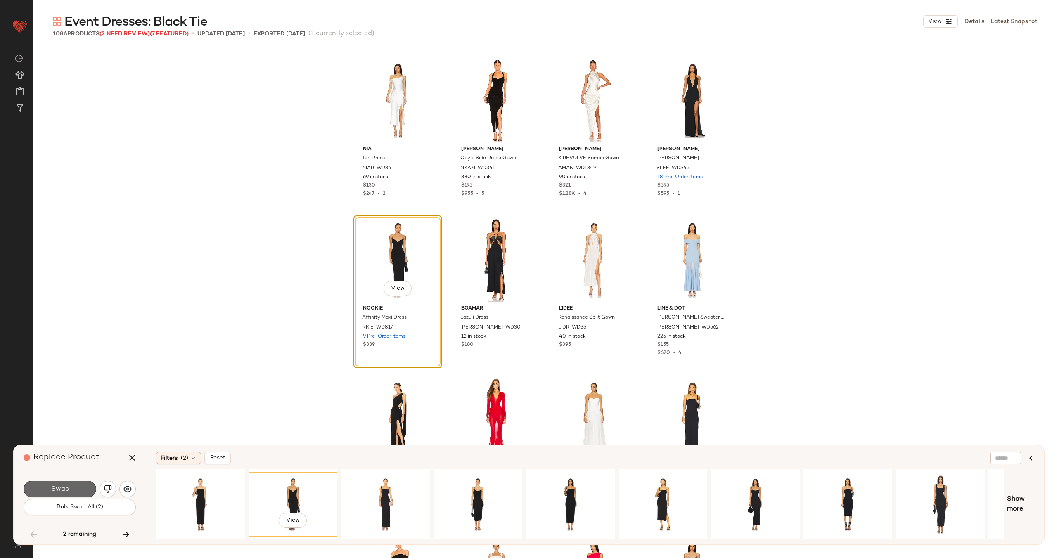
click at [73, 491] on button "Swap" at bounding box center [60, 489] width 73 height 17
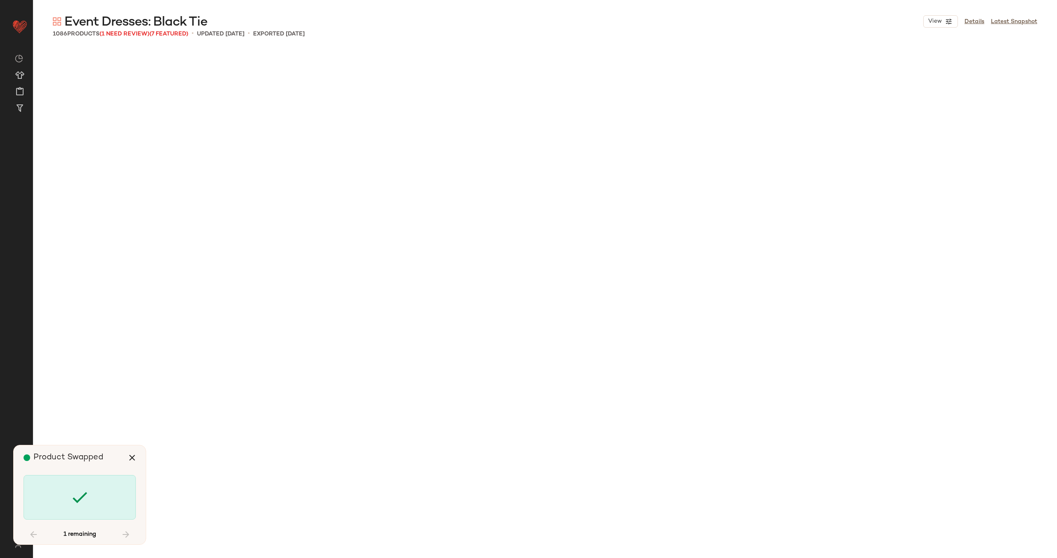
scroll to position [32519, 0]
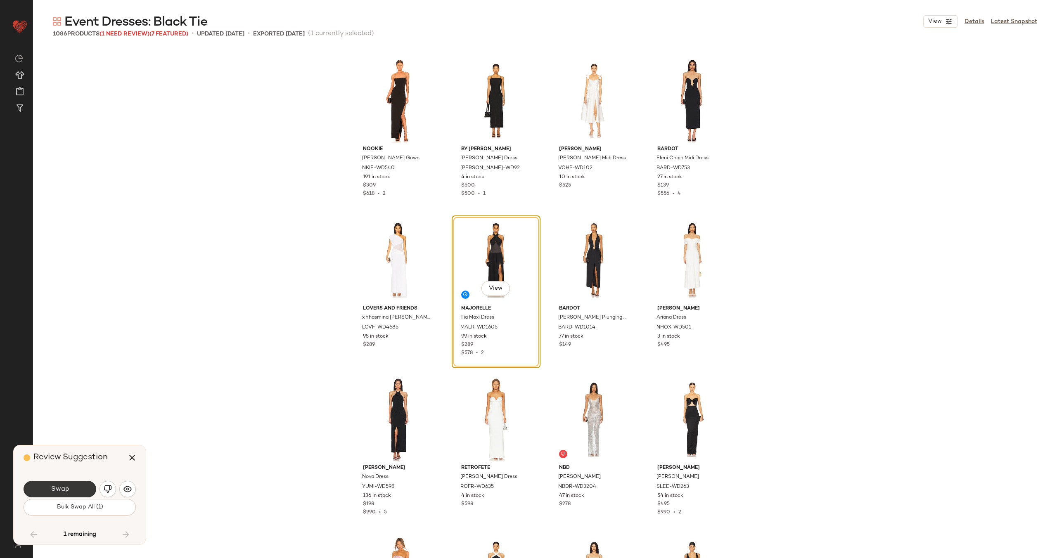
click at [69, 485] on button "Swap" at bounding box center [60, 489] width 73 height 17
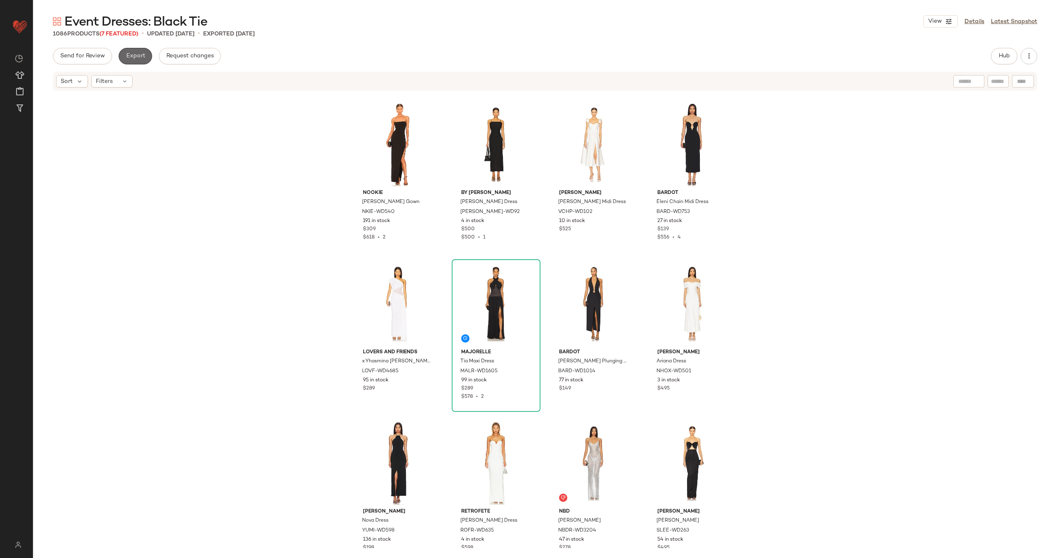
click at [134, 54] on span "Export" at bounding box center [135, 56] width 19 height 7
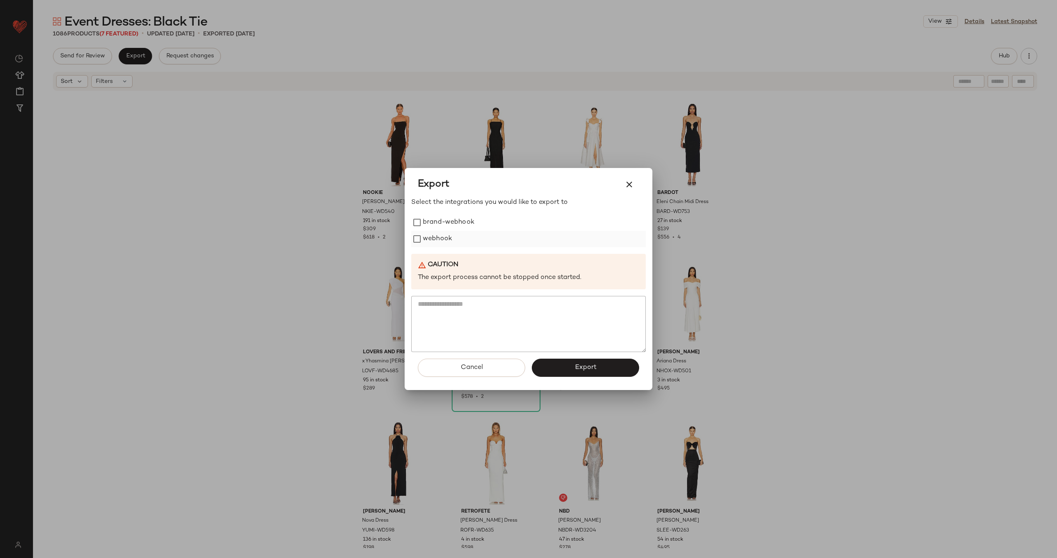
click at [439, 236] on label "webhook" at bounding box center [437, 239] width 29 height 17
click at [601, 369] on button "Export" at bounding box center [585, 368] width 107 height 18
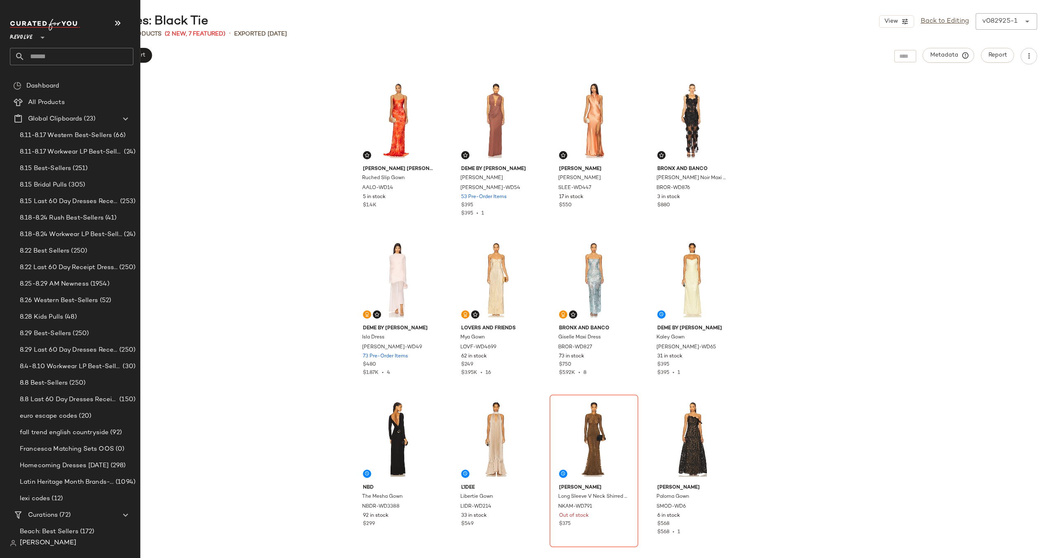
click at [55, 57] on input "text" at bounding box center [79, 56] width 109 height 17
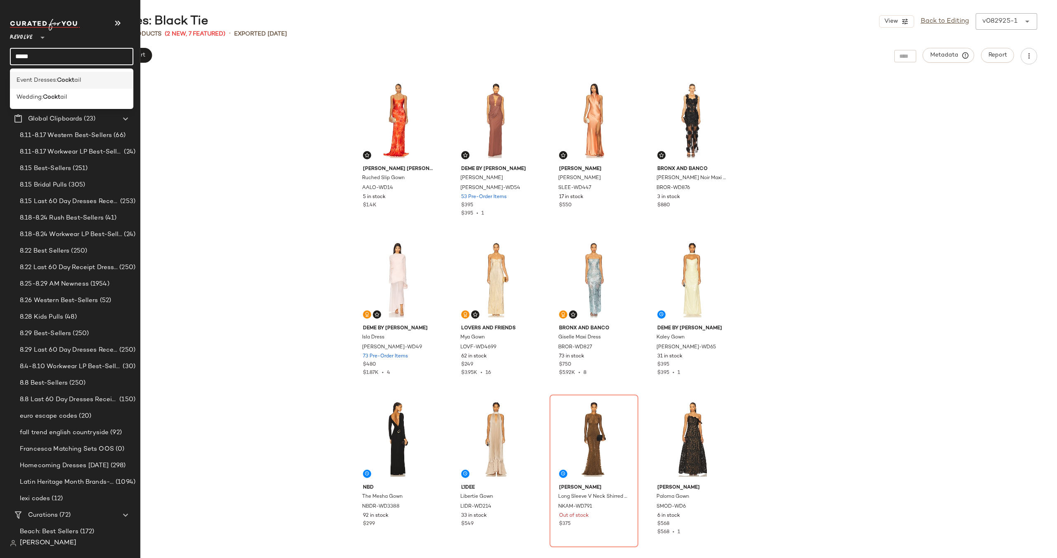
type input "*****"
click at [42, 77] on span "Event Dresses:" at bounding box center [37, 80] width 40 height 9
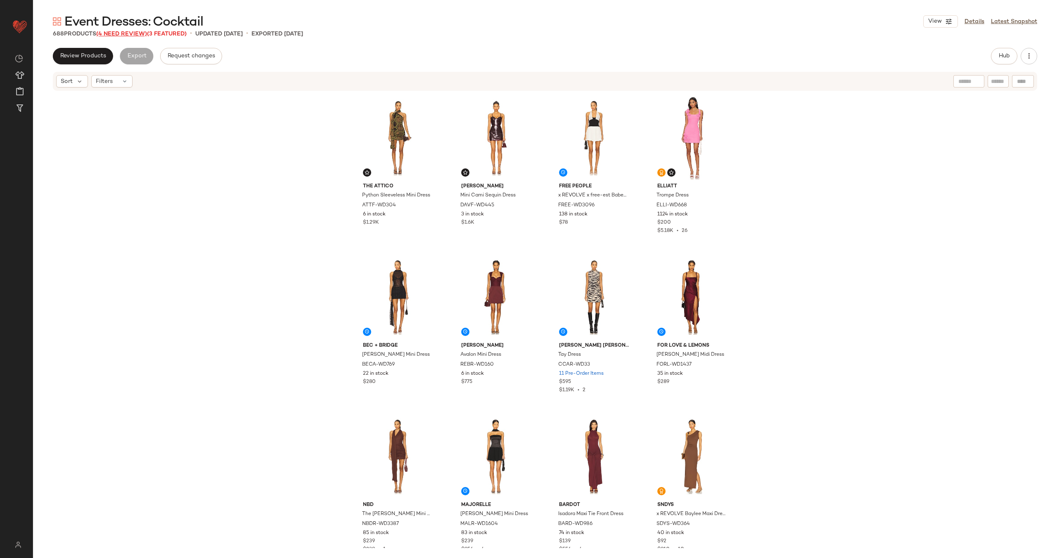
click at [125, 33] on span "(4 Need Review)" at bounding box center [121, 34] width 51 height 6
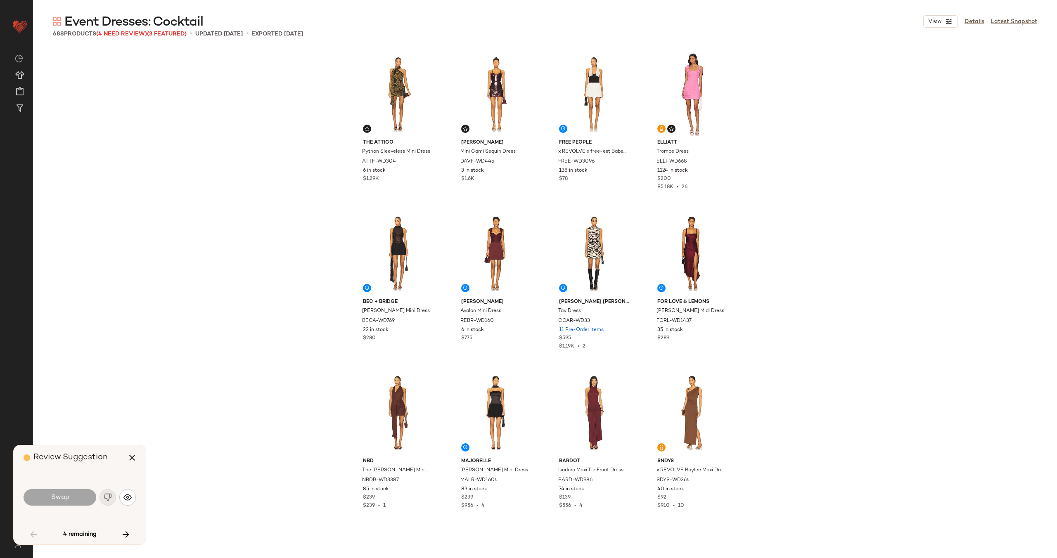
scroll to position [1594, 0]
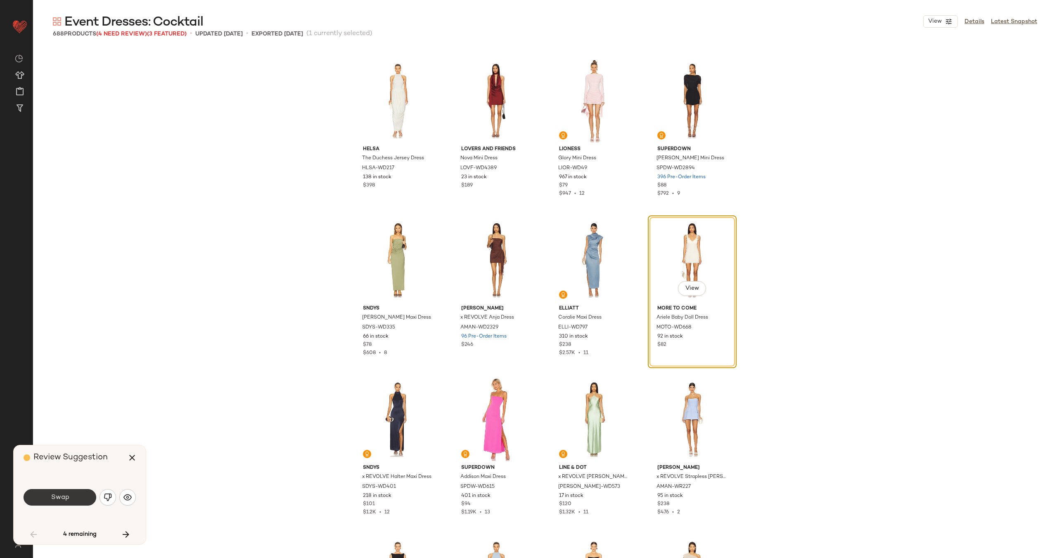
click at [65, 500] on span "Swap" at bounding box center [59, 498] width 19 height 8
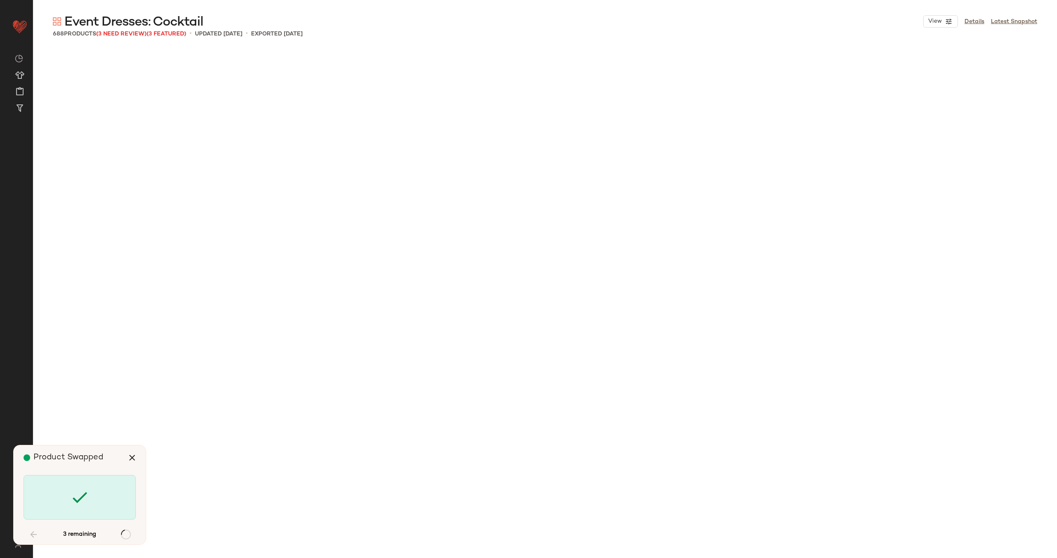
scroll to position [6854, 0]
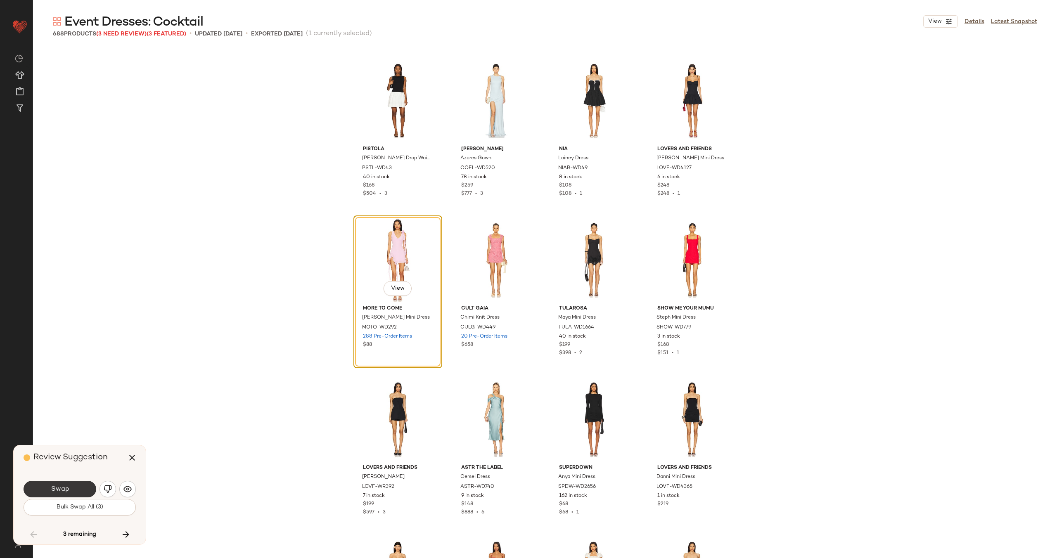
click at [45, 491] on button "Swap" at bounding box center [60, 489] width 73 height 17
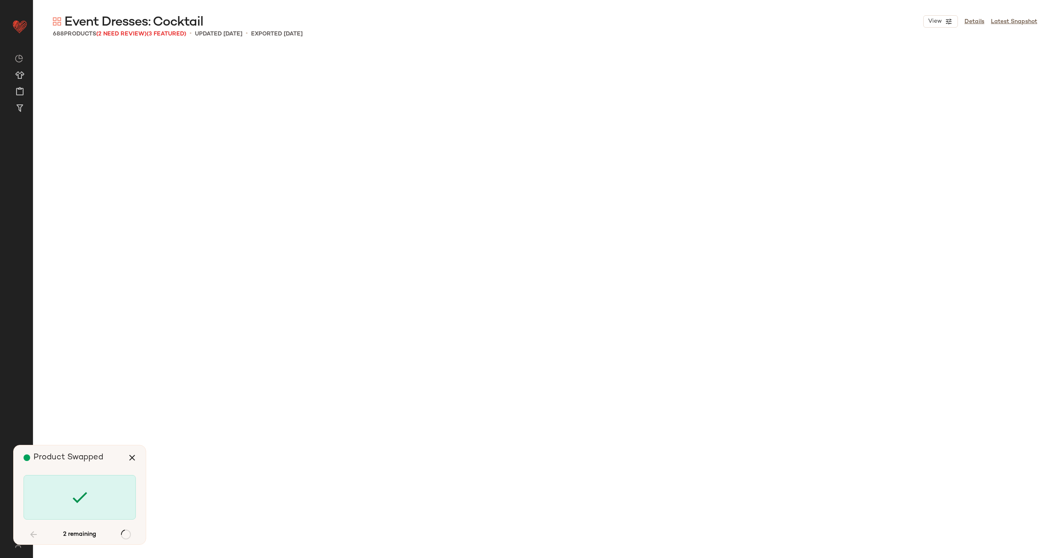
scroll to position [13231, 0]
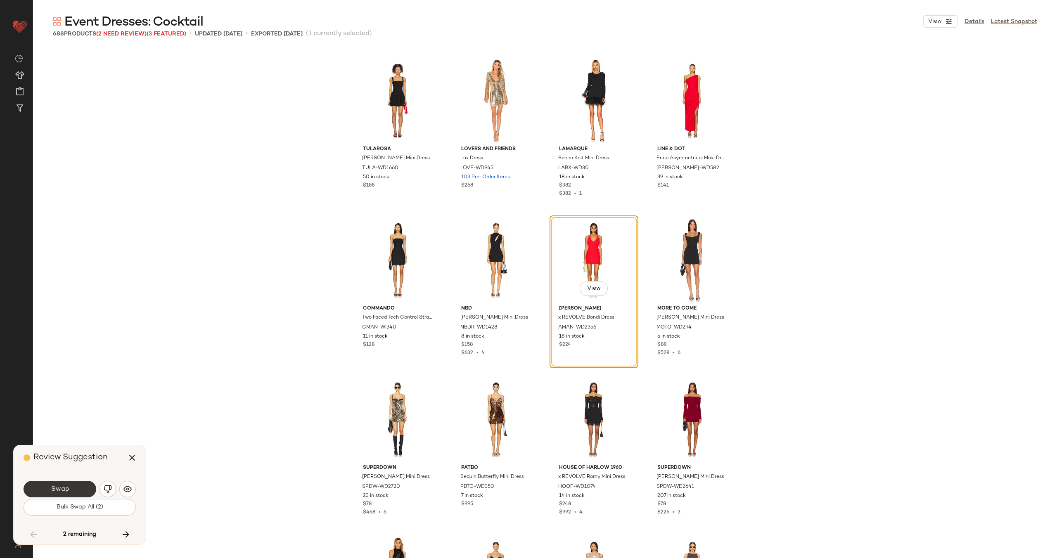
click at [57, 490] on span "Swap" at bounding box center [59, 490] width 19 height 8
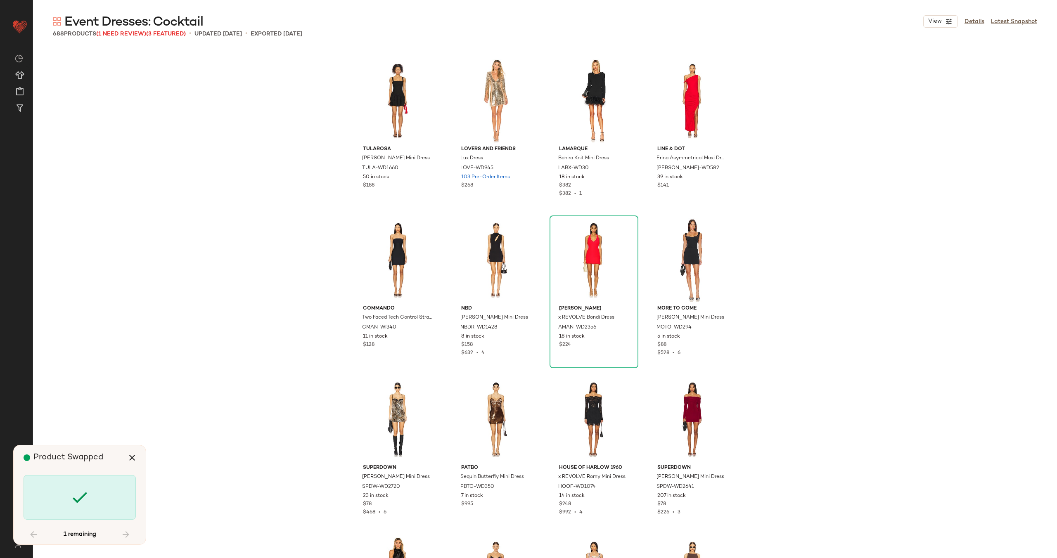
scroll to position [18969, 0]
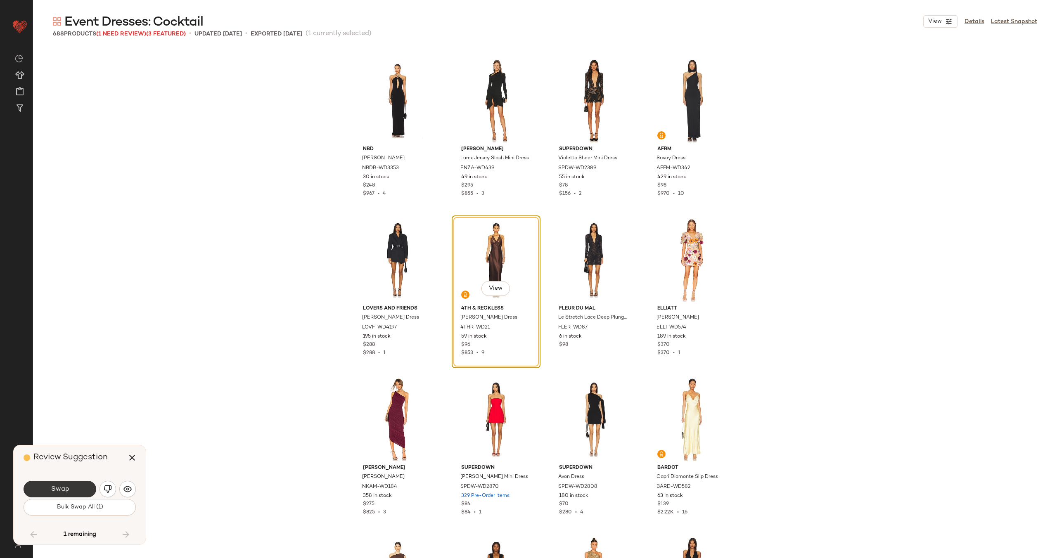
click at [68, 491] on span "Swap" at bounding box center [59, 490] width 19 height 8
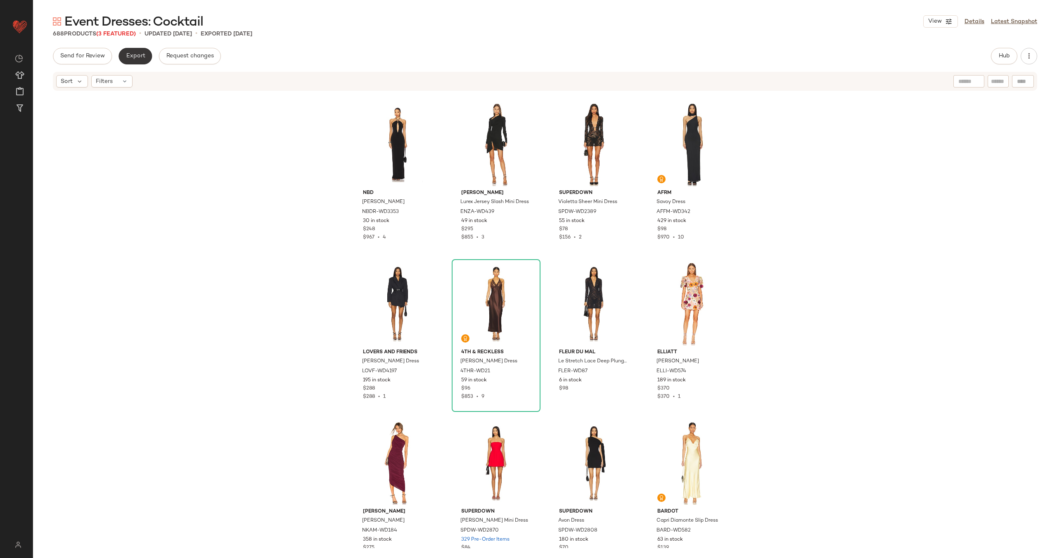
click at [135, 61] on button "Export" at bounding box center [135, 56] width 33 height 17
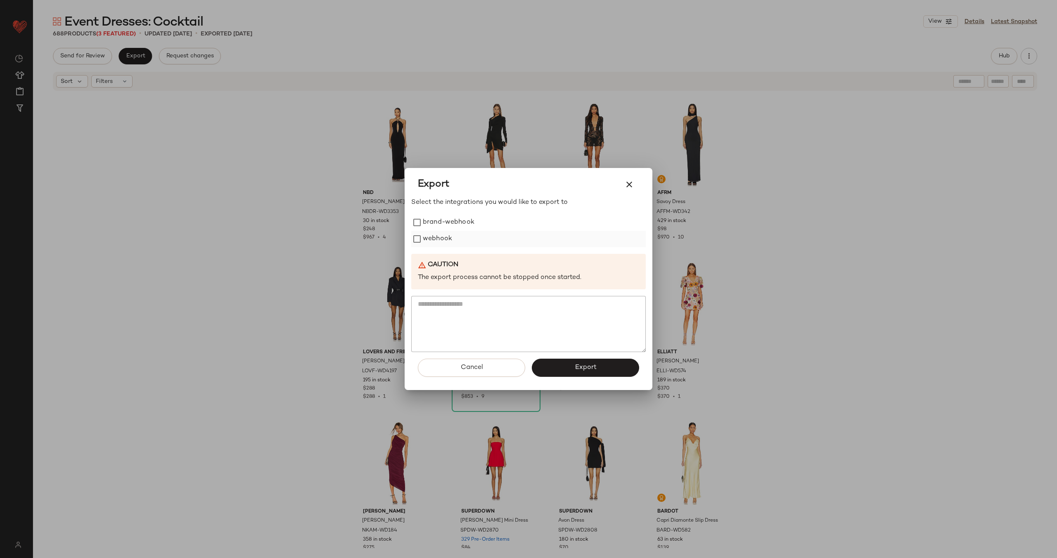
click at [433, 242] on label "webhook" at bounding box center [437, 239] width 29 height 17
click at [598, 365] on button "Export" at bounding box center [585, 368] width 107 height 18
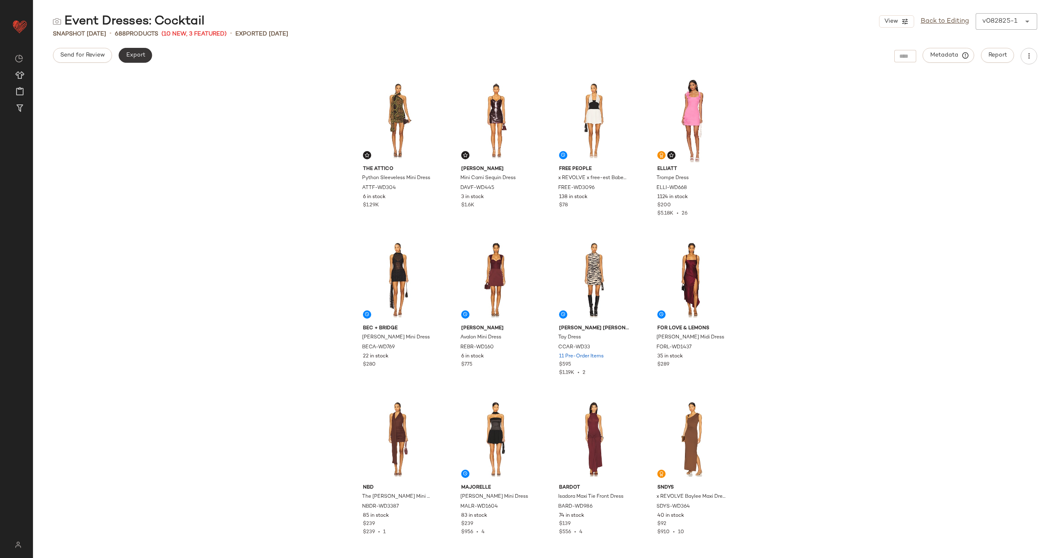
click at [131, 57] on span "Export" at bounding box center [135, 55] width 19 height 7
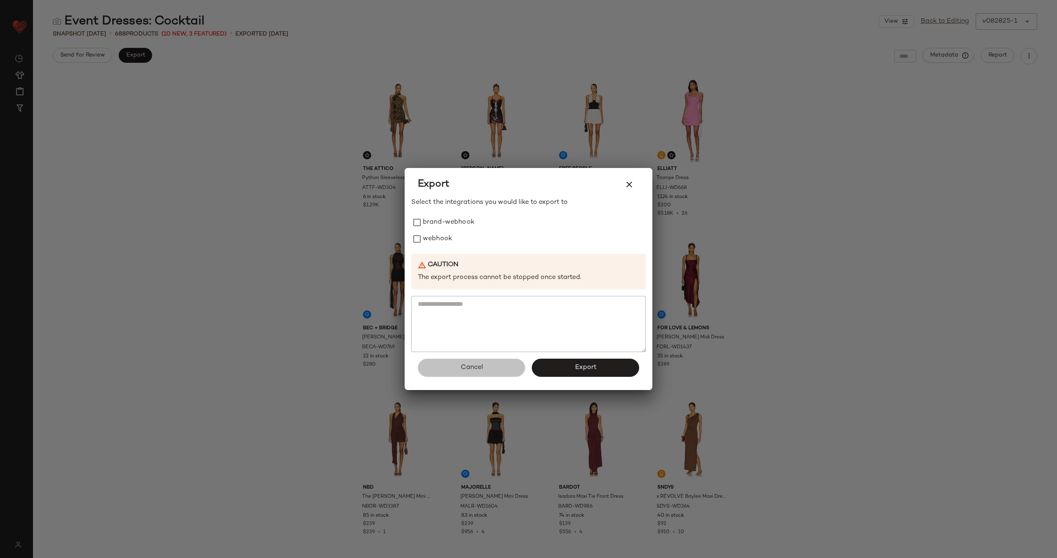
click at [490, 375] on button "Cancel" at bounding box center [471, 368] width 107 height 18
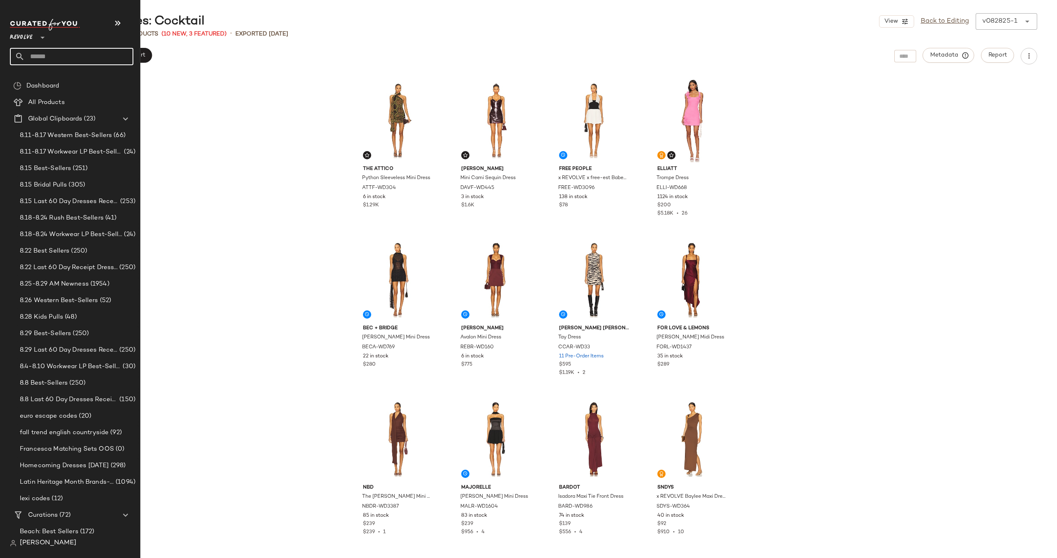
click at [64, 58] on input "text" at bounding box center [79, 56] width 109 height 17
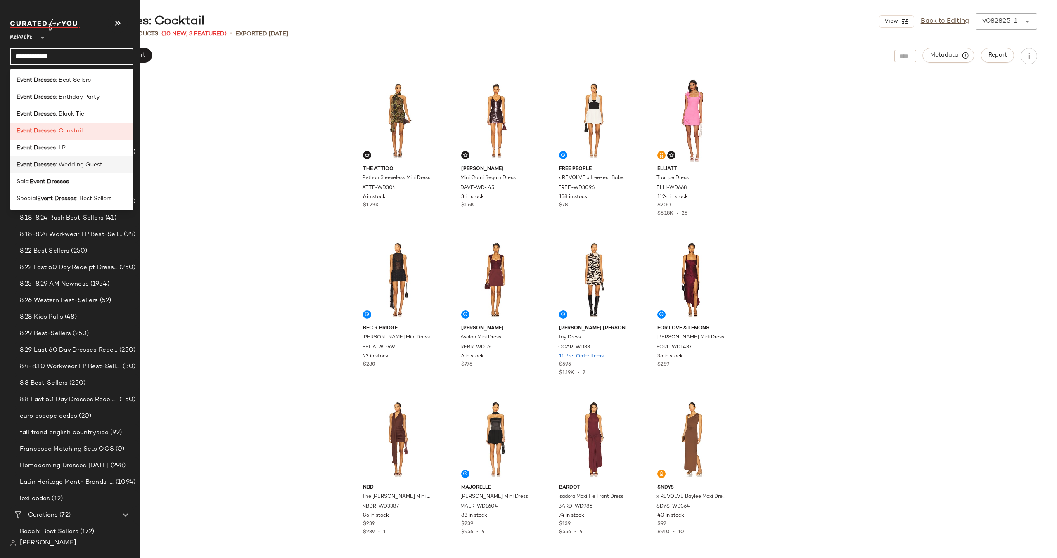
type input "**********"
click at [67, 164] on span ": Wedding Guest" at bounding box center [79, 165] width 47 height 9
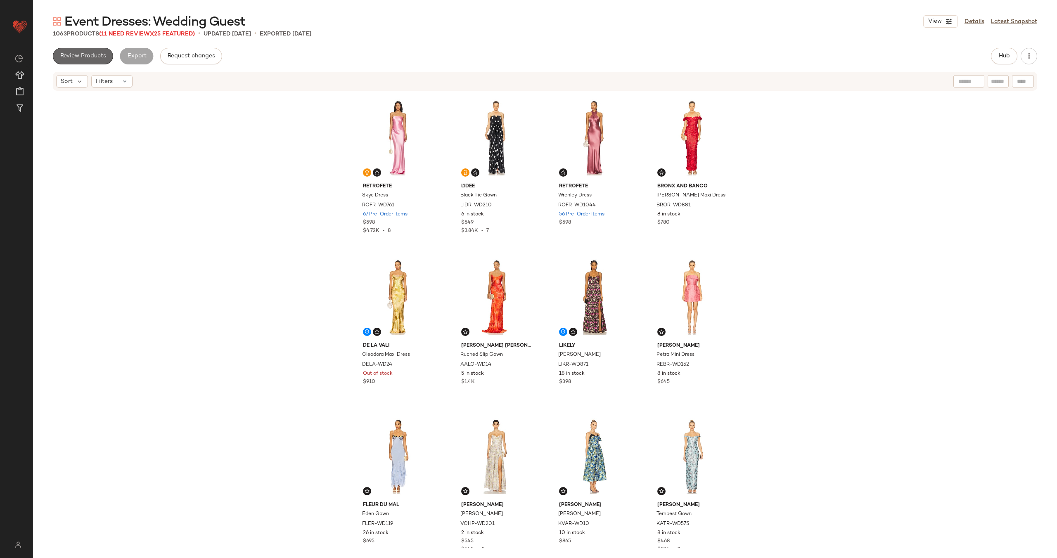
click at [90, 57] on span "Review Products" at bounding box center [83, 56] width 46 height 7
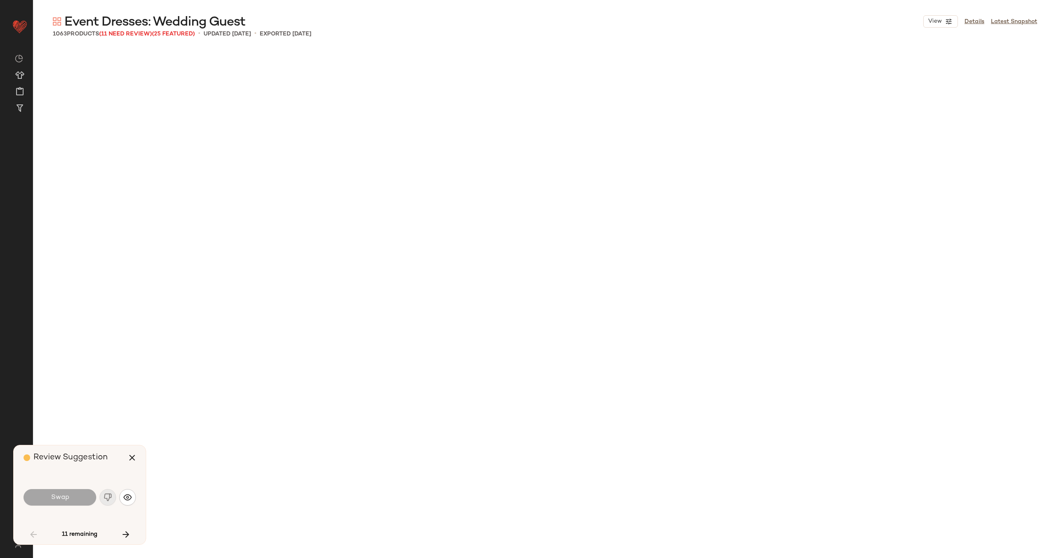
scroll to position [1116, 0]
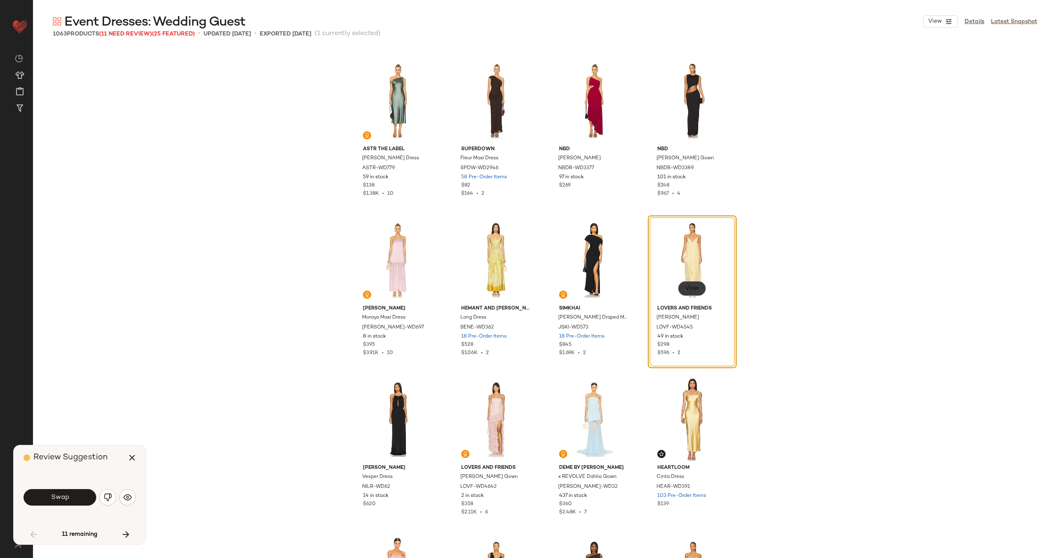
click at [685, 291] on span "View" at bounding box center [692, 288] width 14 height 7
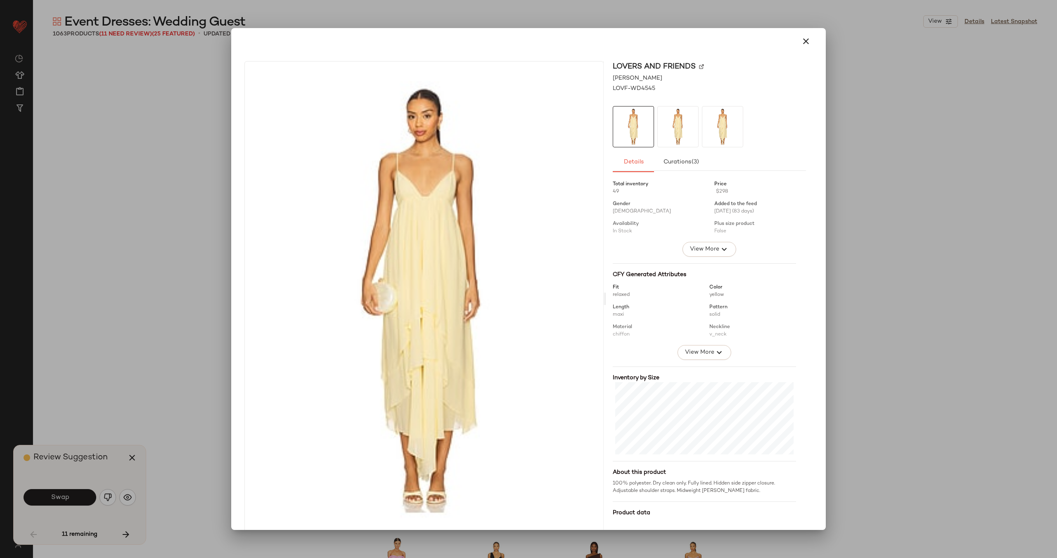
click at [699, 65] on img at bounding box center [701, 66] width 5 height 5
click at [804, 41] on icon "button" at bounding box center [806, 41] width 10 height 10
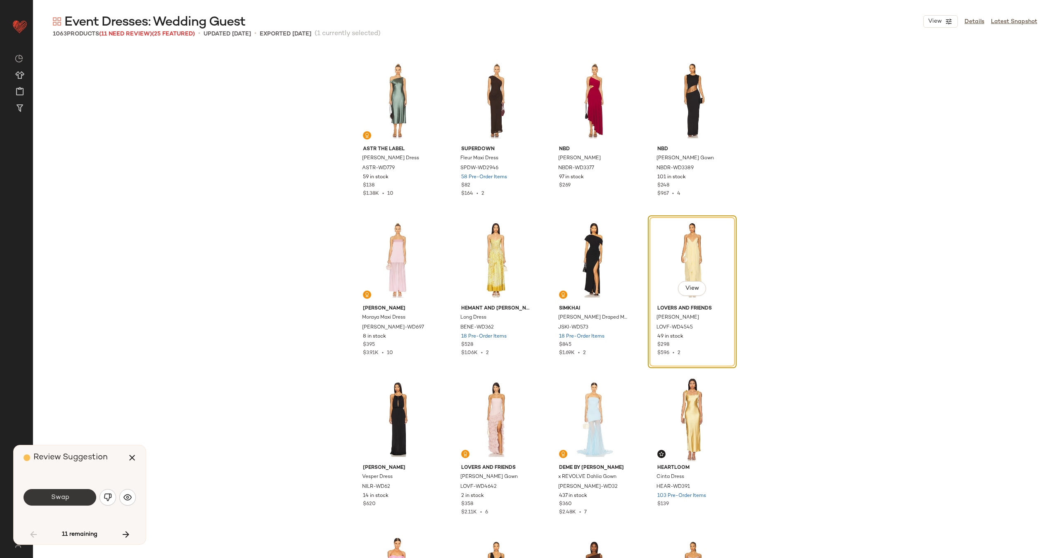
click at [61, 498] on span "Swap" at bounding box center [59, 498] width 19 height 8
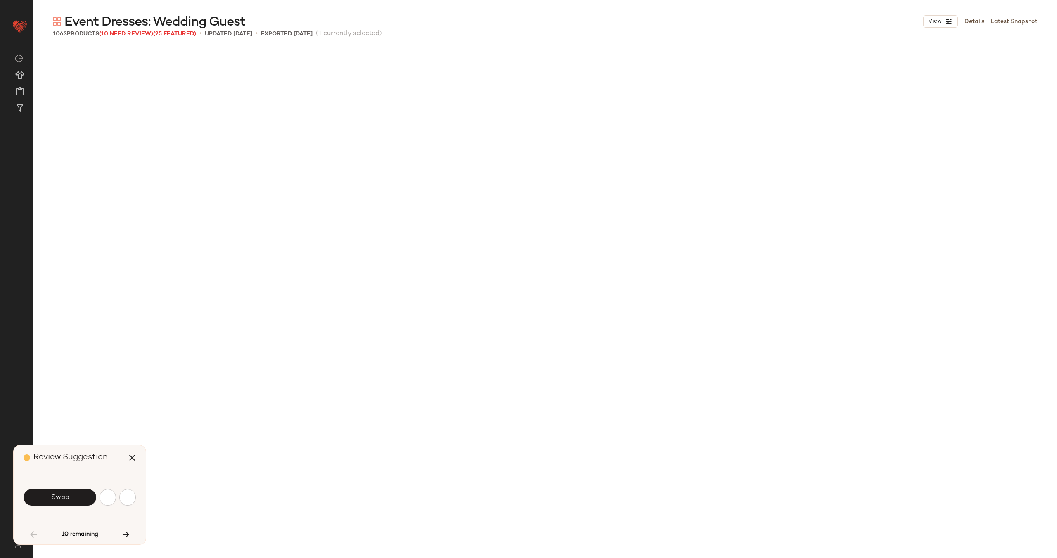
scroll to position [1753, 0]
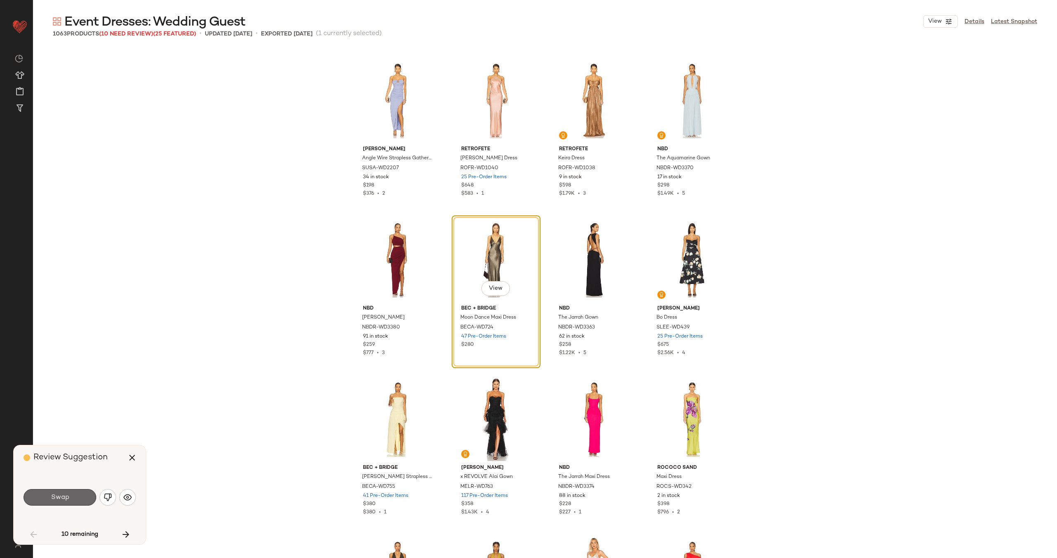
click at [66, 499] on span "Swap" at bounding box center [59, 498] width 19 height 8
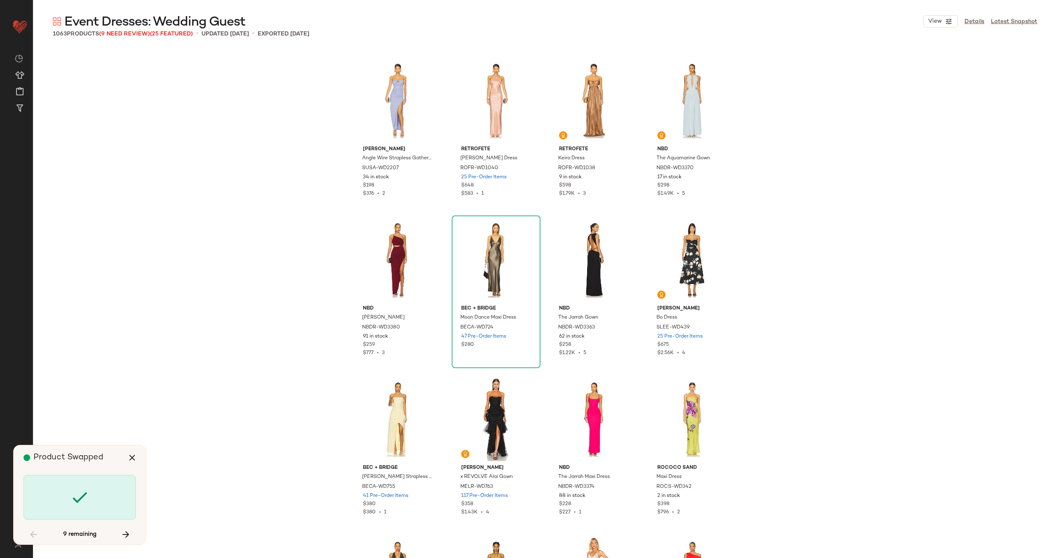
scroll to position [2391, 0]
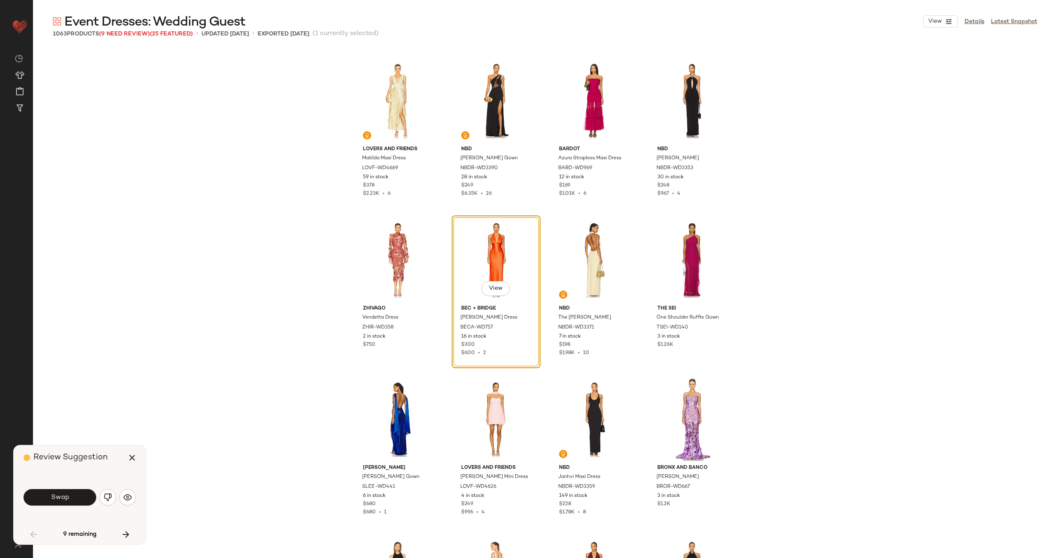
click at [66, 499] on span "Swap" at bounding box center [59, 498] width 19 height 8
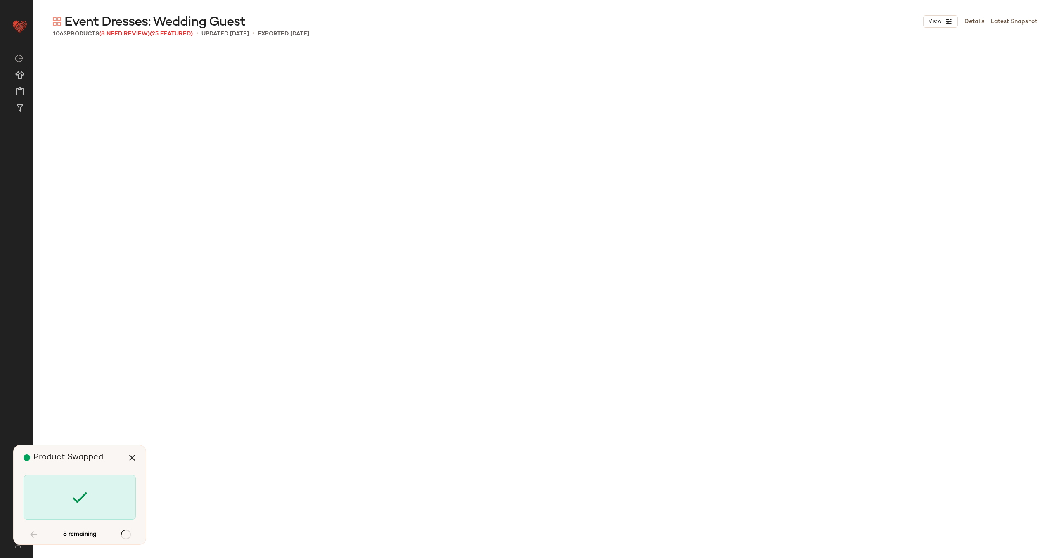
scroll to position [3826, 0]
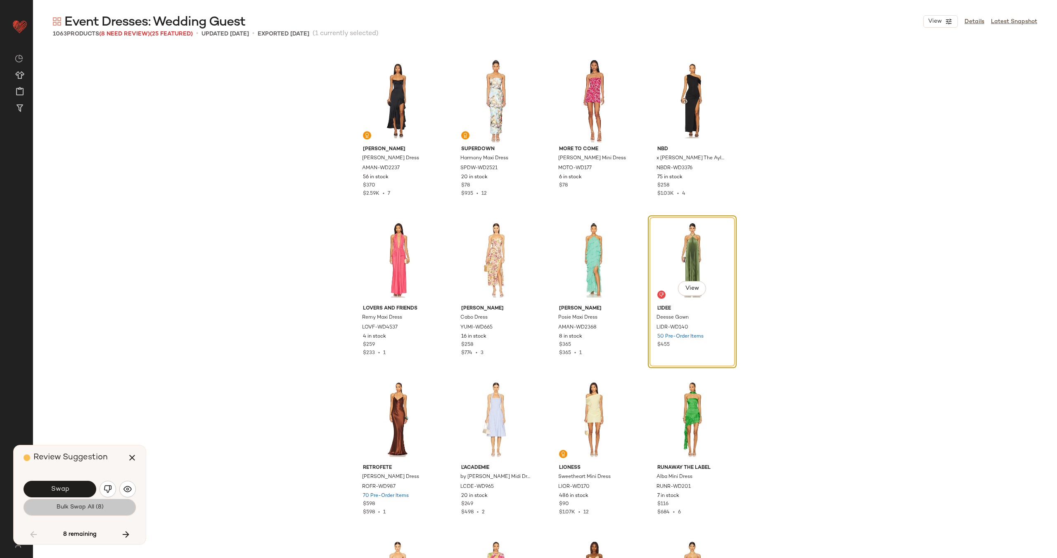
click at [66, 499] on button "Bulk Swap All (8)" at bounding box center [80, 507] width 112 height 17
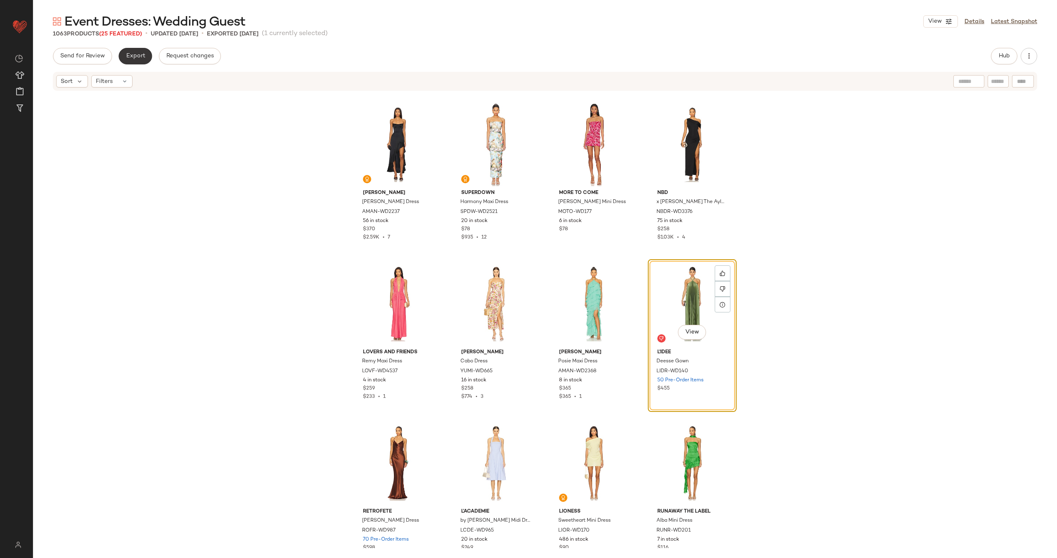
click at [135, 54] on span "Export" at bounding box center [135, 56] width 19 height 7
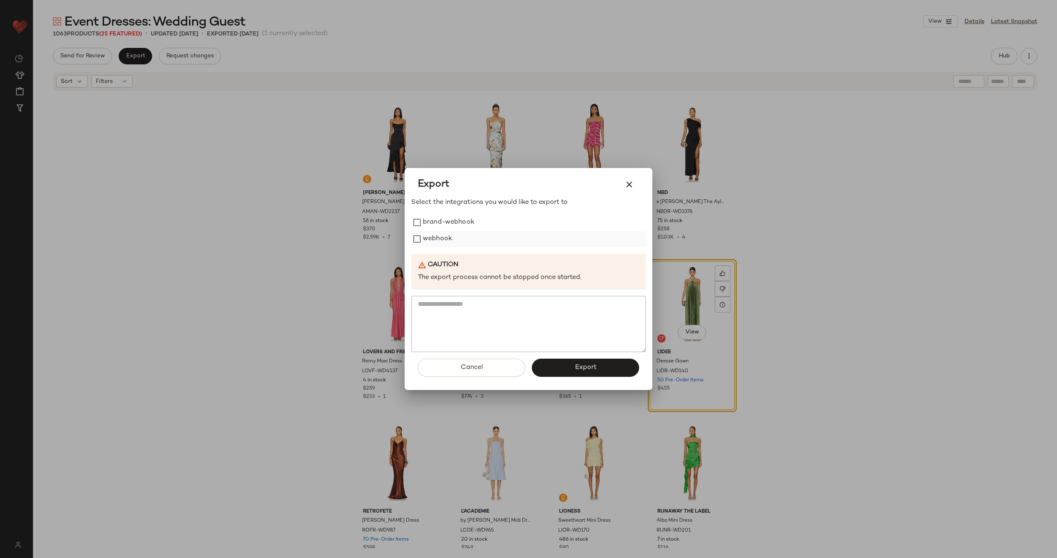
click at [440, 238] on label "webhook" at bounding box center [437, 239] width 29 height 17
click at [612, 372] on button "Export" at bounding box center [585, 368] width 107 height 18
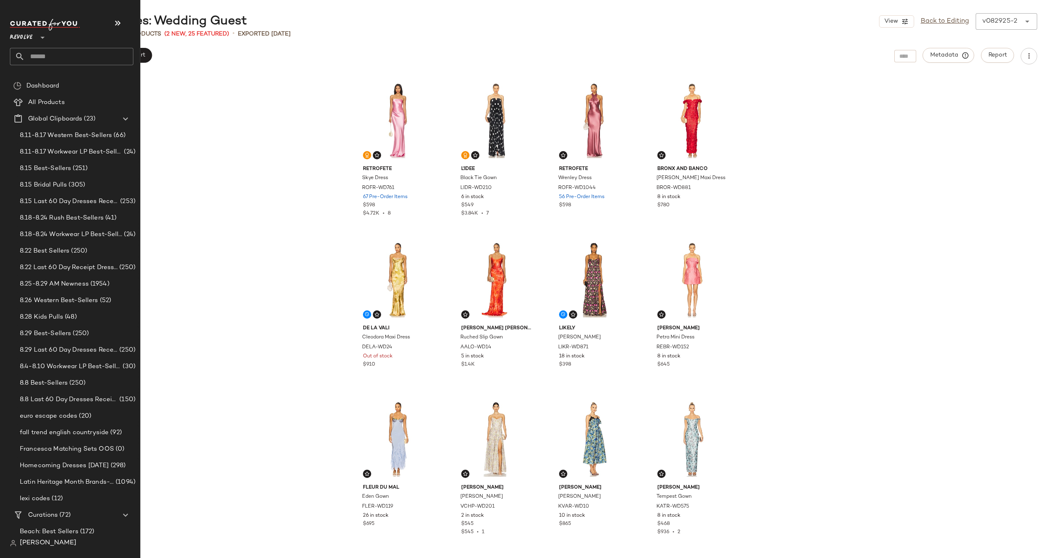
click at [56, 58] on input "text" at bounding box center [79, 56] width 109 height 17
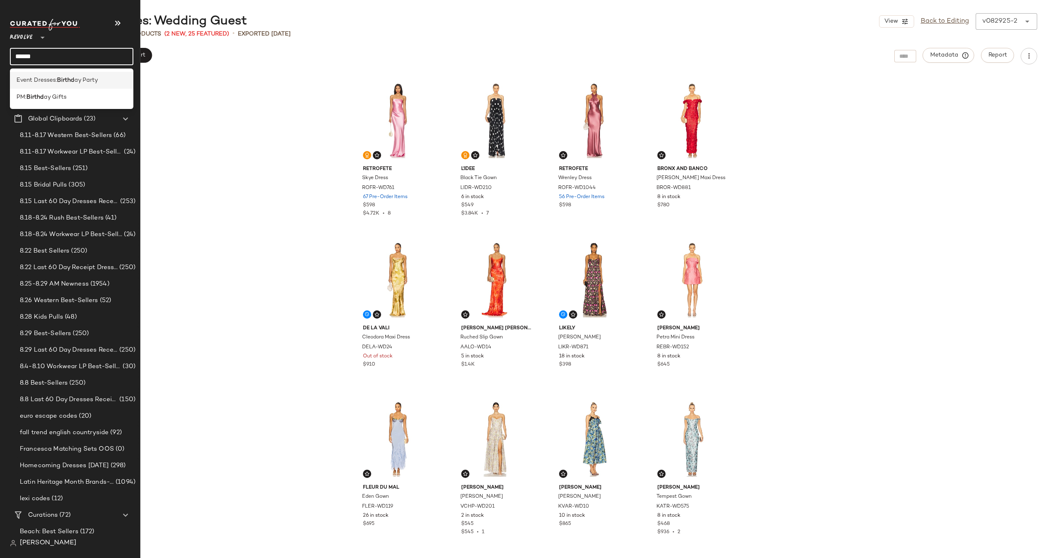
type input "******"
click at [59, 81] on b "Birthd" at bounding box center [65, 80] width 17 height 9
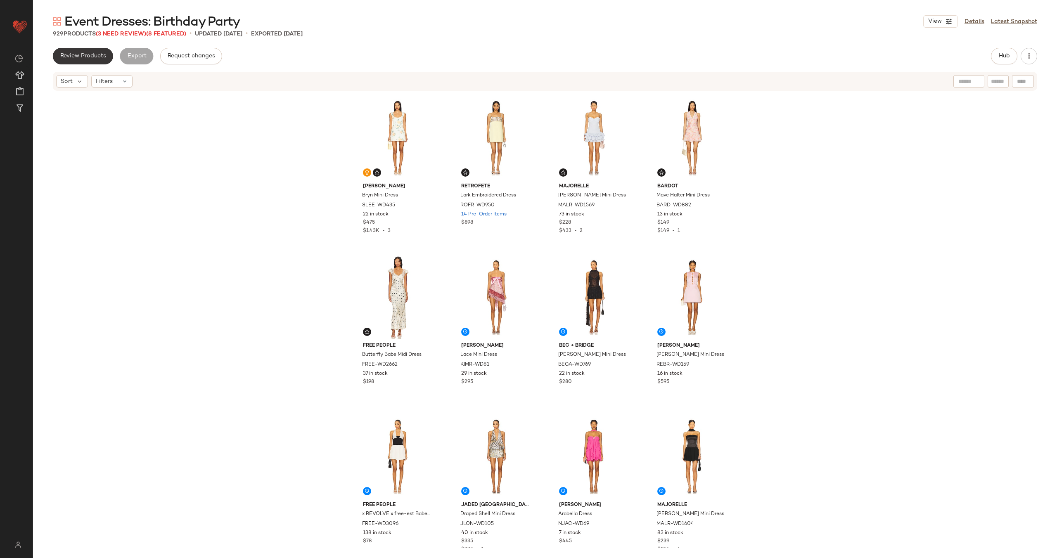
click at [78, 53] on span "Review Products" at bounding box center [83, 56] width 46 height 7
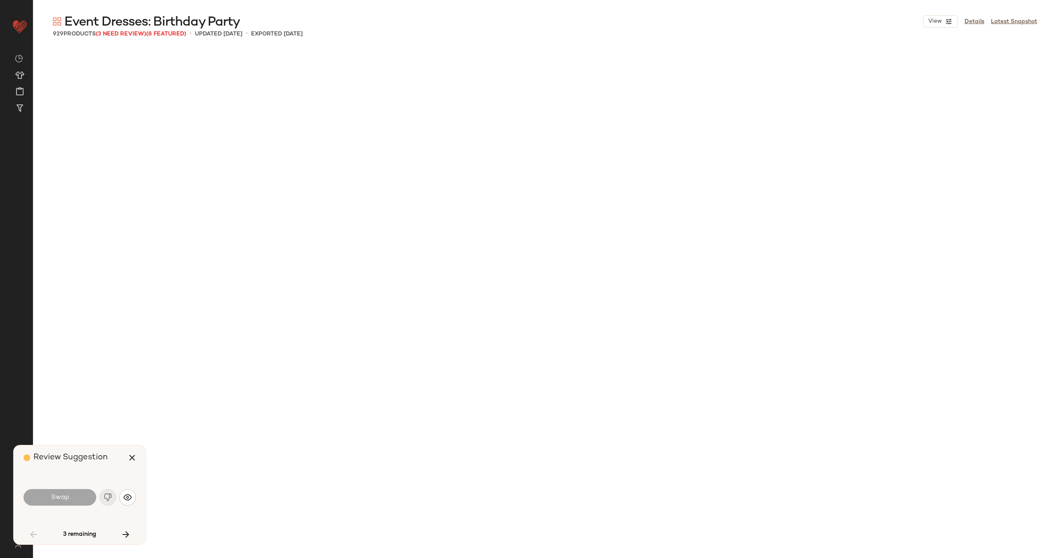
scroll to position [1275, 0]
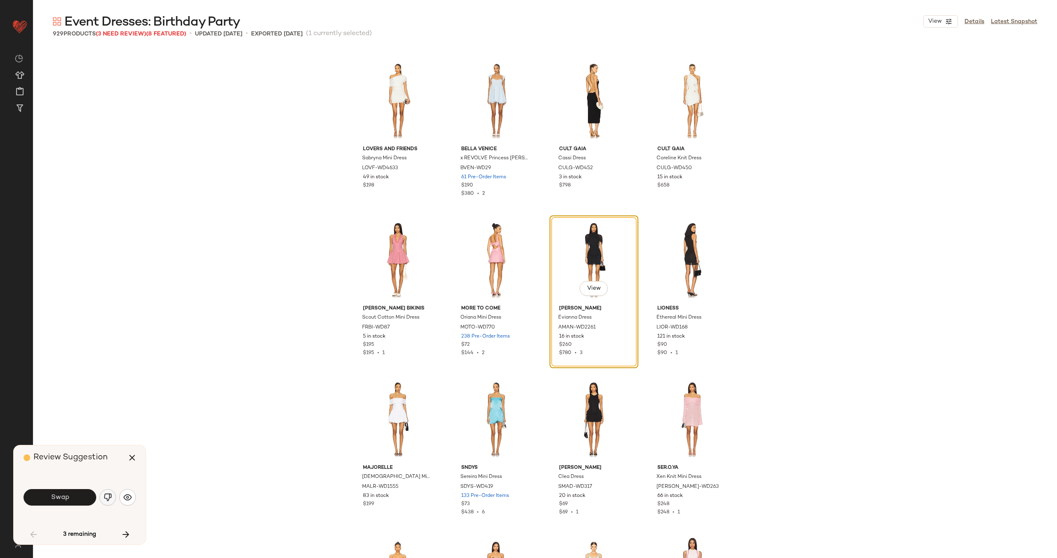
click at [110, 502] on button "button" at bounding box center [108, 497] width 17 height 17
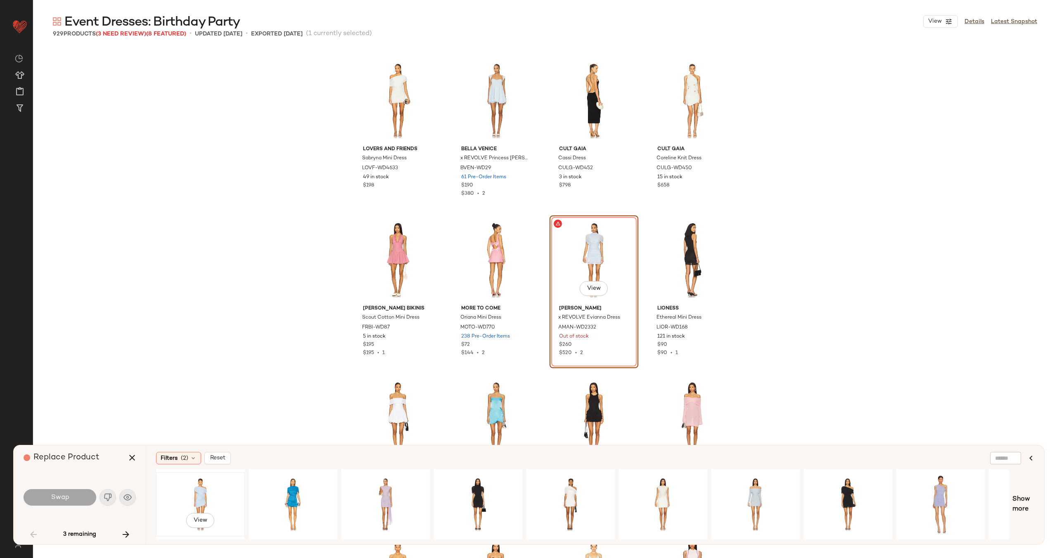
click at [206, 498] on div "View" at bounding box center [200, 504] width 83 height 59
click at [731, 489] on div "View" at bounding box center [755, 504] width 83 height 59
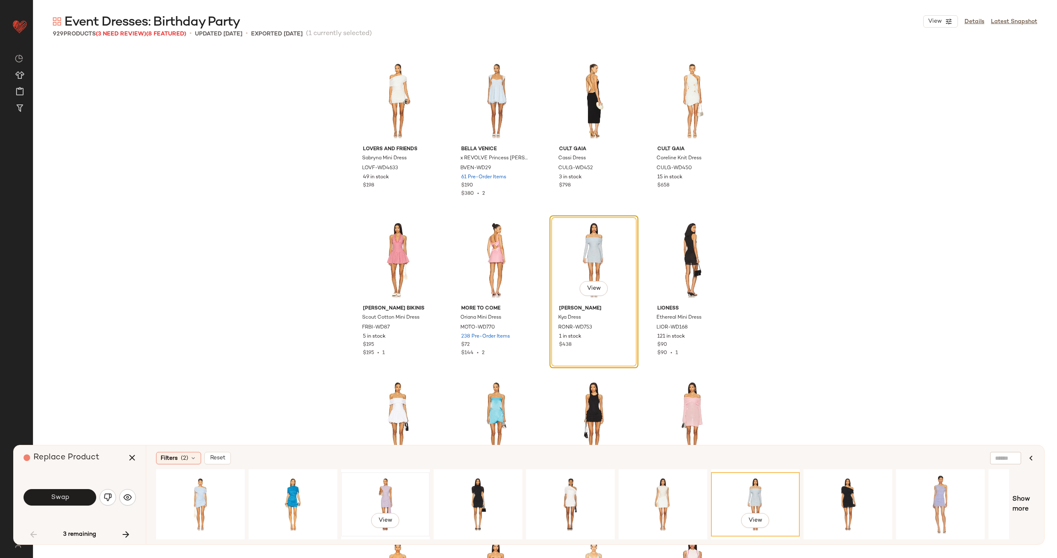
click at [392, 491] on div "View" at bounding box center [385, 504] width 83 height 59
click at [934, 489] on div "View" at bounding box center [940, 504] width 83 height 59
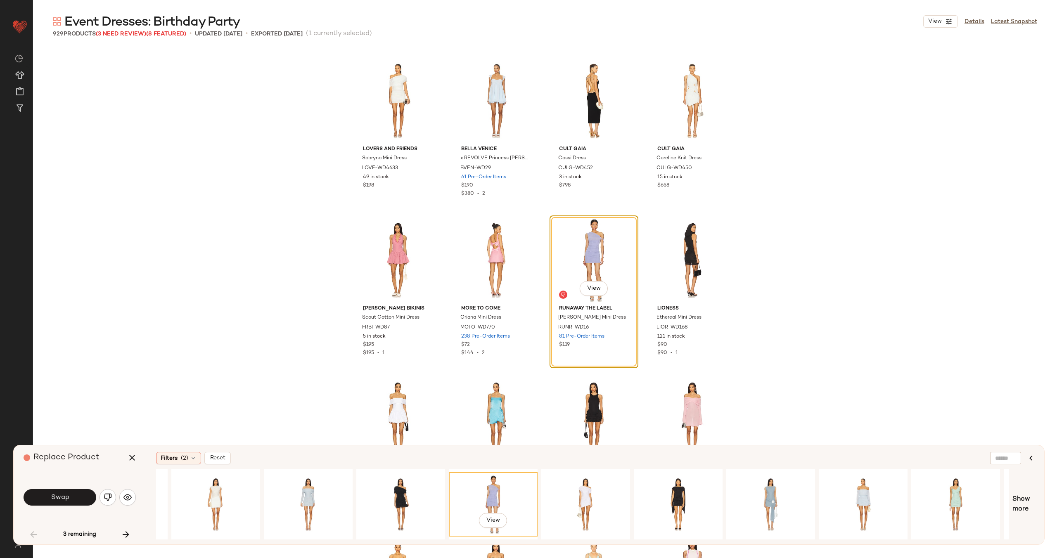
scroll to position [0, 497]
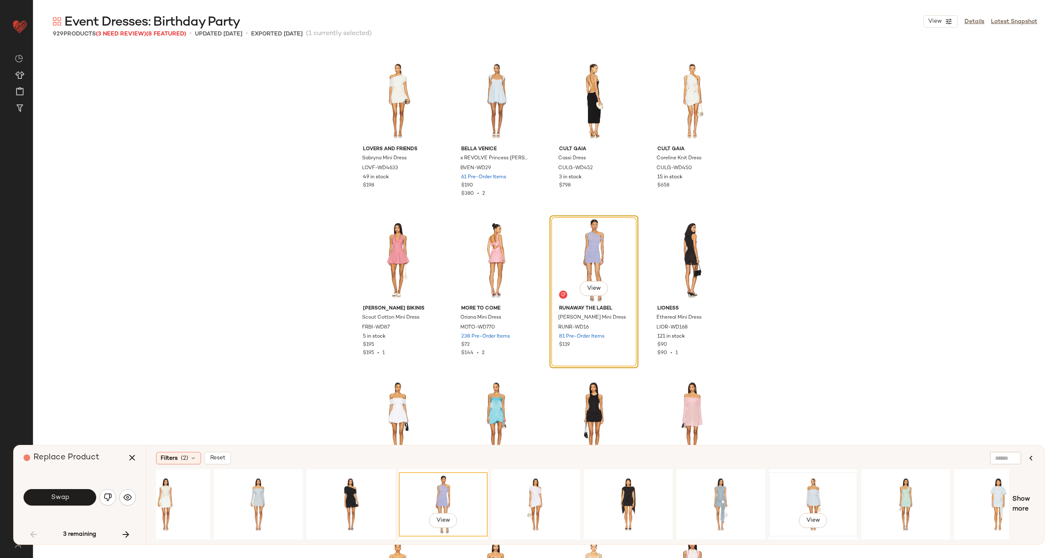
click at [807, 491] on div "View" at bounding box center [813, 504] width 83 height 59
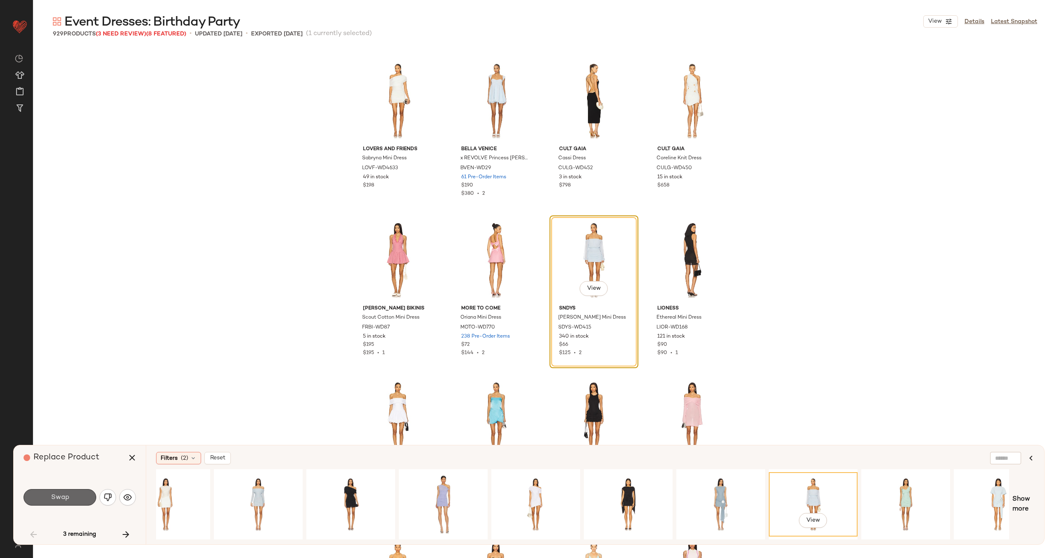
click at [65, 493] on button "Swap" at bounding box center [60, 497] width 73 height 17
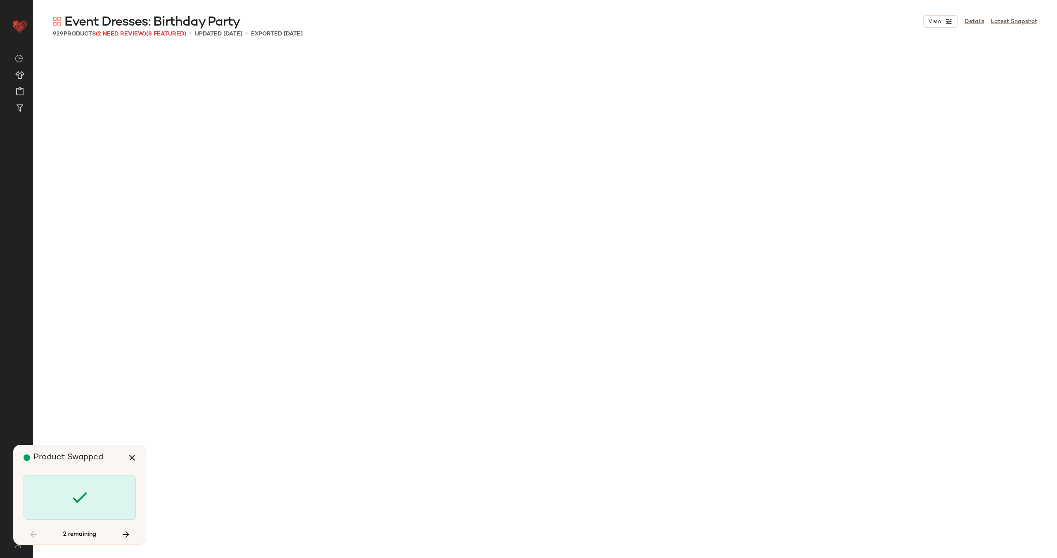
scroll to position [4145, 0]
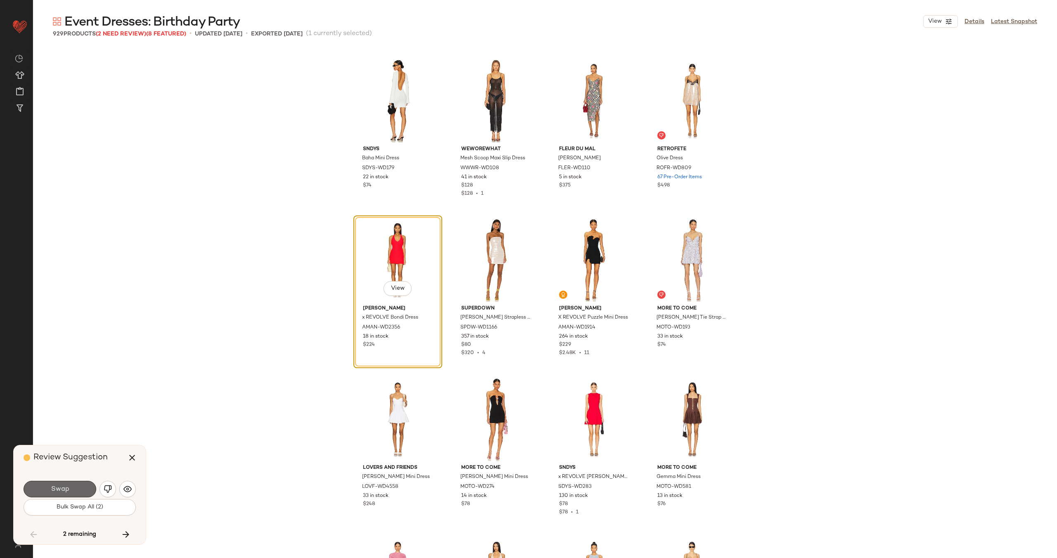
click at [61, 487] on span "Swap" at bounding box center [59, 490] width 19 height 8
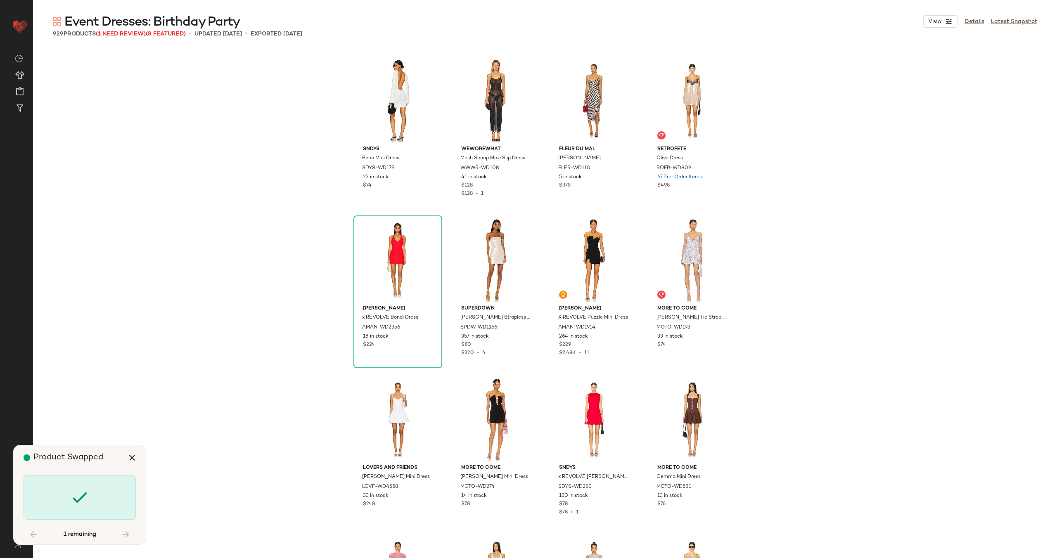
scroll to position [23592, 0]
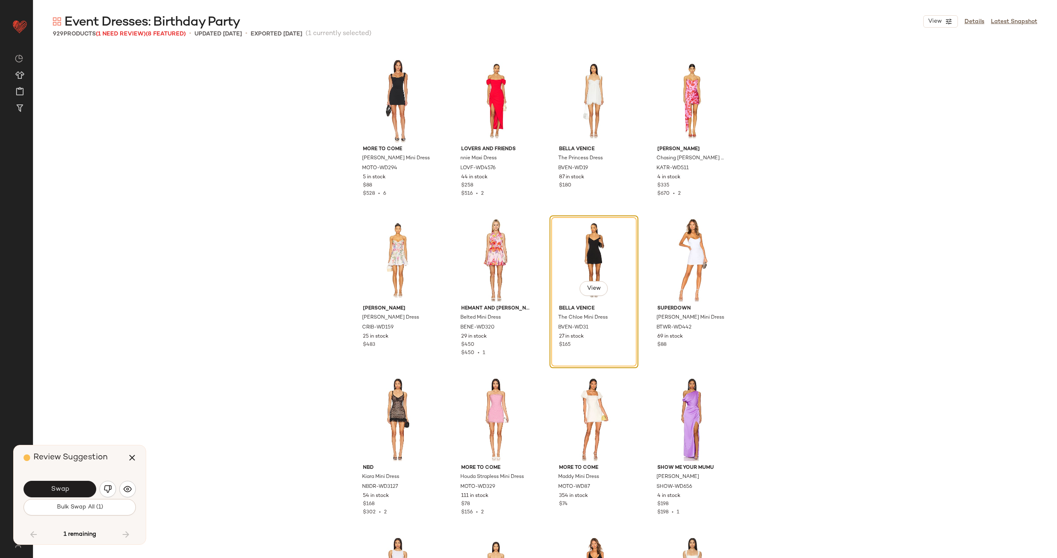
click at [61, 487] on span "Swap" at bounding box center [59, 490] width 19 height 8
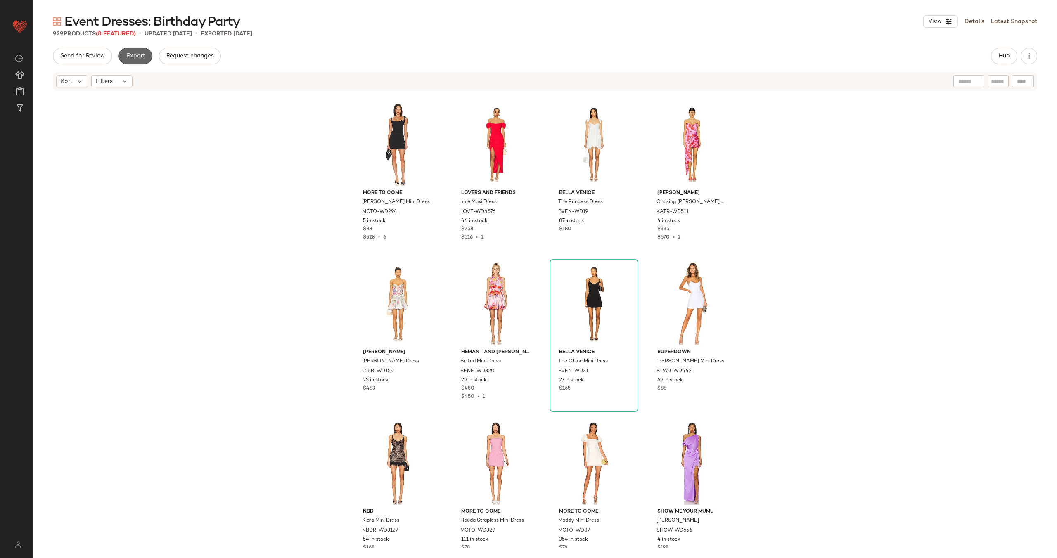
click at [136, 54] on span "Export" at bounding box center [135, 56] width 19 height 7
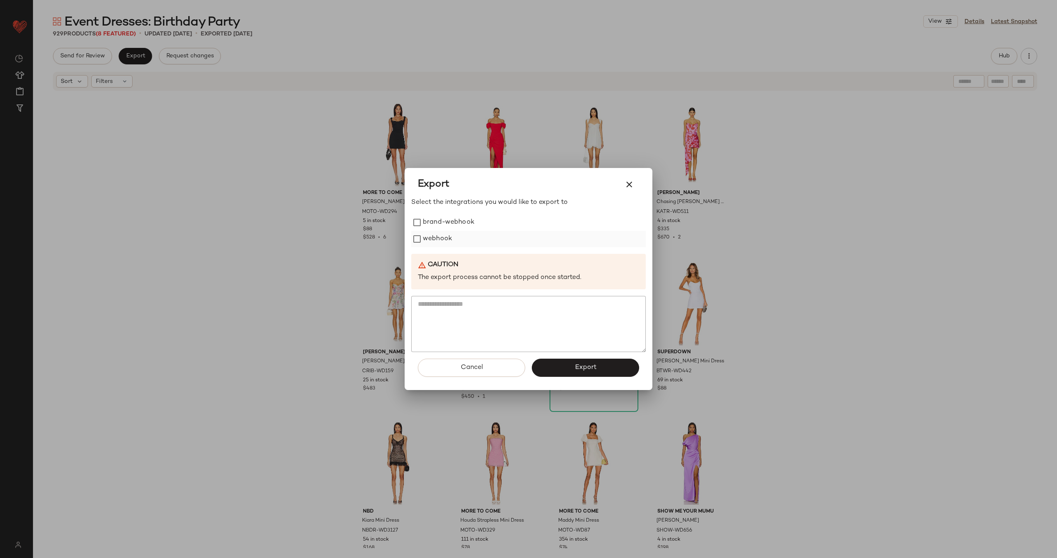
click at [444, 237] on label "webhook" at bounding box center [437, 239] width 29 height 17
click at [566, 368] on button "Export" at bounding box center [585, 368] width 107 height 18
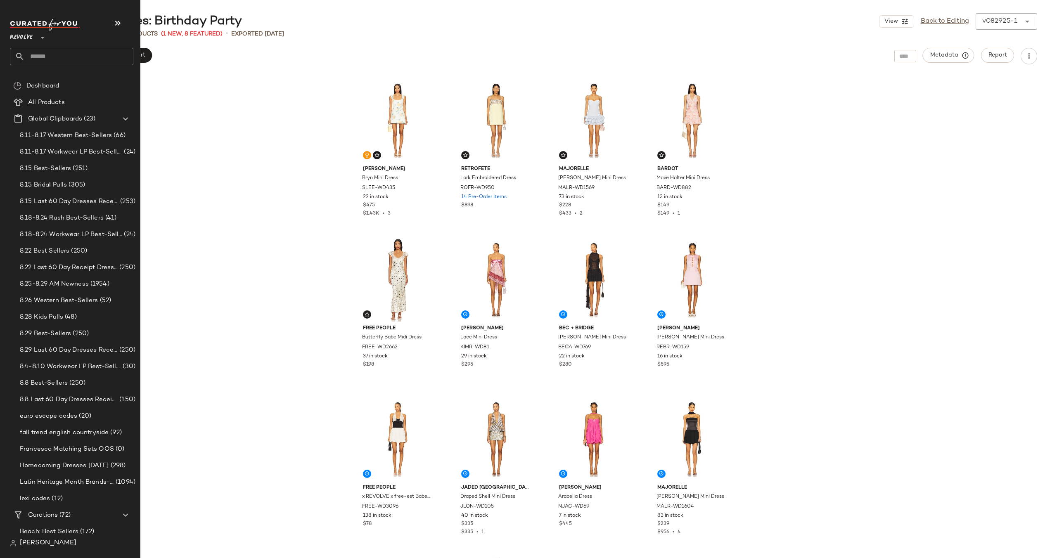
click at [57, 55] on input "text" at bounding box center [79, 56] width 109 height 17
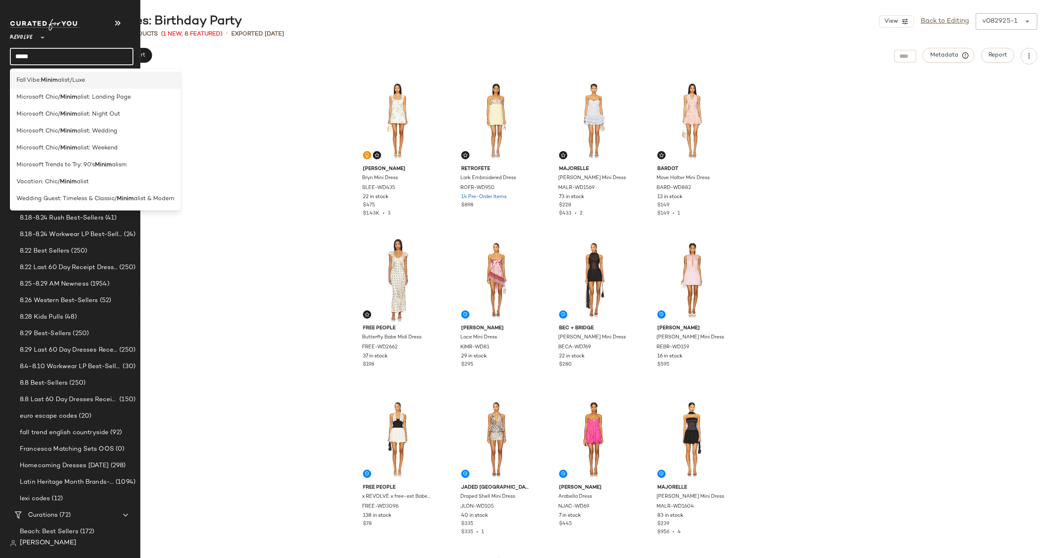
type input "*****"
click at [57, 82] on b "Minim" at bounding box center [49, 80] width 17 height 9
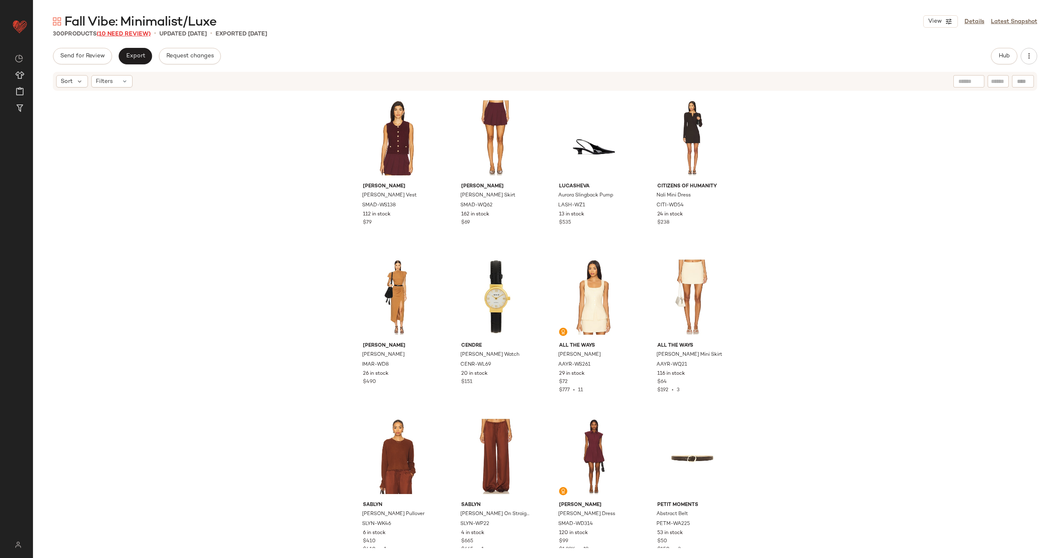
click at [130, 31] on span "(10 Need Review)" at bounding box center [124, 34] width 54 height 6
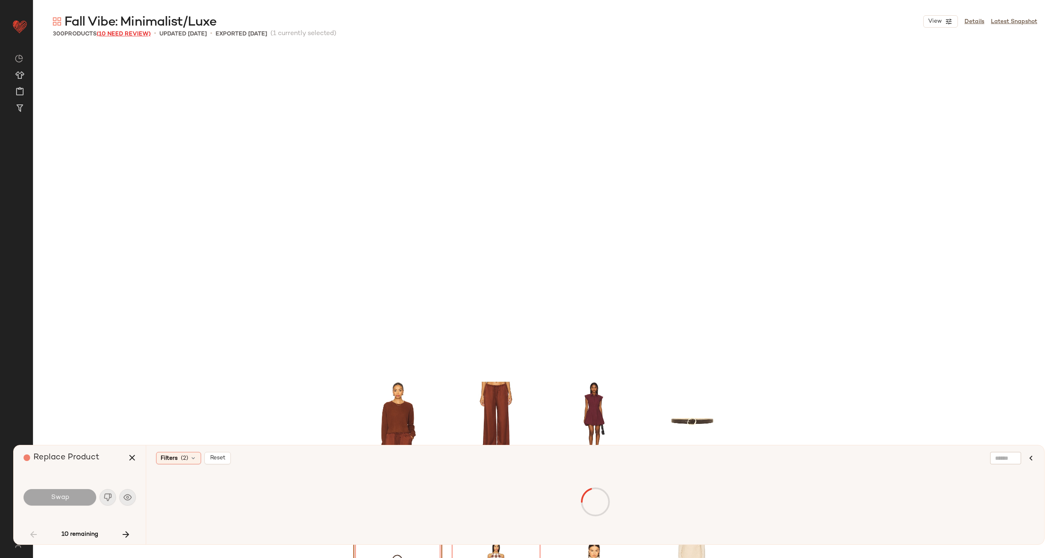
scroll to position [325, 0]
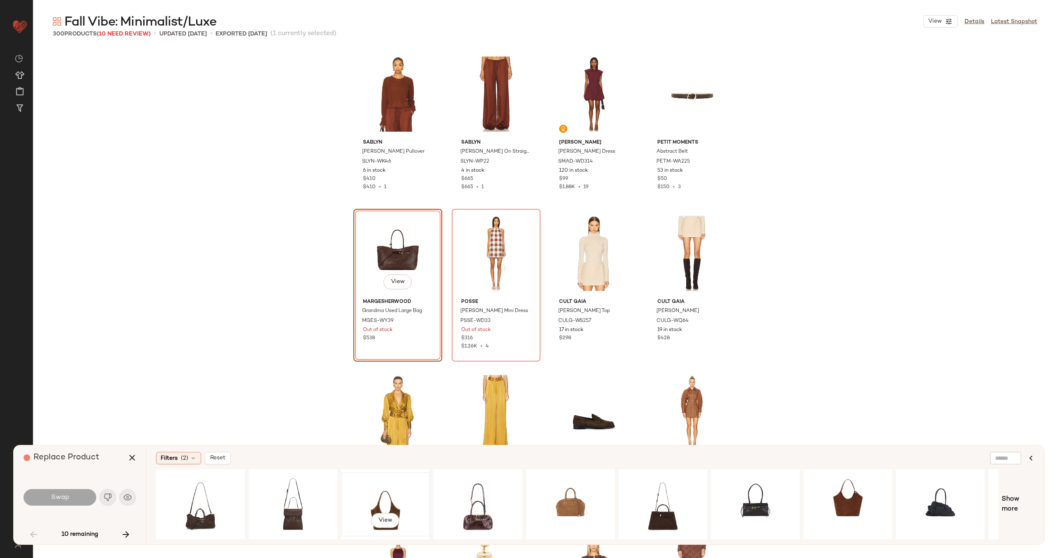
click at [367, 501] on div "View" at bounding box center [385, 504] width 83 height 59
click at [457, 499] on div "View" at bounding box center [478, 504] width 83 height 59
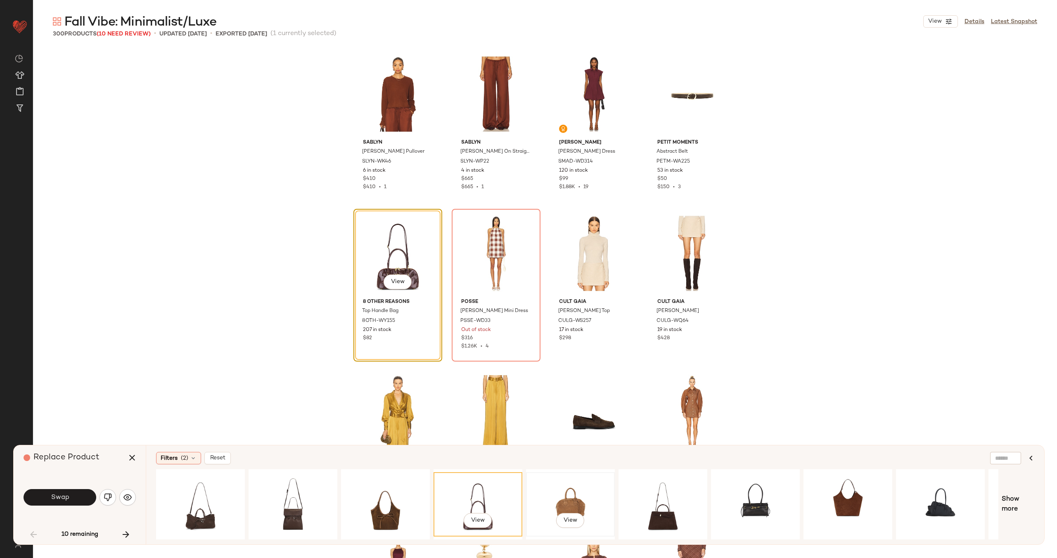
click at [563, 498] on div "View" at bounding box center [570, 504] width 83 height 59
click at [76, 496] on button "Swap" at bounding box center [60, 497] width 73 height 17
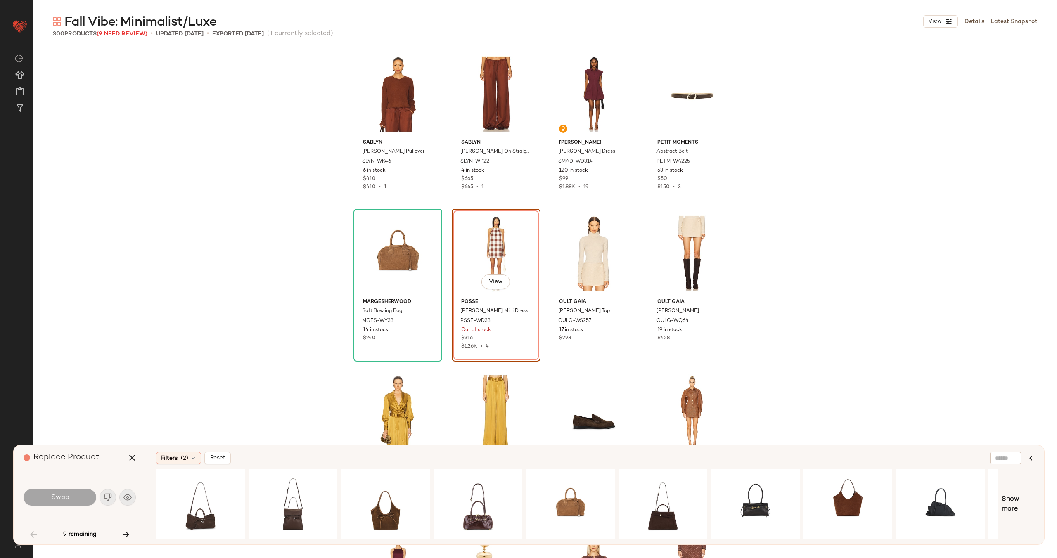
scroll to position [319, 0]
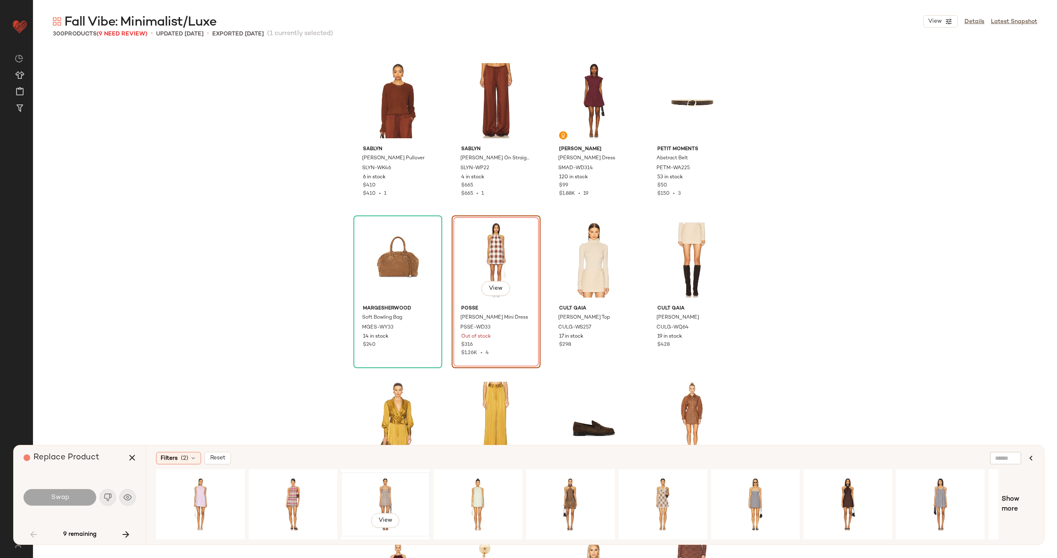
click at [392, 486] on div "View" at bounding box center [385, 504] width 83 height 59
click at [587, 491] on div "View" at bounding box center [570, 504] width 83 height 59
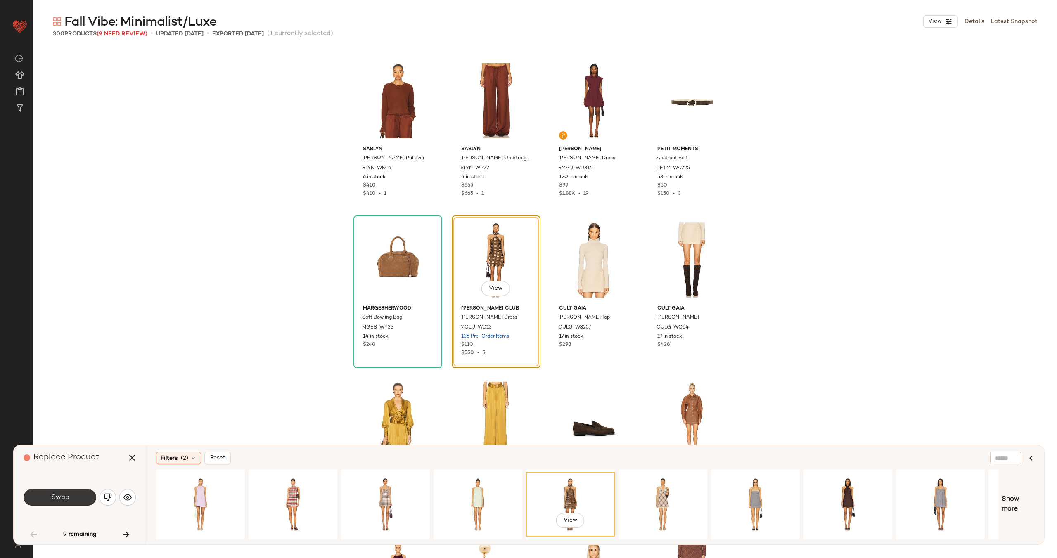
click at [60, 499] on span "Swap" at bounding box center [59, 498] width 19 height 8
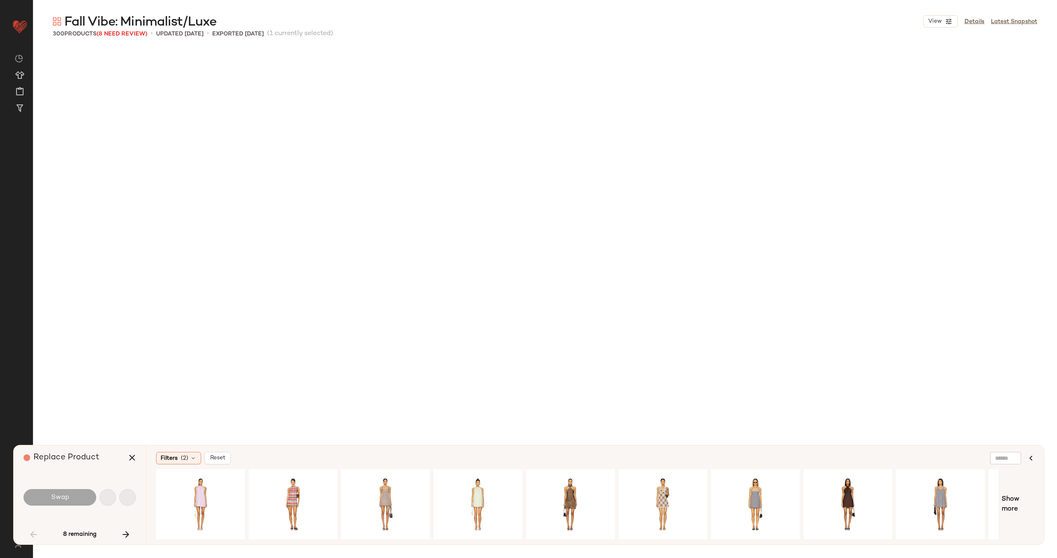
scroll to position [1594, 0]
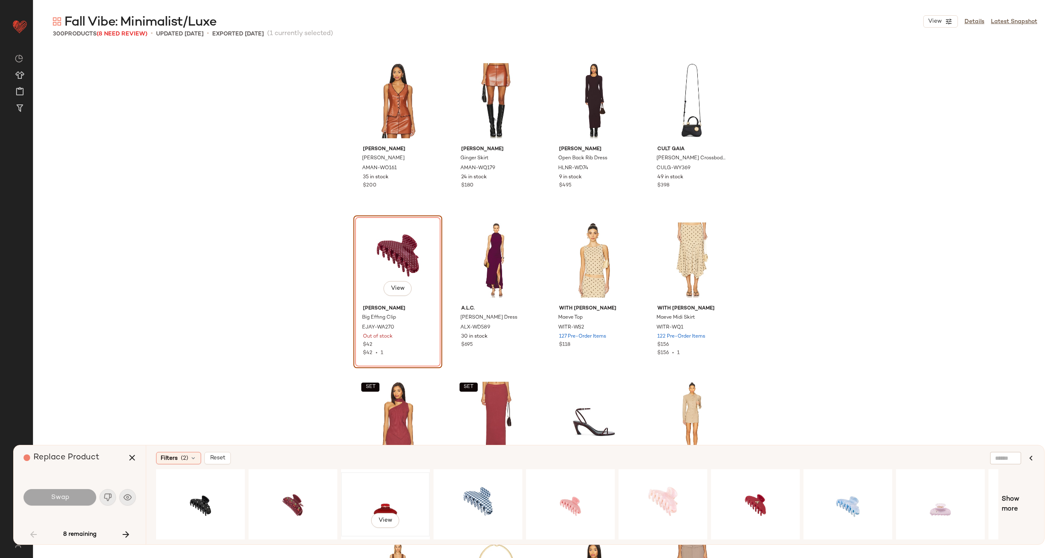
click at [365, 497] on div "View" at bounding box center [385, 504] width 83 height 59
click at [745, 491] on div "View" at bounding box center [755, 504] width 83 height 59
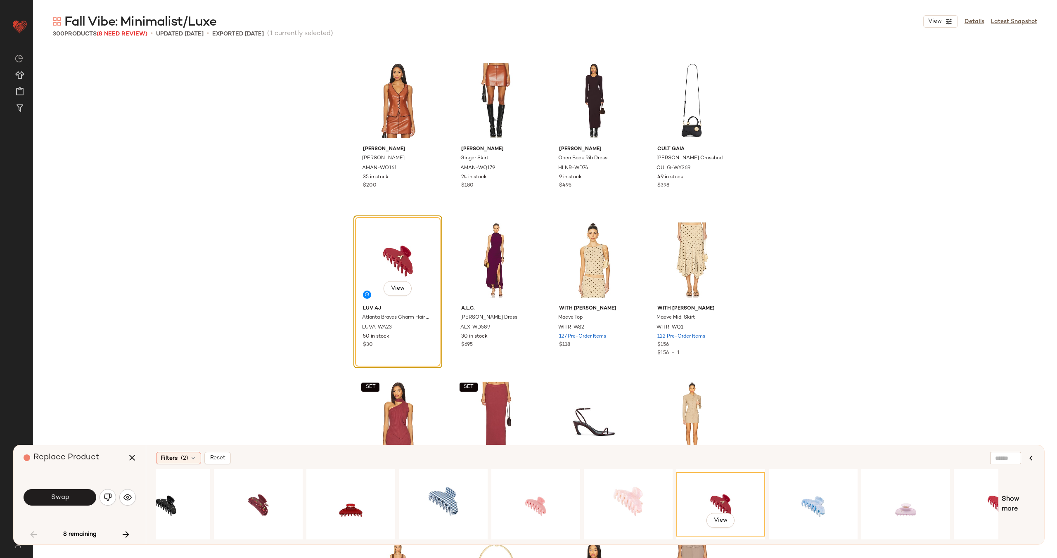
scroll to position [0, 0]
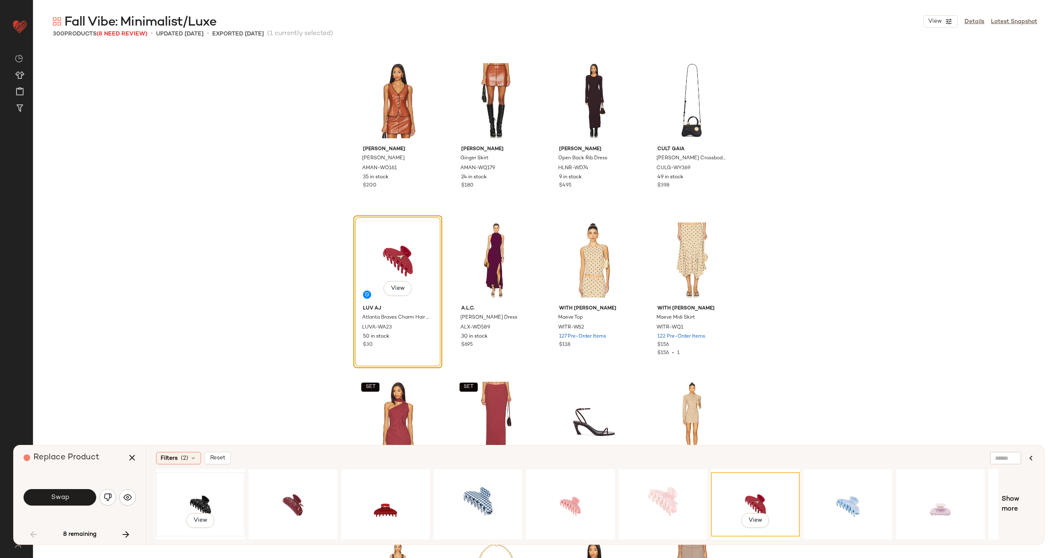
click at [199, 499] on div "View" at bounding box center [200, 504] width 83 height 59
click at [293, 491] on div "View" at bounding box center [292, 504] width 83 height 59
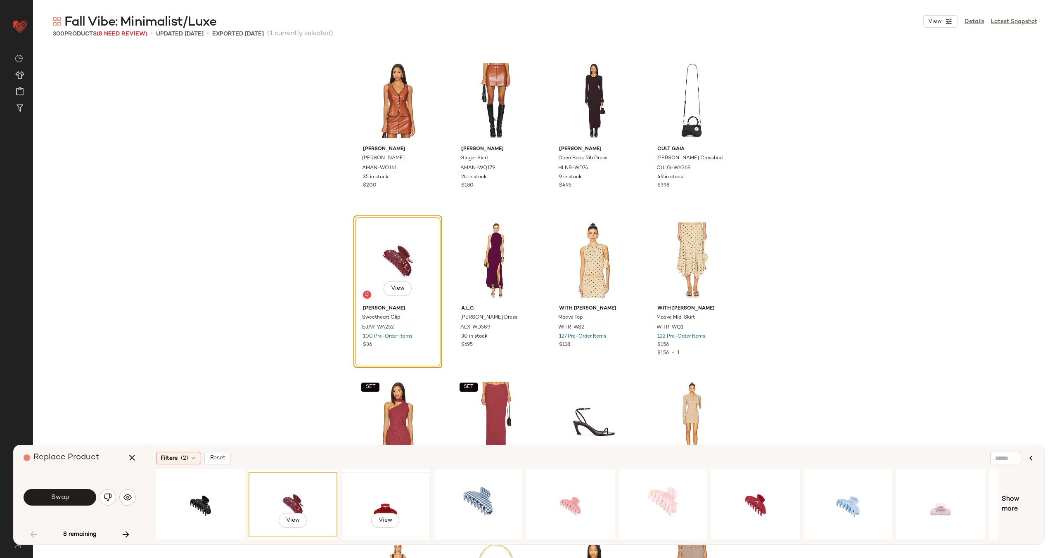
click at [379, 492] on div "View" at bounding box center [385, 504] width 83 height 59
click at [72, 501] on button "Swap" at bounding box center [60, 497] width 73 height 17
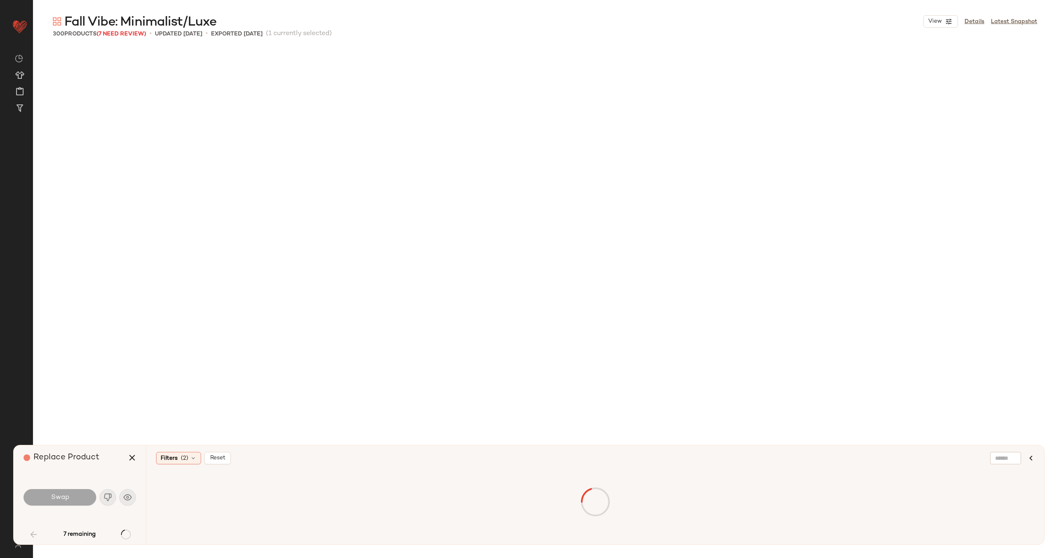
scroll to position [2550, 0]
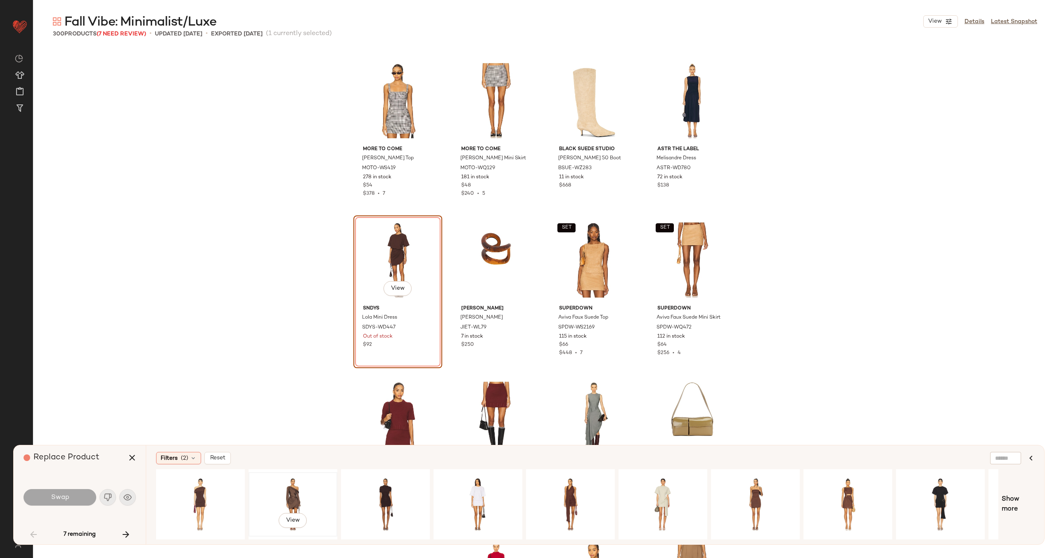
click at [313, 493] on div "View" at bounding box center [292, 504] width 83 height 59
click at [82, 498] on button "Swap" at bounding box center [60, 497] width 73 height 17
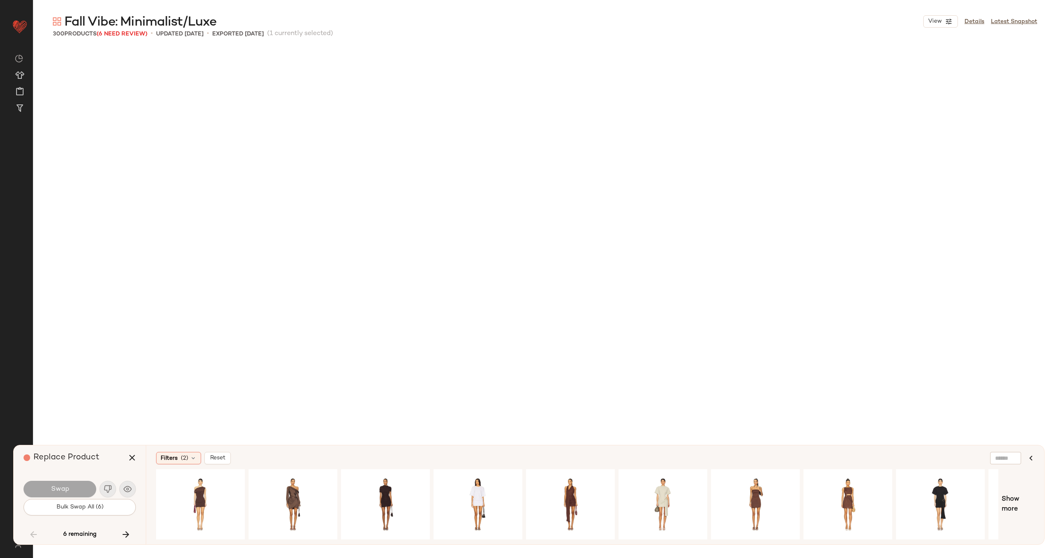
scroll to position [3666, 0]
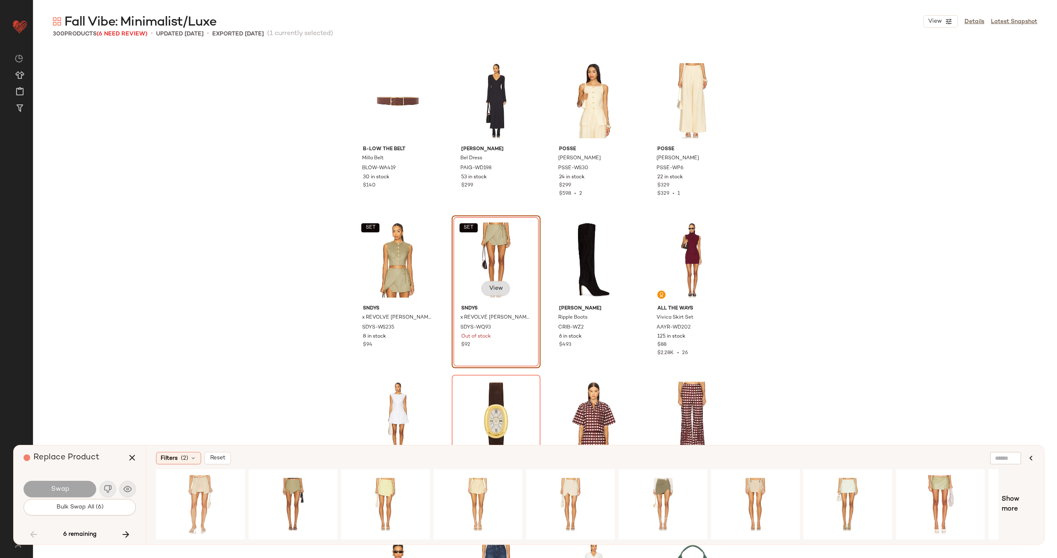
click at [497, 289] on span "View" at bounding box center [496, 288] width 14 height 7
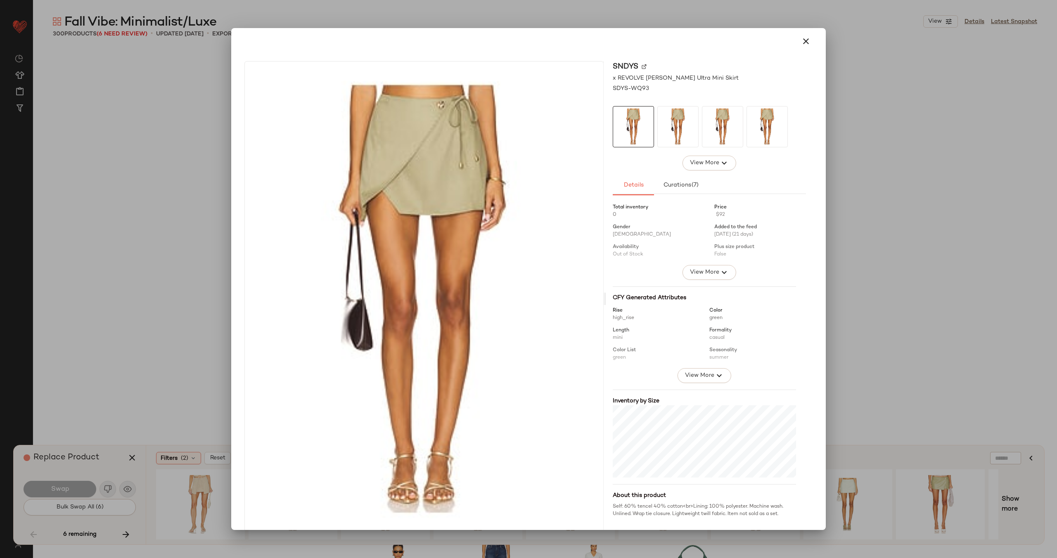
click at [641, 74] on div "SNDYS" at bounding box center [709, 78] width 193 height 9
click at [642, 66] on img at bounding box center [644, 66] width 5 height 5
click at [801, 40] on icon "button" at bounding box center [806, 41] width 10 height 10
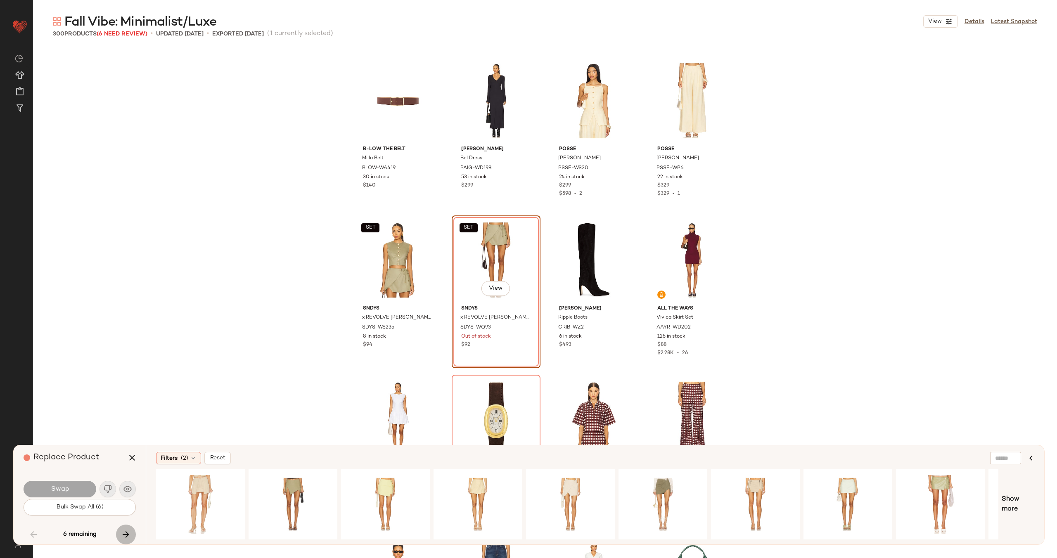
click at [123, 531] on icon "button" at bounding box center [126, 535] width 10 height 10
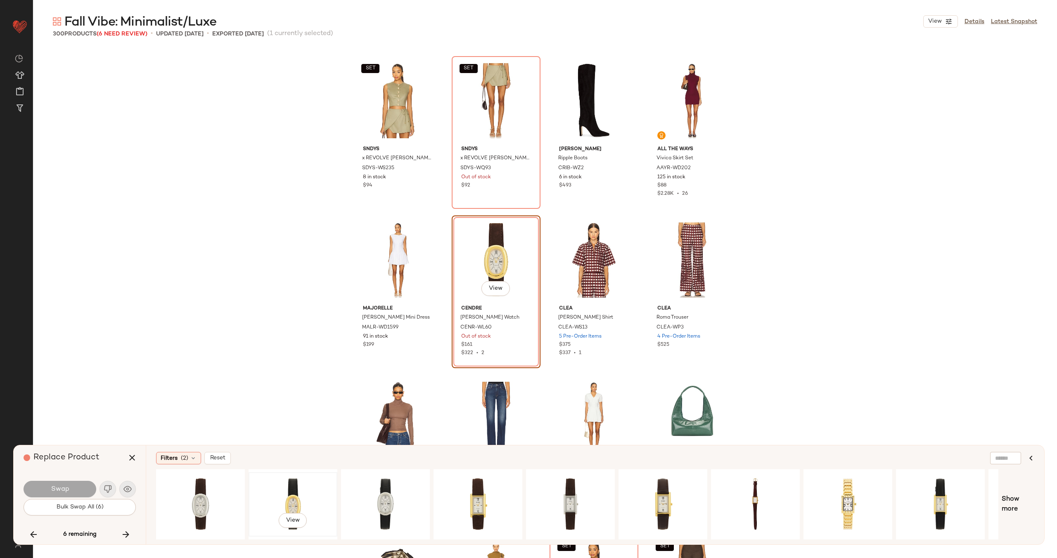
click at [292, 492] on div "View" at bounding box center [292, 504] width 83 height 59
click at [68, 489] on span "Swap" at bounding box center [59, 490] width 19 height 8
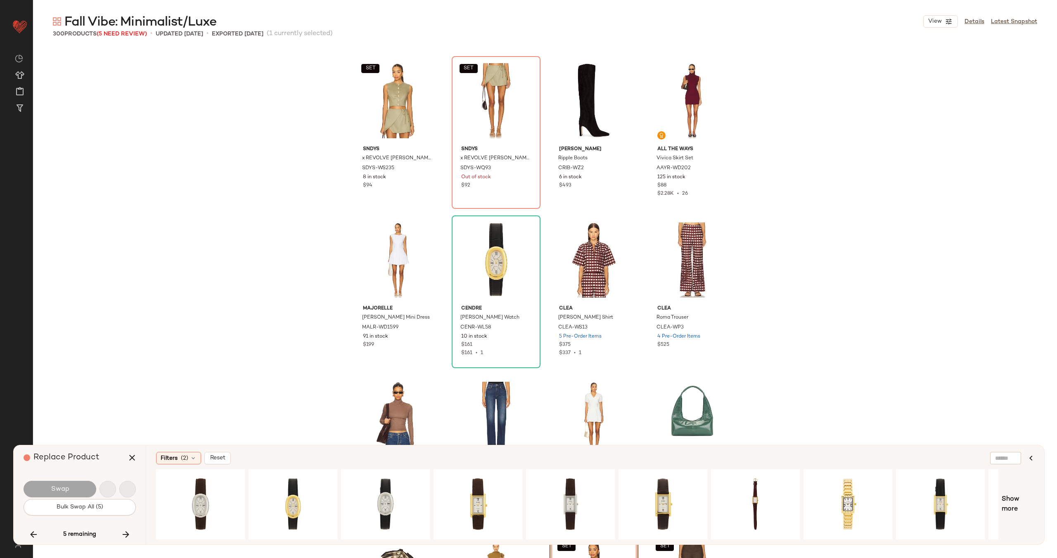
scroll to position [4145, 0]
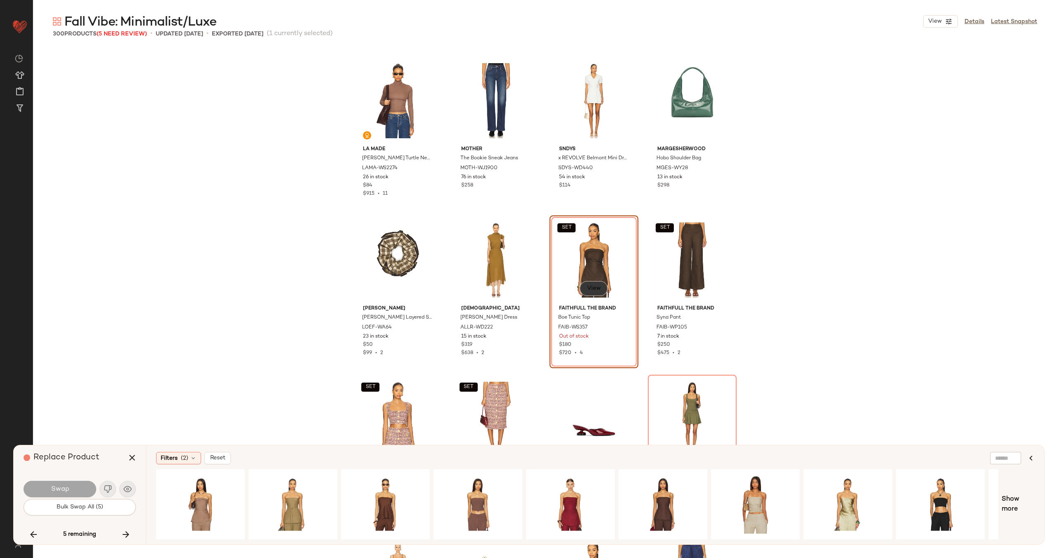
click at [598, 286] on span "View" at bounding box center [594, 288] width 14 height 7
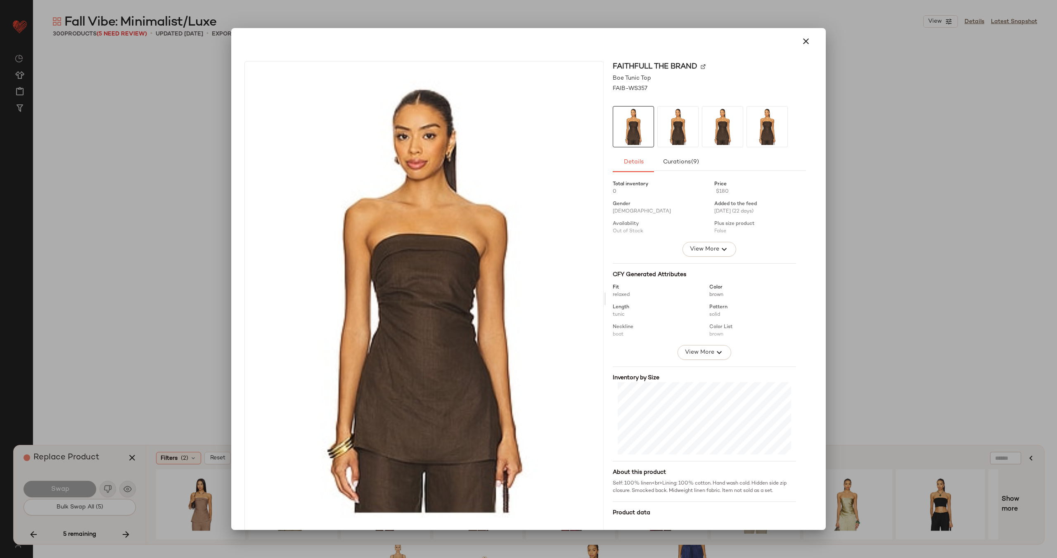
click at [701, 66] on img at bounding box center [703, 66] width 5 height 5
click at [802, 40] on icon "button" at bounding box center [806, 41] width 10 height 10
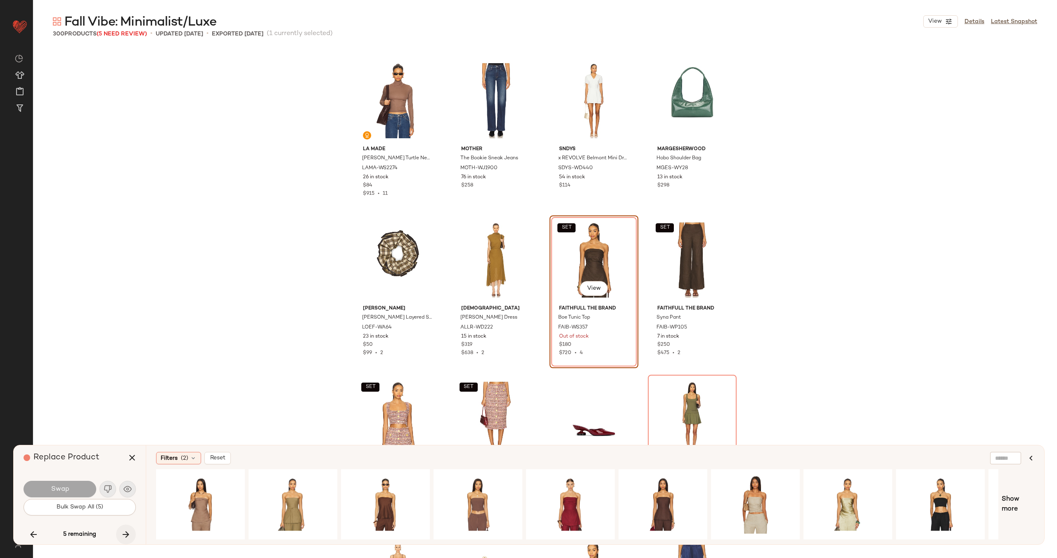
click at [126, 536] on icon "button" at bounding box center [126, 535] width 10 height 10
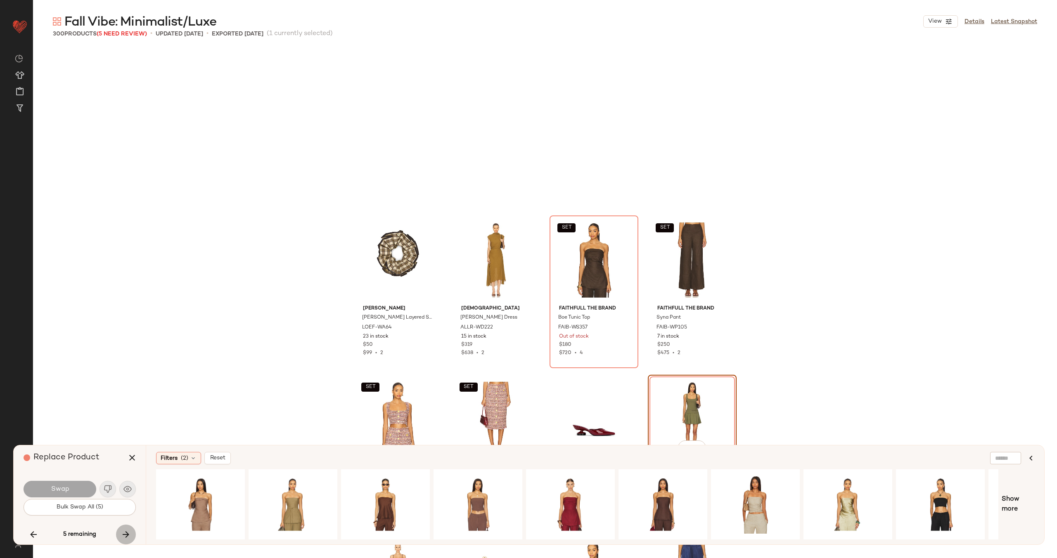
scroll to position [4304, 0]
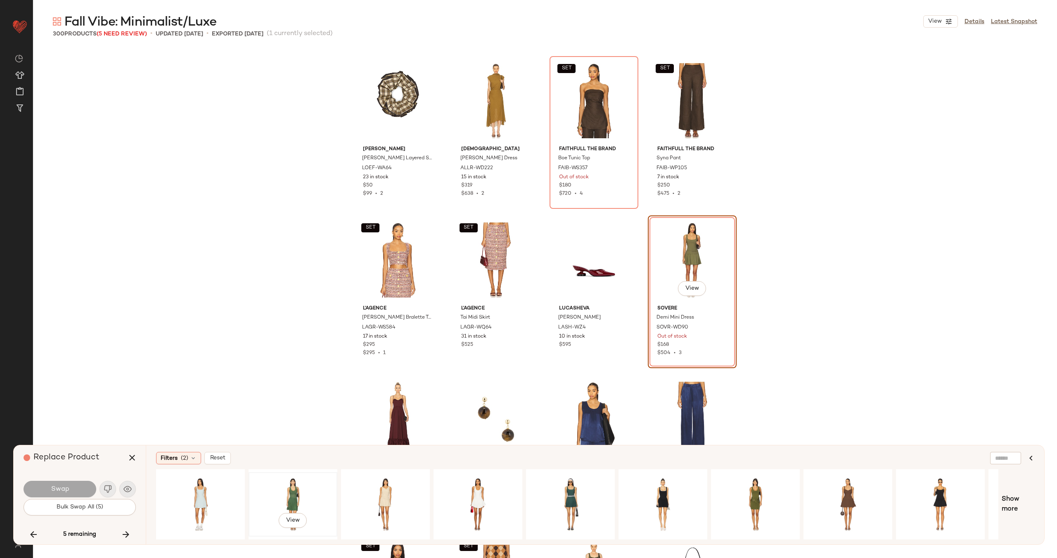
click at [307, 499] on div "View" at bounding box center [292, 504] width 83 height 59
click at [751, 489] on div "View" at bounding box center [755, 504] width 83 height 59
click at [61, 487] on span "Swap" at bounding box center [59, 490] width 19 height 8
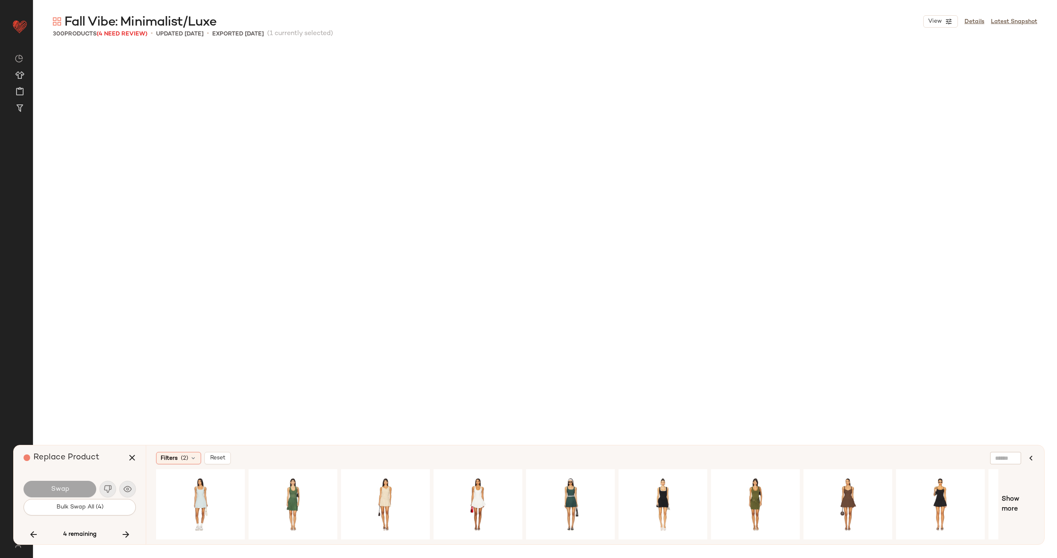
scroll to position [7651, 0]
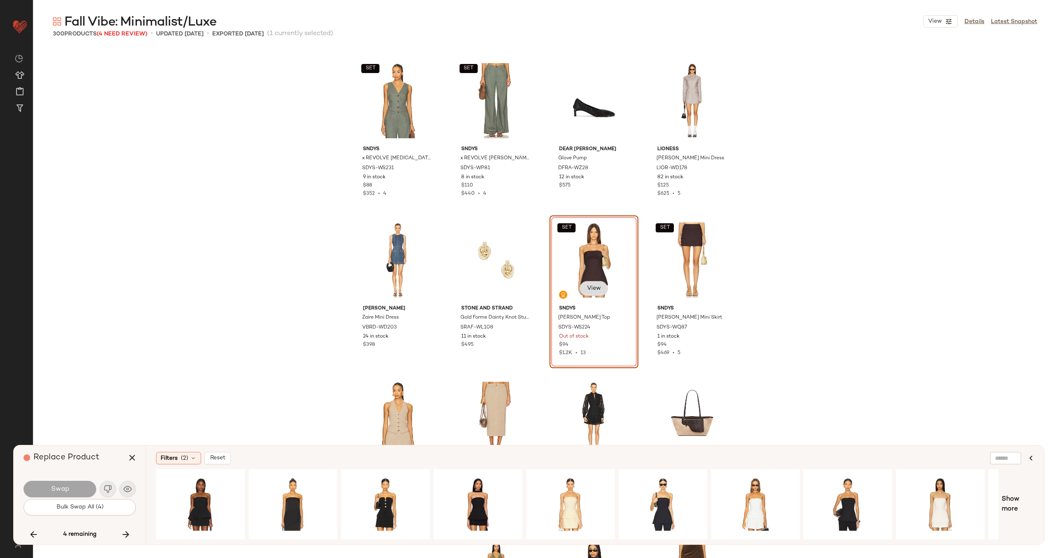
click at [595, 292] on span "View" at bounding box center [594, 288] width 14 height 7
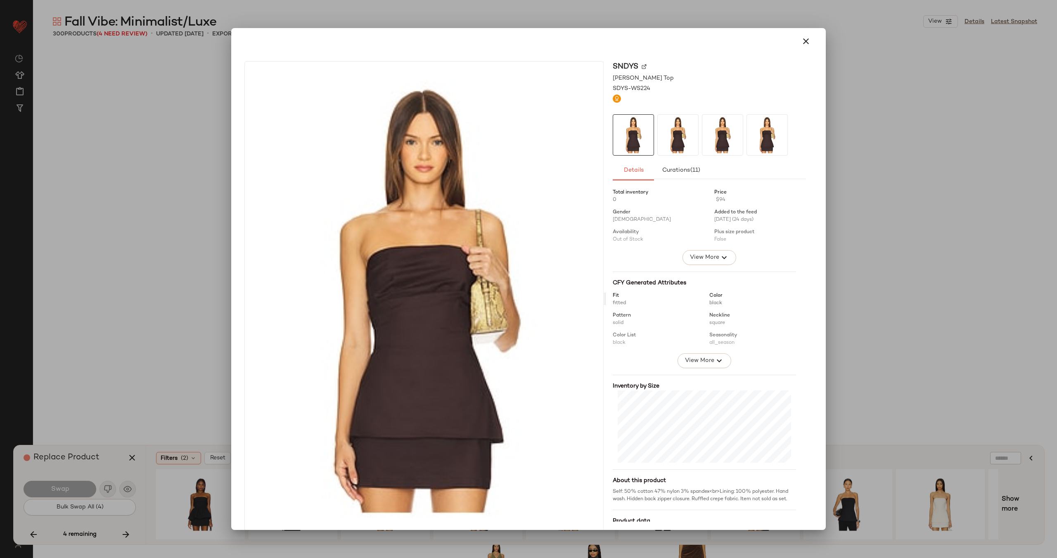
click at [642, 68] on img at bounding box center [644, 66] width 5 height 5
click at [806, 42] on icon "button" at bounding box center [806, 41] width 10 height 10
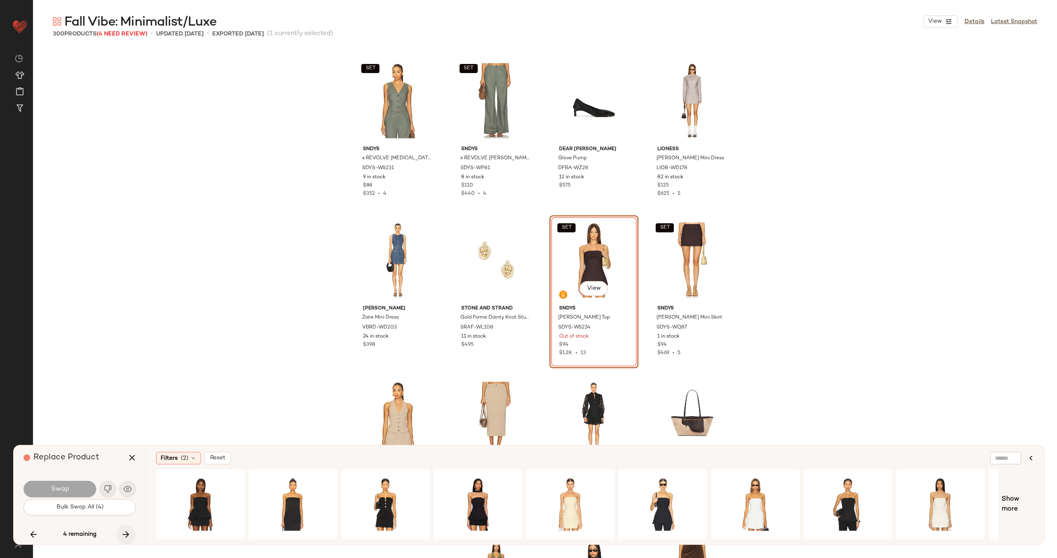
click at [125, 534] on icon "button" at bounding box center [126, 535] width 10 height 10
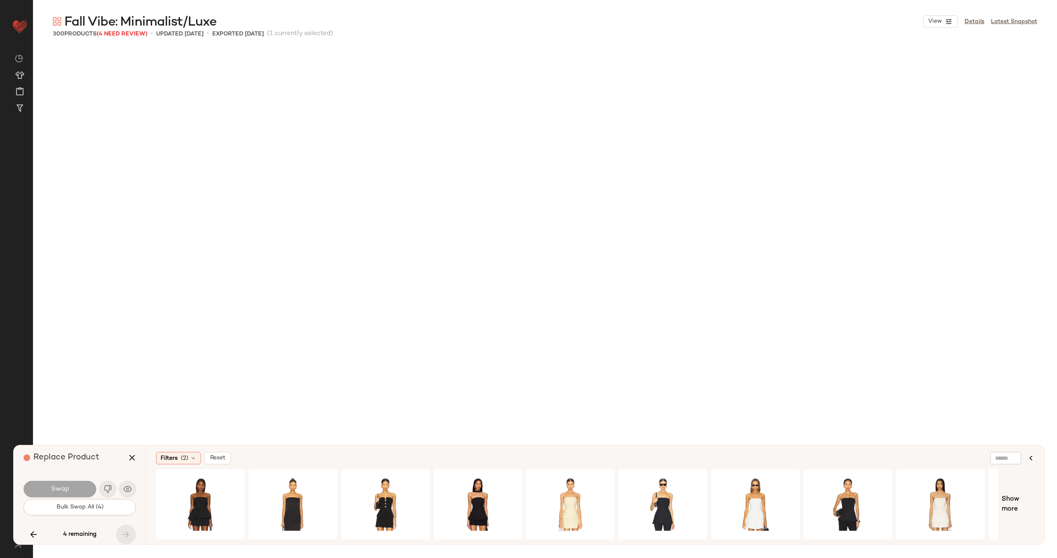
scroll to position [11158, 0]
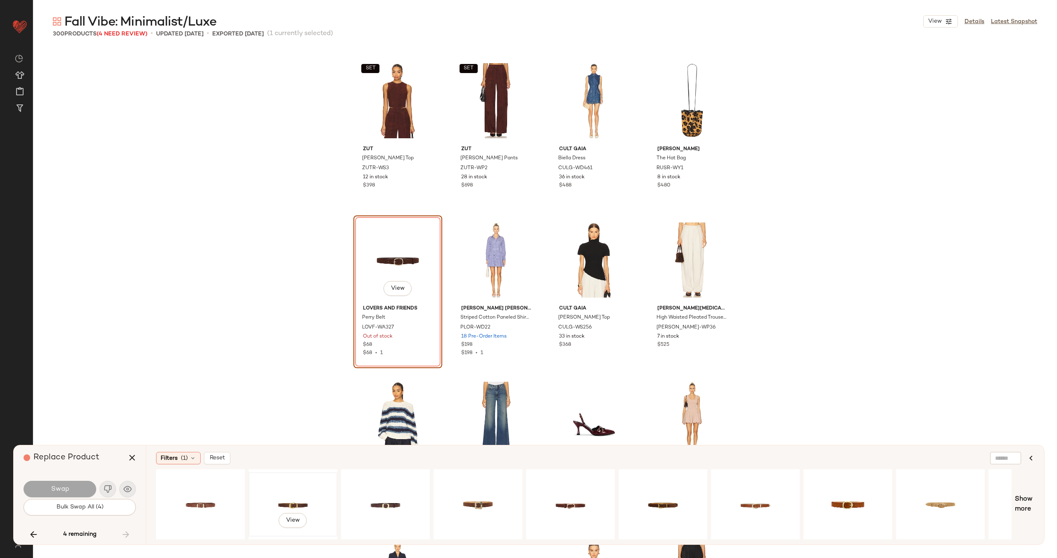
click at [283, 501] on div "View" at bounding box center [292, 504] width 83 height 59
click at [375, 498] on div "View" at bounding box center [385, 504] width 83 height 59
click at [52, 493] on button "Swap" at bounding box center [60, 489] width 73 height 17
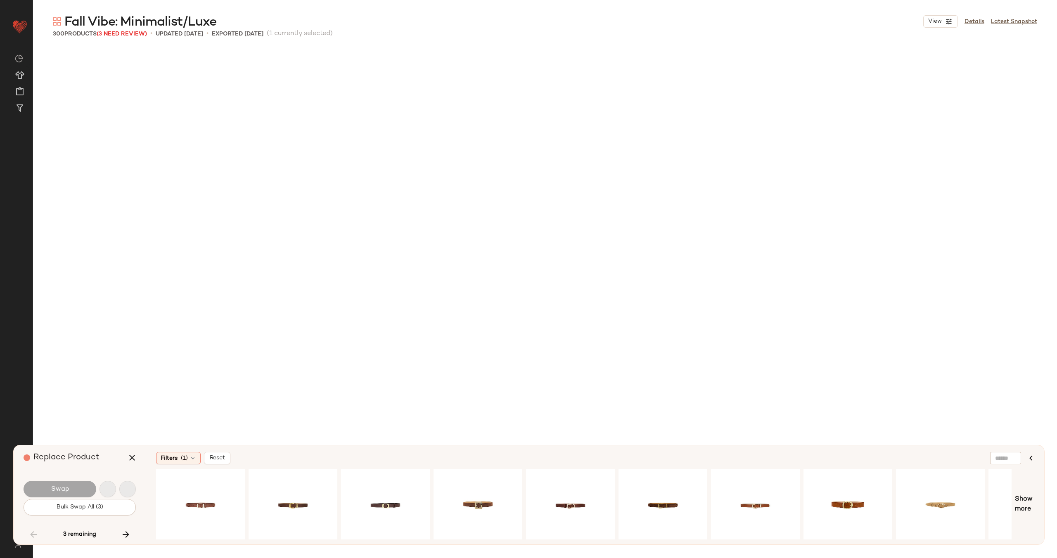
scroll to position [3666, 0]
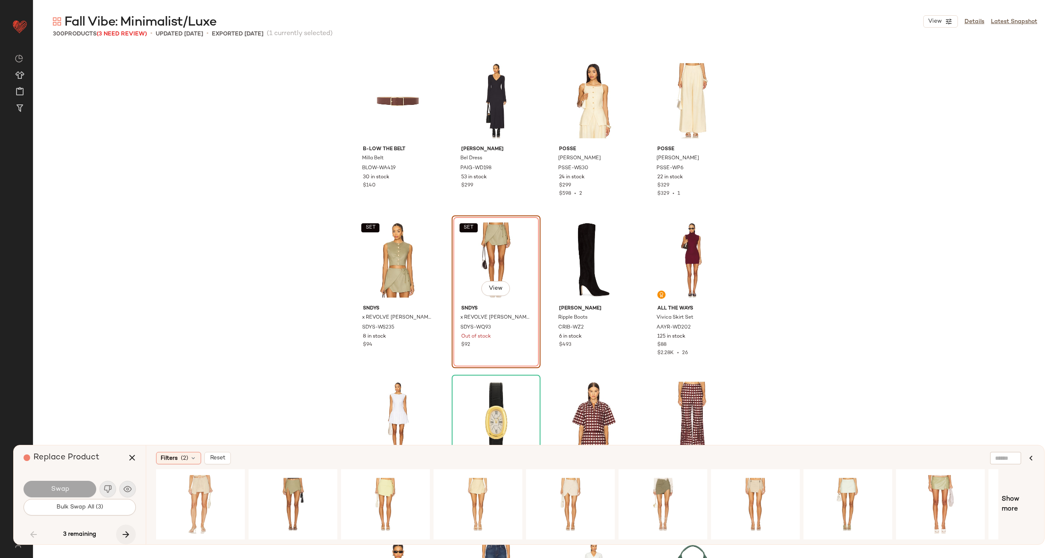
click at [121, 529] on button "button" at bounding box center [126, 535] width 20 height 20
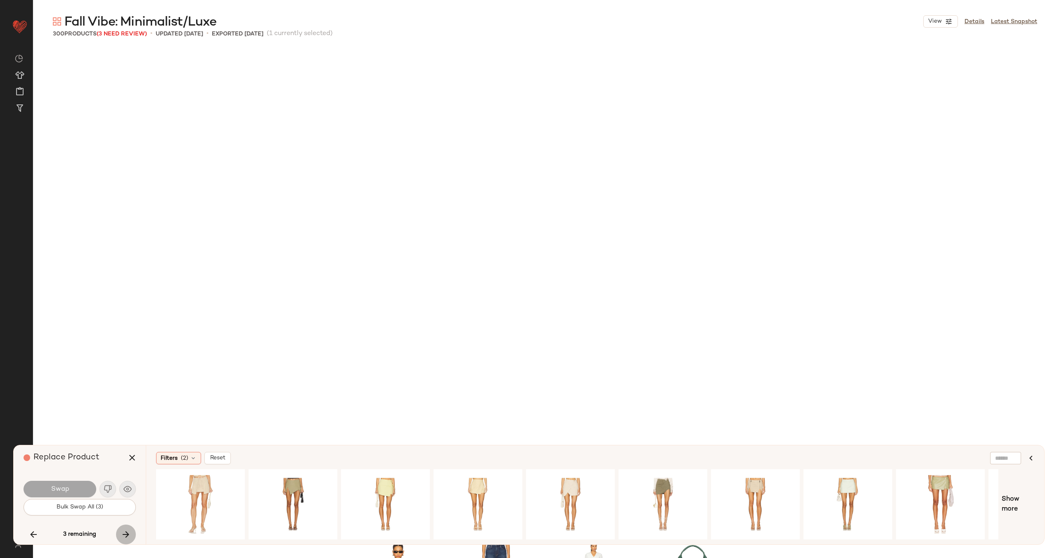
scroll to position [4145, 0]
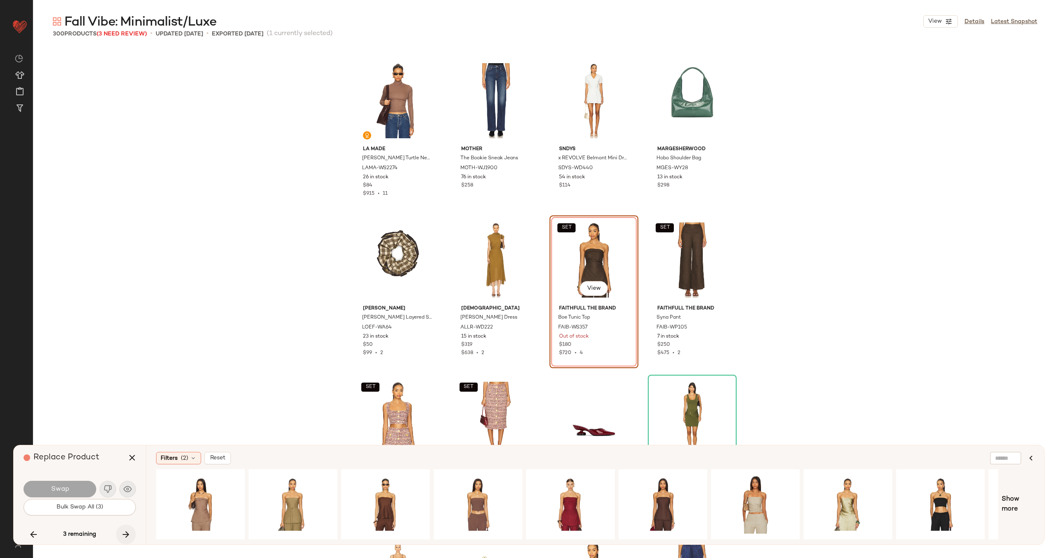
click at [123, 533] on icon "button" at bounding box center [126, 535] width 10 height 10
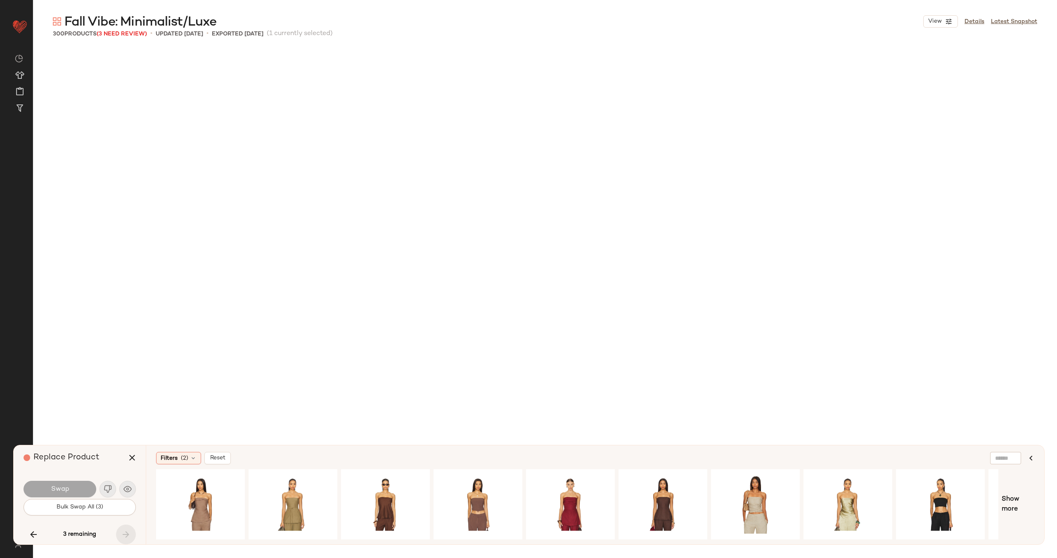
scroll to position [7651, 0]
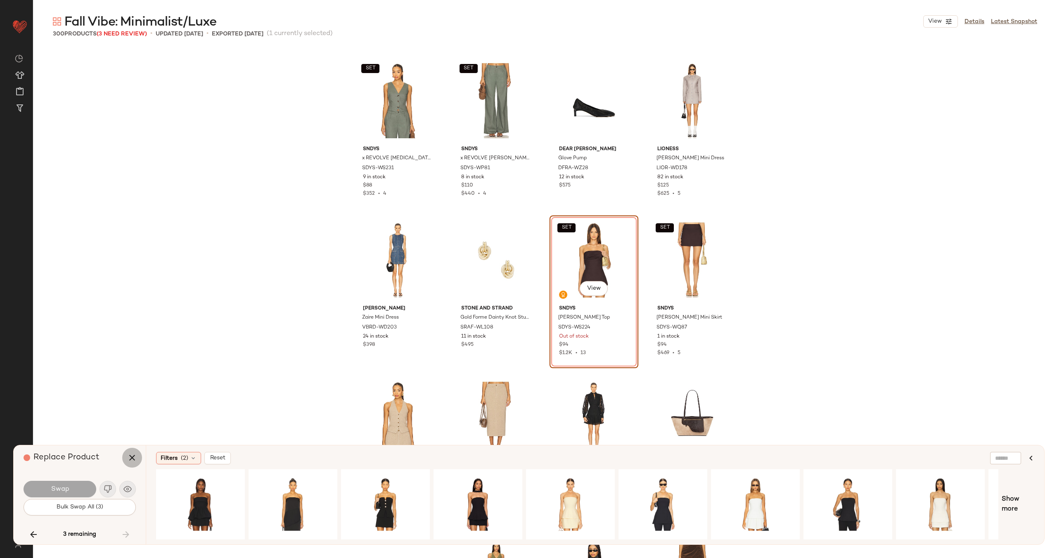
click at [128, 458] on icon "button" at bounding box center [132, 458] width 10 height 10
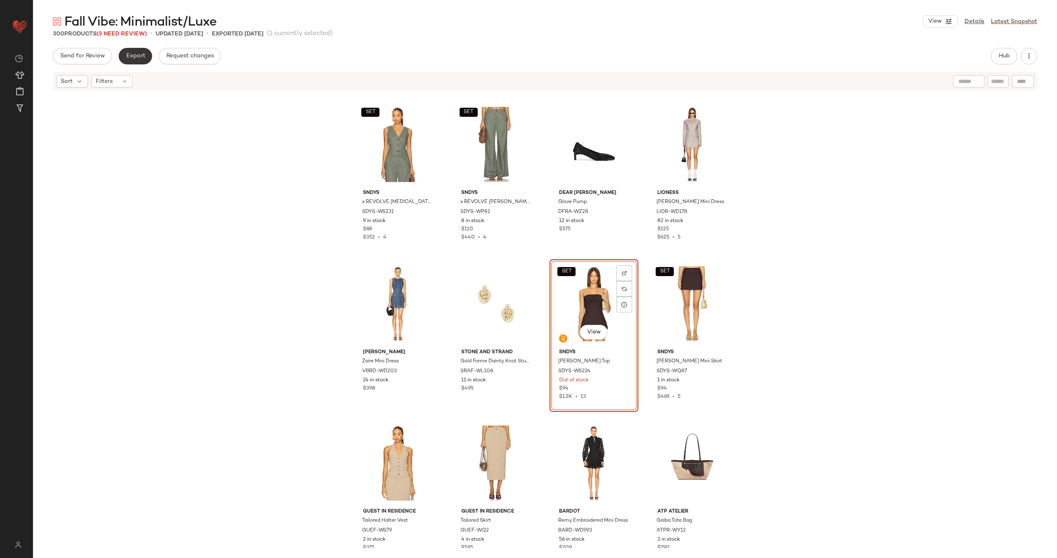
click at [133, 55] on span "Export" at bounding box center [135, 56] width 19 height 7
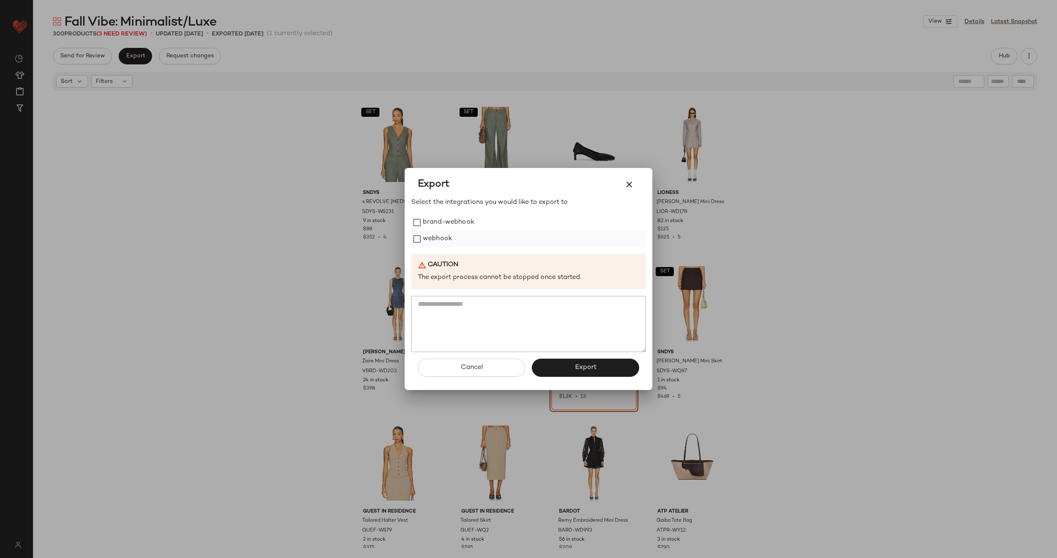
click at [438, 239] on label "webhook" at bounding box center [437, 239] width 29 height 17
click at [565, 371] on button "Export" at bounding box center [585, 368] width 107 height 18
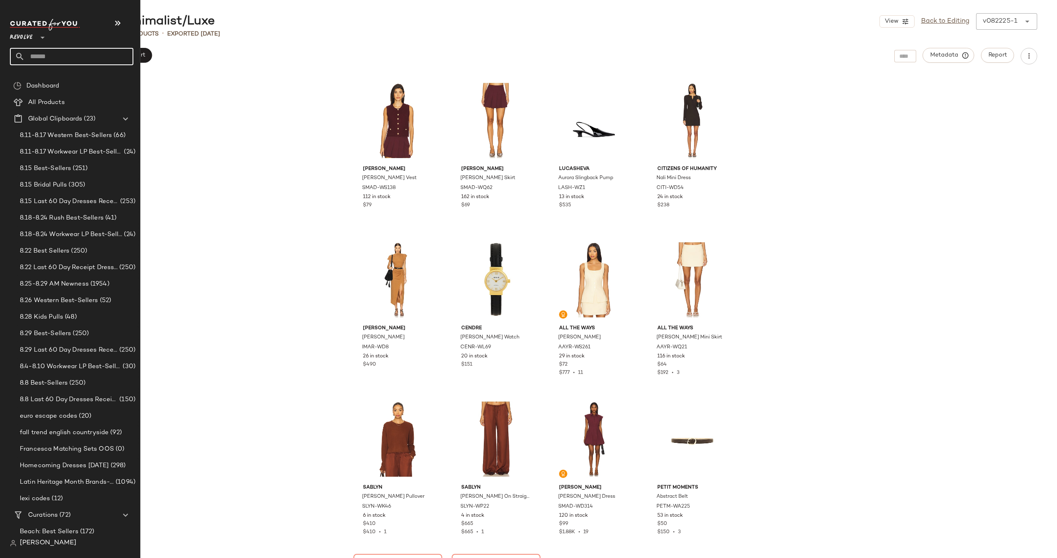
click at [51, 61] on input "text" at bounding box center [79, 56] width 109 height 17
type input "***"
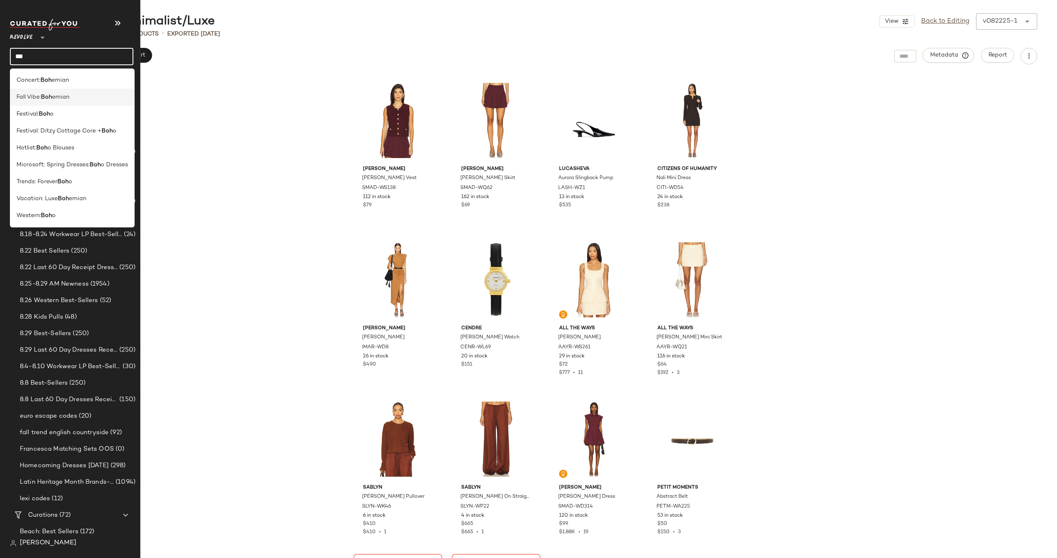
type input "***"
click at [30, 95] on span "Fall Vibe:" at bounding box center [29, 97] width 24 height 9
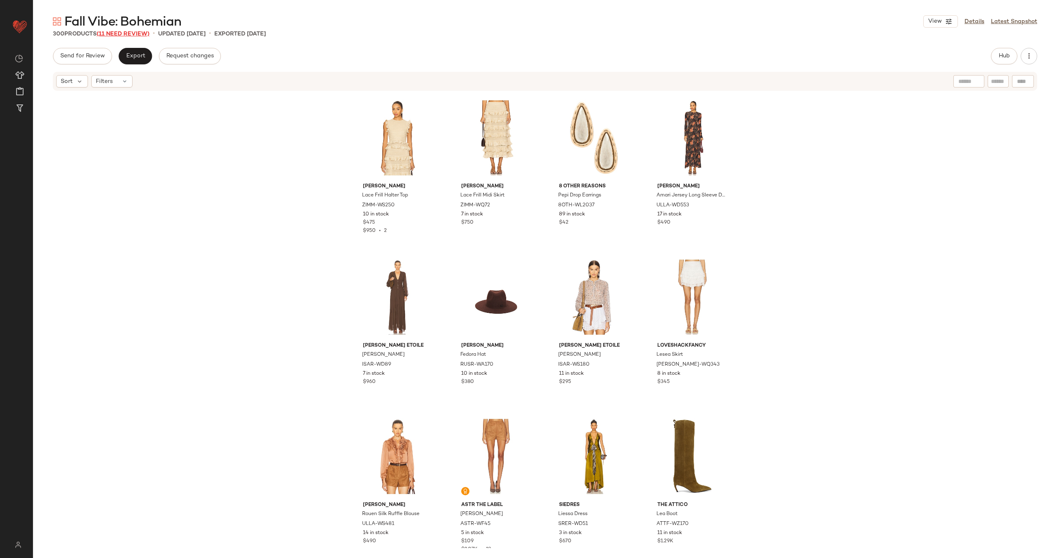
click at [132, 33] on span "(11 Need Review)" at bounding box center [123, 34] width 53 height 6
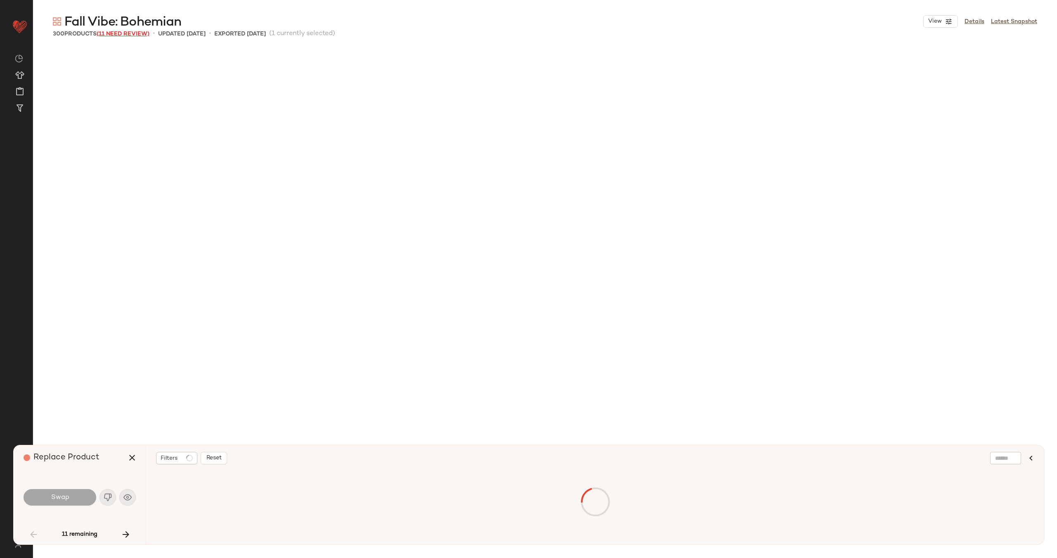
scroll to position [804, 0]
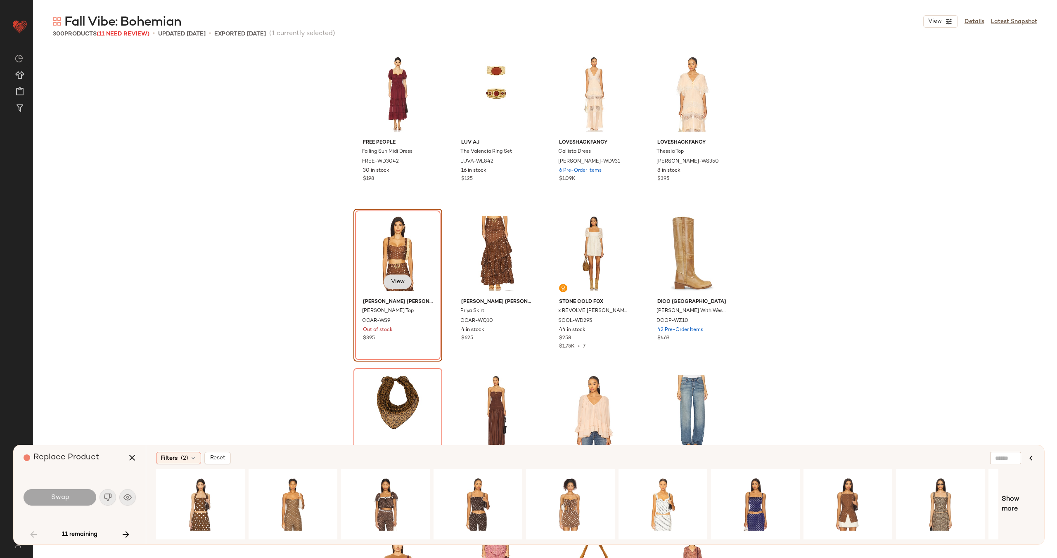
click at [384, 282] on button "View" at bounding box center [398, 282] width 28 height 15
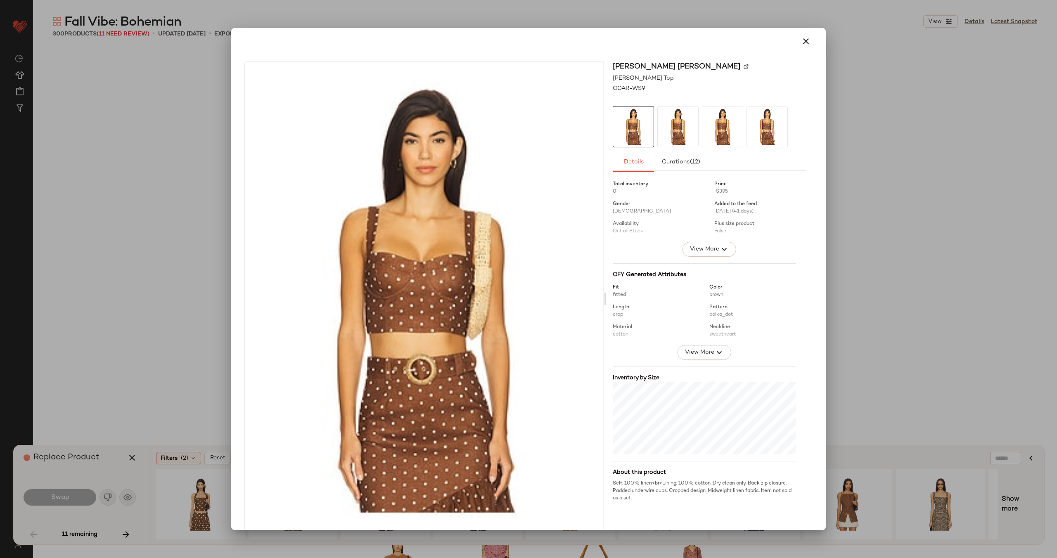
click at [744, 65] on img at bounding box center [746, 66] width 5 height 5
click at [801, 38] on icon "button" at bounding box center [806, 41] width 10 height 10
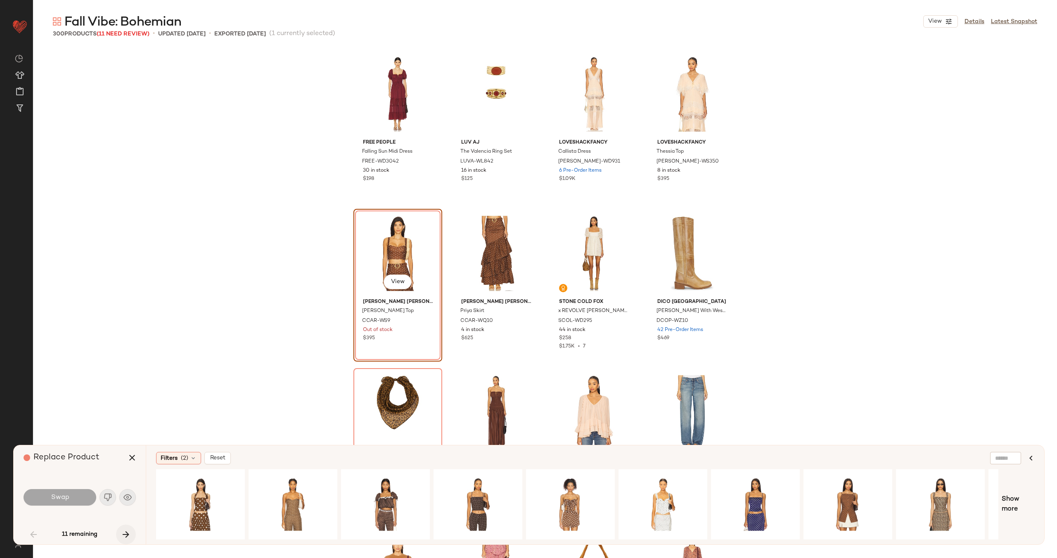
click at [121, 531] on icon "button" at bounding box center [126, 535] width 10 height 10
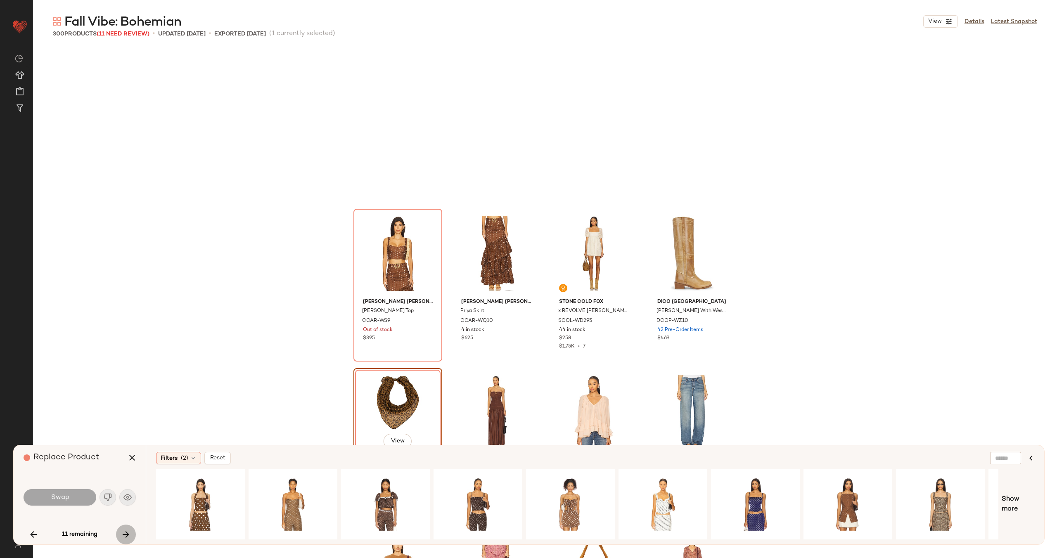
scroll to position [956, 0]
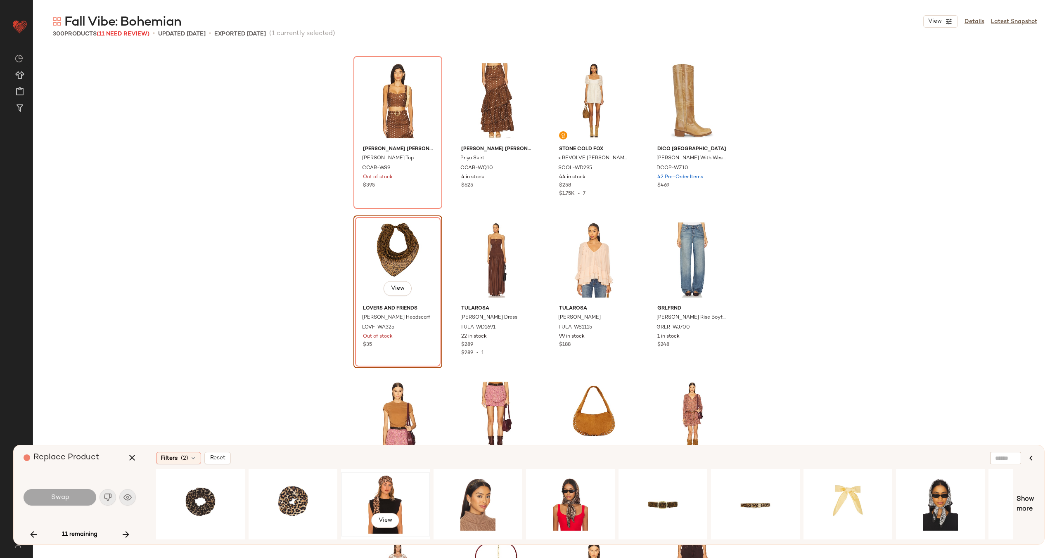
click at [381, 495] on div "View" at bounding box center [385, 504] width 83 height 59
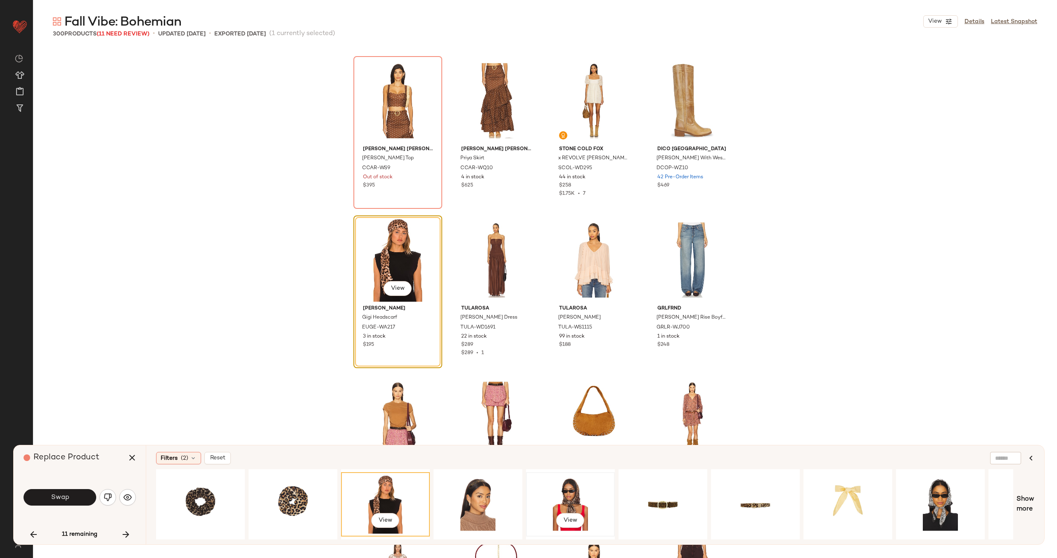
click at [562, 492] on div "View" at bounding box center [570, 504] width 83 height 59
click at [394, 496] on div "View" at bounding box center [385, 504] width 83 height 59
click at [74, 496] on button "Swap" at bounding box center [60, 497] width 73 height 17
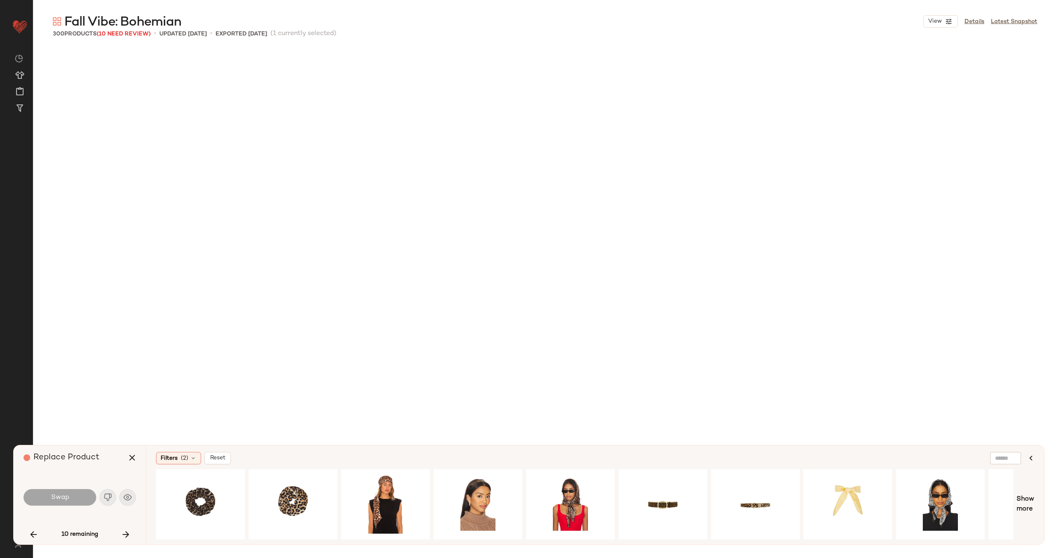
scroll to position [1753, 0]
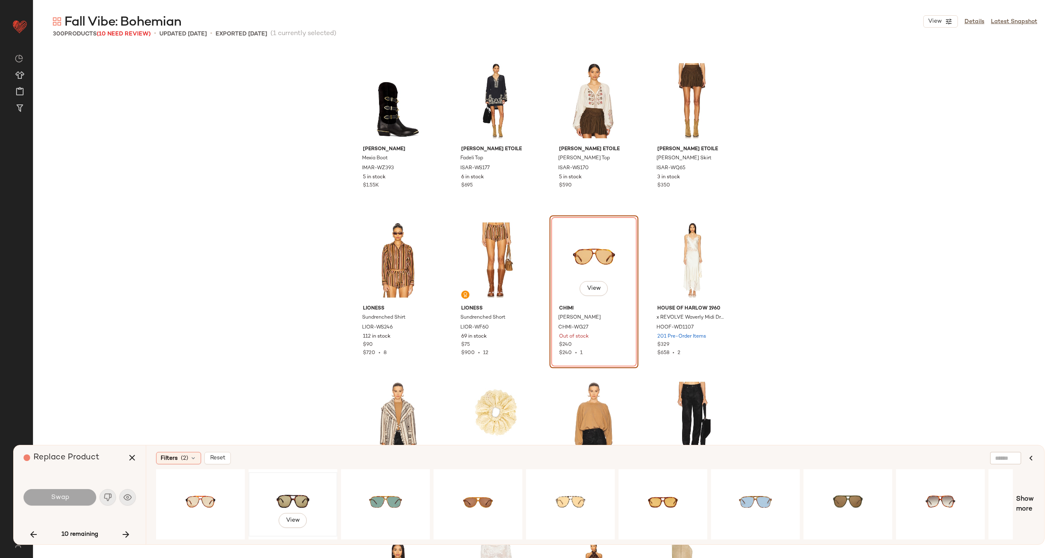
click at [299, 498] on div "View" at bounding box center [292, 504] width 83 height 59
click at [69, 502] on button "Swap" at bounding box center [60, 497] width 73 height 17
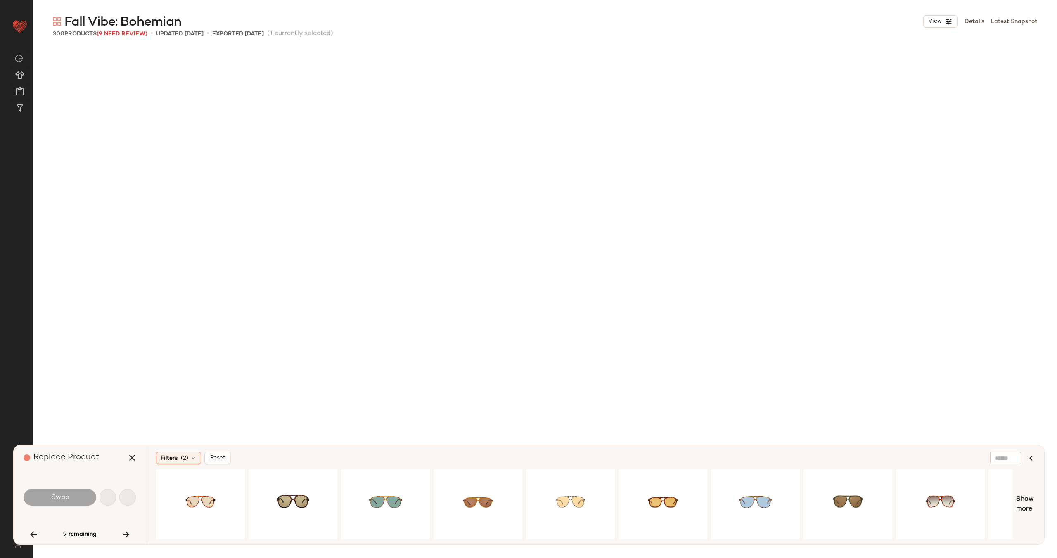
scroll to position [3507, 0]
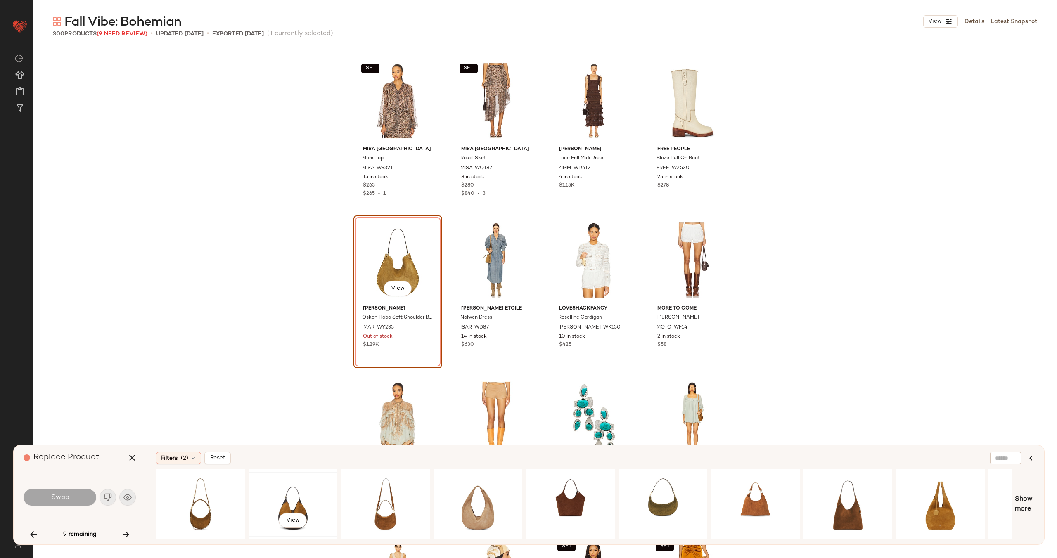
click at [288, 496] on div "View" at bounding box center [292, 504] width 83 height 59
click at [73, 496] on button "Swap" at bounding box center [60, 497] width 73 height 17
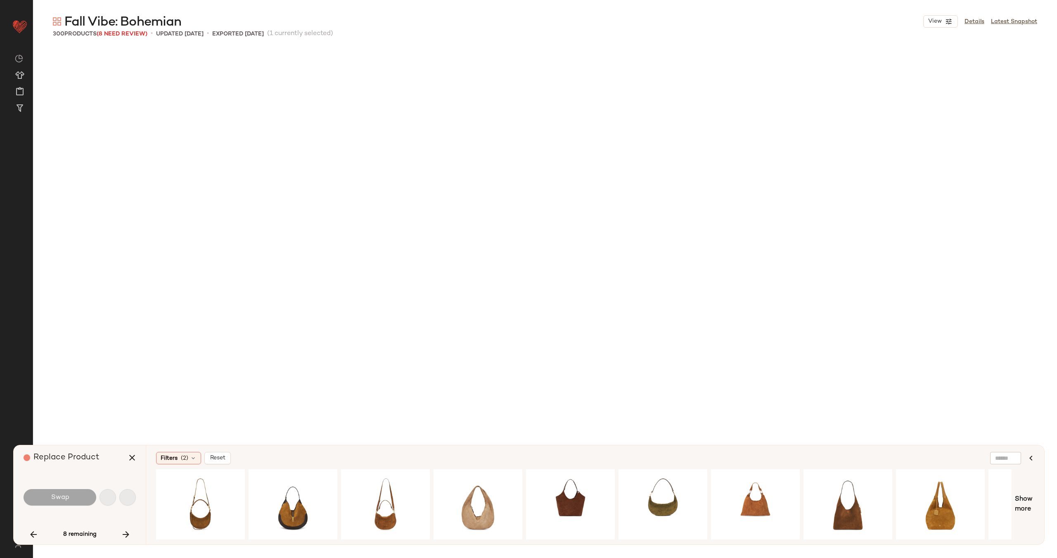
scroll to position [4623, 0]
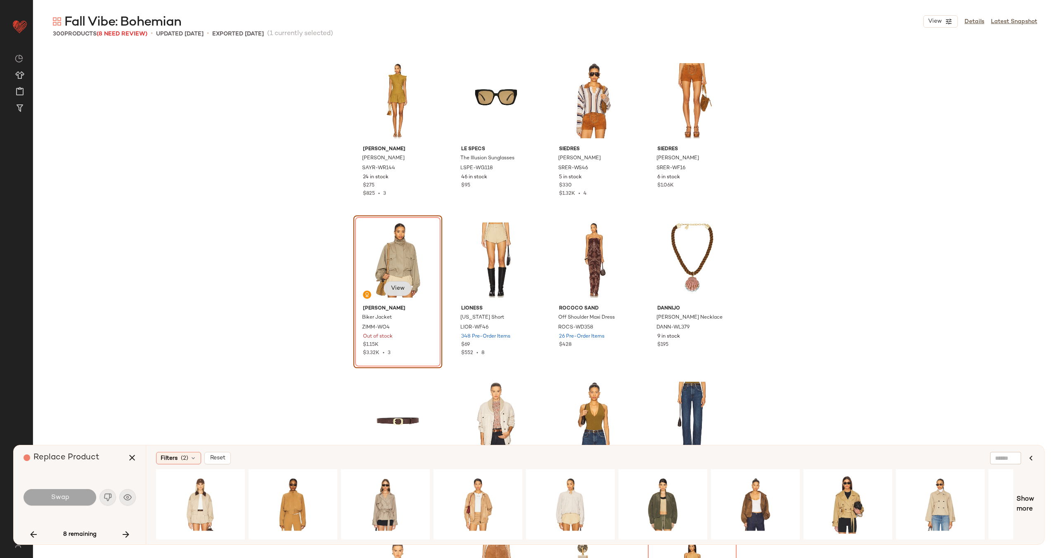
click at [406, 289] on button "View" at bounding box center [398, 288] width 28 height 15
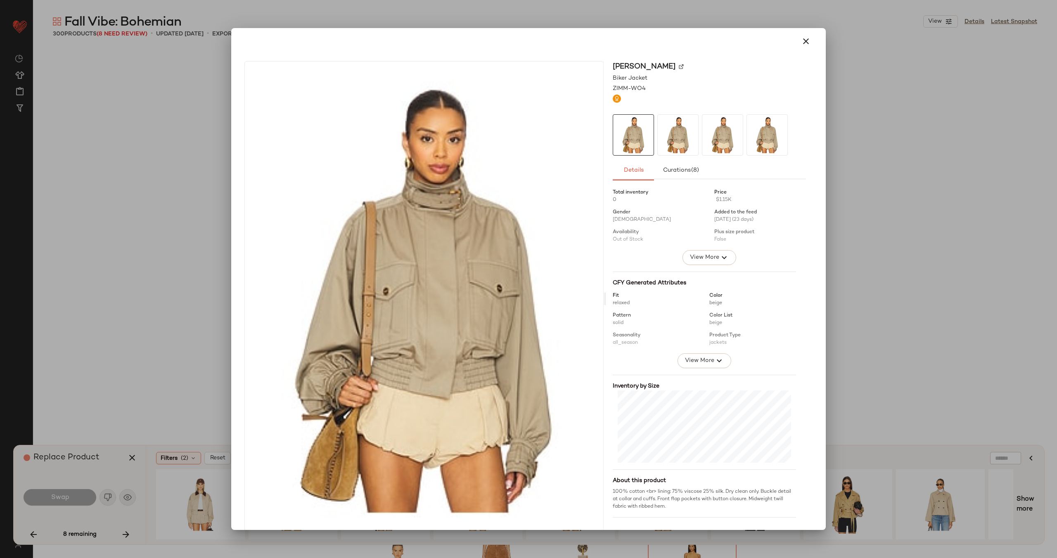
click at [679, 66] on img at bounding box center [681, 66] width 5 height 5
click at [801, 41] on icon "button" at bounding box center [806, 41] width 10 height 10
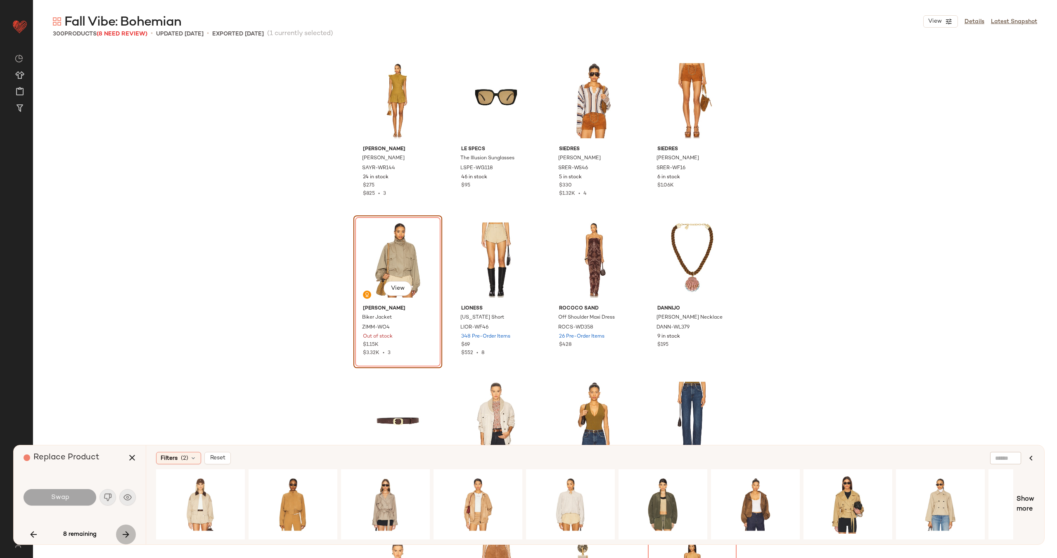
click at [124, 534] on icon "button" at bounding box center [126, 535] width 10 height 10
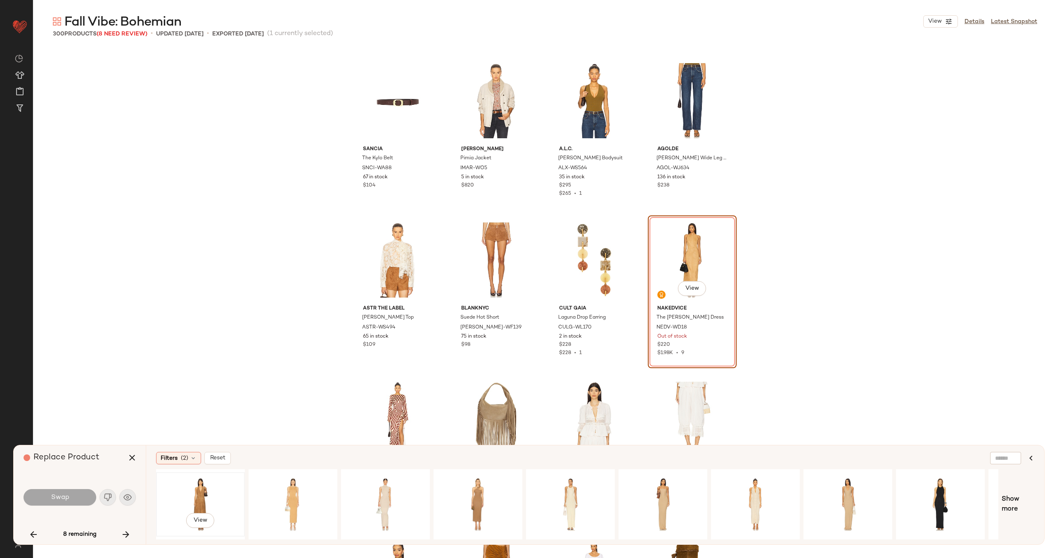
click at [221, 492] on div "View" at bounding box center [200, 504] width 83 height 59
click at [484, 493] on div "View" at bounding box center [478, 504] width 83 height 59
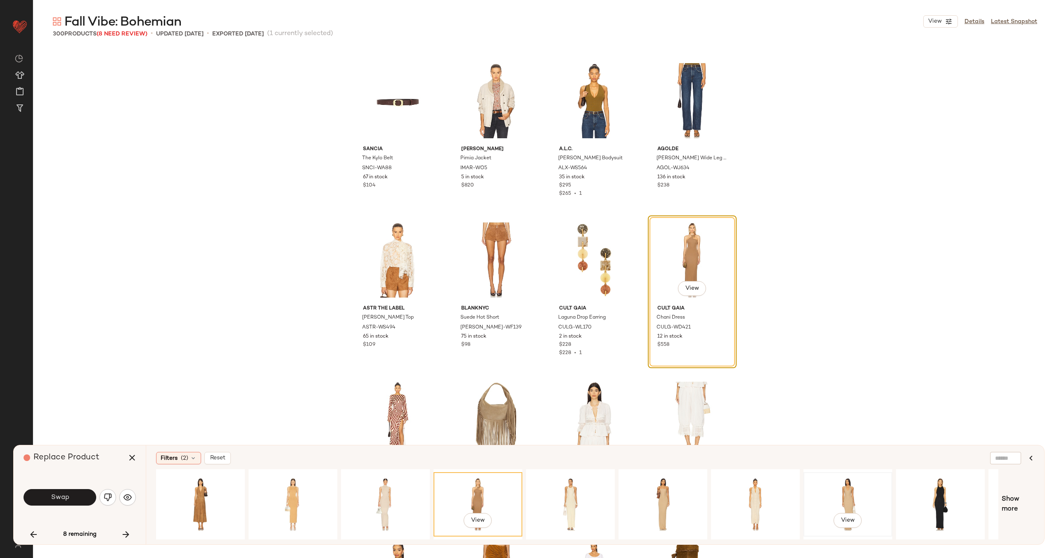
click at [838, 491] on div "View" at bounding box center [848, 504] width 83 height 59
click at [759, 492] on div "View" at bounding box center [755, 504] width 83 height 59
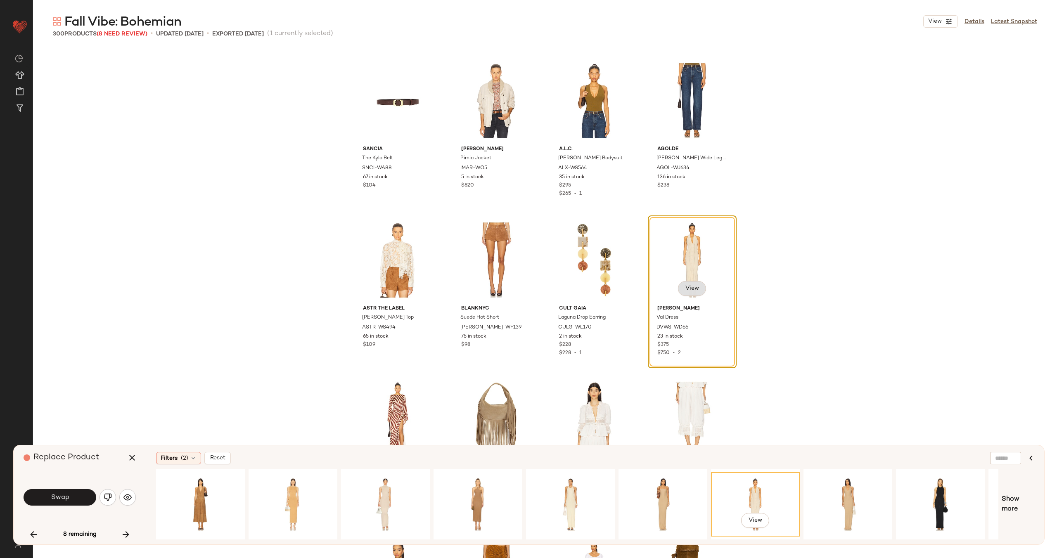
click at [688, 285] on button "View" at bounding box center [692, 288] width 28 height 15
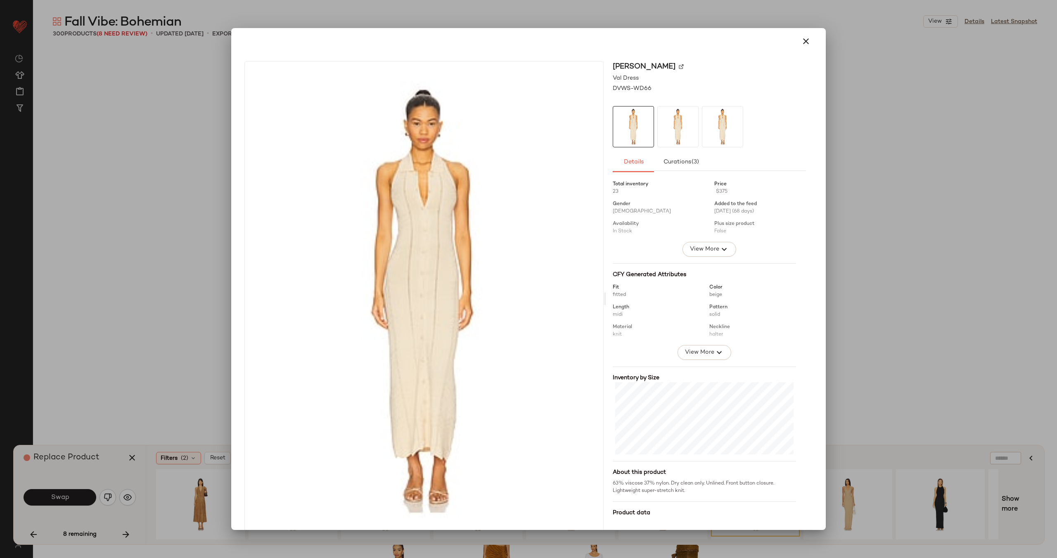
click at [682, 65] on img at bounding box center [681, 66] width 5 height 5
click at [801, 46] on icon "button" at bounding box center [806, 41] width 10 height 10
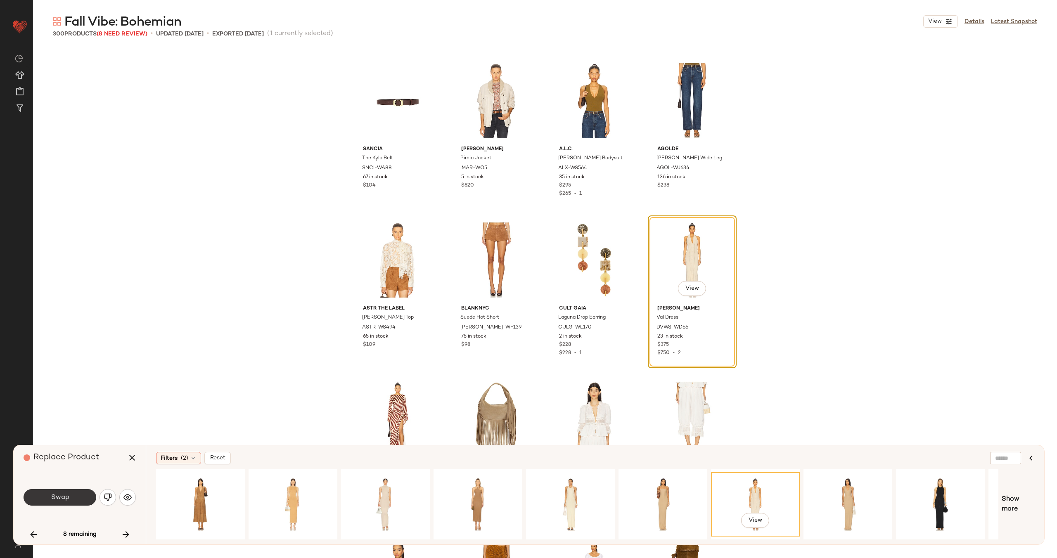
click at [60, 494] on span "Swap" at bounding box center [59, 498] width 19 height 8
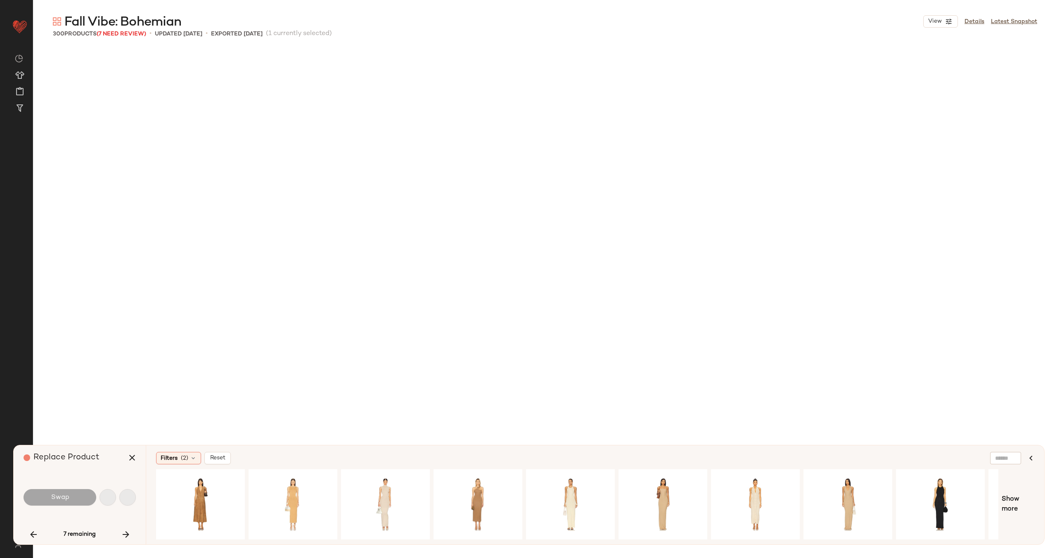
scroll to position [5898, 0]
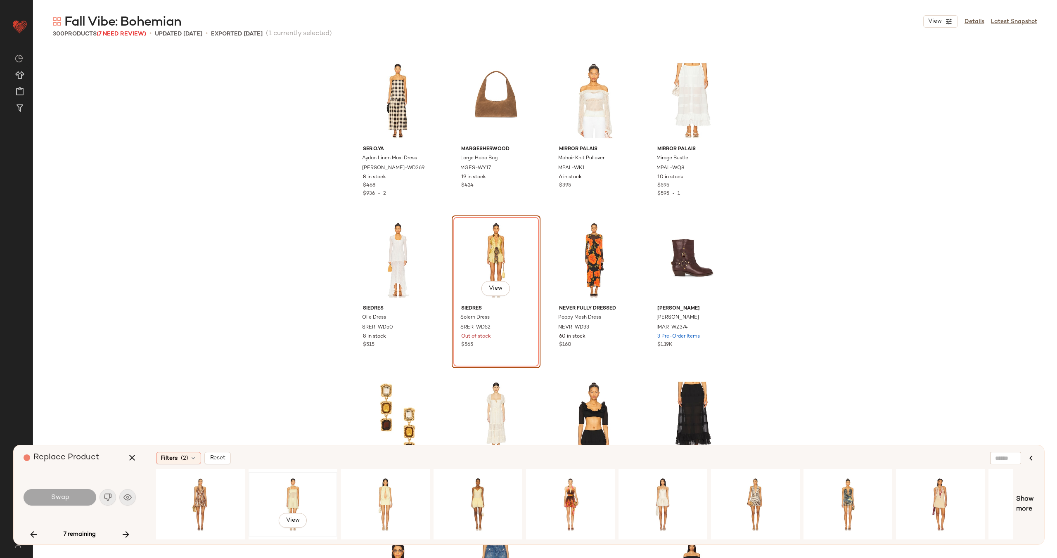
click at [296, 496] on div "View" at bounding box center [292, 504] width 83 height 59
click at [74, 493] on button "Swap" at bounding box center [60, 497] width 73 height 17
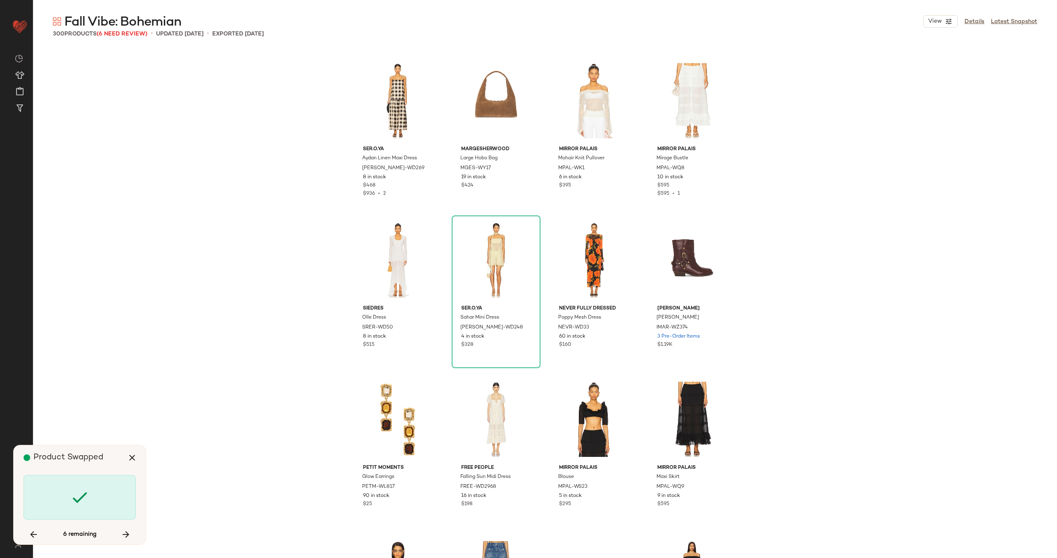
scroll to position [6376, 0]
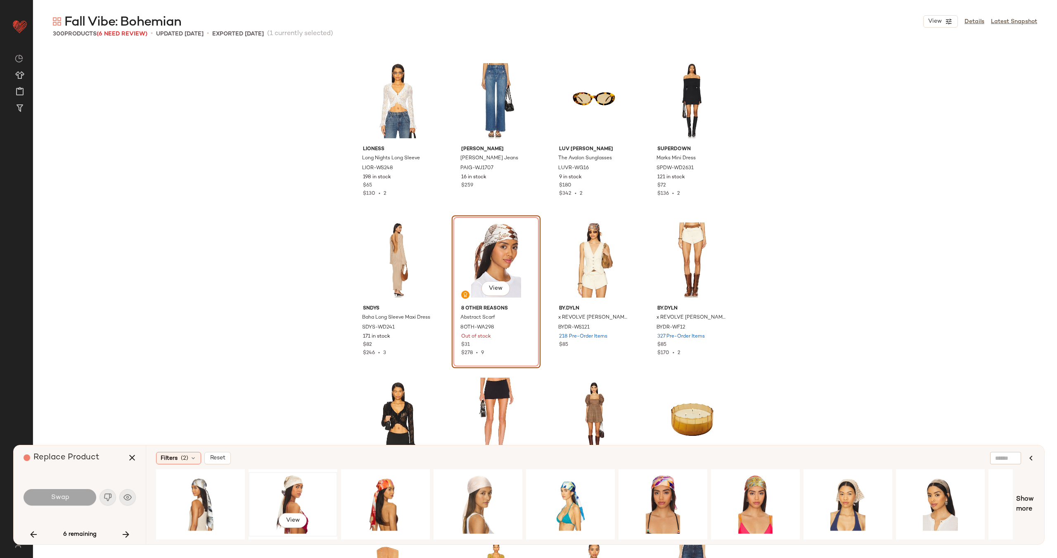
click at [273, 487] on div "View" at bounding box center [292, 504] width 83 height 59
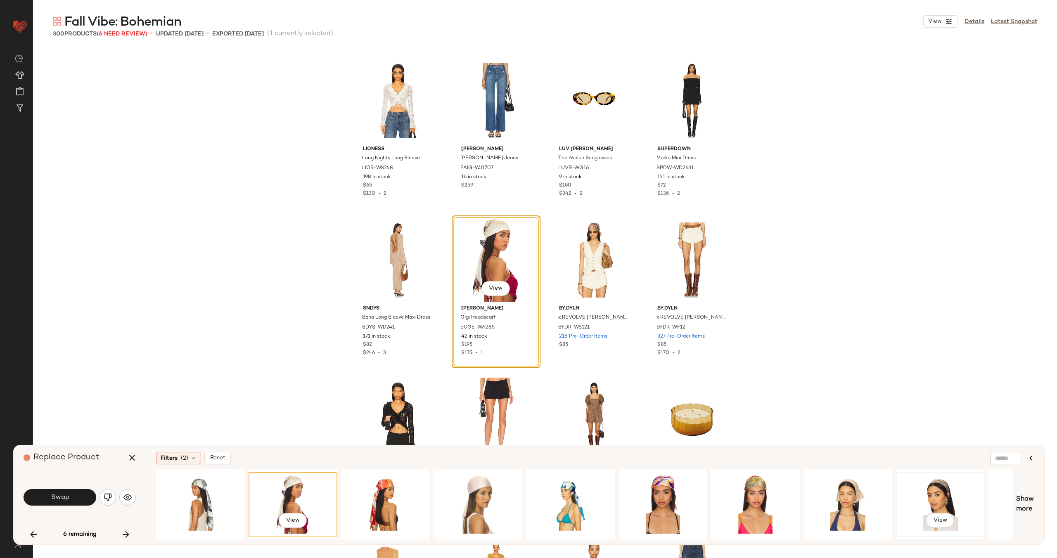
click at [949, 489] on div "View" at bounding box center [940, 504] width 83 height 59
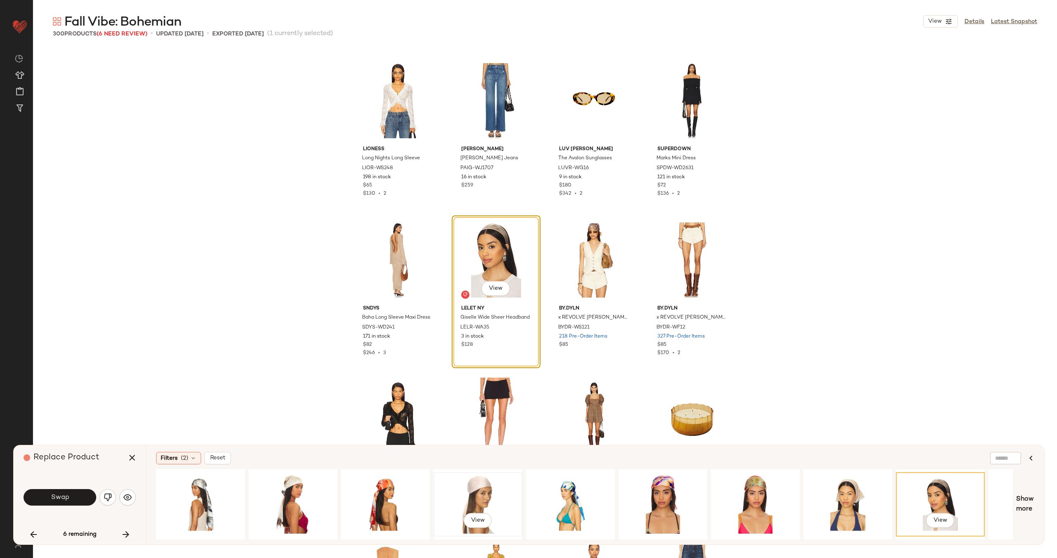
click at [489, 497] on div "View" at bounding box center [478, 504] width 83 height 59
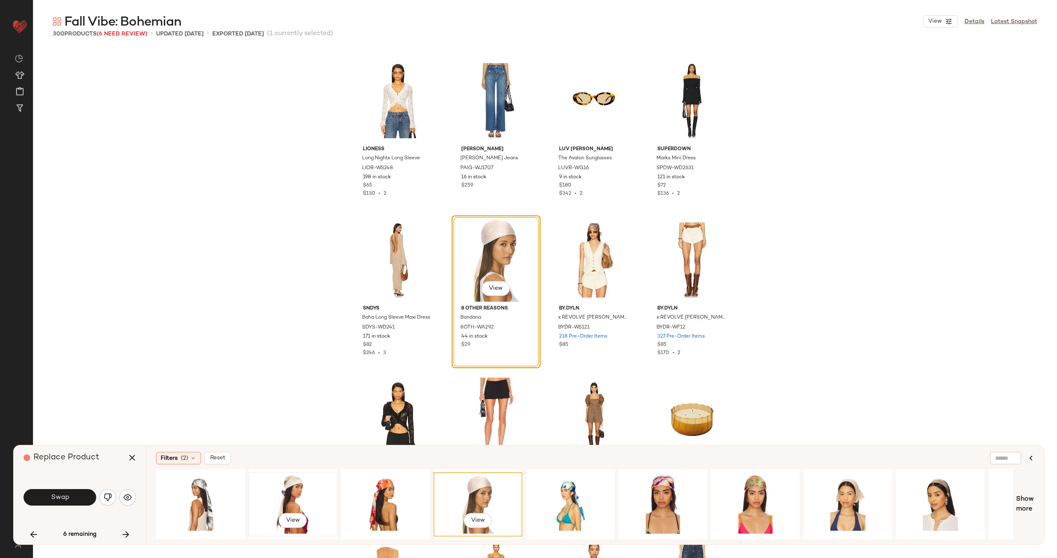
click at [275, 496] on div "View" at bounding box center [292, 504] width 83 height 59
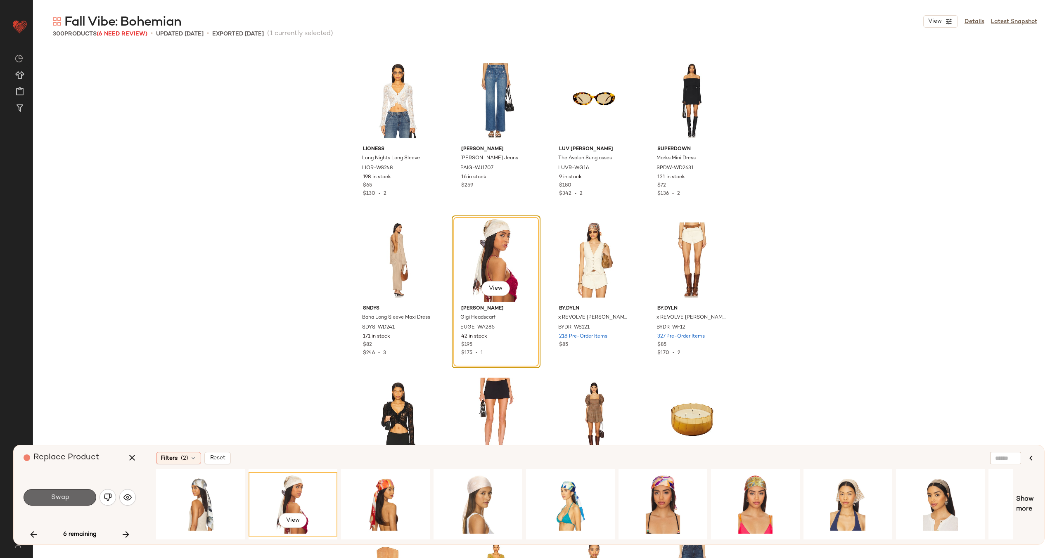
click at [54, 501] on span "Swap" at bounding box center [59, 498] width 19 height 8
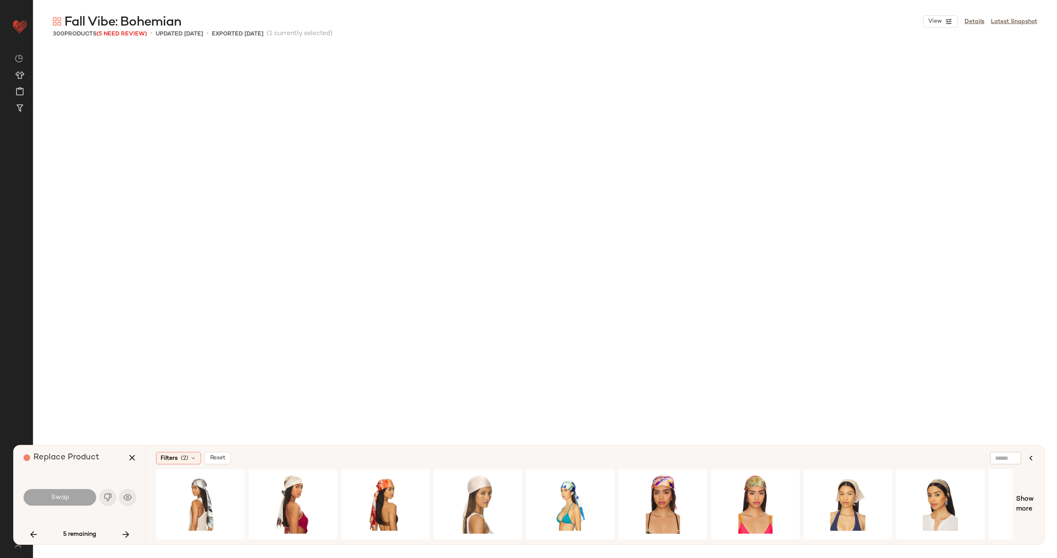
scroll to position [8448, 0]
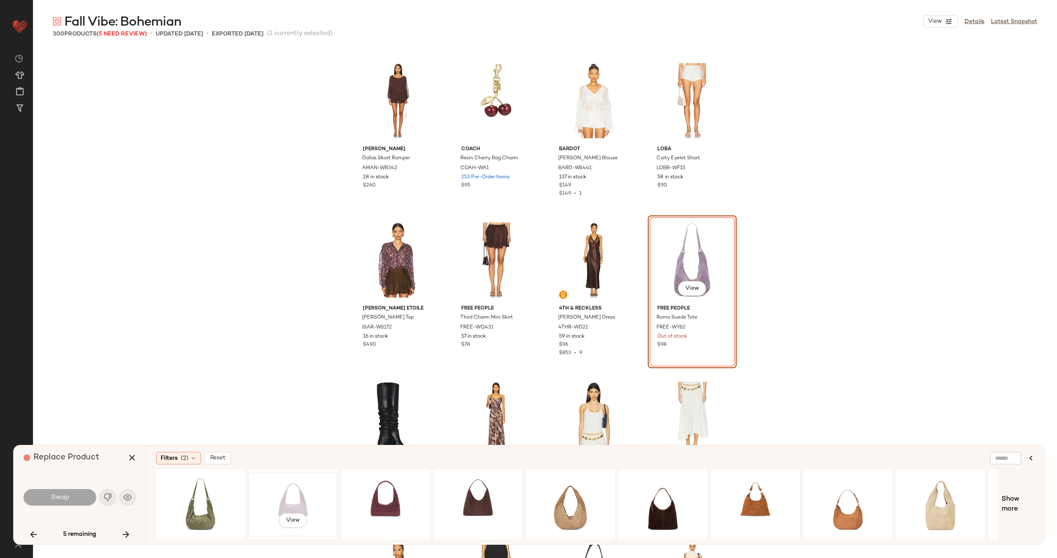
click at [283, 504] on div "View" at bounding box center [292, 504] width 83 height 59
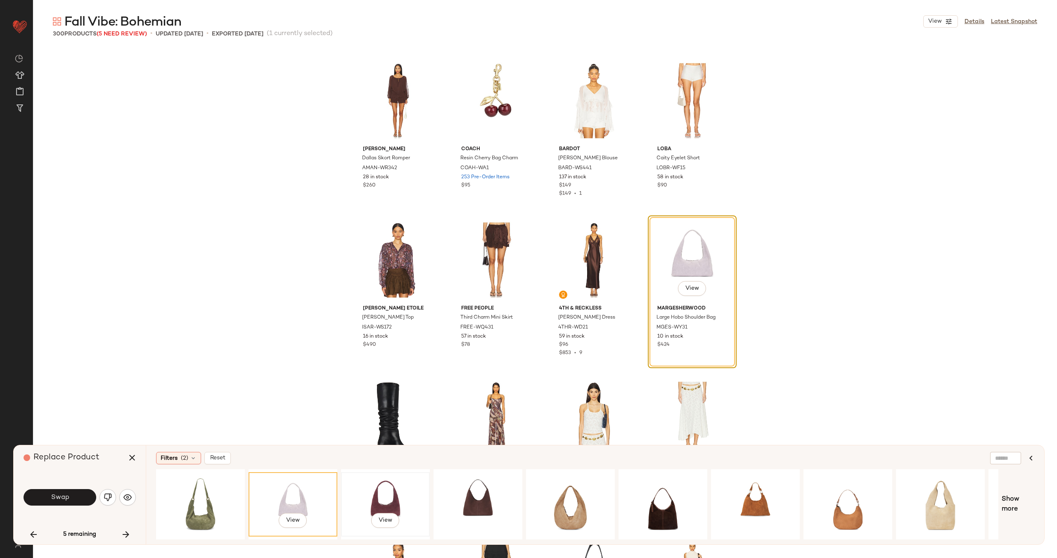
click at [386, 500] on div "View" at bounding box center [385, 504] width 83 height 59
click at [57, 498] on span "Swap" at bounding box center [59, 498] width 19 height 8
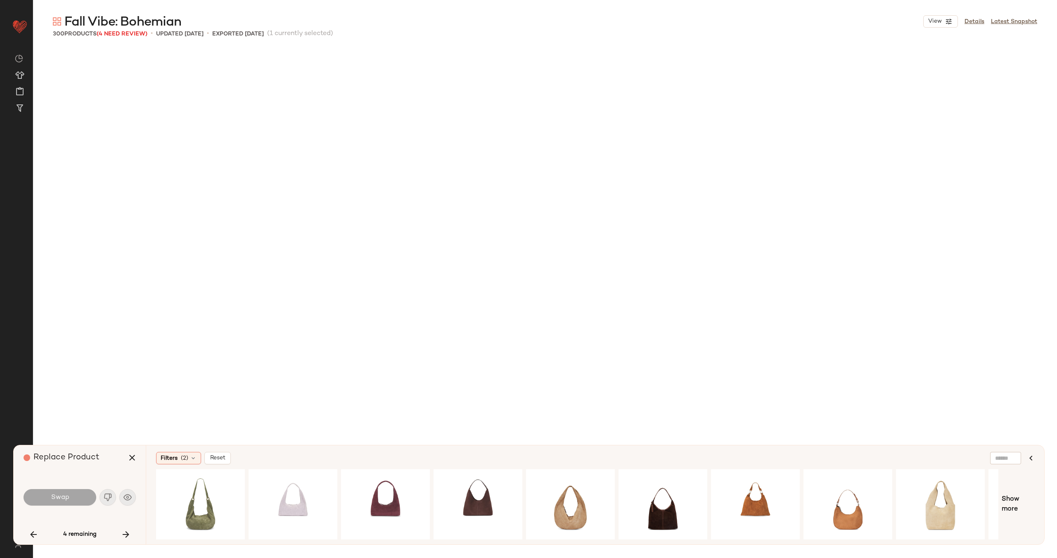
scroll to position [9564, 0]
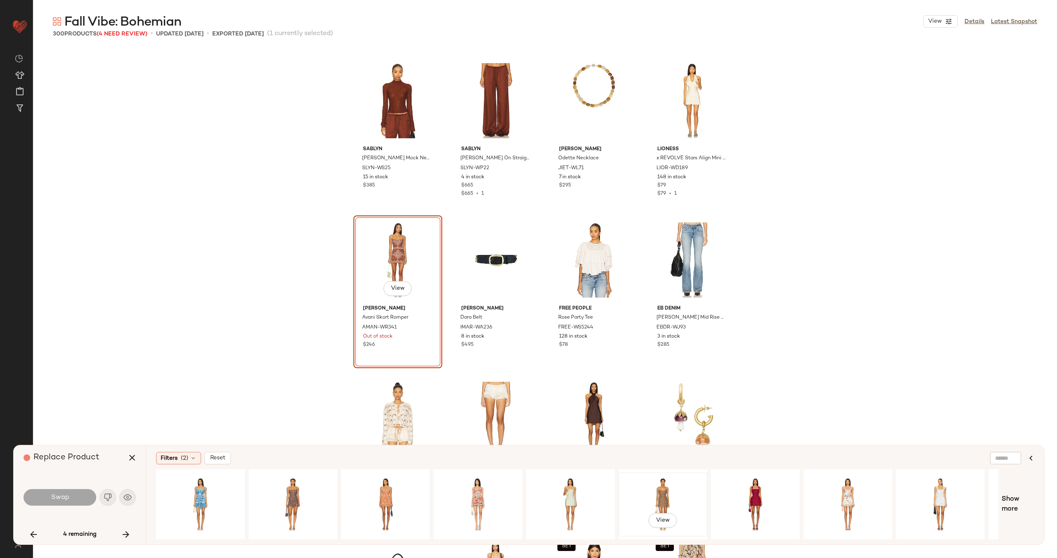
click at [658, 489] on div "View" at bounding box center [663, 504] width 83 height 59
click at [379, 491] on div "View" at bounding box center [385, 504] width 83 height 59
click at [304, 494] on div "View" at bounding box center [292, 504] width 83 height 59
click at [670, 495] on div "View" at bounding box center [663, 504] width 83 height 59
click at [66, 496] on span "Swap" at bounding box center [59, 498] width 19 height 8
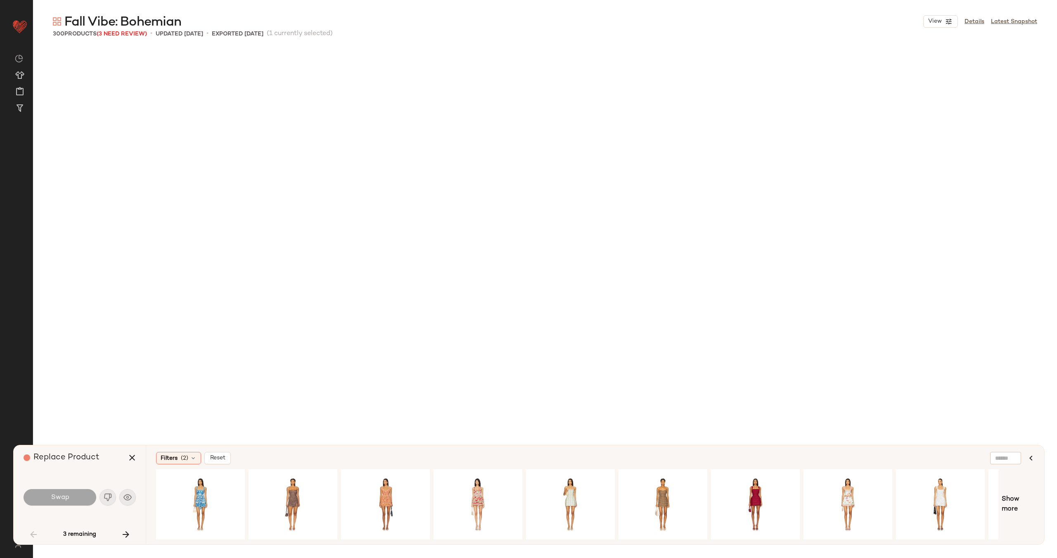
scroll to position [797, 0]
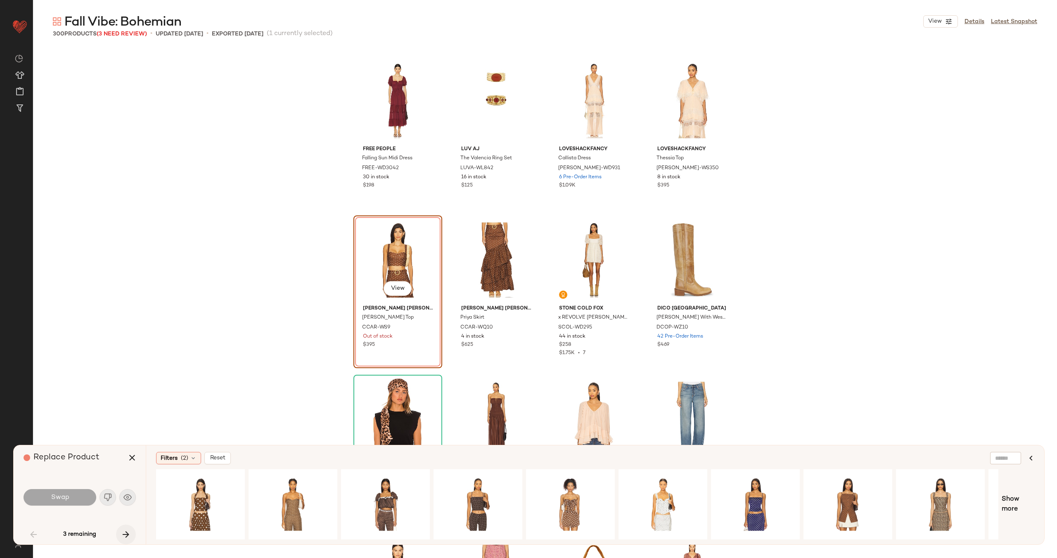
click at [127, 534] on icon "button" at bounding box center [126, 535] width 10 height 10
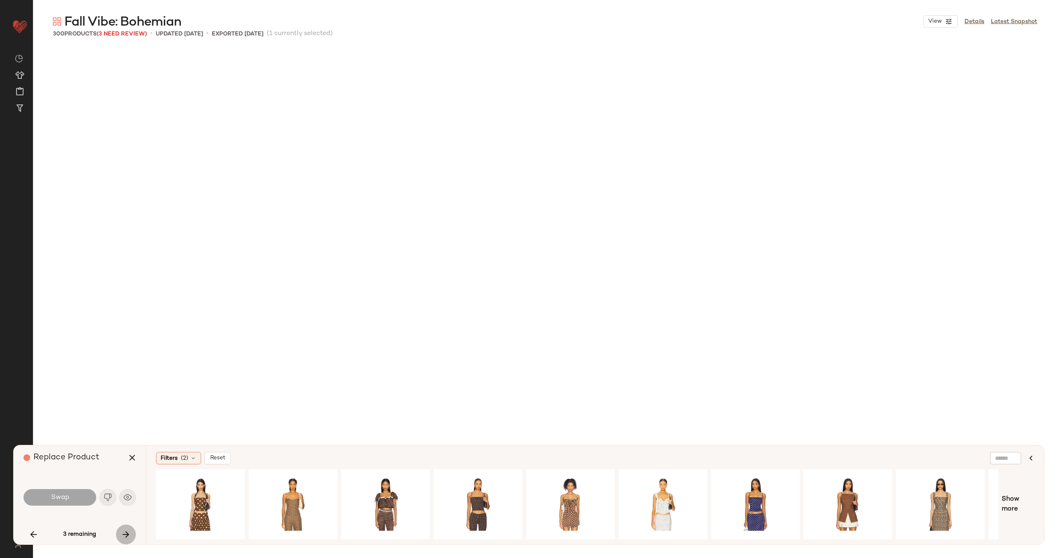
scroll to position [4623, 0]
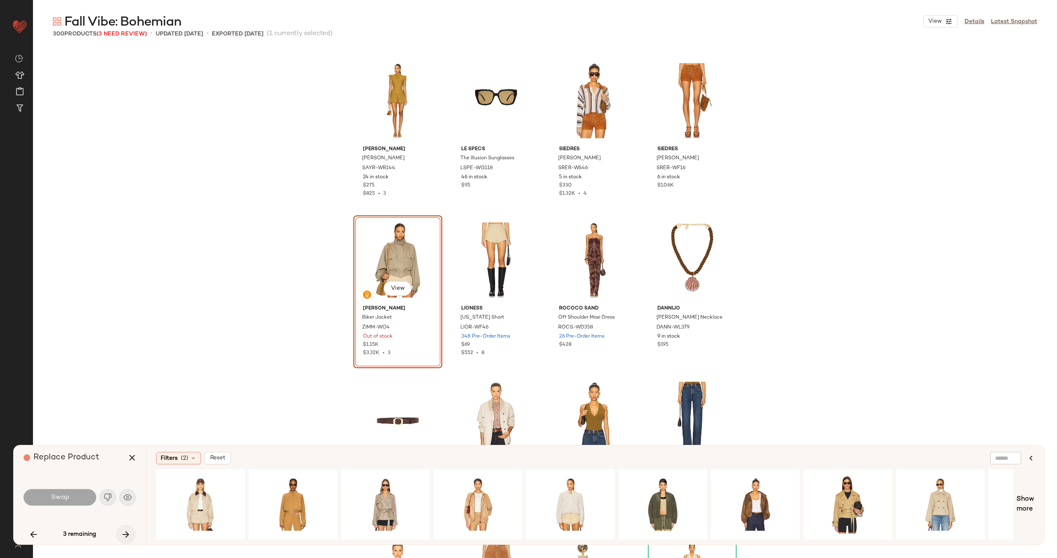
click at [127, 534] on icon "button" at bounding box center [126, 535] width 10 height 10
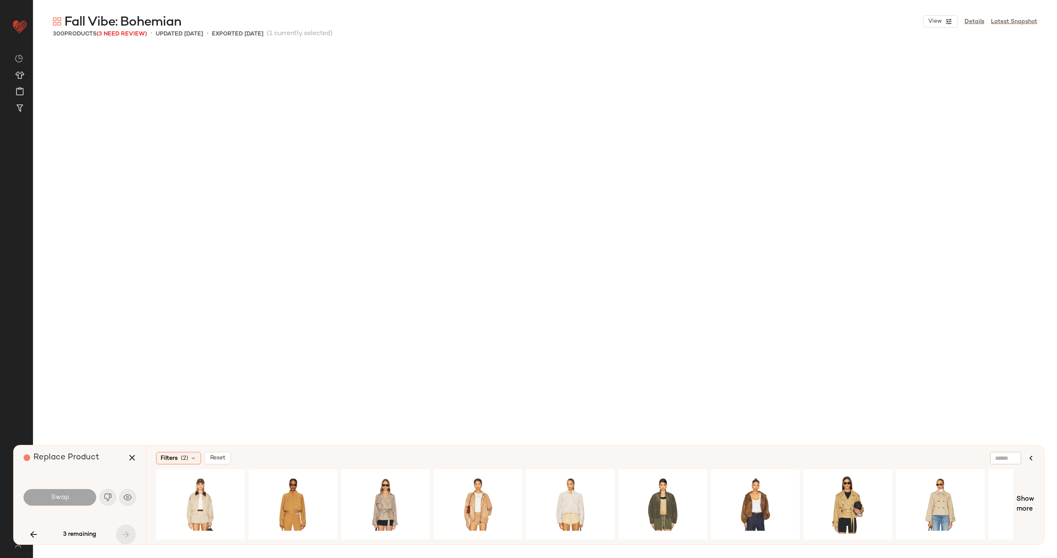
scroll to position [11158, 0]
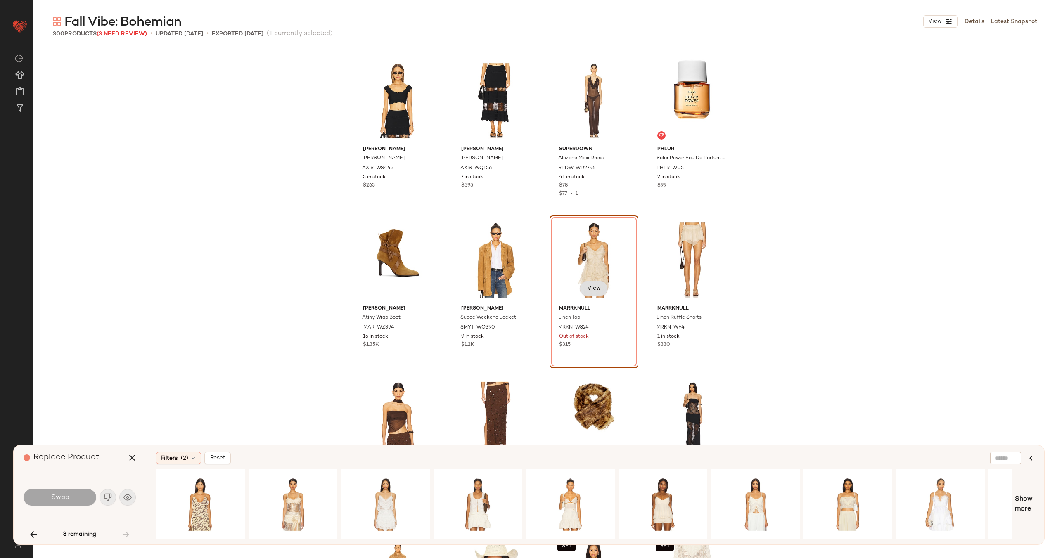
click at [593, 286] on span "View" at bounding box center [594, 288] width 14 height 7
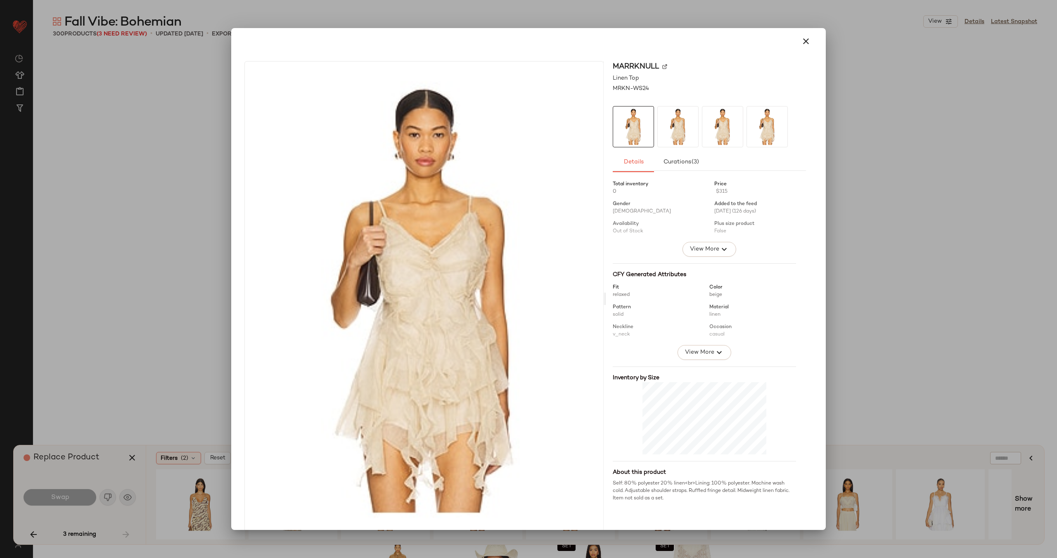
click at [662, 65] on img at bounding box center [664, 66] width 5 height 5
click at [801, 42] on icon "button" at bounding box center [806, 41] width 10 height 10
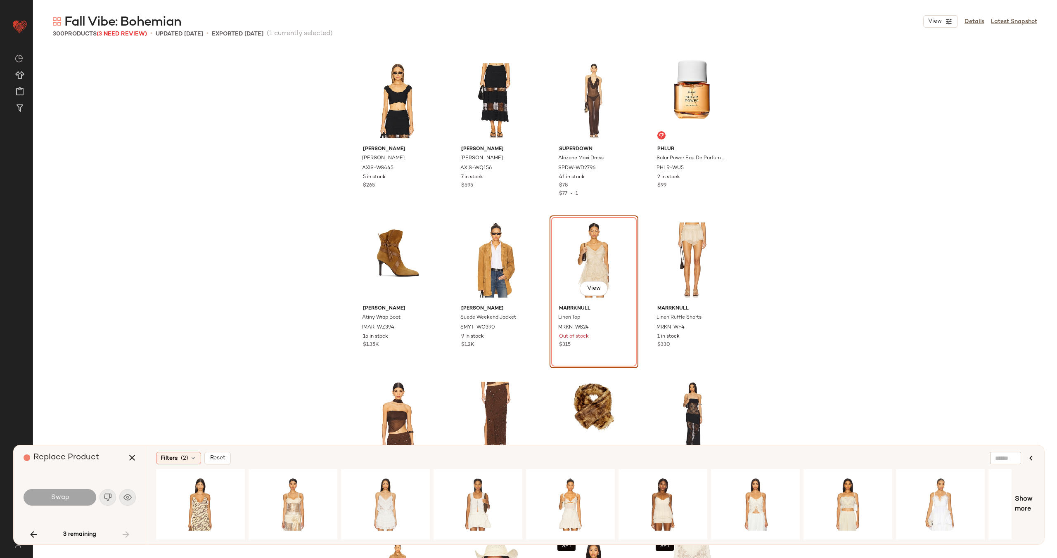
click at [808, 247] on div "Alexis Lise Top AXIS-WS445 5 in stock $265 Alexis Jeannie Skirt AXIS-WQ156 7 in…" at bounding box center [545, 303] width 1024 height 510
click at [132, 454] on icon "button" at bounding box center [132, 458] width 10 height 10
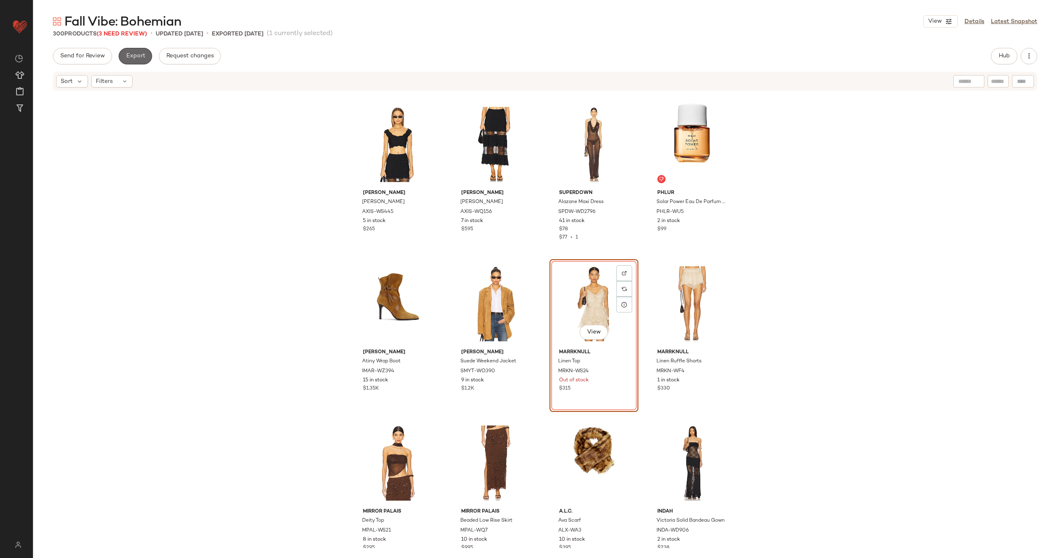
click at [126, 53] on span "Export" at bounding box center [135, 56] width 19 height 7
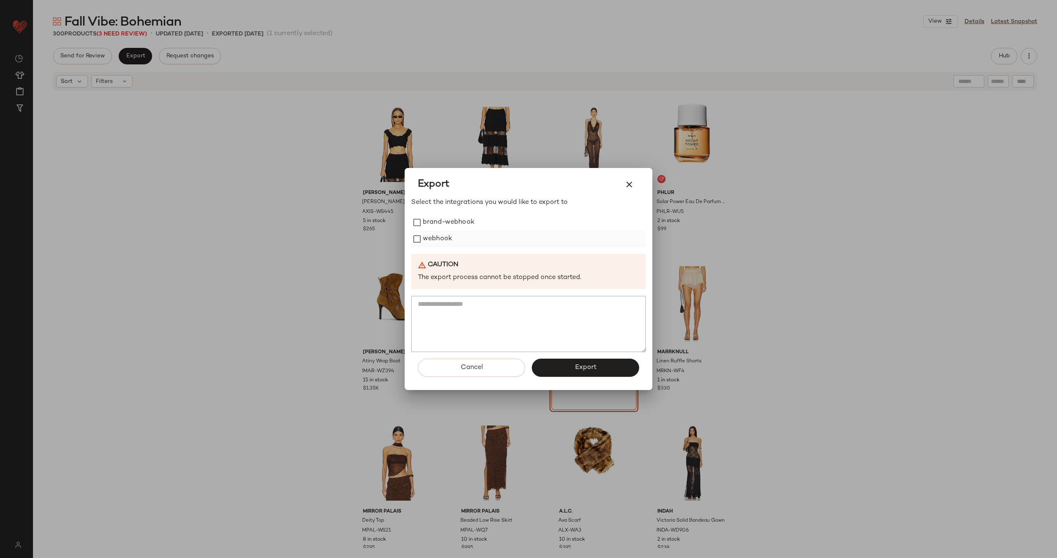
click at [448, 238] on label "webhook" at bounding box center [437, 239] width 29 height 17
click at [574, 369] on button "Export" at bounding box center [585, 368] width 107 height 18
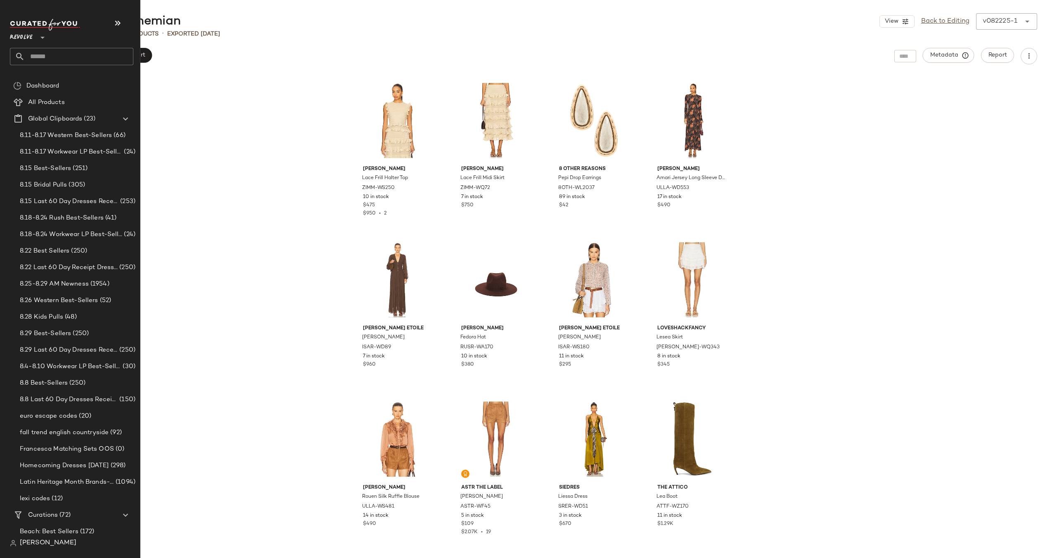
click at [56, 60] on input "text" at bounding box center [79, 56] width 109 height 17
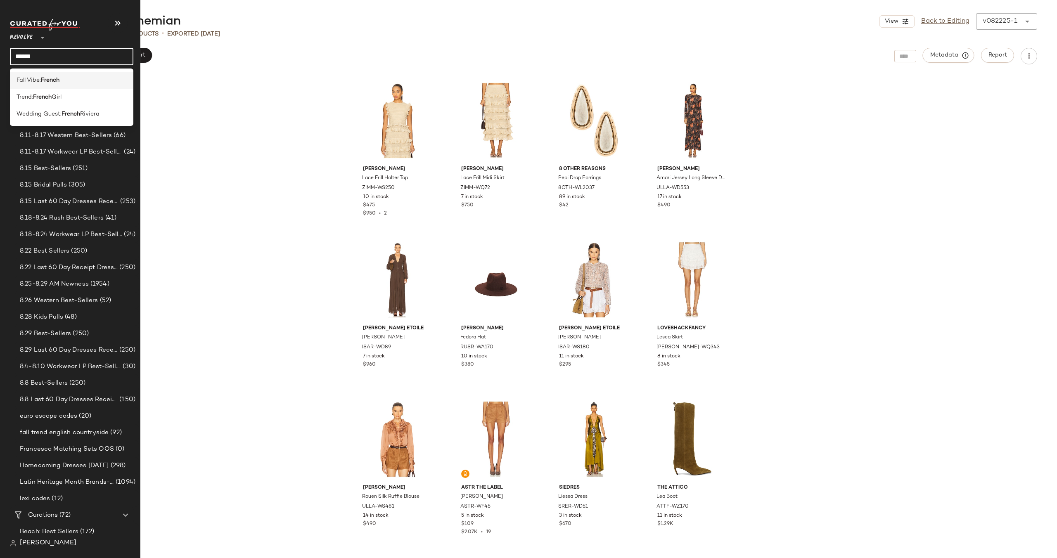
type input "******"
click at [54, 80] on b "French" at bounding box center [50, 80] width 19 height 9
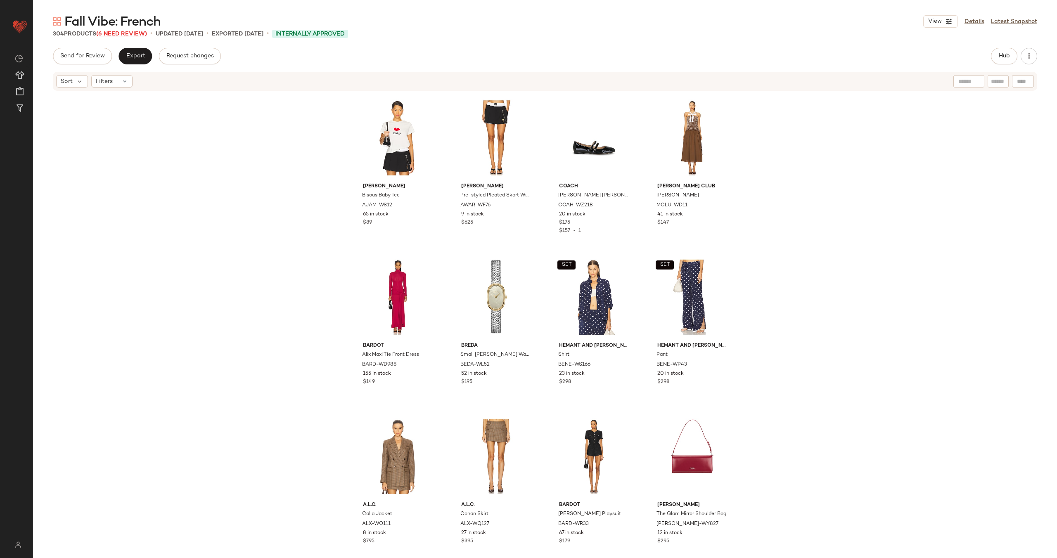
click at [119, 33] on span "(6 Need Review)" at bounding box center [121, 34] width 51 height 6
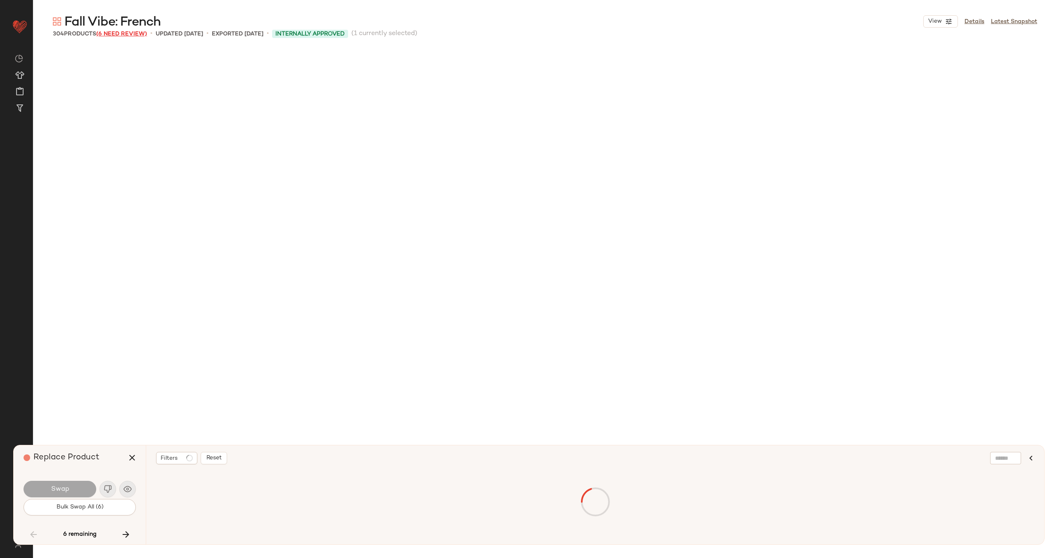
scroll to position [4304, 0]
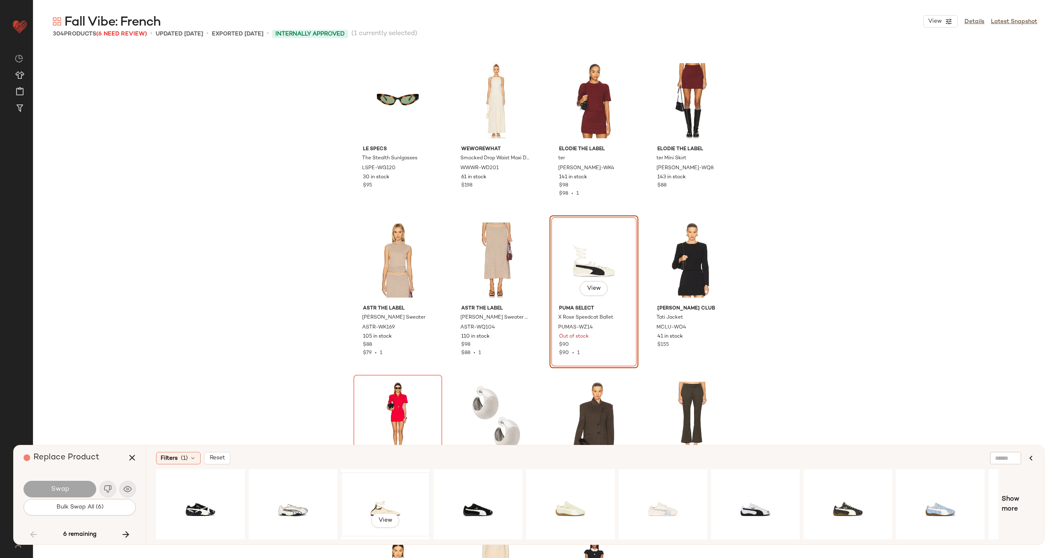
click at [391, 496] on div "View" at bounding box center [385, 504] width 83 height 59
click at [66, 489] on span "Swap" at bounding box center [59, 490] width 19 height 8
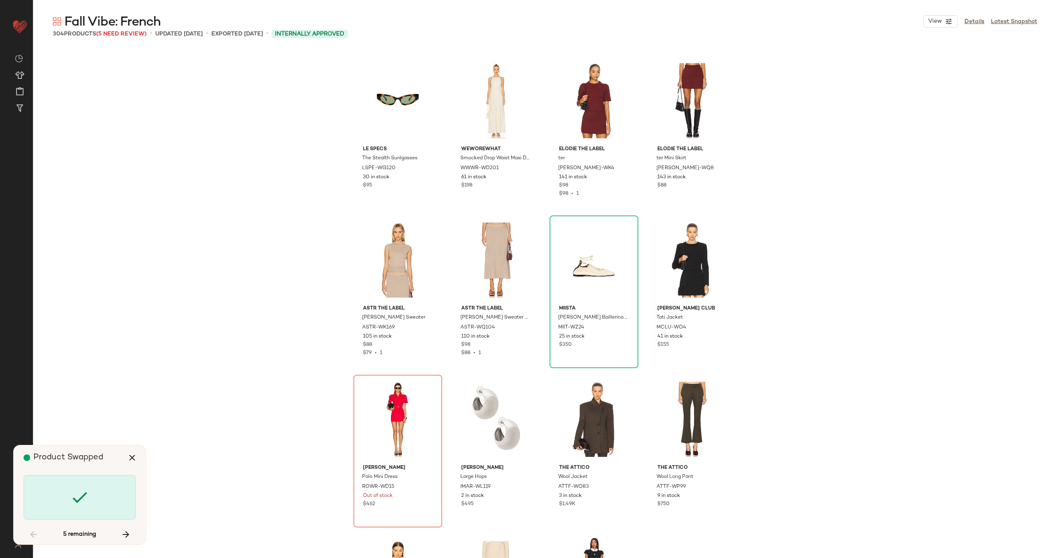
scroll to position [4463, 0]
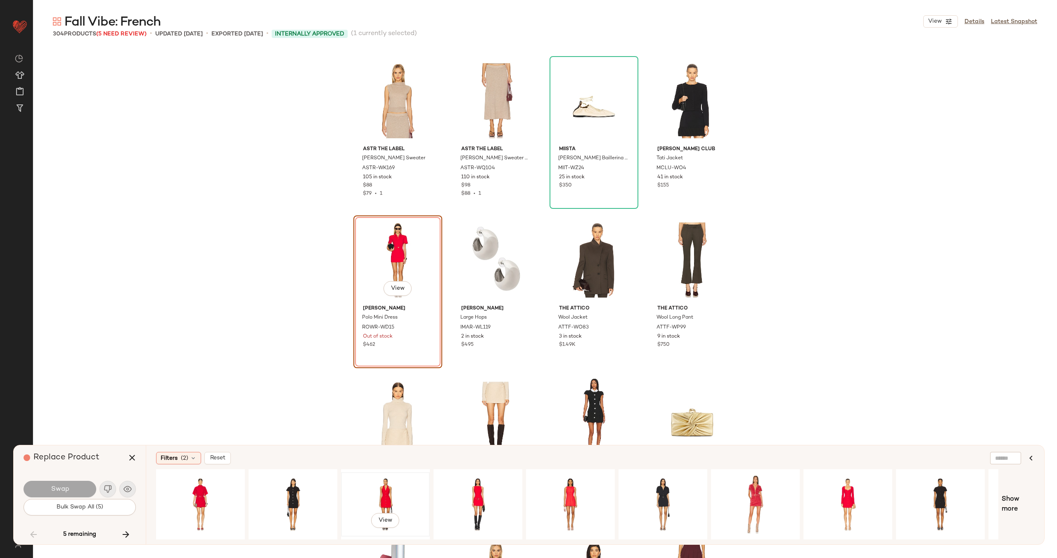
click at [388, 490] on div "View" at bounding box center [385, 504] width 83 height 59
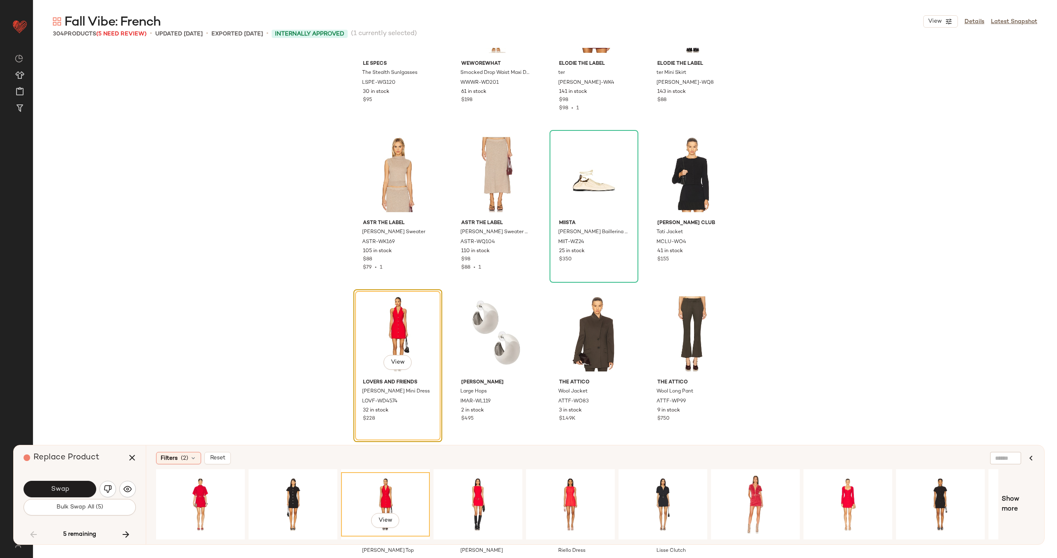
scroll to position [4393, 0]
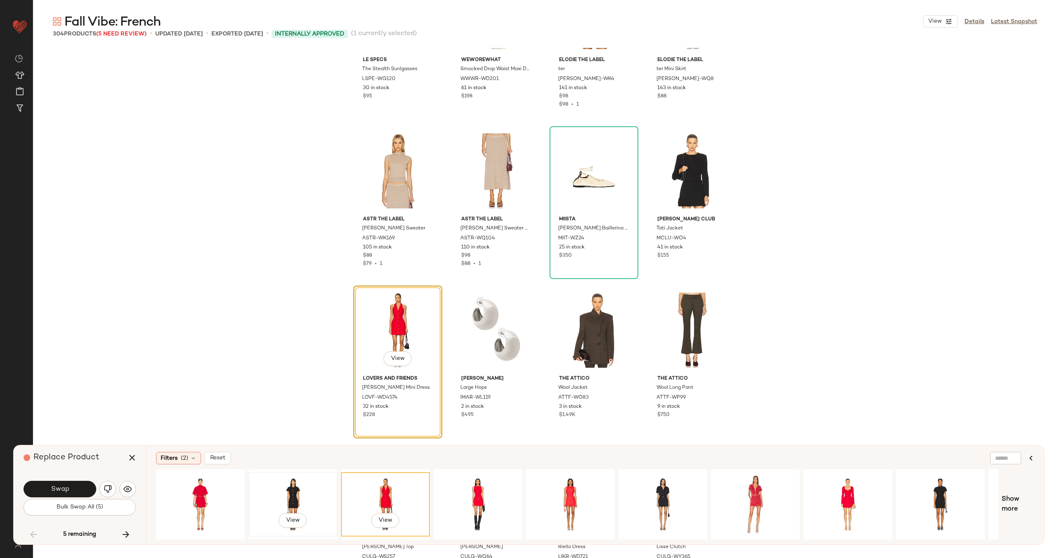
click at [291, 488] on div "View" at bounding box center [292, 504] width 83 height 59
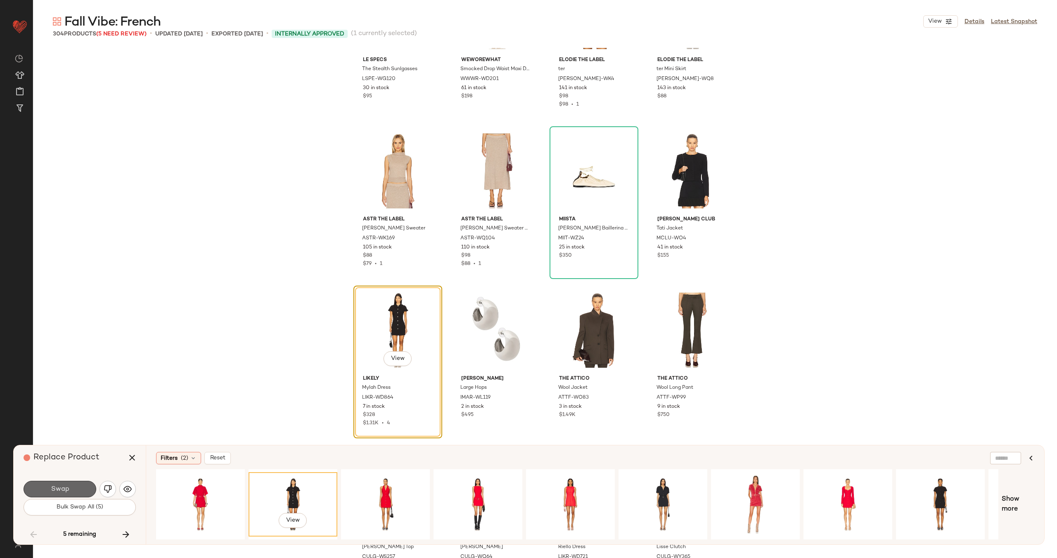
click at [64, 491] on span "Swap" at bounding box center [59, 490] width 19 height 8
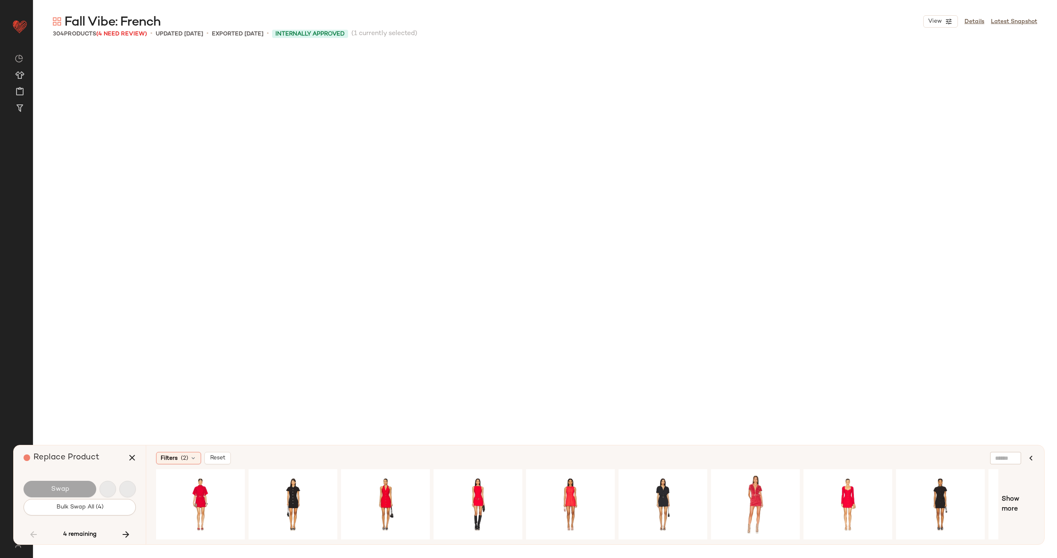
scroll to position [5898, 0]
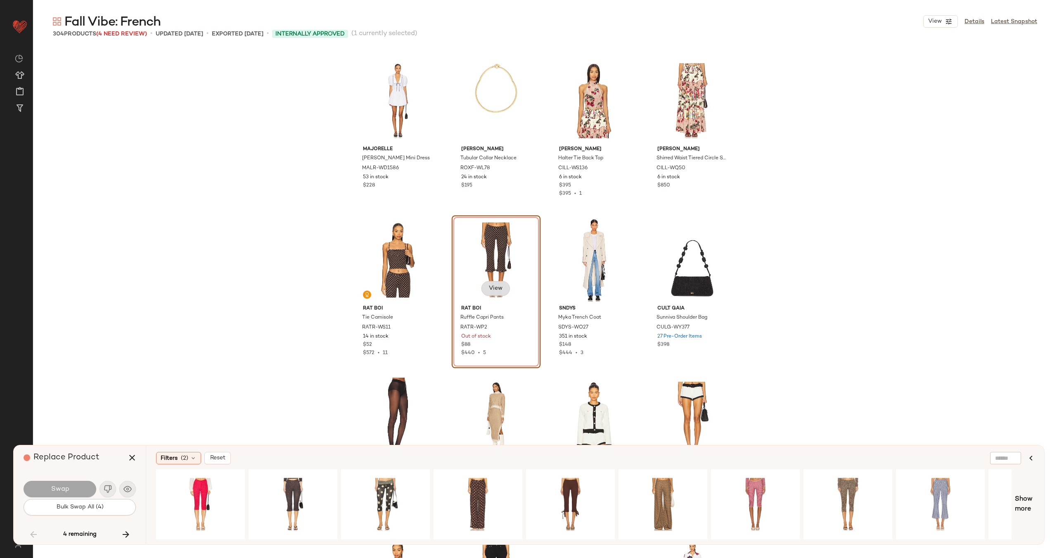
click at [498, 291] on span "View" at bounding box center [496, 288] width 14 height 7
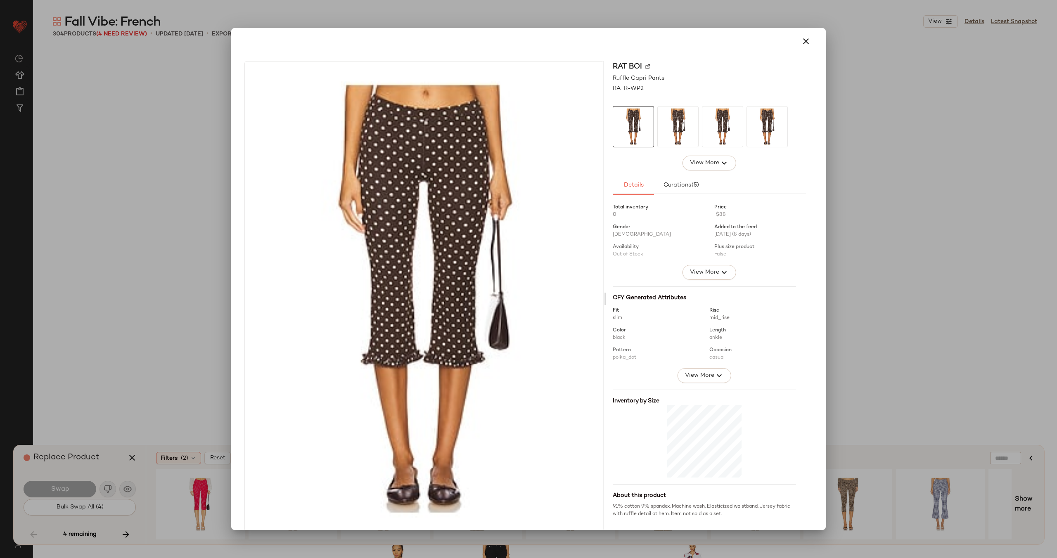
click at [645, 66] on img at bounding box center [647, 66] width 5 height 5
click at [801, 45] on icon "button" at bounding box center [806, 41] width 10 height 10
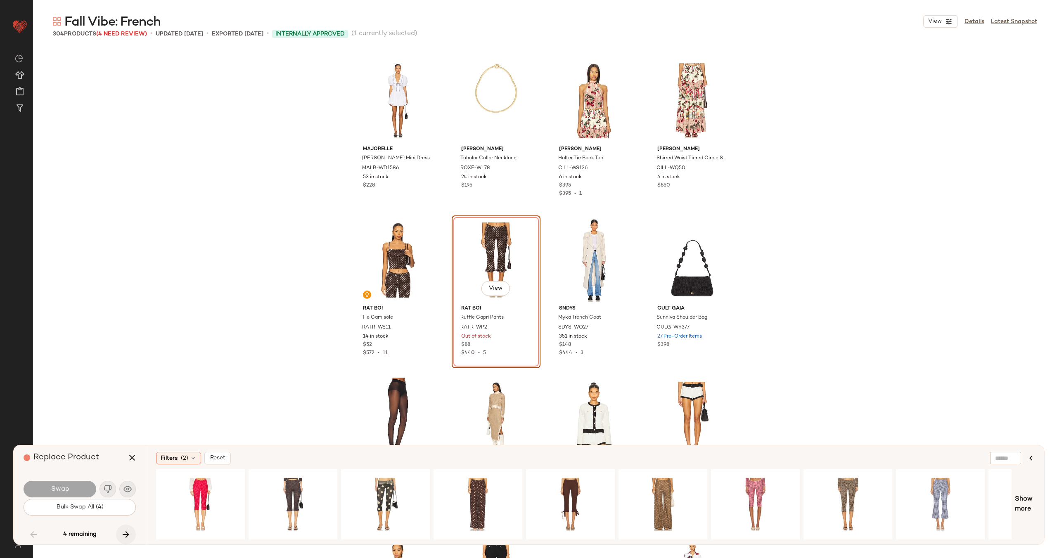
click at [125, 535] on icon "button" at bounding box center [126, 535] width 10 height 10
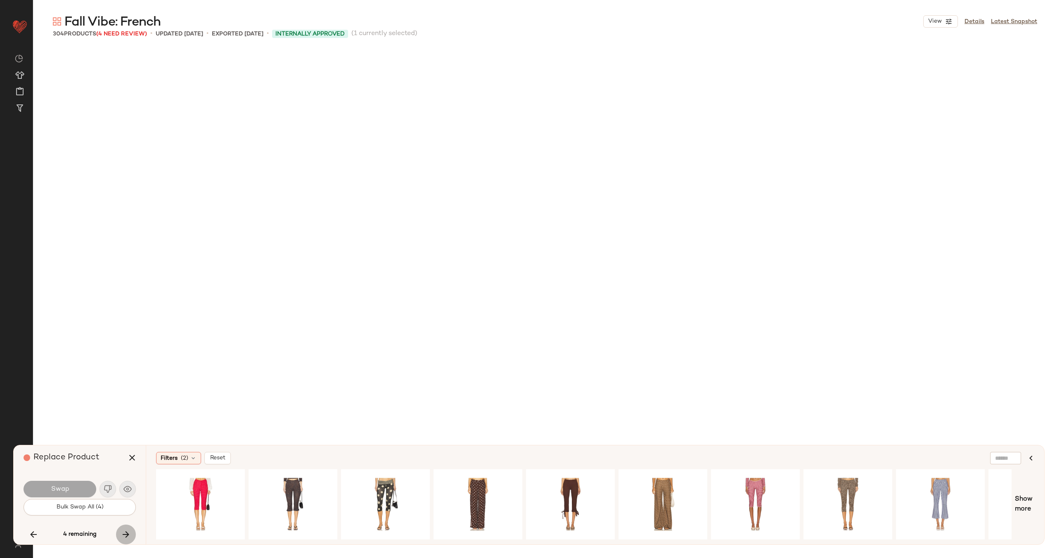
scroll to position [10043, 0]
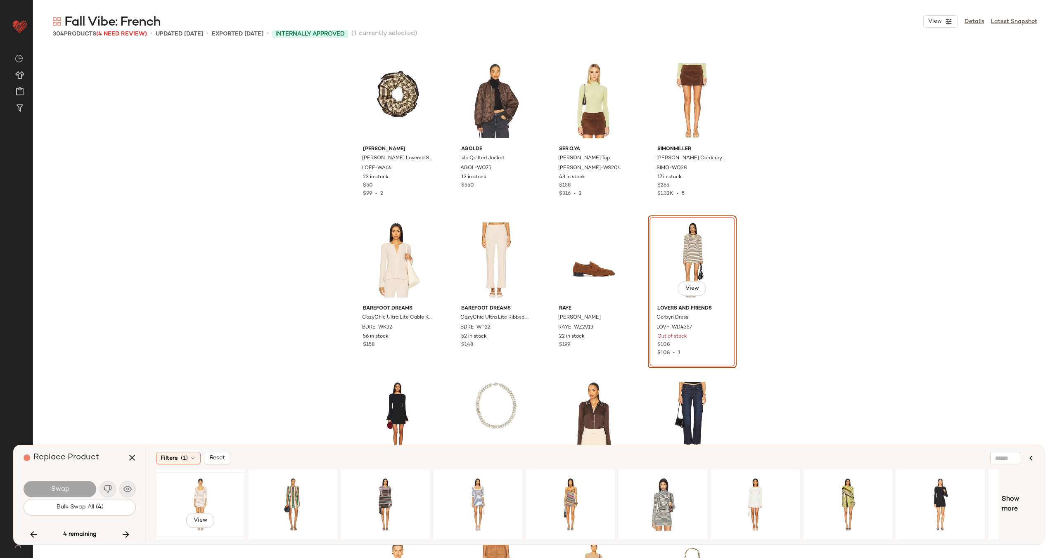
click at [209, 501] on div "View" at bounding box center [200, 504] width 83 height 59
click at [681, 287] on button "View" at bounding box center [692, 288] width 28 height 15
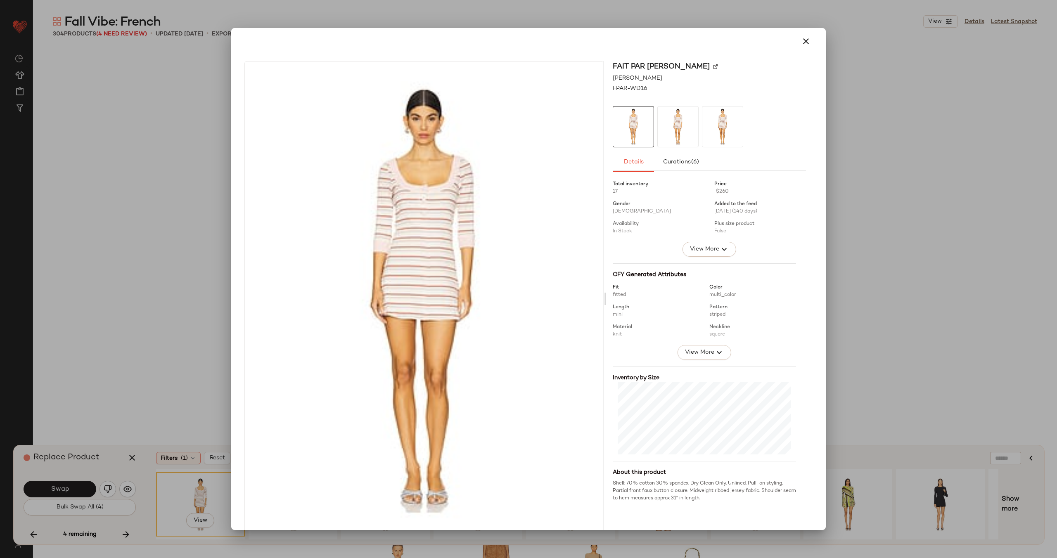
click at [713, 66] on img at bounding box center [715, 66] width 5 height 5
click at [801, 44] on icon "button" at bounding box center [806, 41] width 10 height 10
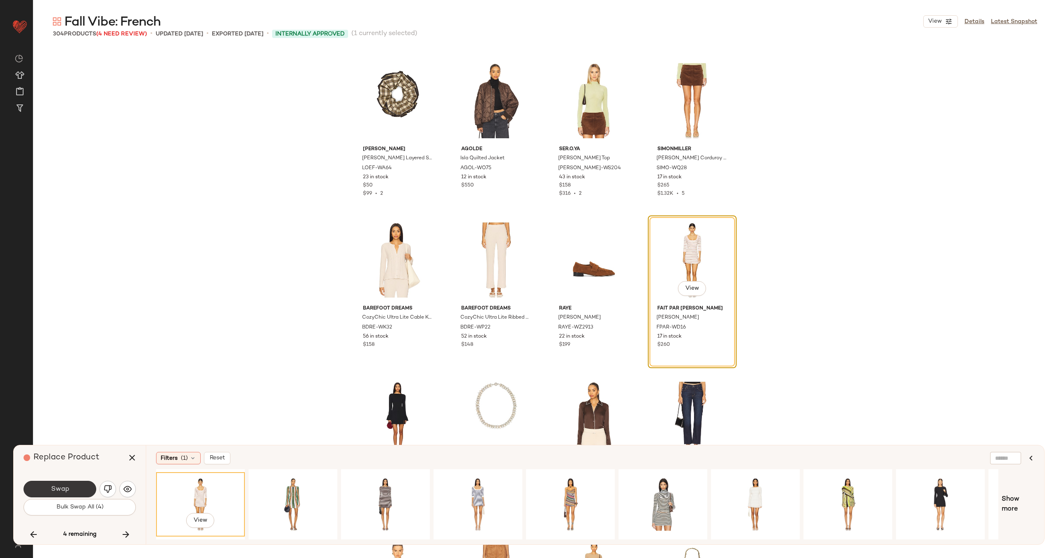
click at [66, 487] on span "Swap" at bounding box center [59, 490] width 19 height 8
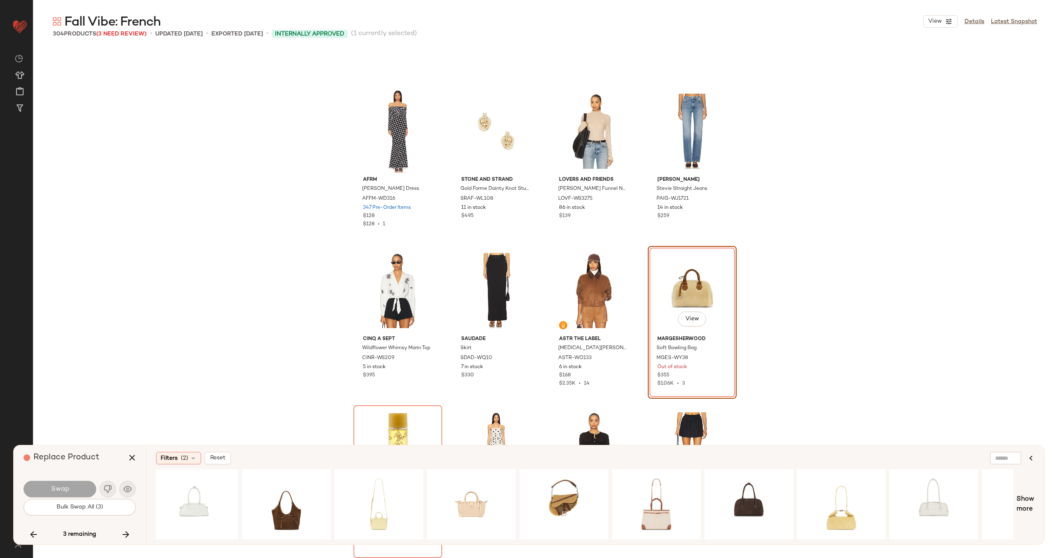
scroll to position [0, 395]
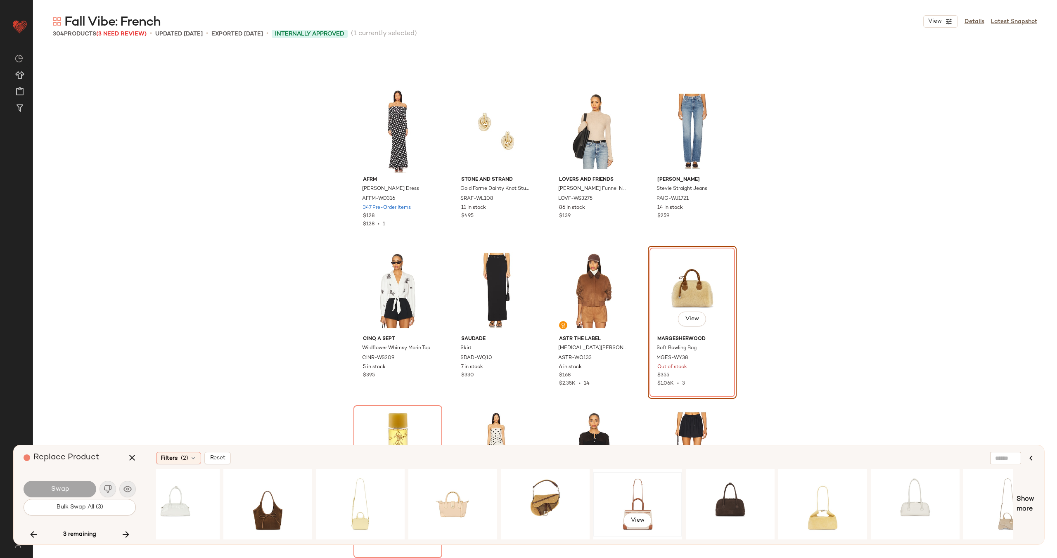
click at [652, 506] on div "View" at bounding box center [637, 504] width 83 height 59
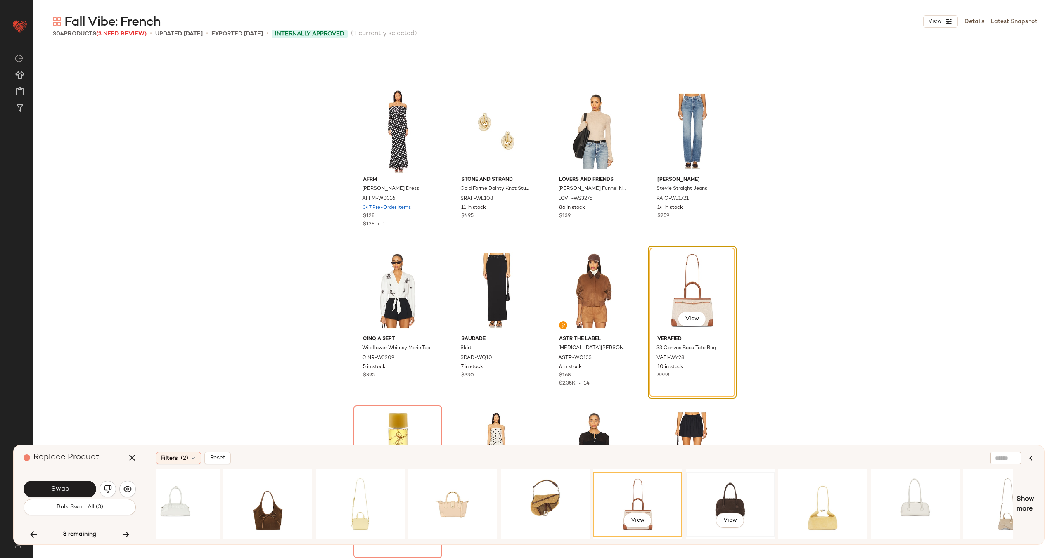
click at [722, 494] on div "View" at bounding box center [730, 504] width 83 height 59
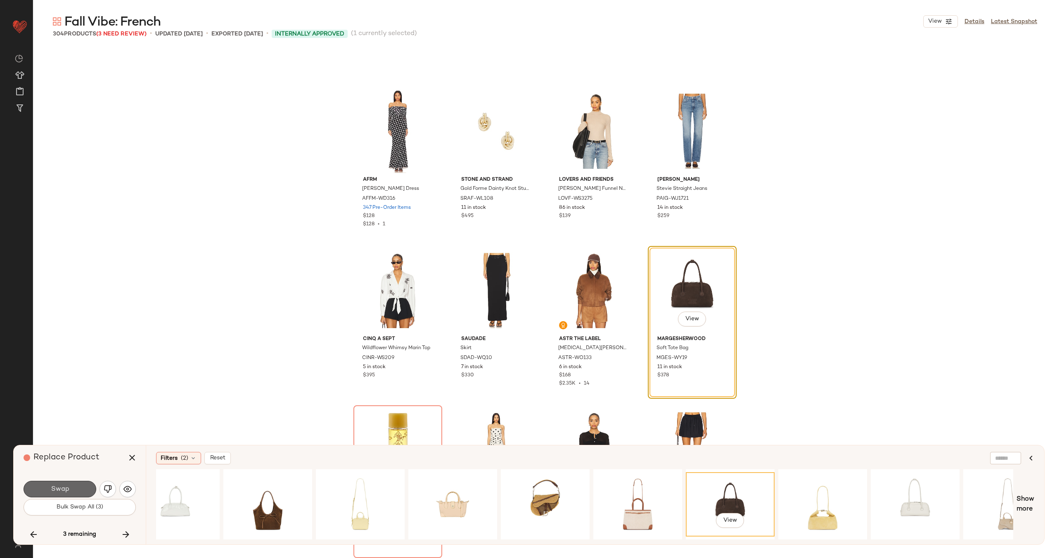
click at [67, 489] on span "Swap" at bounding box center [59, 490] width 19 height 8
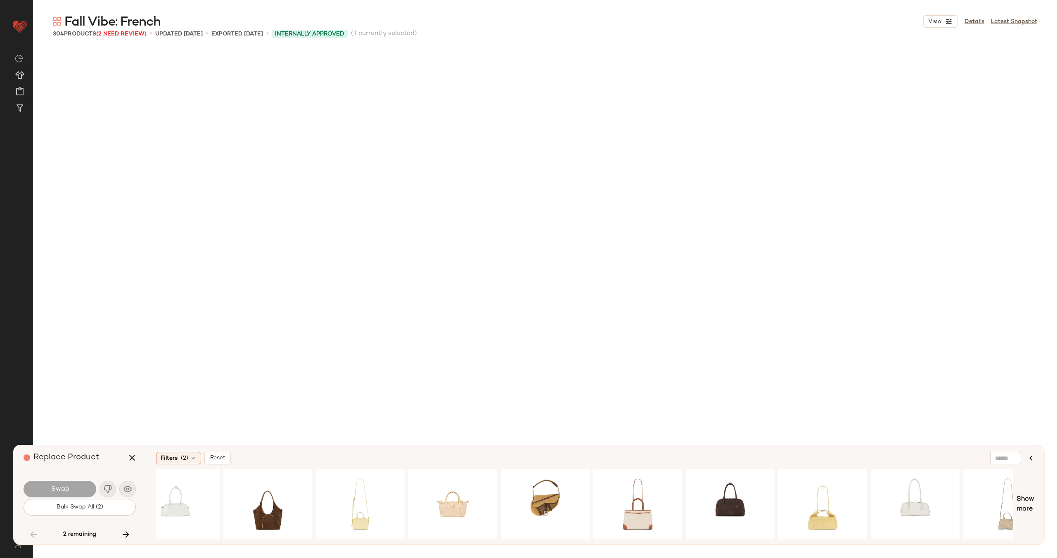
scroll to position [5898, 0]
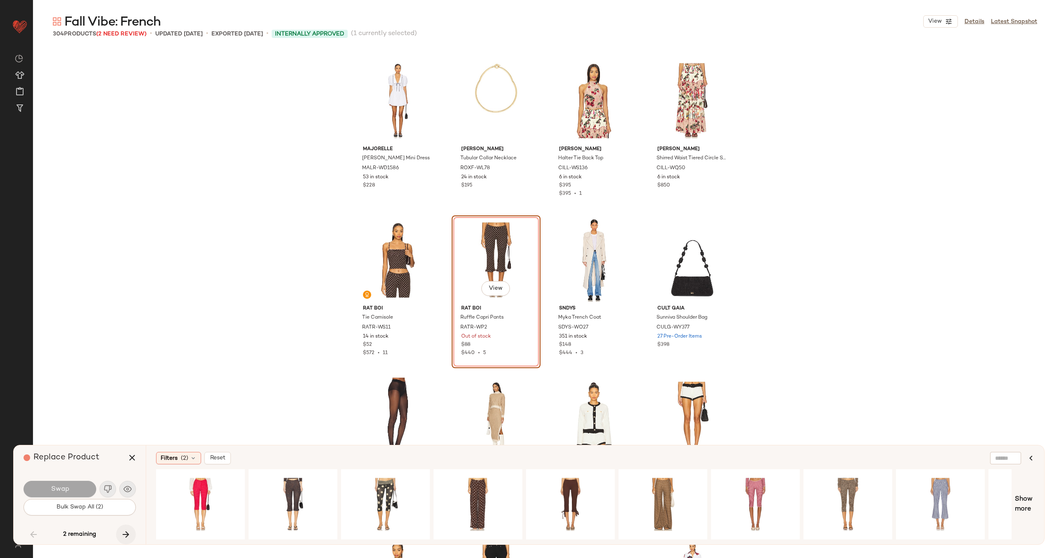
click at [128, 534] on icon "button" at bounding box center [126, 535] width 10 height 10
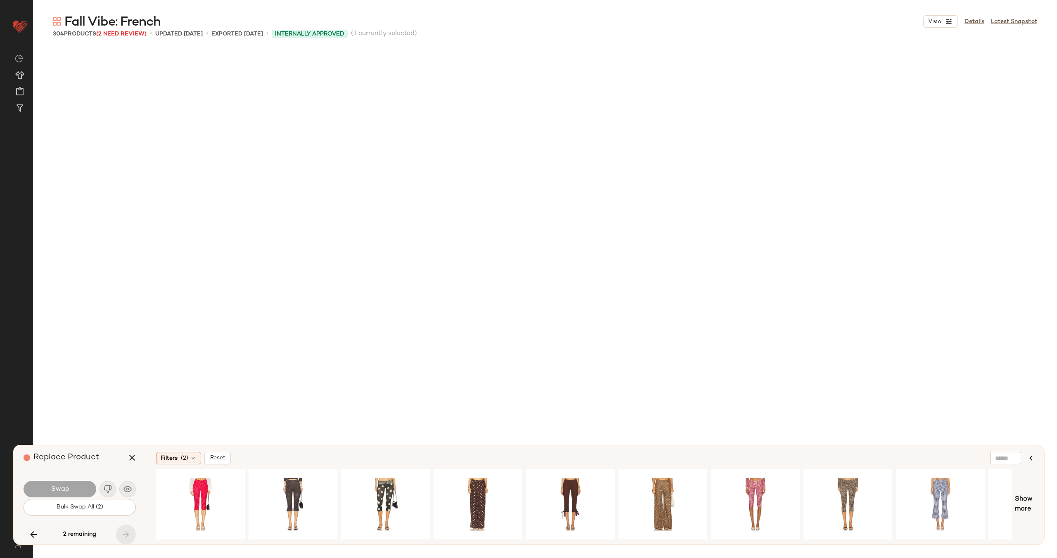
scroll to position [11606, 0]
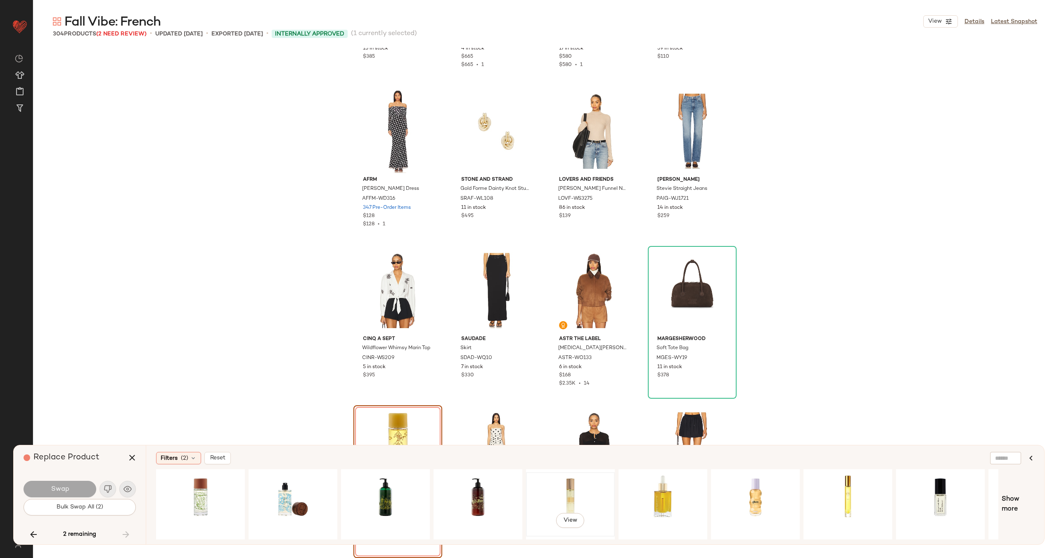
click at [567, 500] on div "View" at bounding box center [570, 504] width 83 height 59
click at [567, 521] on span "View" at bounding box center [570, 520] width 14 height 7
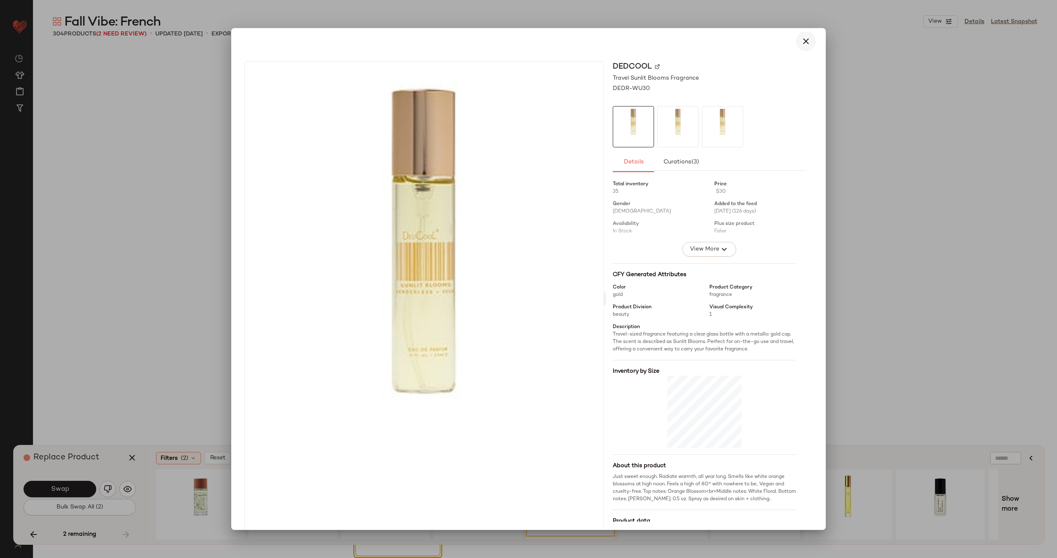
click at [802, 41] on icon "button" at bounding box center [806, 41] width 10 height 10
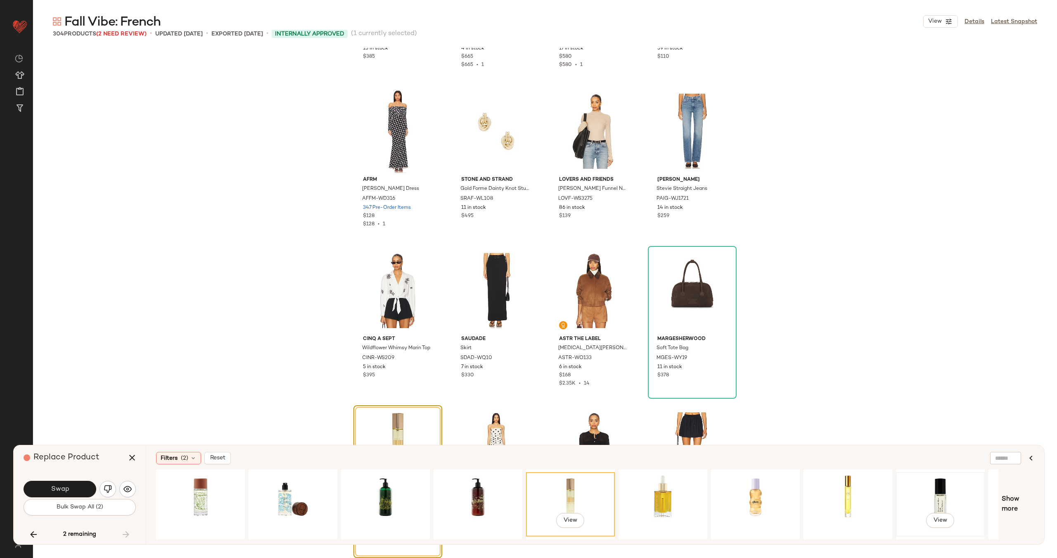
click at [927, 491] on div "View" at bounding box center [940, 504] width 83 height 59
click at [937, 524] on button "View" at bounding box center [940, 520] width 28 height 15
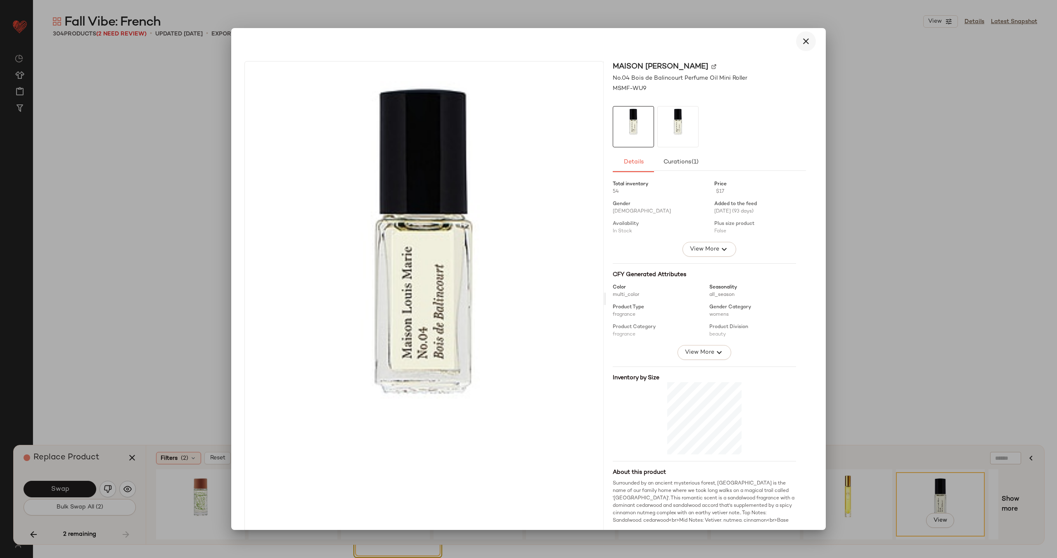
click at [806, 40] on icon "button" at bounding box center [806, 41] width 10 height 10
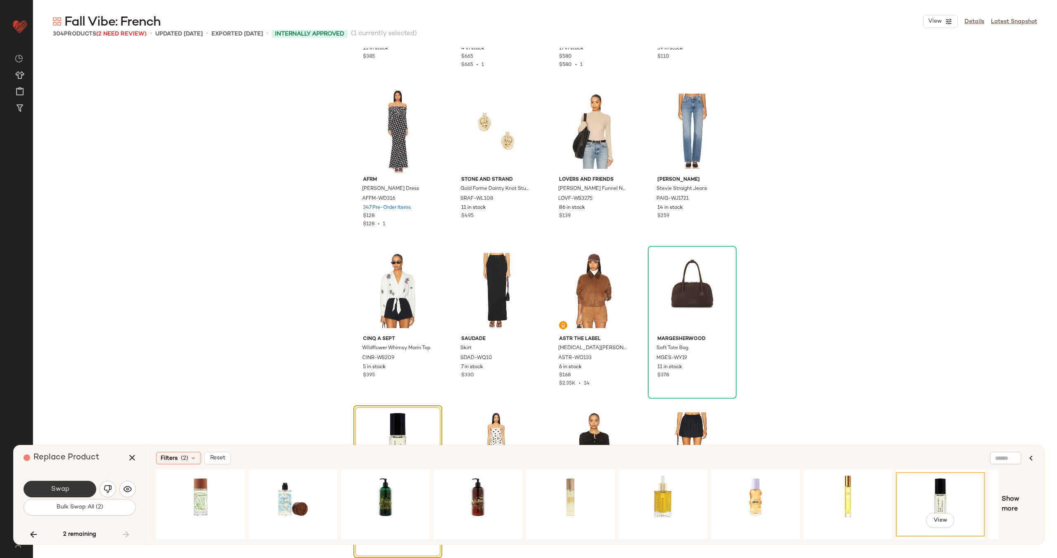
click at [63, 491] on span "Swap" at bounding box center [59, 490] width 19 height 8
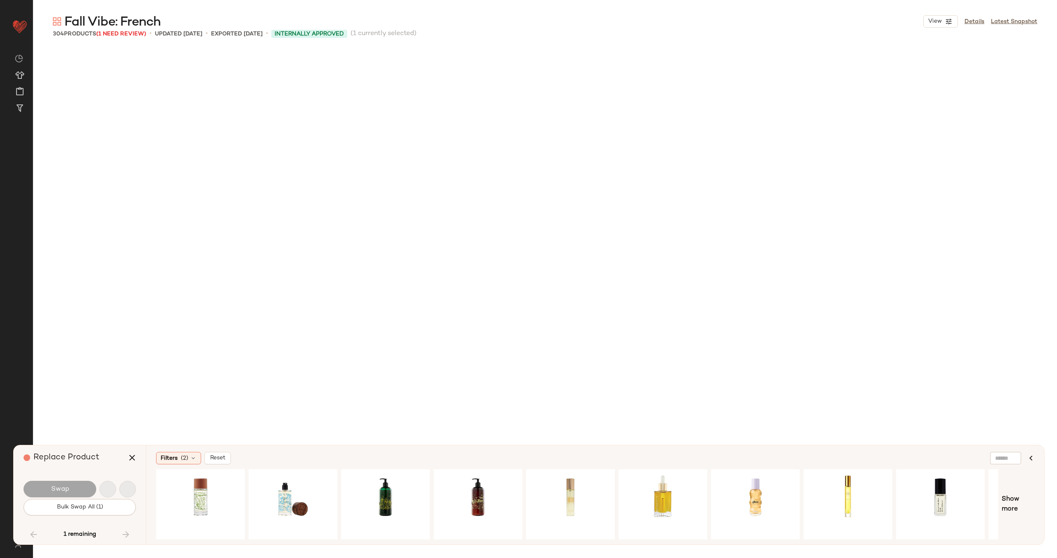
scroll to position [5898, 0]
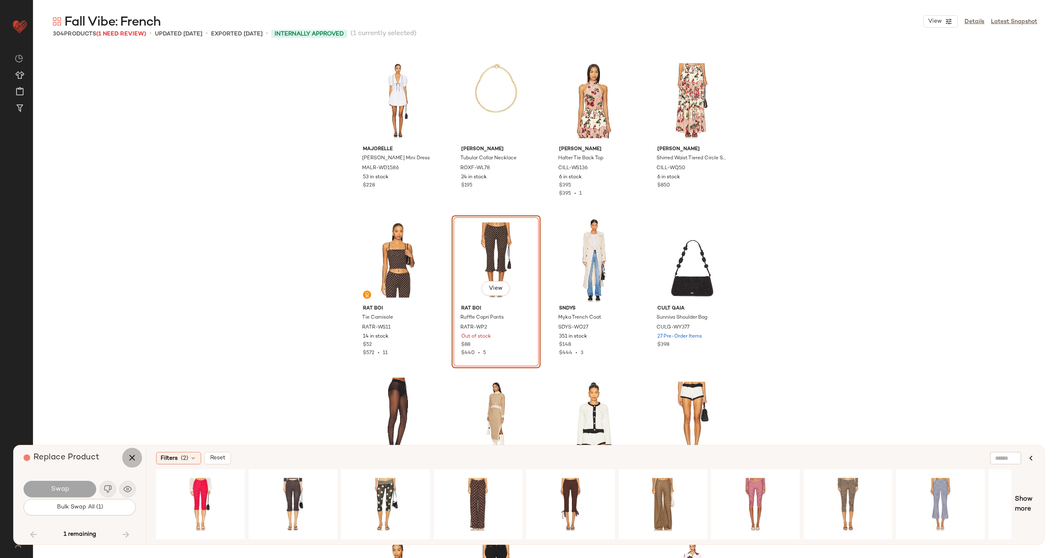
click at [126, 457] on button "button" at bounding box center [132, 458] width 20 height 20
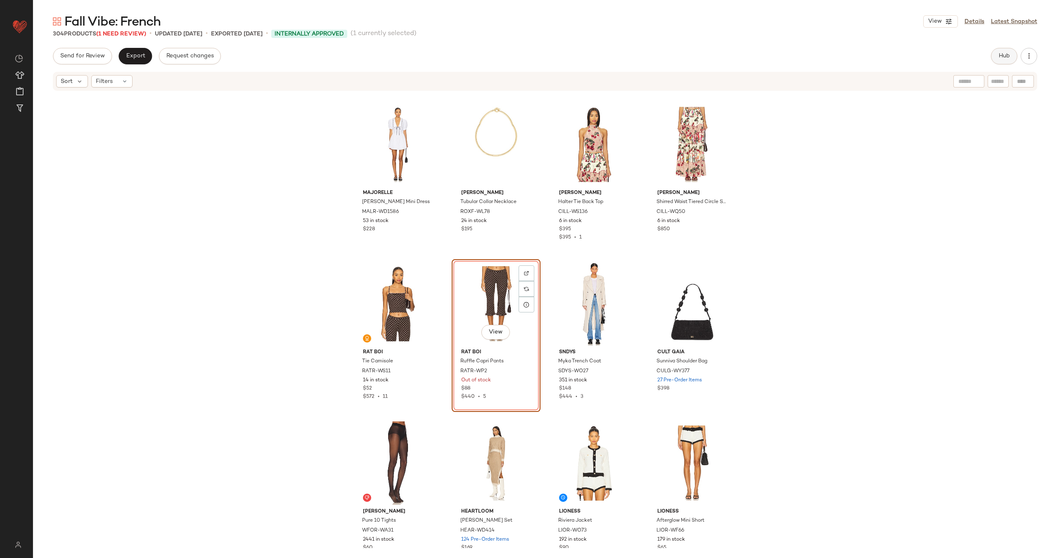
click at [1002, 53] on span "Hub" at bounding box center [1005, 56] width 12 height 7
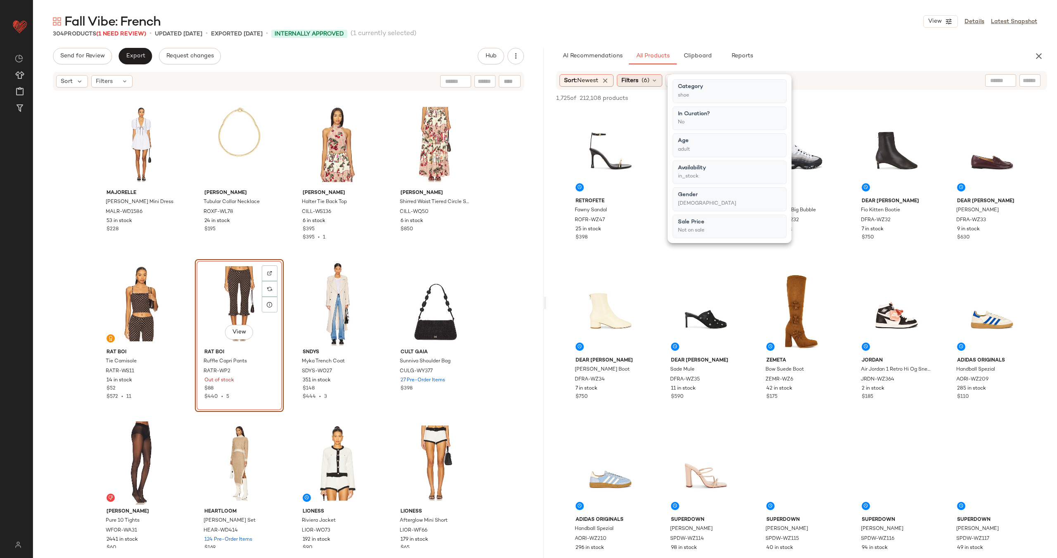
click at [658, 81] on icon at bounding box center [654, 80] width 7 height 7
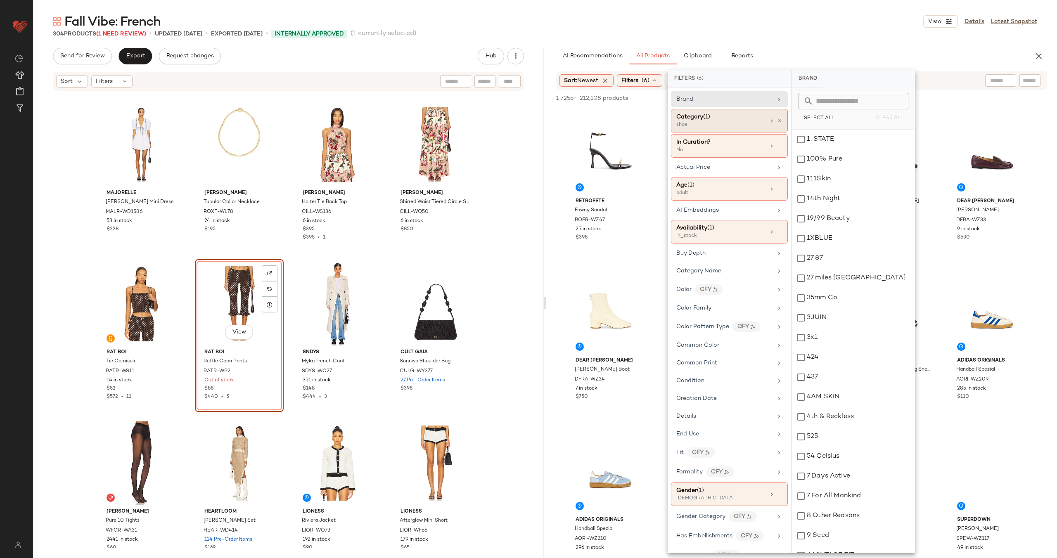
click at [721, 120] on div "Category (1)" at bounding box center [720, 117] width 89 height 9
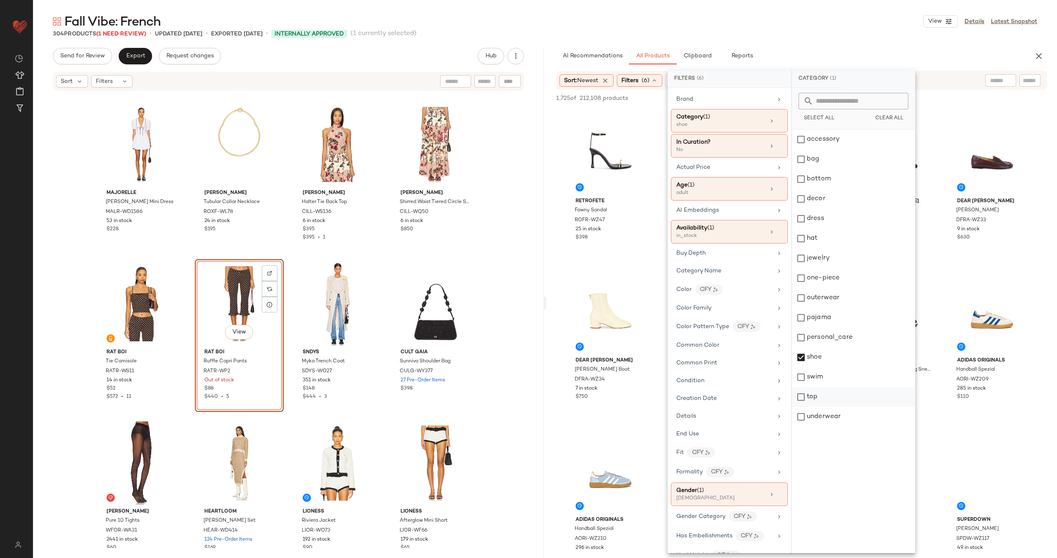
click at [831, 407] on div "top" at bounding box center [853, 417] width 123 height 20
click at [827, 368] on div "shoe" at bounding box center [853, 378] width 123 height 20
click at [819, 189] on div "bottom" at bounding box center [853, 199] width 123 height 20
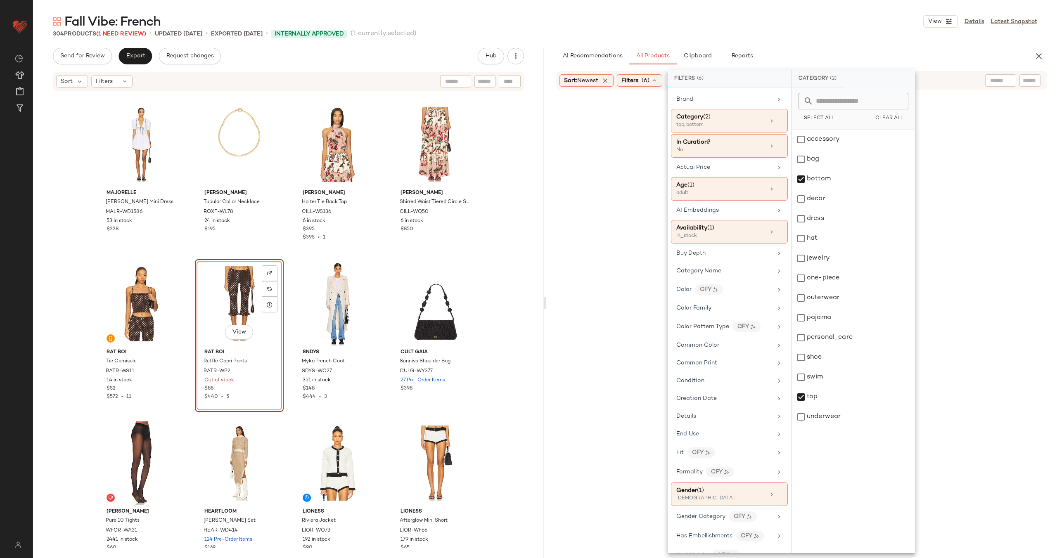
click at [1031, 191] on div at bounding box center [802, 334] width 508 height 484
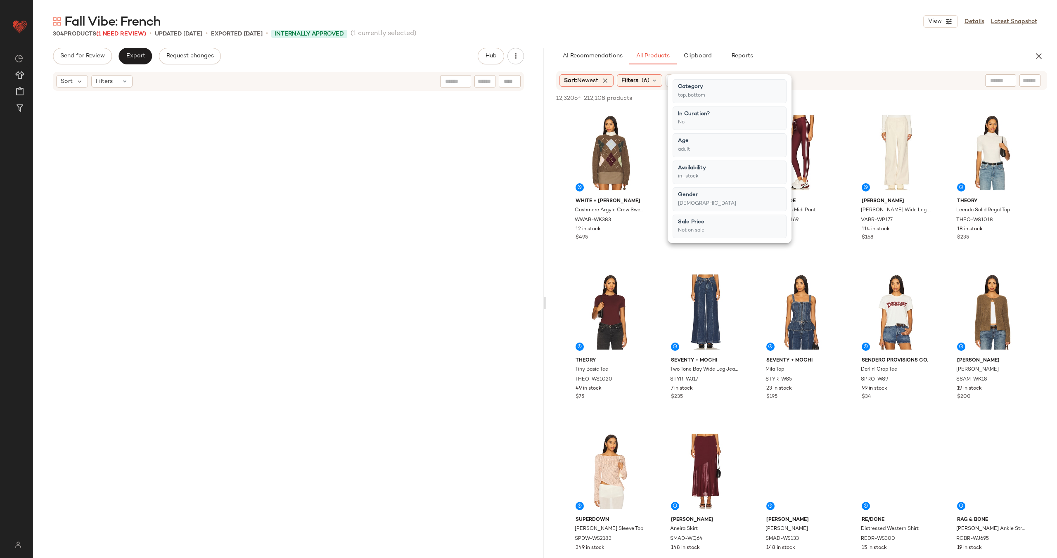
scroll to position [5898, 0]
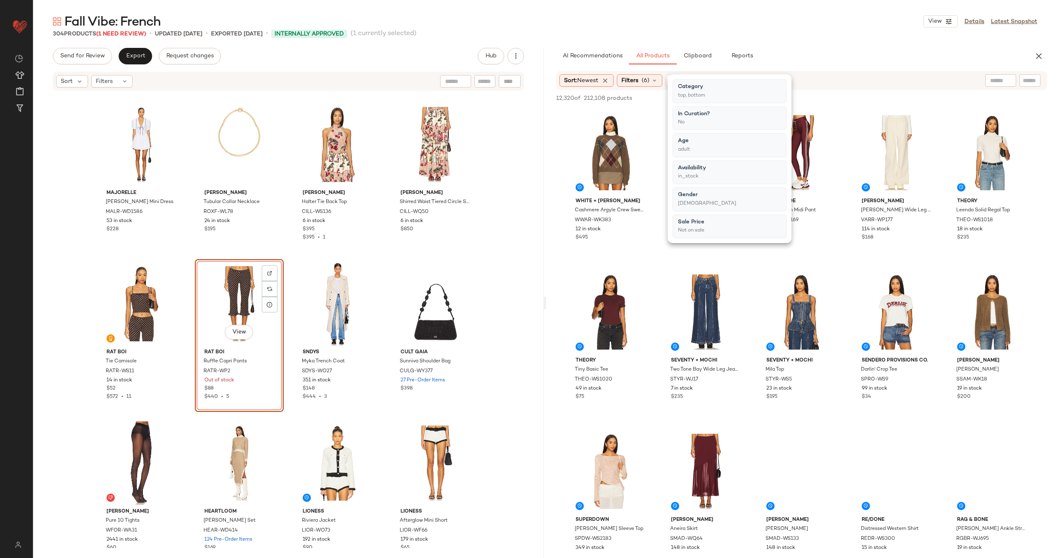
click at [654, 259] on div "White + [PERSON_NAME] Argyle Crew Sweater WWAR-WK383 12 in stock $495" at bounding box center [610, 184] width 89 height 153
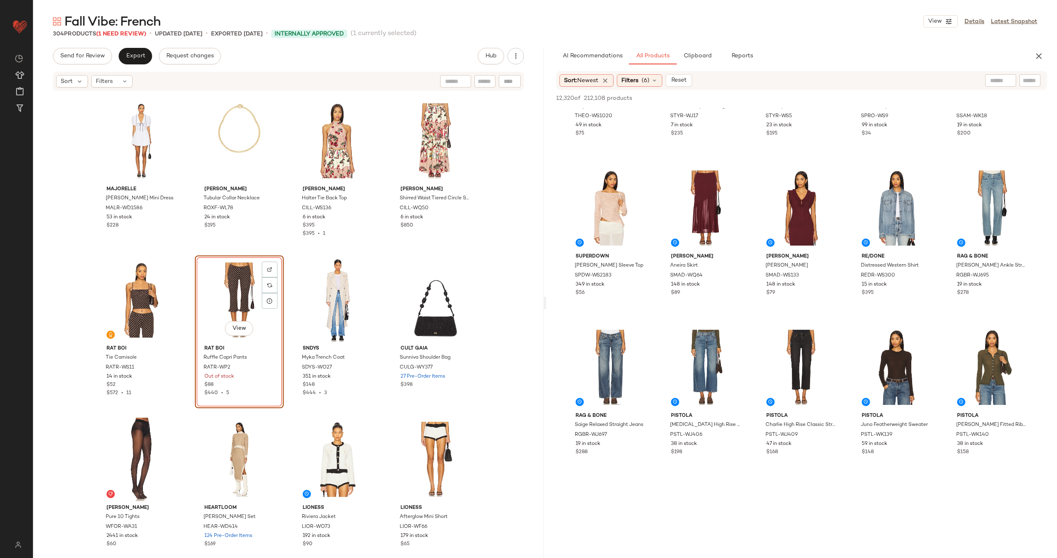
scroll to position [5903, 0]
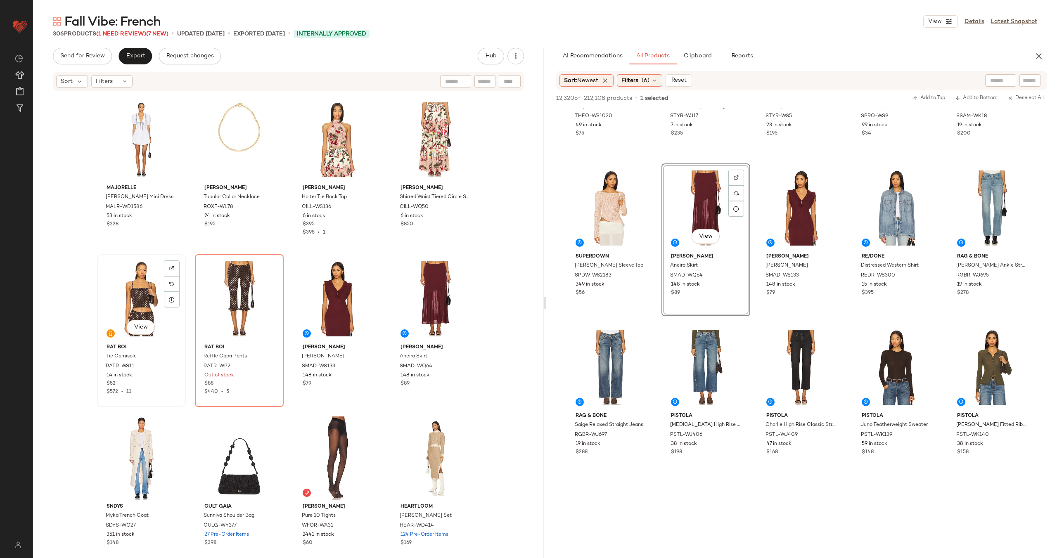
click at [130, 291] on div "View" at bounding box center [141, 298] width 83 height 83
click at [230, 298] on div "View" at bounding box center [239, 298] width 83 height 83
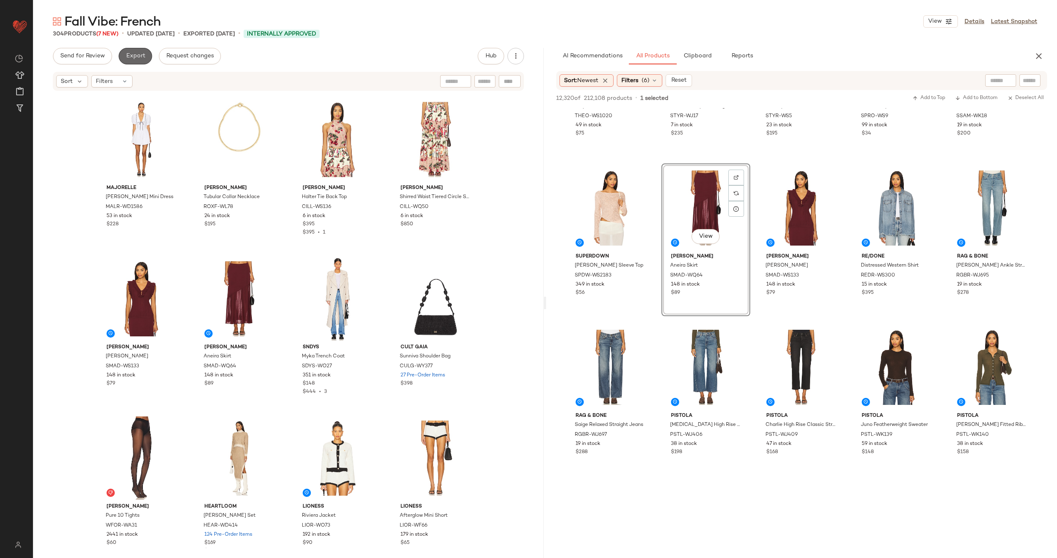
click at [129, 56] on span "Export" at bounding box center [135, 56] width 19 height 7
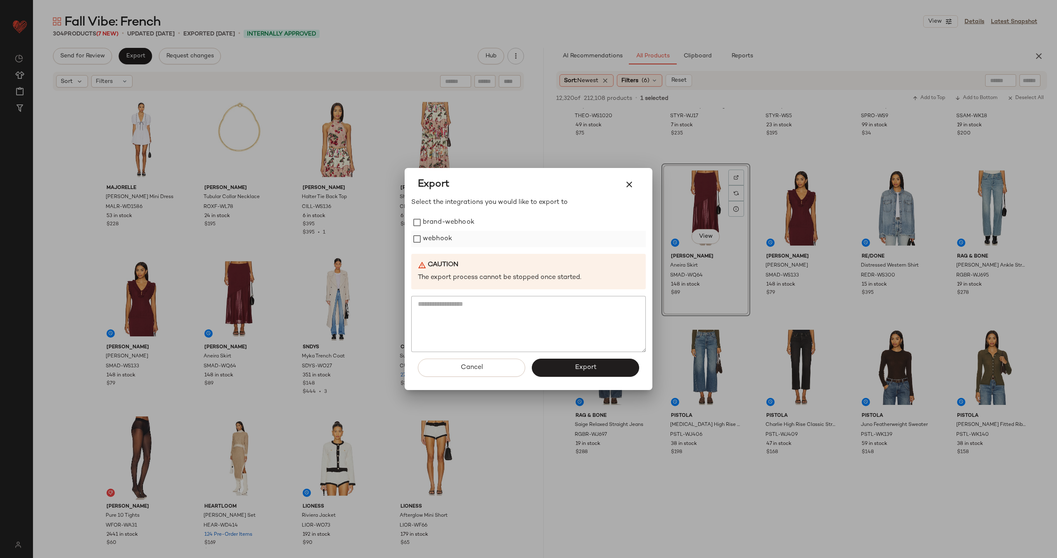
click at [439, 239] on label "webhook" at bounding box center [437, 239] width 29 height 17
click at [590, 368] on span "Export" at bounding box center [585, 368] width 22 height 8
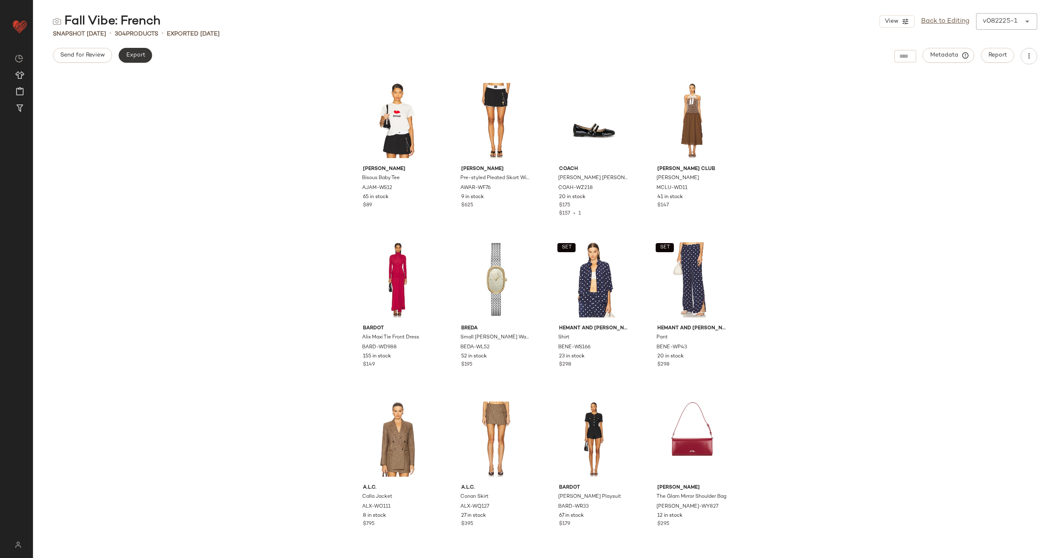
click at [133, 55] on span "Export" at bounding box center [135, 55] width 19 height 7
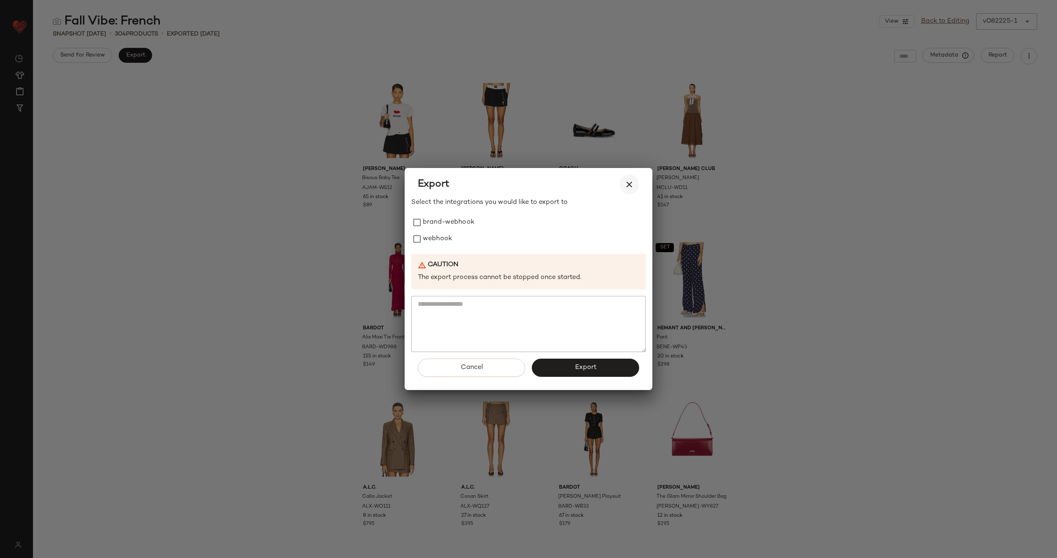
click at [635, 185] on button "button" at bounding box center [629, 185] width 20 height 20
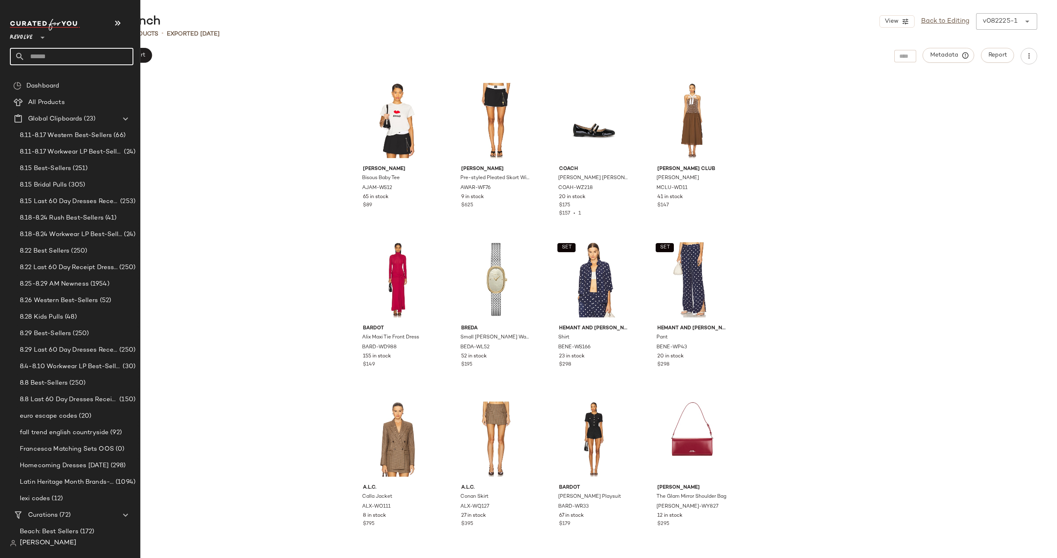
click at [52, 60] on input "text" at bounding box center [79, 56] width 109 height 17
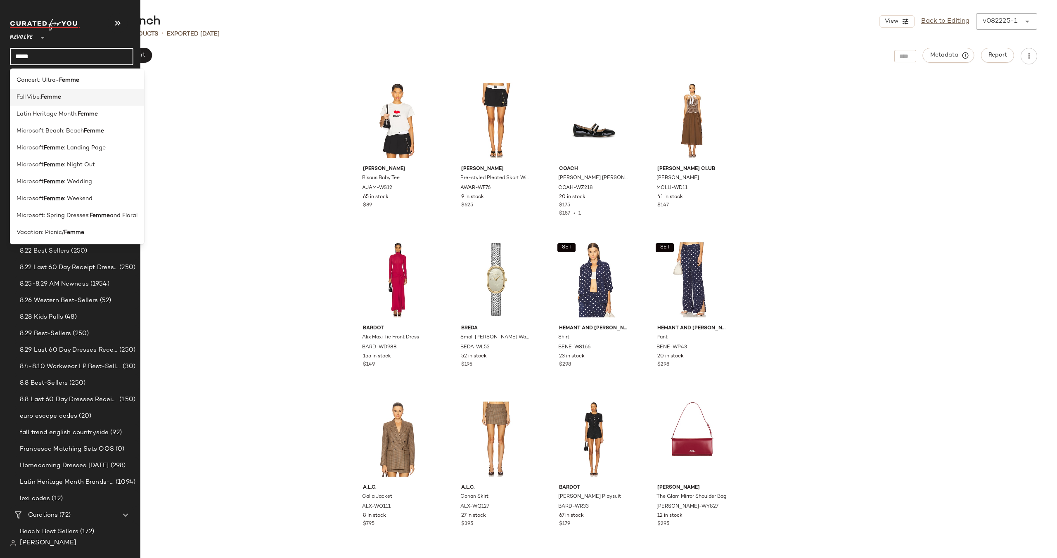
type input "*****"
click at [59, 98] on b "Femme" at bounding box center [51, 97] width 20 height 9
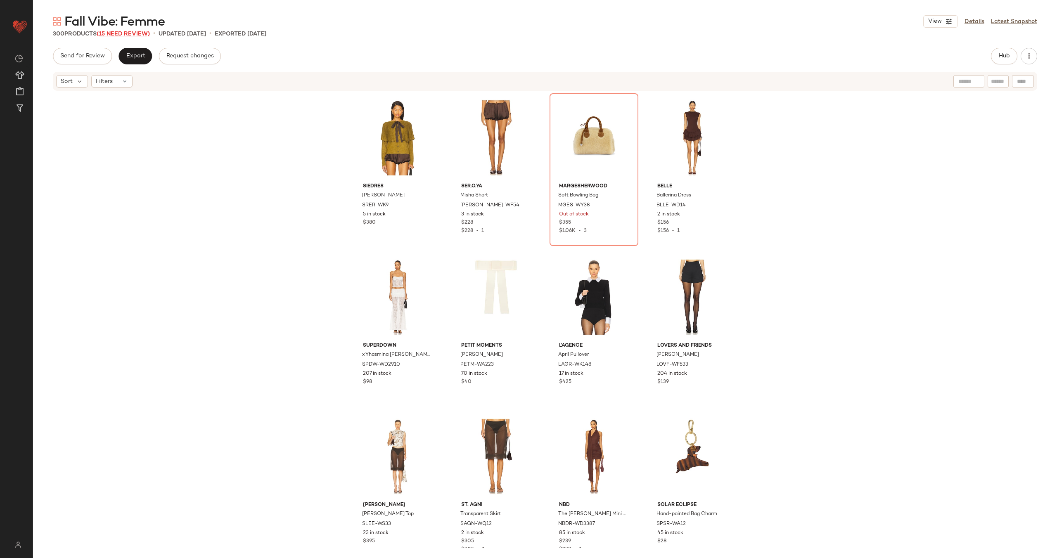
click at [129, 34] on span "(15 Need Review)" at bounding box center [123, 34] width 53 height 6
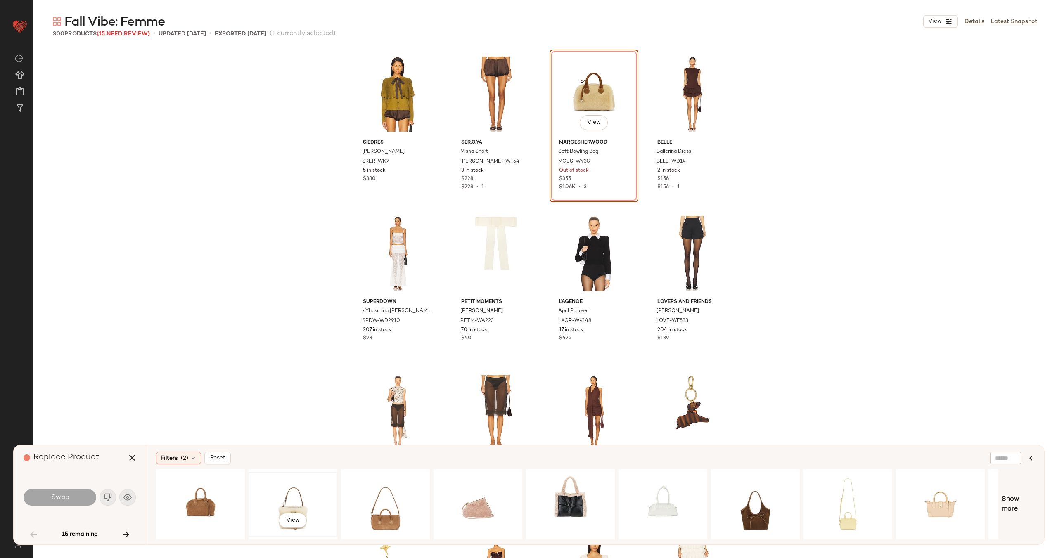
click at [289, 494] on div "View" at bounding box center [292, 504] width 83 height 59
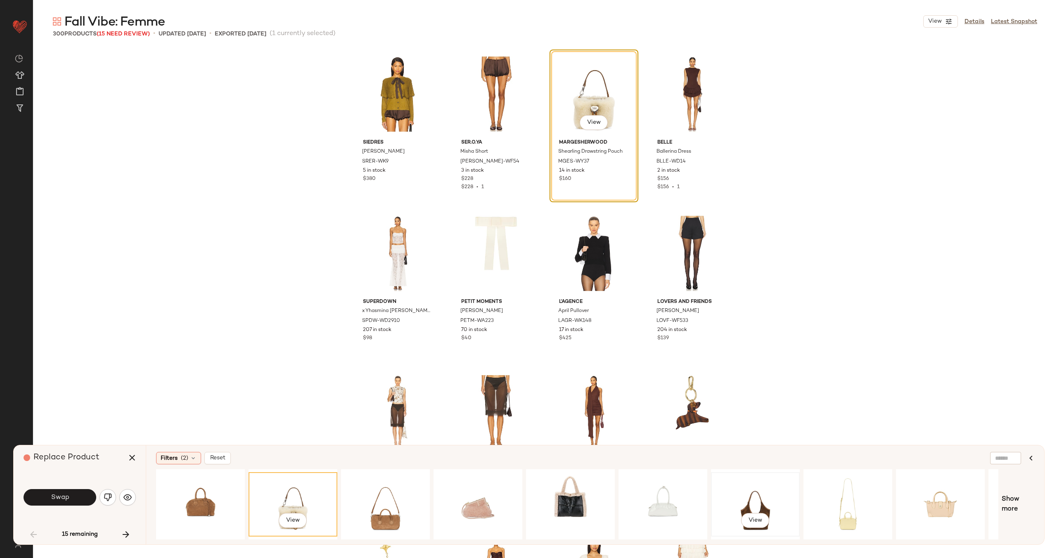
click at [741, 503] on div "View" at bounding box center [755, 504] width 83 height 59
click at [293, 497] on div "View" at bounding box center [292, 504] width 83 height 59
click at [74, 499] on button "Swap" at bounding box center [60, 497] width 73 height 17
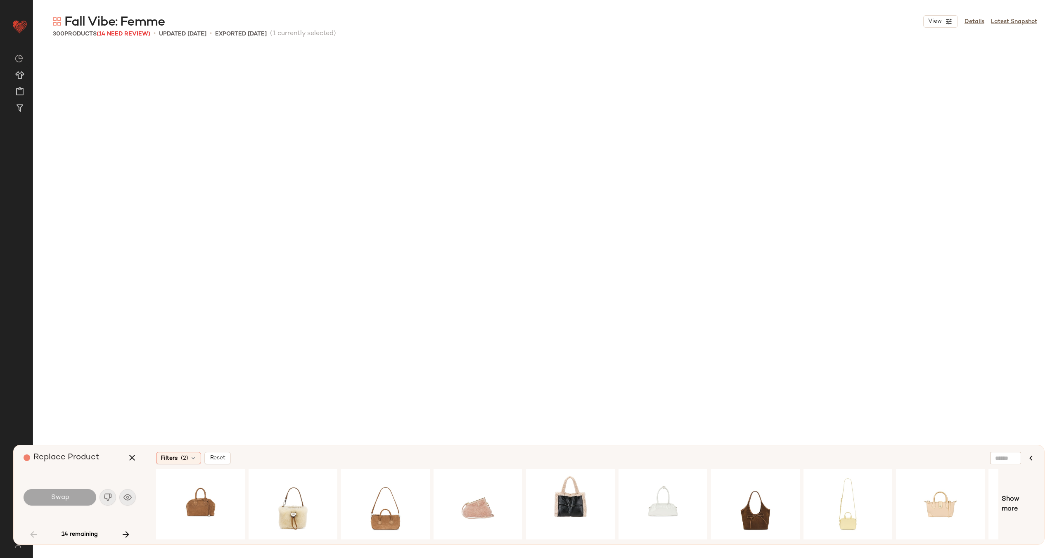
scroll to position [956, 0]
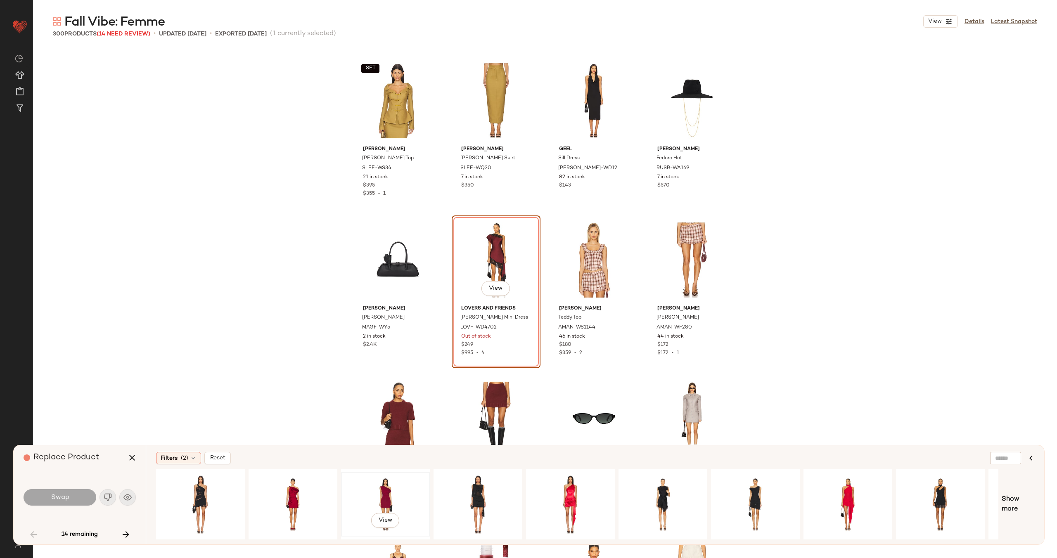
click at [389, 499] on div "View" at bounding box center [385, 504] width 83 height 59
click at [66, 496] on span "Swap" at bounding box center [59, 498] width 19 height 8
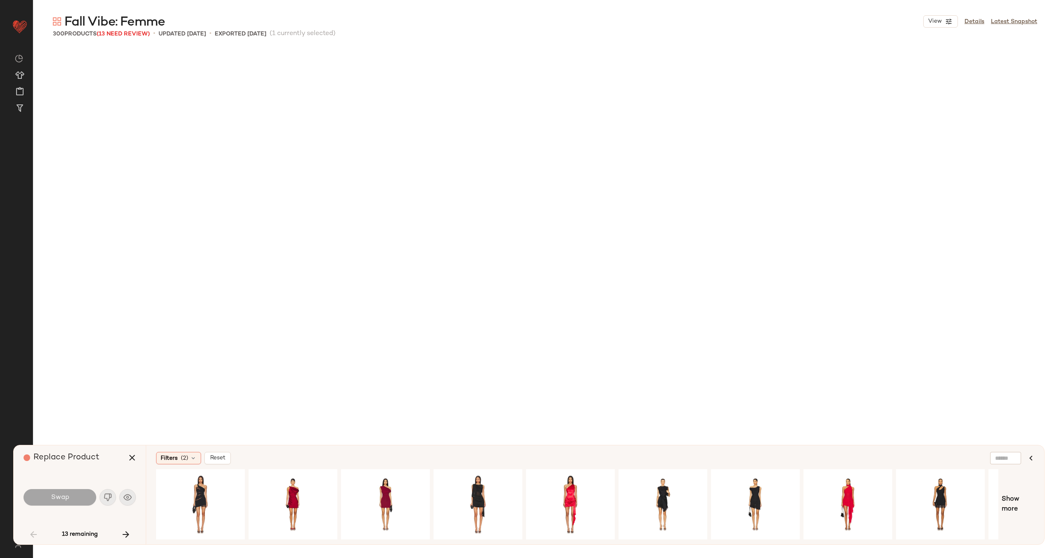
scroll to position [2072, 0]
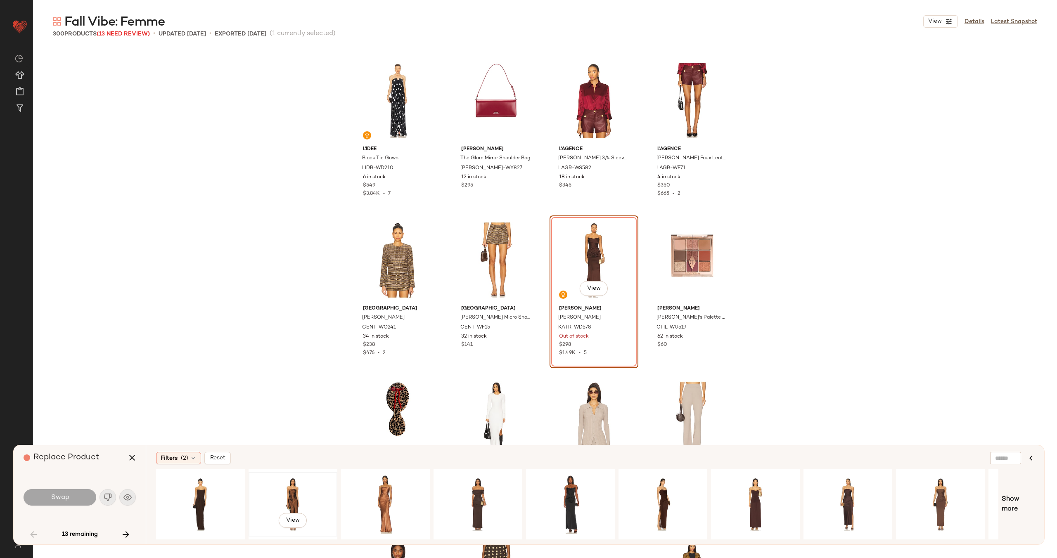
click at [289, 496] on div "View" at bounding box center [292, 504] width 83 height 59
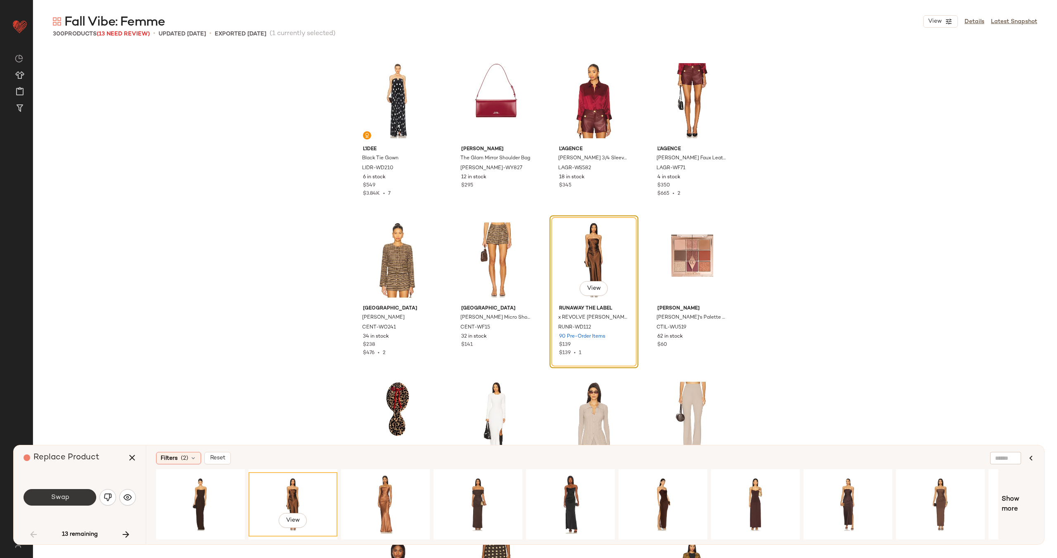
click at [69, 493] on button "Swap" at bounding box center [60, 497] width 73 height 17
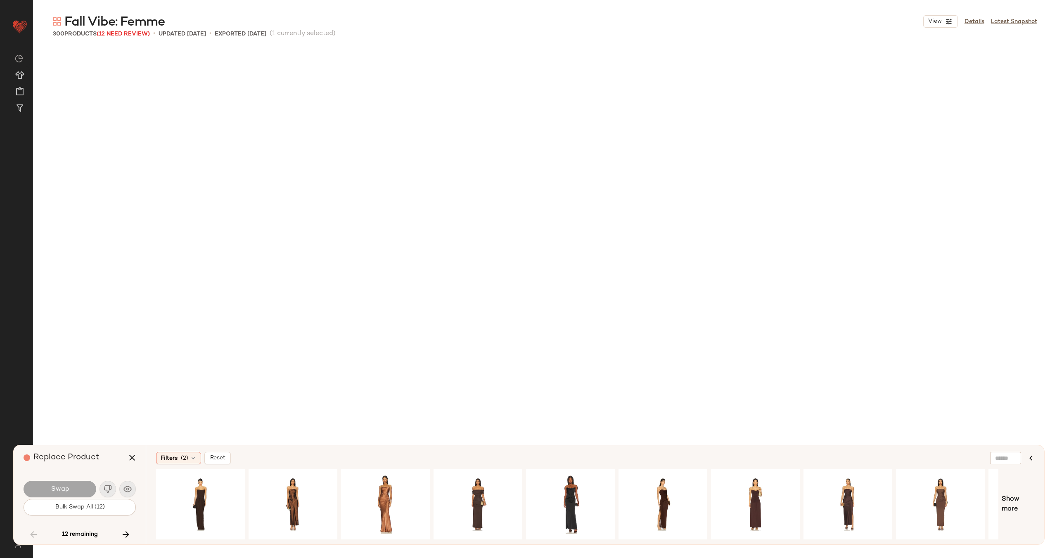
scroll to position [3666, 0]
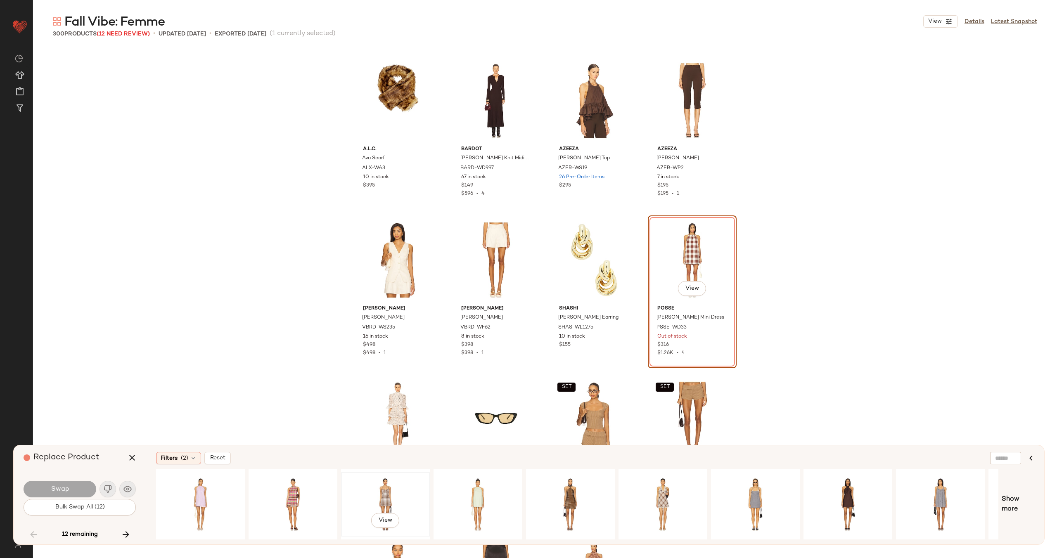
click at [383, 501] on div "View" at bounding box center [385, 504] width 83 height 59
click at [665, 495] on div "View" at bounding box center [663, 504] width 83 height 59
click at [62, 488] on span "Swap" at bounding box center [59, 490] width 19 height 8
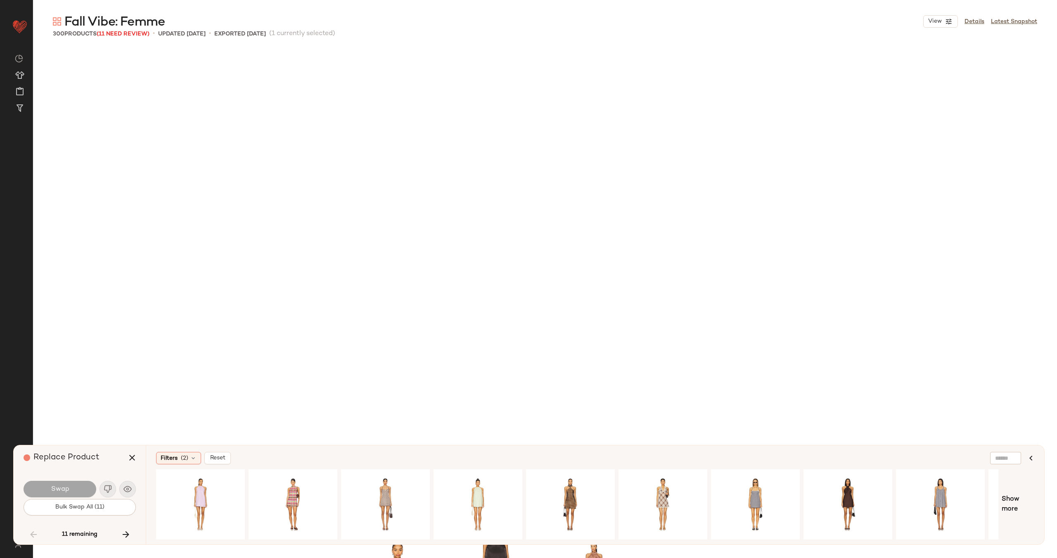
scroll to position [4145, 0]
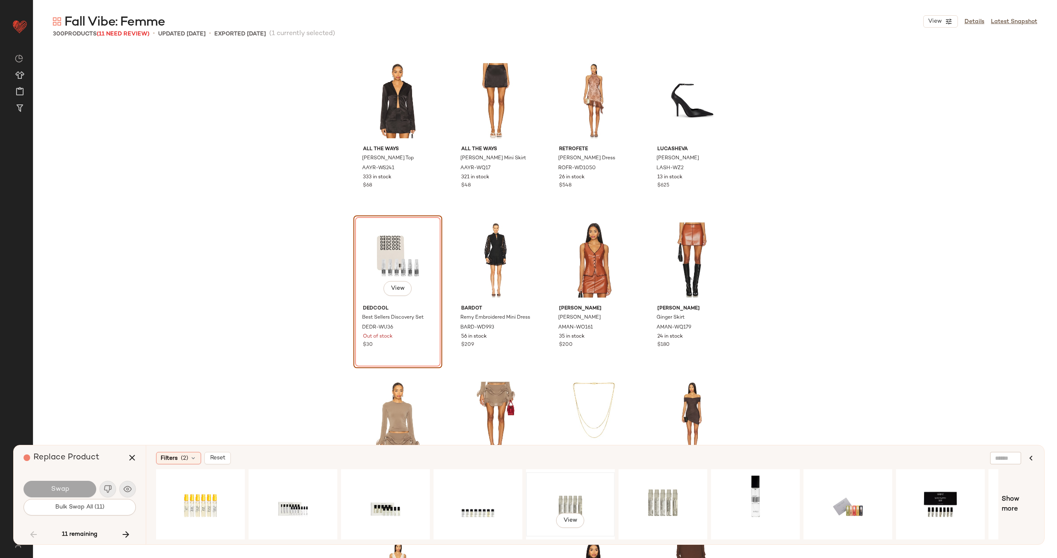
click at [574, 500] on div "View" at bounding box center [570, 504] width 83 height 59
click at [660, 496] on div "View" at bounding box center [663, 504] width 83 height 59
click at [59, 492] on span "Swap" at bounding box center [59, 490] width 19 height 8
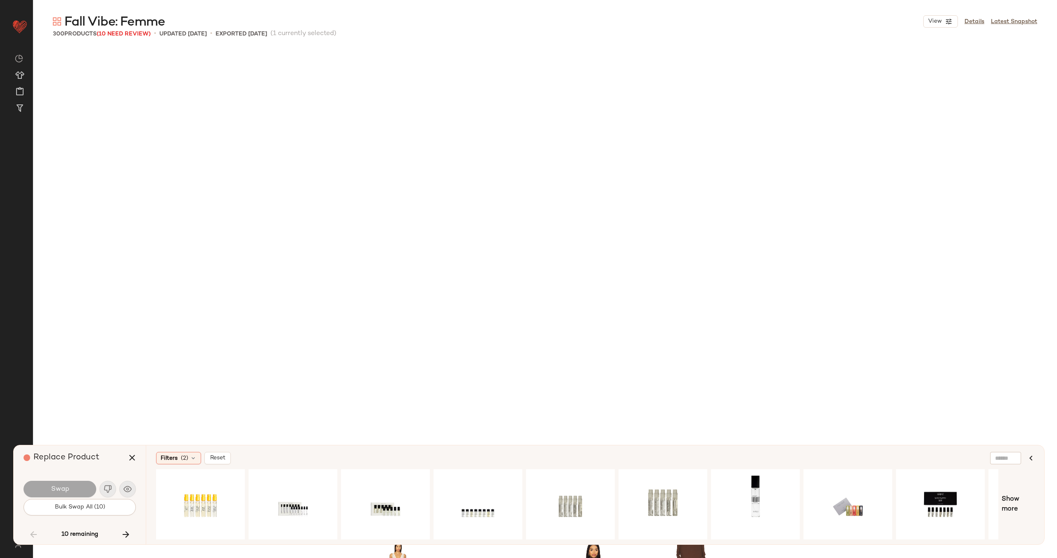
scroll to position [4623, 0]
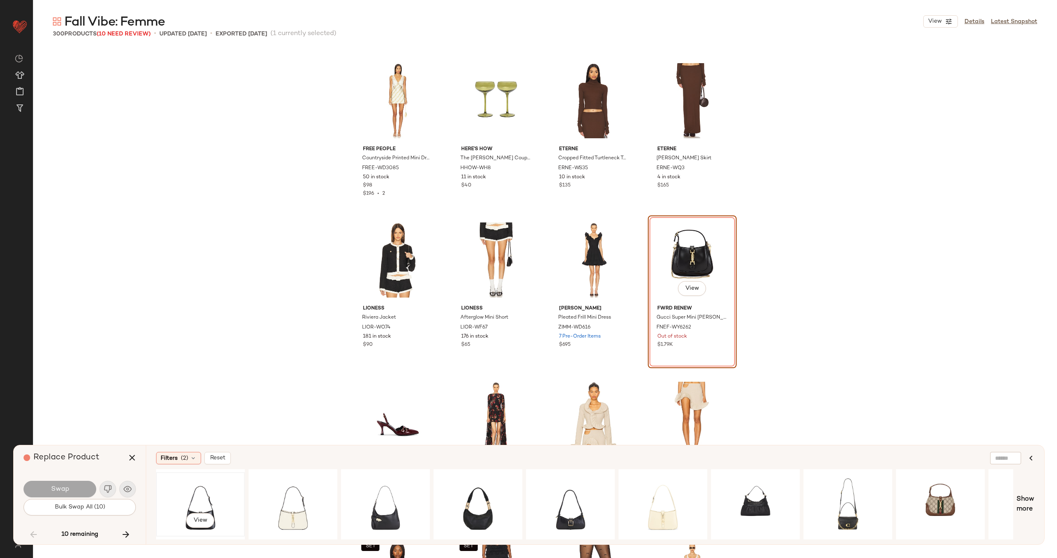
click at [190, 490] on div "View" at bounding box center [200, 504] width 83 height 59
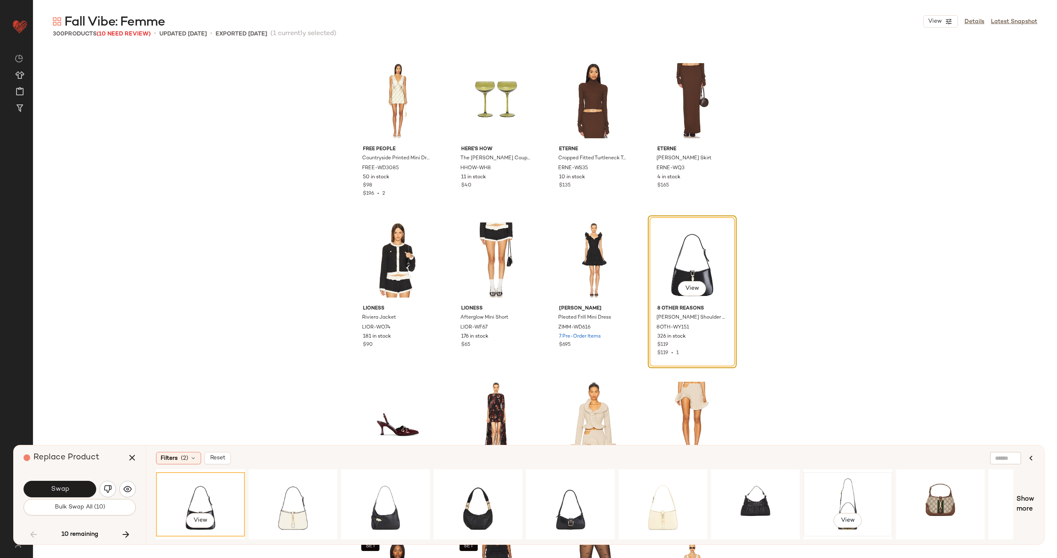
click at [847, 495] on div "View" at bounding box center [848, 504] width 83 height 59
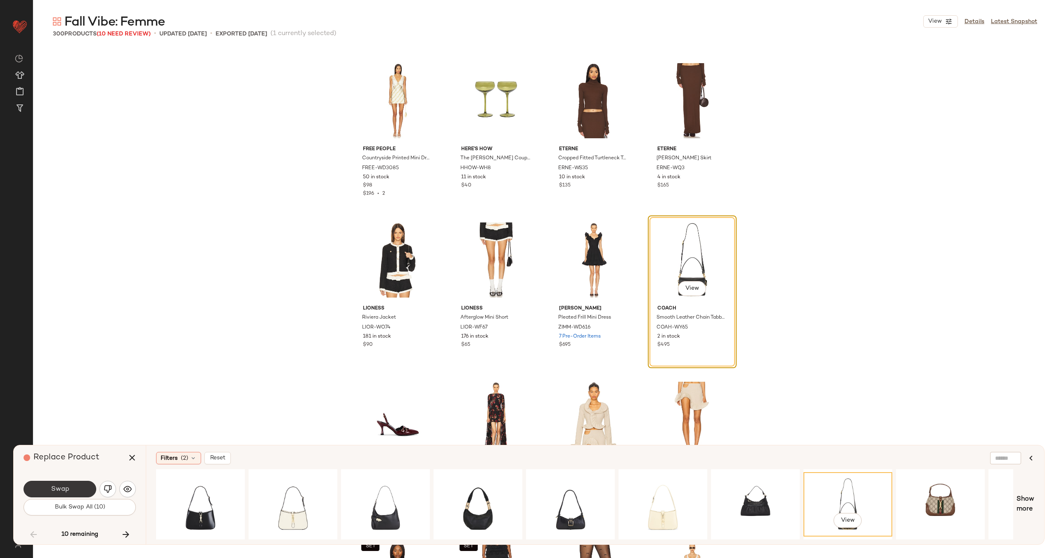
click at [56, 491] on span "Swap" at bounding box center [59, 490] width 19 height 8
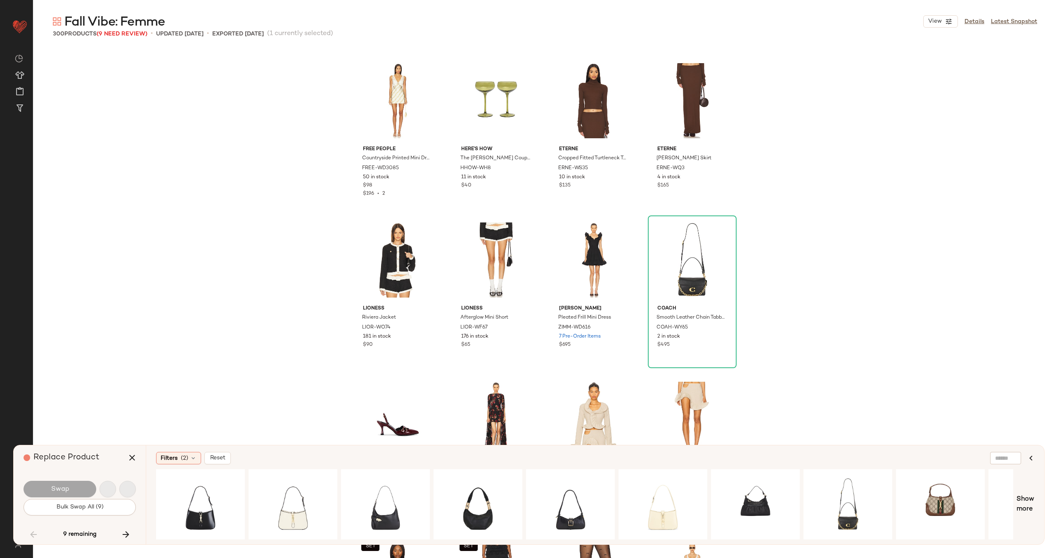
scroll to position [5101, 0]
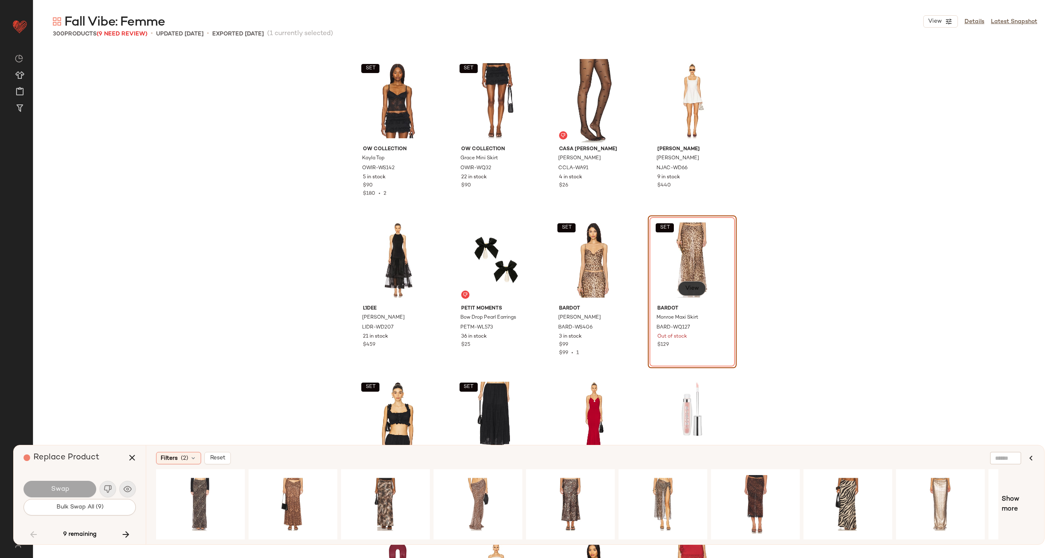
click at [690, 289] on span "View" at bounding box center [692, 288] width 14 height 7
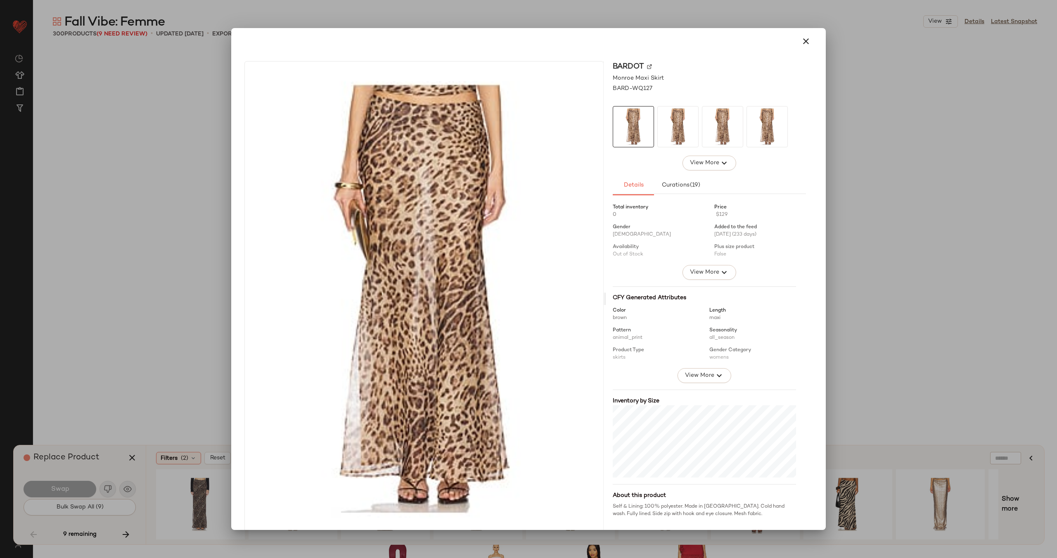
click at [647, 69] on img at bounding box center [649, 66] width 5 height 5
click at [804, 44] on icon "button" at bounding box center [806, 41] width 10 height 10
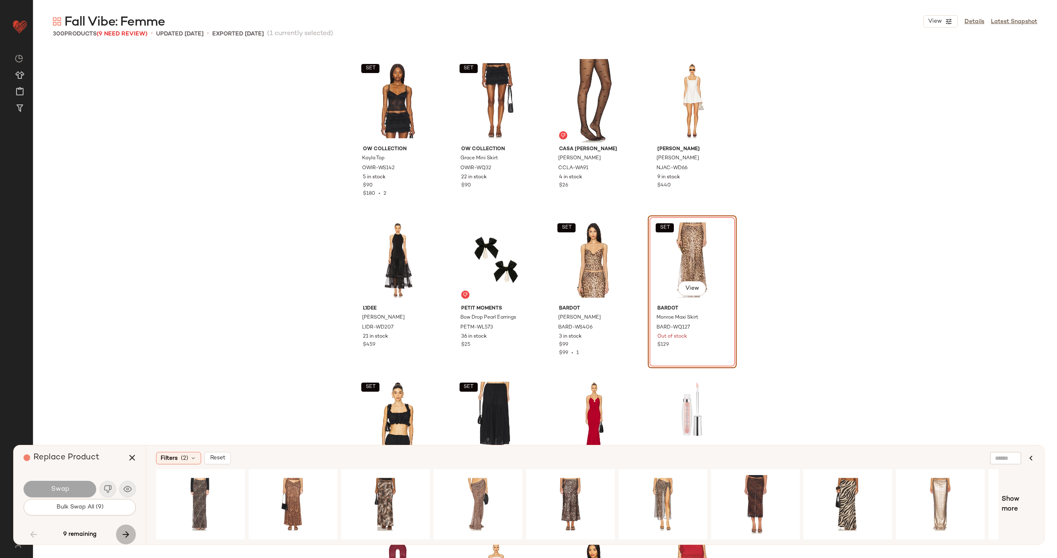
click at [124, 529] on button "button" at bounding box center [126, 535] width 20 height 20
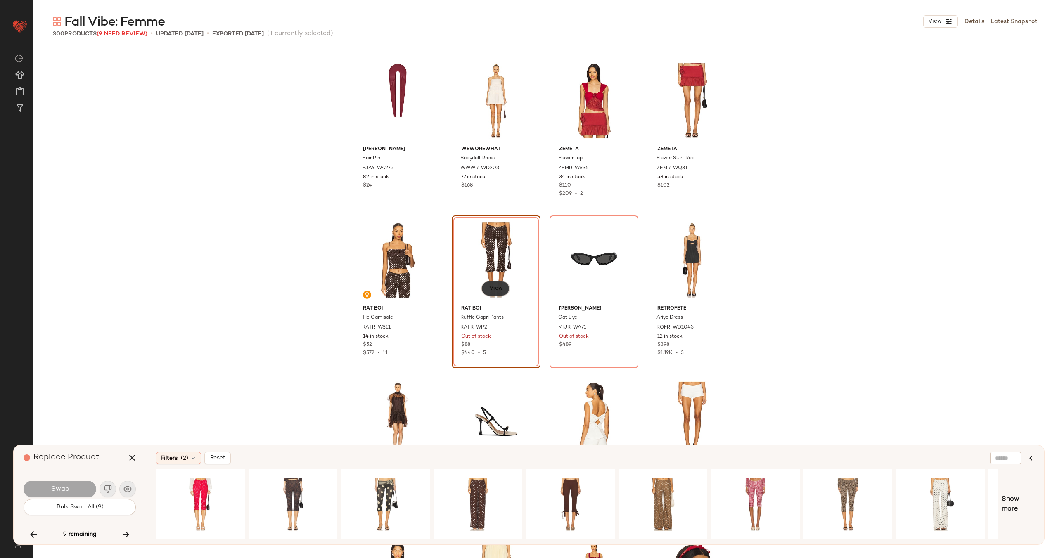
click at [482, 287] on button "View" at bounding box center [496, 288] width 28 height 15
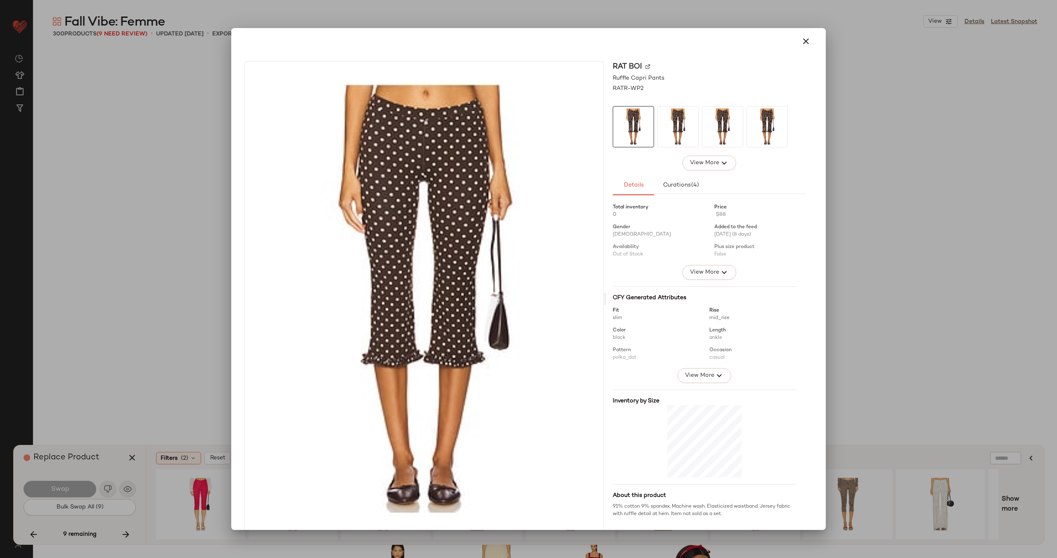
click at [645, 64] on img at bounding box center [647, 66] width 5 height 5
click at [803, 39] on icon "button" at bounding box center [806, 41] width 10 height 10
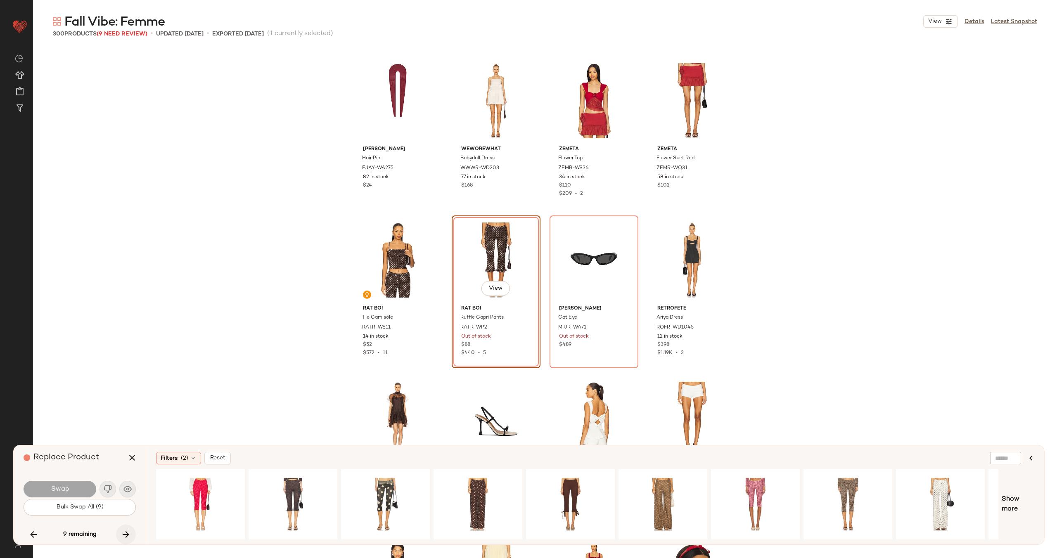
click at [127, 534] on icon "button" at bounding box center [126, 535] width 10 height 10
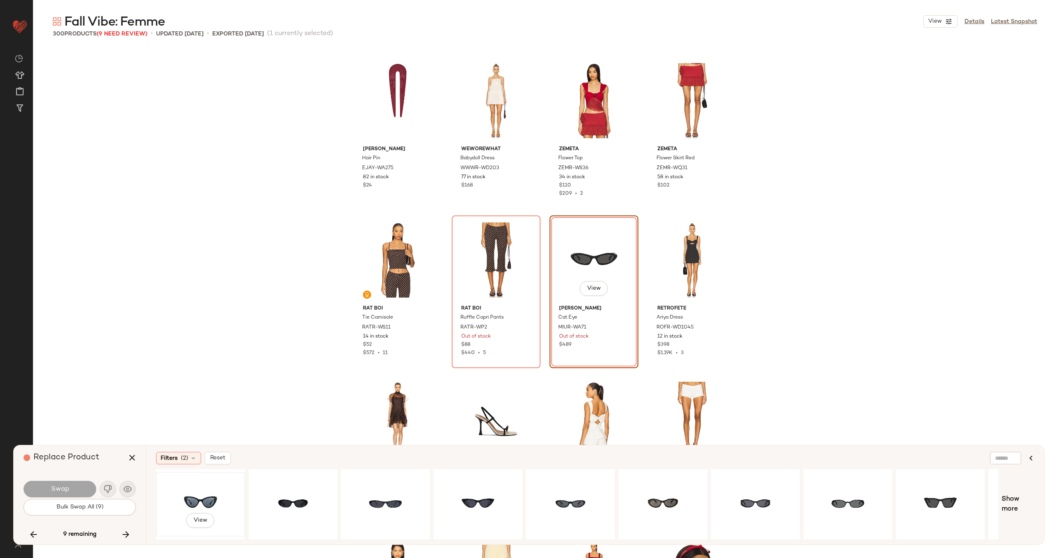
click at [192, 492] on div "View" at bounding box center [200, 504] width 83 height 59
click at [580, 490] on div "View" at bounding box center [570, 504] width 83 height 59
click at [65, 487] on span "Swap" at bounding box center [59, 490] width 19 height 8
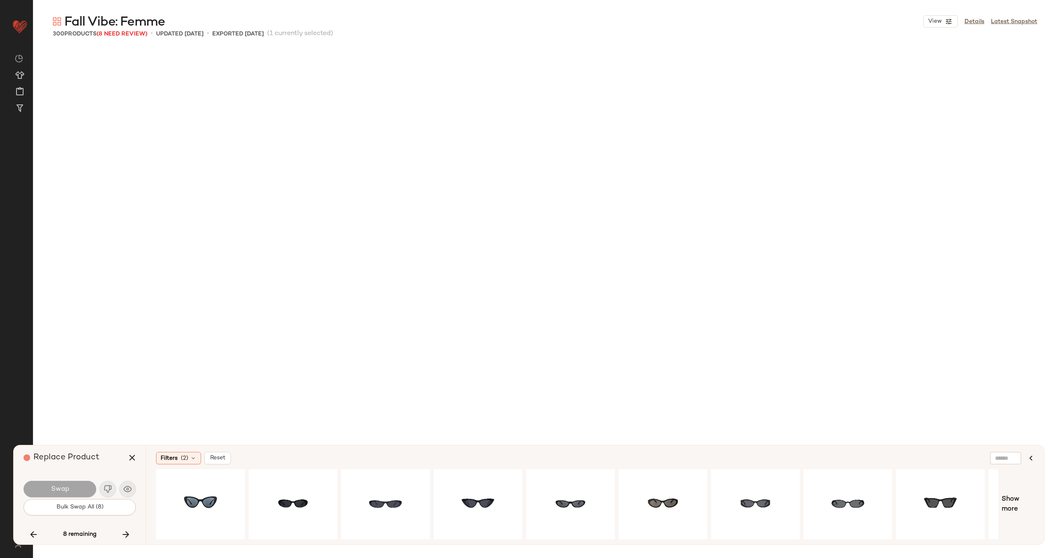
scroll to position [7014, 0]
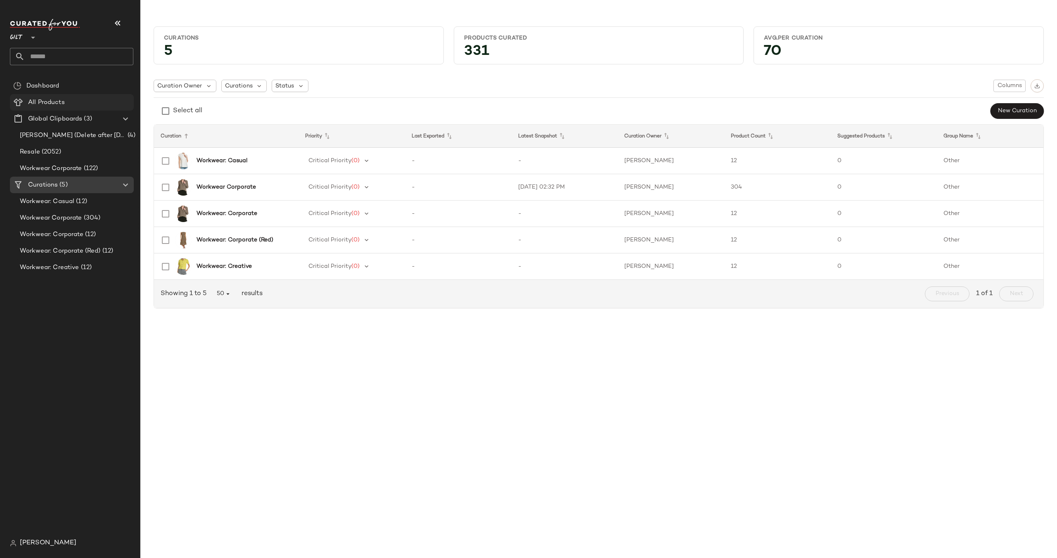
click at [77, 106] on div "All Products" at bounding box center [78, 102] width 105 height 9
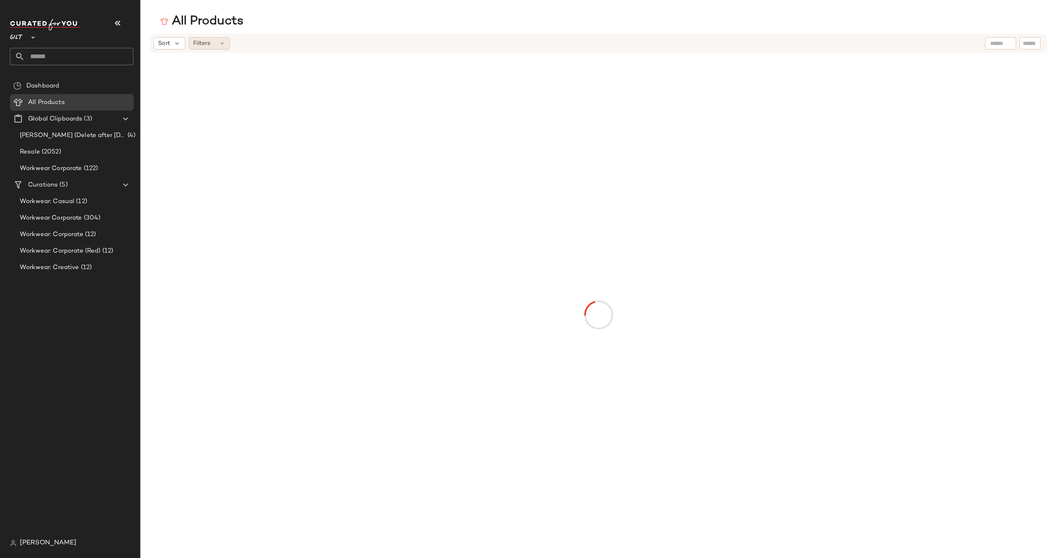
click at [219, 47] on div "Filters" at bounding box center [209, 43] width 41 height 12
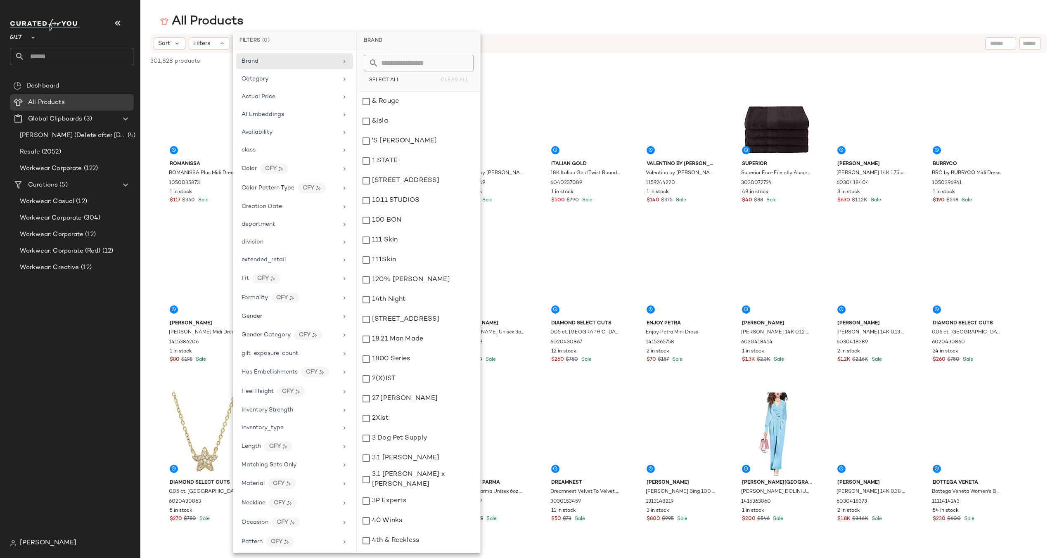
scroll to position [245, 0]
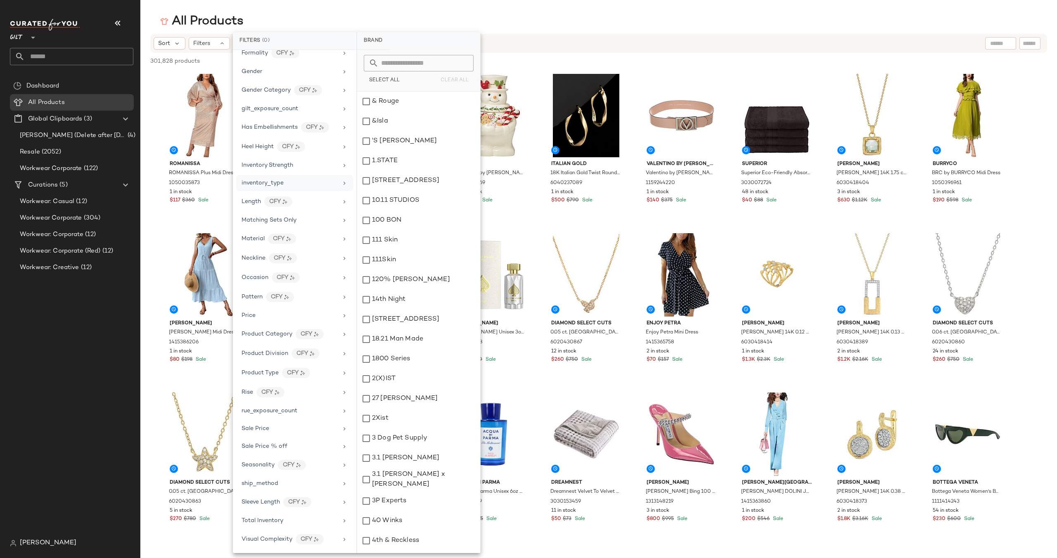
click at [294, 186] on div "inventory_type" at bounding box center [290, 183] width 96 height 9
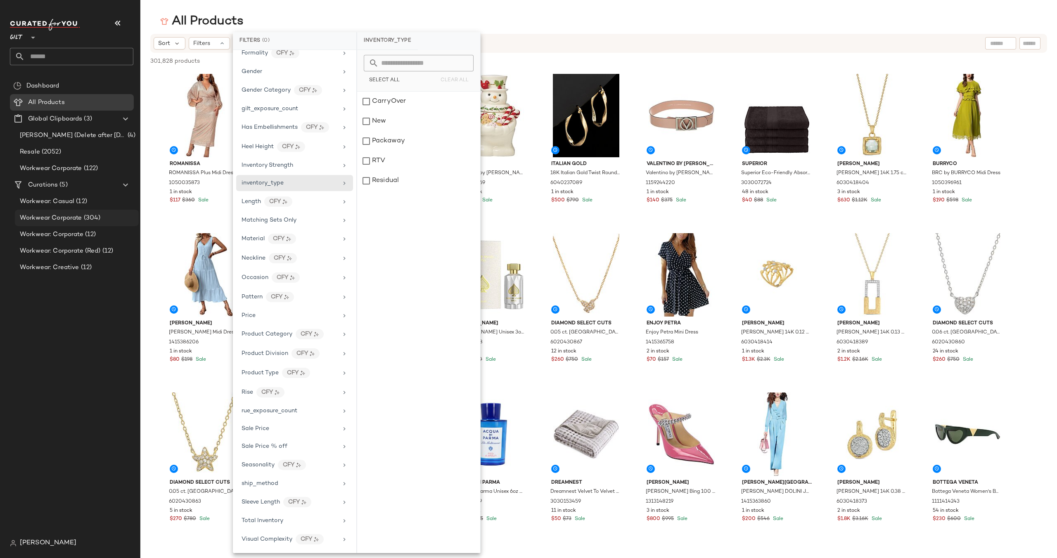
click at [77, 214] on span "Workwear Corporate" at bounding box center [51, 218] width 62 height 9
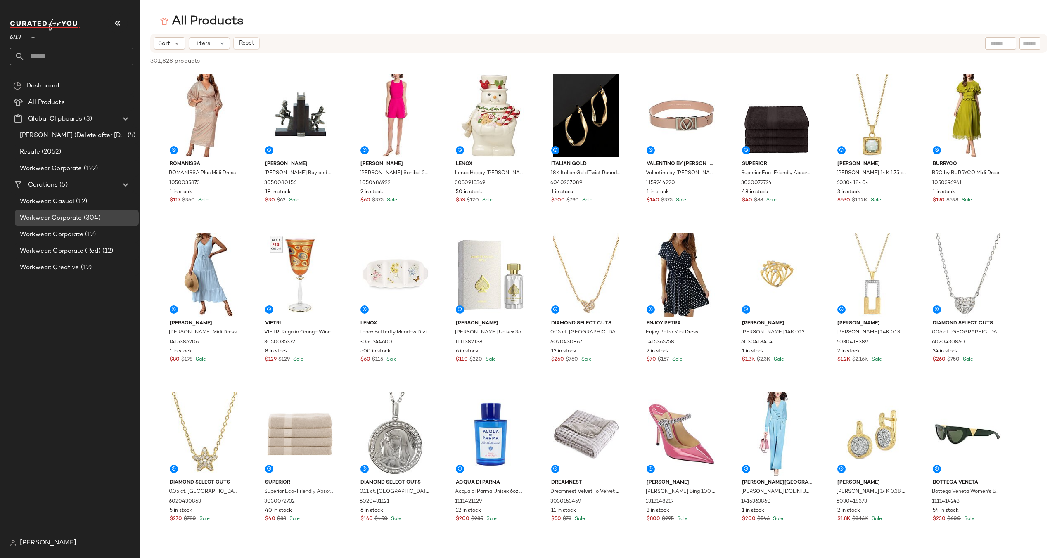
click at [77, 217] on span "Workwear Corporate" at bounding box center [51, 218] width 62 height 9
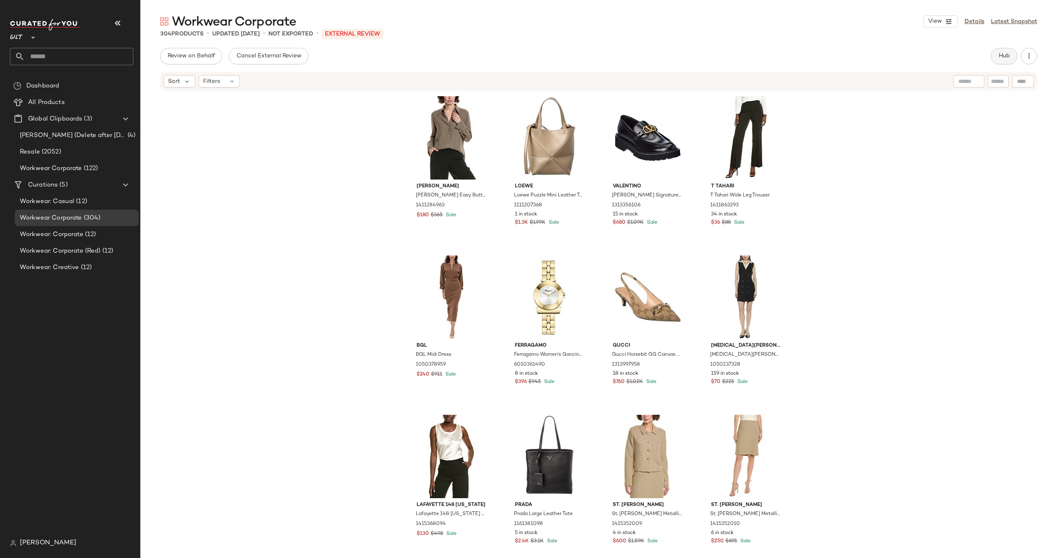
click at [1000, 54] on span "Hub" at bounding box center [1005, 56] width 12 height 7
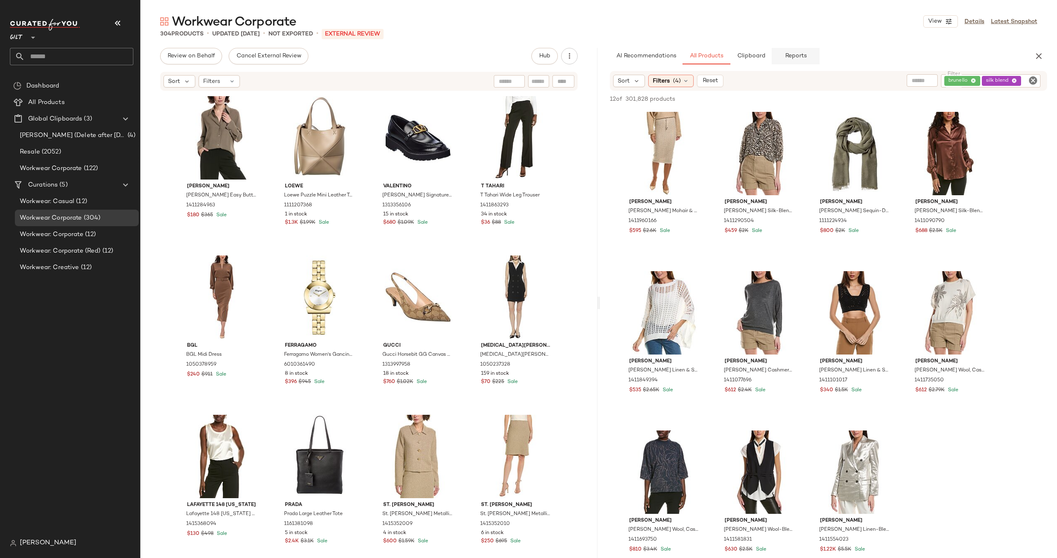
click at [795, 55] on span "Reports" at bounding box center [796, 56] width 22 height 7
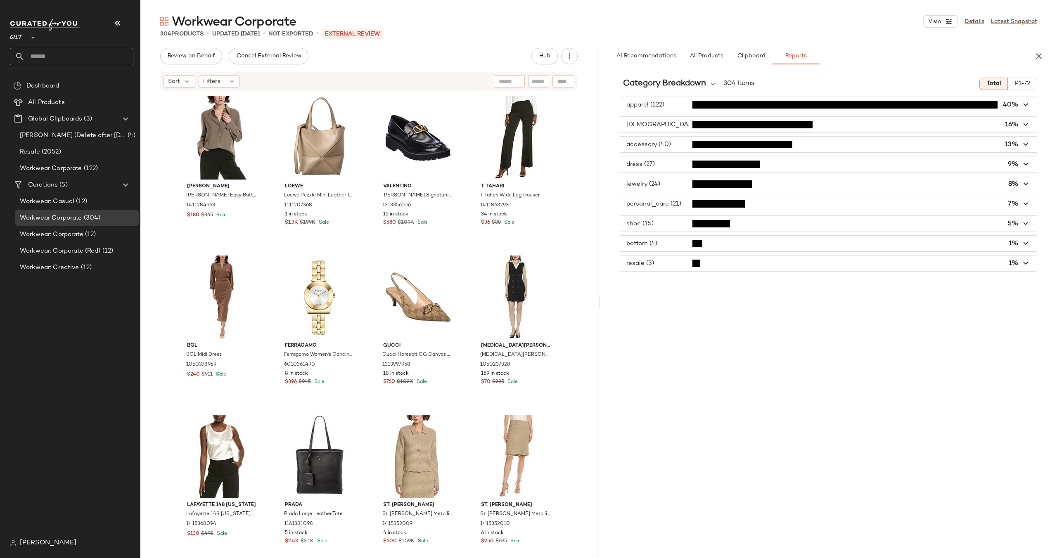
click at [1027, 261] on icon "button" at bounding box center [1026, 263] width 9 height 9
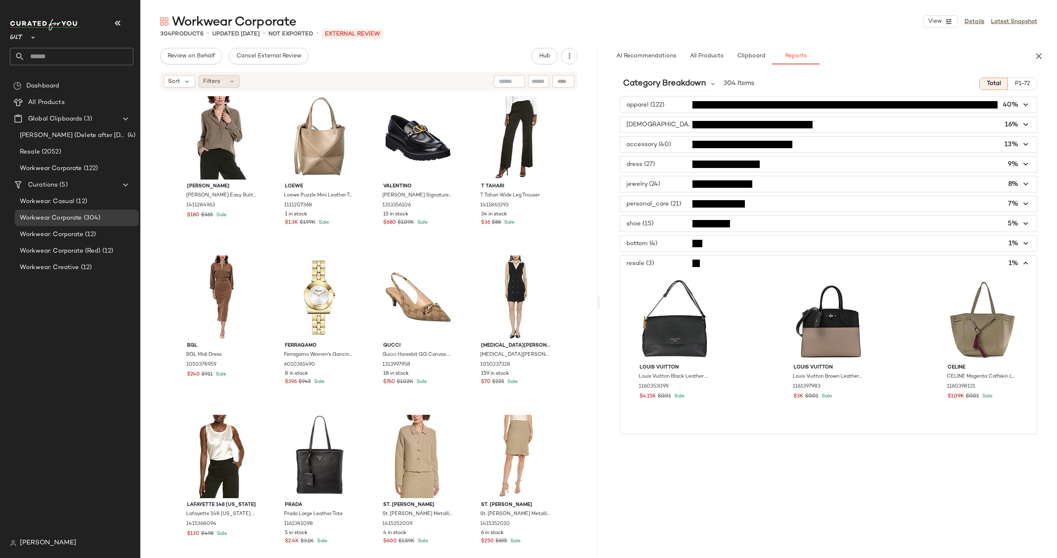
click at [217, 81] on span "Filters" at bounding box center [211, 81] width 17 height 9
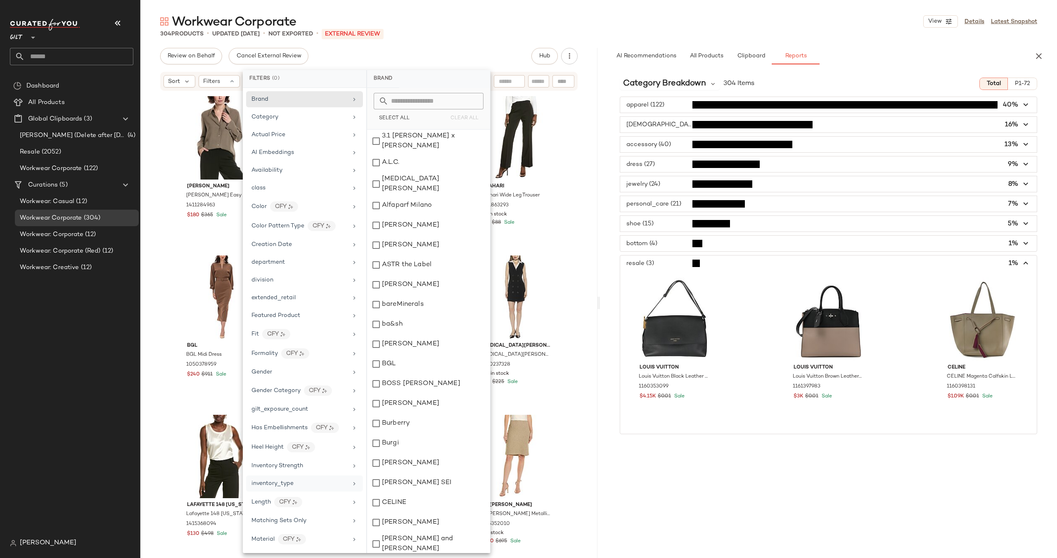
click at [319, 493] on div "inventory_type" at bounding box center [304, 502] width 117 height 18
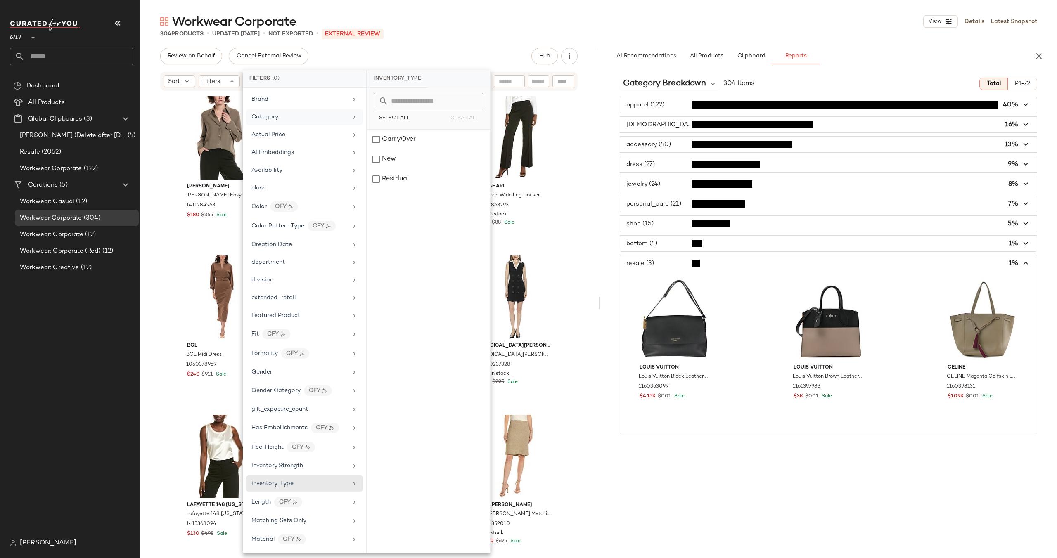
click at [298, 127] on div "Category" at bounding box center [304, 135] width 117 height 16
click at [406, 288] on div "resale" at bounding box center [428, 298] width 123 height 20
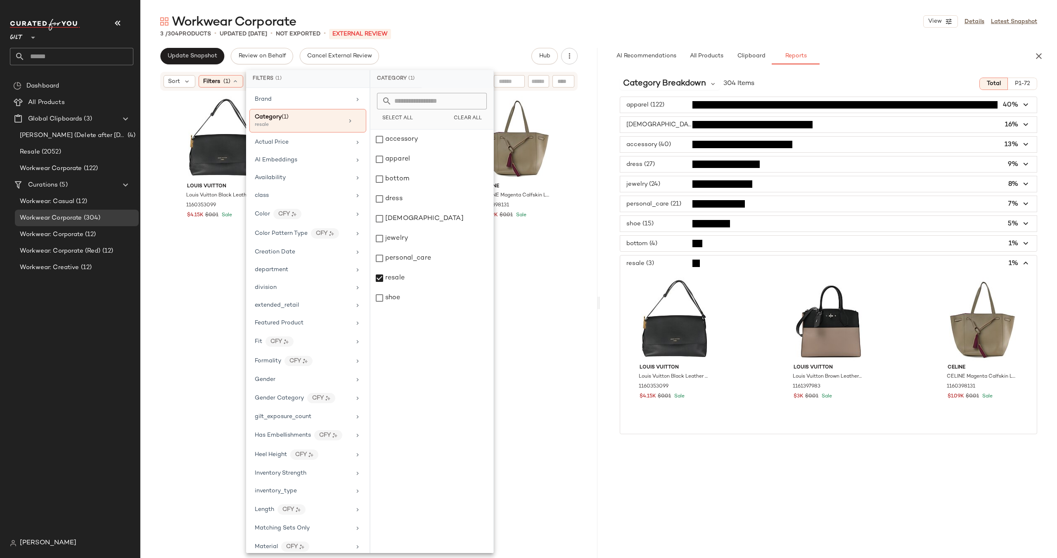
click at [558, 270] on div "CELINE CELINE Magenta Calfskin Leather Smooth Small Tassel Cabas Phantom Dune (…" at bounding box center [516, 320] width 89 height 455
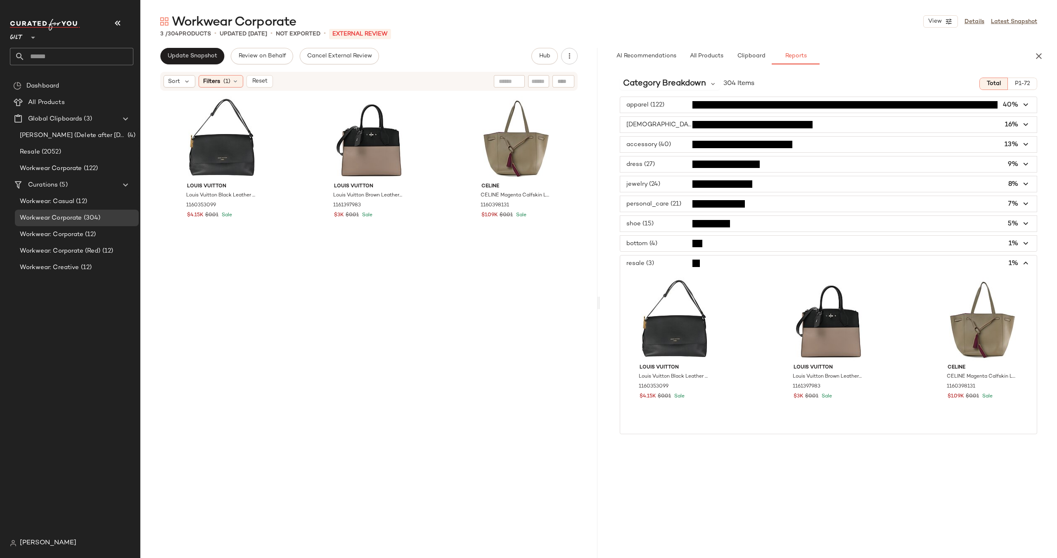
click at [1026, 264] on icon "button" at bounding box center [1026, 263] width 9 height 9
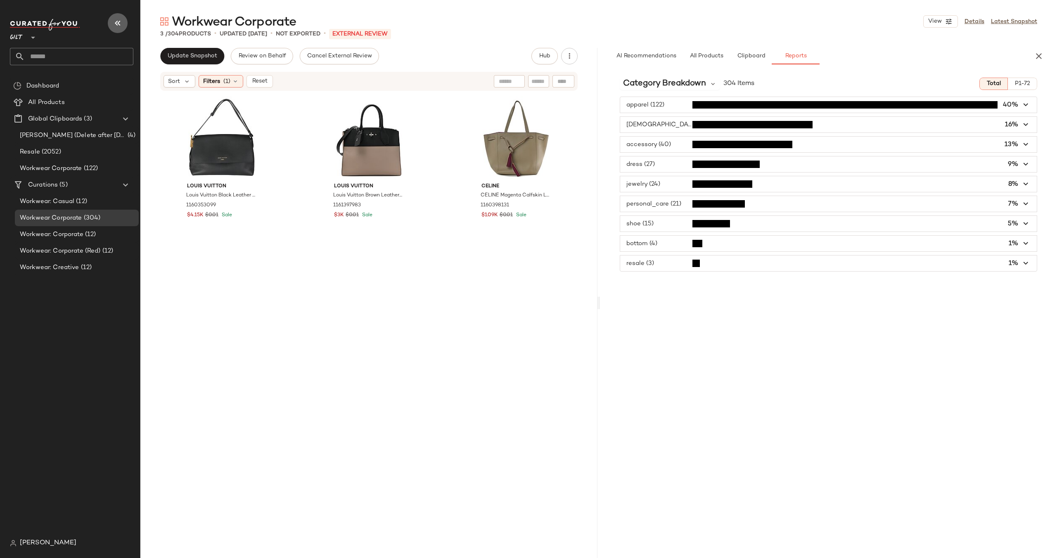
click at [119, 24] on icon "button" at bounding box center [118, 23] width 10 height 10
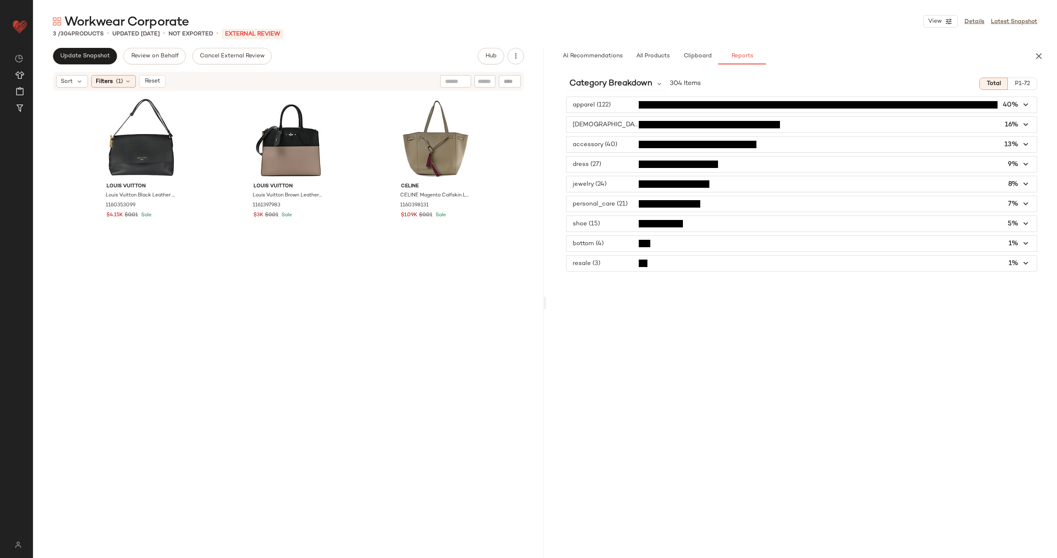
click at [616, 125] on span "button" at bounding box center [802, 125] width 470 height 16
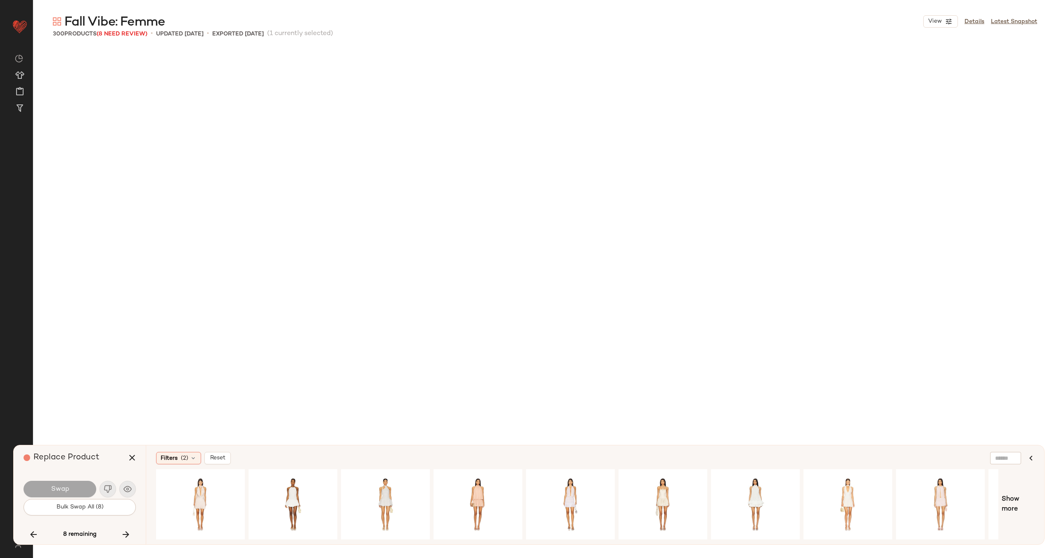
scroll to position [7014, 0]
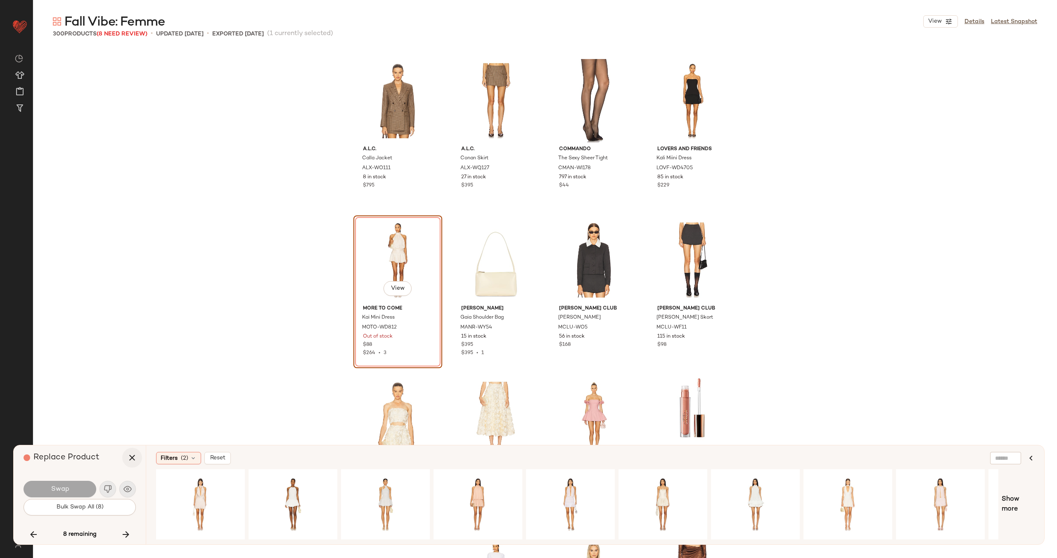
click at [130, 457] on icon "button" at bounding box center [132, 458] width 10 height 10
